Goal: Task Accomplishment & Management: Use online tool/utility

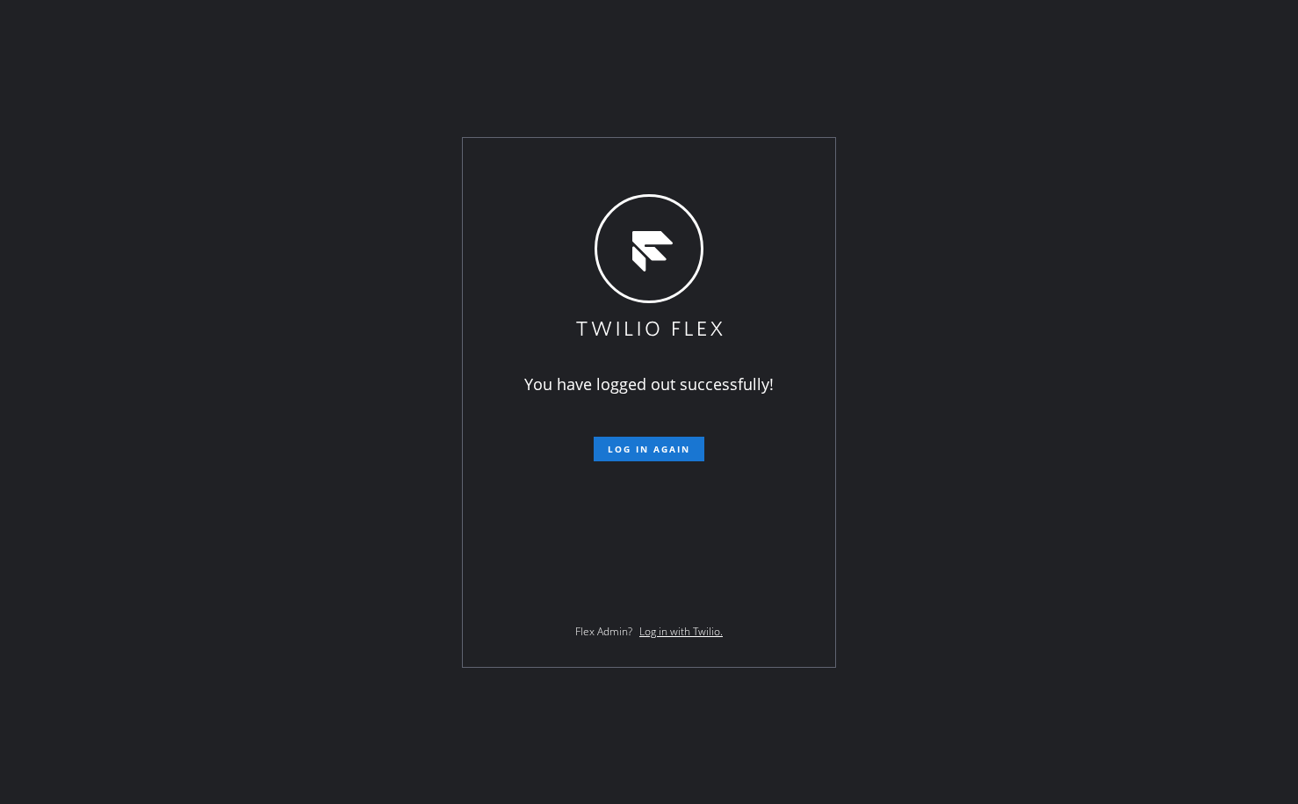
drag, startPoint x: 941, startPoint y: 403, endPoint x: 741, endPoint y: 501, distance: 222.8
click at [942, 403] on div "You have logged out successfully! Log in again Flex Admin? Log in with Twilio." at bounding box center [649, 402] width 1298 height 804
click at [662, 452] on span "Log in again" at bounding box center [649, 449] width 83 height 12
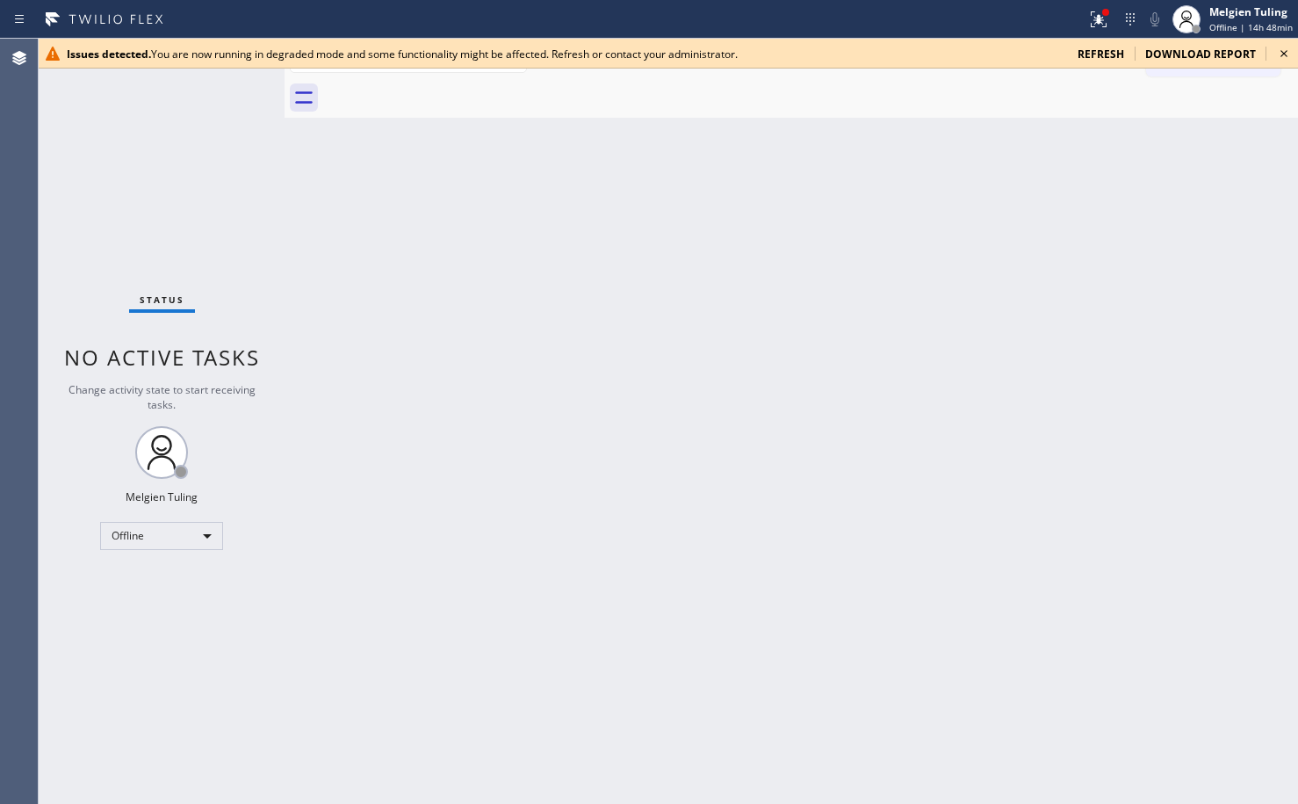
click at [868, 404] on div "Back to Dashboard Change Sender ID Customers Technicians Select a contact Outbo…" at bounding box center [792, 421] width 1014 height 765
click at [417, 429] on div "Back to Dashboard Change Sender ID Customers Technicians Select a contact Outbo…" at bounding box center [792, 421] width 1014 height 765
click at [1105, 61] on div "Issues detected. You are now running in degraded mode and some functionality mi…" at bounding box center [669, 54] width 1260 height 30
click at [1101, 51] on span "refresh" at bounding box center [1101, 54] width 47 height 15
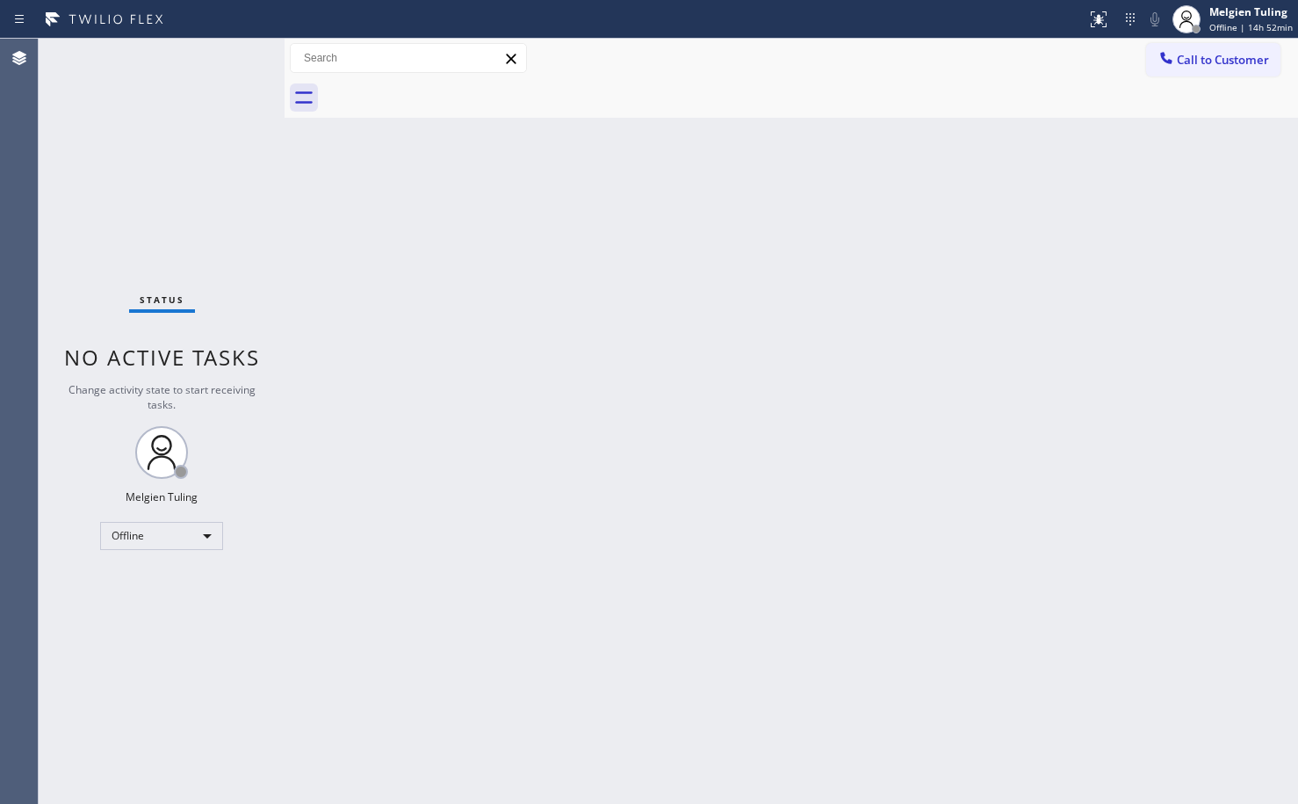
click at [785, 216] on div "Back to Dashboard Change Sender ID Customers Technicians Select a contact Outbo…" at bounding box center [792, 421] width 1014 height 765
click at [845, 444] on div "Back to Dashboard Change Sender ID Customers Technicians Select a contact Outbo…" at bounding box center [792, 421] width 1014 height 765
click at [559, 437] on div "Back to Dashboard Change Sender ID Customers Technicians Select a contact Outbo…" at bounding box center [792, 421] width 1014 height 765
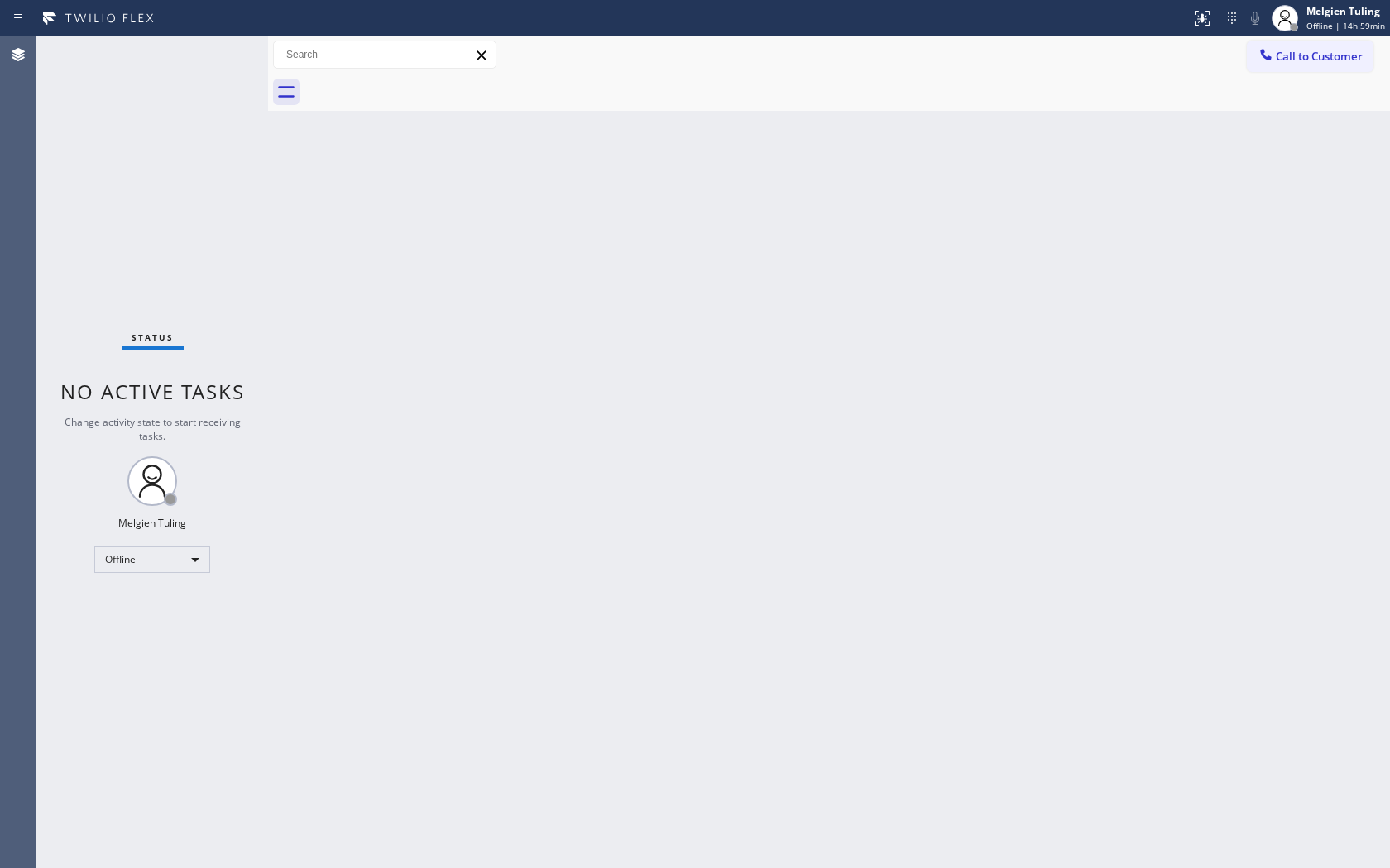
click at [725, 369] on div "Back to Dashboard Change Sender ID Customers Technicians Select a contact Outbo…" at bounding box center [829, 453] width 1122 height 832
click at [1222, 233] on div "Back to Dashboard Change Sender ID Customers Technicians Select a contact Outbo…" at bounding box center [829, 453] width 1122 height 832
click at [1205, 297] on div "Back to Dashboard Change Sender ID Customers Technicians Select a contact Outbo…" at bounding box center [829, 453] width 1122 height 832
drag, startPoint x: 1205, startPoint y: 297, endPoint x: 1215, endPoint y: 312, distance: 18.0
click at [1205, 297] on div "Back to Dashboard Change Sender ID Customers Technicians Select a contact Outbo…" at bounding box center [829, 453] width 1122 height 832
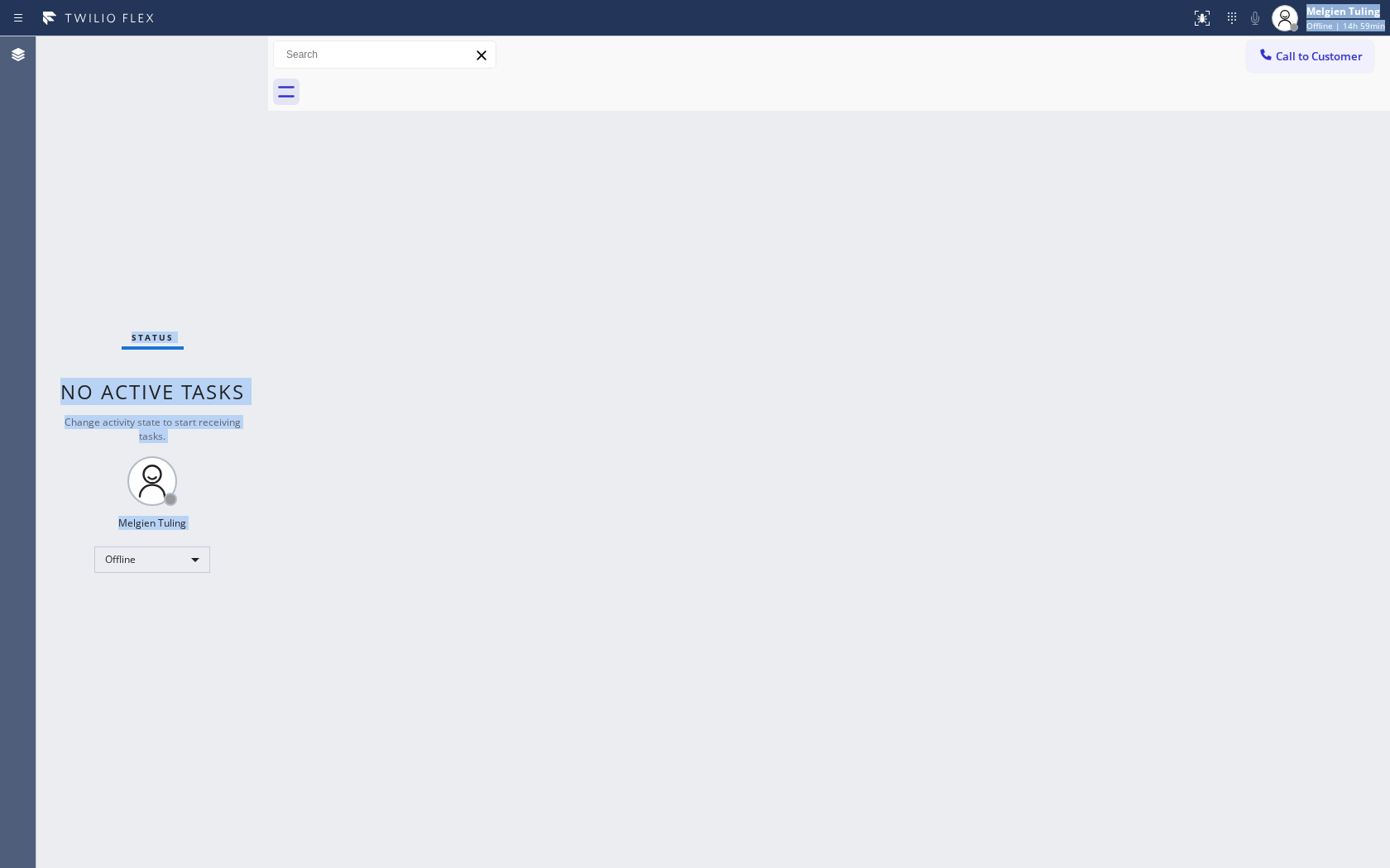
drag, startPoint x: 964, startPoint y: 10, endPoint x: 787, endPoint y: 69, distance: 186.6
click at [787, 69] on div "Status report No issues detected If you experience an issue, please download th…" at bounding box center [695, 434] width 1390 height 868
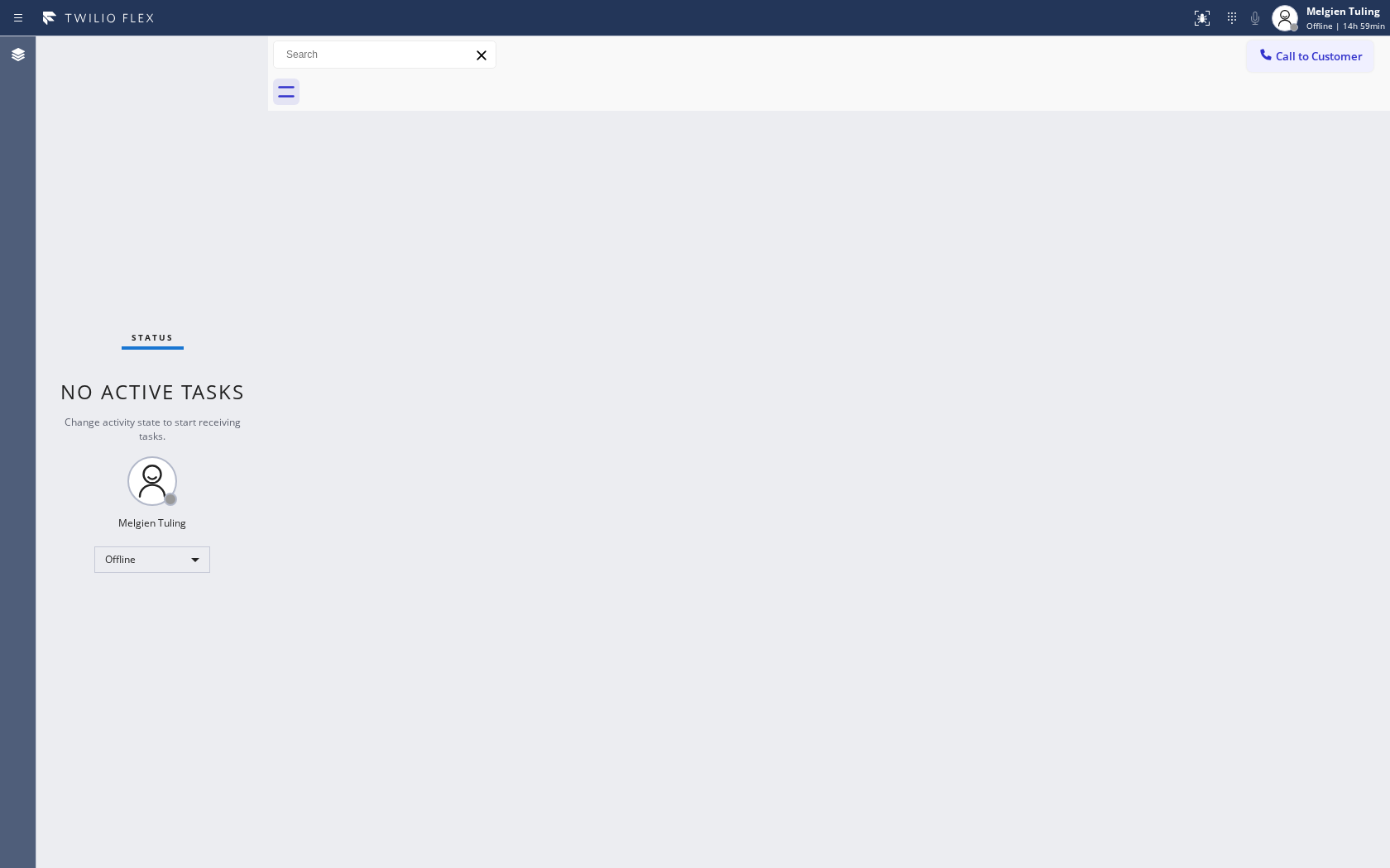
click at [688, 325] on div "Back to Dashboard Change Sender ID Customers Technicians Select a contact Outbo…" at bounding box center [829, 453] width 1122 height 832
click at [804, 329] on div "Back to Dashboard Change Sender ID Customers Technicians Select a contact Outbo…" at bounding box center [829, 453] width 1122 height 832
click at [1203, 260] on div "Back to Dashboard Change Sender ID Customers Technicians Select a contact Outbo…" at bounding box center [829, 453] width 1122 height 832
click at [1222, 232] on div "Back to Dashboard Change Sender ID Customers Technicians Select a contact Outbo…" at bounding box center [829, 453] width 1122 height 832
click at [481, 453] on div "Back to Dashboard Change Sender ID Customers Technicians Select a contact Outbo…" at bounding box center [829, 453] width 1122 height 832
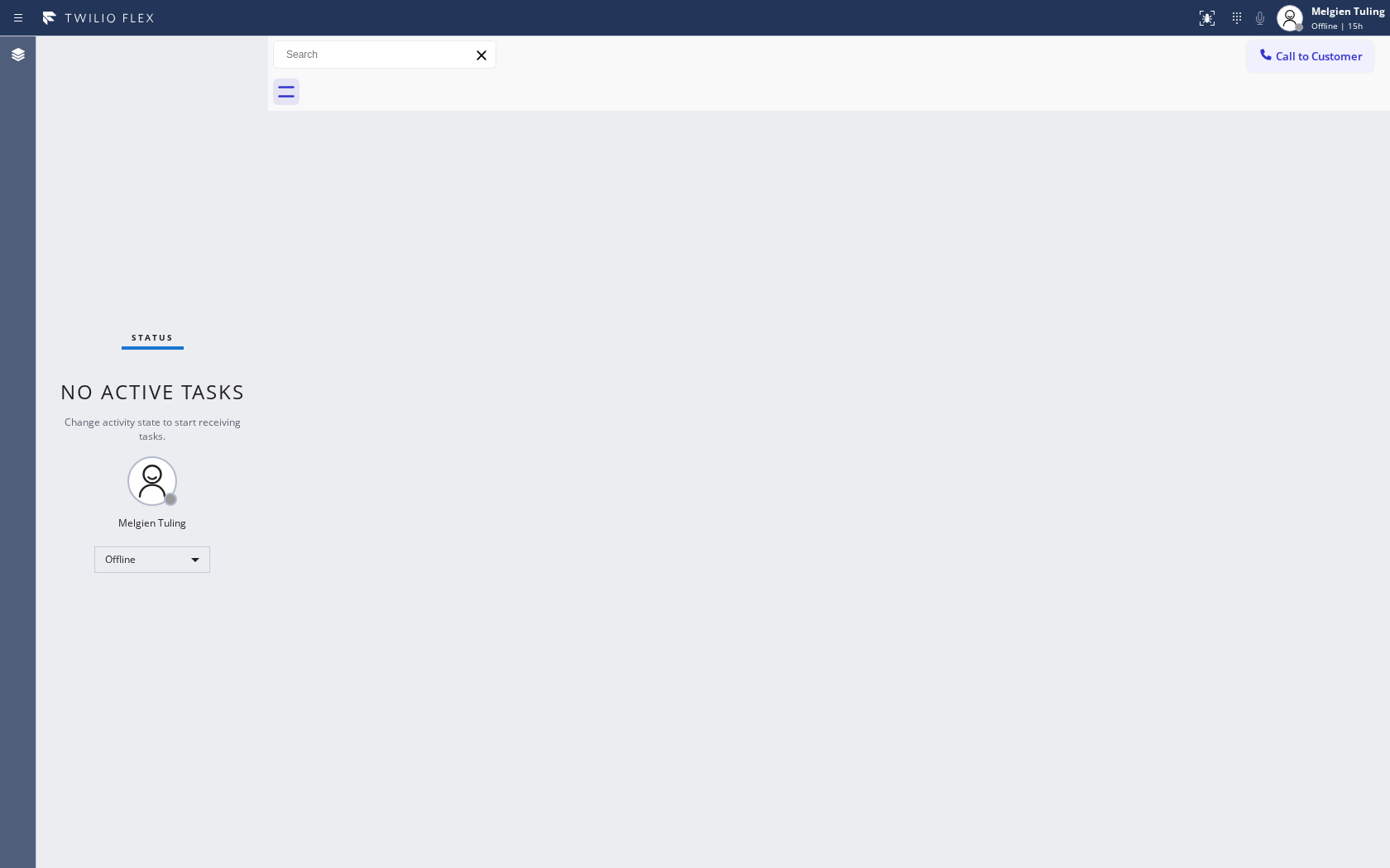
click at [619, 674] on div "Back to Dashboard Change Sender ID Customers Technicians Select a contact Outbo…" at bounding box center [829, 453] width 1122 height 832
click at [780, 554] on div "Back to Dashboard Change Sender ID Customers Technicians Select a contact Outbo…" at bounding box center [829, 453] width 1122 height 832
click at [534, 756] on div "Back to Dashboard Change Sender ID Customers Technicians Select a contact Outbo…" at bounding box center [829, 453] width 1122 height 832
drag, startPoint x: 567, startPoint y: 863, endPoint x: 617, endPoint y: 725, distance: 146.8
click at [590, 756] on div "Back to Dashboard Change Sender ID Customers Technicians Select a contact Outbo…" at bounding box center [829, 453] width 1122 height 832
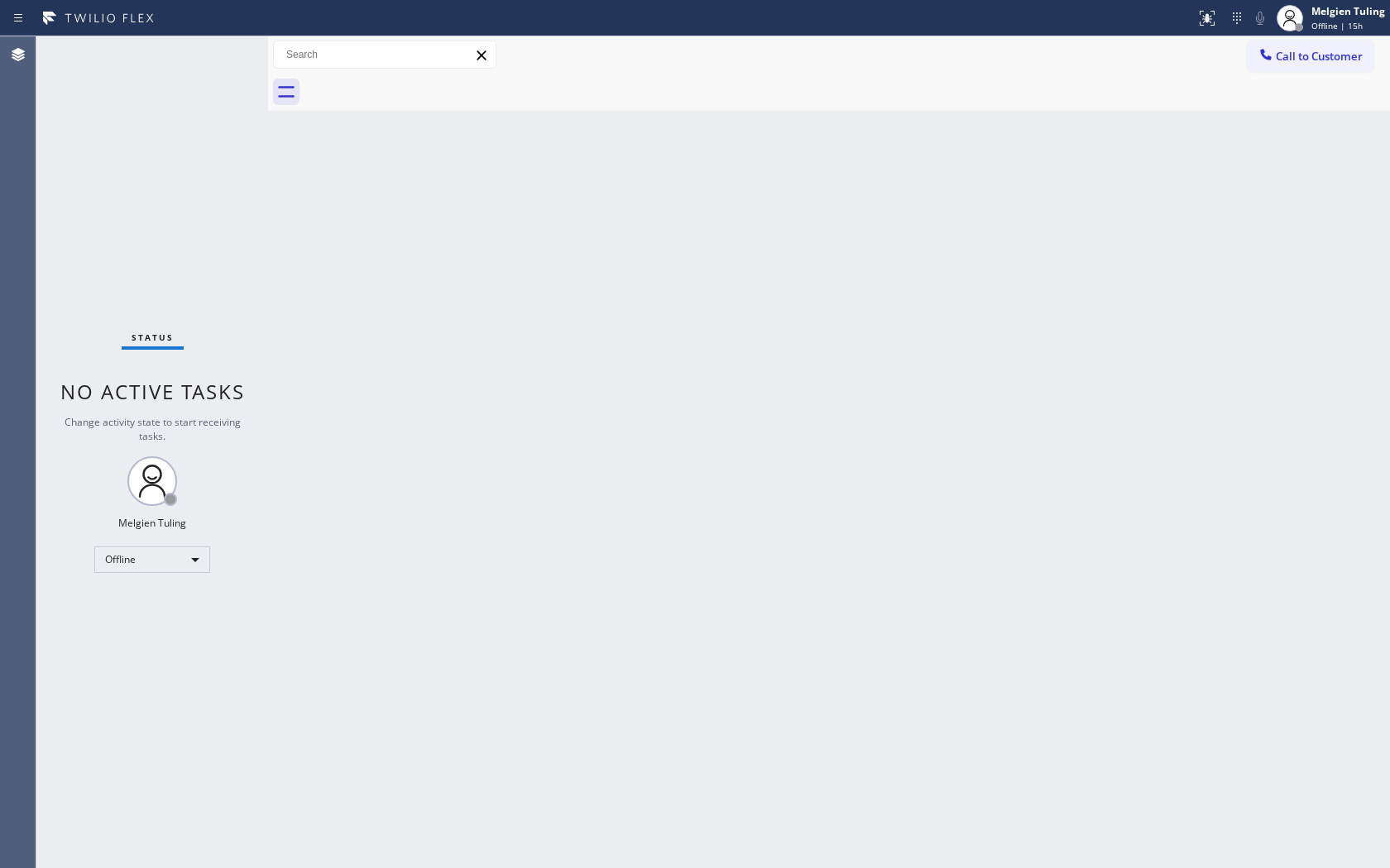
click at [816, 85] on div at bounding box center [847, 92] width 1086 height 38
drag, startPoint x: 700, startPoint y: 162, endPoint x: 703, endPoint y: 176, distance: 14.3
click at [703, 176] on div "Back to Dashboard Change Sender ID Customers Technicians Select a contact Outbo…" at bounding box center [829, 453] width 1122 height 832
drag, startPoint x: 959, startPoint y: 61, endPoint x: 969, endPoint y: 82, distance: 23.3
click at [962, 69] on div "Call to Customer Outbound call Location Search location Your caller id phone nu…" at bounding box center [829, 55] width 1122 height 29
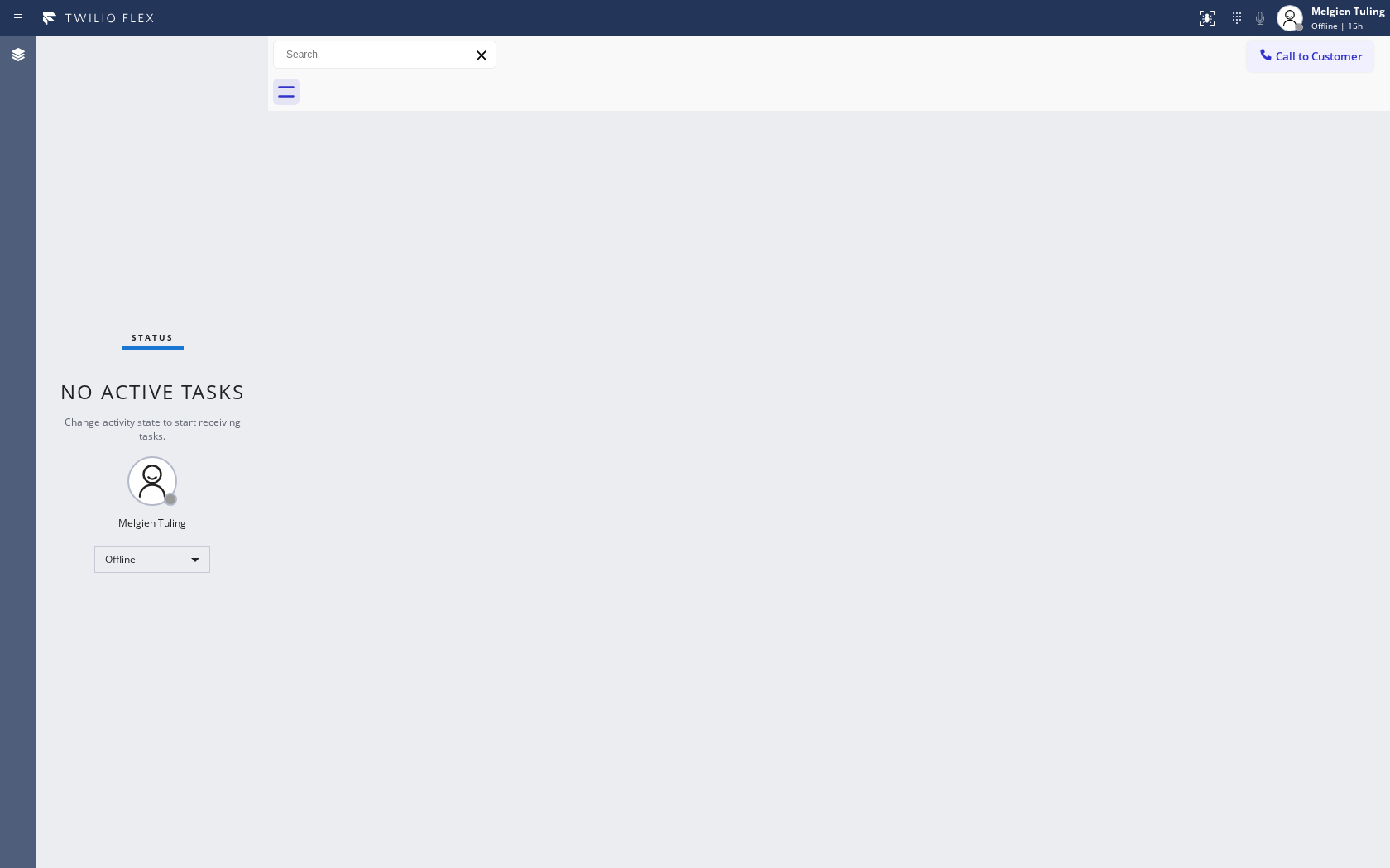
click at [1221, 170] on div "Back to Dashboard Change Sender ID Customers Technicians Select a contact Outbo…" at bounding box center [829, 453] width 1122 height 832
click at [662, 249] on div "Back to Dashboard Change Sender ID Customers Technicians Select a contact Outbo…" at bounding box center [829, 453] width 1122 height 832
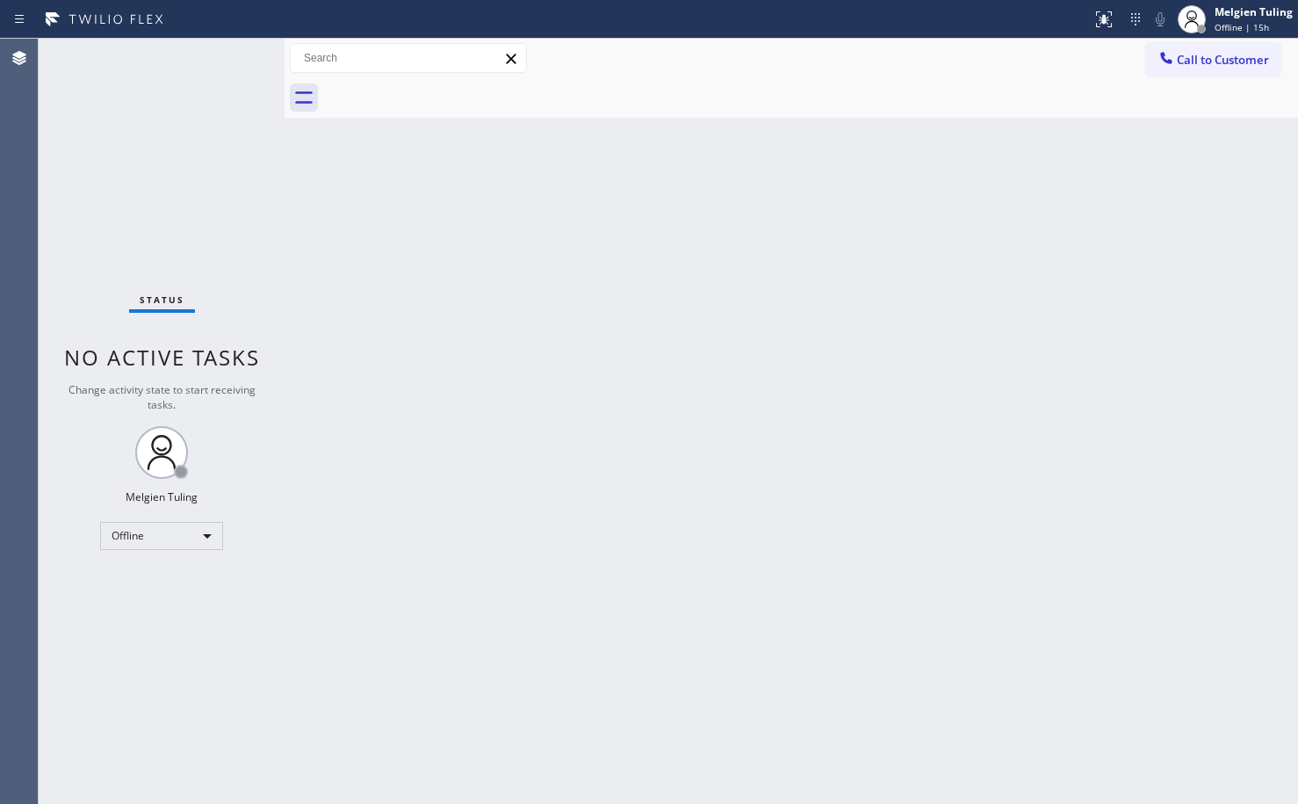
click at [631, 456] on div "Back to Dashboard Change Sender ID Customers Technicians Select a contact Outbo…" at bounding box center [792, 421] width 1014 height 765
click at [195, 540] on div "Offline" at bounding box center [161, 536] width 123 height 28
click at [142, 591] on li "Available" at bounding box center [160, 582] width 119 height 21
click at [369, 547] on div "Back to Dashboard Change Sender ID Customers Technicians Select a contact Outbo…" at bounding box center [792, 421] width 1014 height 765
click at [1285, 235] on div "Back to Dashboard Change Sender ID Customers Technicians Select a contact Outbo…" at bounding box center [792, 421] width 1014 height 765
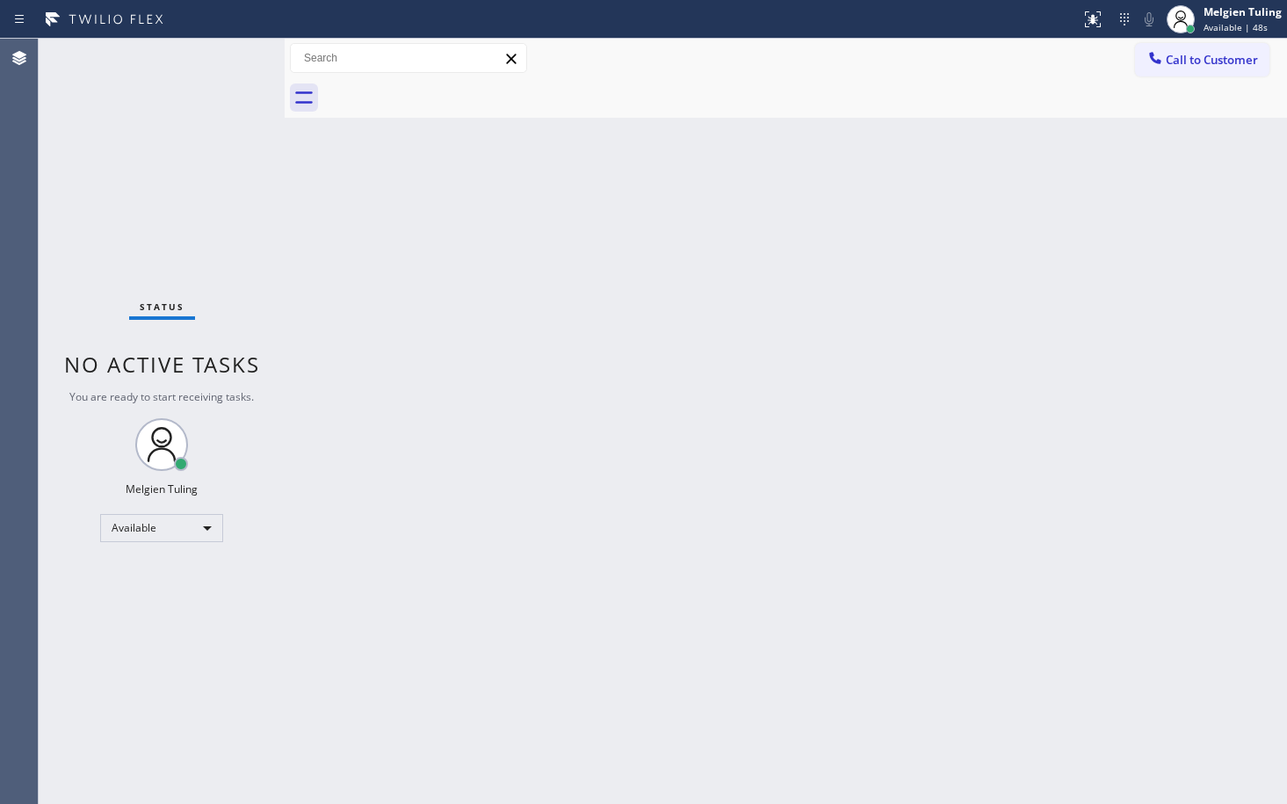
click at [788, 546] on div "Back to Dashboard Change Sender ID Customers Technicians Select a contact Outbo…" at bounding box center [786, 421] width 1002 height 765
click at [862, 518] on div "Back to Dashboard Change Sender ID Customers Technicians Select a contact Outbo…" at bounding box center [786, 421] width 1002 height 765
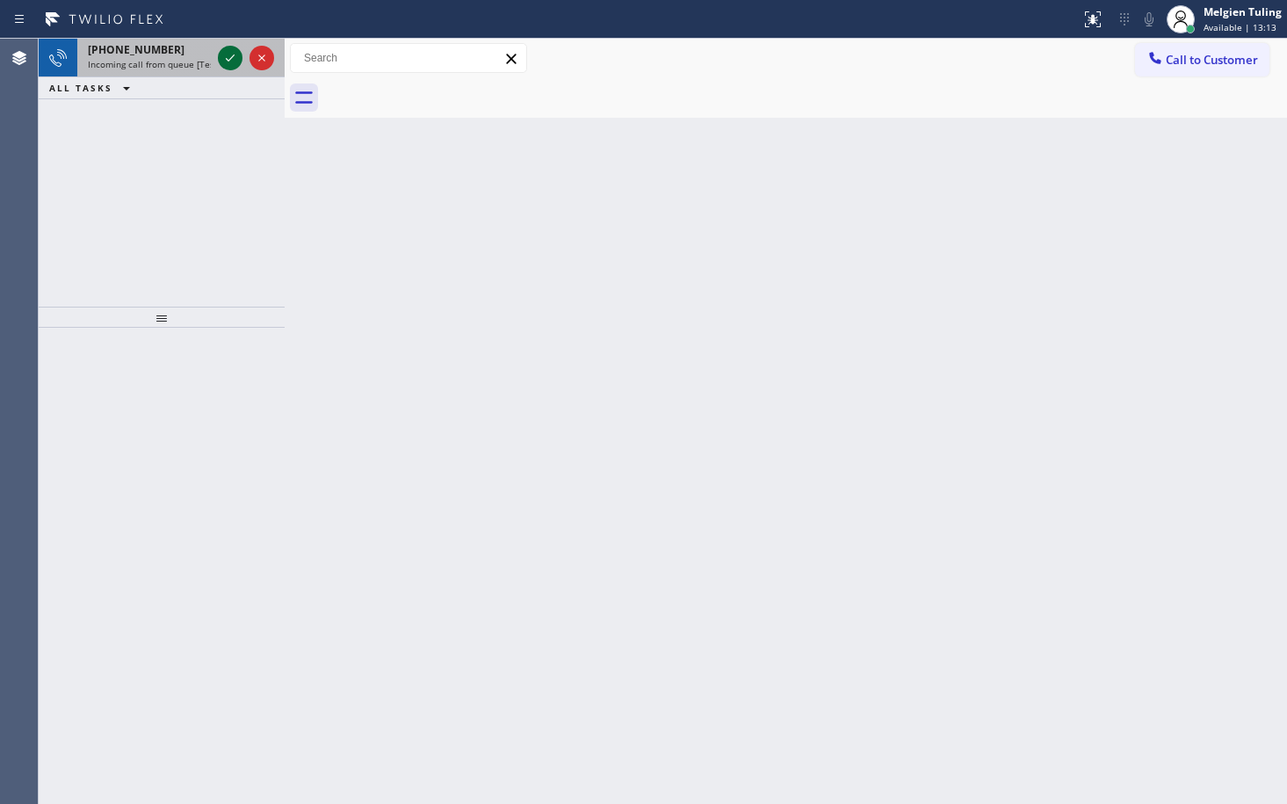
click at [235, 61] on icon at bounding box center [230, 57] width 21 height 21
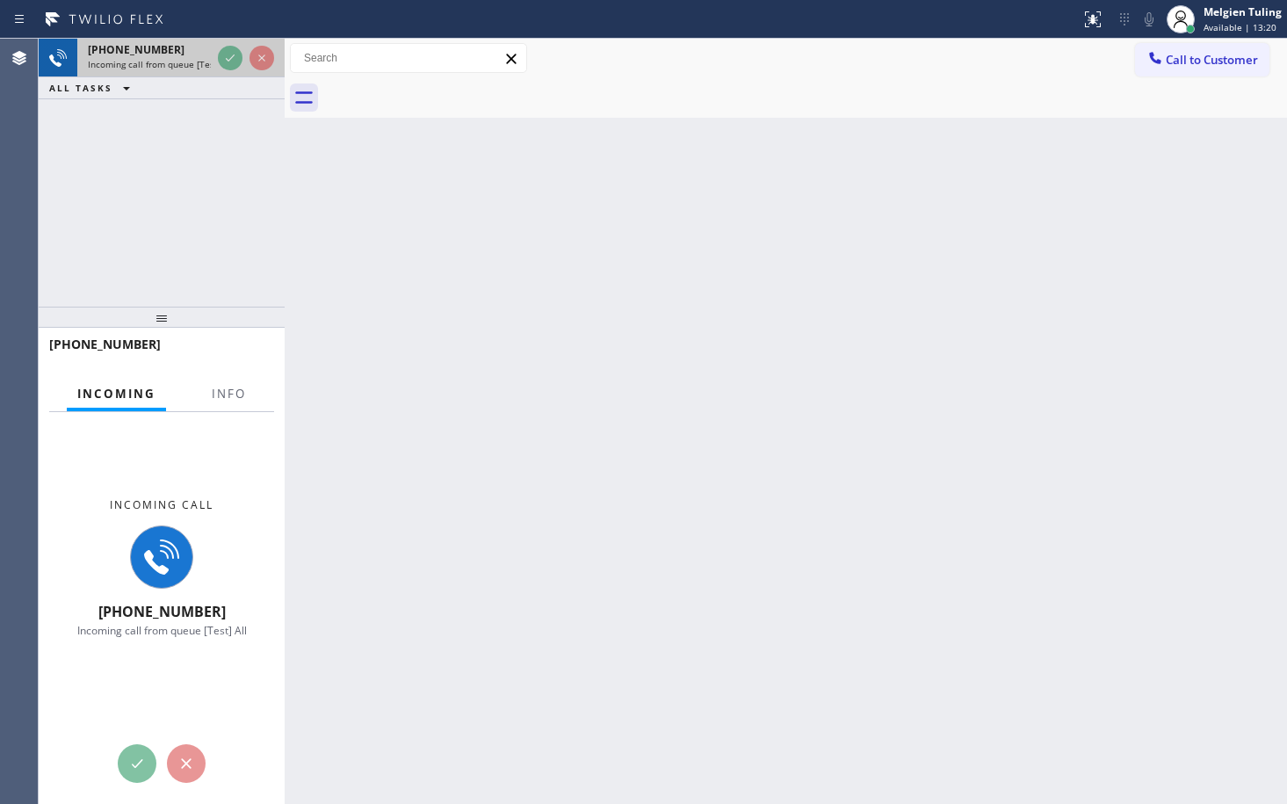
click at [253, 40] on div at bounding box center [245, 58] width 63 height 39
click at [254, 40] on div at bounding box center [245, 58] width 63 height 39
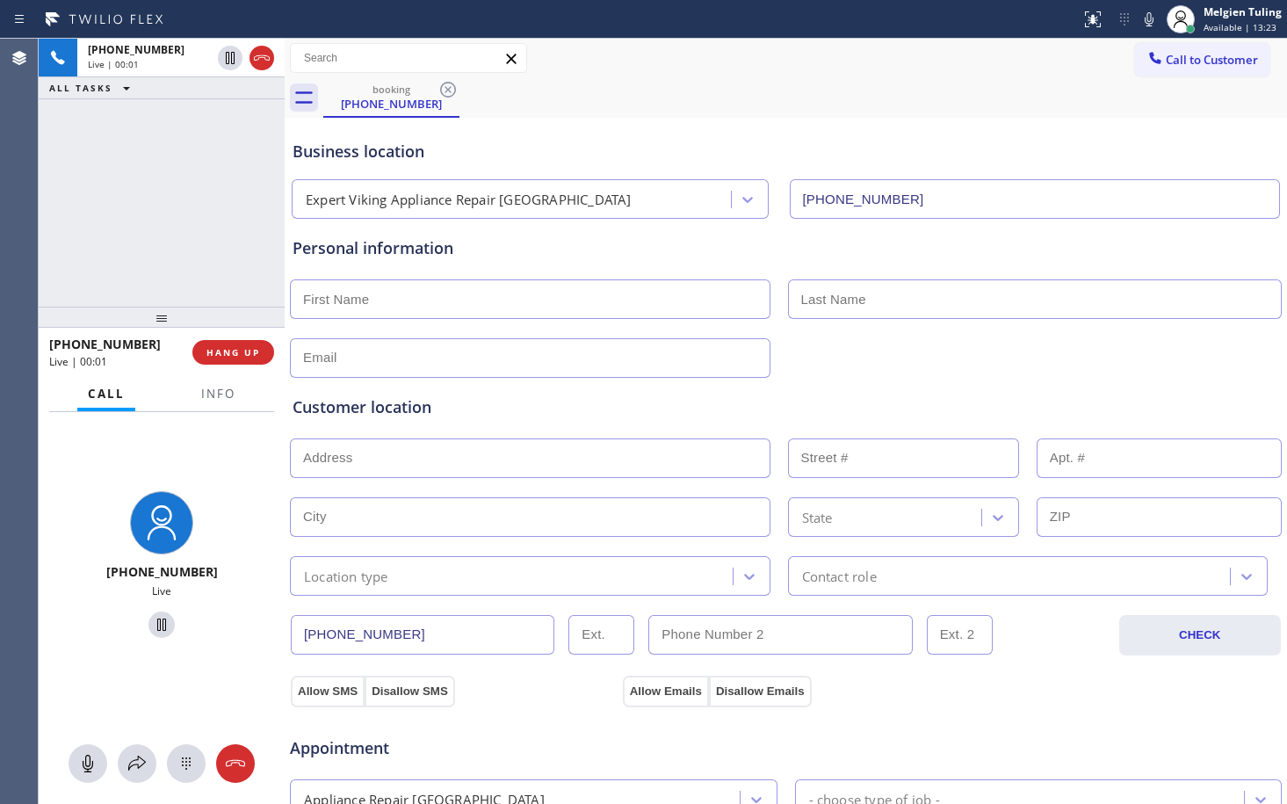
type input "[PHONE_NUMBER]"
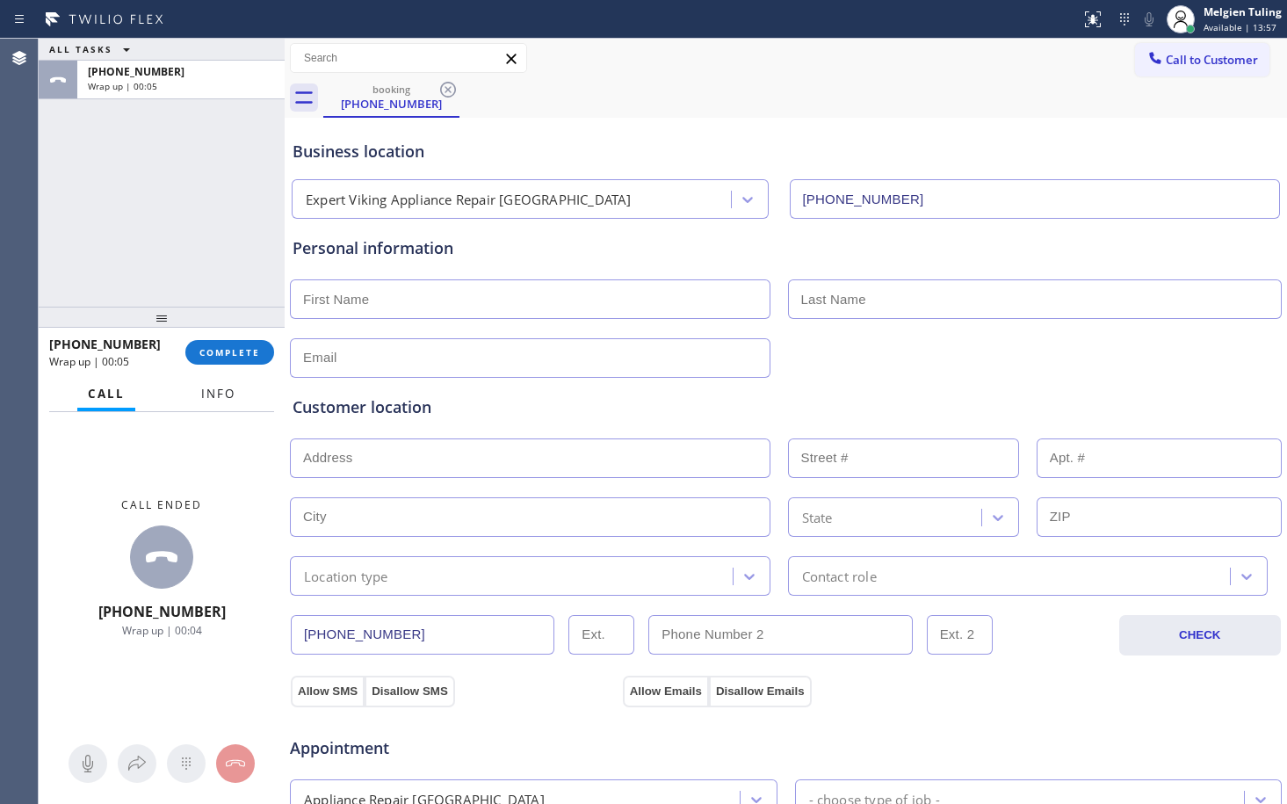
click at [216, 392] on span "Info" at bounding box center [218, 394] width 34 height 16
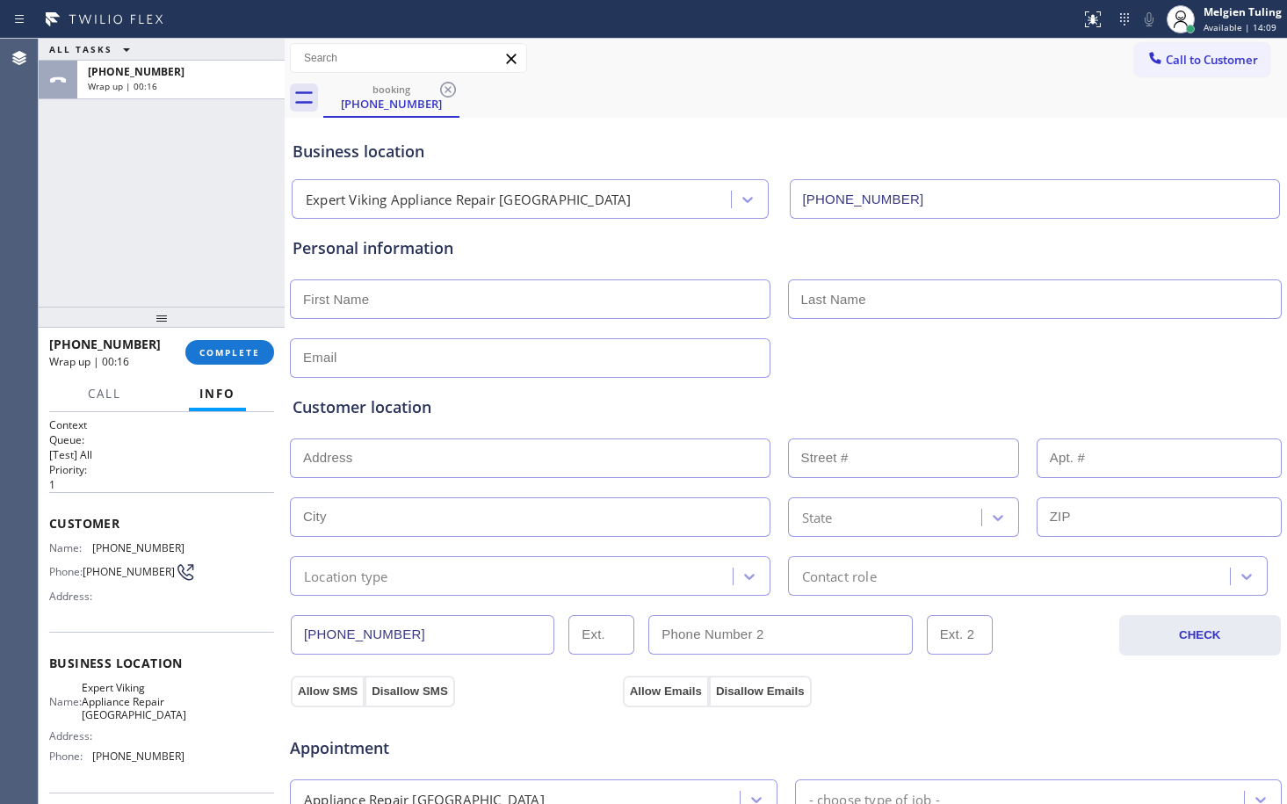
scroll to position [88, 0]
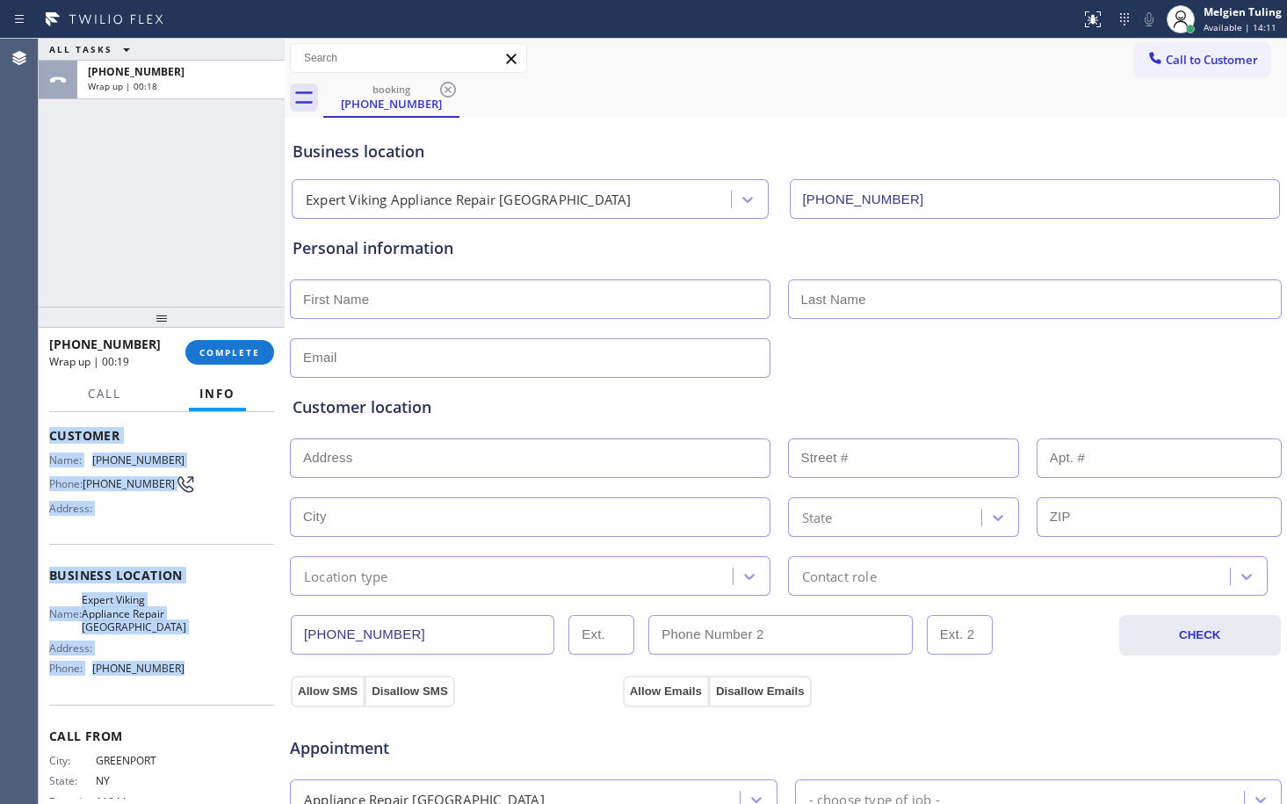
drag, startPoint x: 52, startPoint y: 433, endPoint x: 170, endPoint y: 682, distance: 275.5
click at [170, 682] on div "Context Queue: [Test] All Priority: 1 Customer Name: [PHONE_NUMBER] Phone: [PHO…" at bounding box center [161, 583] width 225 height 509
click at [170, 682] on div "Name: Expert Viking Appliance Repair [GEOGRAPHIC_DATA] Address: Phone: [PHONE_N…" at bounding box center [116, 637] width 135 height 89
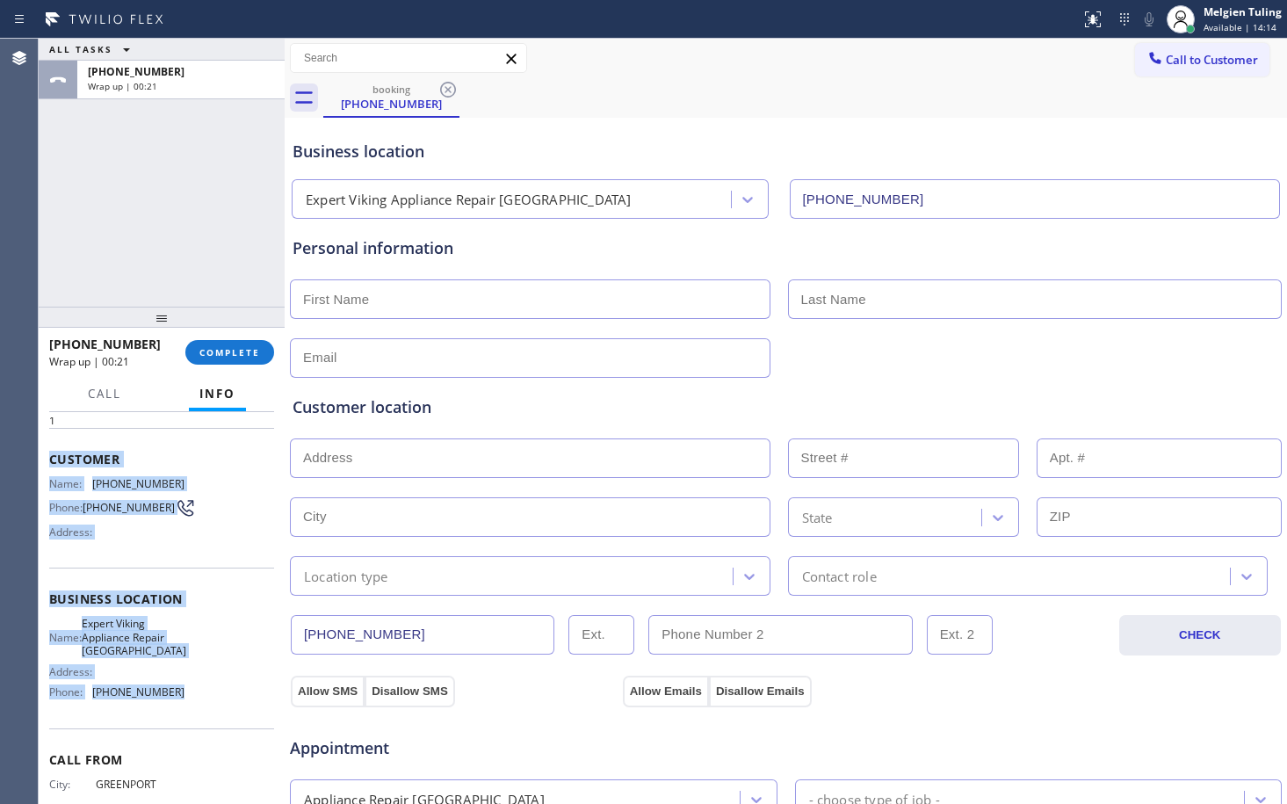
drag, startPoint x: 170, startPoint y: 682, endPoint x: 47, endPoint y: 433, distance: 277.8
click at [47, 433] on div "Context Queue: [Test] All Priority: 1 Customer Name: [PHONE_NUMBER] Phone: [PHO…" at bounding box center [162, 608] width 246 height 392
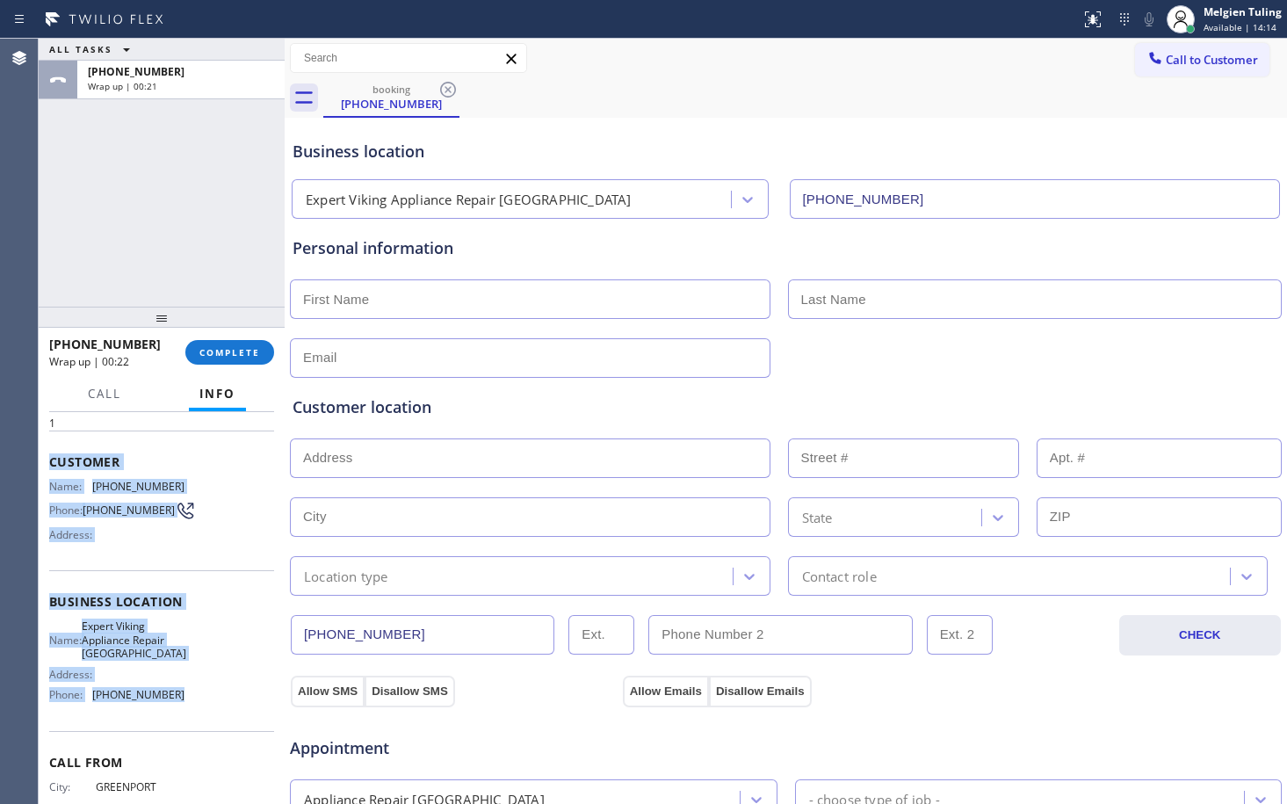
click at [47, 433] on div "Context Queue: [Test] All Priority: 1 Customer Name: [PHONE_NUMBER] Phone: [PHO…" at bounding box center [162, 608] width 246 height 392
drag, startPoint x: 52, startPoint y: 463, endPoint x: 169, endPoint y: 698, distance: 262.1
click at [169, 698] on div "Context Queue: [Test] All Priority: 1 Customer Name: [PHONE_NUMBER] Phone: [PHO…" at bounding box center [161, 610] width 225 height 509
copy div "Customer Name: [PHONE_NUMBER] Phone: [PHONE_NUMBER] Address: Business location …"
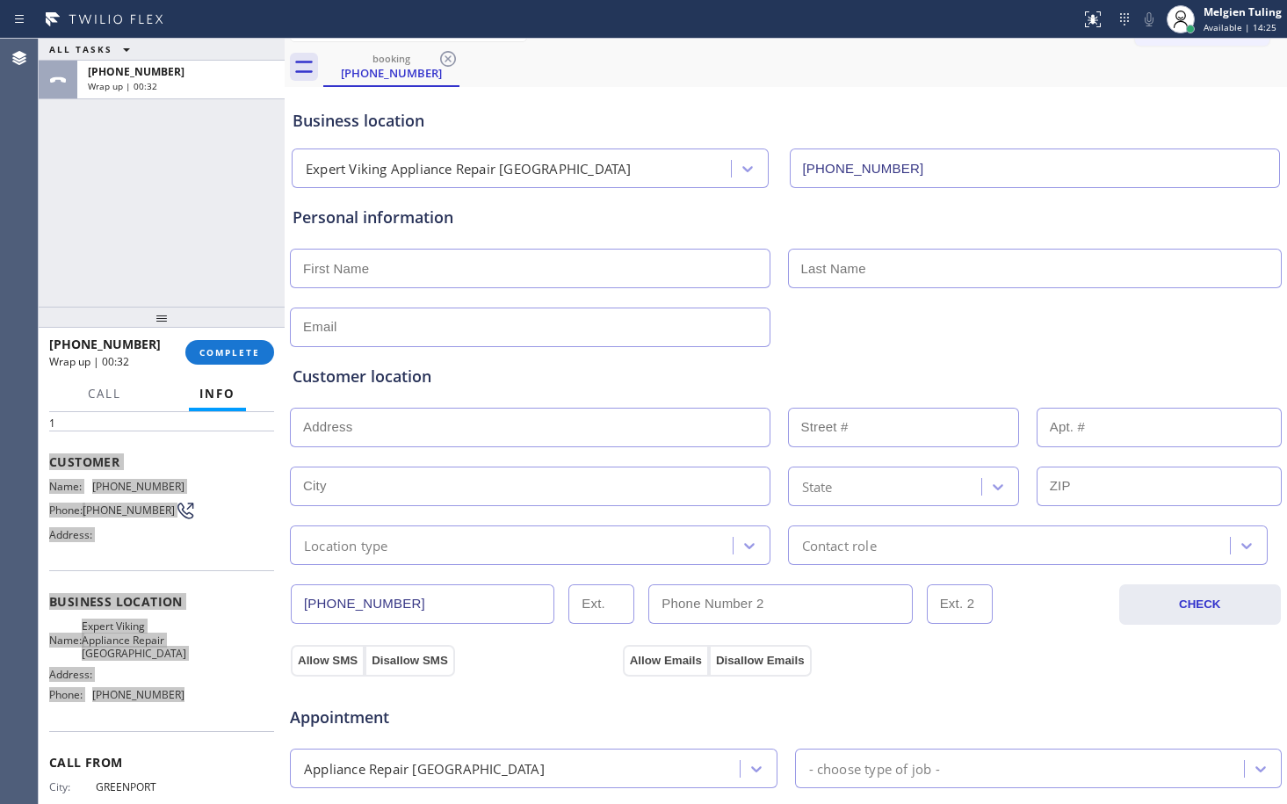
scroll to position [0, 0]
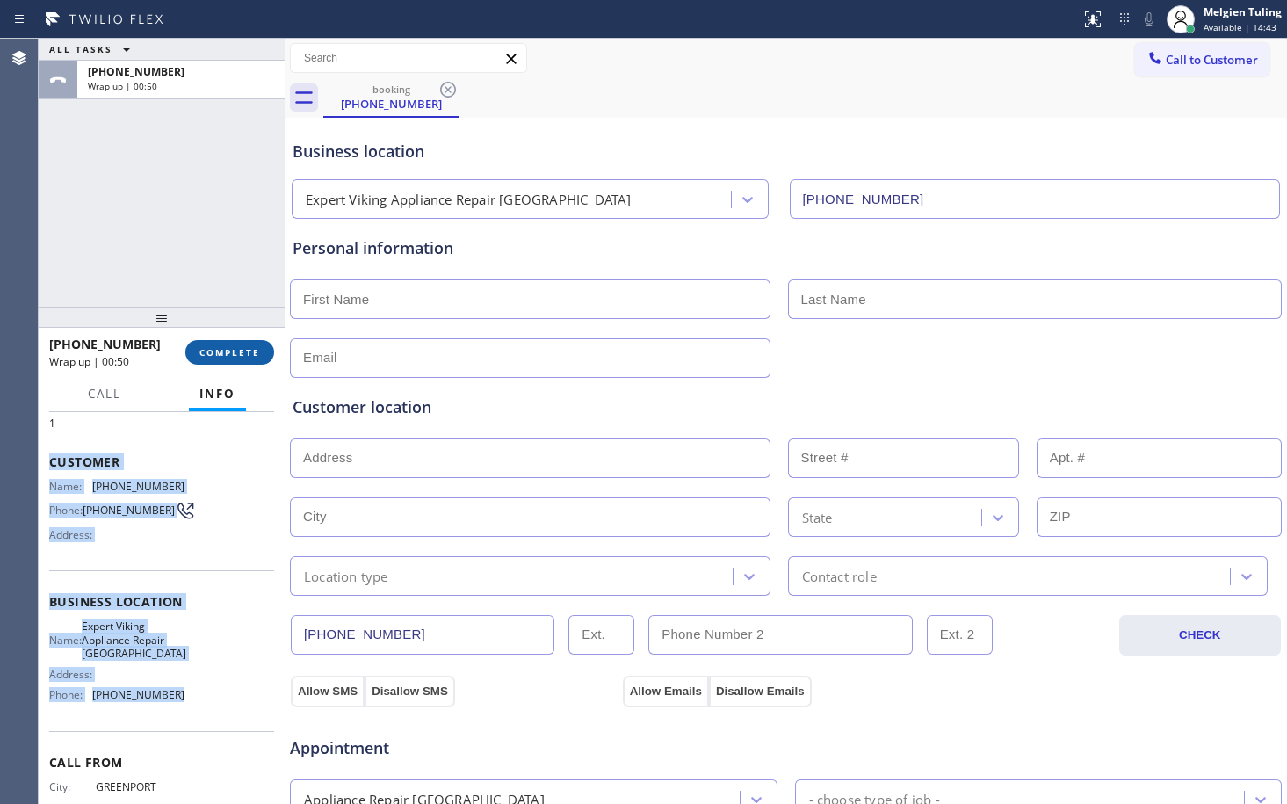
click at [237, 356] on span "COMPLETE" at bounding box center [229, 352] width 61 height 12
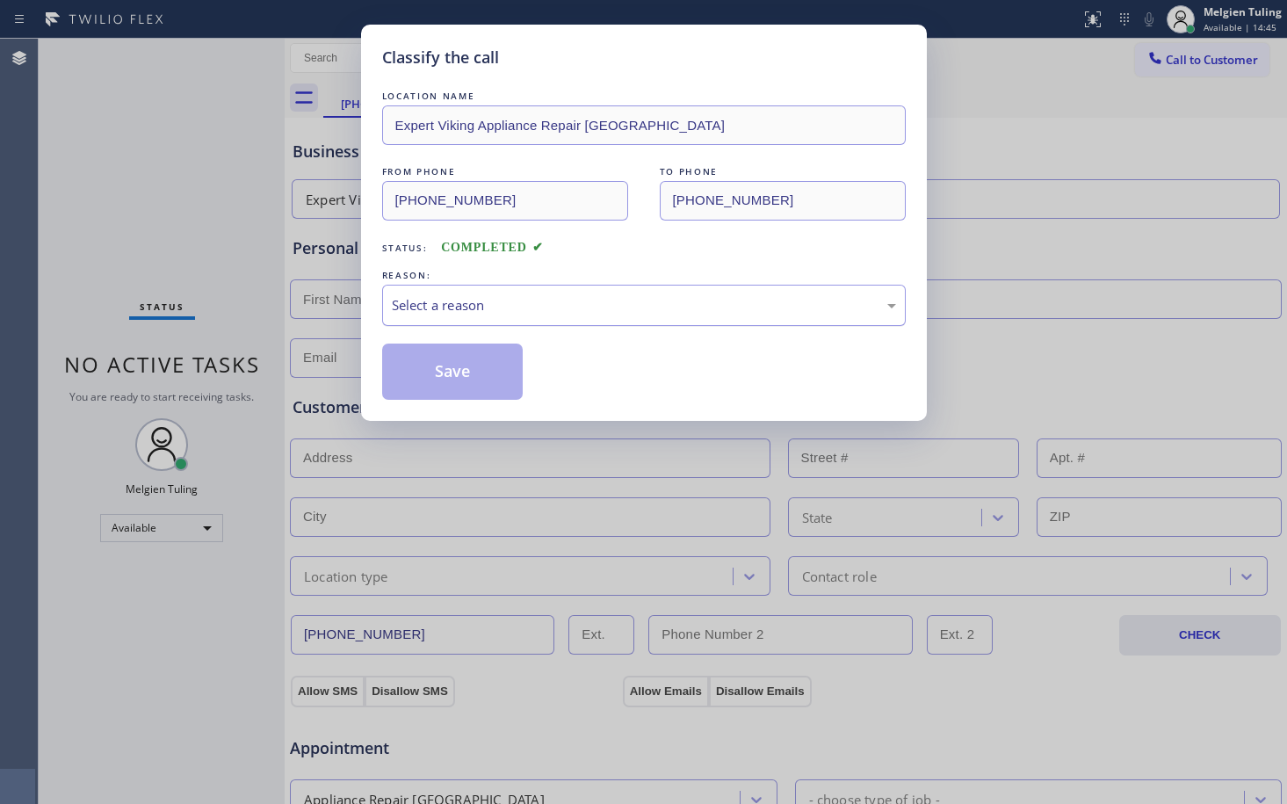
click at [415, 308] on div "Select a reason" at bounding box center [644, 305] width 504 height 20
click at [423, 373] on button "Save" at bounding box center [452, 372] width 141 height 56
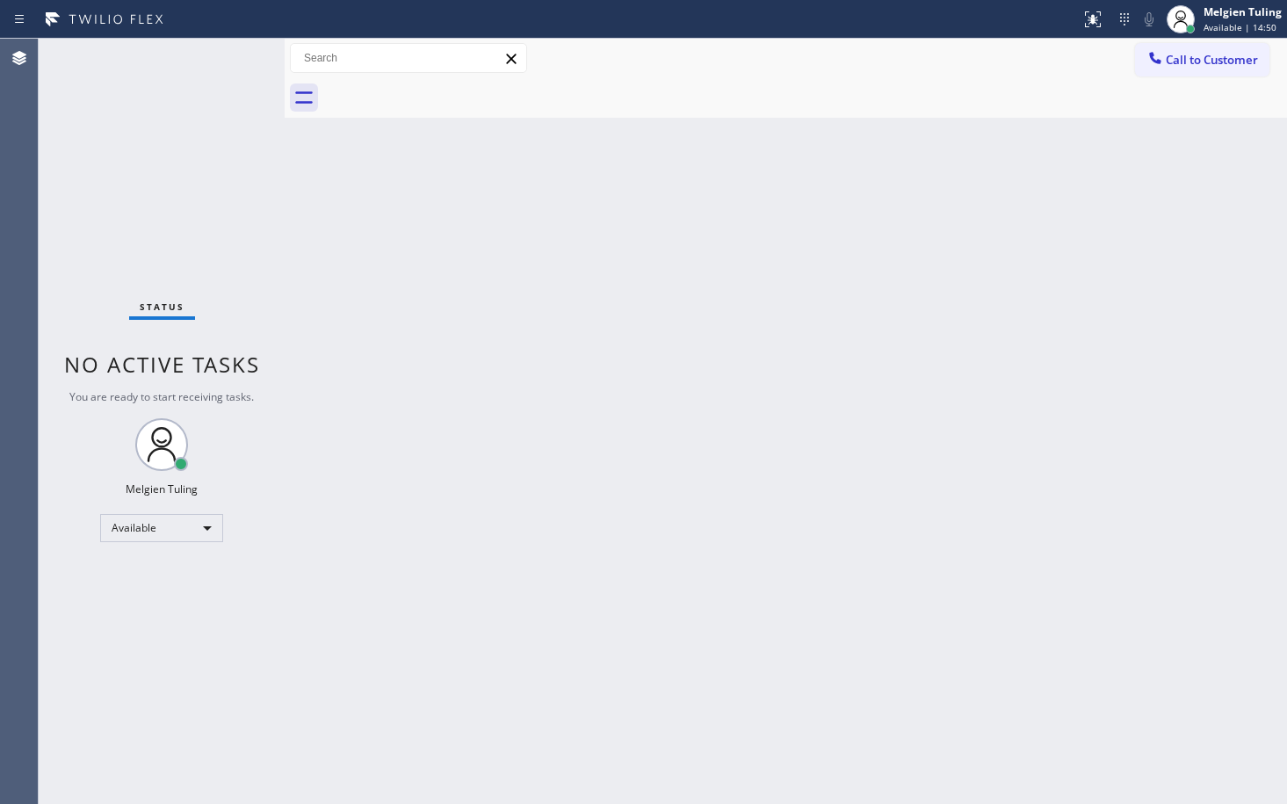
click at [971, 318] on div "Back to Dashboard Change Sender ID Customers Technicians Select a contact Outbo…" at bounding box center [786, 421] width 1002 height 765
click at [1233, 25] on span "Available | 14:52" at bounding box center [1240, 27] width 73 height 12
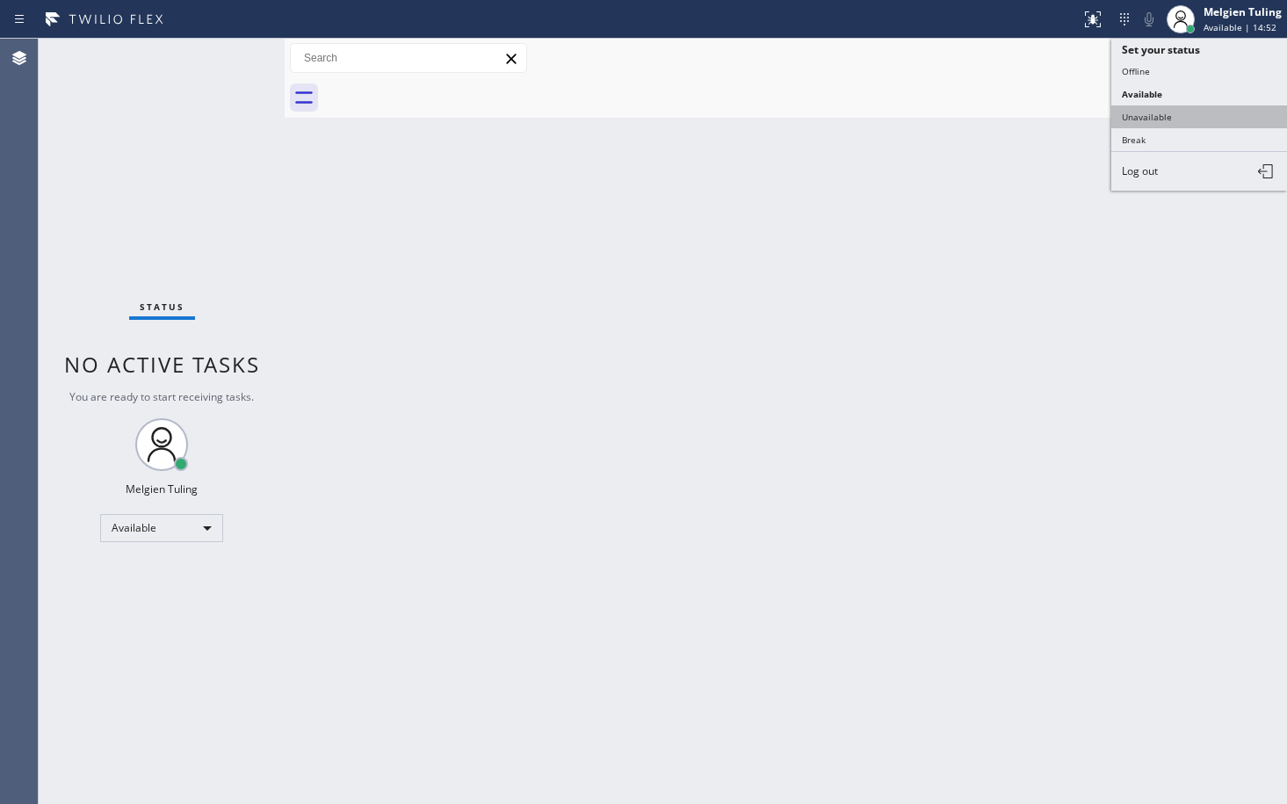
click at [1172, 118] on button "Unavailable" at bounding box center [1199, 116] width 176 height 23
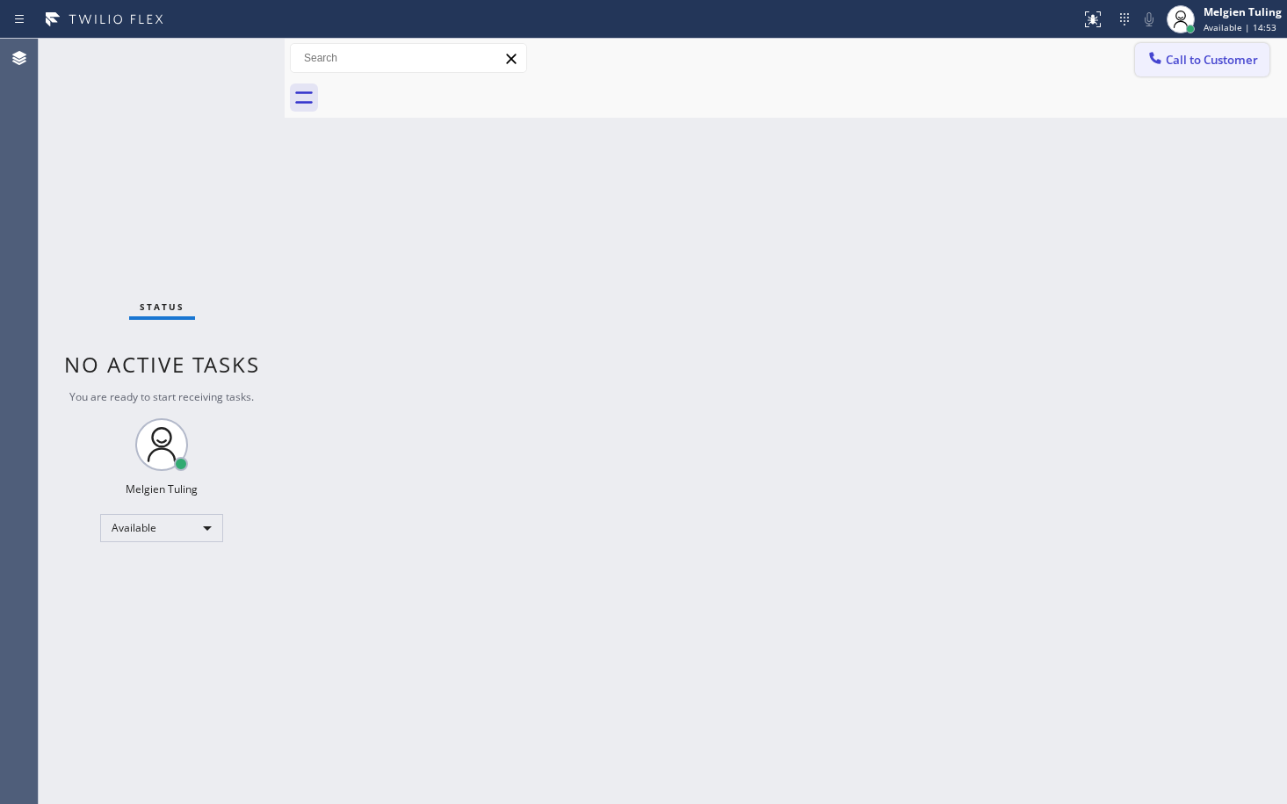
click at [1175, 58] on span "Call to Customer" at bounding box center [1212, 60] width 92 height 16
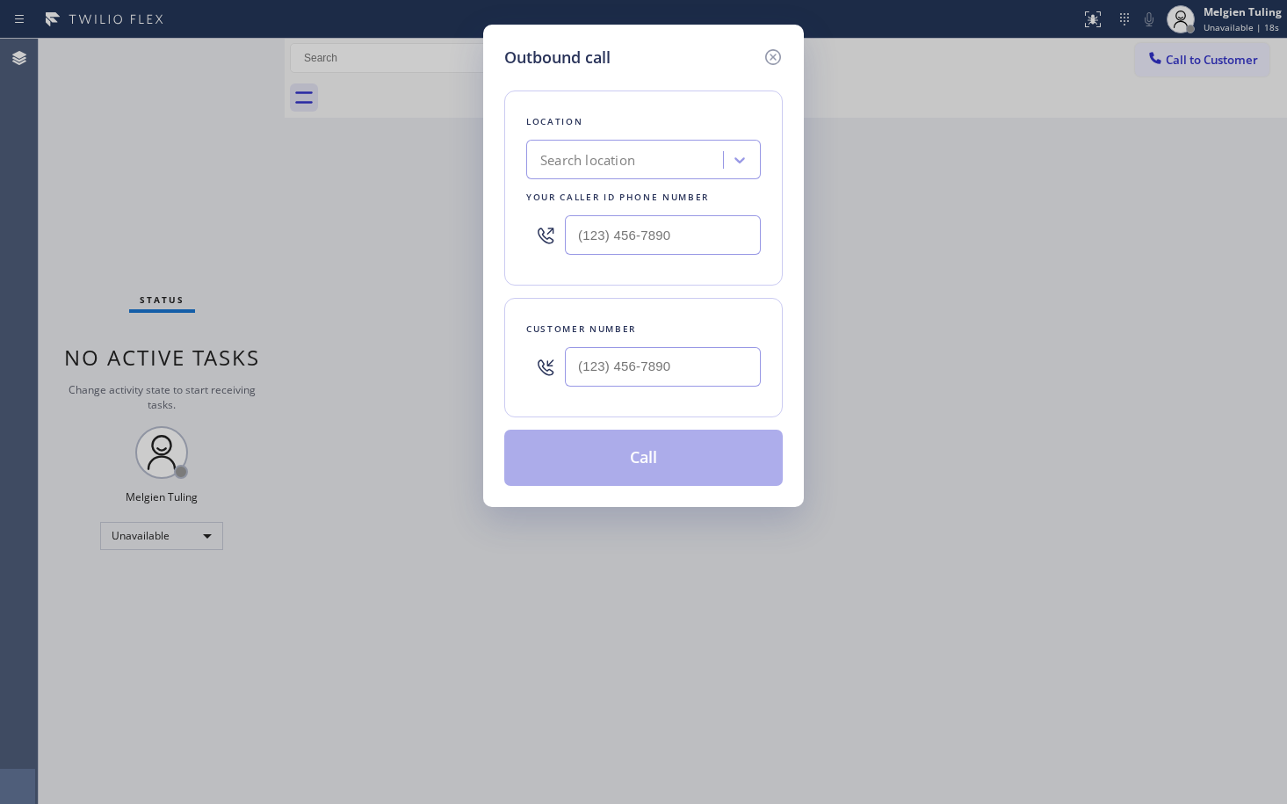
click at [563, 162] on div "Search location" at bounding box center [587, 160] width 95 height 20
paste input "Expert Viking Appliance Repair [GEOGRAPHIC_DATA]"
type input "Expert Viking Appliance Repair [GEOGRAPHIC_DATA]"
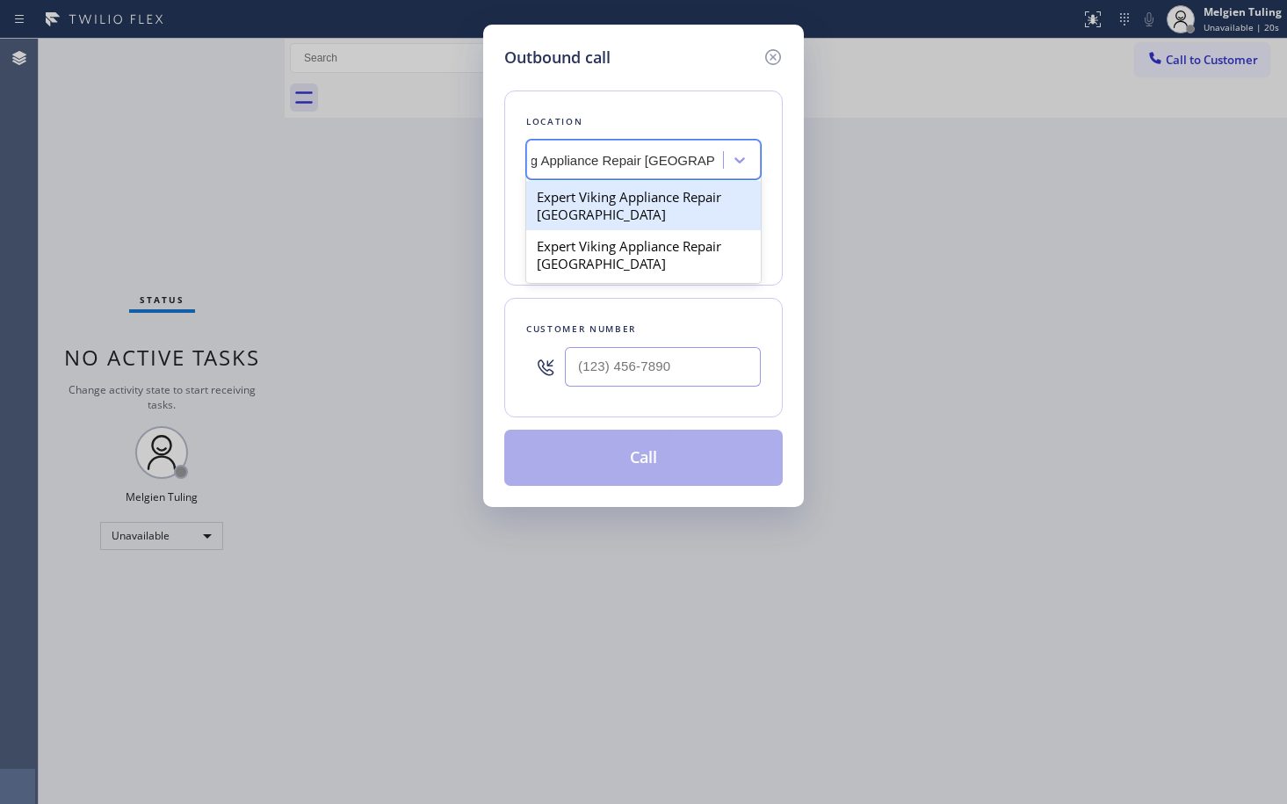
click at [603, 193] on div "Expert Viking Appliance Repair [GEOGRAPHIC_DATA]" at bounding box center [643, 205] width 235 height 49
type input "[PHONE_NUMBER]"
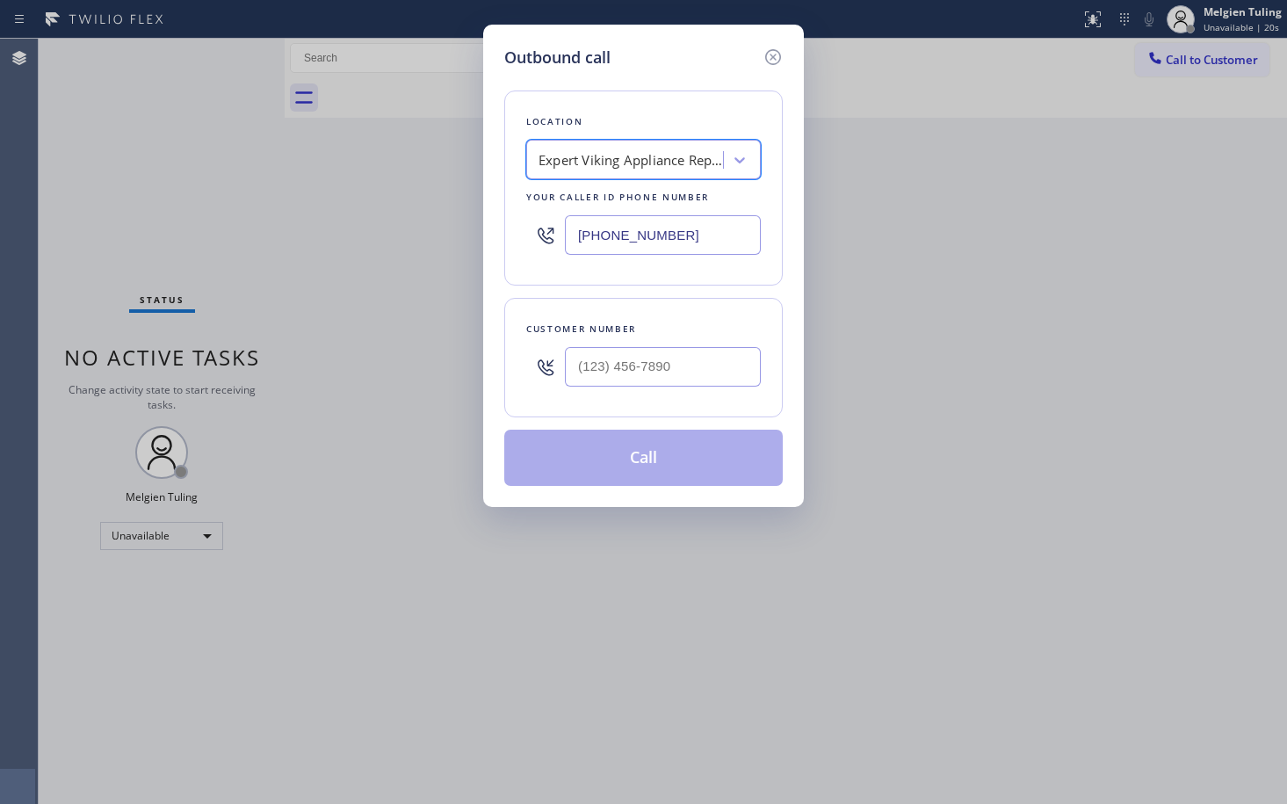
scroll to position [0, 2]
click at [591, 368] on input "text" at bounding box center [663, 367] width 196 height 40
paste input "516) 477-5256"
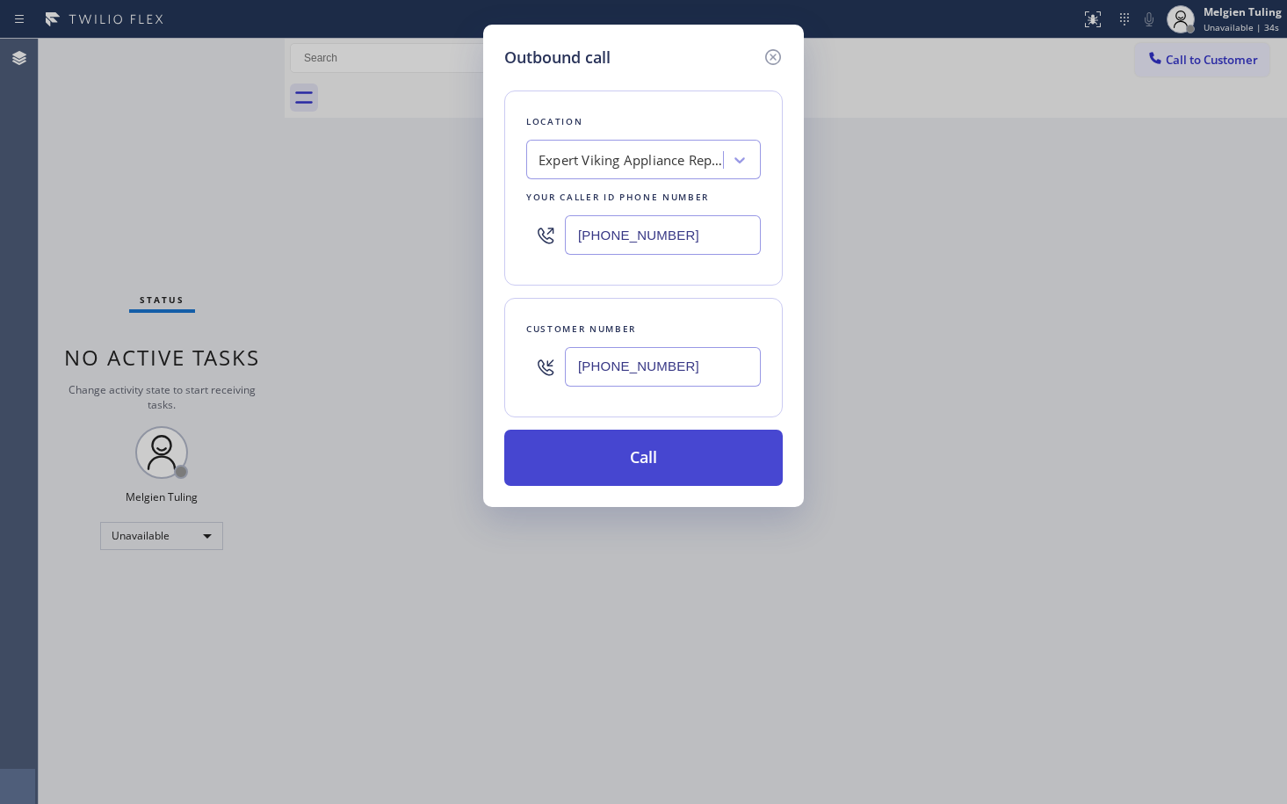
type input "[PHONE_NUMBER]"
click at [619, 462] on button "Call" at bounding box center [643, 458] width 278 height 56
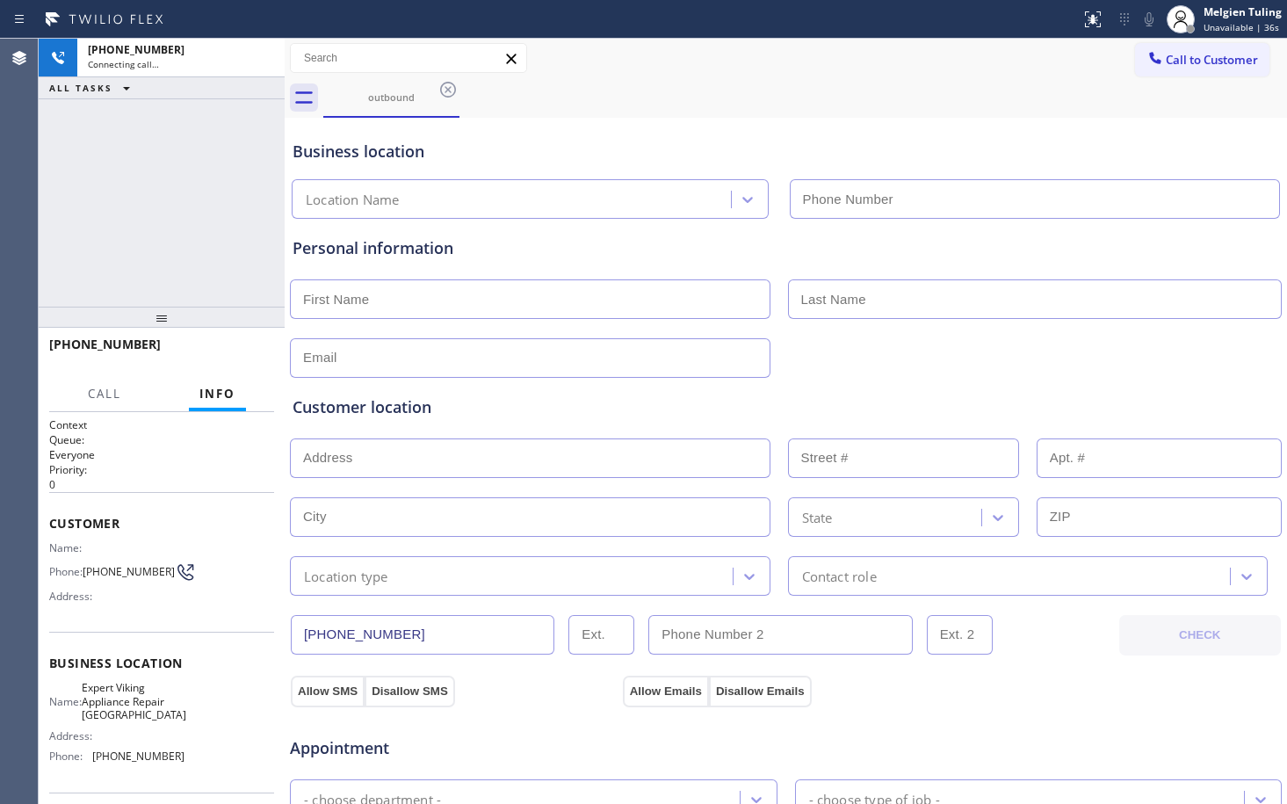
type input "[PHONE_NUMBER]"
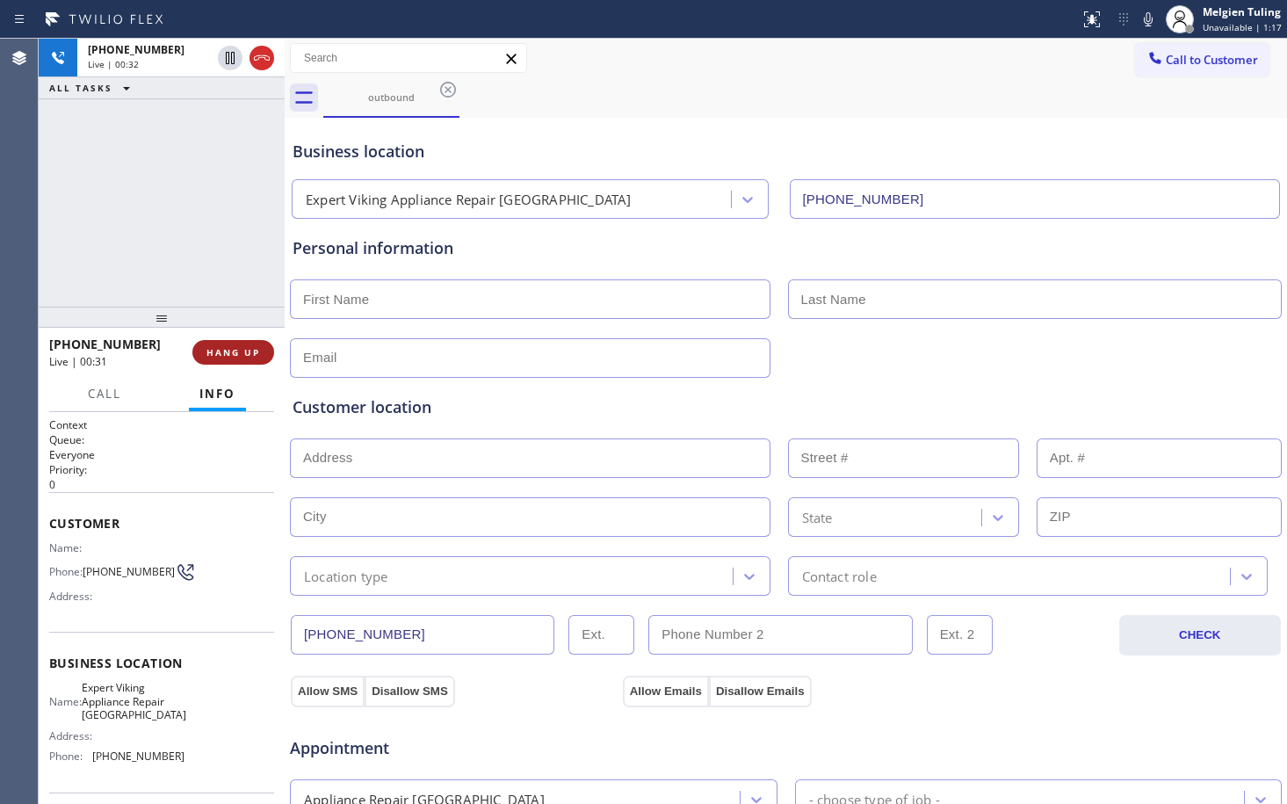
click at [227, 350] on span "HANG UP" at bounding box center [233, 352] width 54 height 12
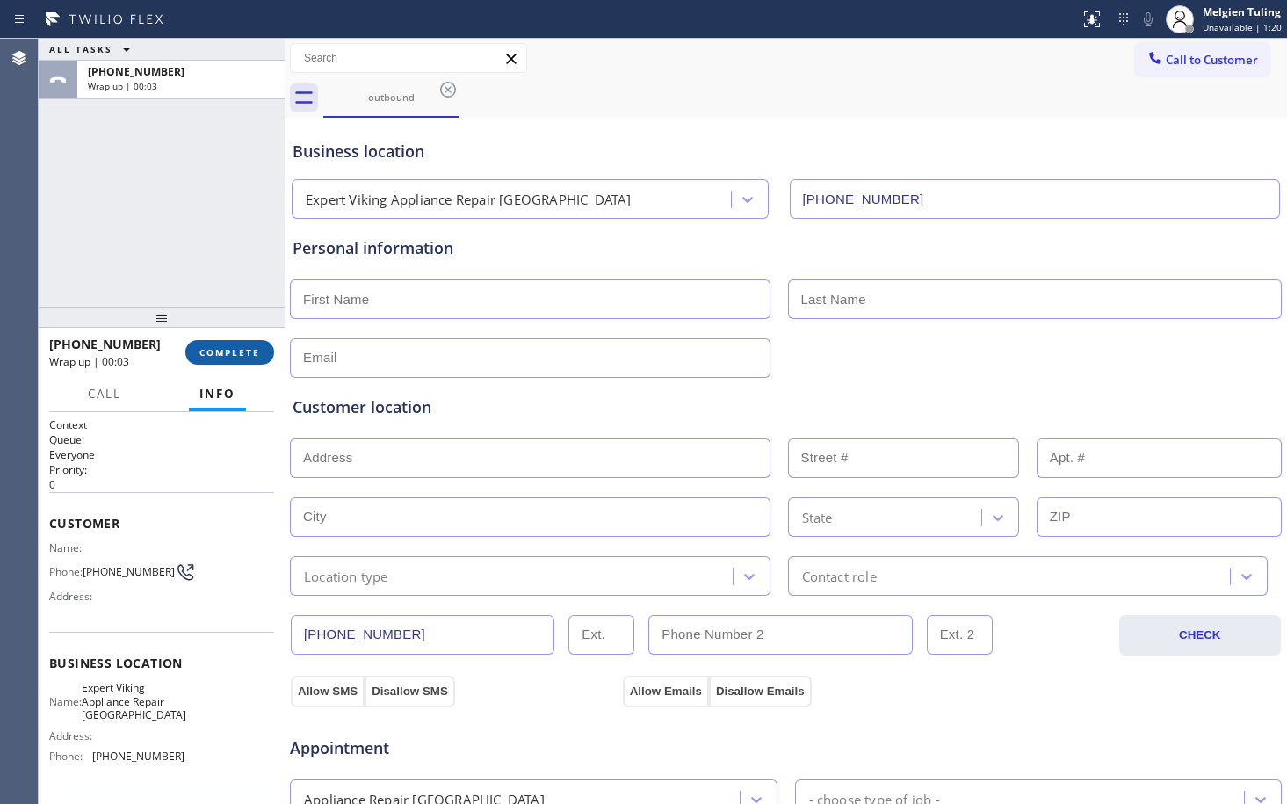
click at [211, 347] on span "COMPLETE" at bounding box center [229, 352] width 61 height 12
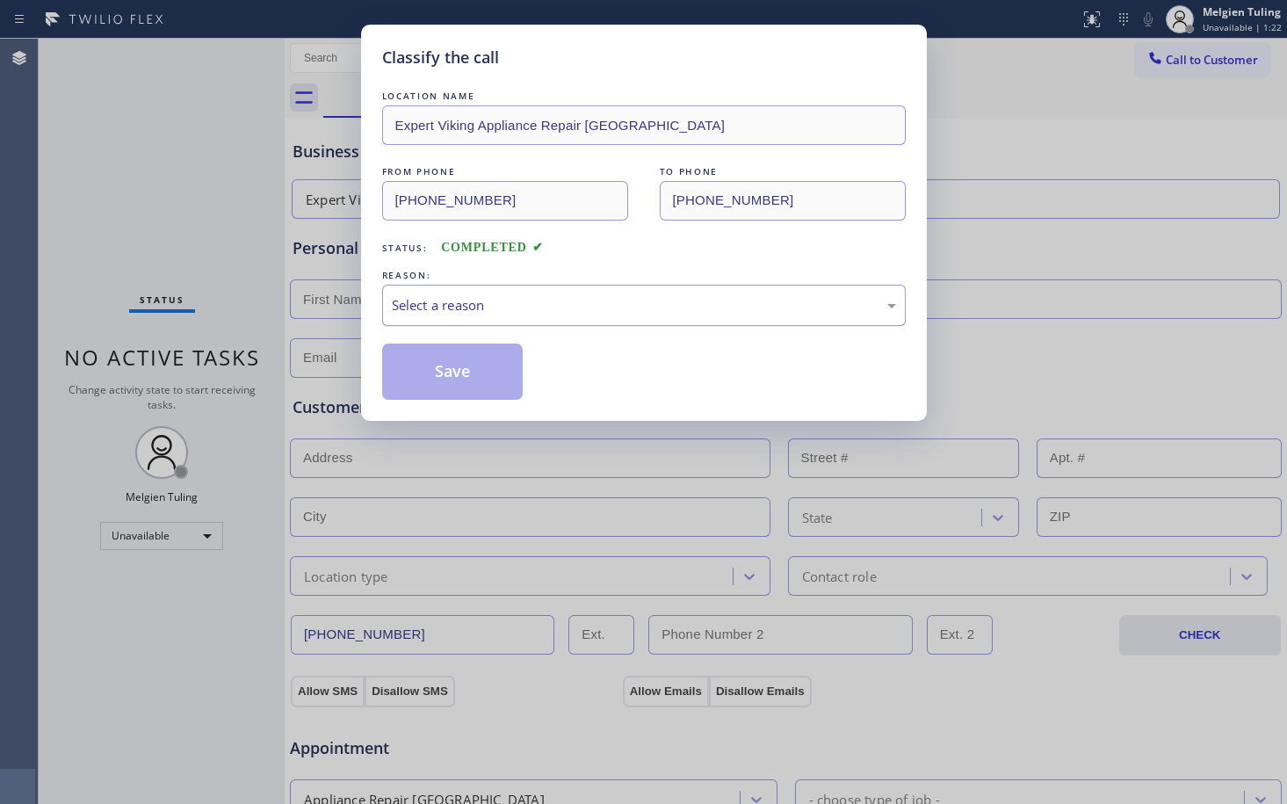
click at [416, 307] on div "Select a reason" at bounding box center [644, 305] width 504 height 20
click at [432, 349] on button "Save" at bounding box center [452, 372] width 141 height 56
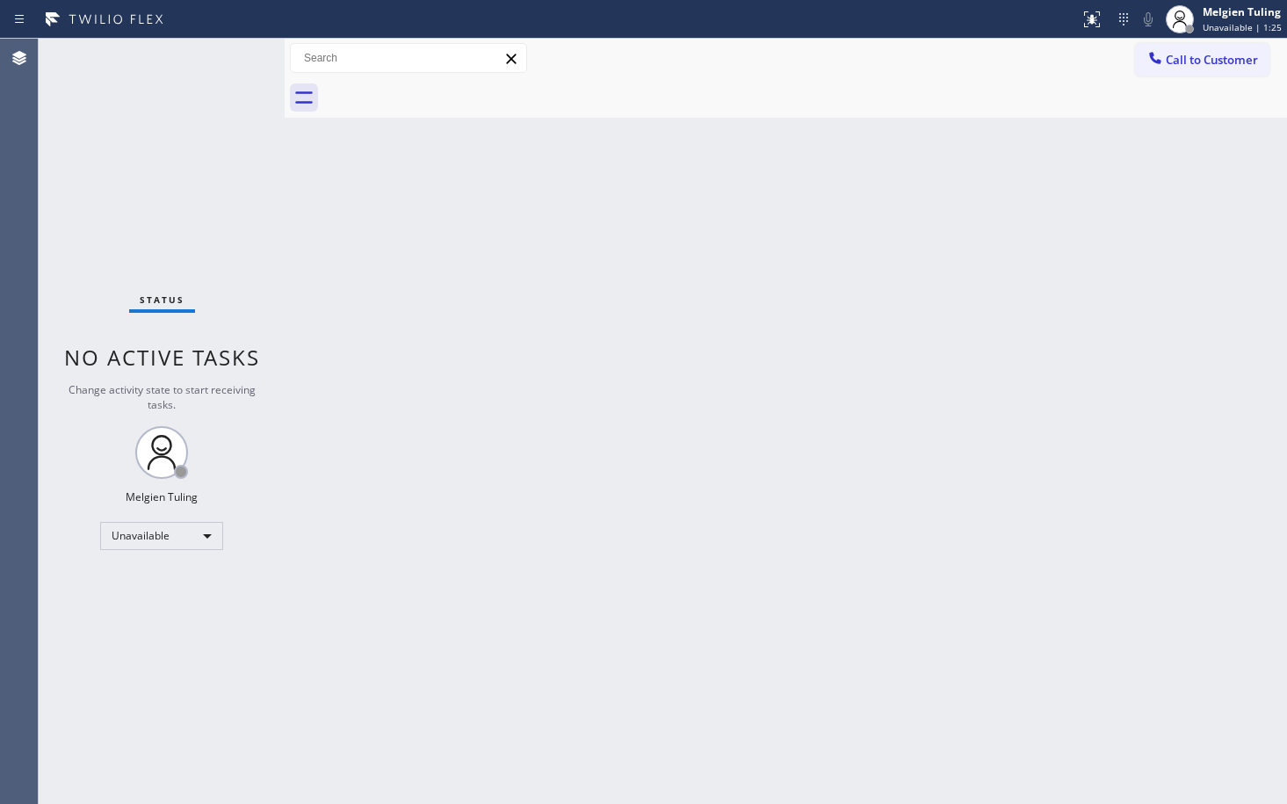
click at [650, 365] on div "Back to Dashboard Change Sender ID Customers Technicians Select a contact Outbo…" at bounding box center [786, 421] width 1002 height 765
click at [1215, 12] on div "Melgien Tuling" at bounding box center [1242, 11] width 79 height 15
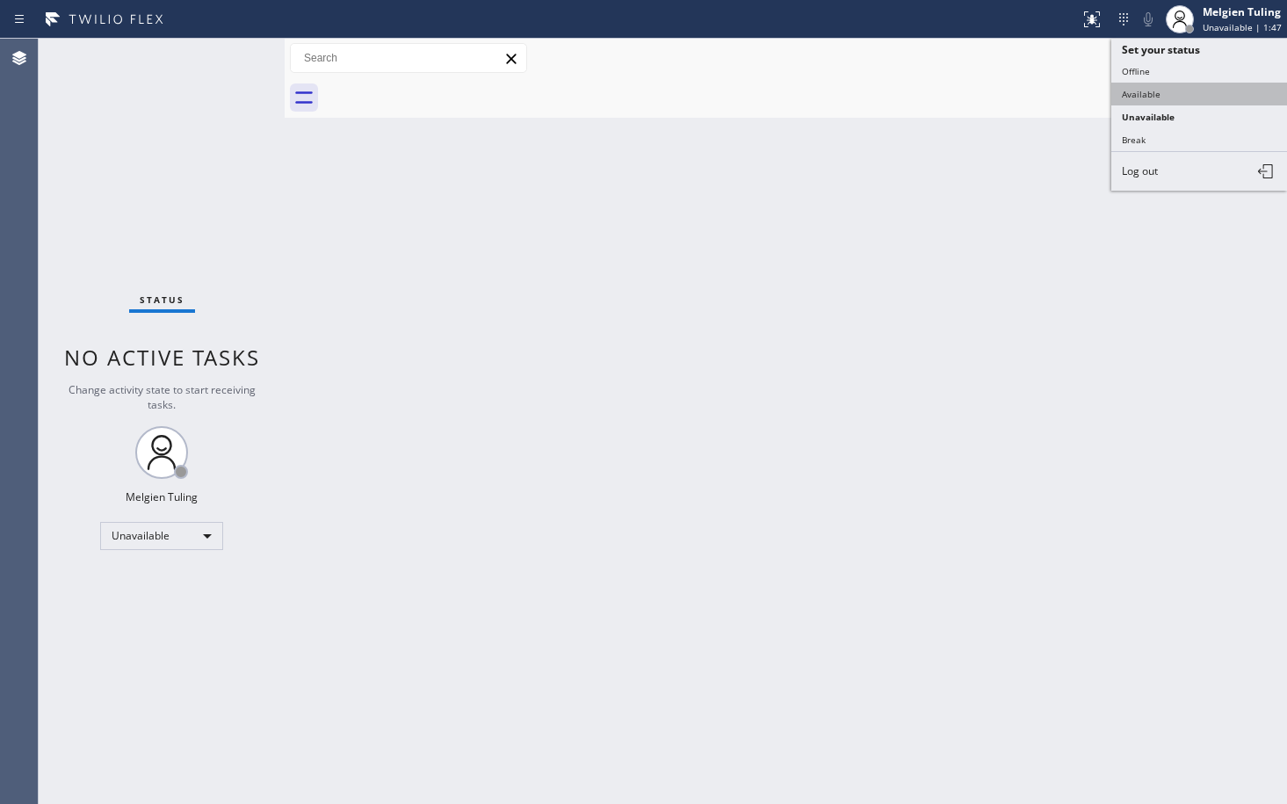
click at [1150, 87] on button "Available" at bounding box center [1199, 94] width 176 height 23
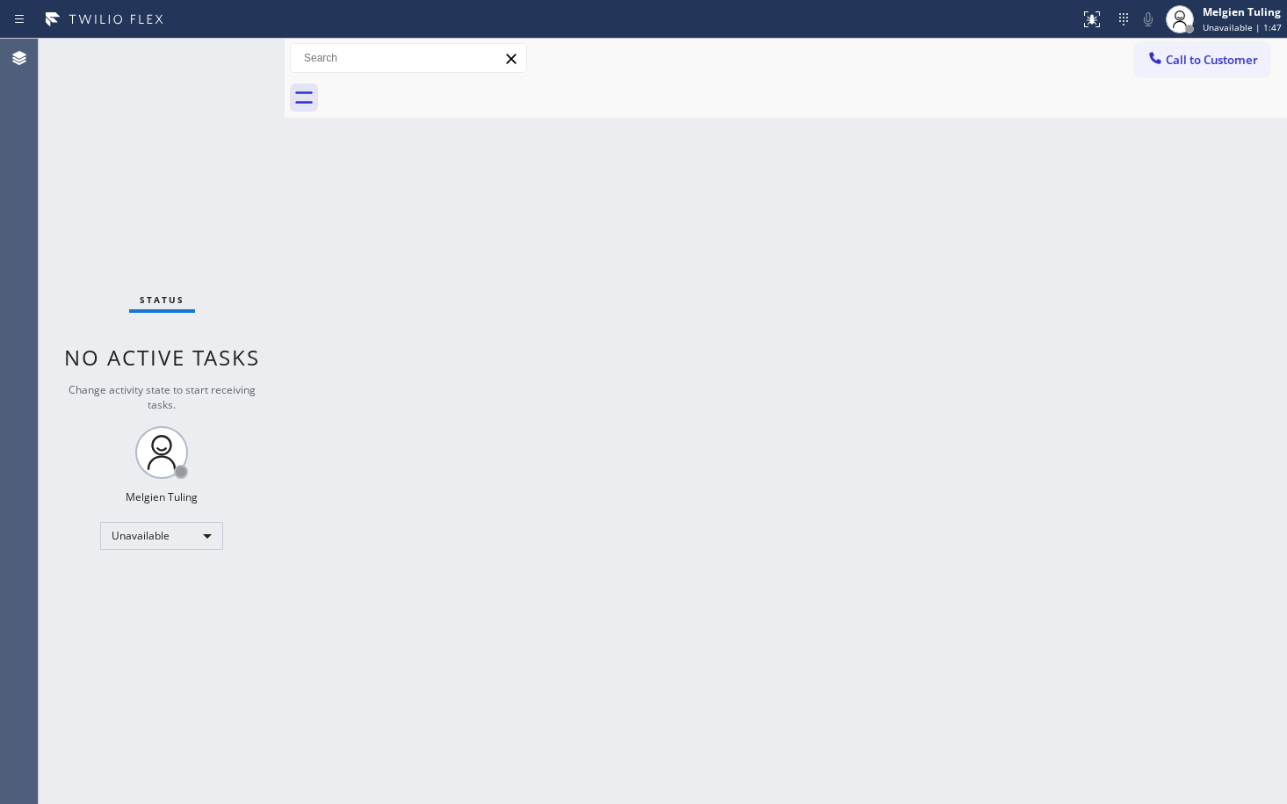
click at [814, 256] on div "Back to Dashboard Change Sender ID Customers Technicians Select a contact Outbo…" at bounding box center [786, 421] width 1002 height 765
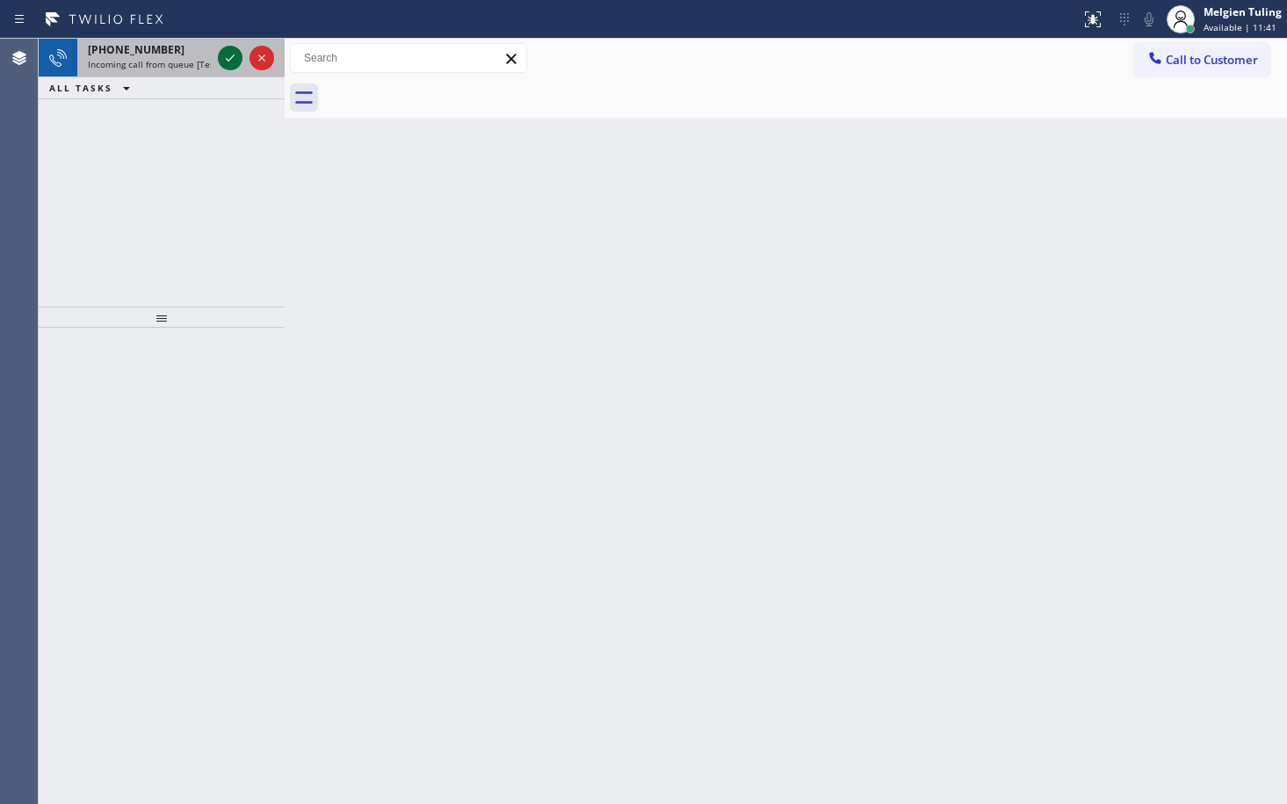
click at [230, 55] on icon at bounding box center [230, 57] width 21 height 21
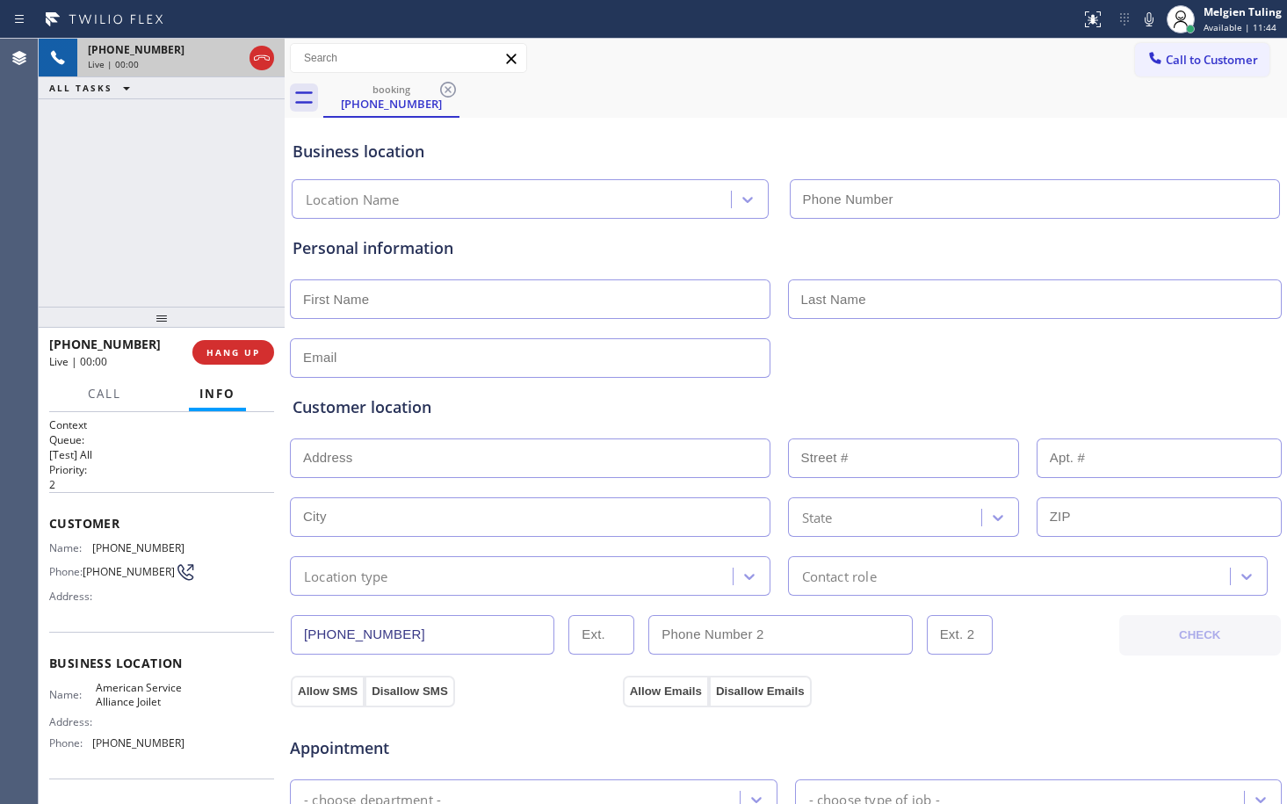
type input "[PHONE_NUMBER]"
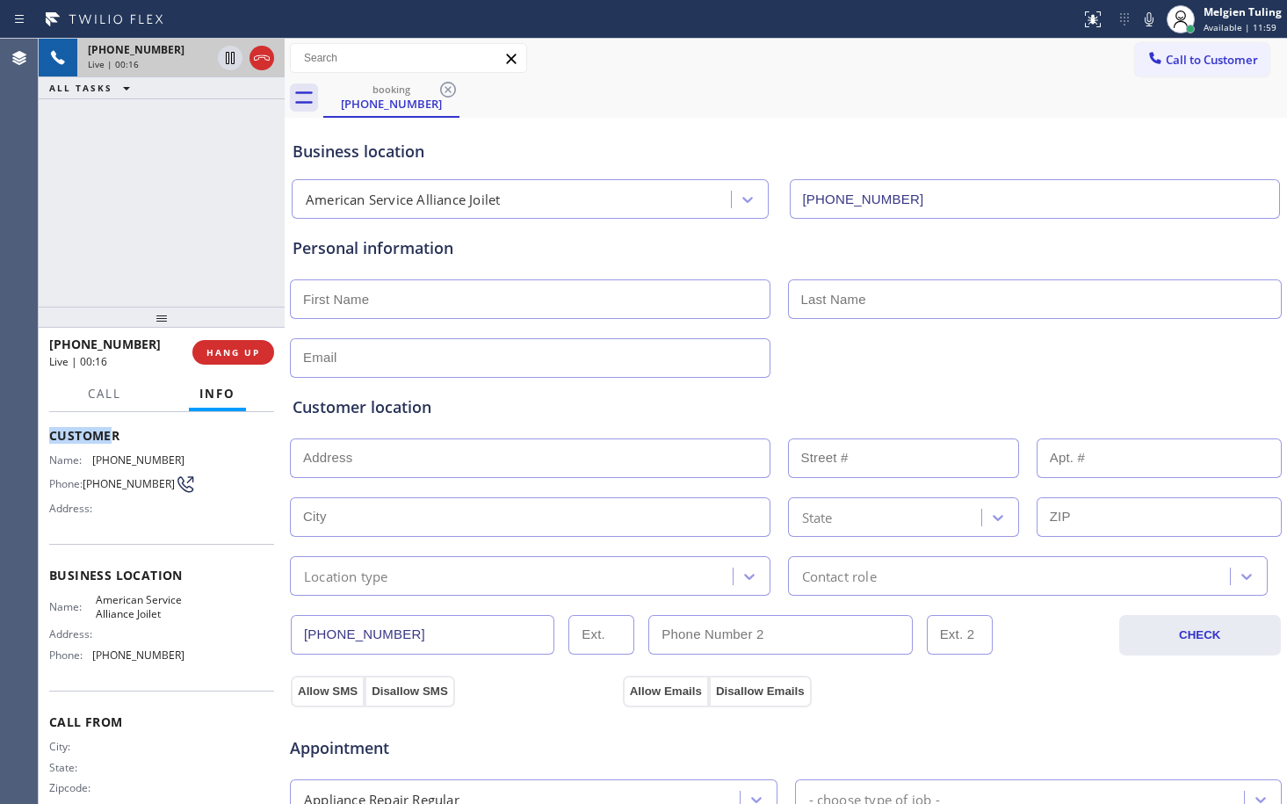
scroll to position [83, 0]
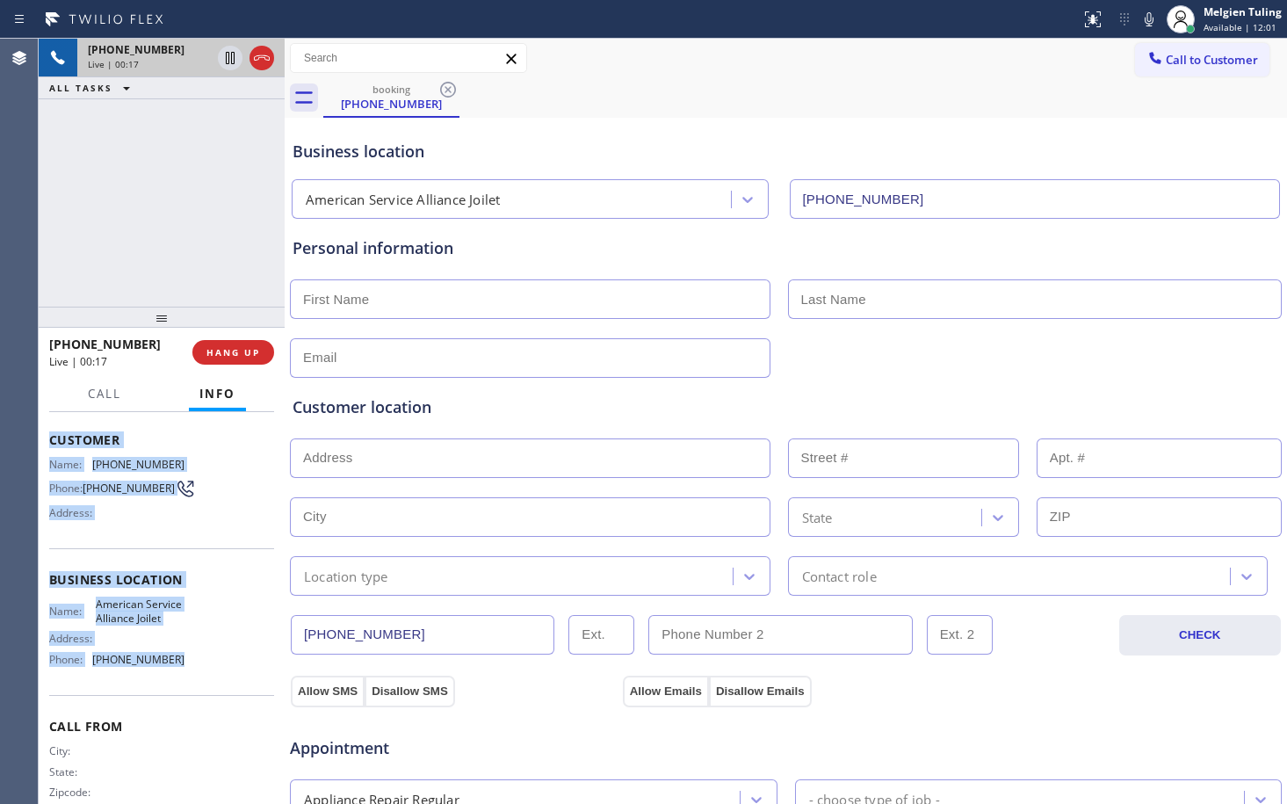
drag, startPoint x: 47, startPoint y: 436, endPoint x: 164, endPoint y: 676, distance: 267.6
click at [164, 676] on div "Context Queue: [Test] All Priority: 2 Customer Name: [PHONE_NUMBER] Phone: [PHO…" at bounding box center [162, 608] width 246 height 392
drag, startPoint x: 164, startPoint y: 676, endPoint x: 64, endPoint y: 404, distance: 290.2
click at [64, 404] on div "Call Info" at bounding box center [161, 394] width 225 height 35
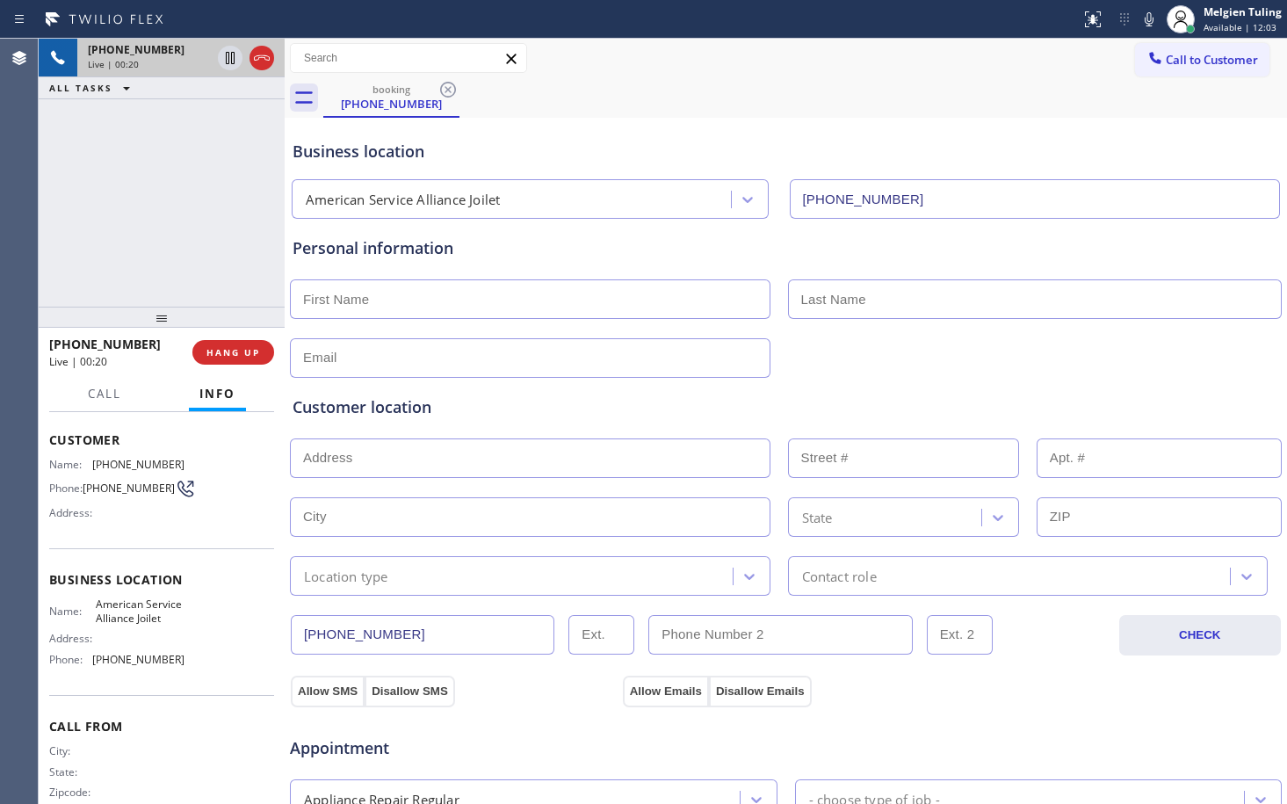
click at [227, 483] on div "Name: [PHONE_NUMBER] Phone: [PHONE_NUMBER] Address:" at bounding box center [161, 492] width 225 height 69
click at [231, 59] on icon at bounding box center [230, 58] width 9 height 12
click at [1143, 16] on icon at bounding box center [1149, 19] width 21 height 21
click at [227, 54] on icon at bounding box center [230, 58] width 12 height 12
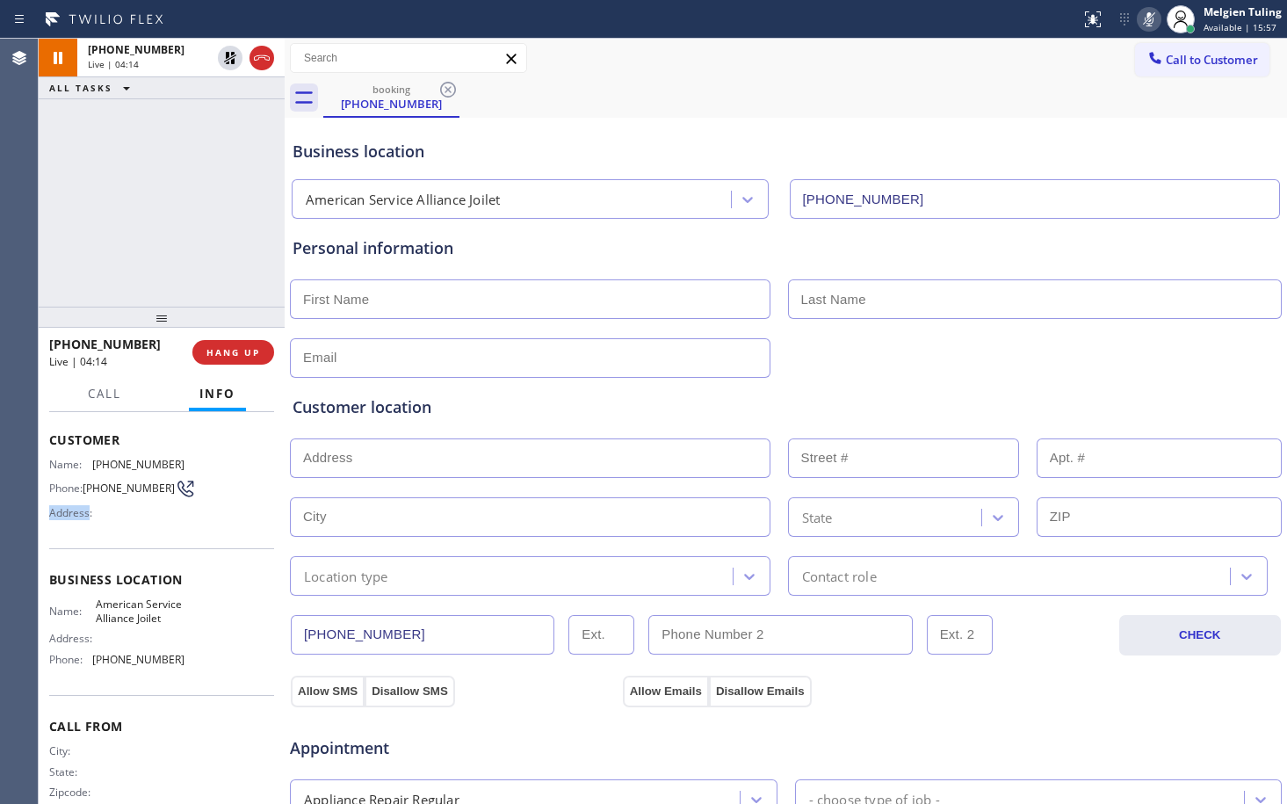
click at [1153, 22] on icon at bounding box center [1149, 19] width 21 height 21
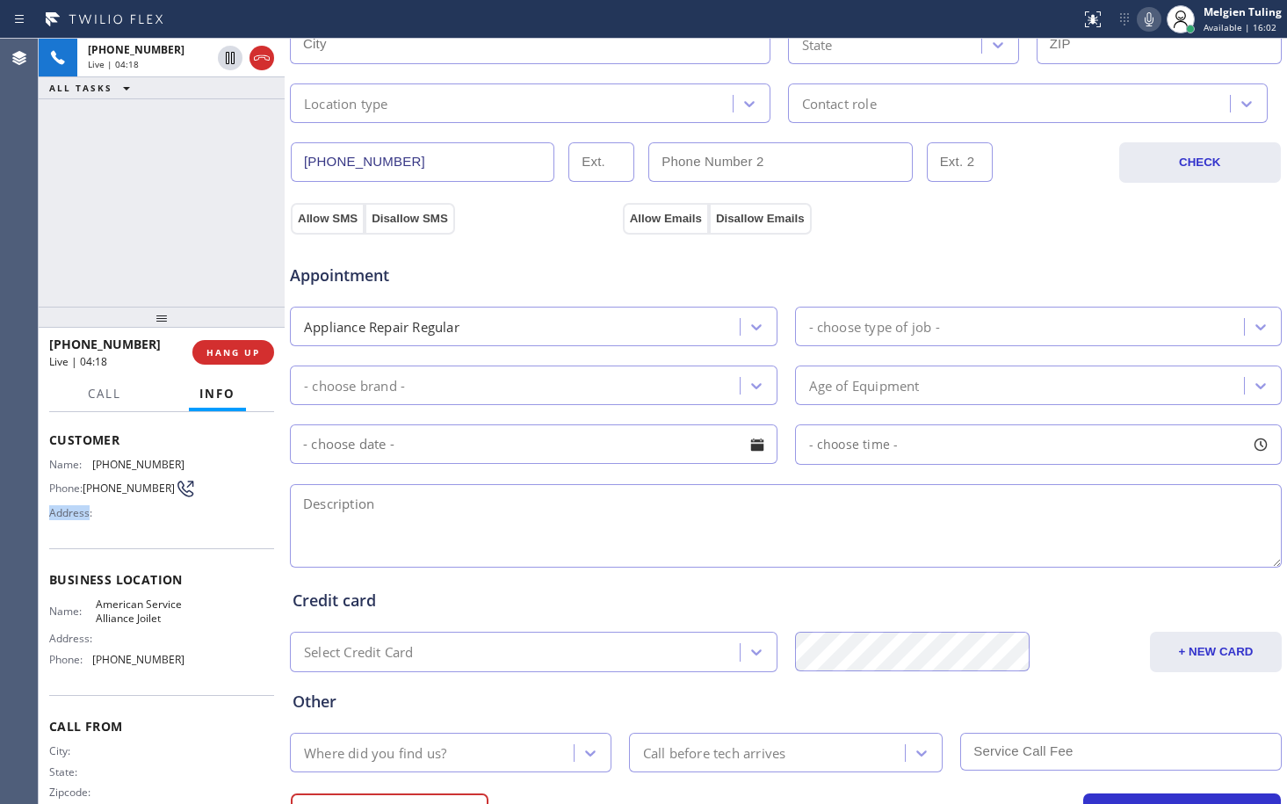
scroll to position [558, 0]
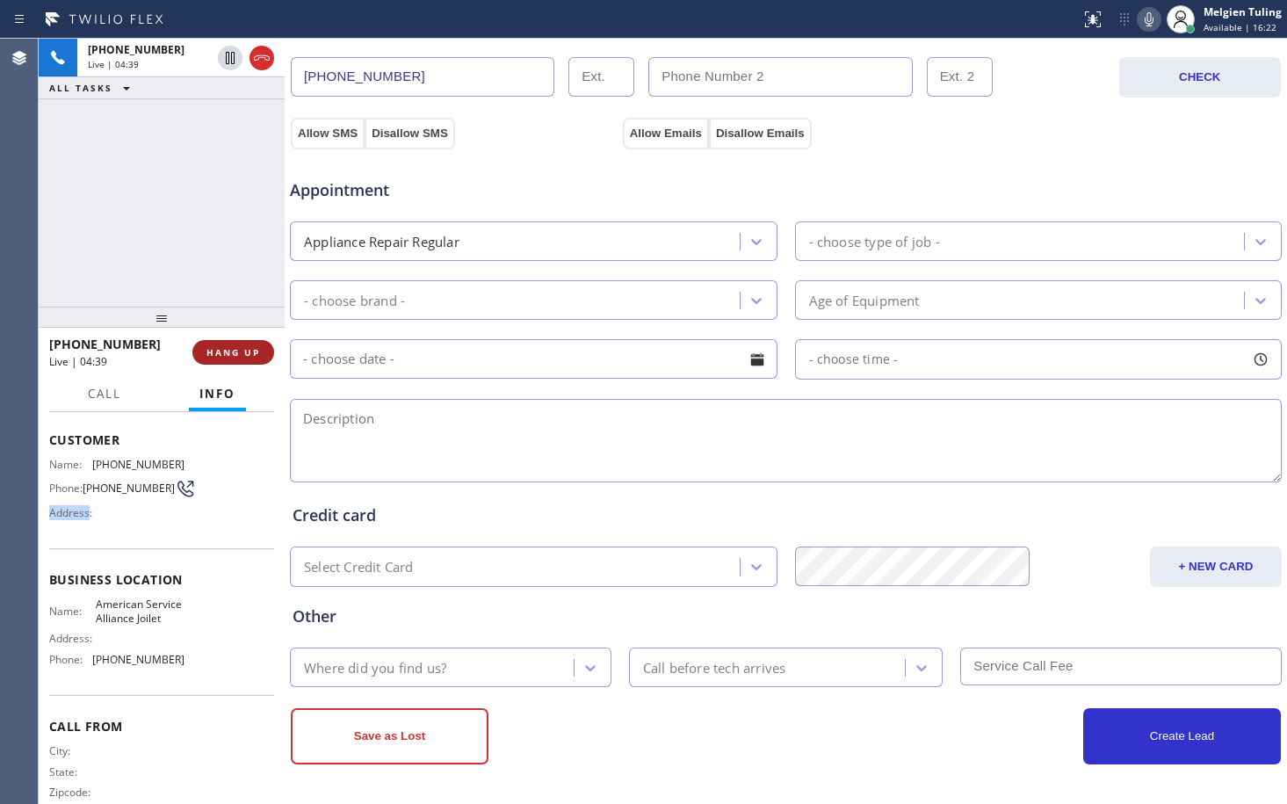
click at [223, 351] on span "HANG UP" at bounding box center [233, 352] width 54 height 12
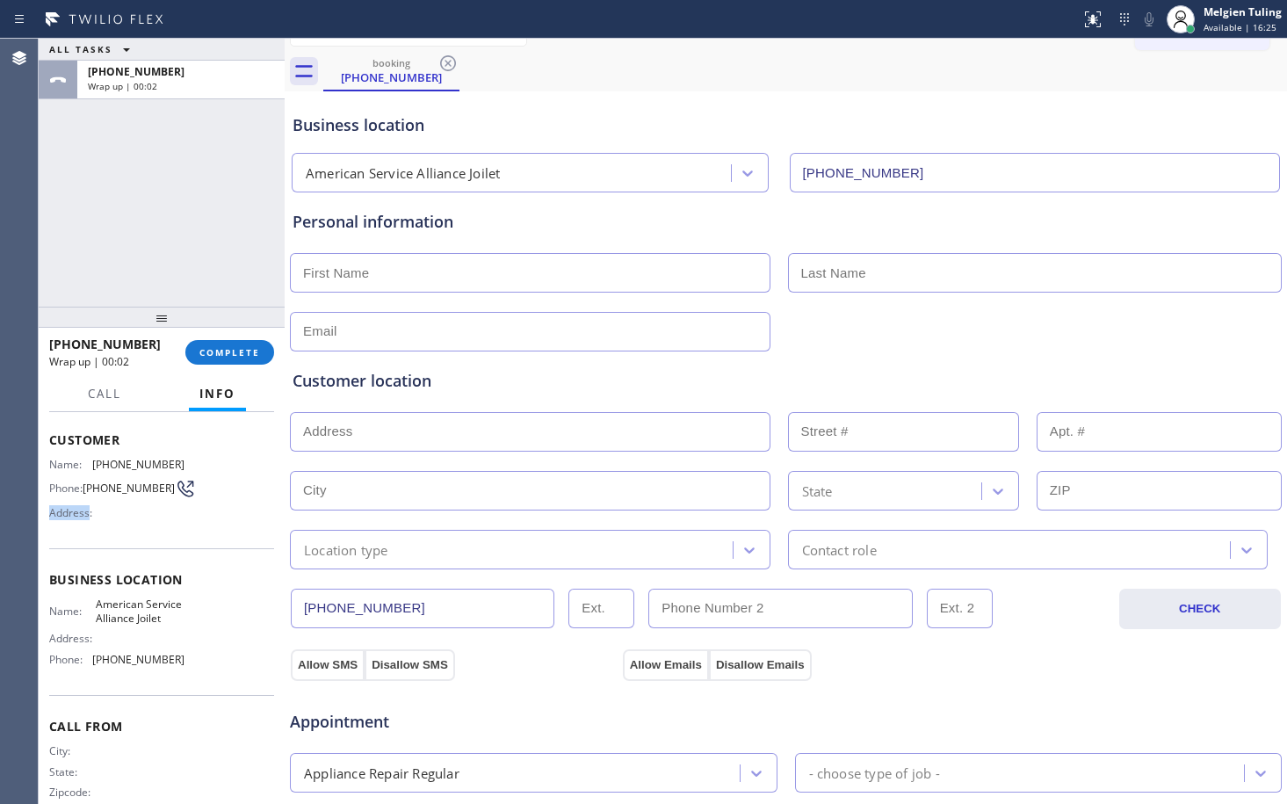
scroll to position [0, 0]
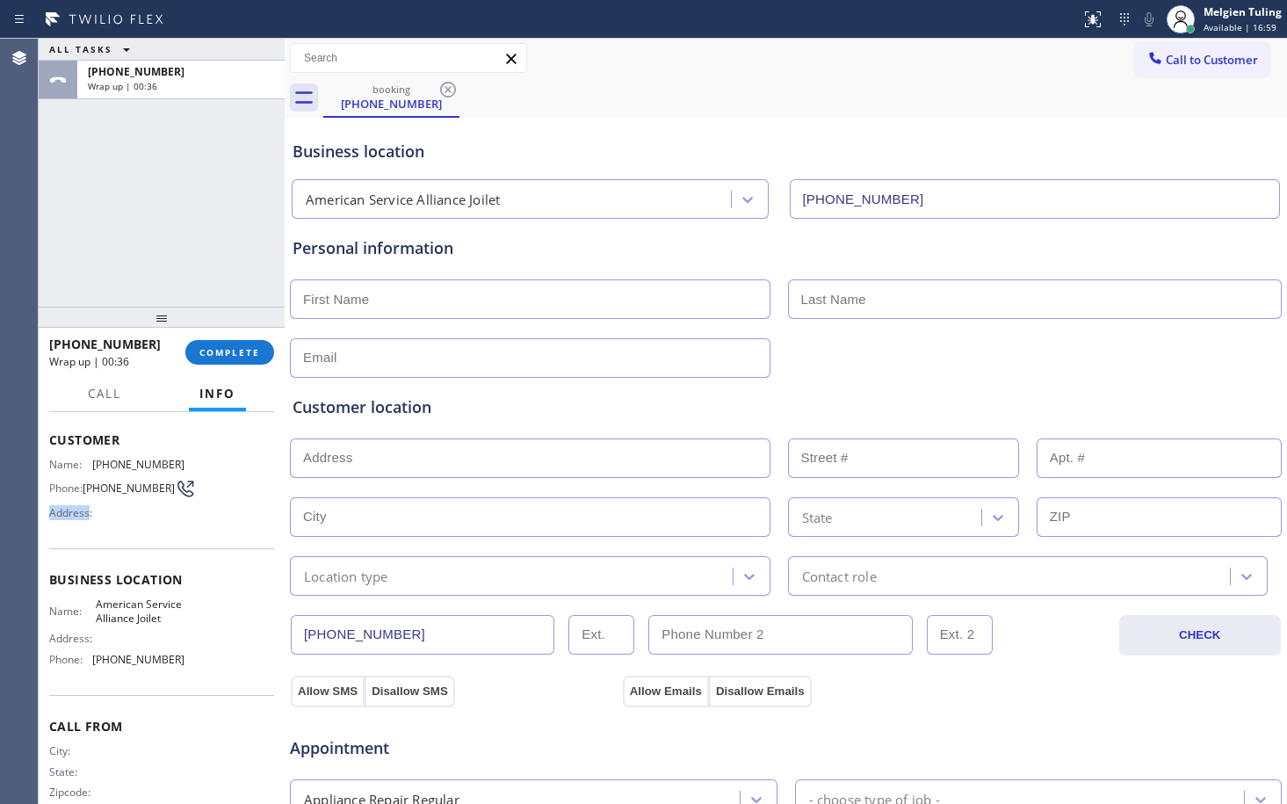
click at [318, 305] on input "text" at bounding box center [530, 299] width 481 height 40
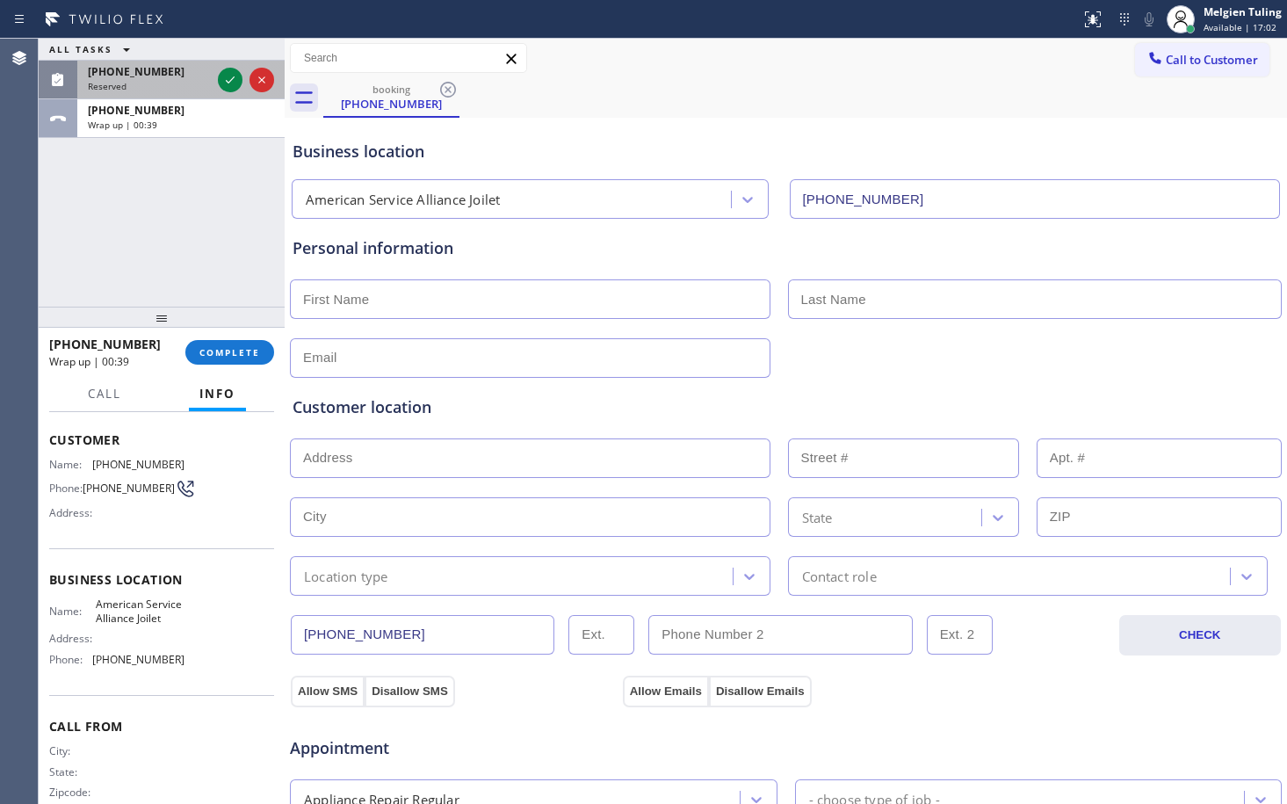
click at [148, 79] on div "[PHONE_NUMBER] Reserved" at bounding box center [145, 80] width 137 height 39
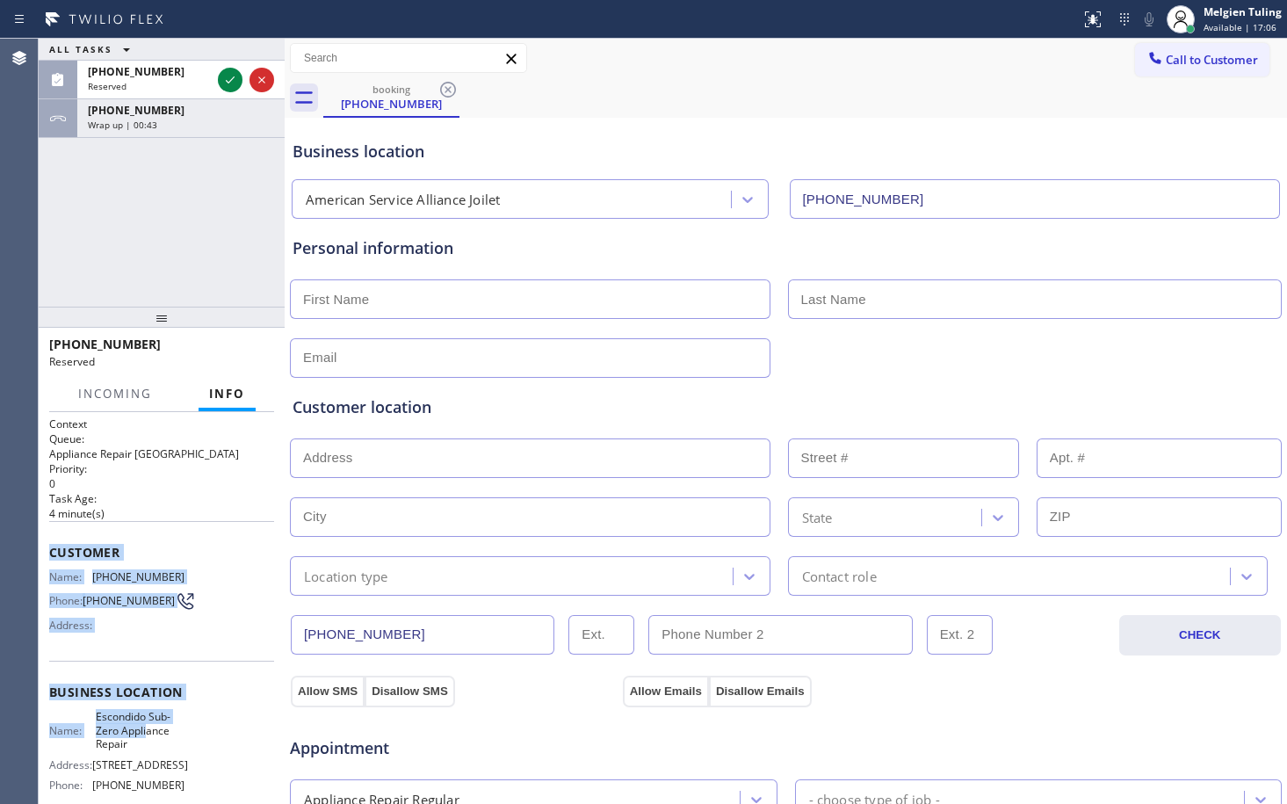
scroll to position [89, 0]
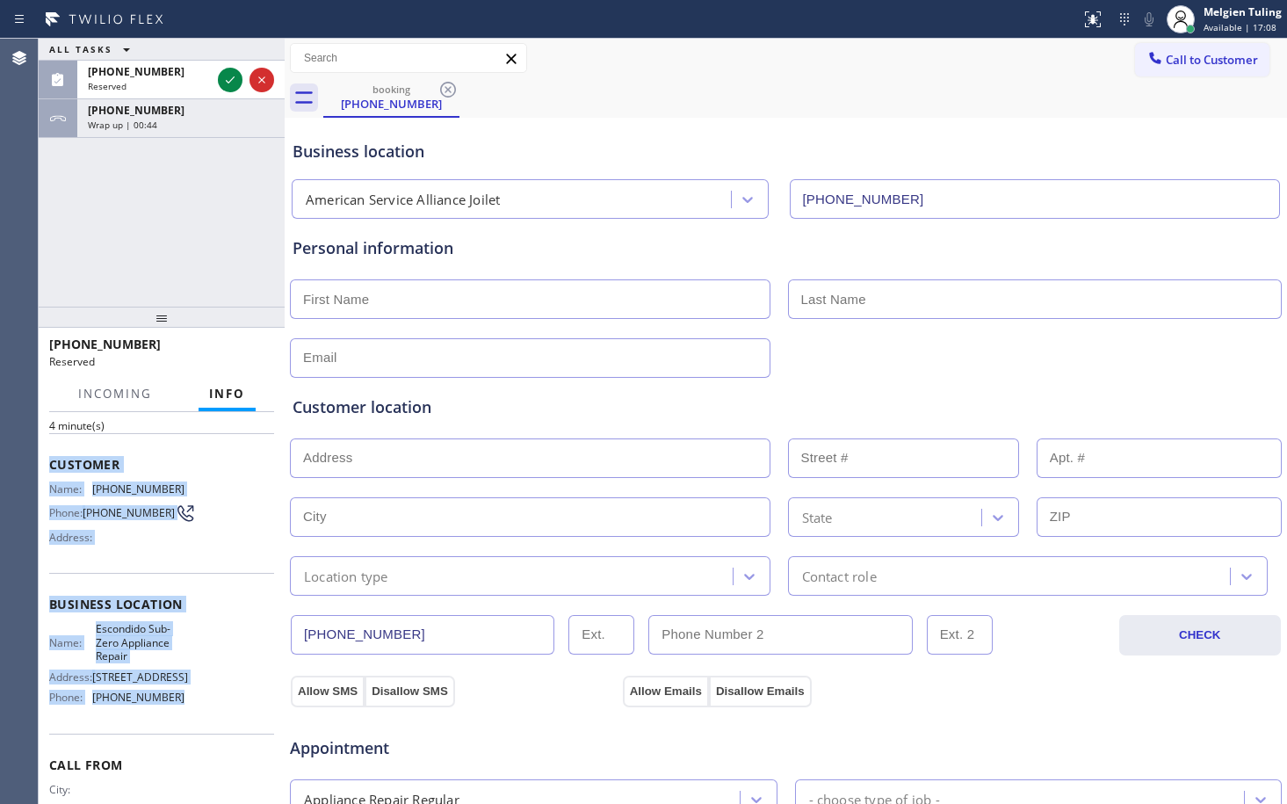
drag, startPoint x: 45, startPoint y: 550, endPoint x: 188, endPoint y: 724, distance: 225.3
click at [188, 724] on div "Context Queue: Appliance Repair High End Priority: 0 Task Age: [DEMOGRAPHIC_DAT…" at bounding box center [162, 608] width 246 height 392
copy div "Customer Name: [PHONE_NUMBER] Phone: [PHONE_NUMBER] Address: Business location …"
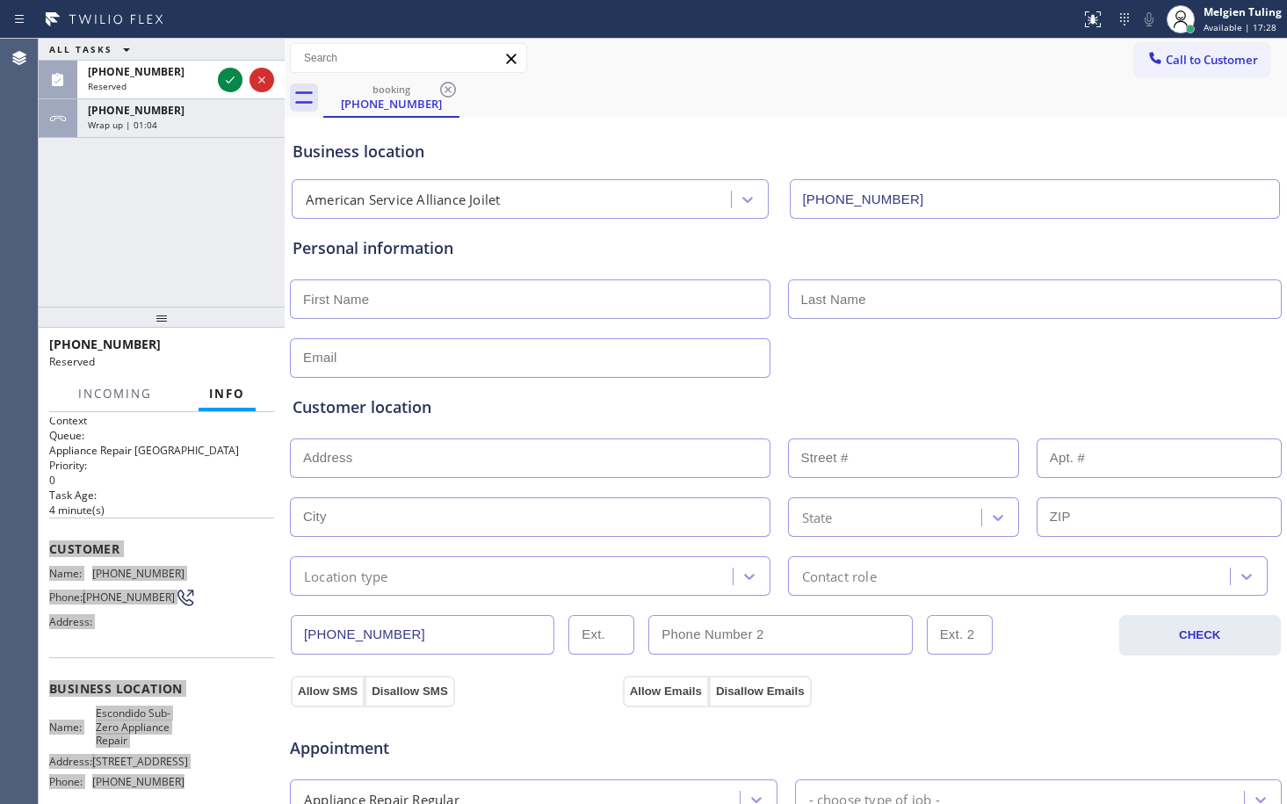
scroll to position [0, 0]
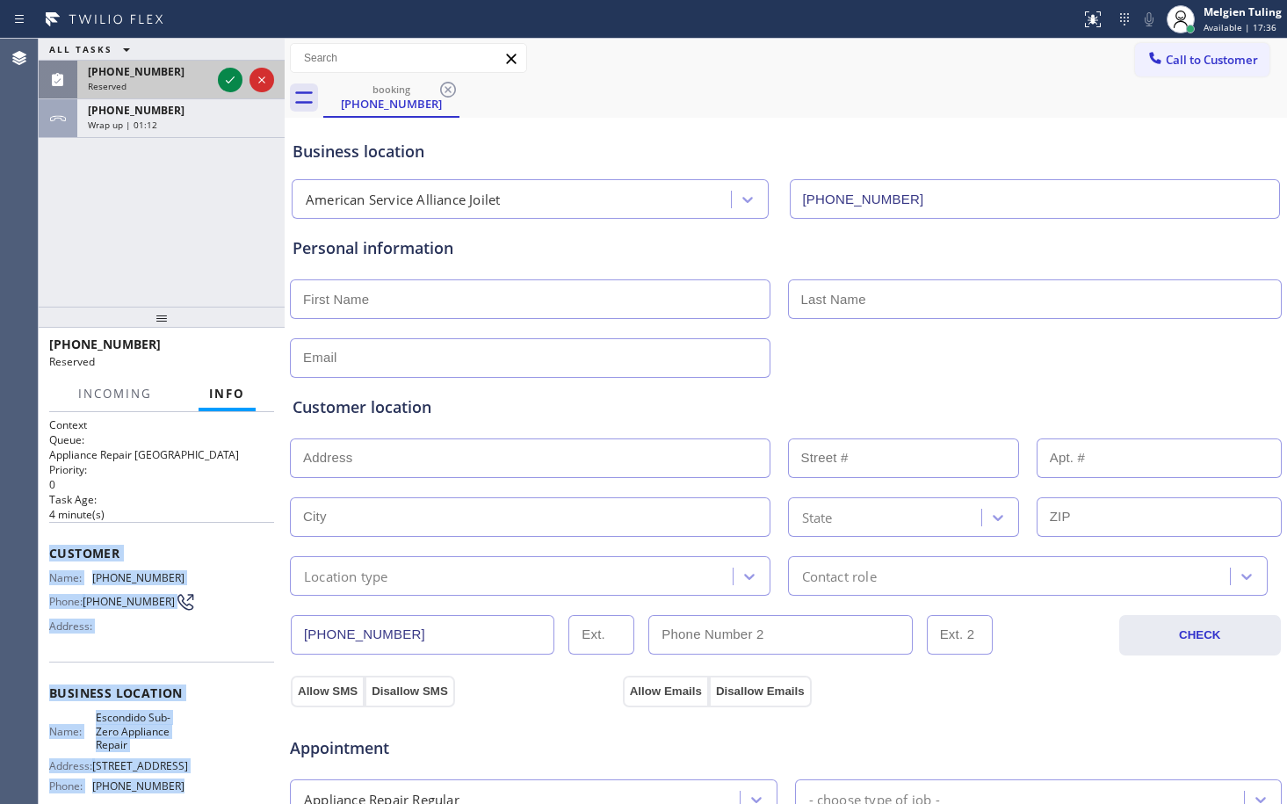
click at [161, 80] on div "Reserved" at bounding box center [149, 86] width 123 height 12
click at [229, 80] on icon at bounding box center [230, 79] width 21 height 21
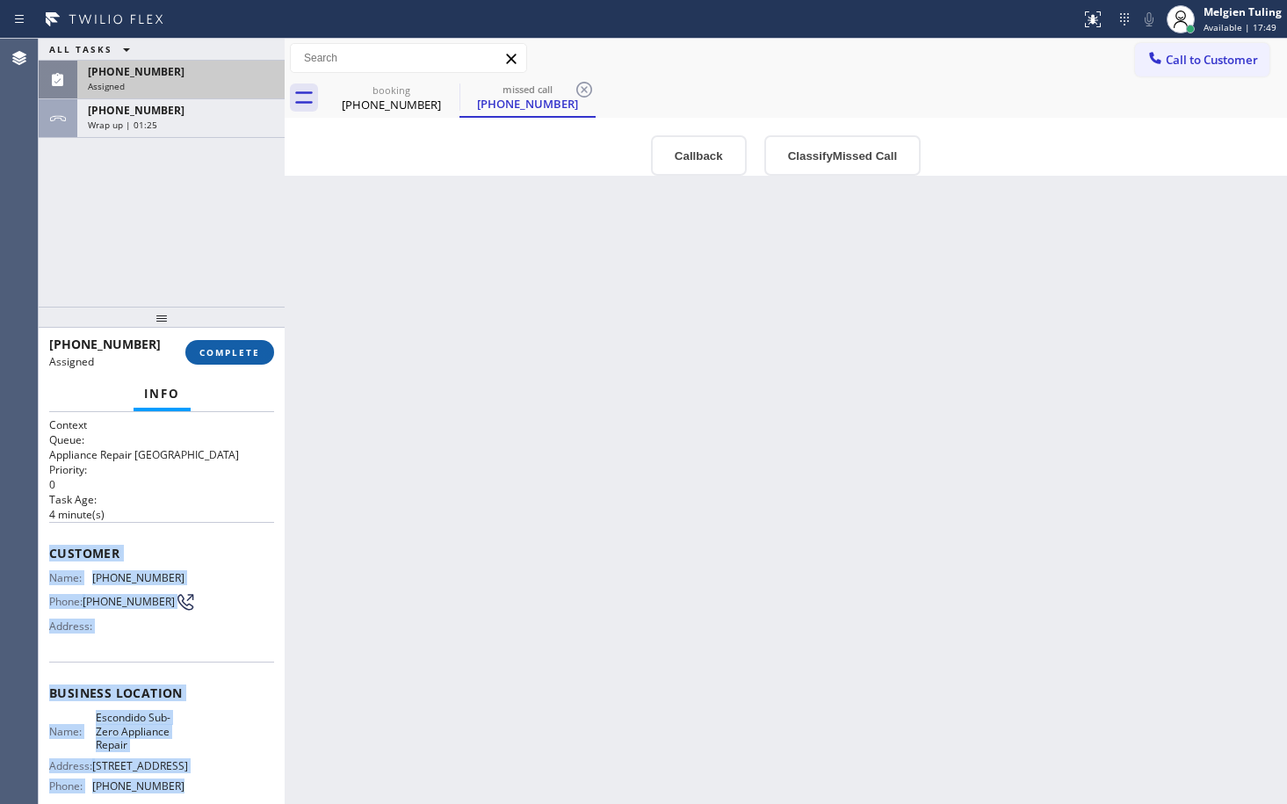
click at [228, 344] on button "COMPLETE" at bounding box center [229, 352] width 89 height 25
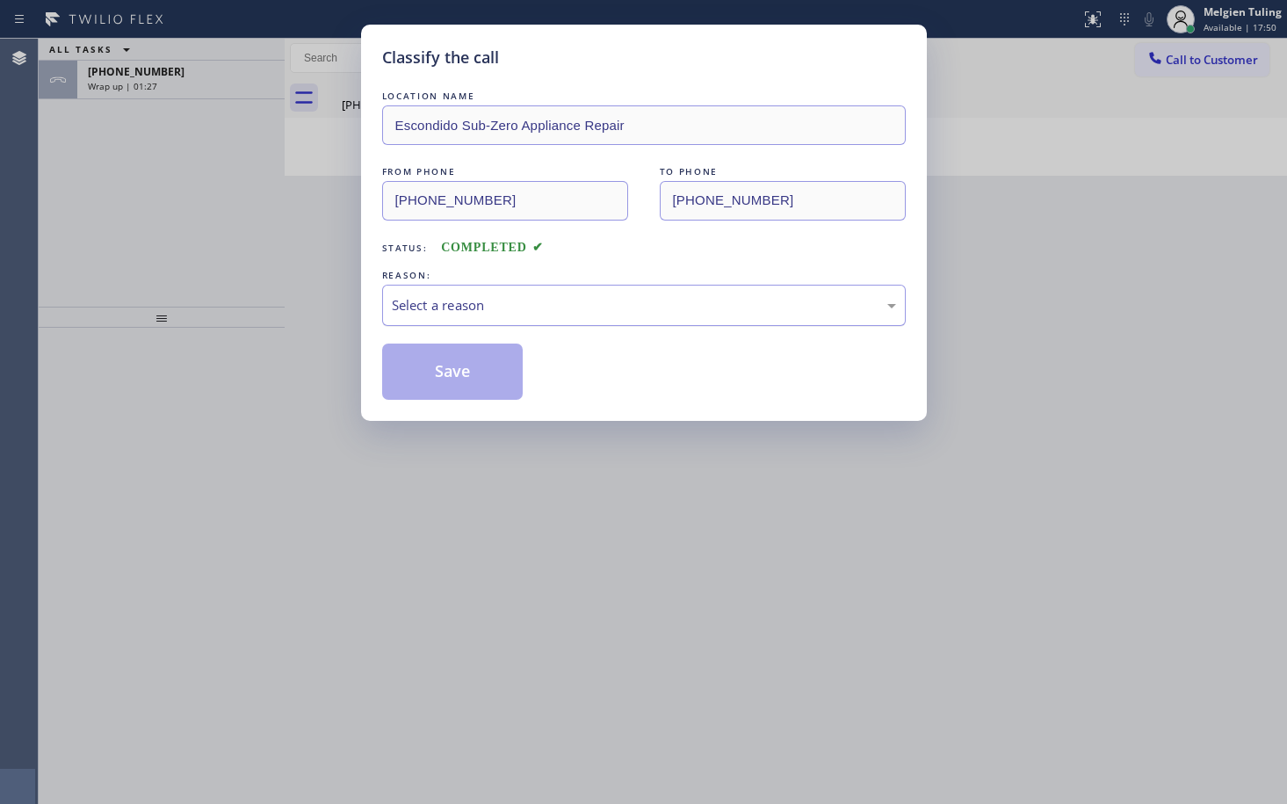
click at [407, 303] on div "Select a reason" at bounding box center [644, 305] width 504 height 20
click at [409, 373] on button "Save" at bounding box center [452, 372] width 141 height 56
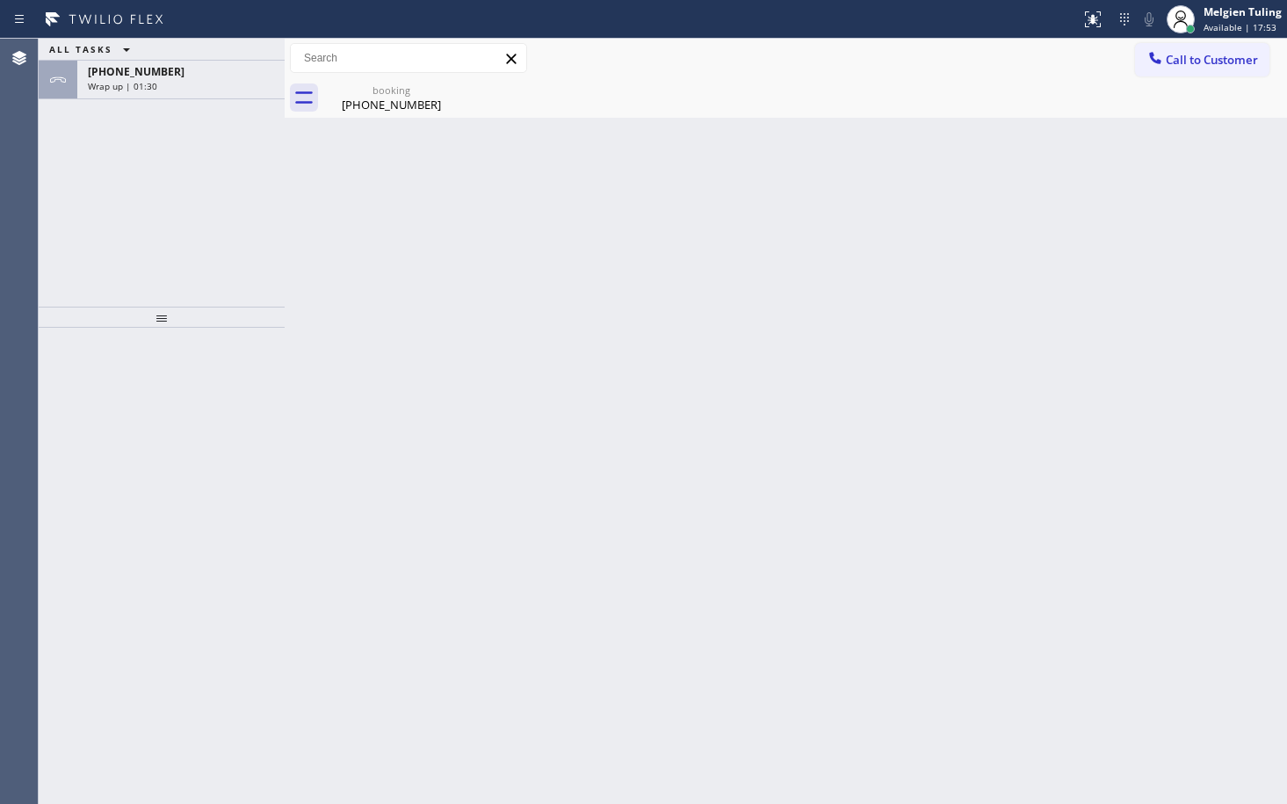
drag, startPoint x: 207, startPoint y: 236, endPoint x: 224, endPoint y: 140, distance: 98.1
click at [207, 234] on div "ALL TASKS ALL TASKS ACTIVE TASKS TASKS IN WRAP UP [PHONE_NUMBER] Wrap up | 01:30" at bounding box center [162, 173] width 246 height 268
click at [195, 86] on div "Wrap up | 01:31" at bounding box center [181, 86] width 186 height 12
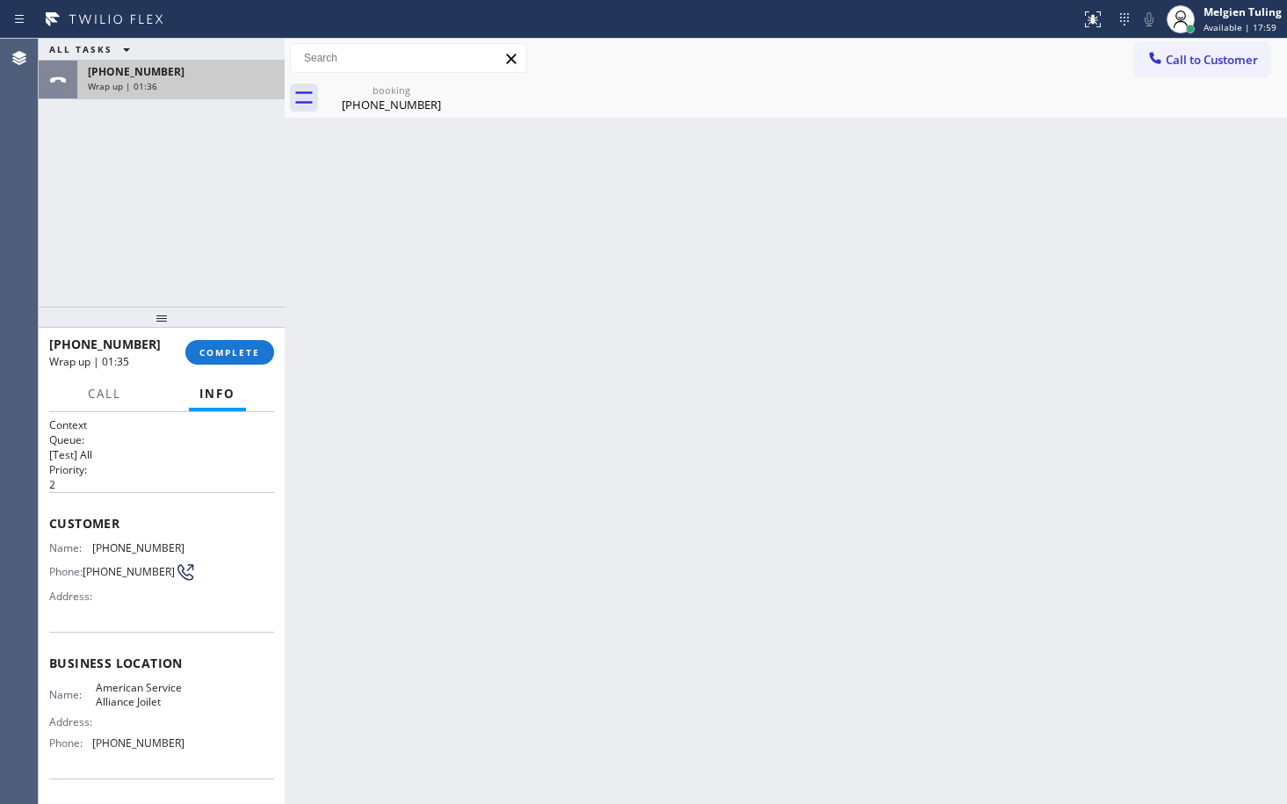
click at [181, 83] on div "Wrap up | 01:36" at bounding box center [181, 86] width 186 height 12
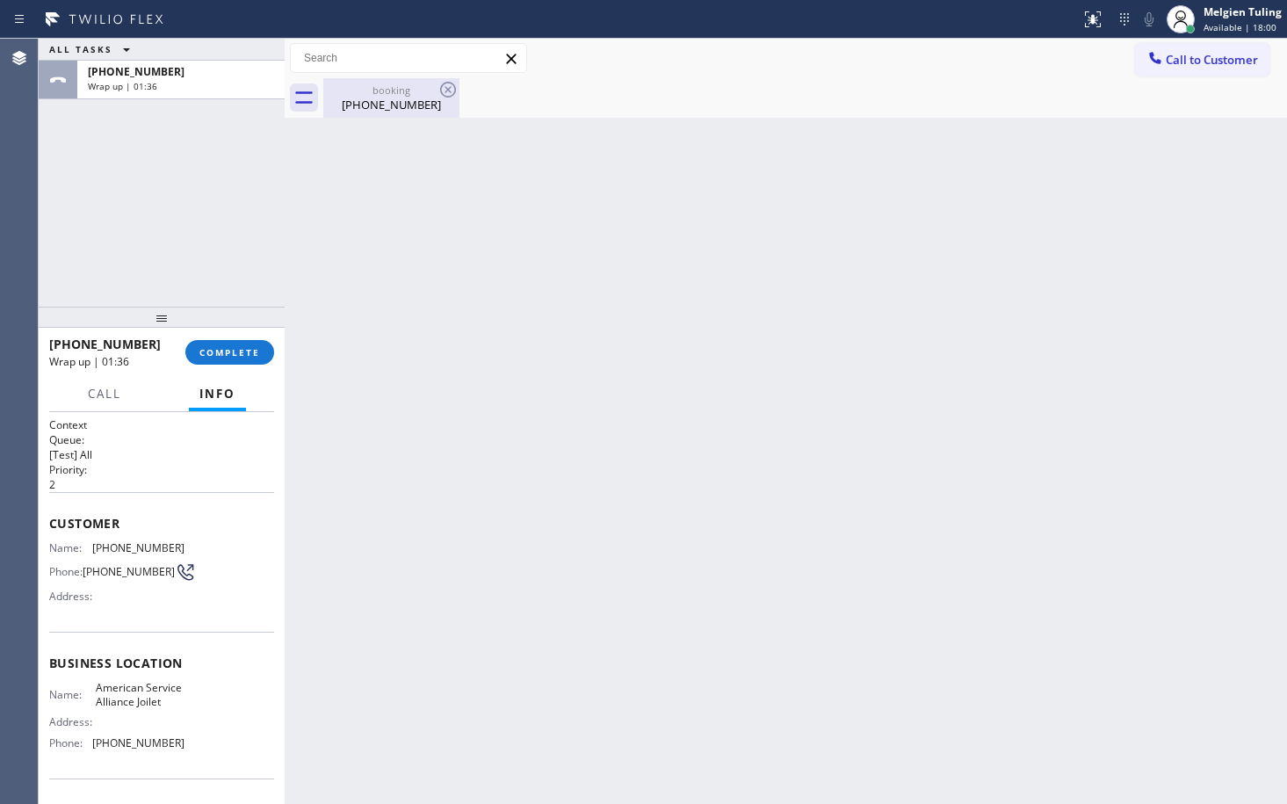
click at [350, 99] on div "[PHONE_NUMBER]" at bounding box center [391, 105] width 133 height 16
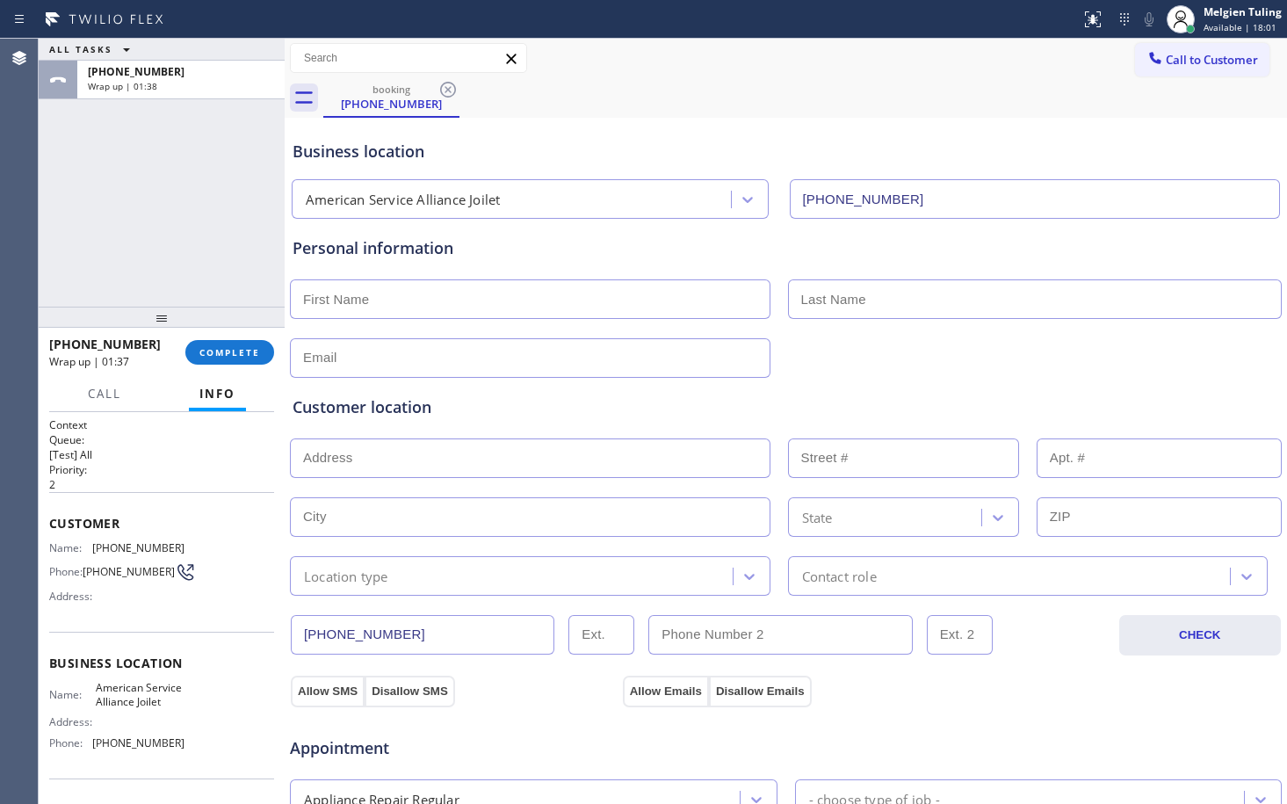
click at [398, 302] on input "text" at bounding box center [530, 299] width 481 height 40
type input "M"
type input "m"
type input "Mr."
click at [829, 300] on input "text" at bounding box center [1035, 299] width 495 height 40
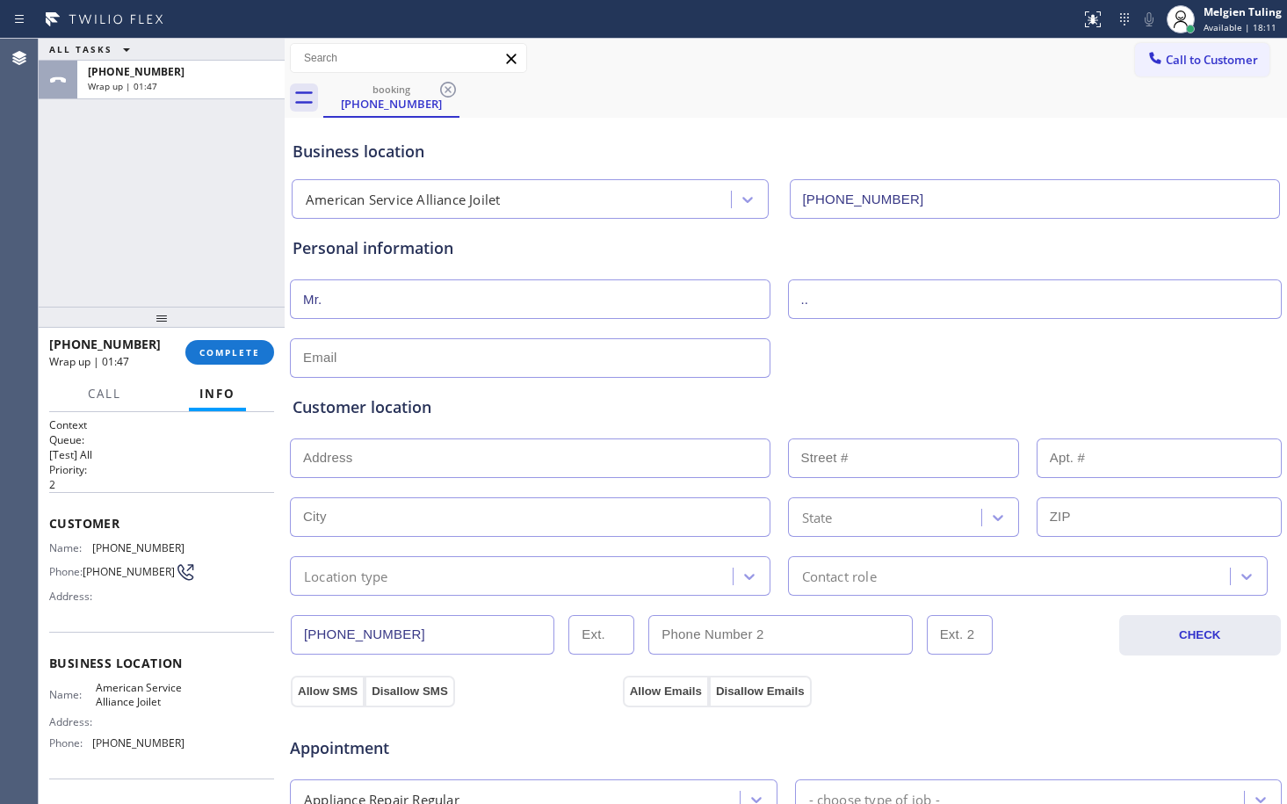
type input ".."
click at [473, 367] on input "text" at bounding box center [530, 358] width 481 height 40
type input "[EMAIL_ADDRESS][DOMAIN_NAME]"
click at [365, 459] on input "text" at bounding box center [530, 458] width 481 height 40
click at [312, 460] on input "text" at bounding box center [530, 458] width 481 height 40
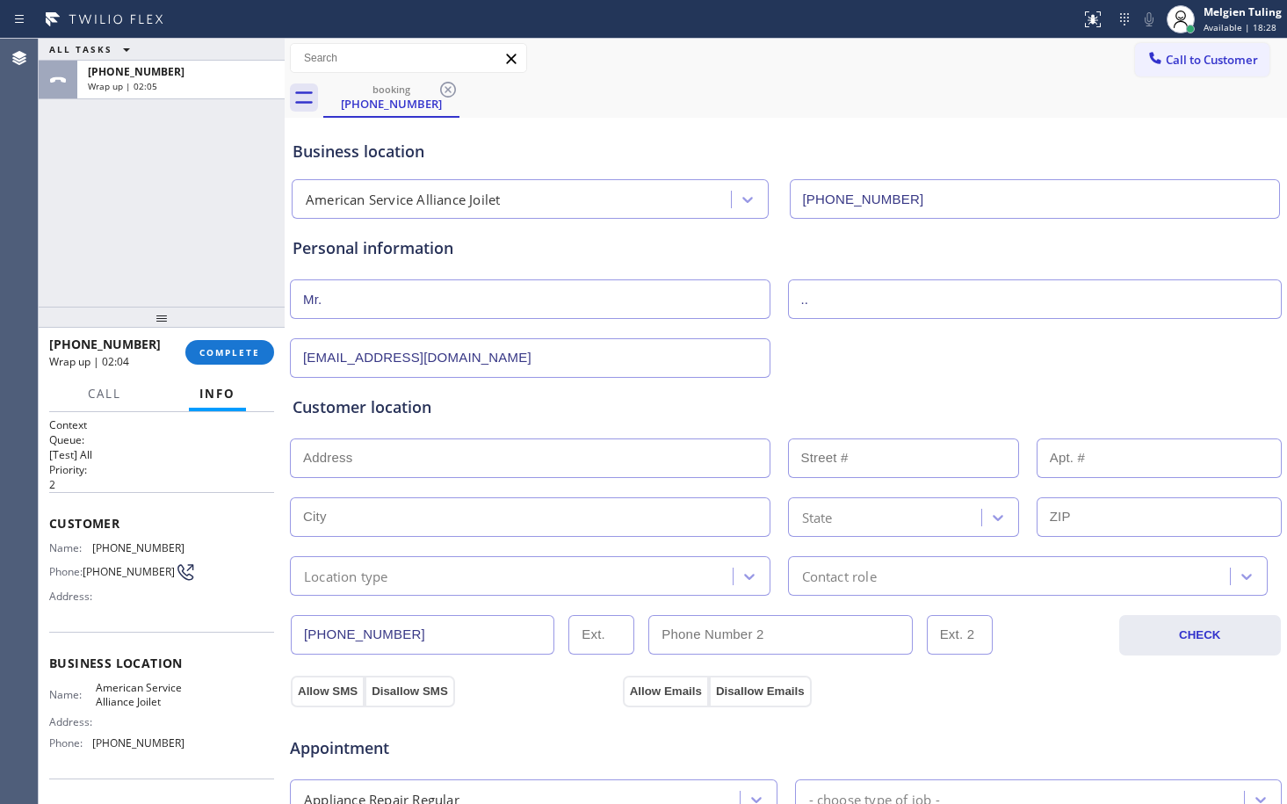
paste input "Joliet, IL 60403"
type input "Joliet, IL 60403, [GEOGRAPHIC_DATA]"
type input "Joliet"
type input "60403"
click at [393, 456] on input "text" at bounding box center [530, 458] width 481 height 40
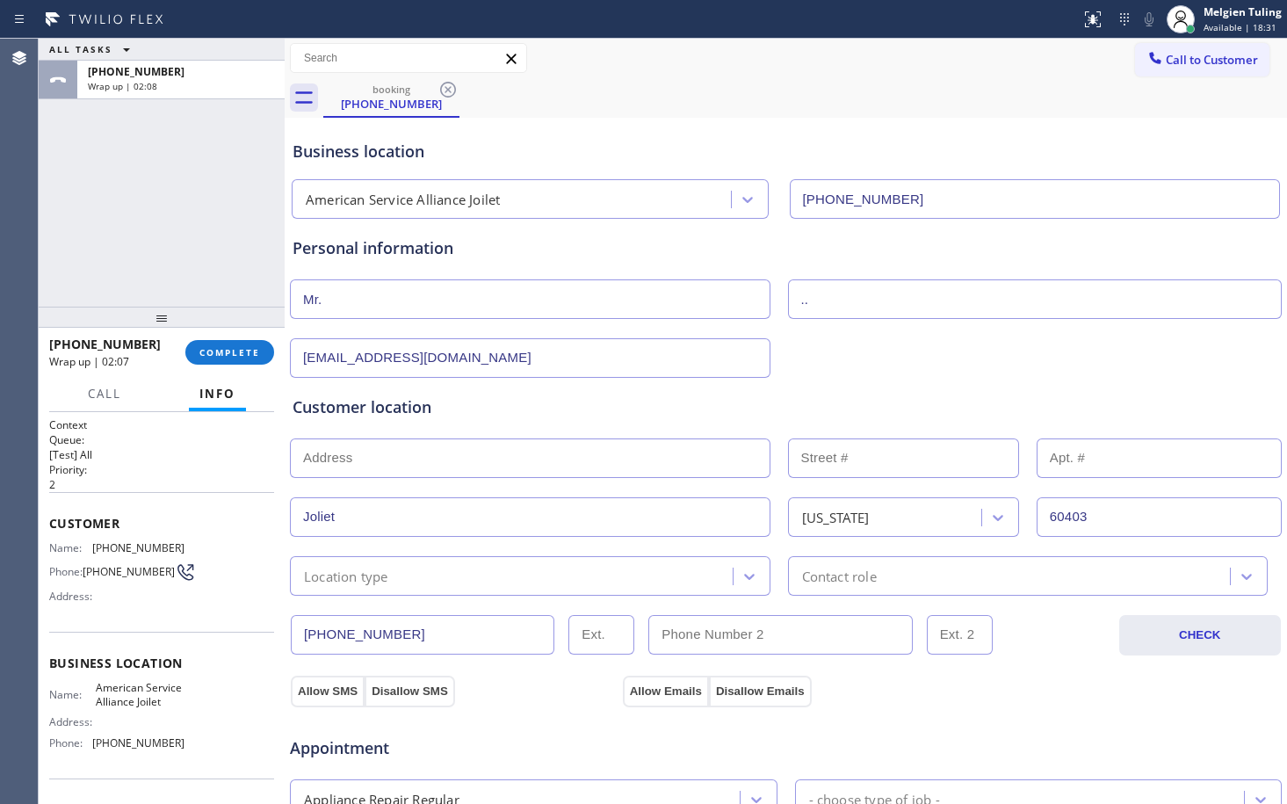
click at [393, 456] on input "text" at bounding box center [530, 458] width 481 height 40
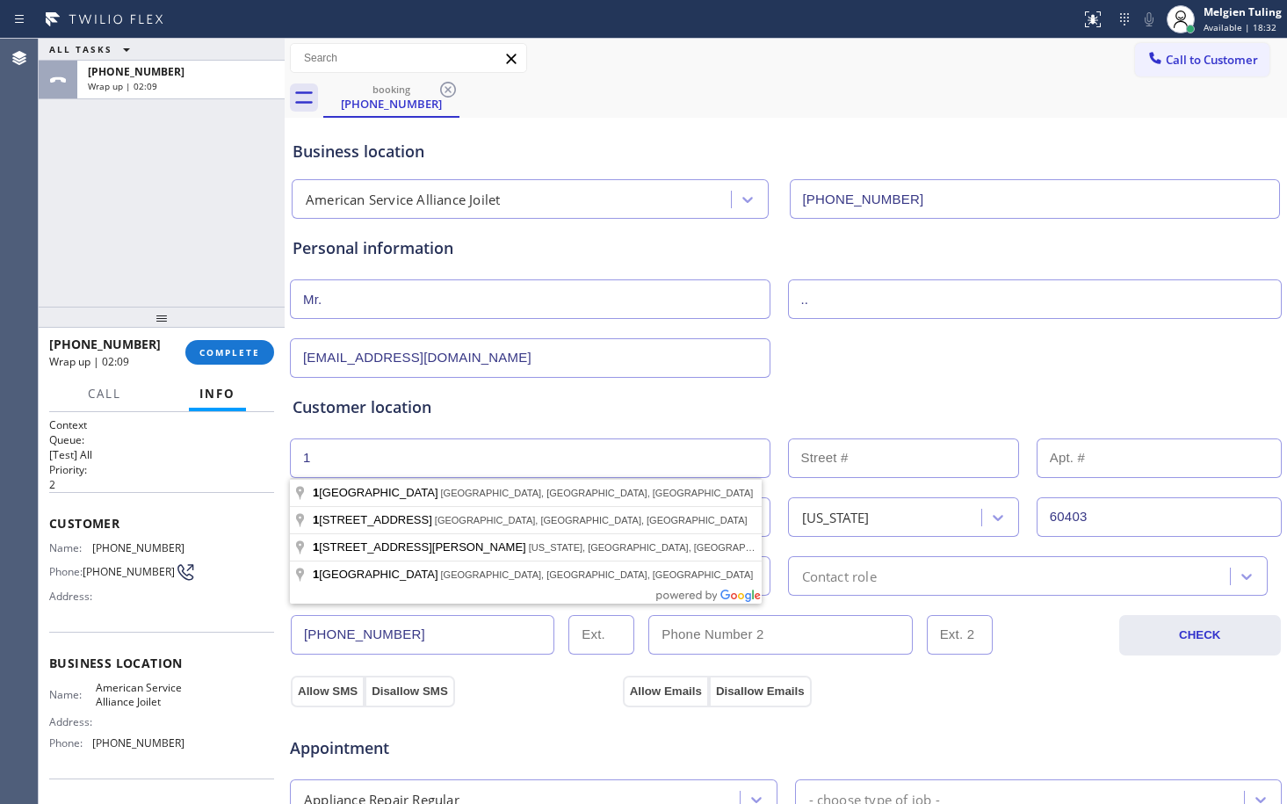
type input "1"
click at [851, 458] on input "text" at bounding box center [903, 458] width 231 height 40
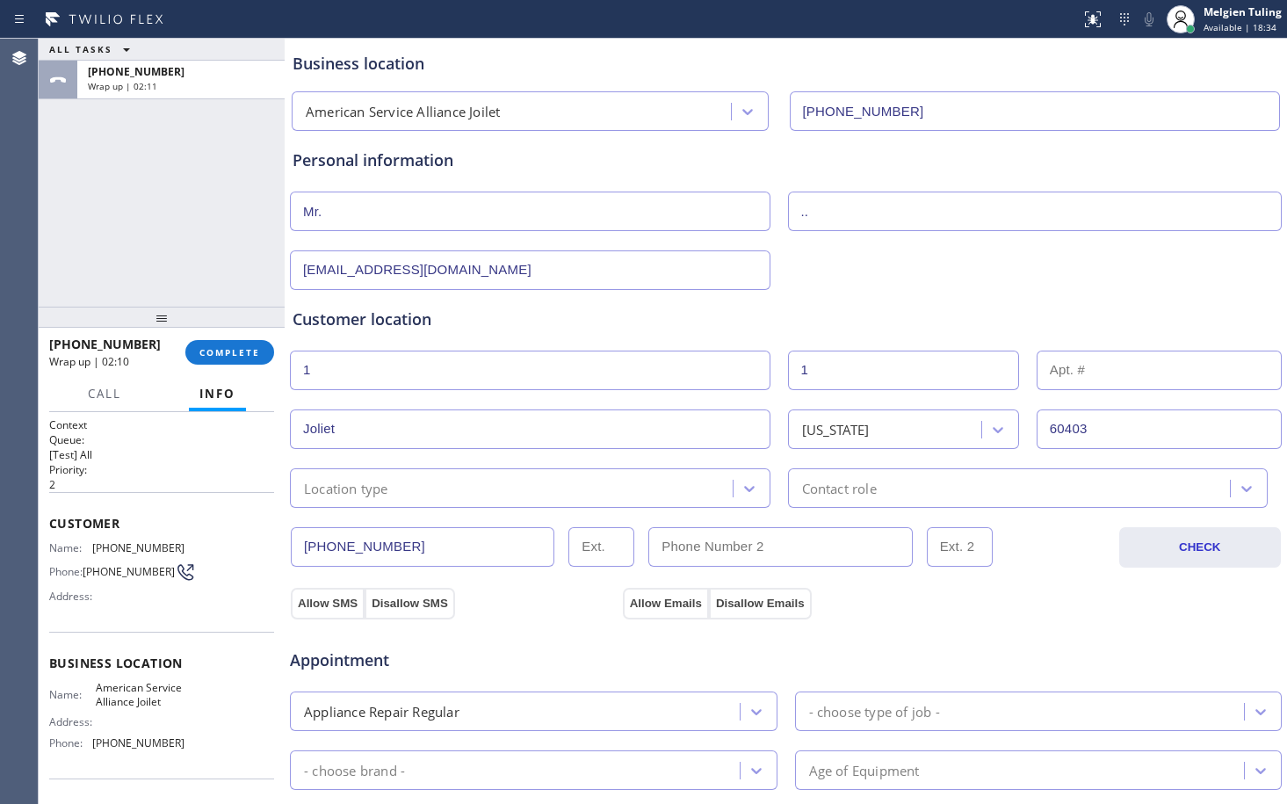
scroll to position [176, 0]
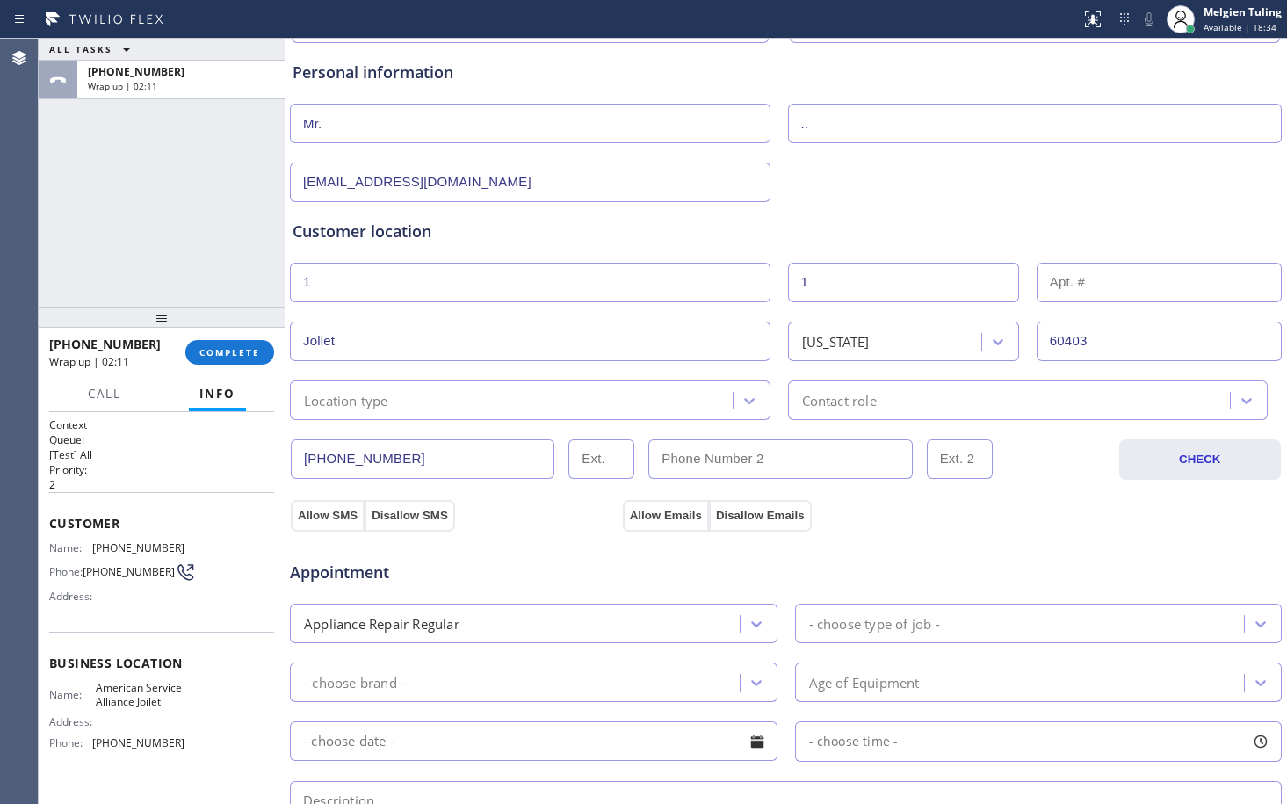
type input "1"
click at [451, 409] on div "Location type" at bounding box center [514, 400] width 438 height 31
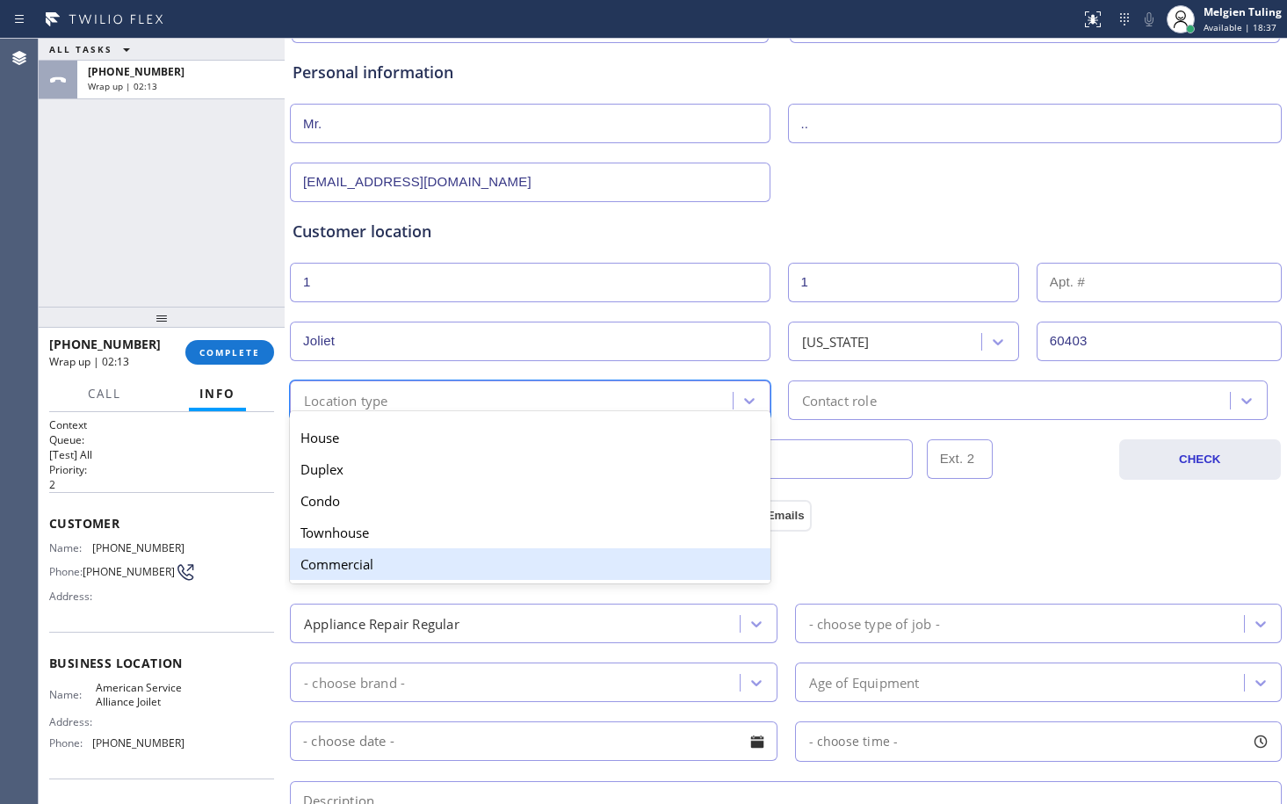
click at [344, 565] on div "Commercial" at bounding box center [530, 564] width 481 height 32
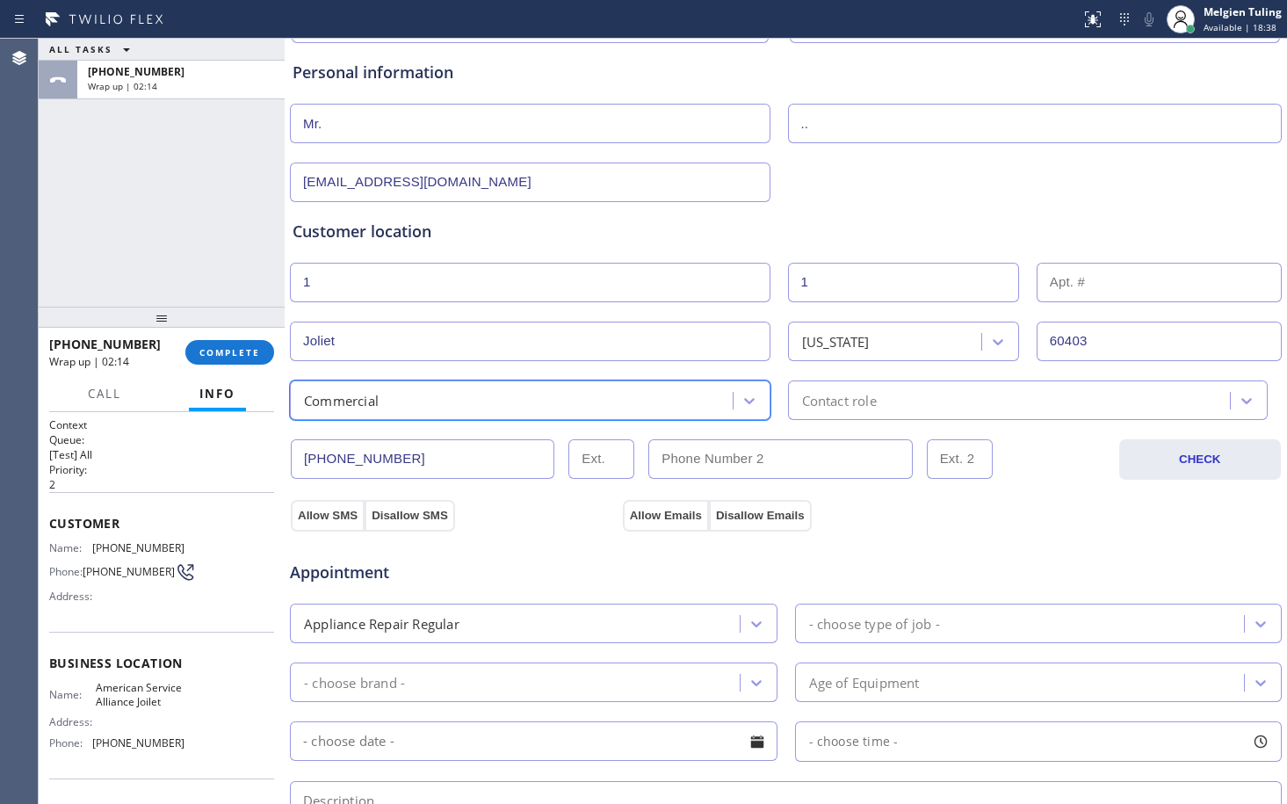
click at [824, 405] on div "Contact role" at bounding box center [839, 400] width 75 height 20
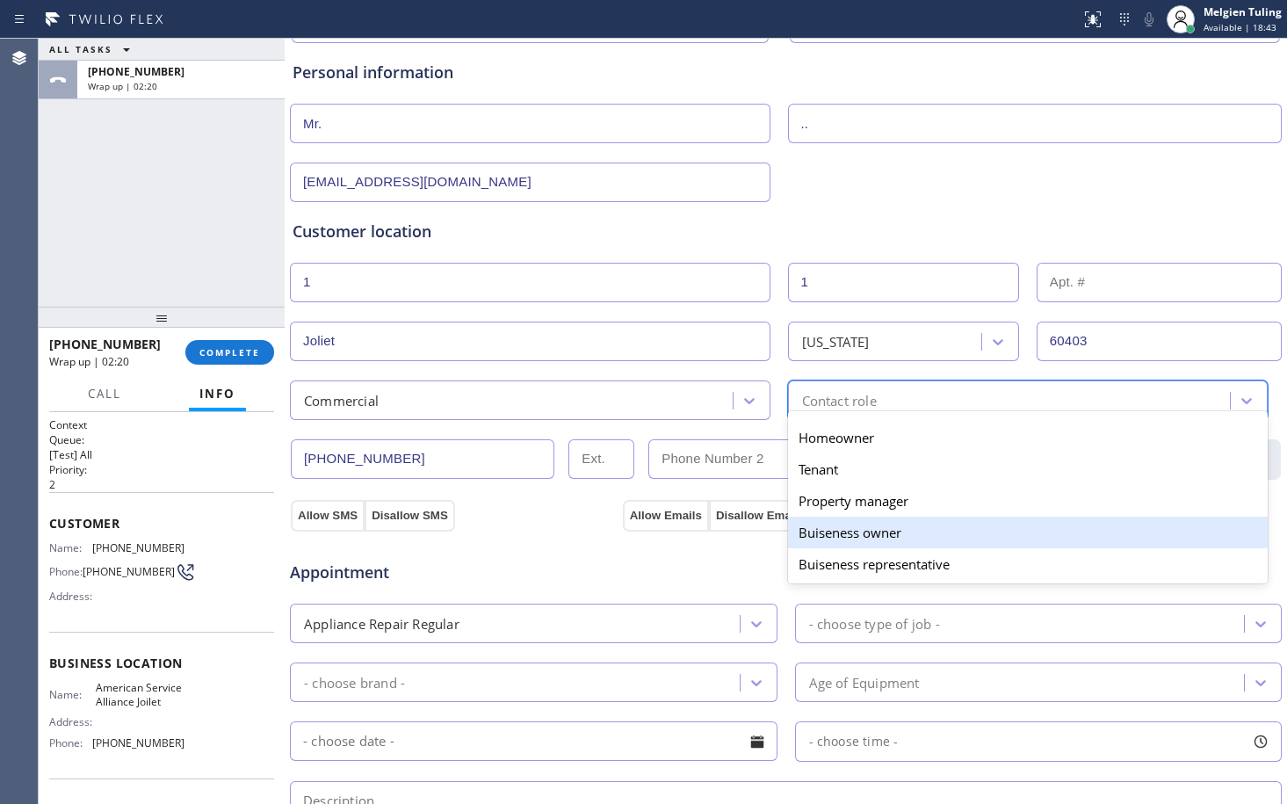
click at [829, 539] on div "Buiseness owner" at bounding box center [1028, 533] width 481 height 32
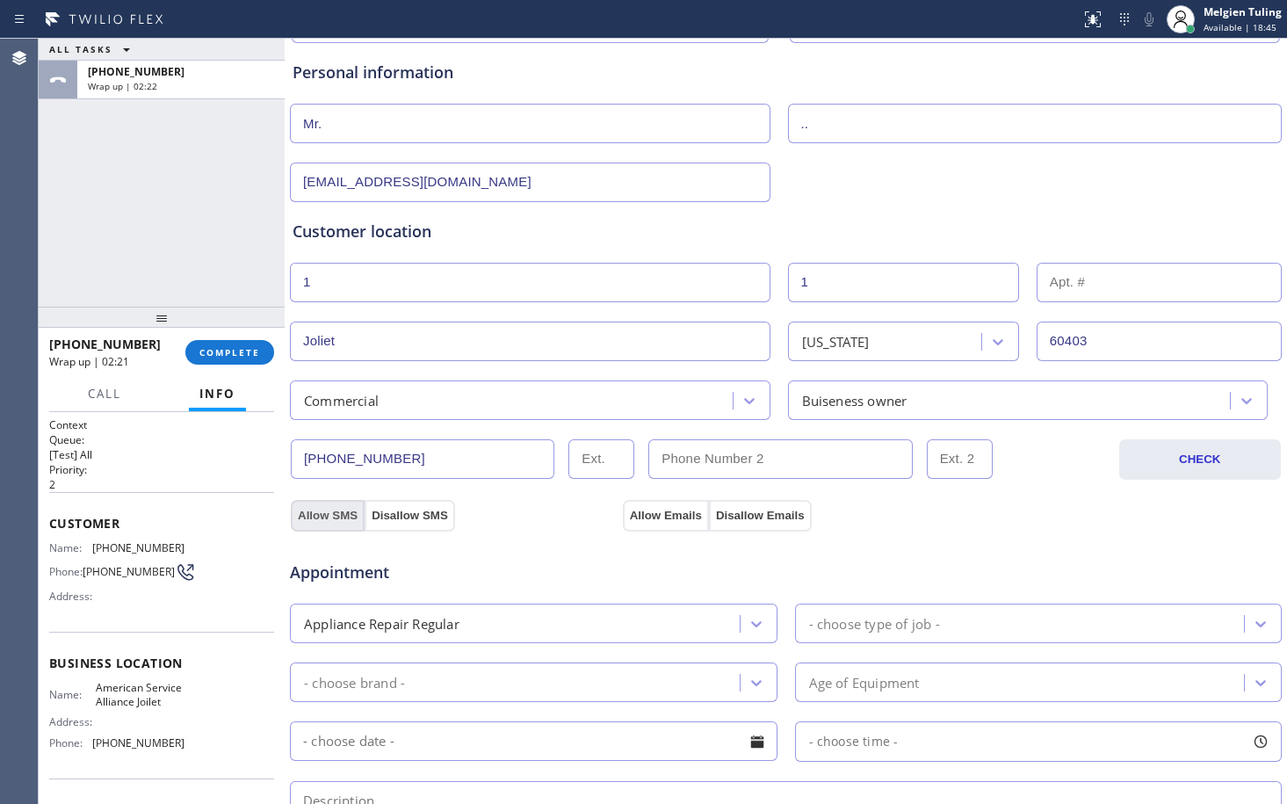
click at [308, 510] on button "Allow SMS" at bounding box center [328, 516] width 74 height 32
click at [664, 506] on button "Allow Emails" at bounding box center [666, 516] width 86 height 32
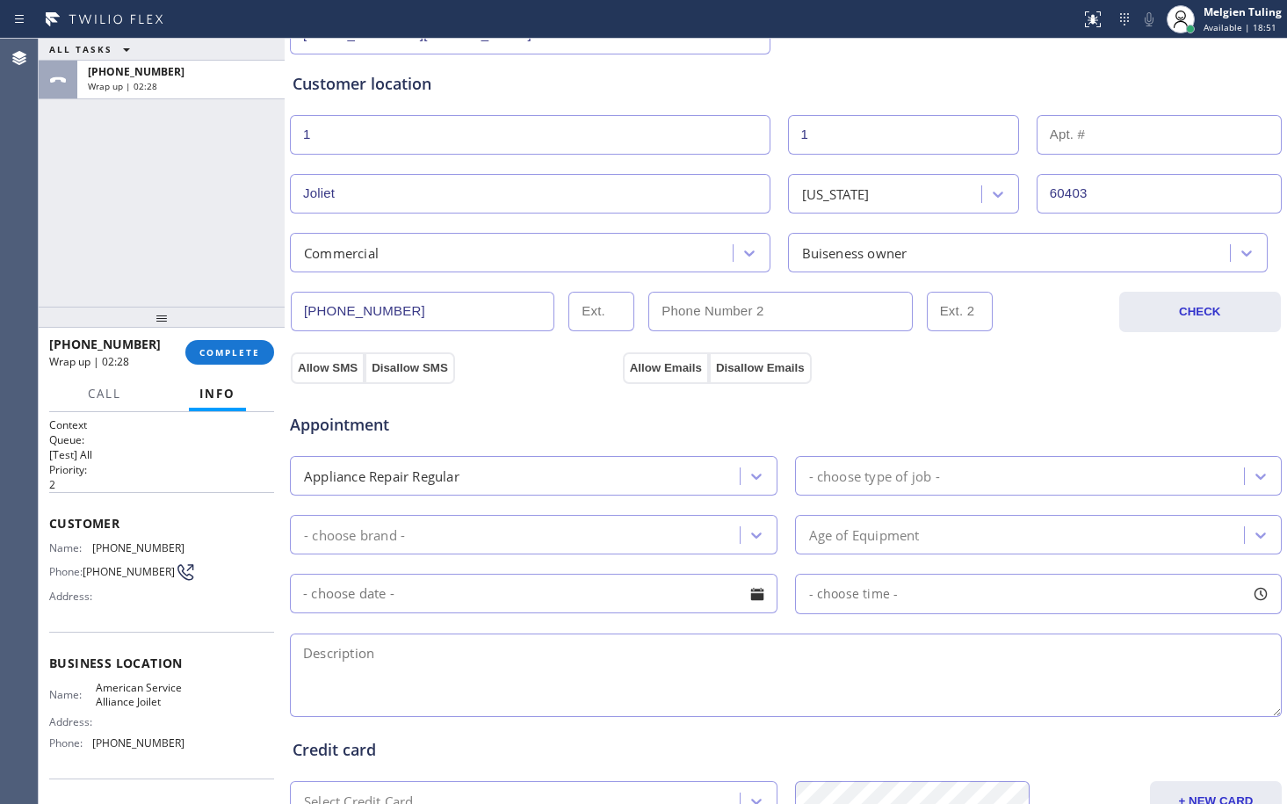
scroll to position [351, 0]
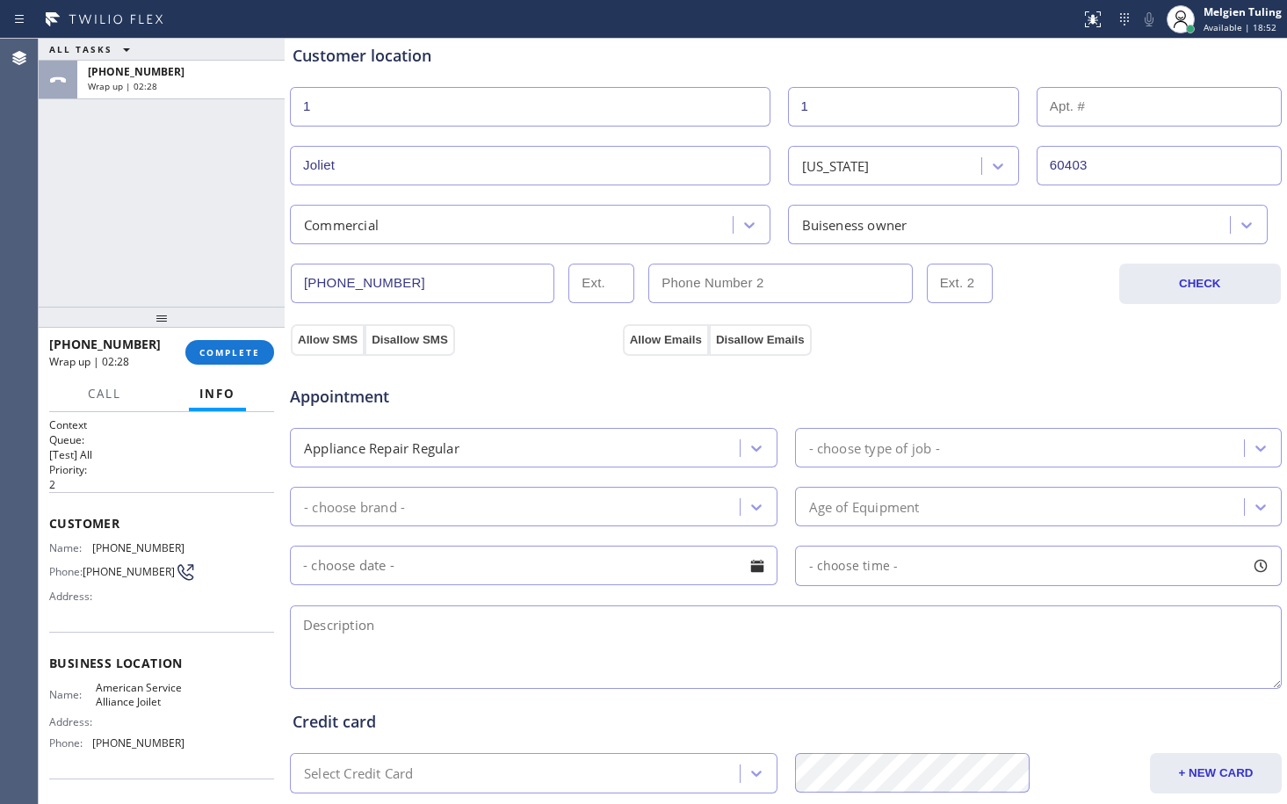
click at [345, 510] on div "- choose brand -" at bounding box center [354, 506] width 101 height 20
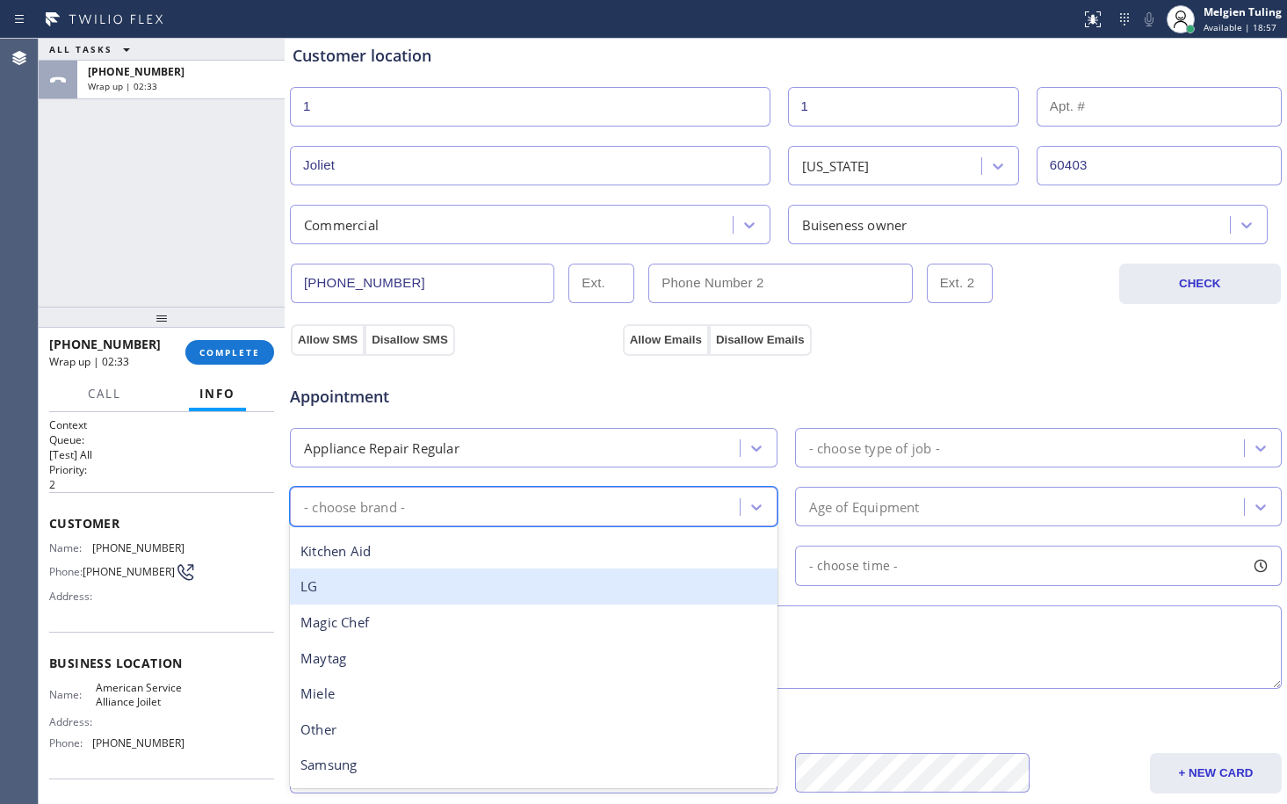
scroll to position [386, 0]
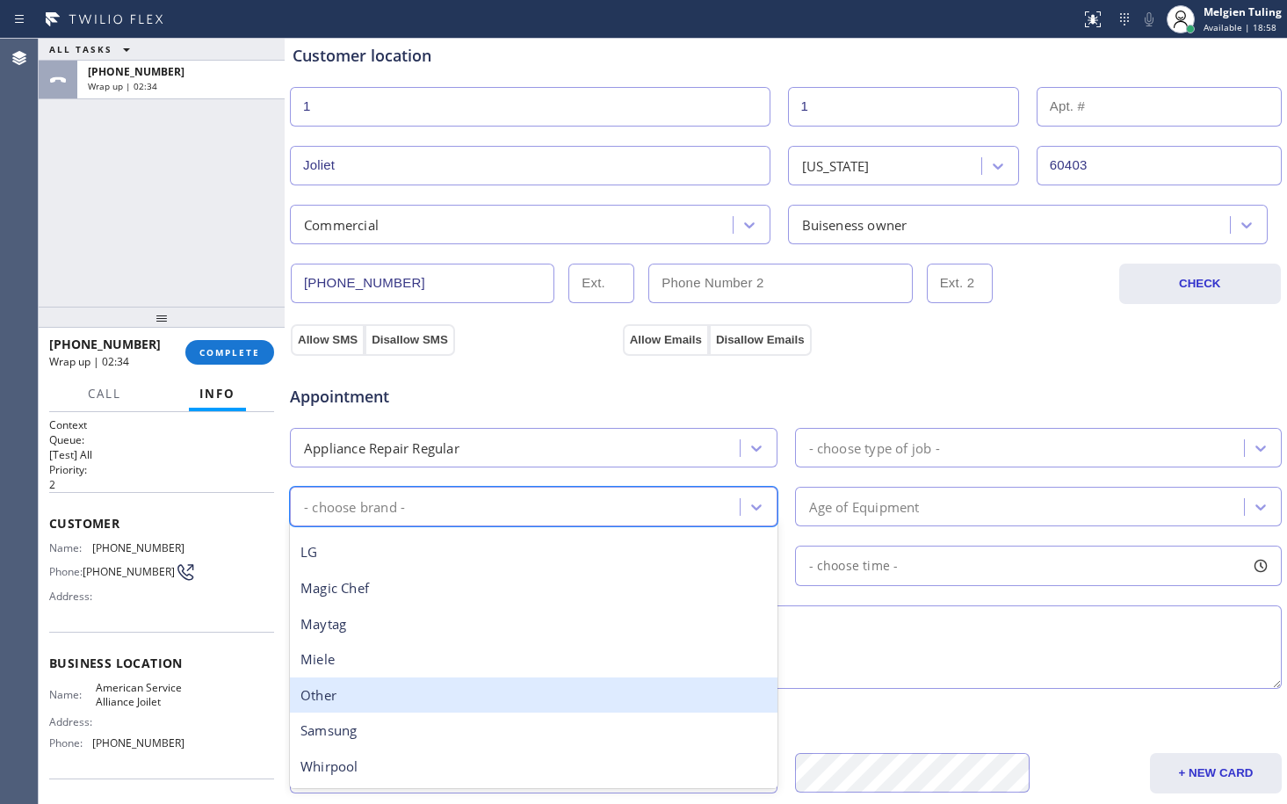
click at [334, 698] on div "Other" at bounding box center [534, 695] width 488 height 36
click at [334, 698] on div "Credit card Select Credit Card + NEW CARD CANCEL SAVE" at bounding box center [786, 742] width 994 height 101
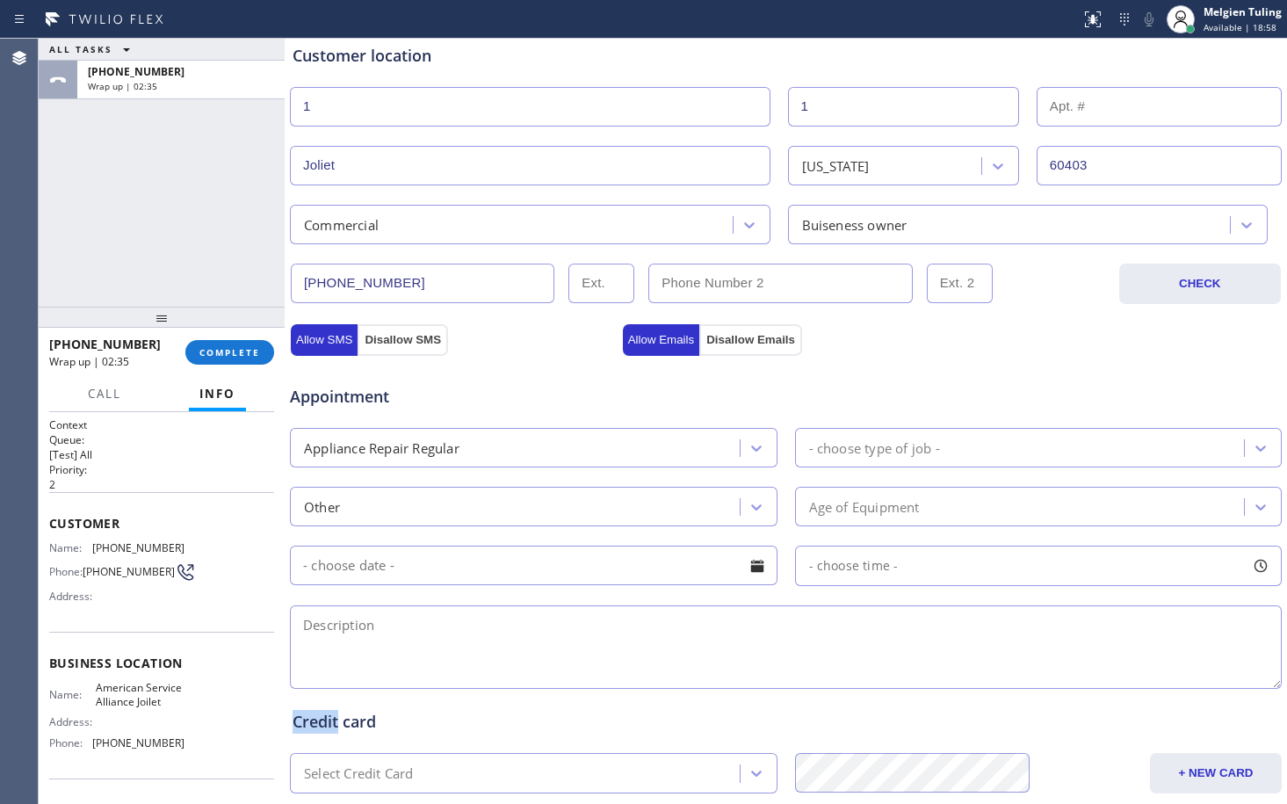
click at [859, 438] on div "- choose type of job -" at bounding box center [874, 448] width 131 height 20
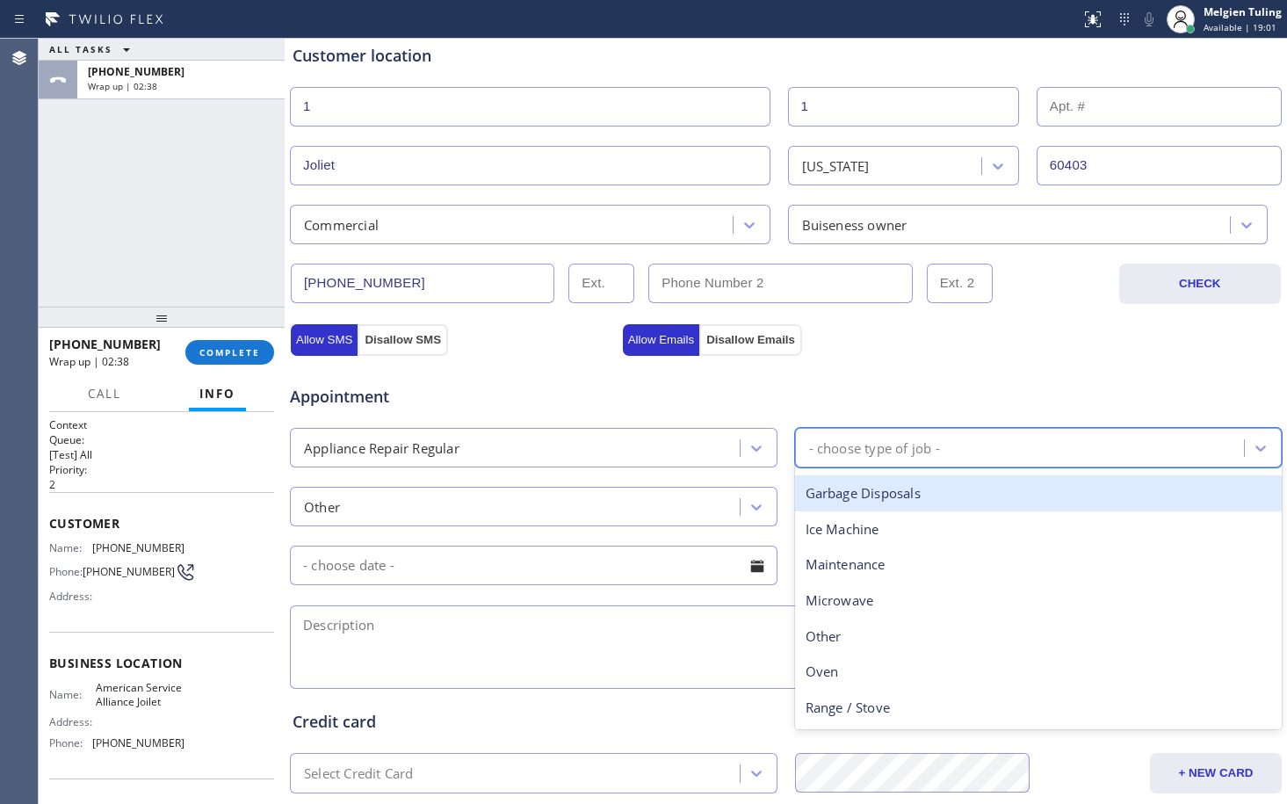
scroll to position [176, 0]
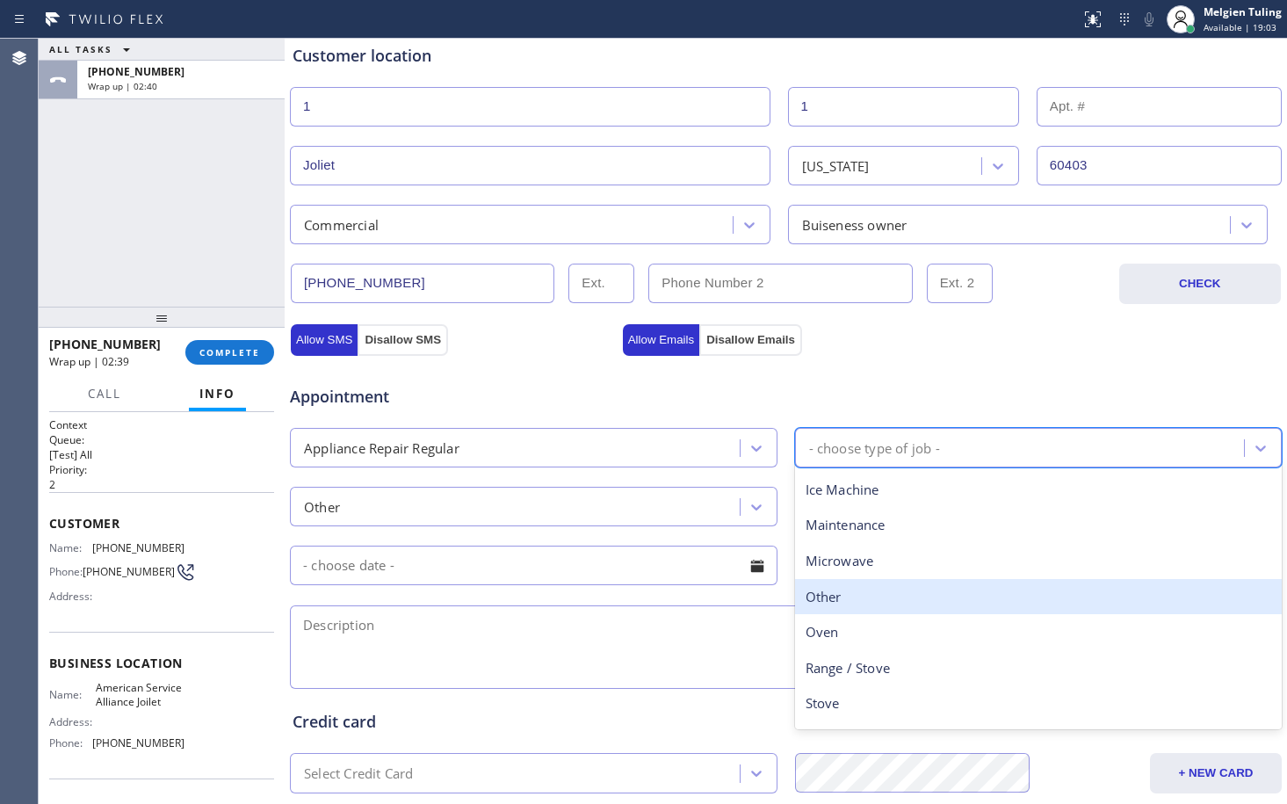
click at [833, 607] on div "Other" at bounding box center [1039, 597] width 488 height 36
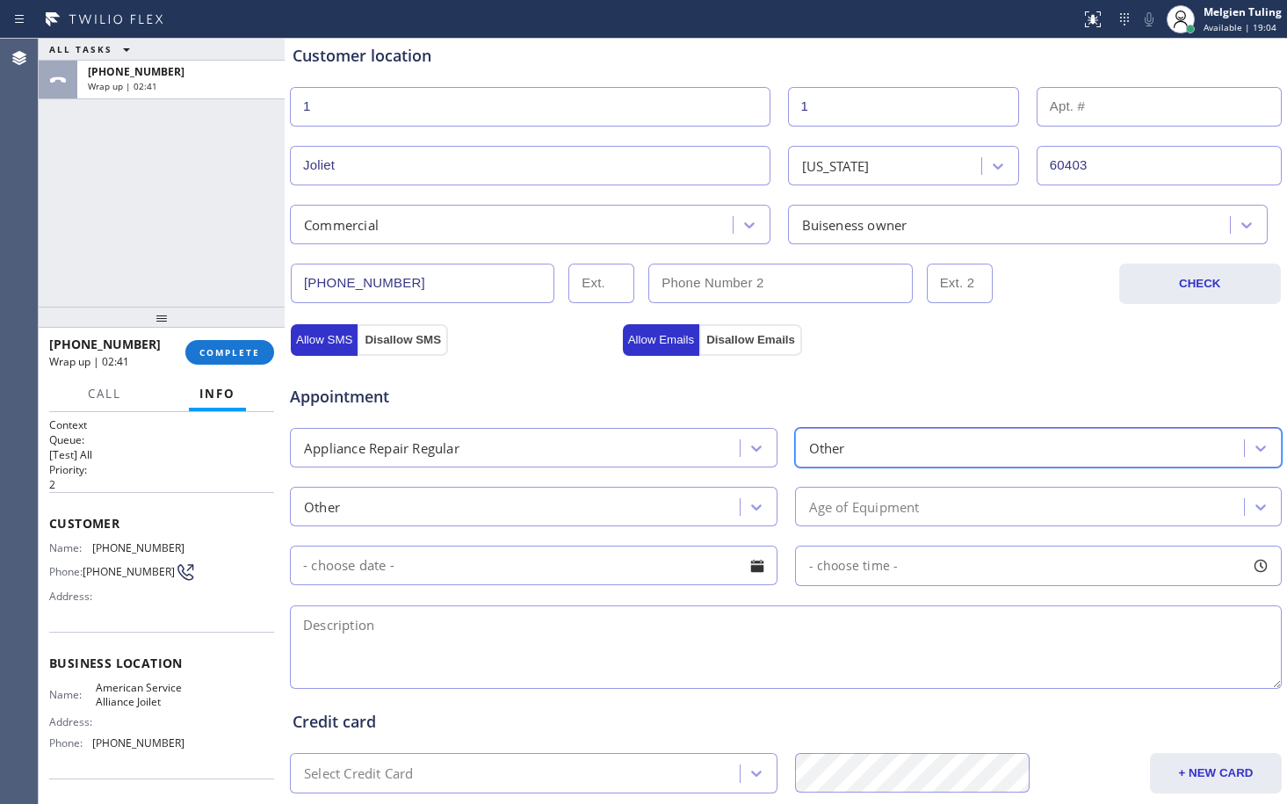
click at [843, 510] on div "Age of Equipment" at bounding box center [864, 506] width 111 height 20
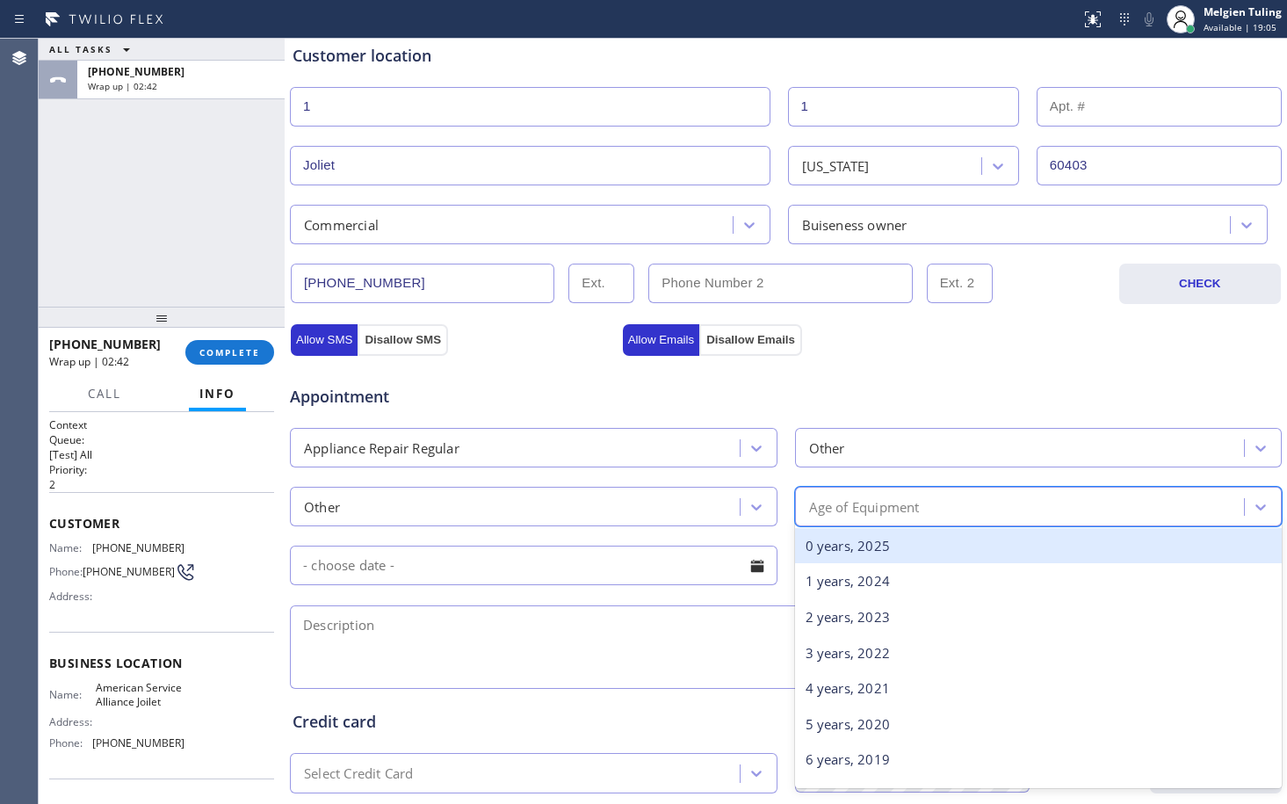
click at [839, 553] on div "0 years, 2025" at bounding box center [1039, 546] width 488 height 36
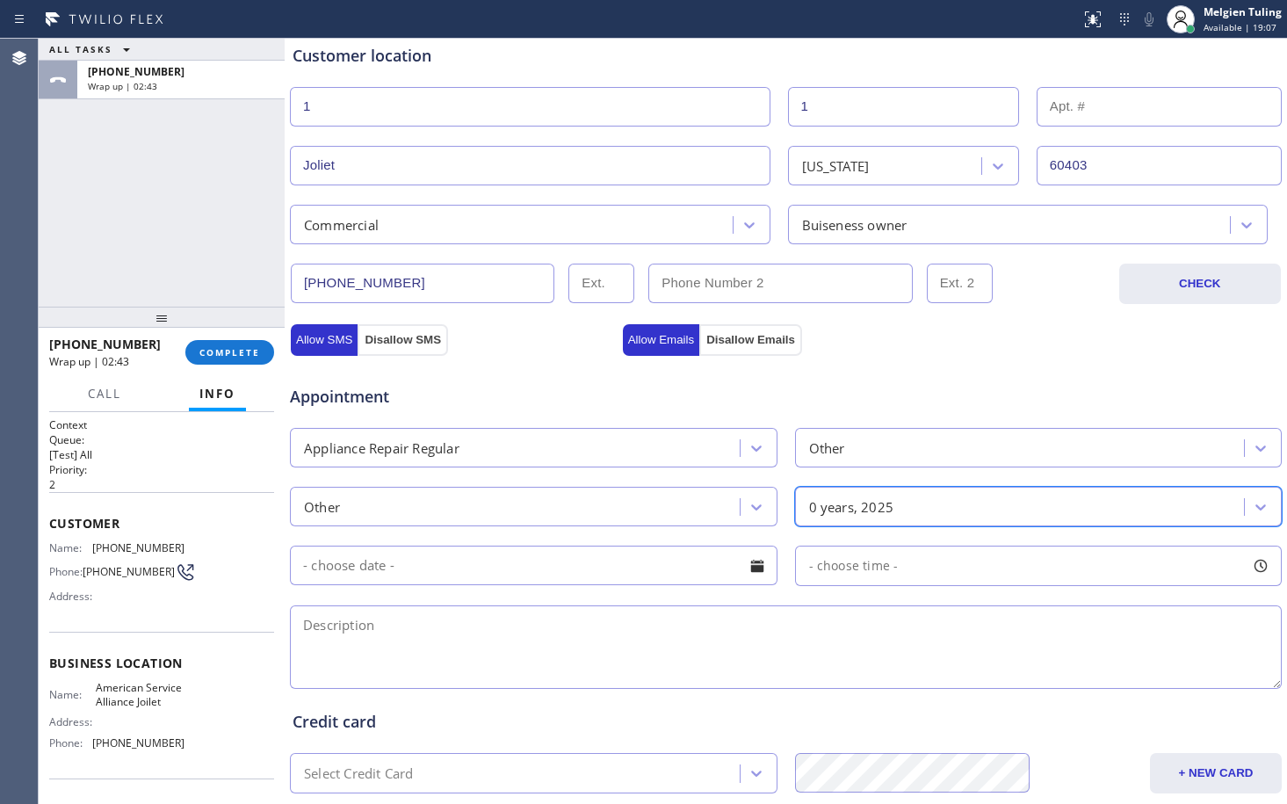
click at [364, 620] on textarea at bounding box center [786, 646] width 992 height 83
click at [377, 628] on textarea at bounding box center [786, 646] width 992 height 83
paste textarea "maintenance services for washer and [PERSON_NAME] for commercial facilities /do…"
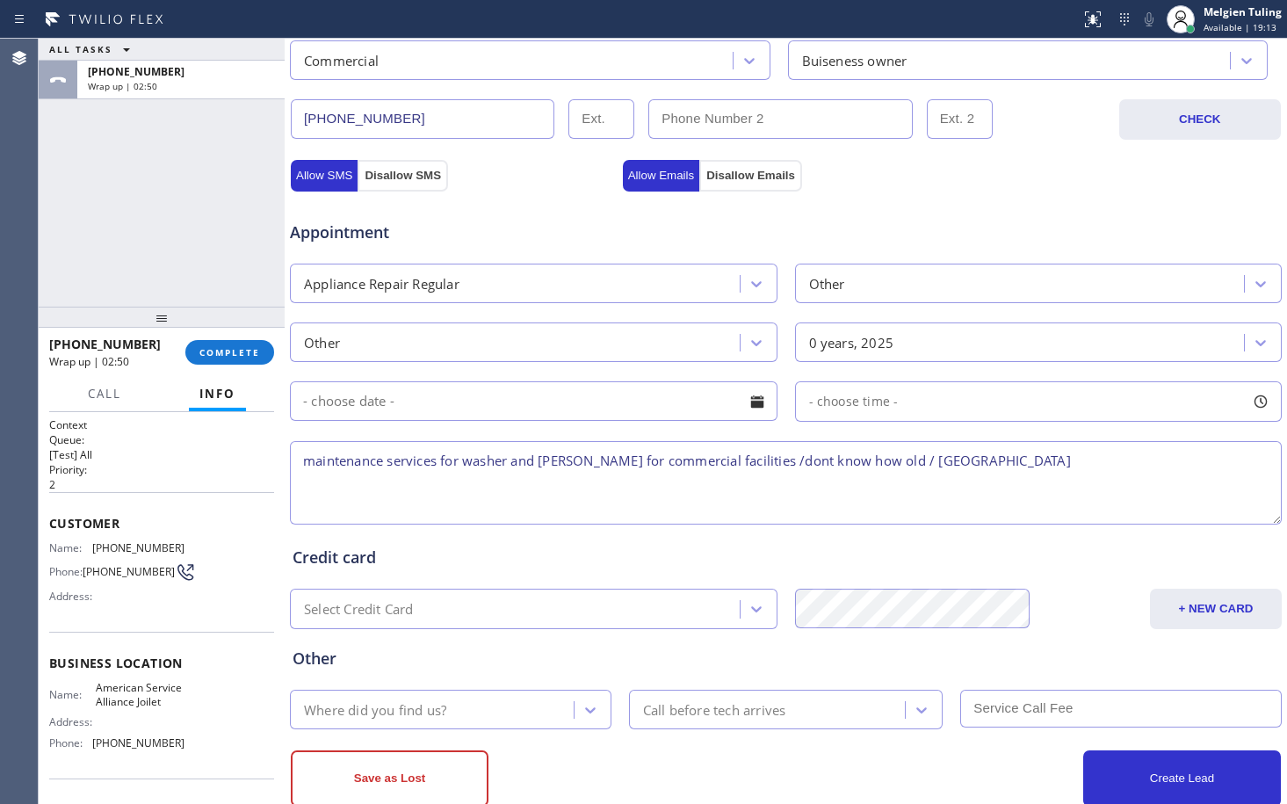
scroll to position [527, 0]
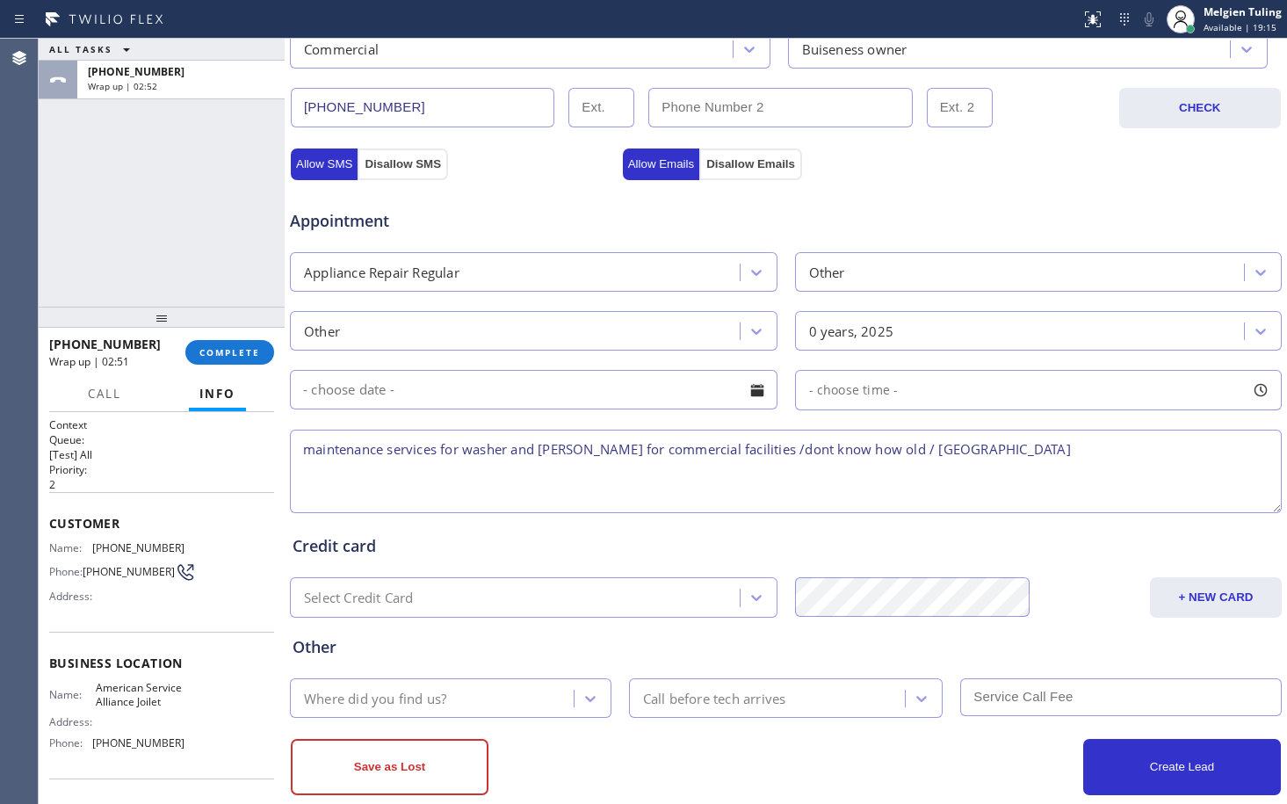
click at [549, 449] on textarea "maintenance services for washer and [PERSON_NAME] for commercial facilities /do…" at bounding box center [786, 471] width 992 height 83
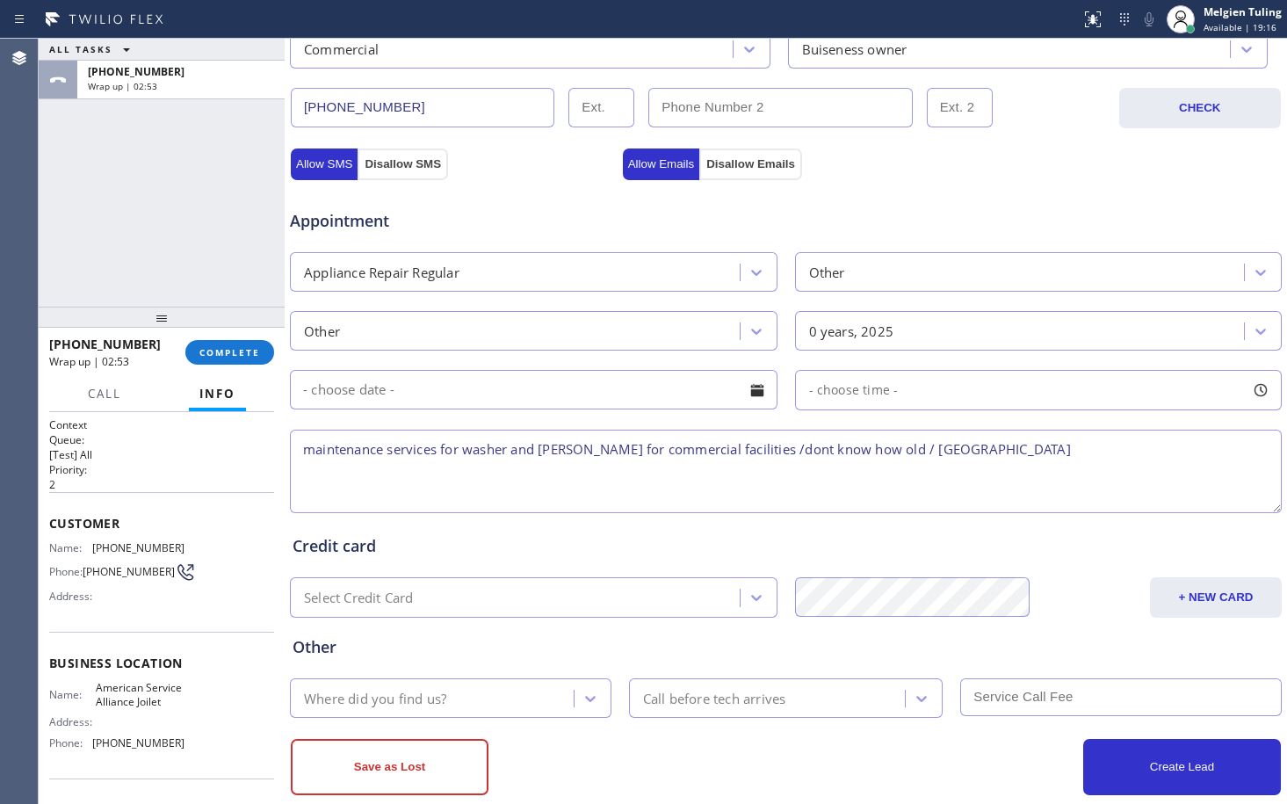
click at [549, 449] on textarea "maintenance services for washer and [PERSON_NAME] for commercial facilities /do…" at bounding box center [786, 471] width 992 height 83
click at [559, 445] on textarea "maintenance services for washer and [PERSON_NAME] for commercial facilities /do…" at bounding box center [786, 471] width 992 height 83
click at [561, 447] on textarea "maintenance services for washer and [PERSON_NAME] for commercial facilities /do…" at bounding box center [786, 471] width 992 height 83
click at [557, 452] on textarea "maintenance services for washer and [PERSON_NAME] for commercial facilities /do…" at bounding box center [786, 471] width 992 height 83
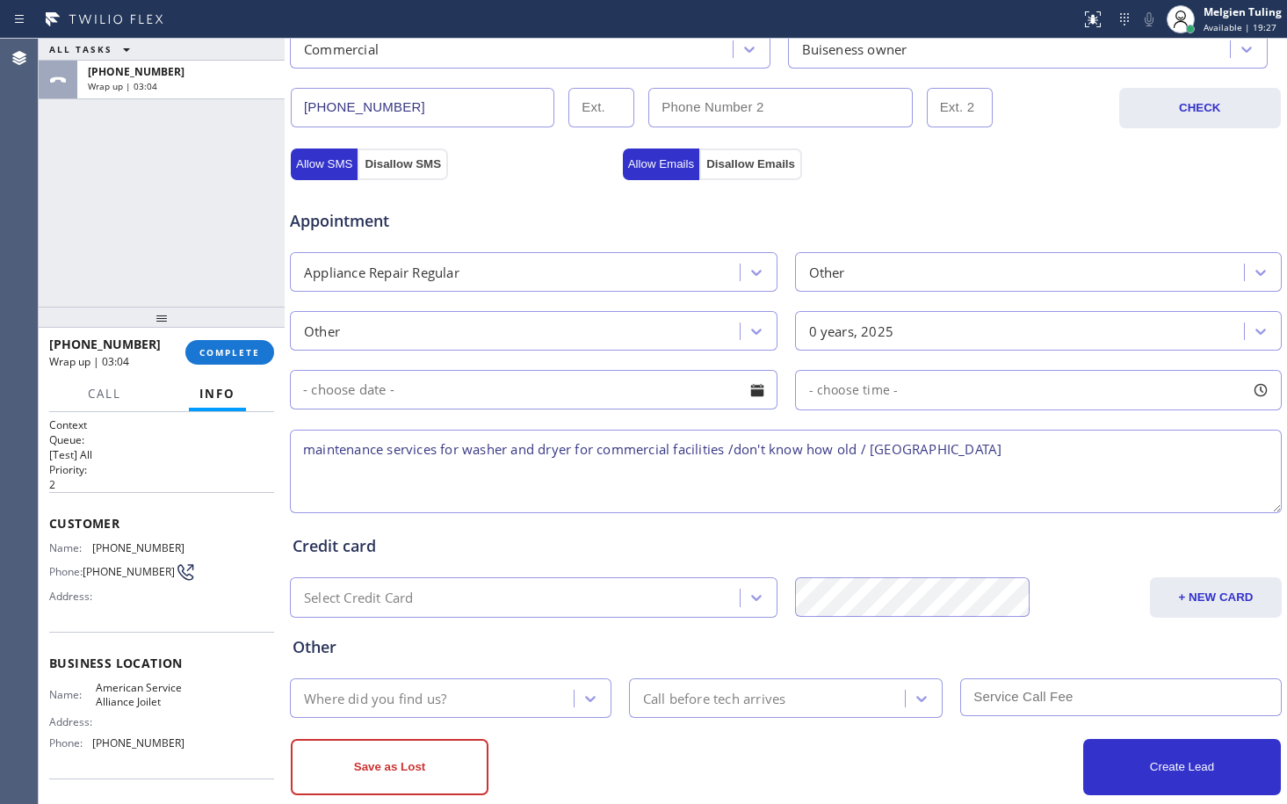
click at [300, 451] on textarea "maintenance services for washer and dryer for commercial facilities /don't know…" at bounding box center [786, 471] width 992 height 83
click at [300, 450] on textarea "maintenance services for washer and dryer for commercial facilities /don't know…" at bounding box center [786, 471] width 992 height 83
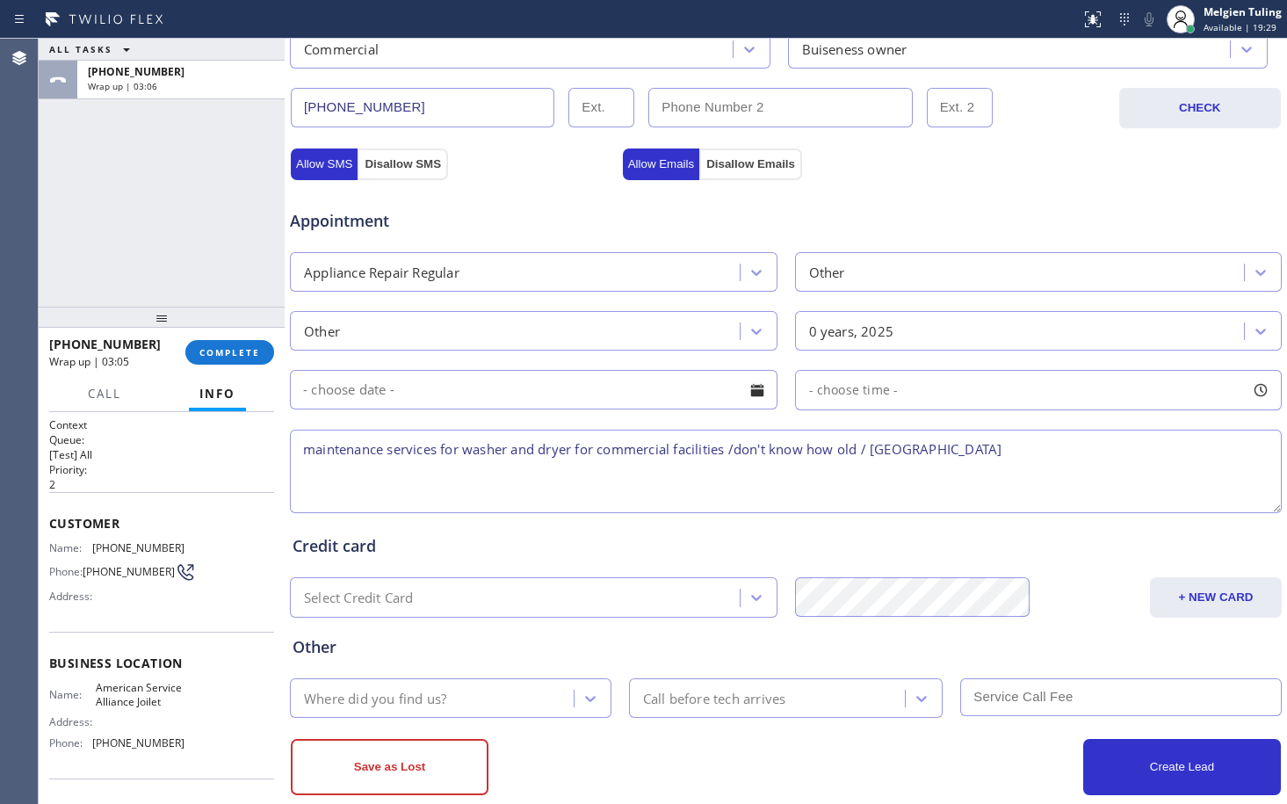
click at [530, 446] on textarea "maintenance services for washer and dryer for commercial facilities /don't know…" at bounding box center [786, 471] width 992 height 83
click at [529, 452] on textarea "maintenance services for washer and dryer for commercial facilities /don't know…" at bounding box center [786, 471] width 992 height 83
click at [303, 452] on textarea "maintenance services for washer and dryer for commercial facilities /don't know…" at bounding box center [786, 471] width 992 height 83
click at [1134, 451] on textarea "/not sure of the brand /maintenance services for washer and dryer for commercia…" at bounding box center [786, 471] width 992 height 83
type textarea "/not sure of the brand /maintenance services for washer and dryer for commercia…"
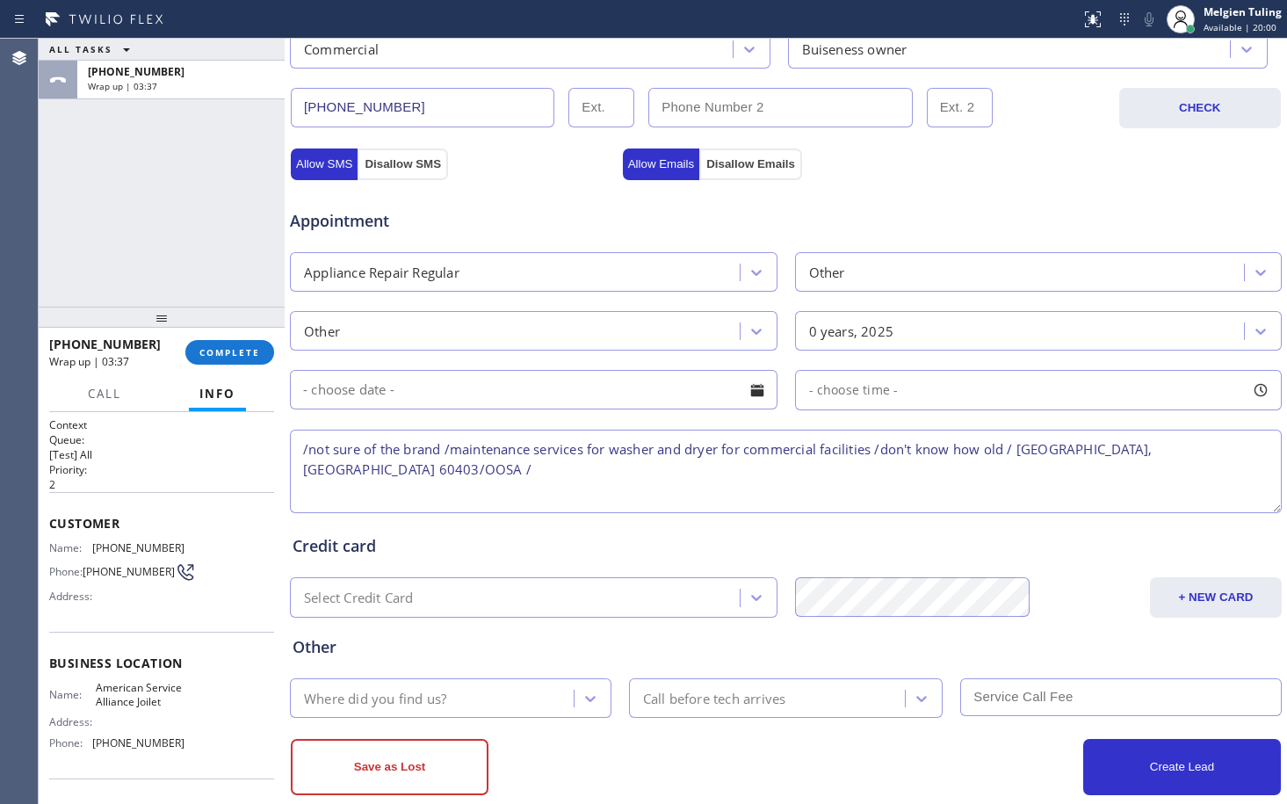
click at [370, 697] on div "Where did you find us?" at bounding box center [375, 698] width 142 height 20
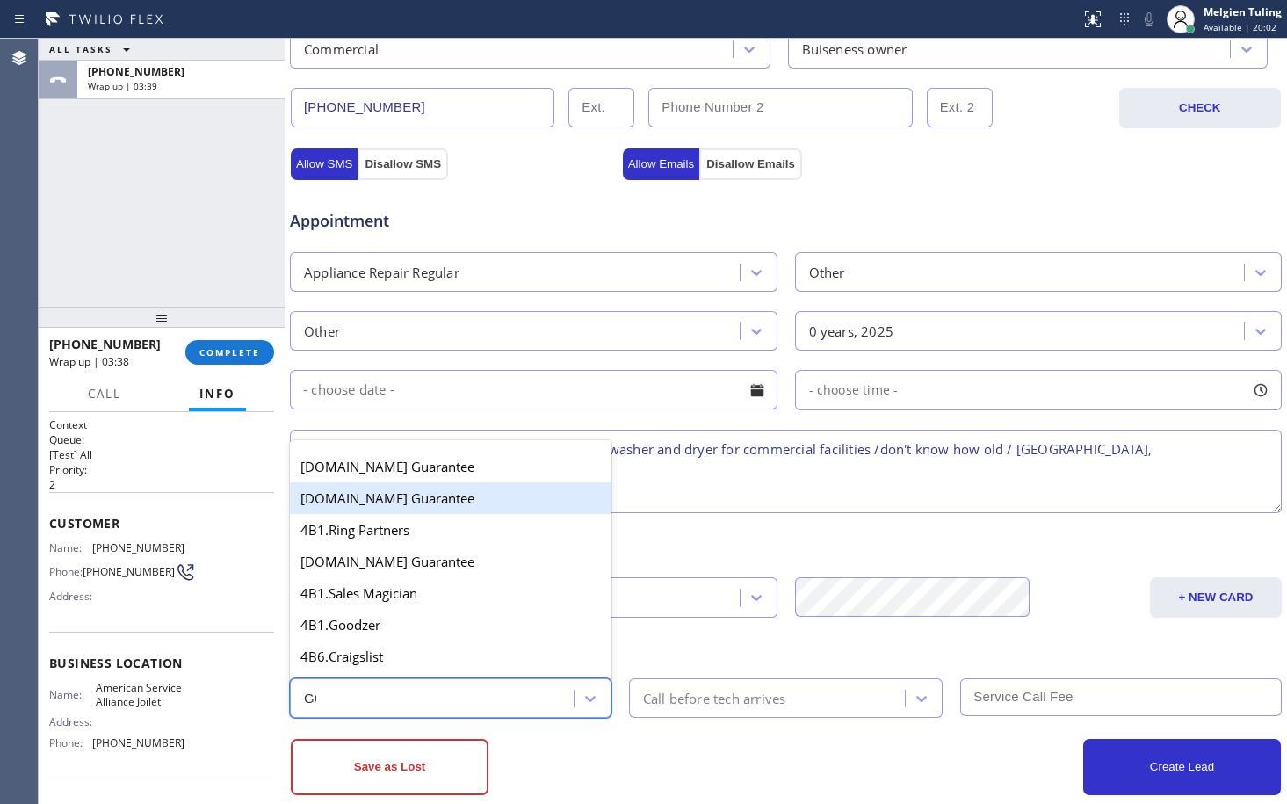
type input "GOO"
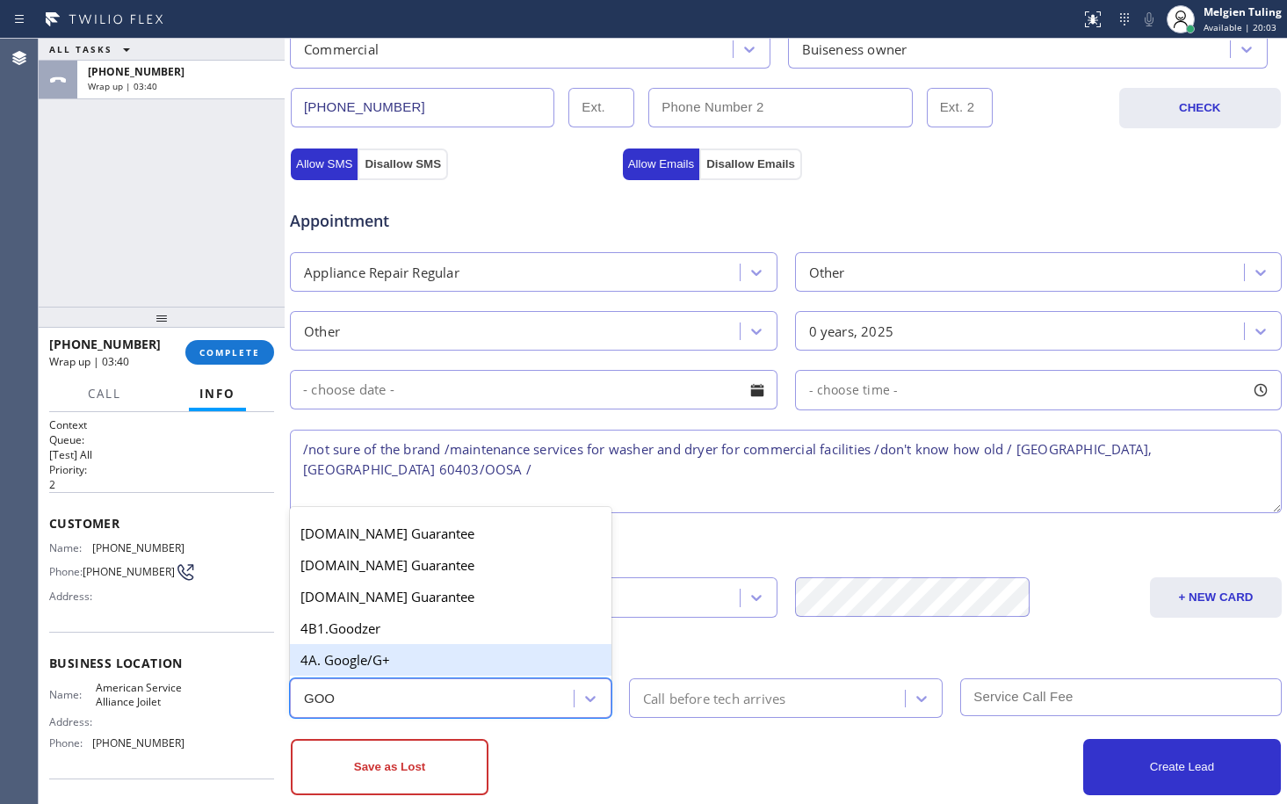
click at [409, 650] on div "4A. Google/G+" at bounding box center [451, 660] width 322 height 32
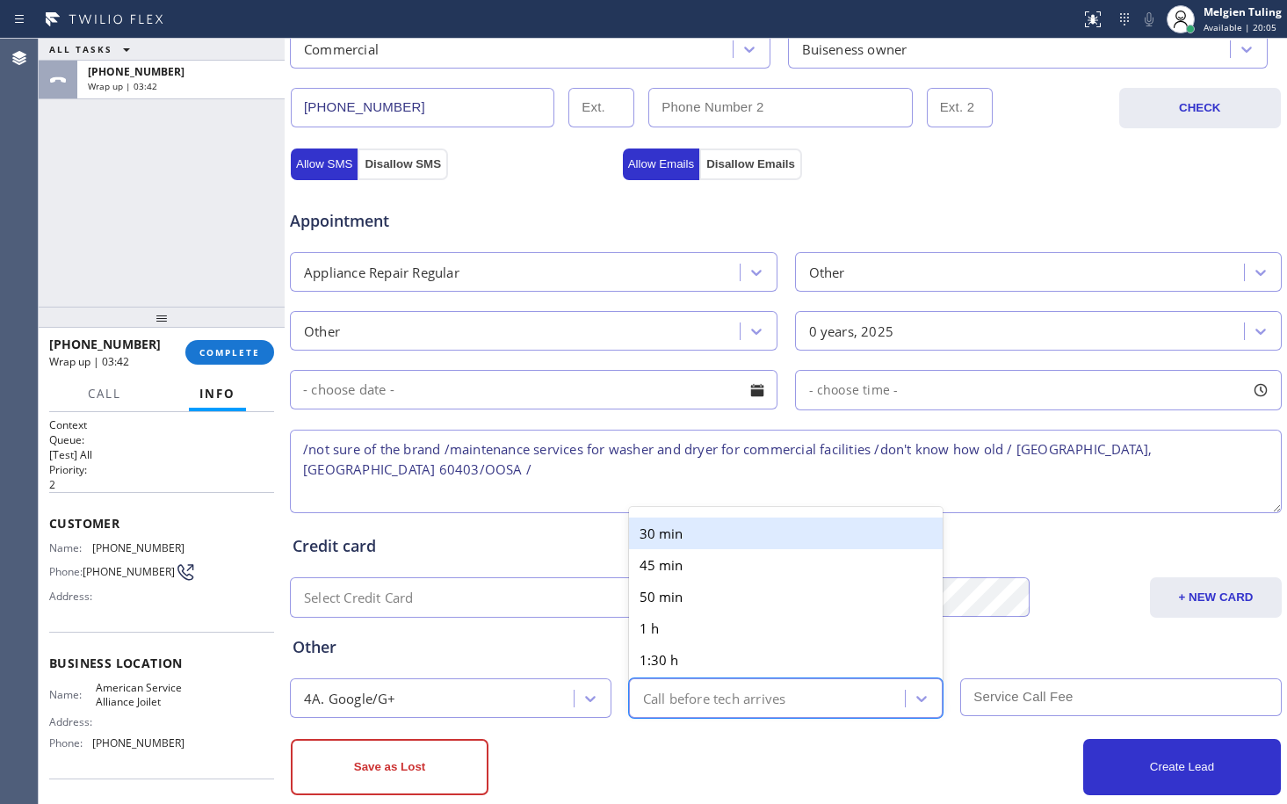
drag, startPoint x: 680, startPoint y: 691, endPoint x: 476, endPoint y: 639, distance: 210.3
click at [476, 640] on div "Other" at bounding box center [786, 647] width 987 height 24
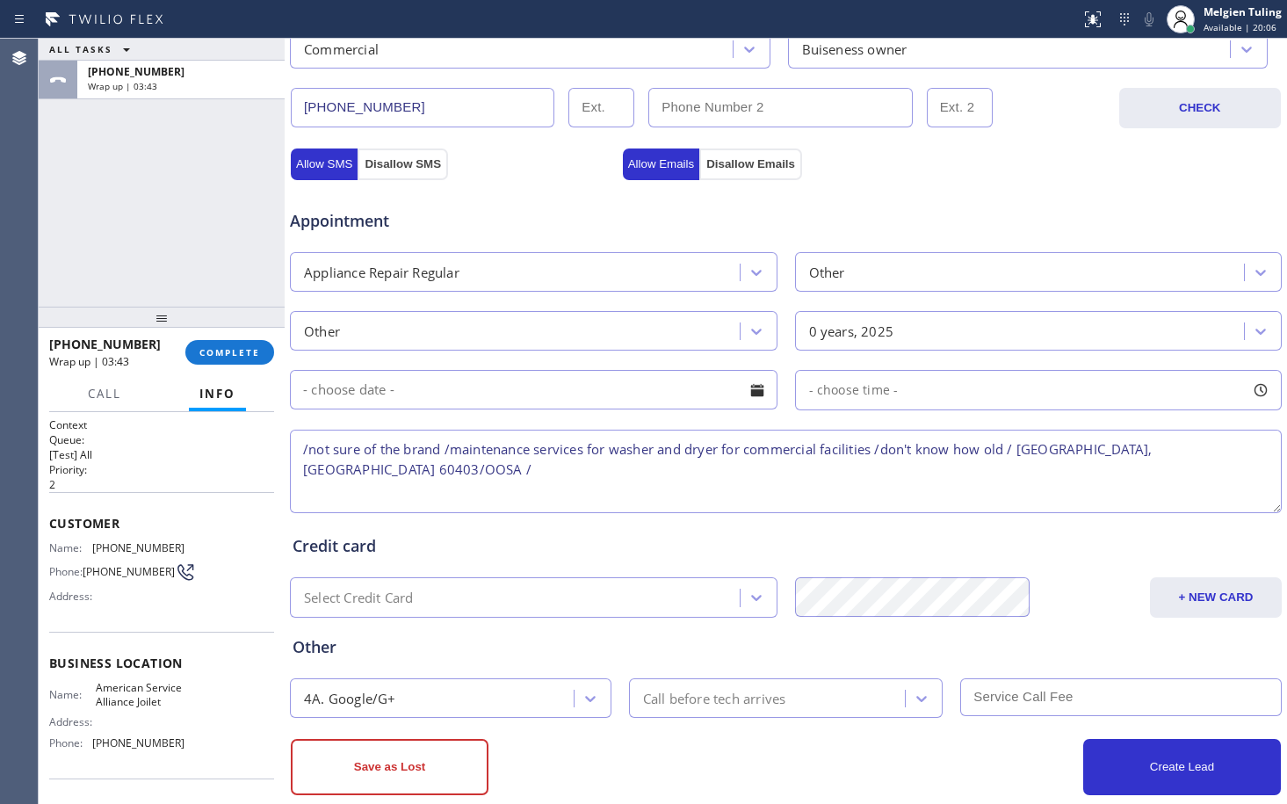
scroll to position [558, 0]
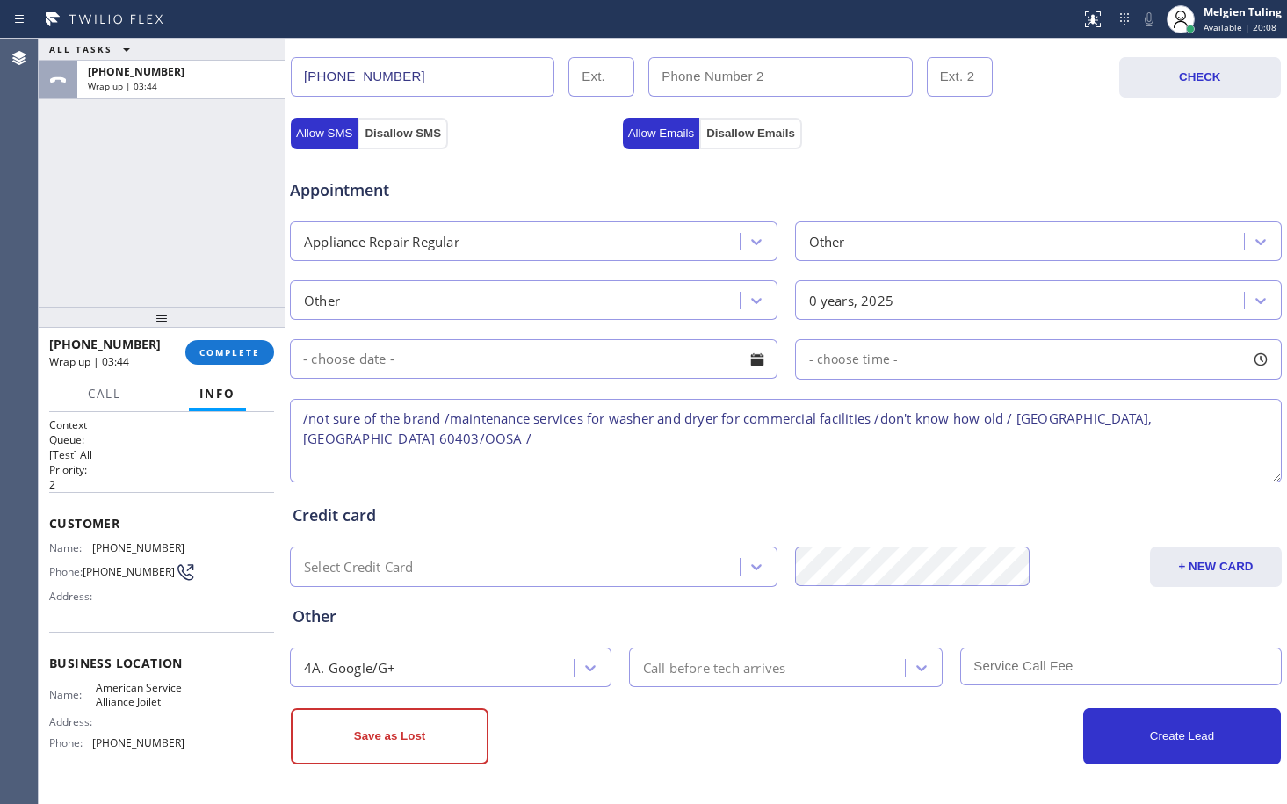
click at [1161, 423] on textarea "/not sure of the brand /maintenance services for washer and dryer for commercia…" at bounding box center [786, 440] width 992 height 83
type textarea "/not sure of the brand /maintenance services for washer and dryer for commercia…"
click at [483, 568] on div "Select Credit Card" at bounding box center [517, 567] width 445 height 31
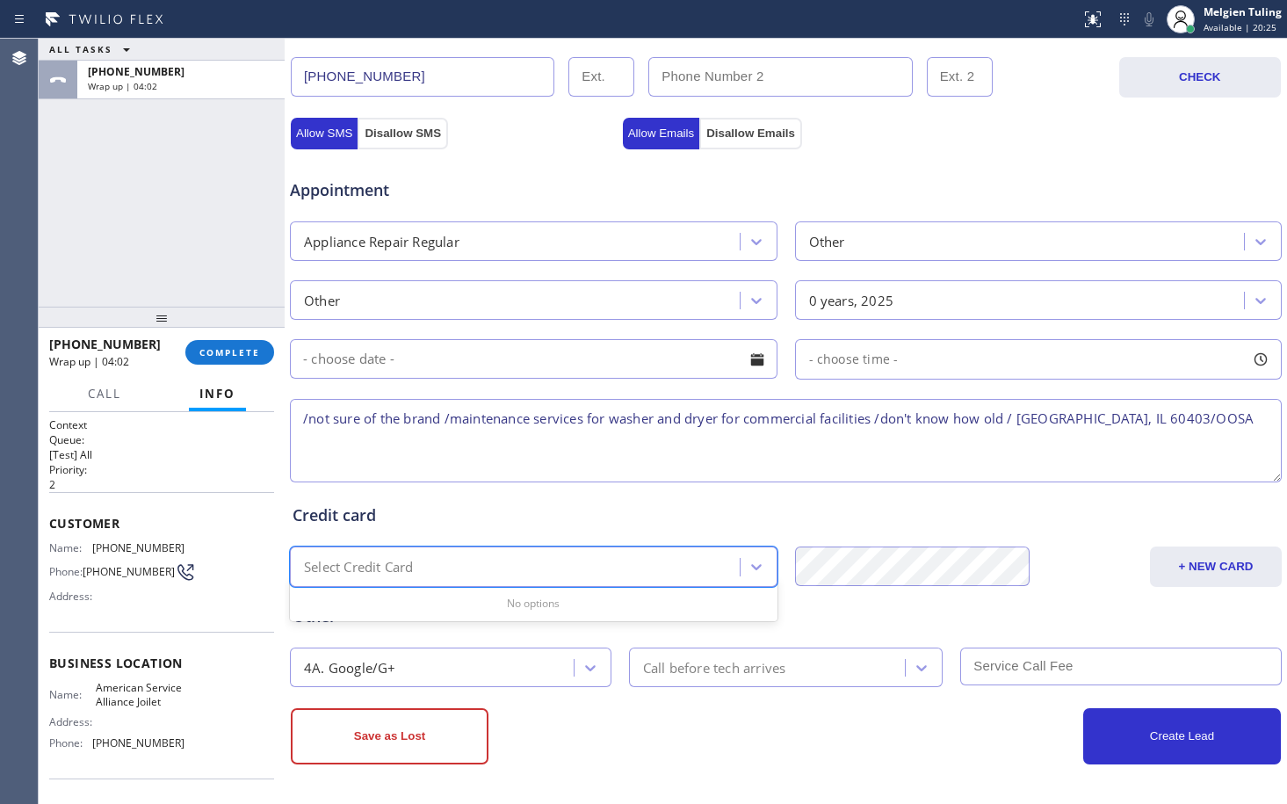
click at [768, 728] on div "Save as Lost" at bounding box center [538, 736] width 495 height 56
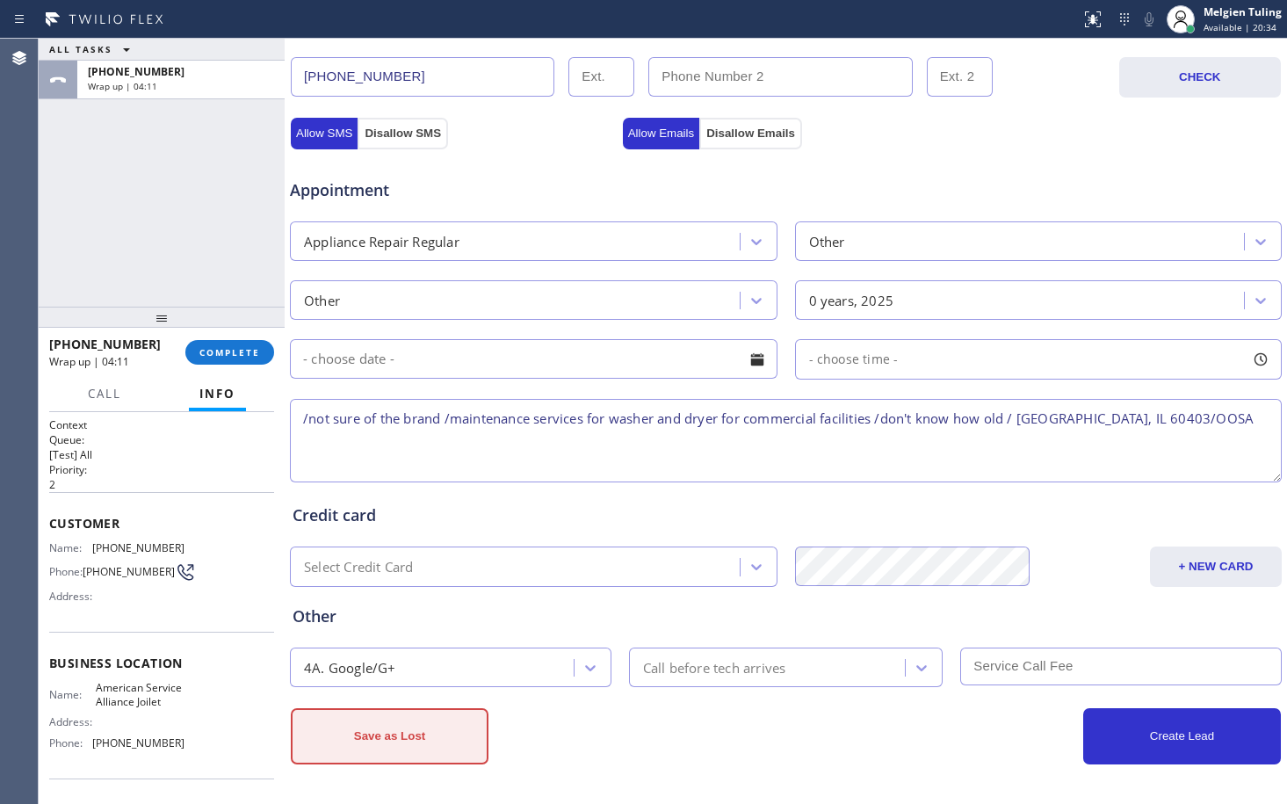
click at [389, 742] on button "Save as Lost" at bounding box center [390, 736] width 198 height 56
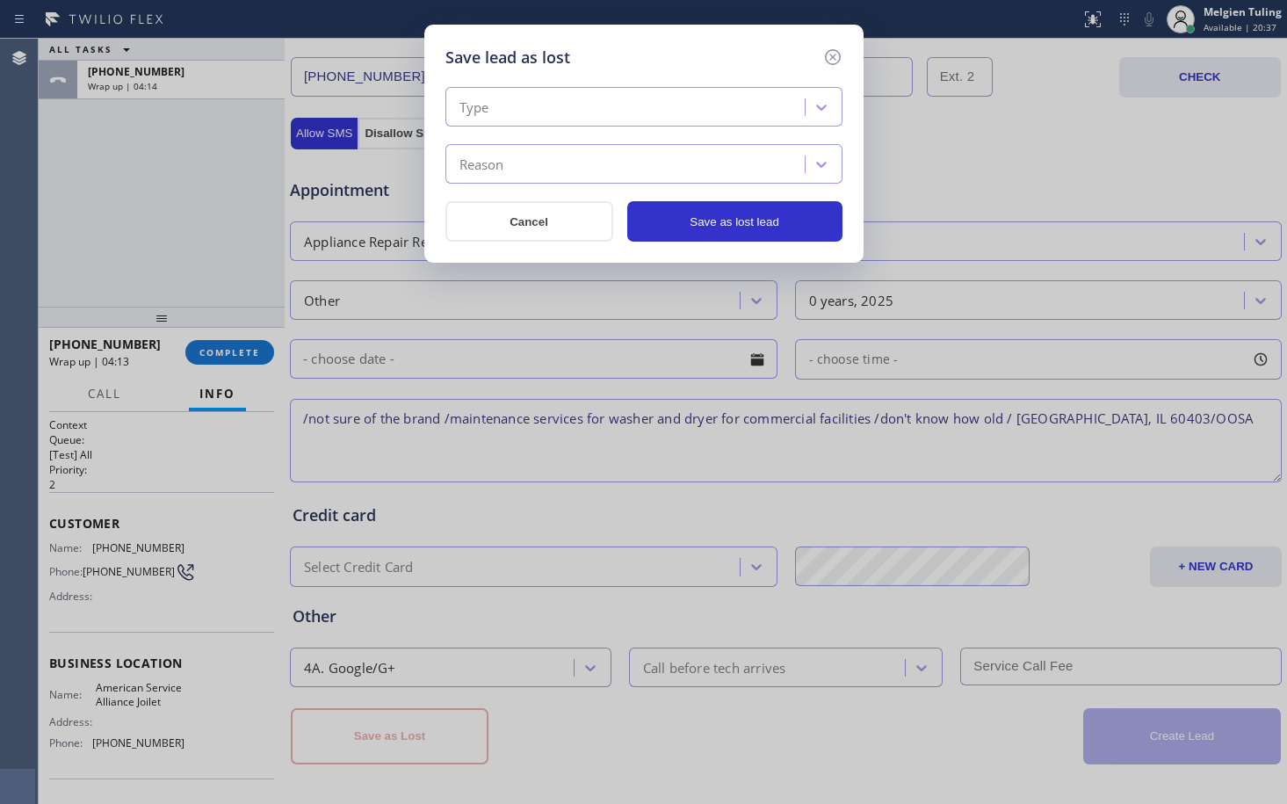
click at [530, 104] on div "Type" at bounding box center [628, 107] width 354 height 31
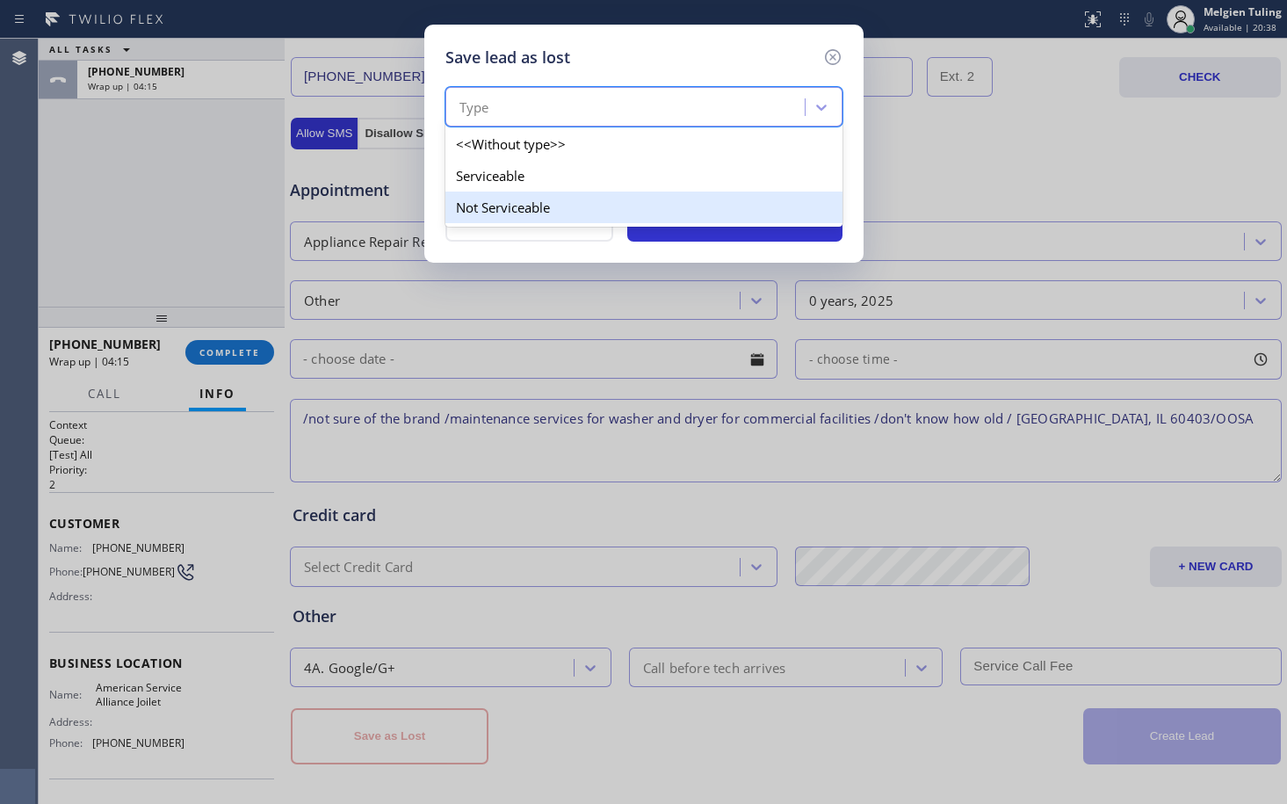
click at [477, 208] on div "Not Serviceable" at bounding box center [643, 208] width 397 height 32
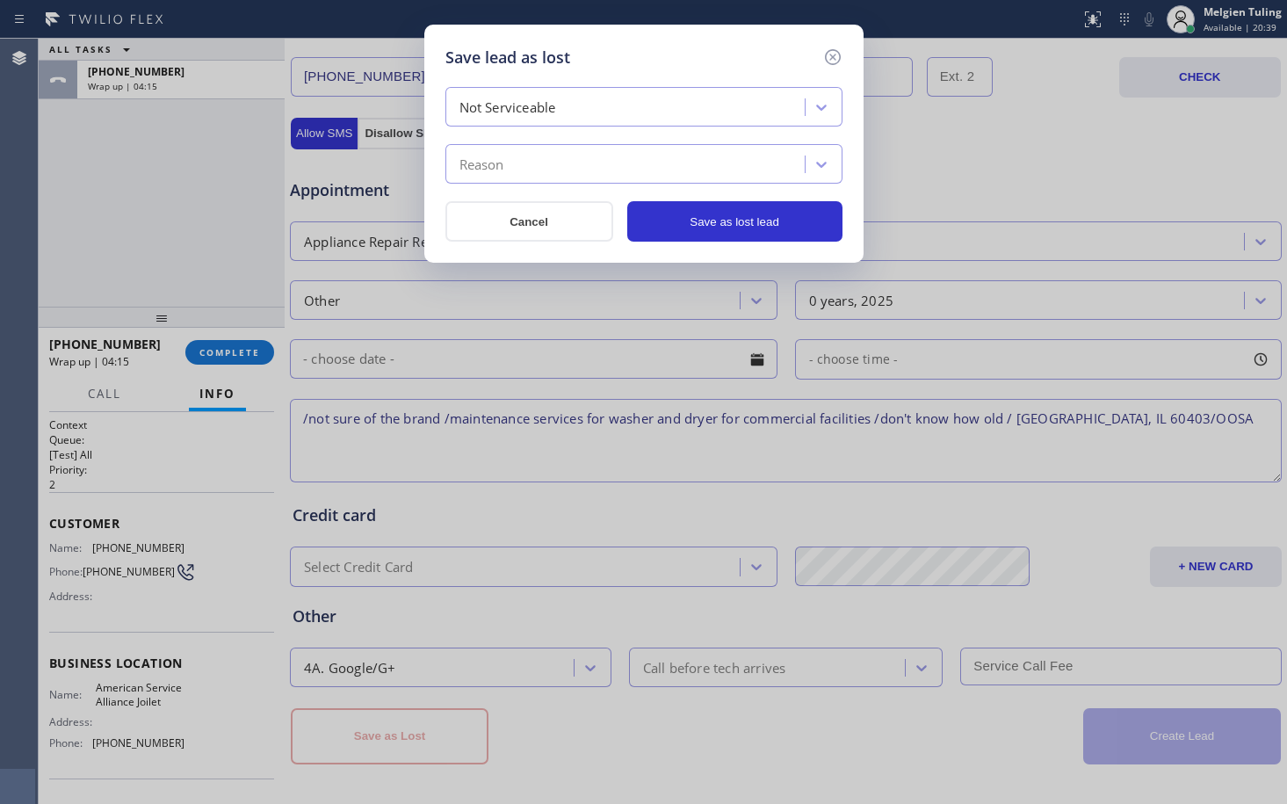
click at [495, 159] on div "Reason" at bounding box center [481, 165] width 45 height 20
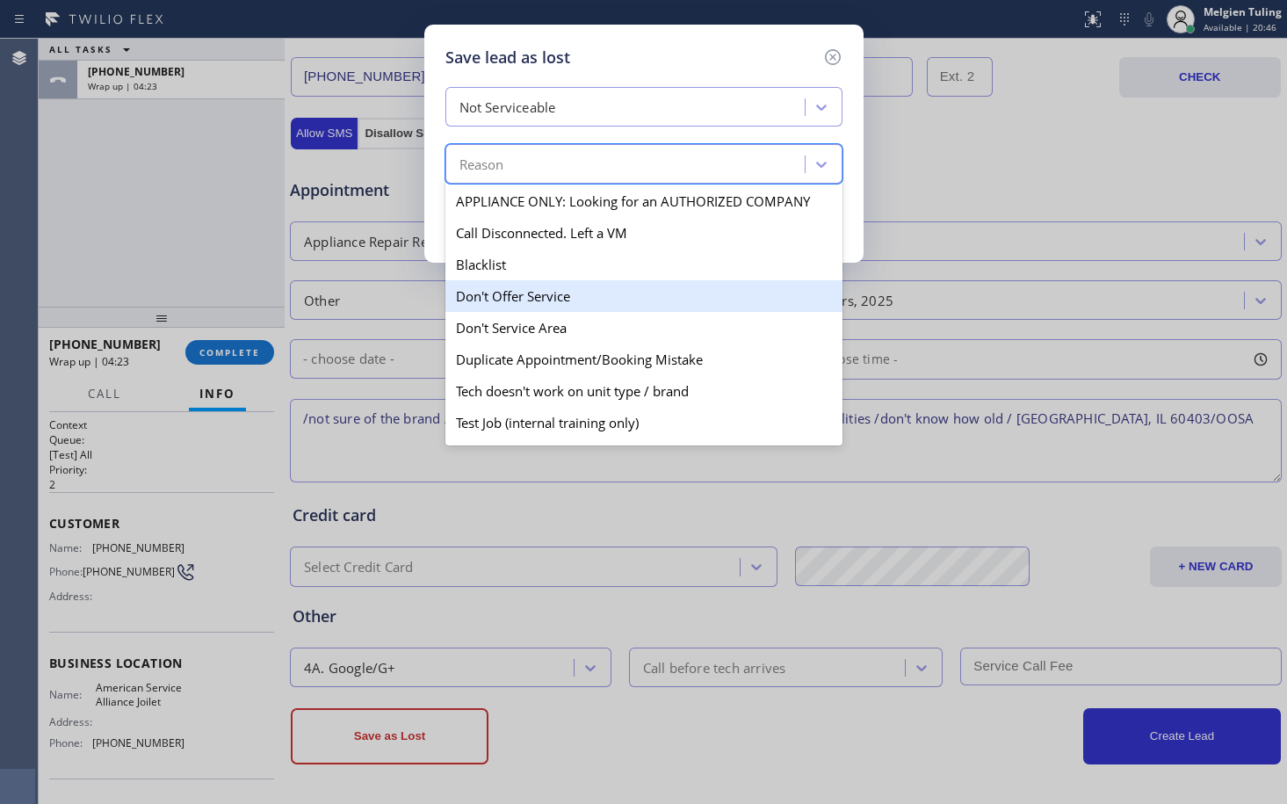
click at [519, 300] on div "Don't Offer Service" at bounding box center [643, 296] width 397 height 32
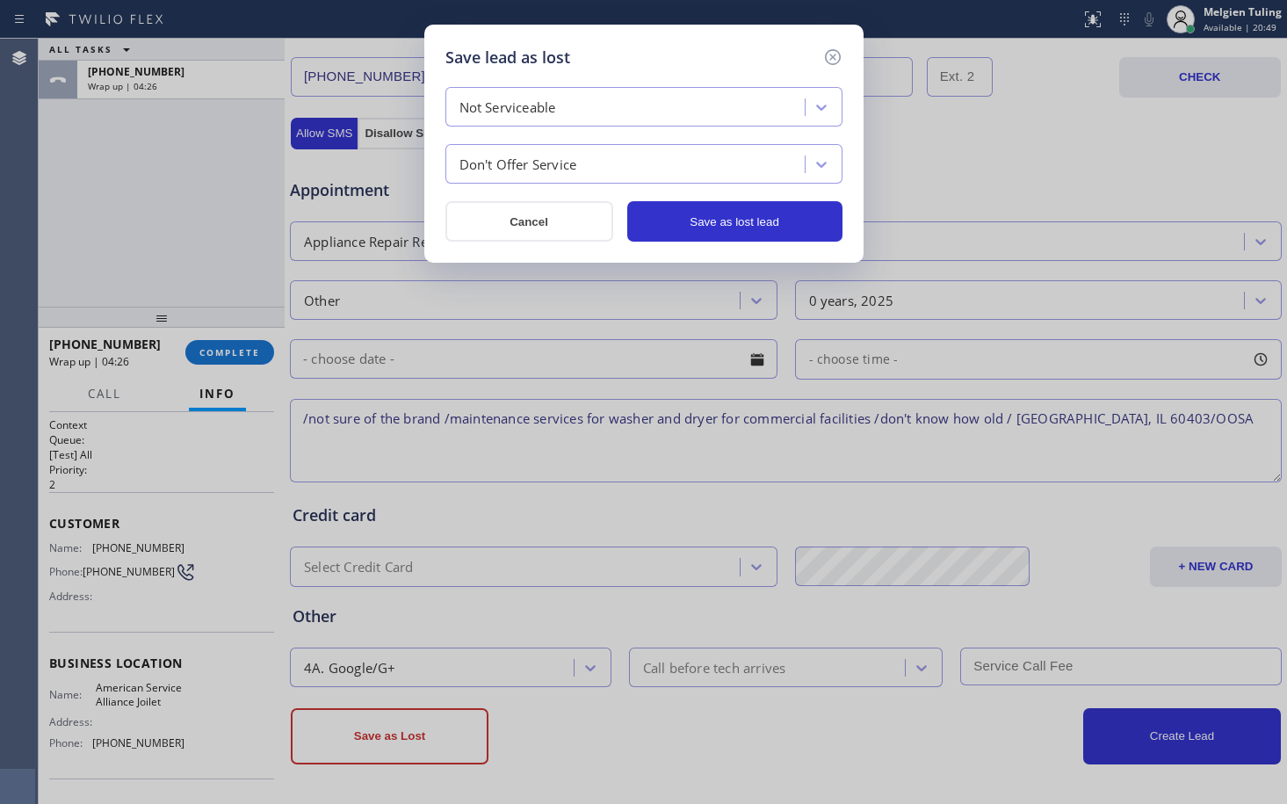
click at [527, 114] on div "Not Serviceable" at bounding box center [507, 108] width 97 height 20
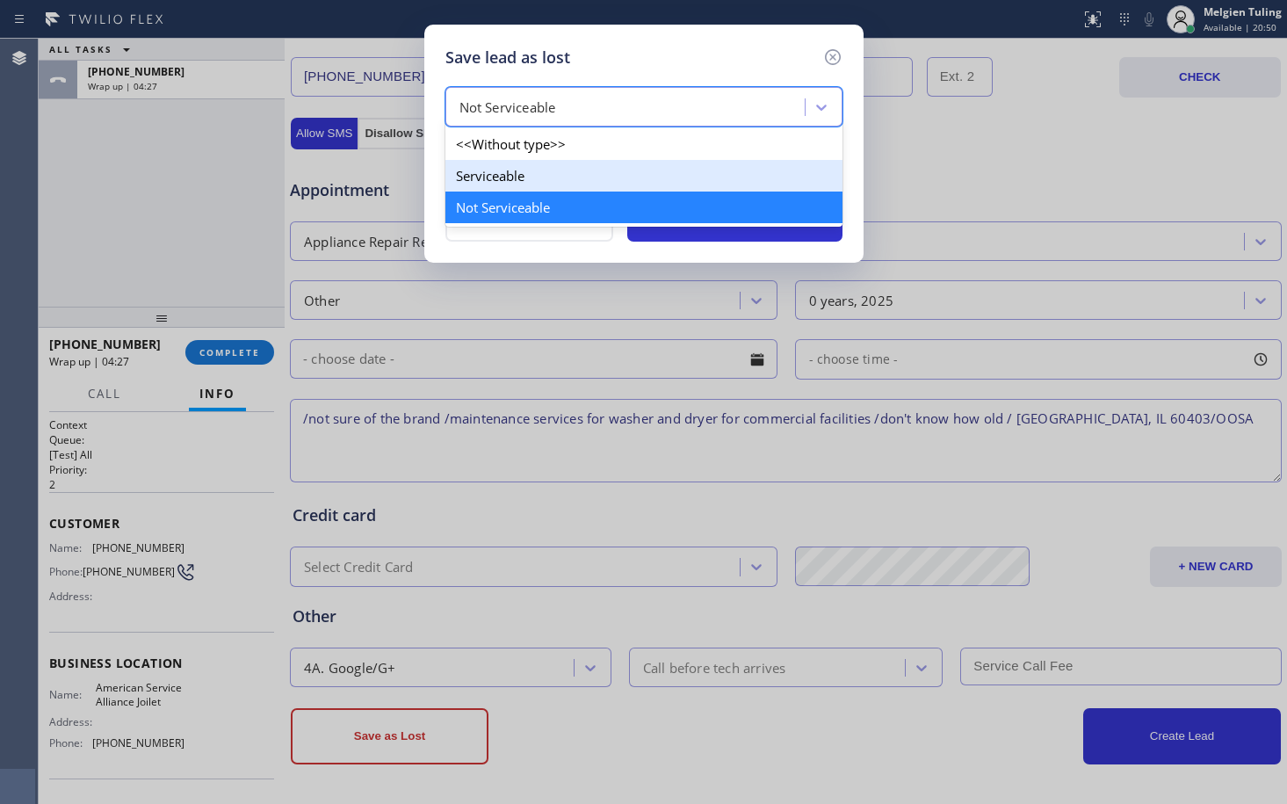
click at [491, 177] on div "Serviceable" at bounding box center [643, 176] width 397 height 32
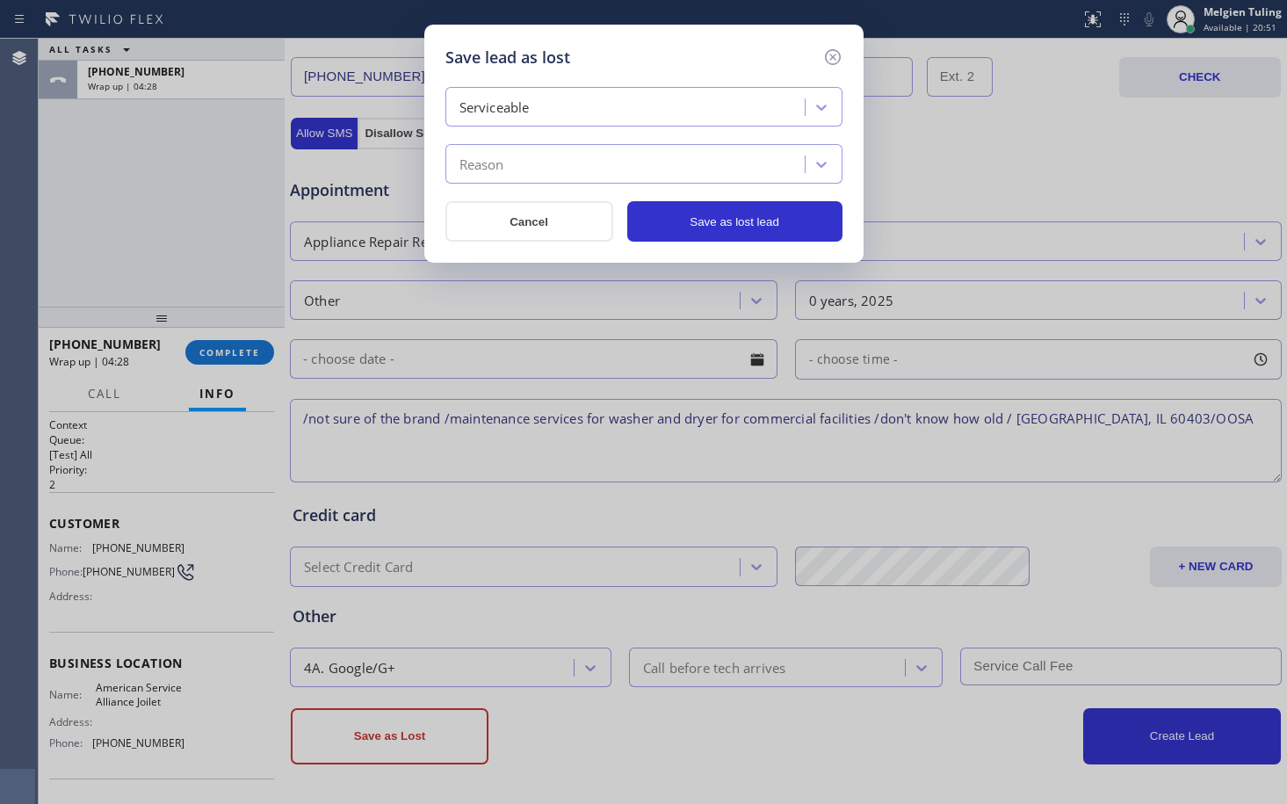
click at [491, 163] on div "Reason" at bounding box center [481, 165] width 45 height 20
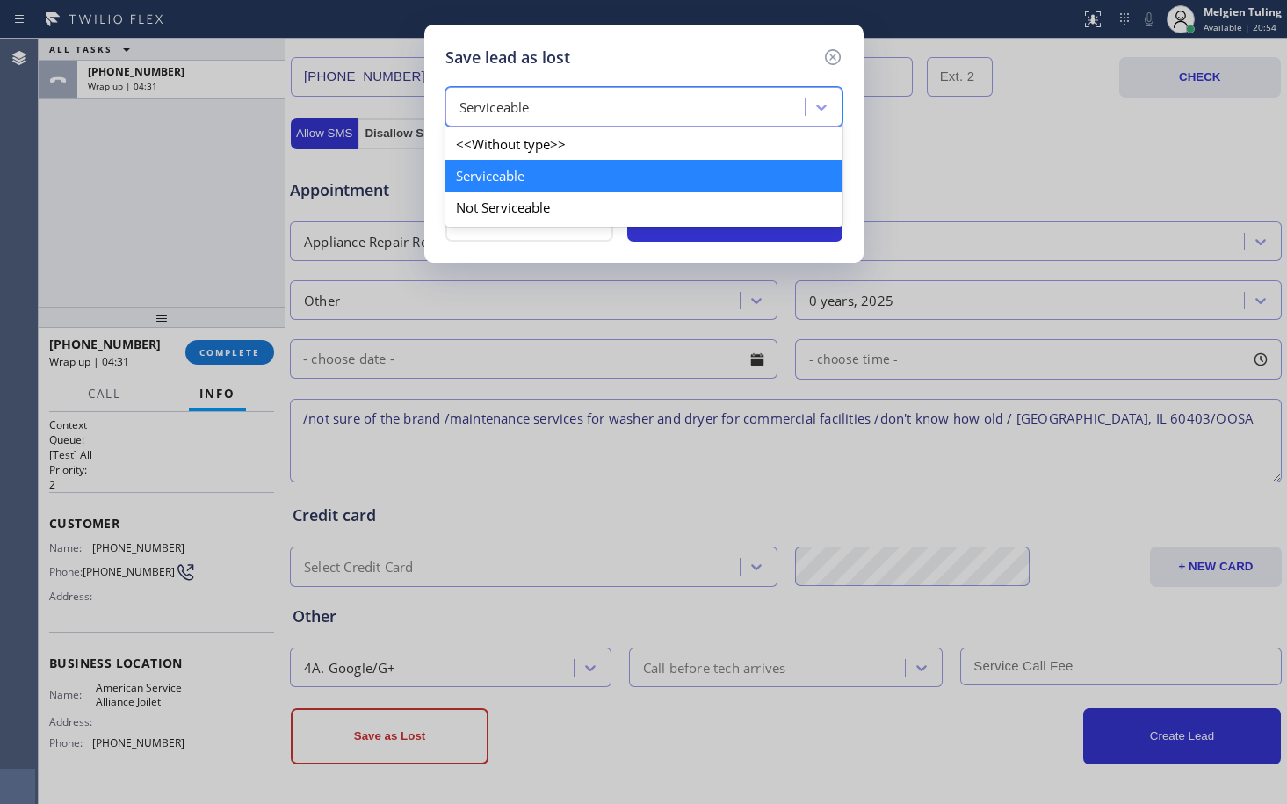
click at [502, 109] on div "Serviceable" at bounding box center [494, 108] width 70 height 20
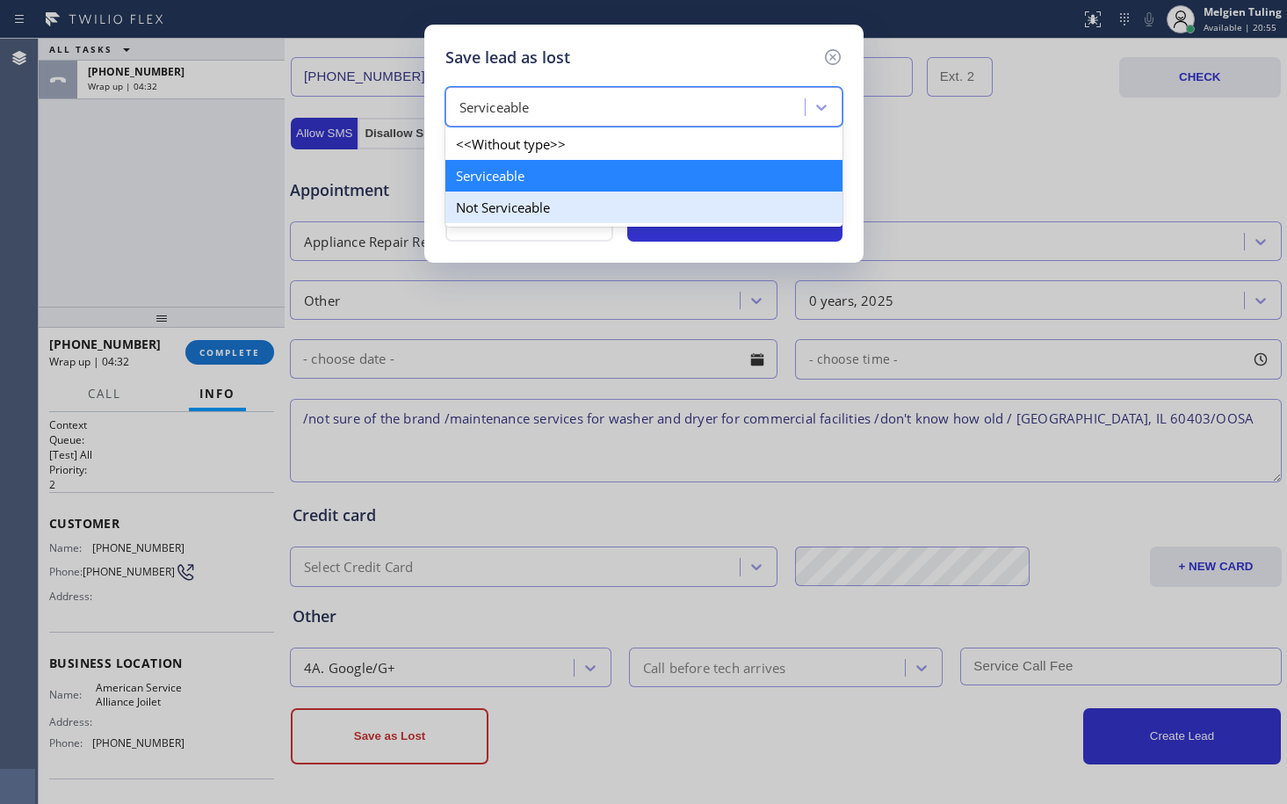
click at [475, 216] on div "Not Serviceable" at bounding box center [643, 208] width 397 height 32
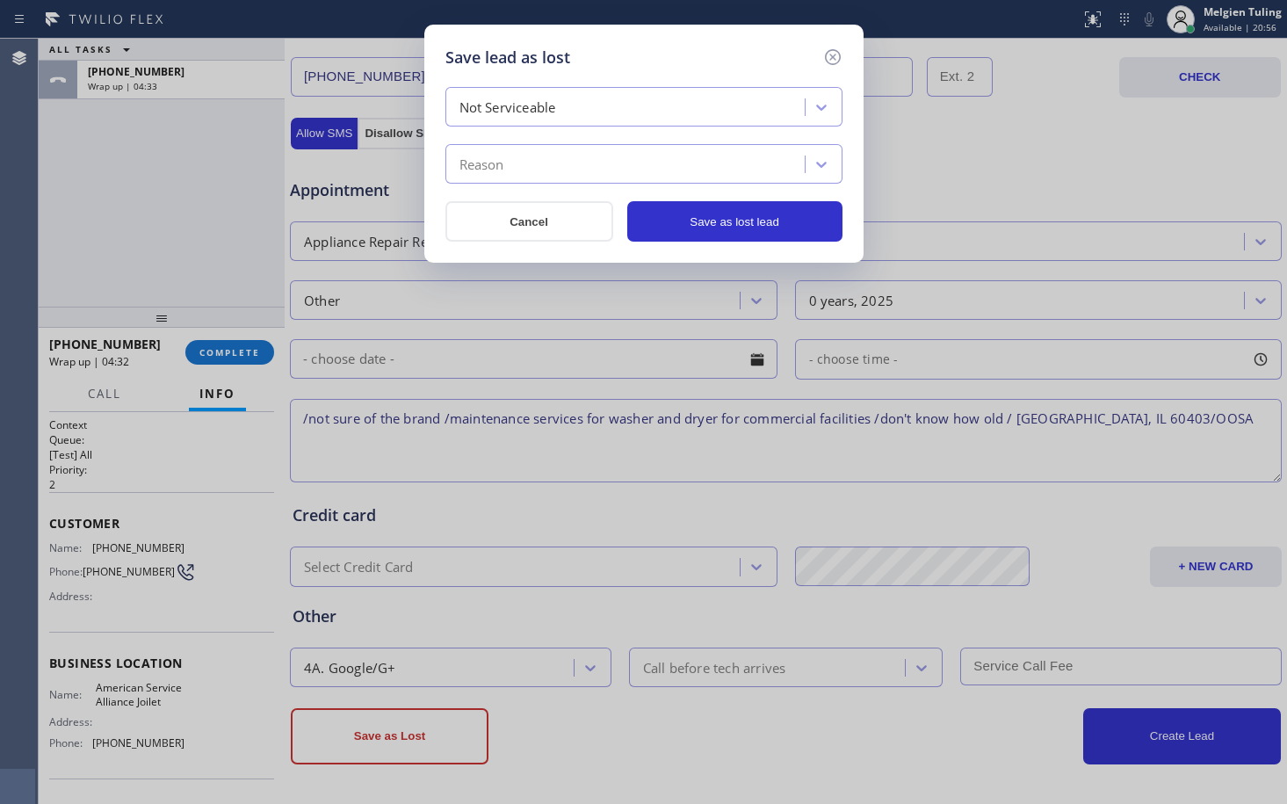
click at [512, 161] on div "Reason" at bounding box center [628, 164] width 354 height 31
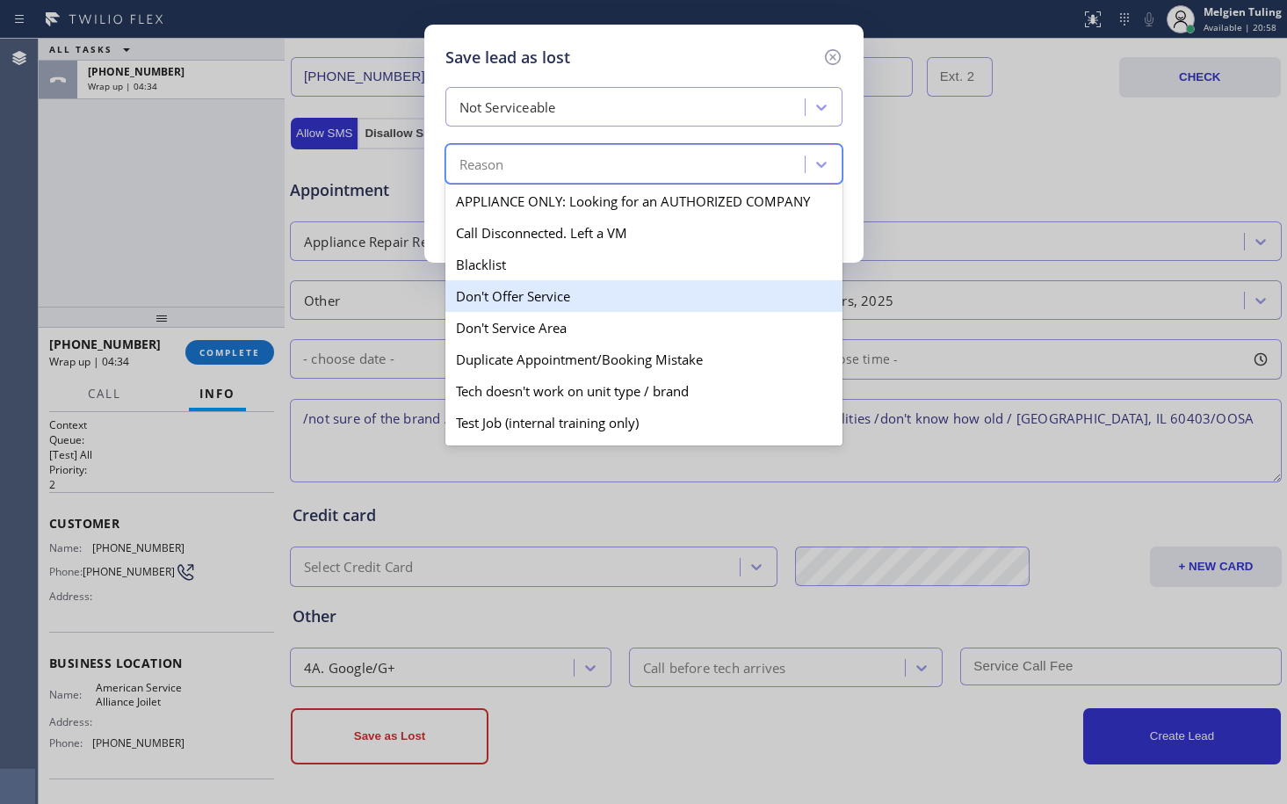
click at [491, 297] on div "Don't Offer Service" at bounding box center [643, 296] width 397 height 32
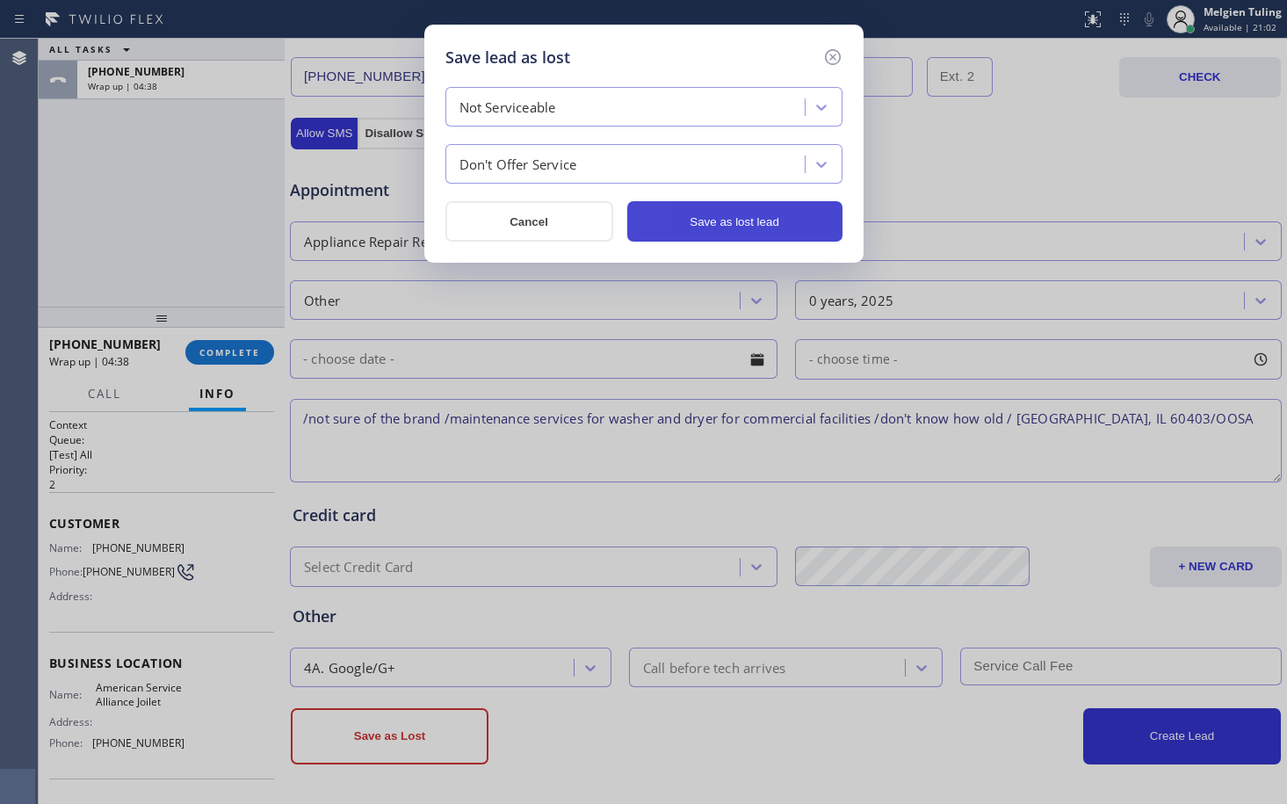
click at [727, 220] on button "Save as lost lead" at bounding box center [734, 221] width 215 height 40
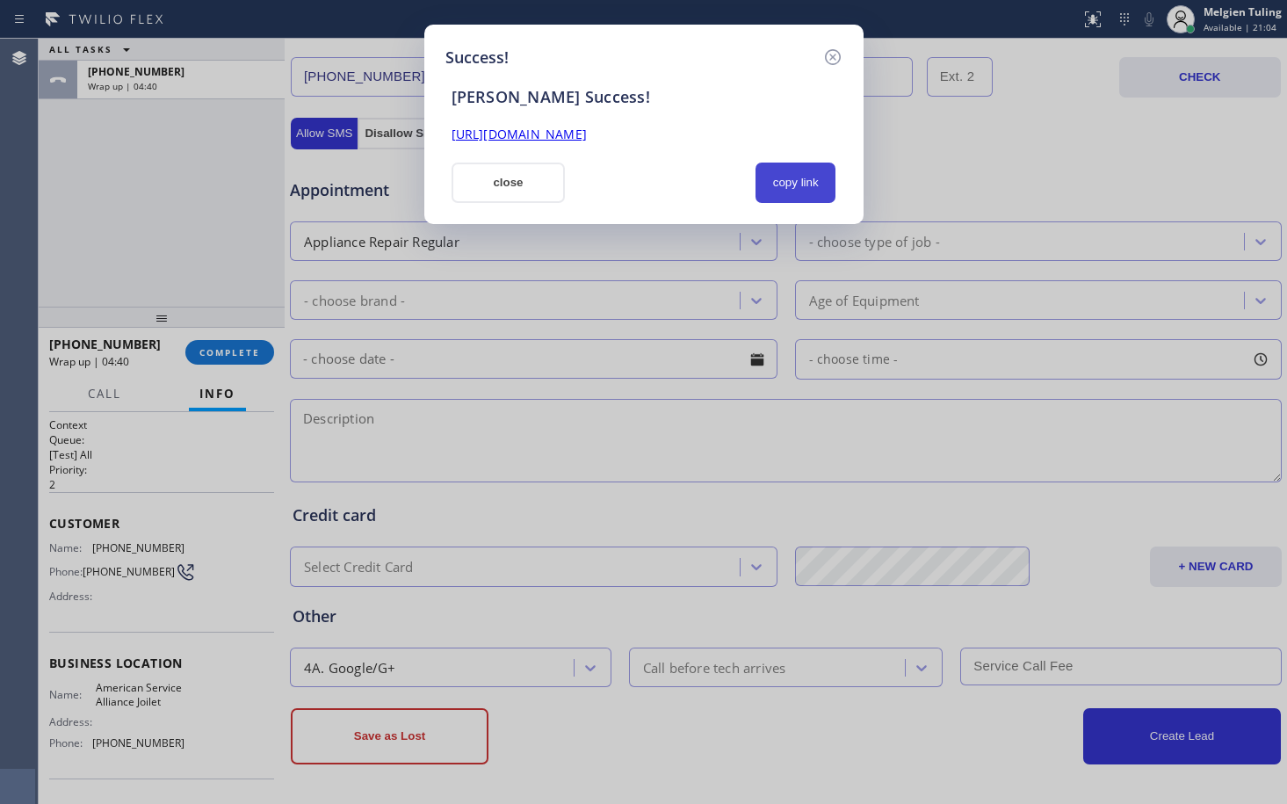
click at [772, 192] on button "copy link" at bounding box center [796, 183] width 81 height 40
click at [587, 135] on link "[URL][DOMAIN_NAME]" at bounding box center [519, 134] width 135 height 17
click at [501, 190] on button "close" at bounding box center [509, 183] width 114 height 40
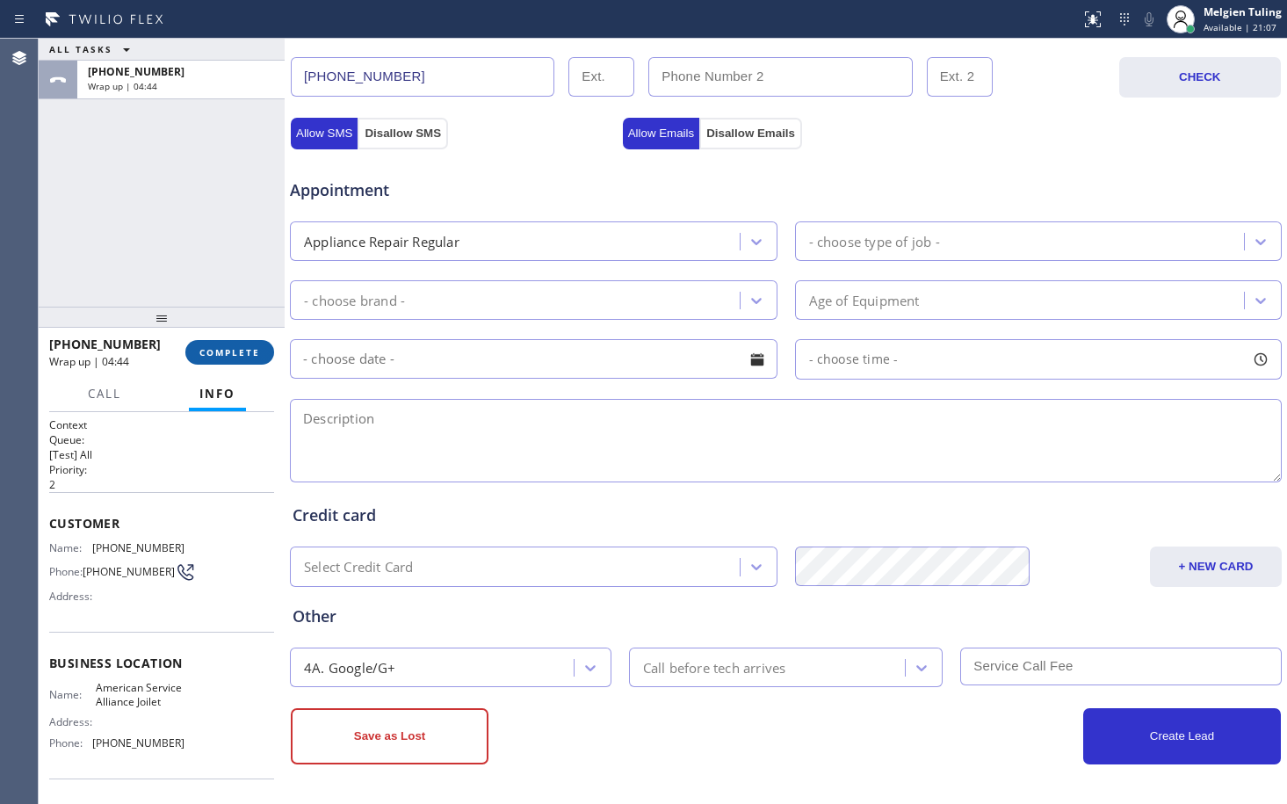
click at [221, 353] on span "COMPLETE" at bounding box center [229, 352] width 61 height 12
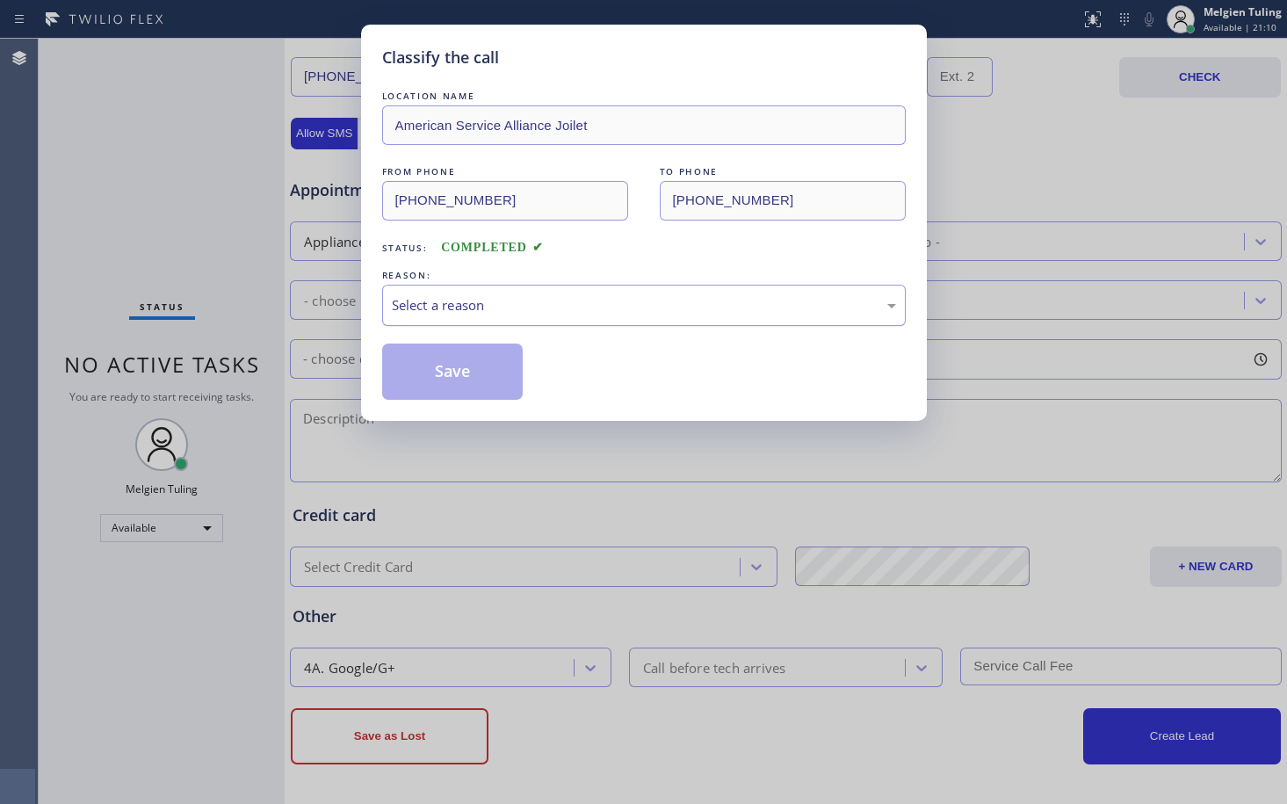
click at [430, 316] on div "Select a reason" at bounding box center [644, 305] width 524 height 41
click at [435, 356] on button "Save" at bounding box center [452, 372] width 141 height 56
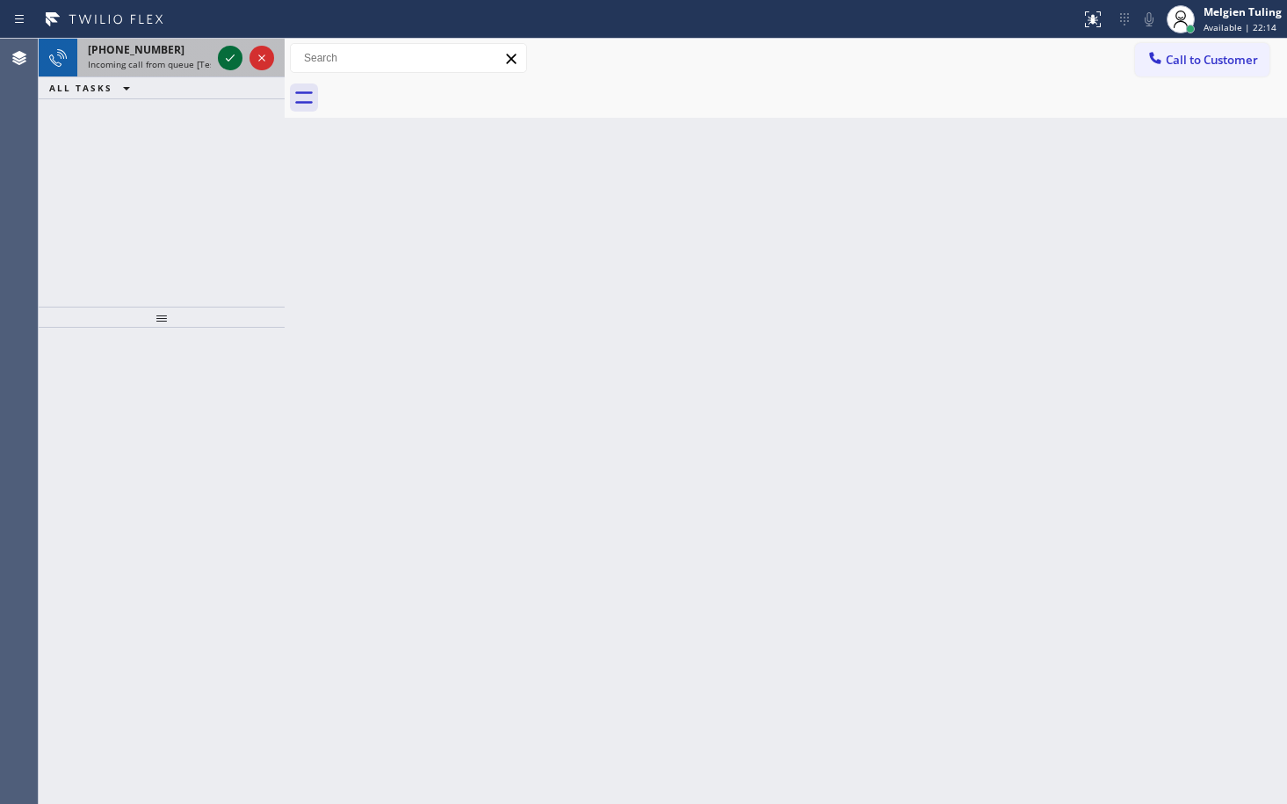
click at [221, 54] on icon at bounding box center [230, 57] width 21 height 21
click at [228, 65] on icon at bounding box center [230, 57] width 21 height 21
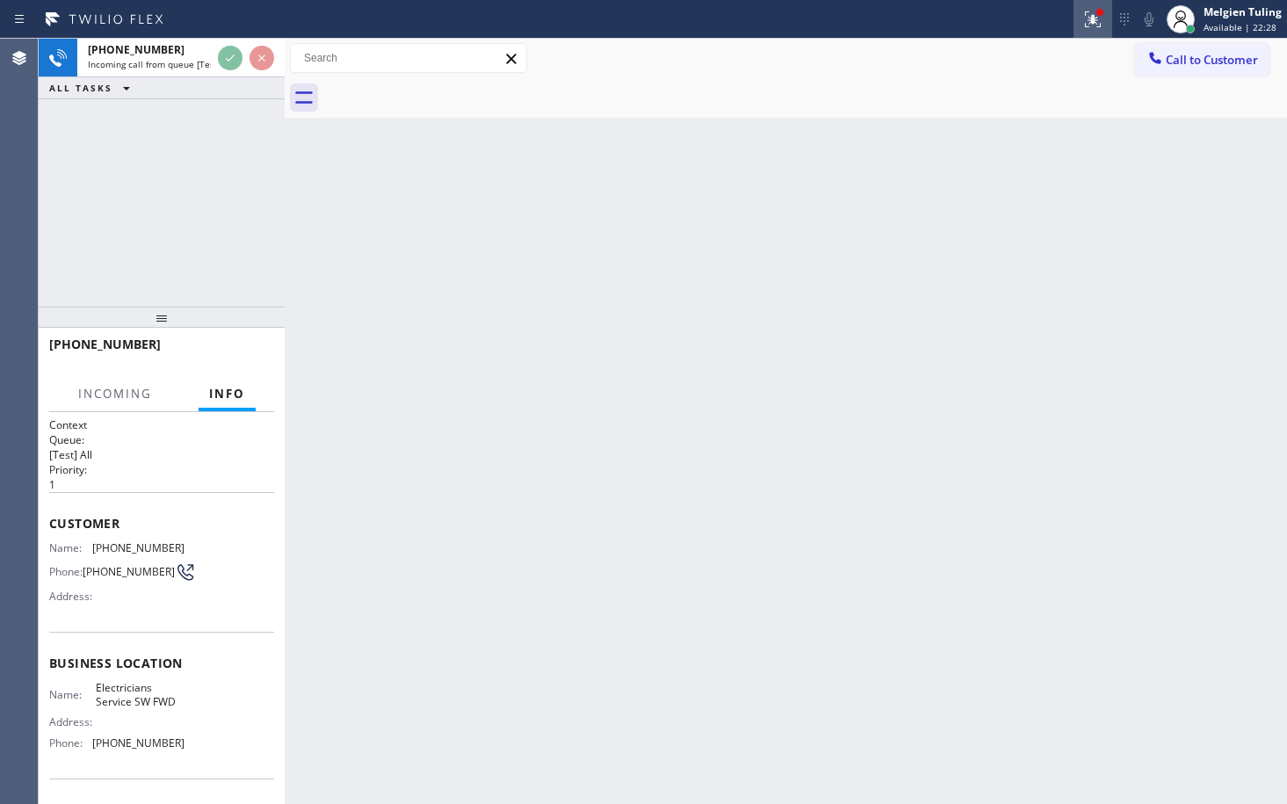
click at [1092, 24] on icon at bounding box center [1092, 19] width 21 height 21
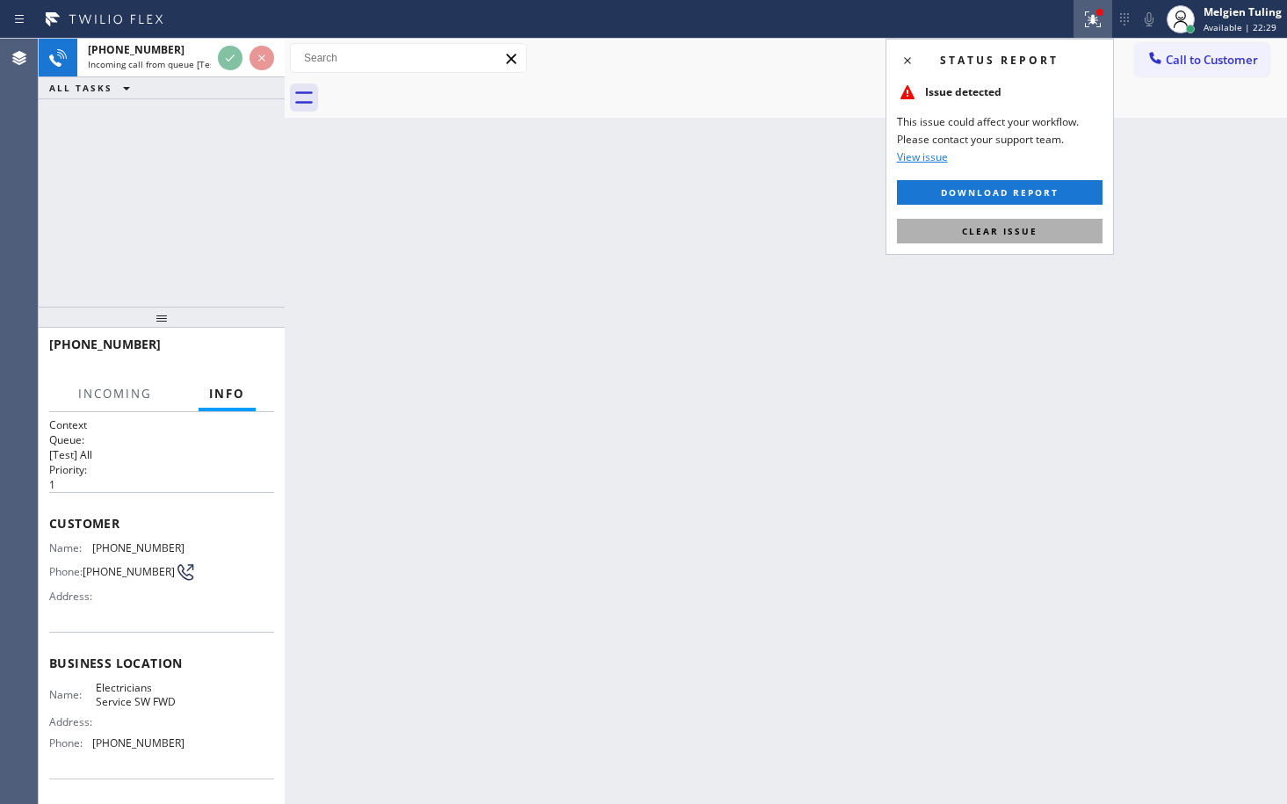
click at [987, 233] on span "Clear issue" at bounding box center [1000, 231] width 76 height 12
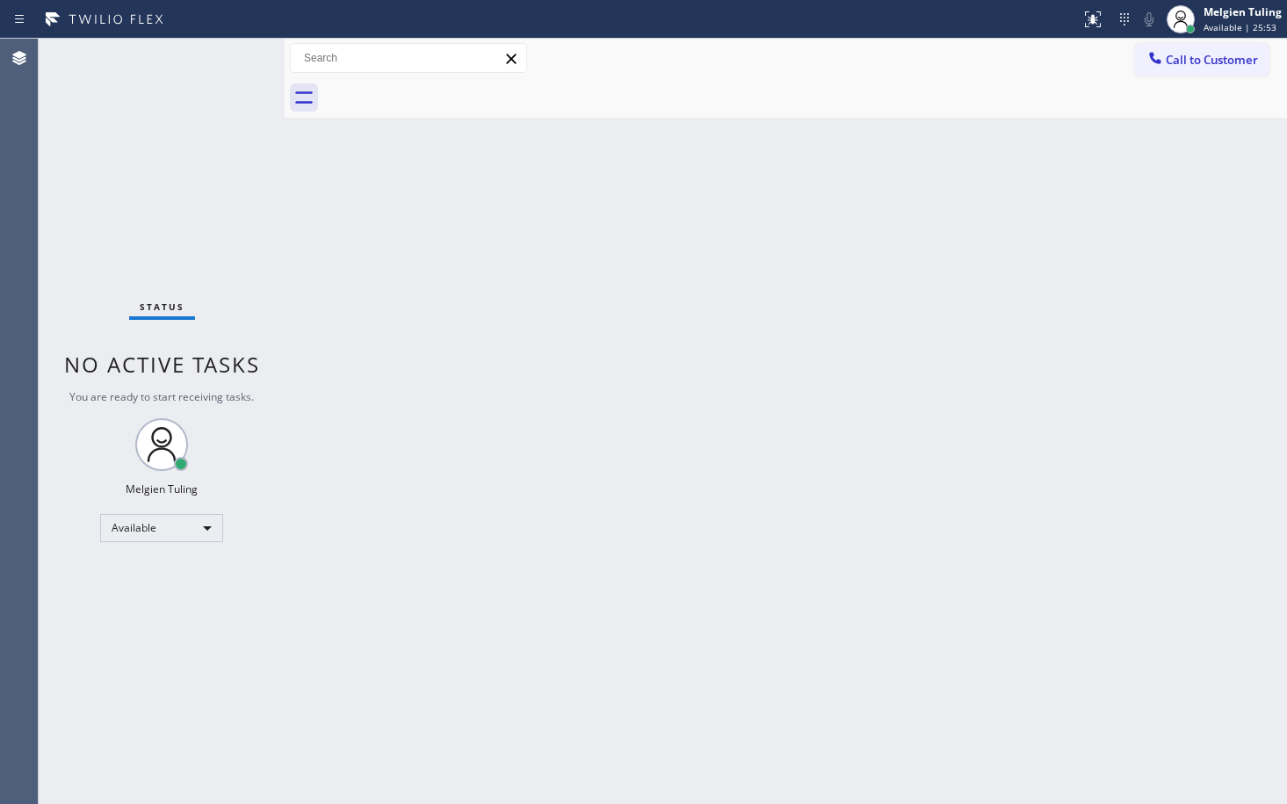
click at [378, 286] on div "Back to Dashboard Change Sender ID Customers Technicians Select a contact Outbo…" at bounding box center [786, 421] width 1002 height 765
click at [752, 458] on div "Back to Dashboard Change Sender ID Customers Technicians Select a contact Outbo…" at bounding box center [786, 421] width 1002 height 765
drag, startPoint x: 741, startPoint y: 287, endPoint x: 574, endPoint y: 392, distance: 197.7
click at [574, 392] on div "Back to Dashboard Change Sender ID Customers Technicians Select a contact Outbo…" at bounding box center [786, 421] width 1002 height 765
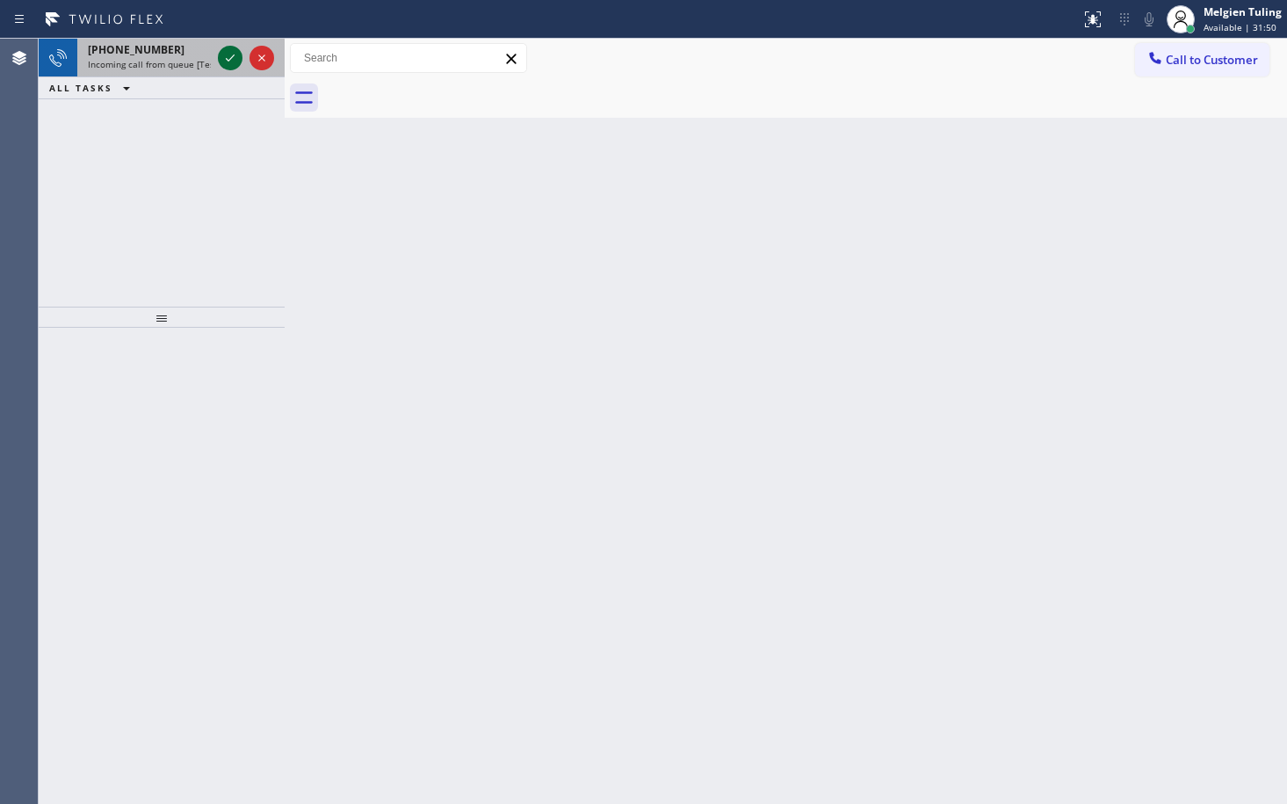
click at [231, 57] on icon at bounding box center [230, 57] width 21 height 21
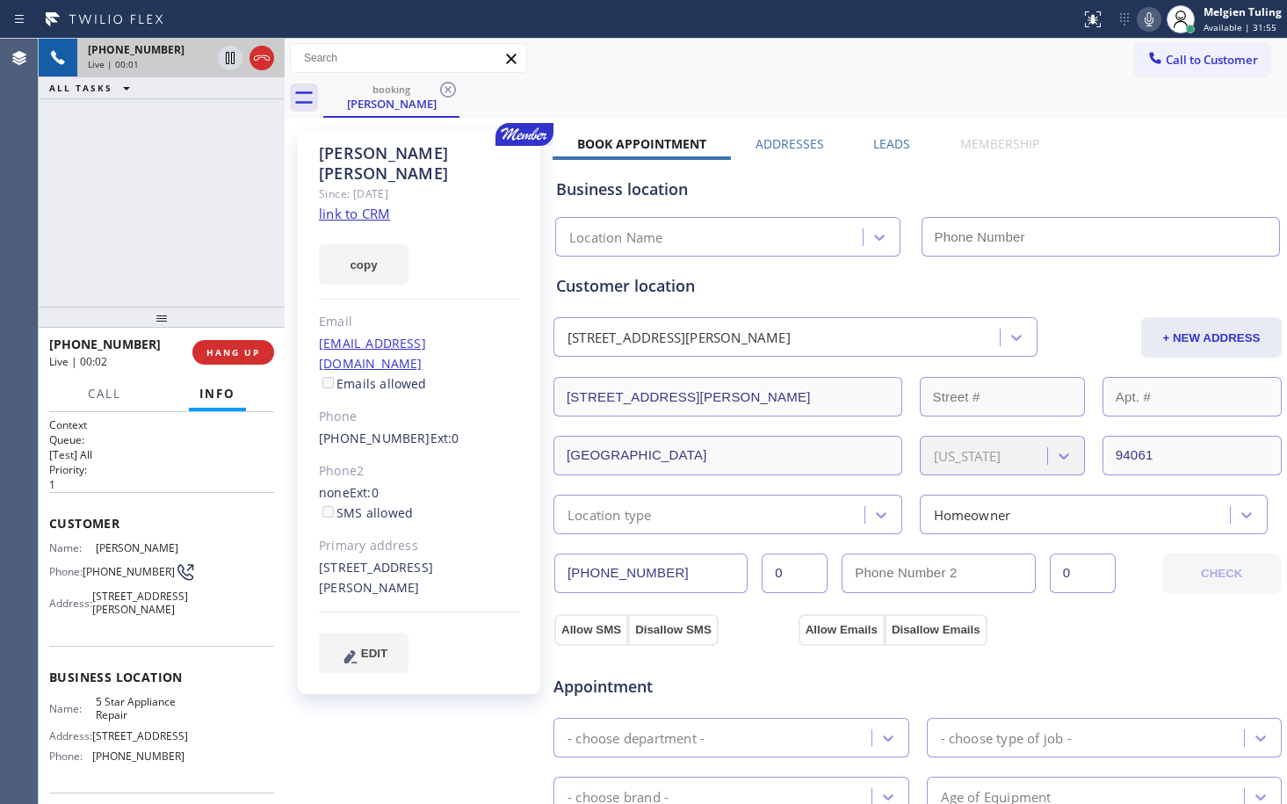
type input "[PHONE_NUMBER]"
click at [353, 205] on link "link to CRM" at bounding box center [354, 214] width 71 height 18
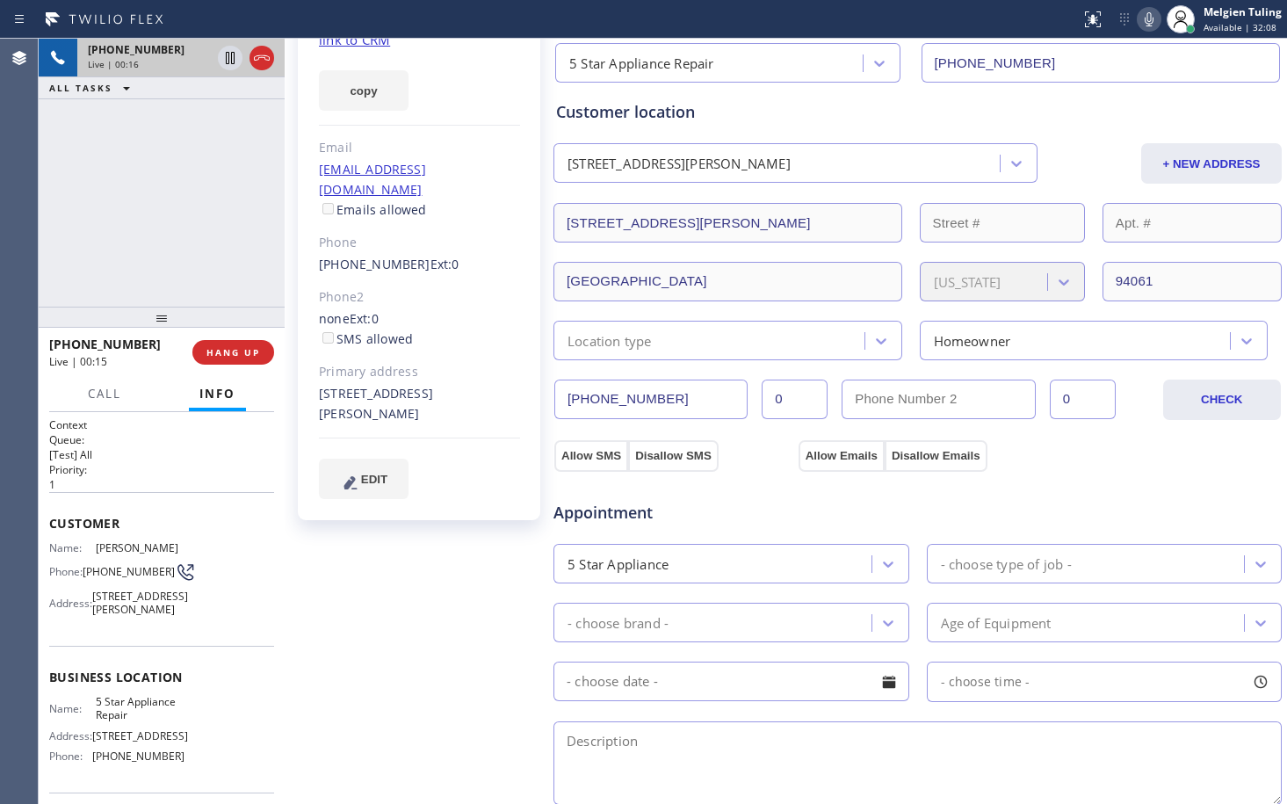
scroll to position [176, 0]
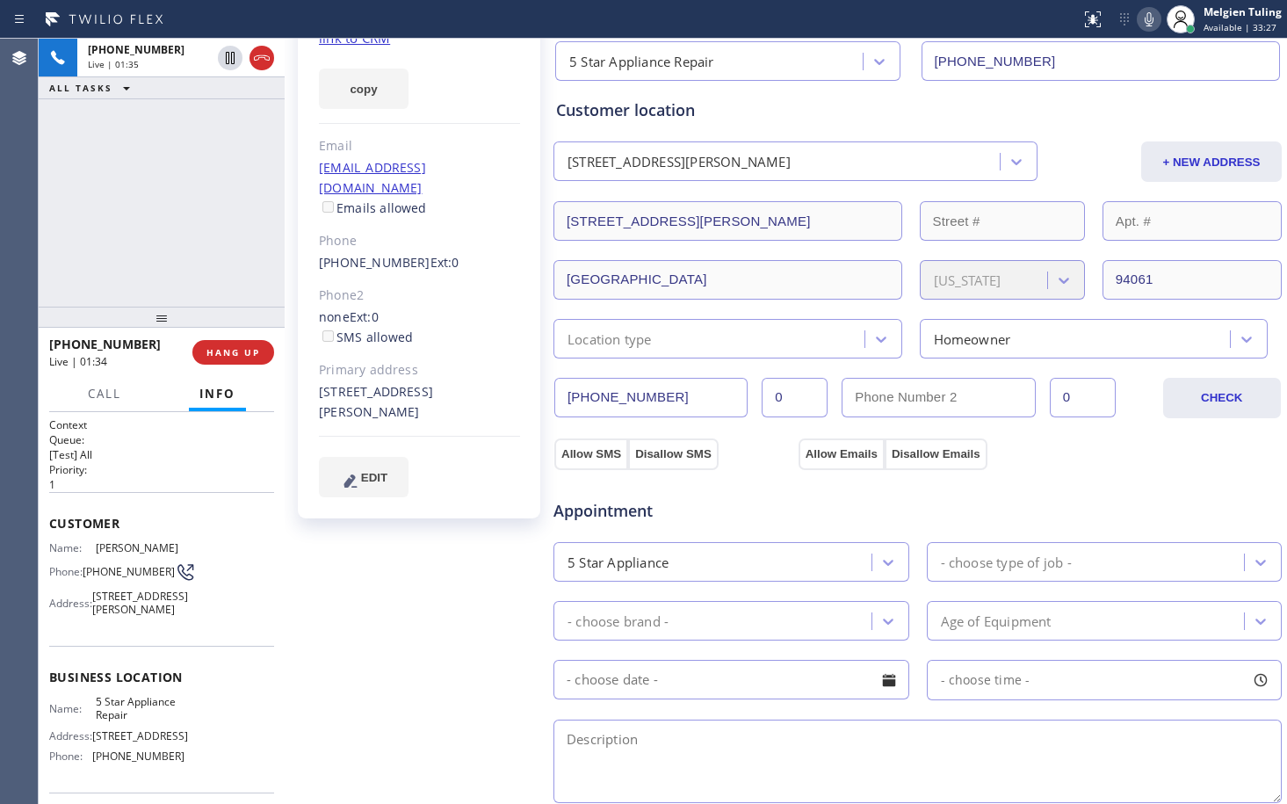
click at [205, 130] on div "[PHONE_NUMBER] Live | 01:35 ALL TASKS ALL TASKS ACTIVE TASKS TASKS IN WRAP UP" at bounding box center [162, 173] width 246 height 268
click at [229, 64] on icon at bounding box center [230, 57] width 21 height 21
click at [1154, 27] on icon at bounding box center [1149, 19] width 21 height 21
click at [224, 54] on icon at bounding box center [230, 57] width 21 height 21
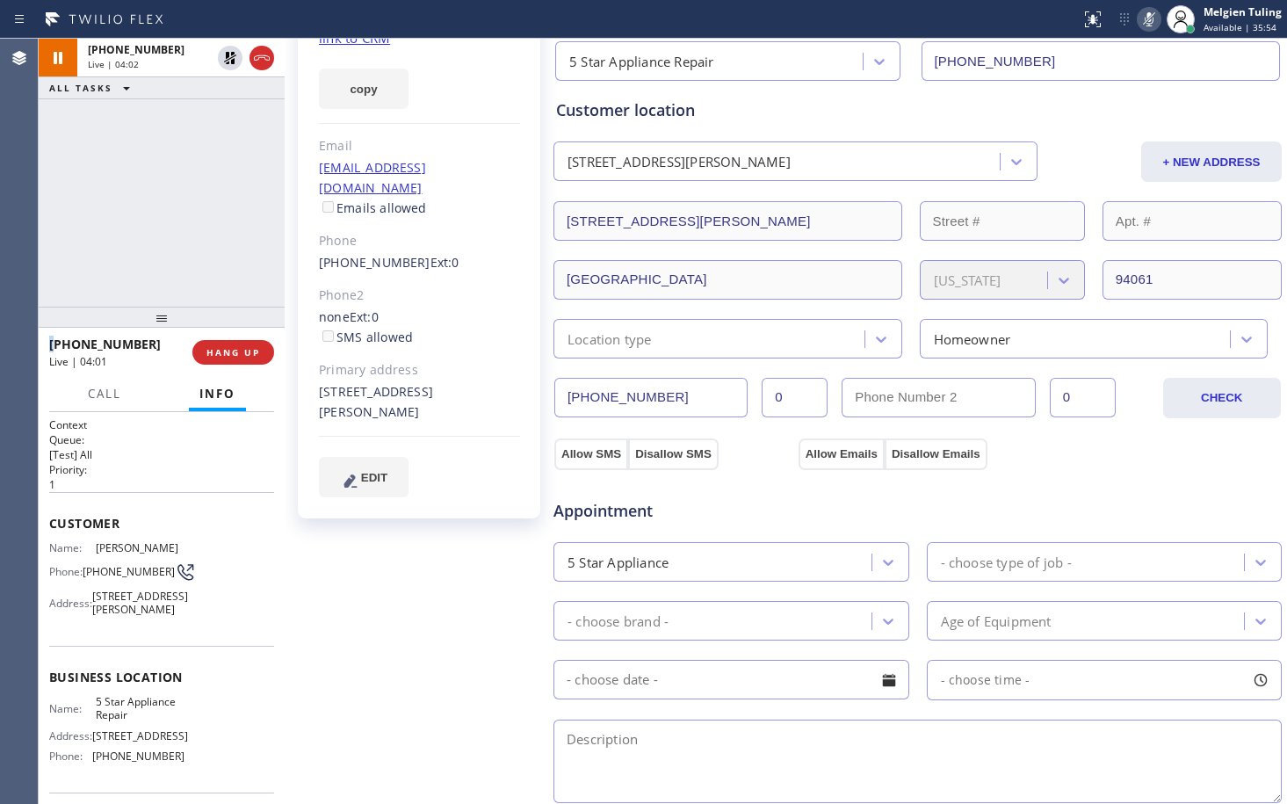
click at [1153, 20] on icon at bounding box center [1149, 19] width 21 height 21
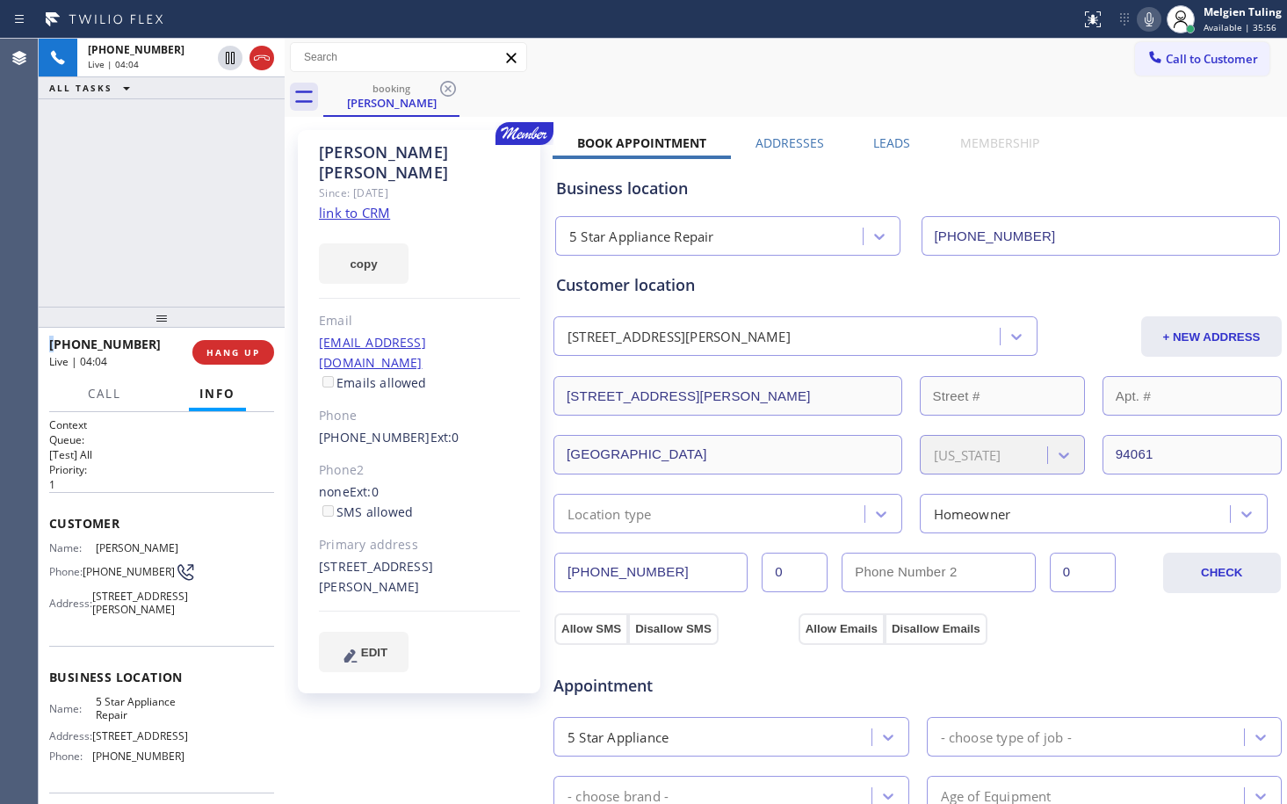
scroll to position [0, 0]
click at [1146, 12] on icon at bounding box center [1149, 19] width 21 height 21
click at [230, 54] on icon at bounding box center [230, 57] width 21 height 21
click at [229, 54] on icon at bounding box center [230, 58] width 12 height 12
click at [1146, 17] on icon at bounding box center [1149, 19] width 21 height 21
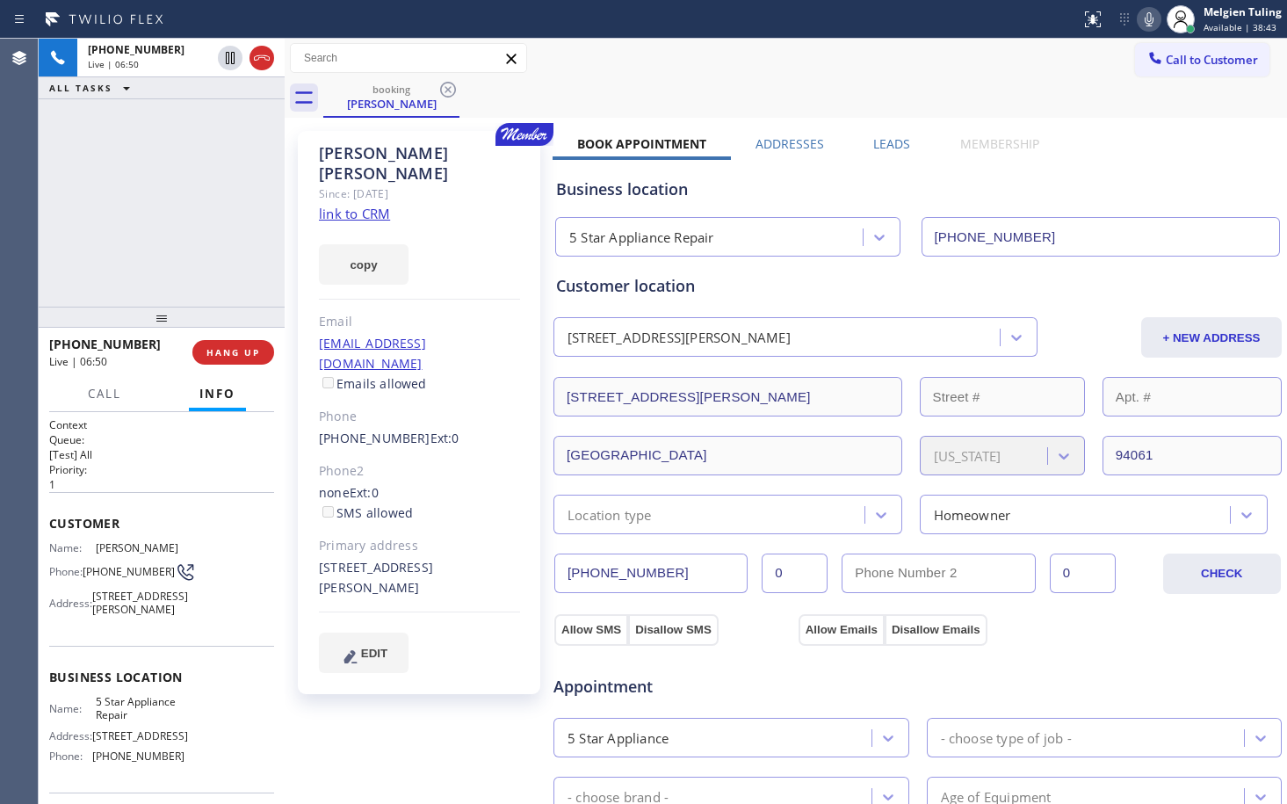
click at [449, 237] on div "copy" at bounding box center [419, 254] width 201 height 61
click at [231, 356] on span "HANG UP" at bounding box center [233, 352] width 54 height 12
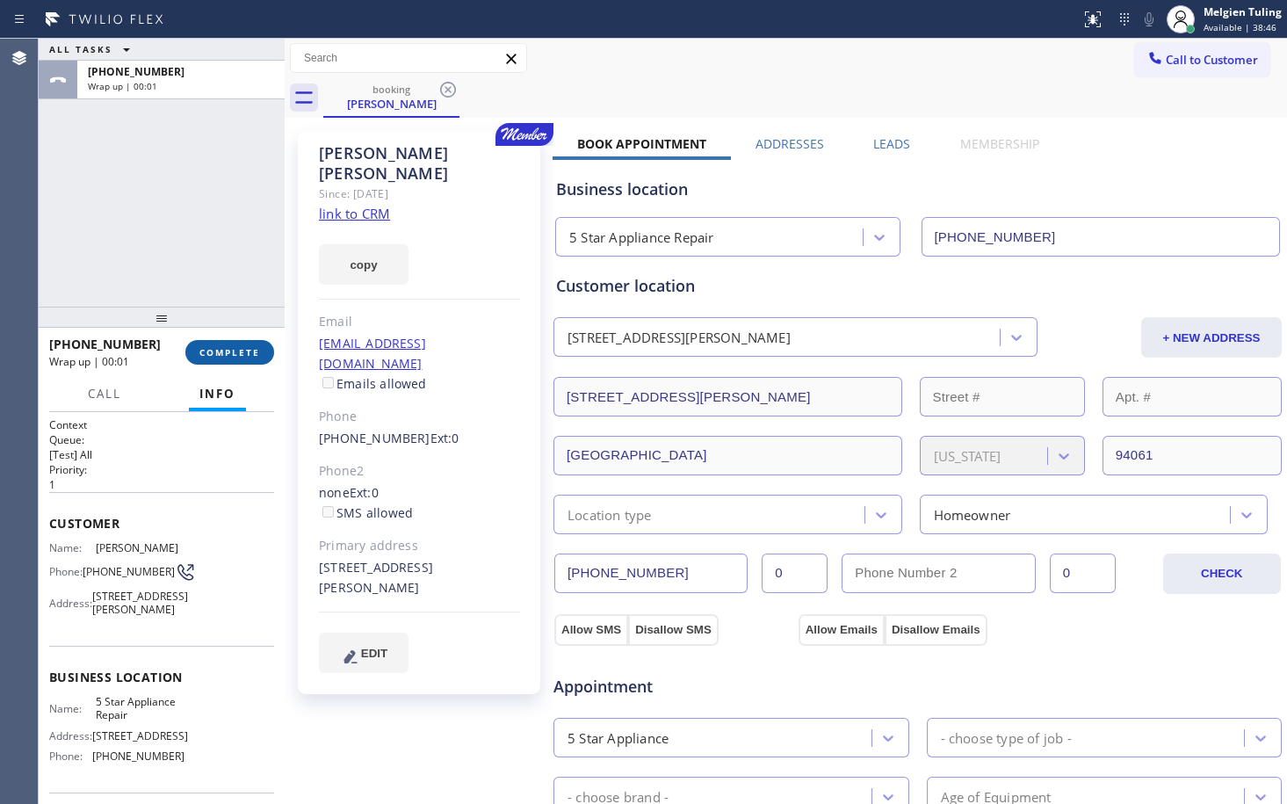
click at [232, 350] on span "COMPLETE" at bounding box center [229, 352] width 61 height 12
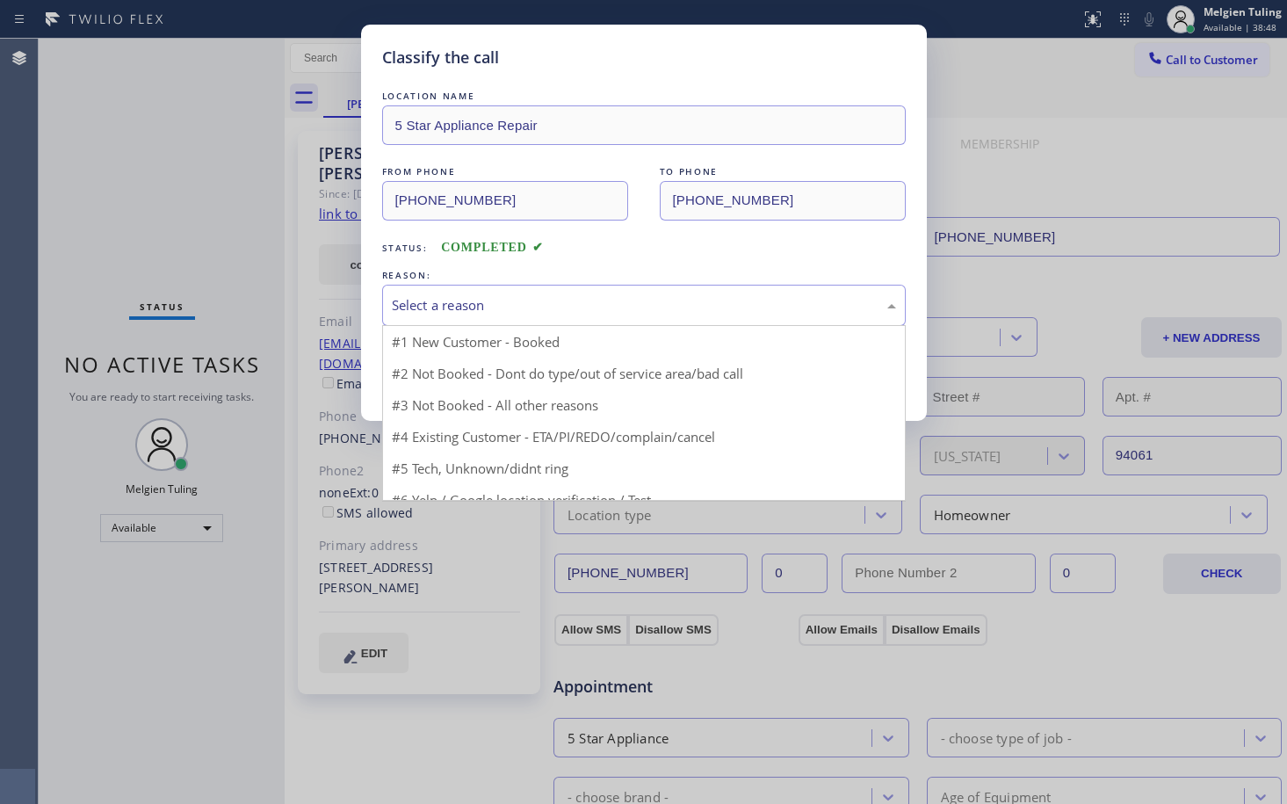
click at [410, 293] on div "Select a reason" at bounding box center [644, 305] width 524 height 41
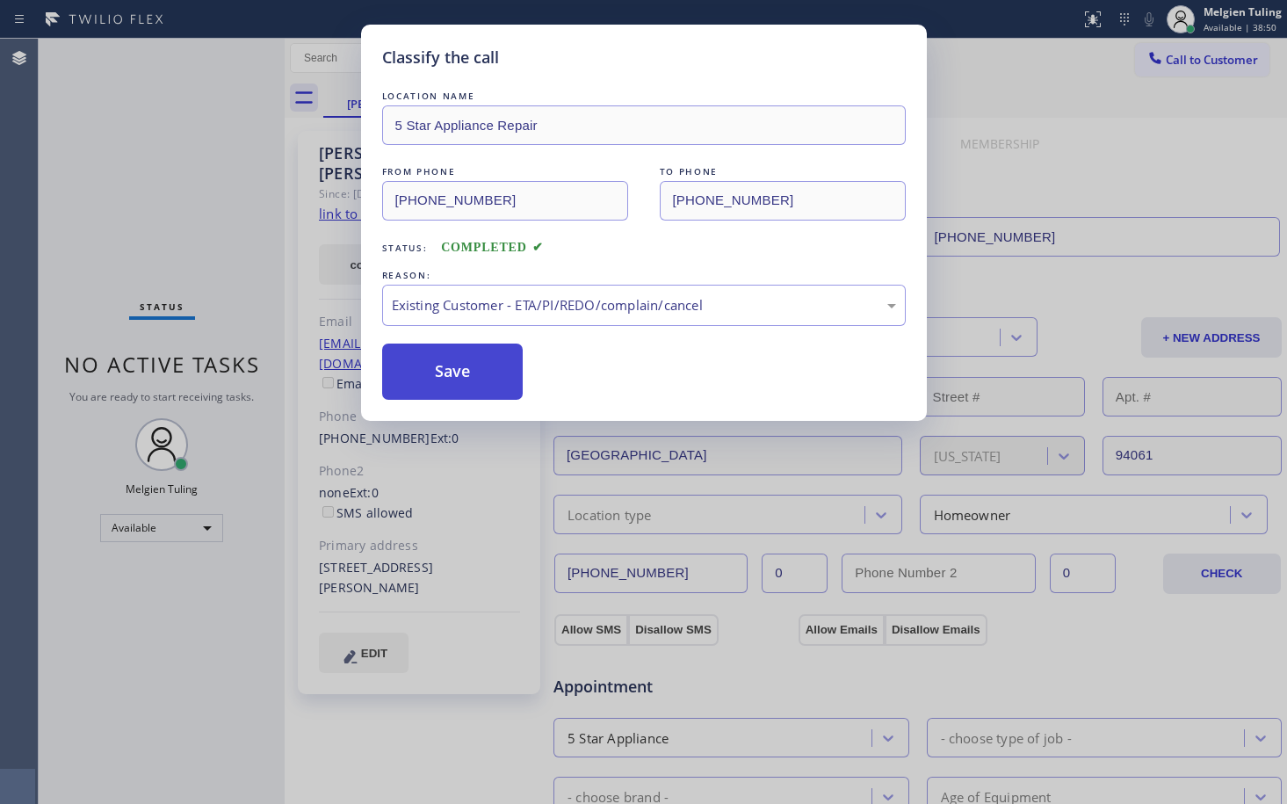
click at [415, 391] on button "Save" at bounding box center [452, 372] width 141 height 56
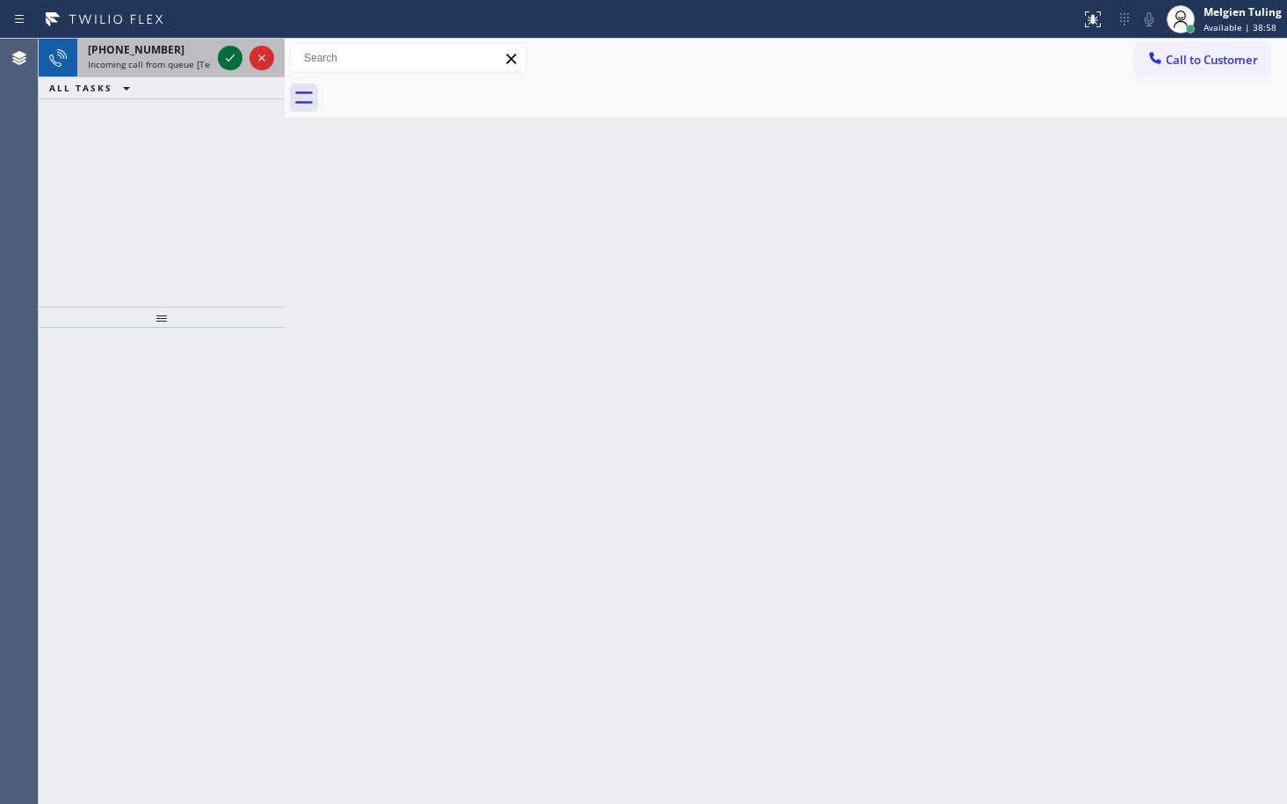
click at [229, 54] on icon at bounding box center [230, 57] width 21 height 21
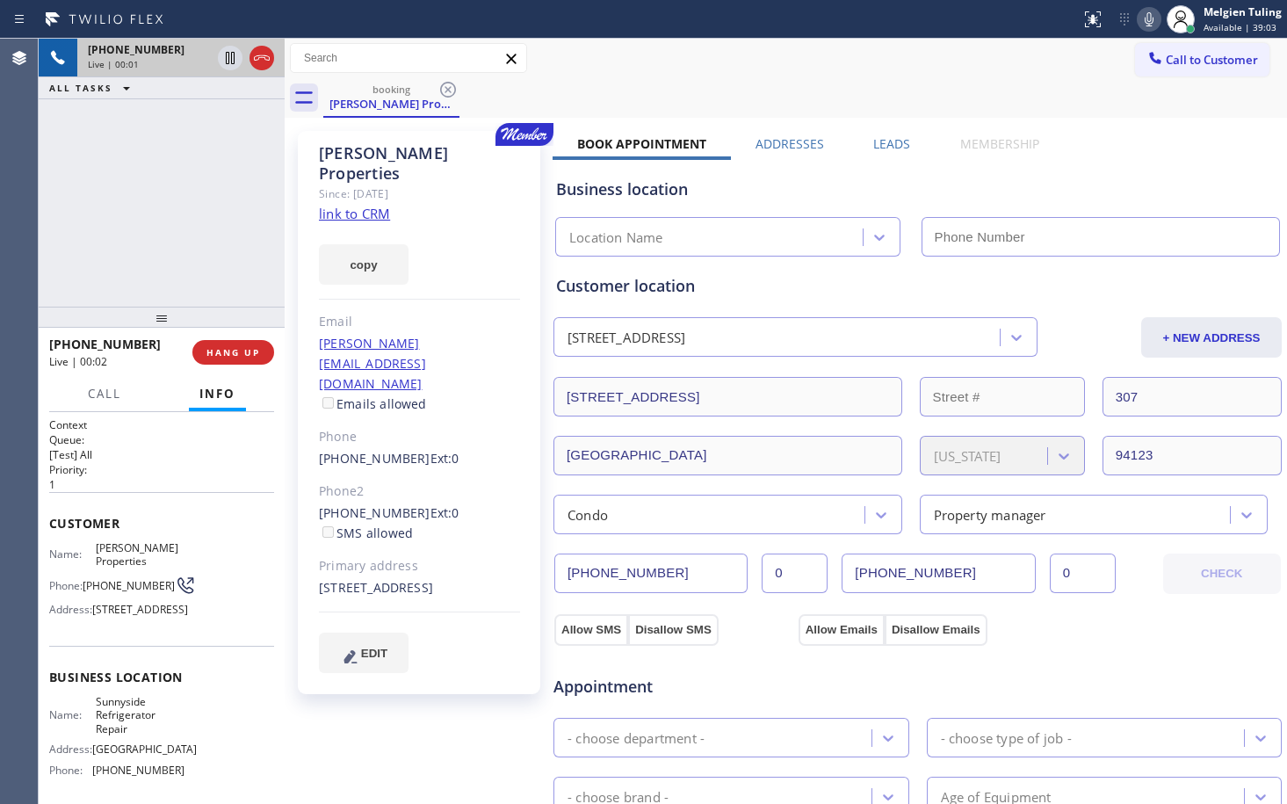
type input "[PHONE_NUMBER]"
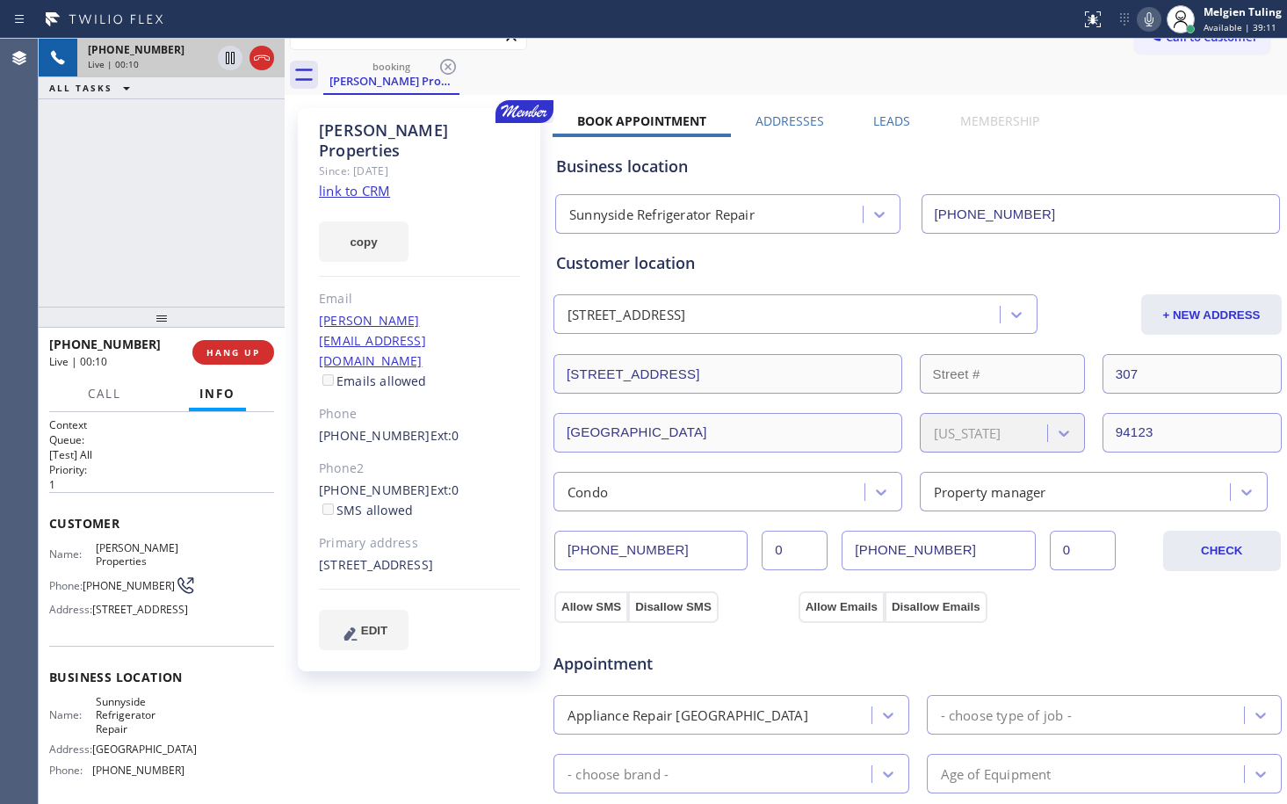
scroll to position [88, 0]
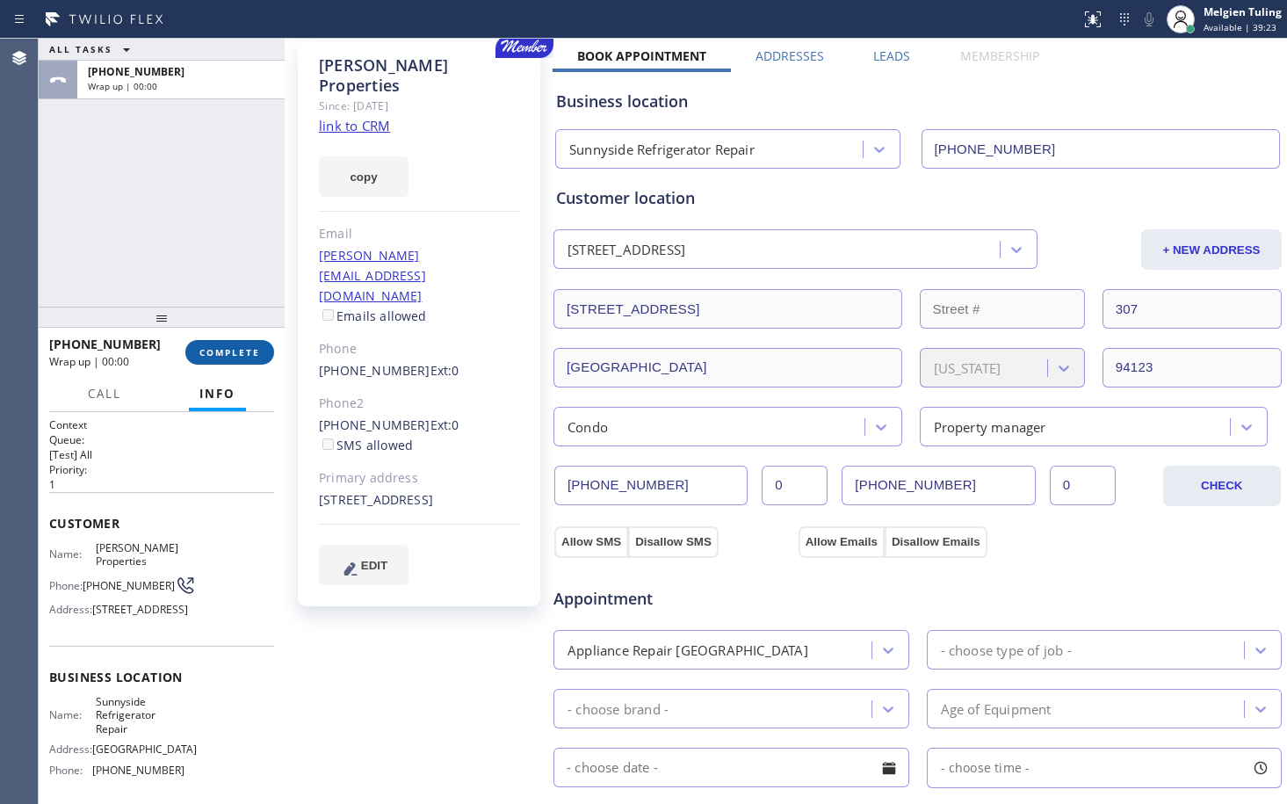
click at [235, 351] on span "COMPLETE" at bounding box center [229, 352] width 61 height 12
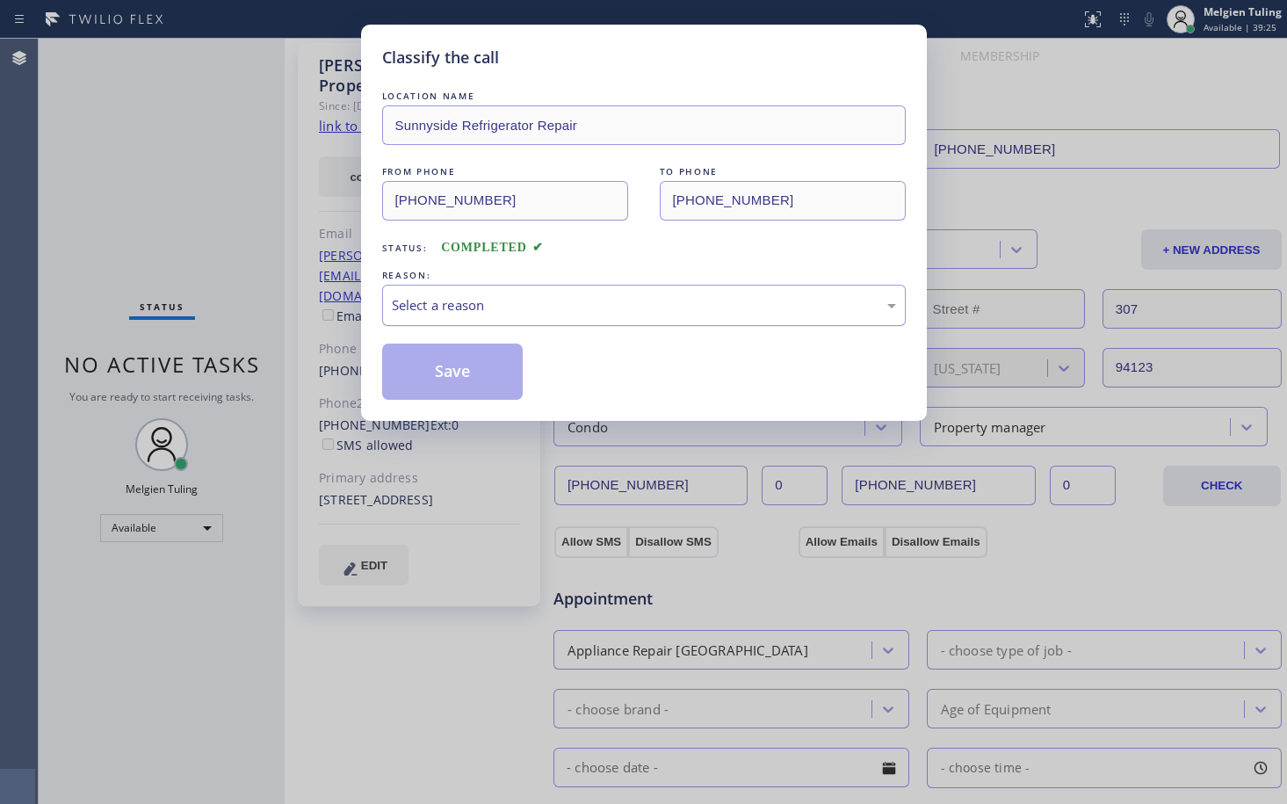
click at [439, 303] on div "Select a reason" at bounding box center [644, 305] width 504 height 20
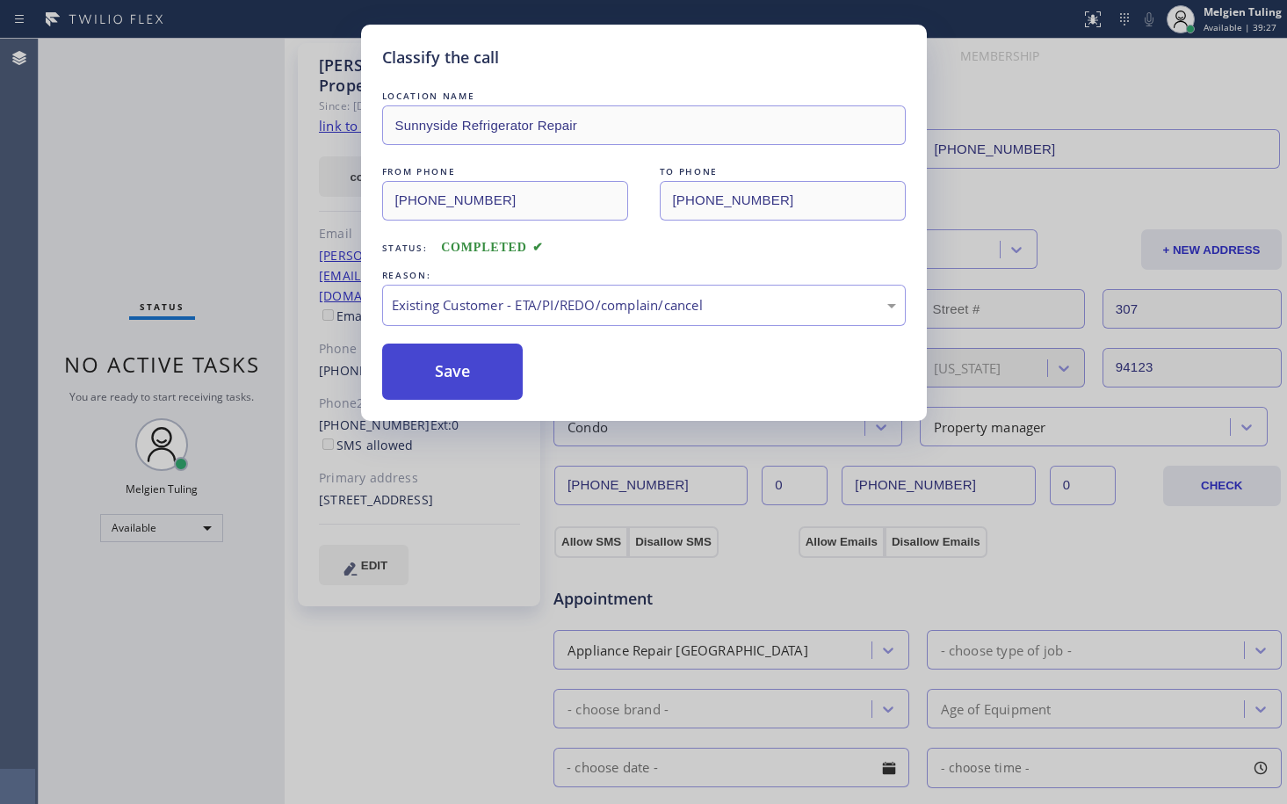
click at [430, 364] on button "Save" at bounding box center [452, 372] width 141 height 56
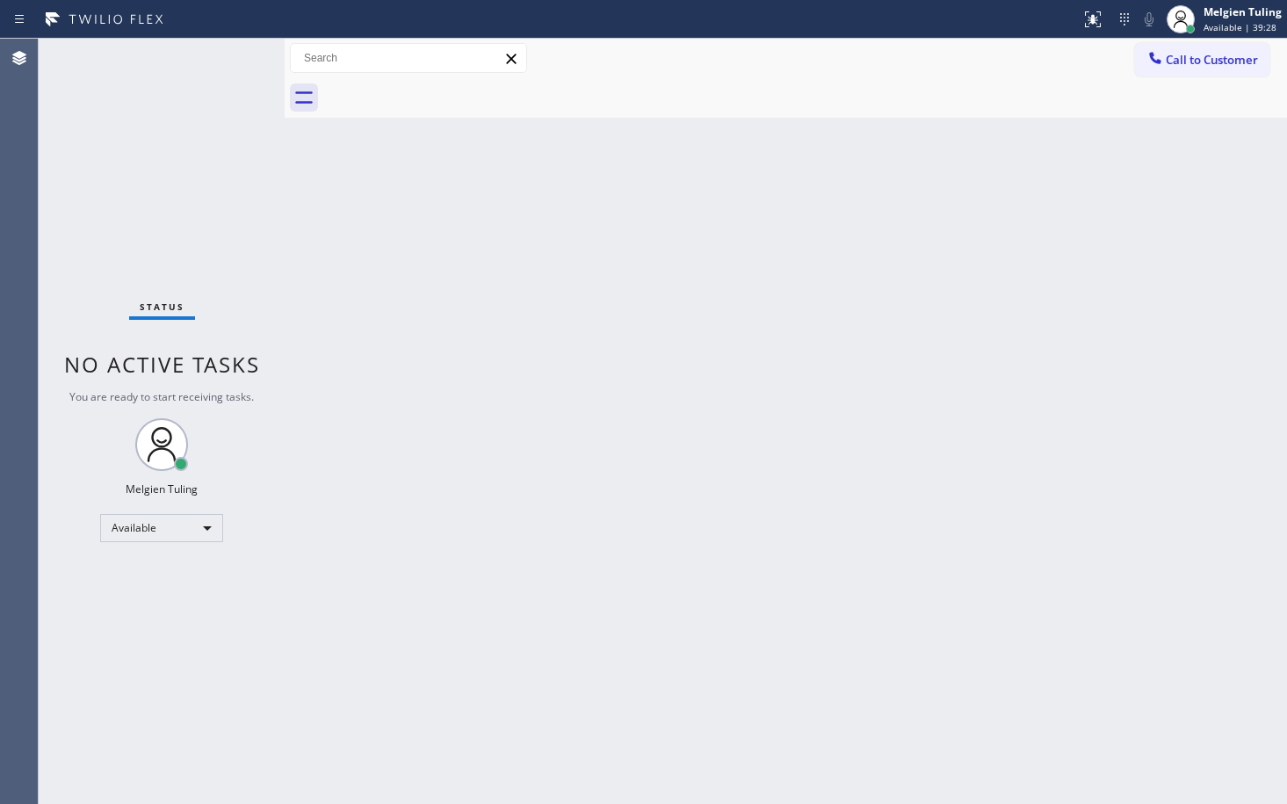
click at [871, 524] on div "Back to Dashboard Change Sender ID Customers Technicians Select a contact Outbo…" at bounding box center [786, 421] width 1002 height 765
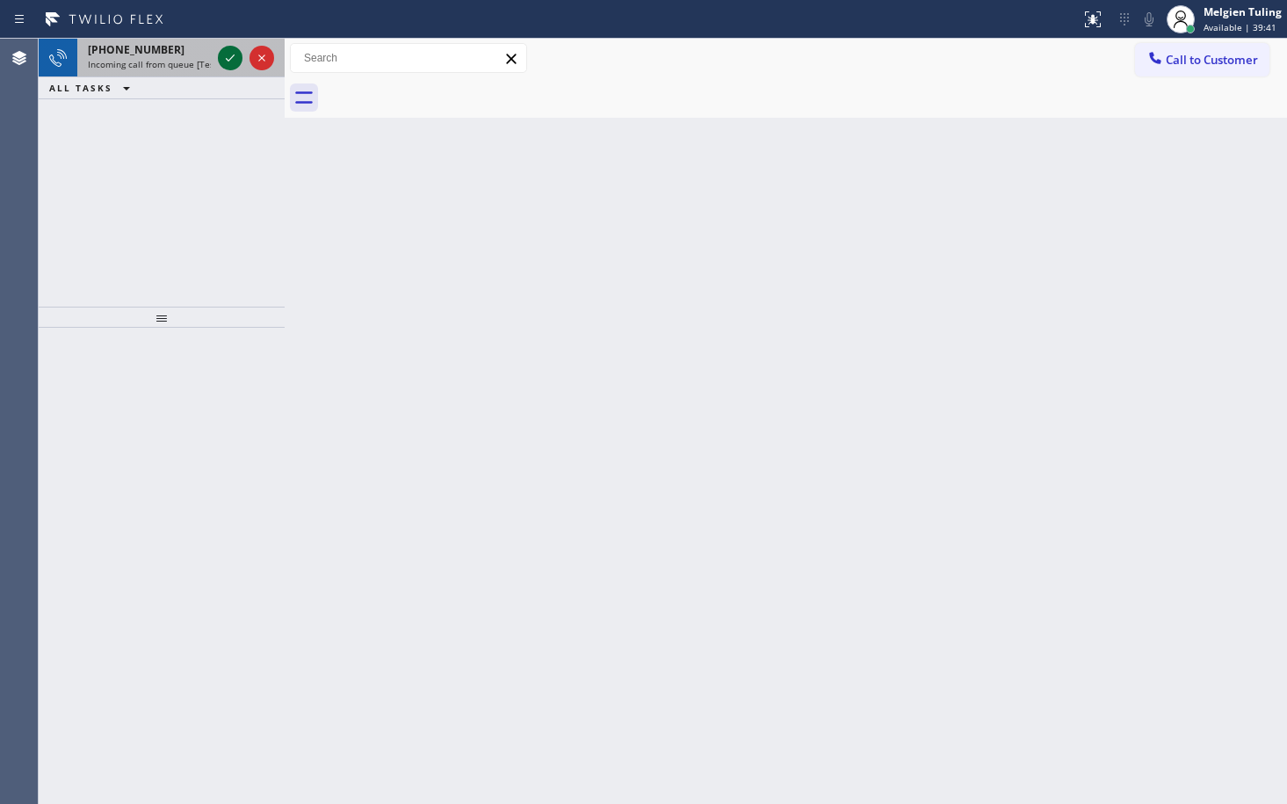
click at [227, 54] on icon at bounding box center [230, 57] width 21 height 21
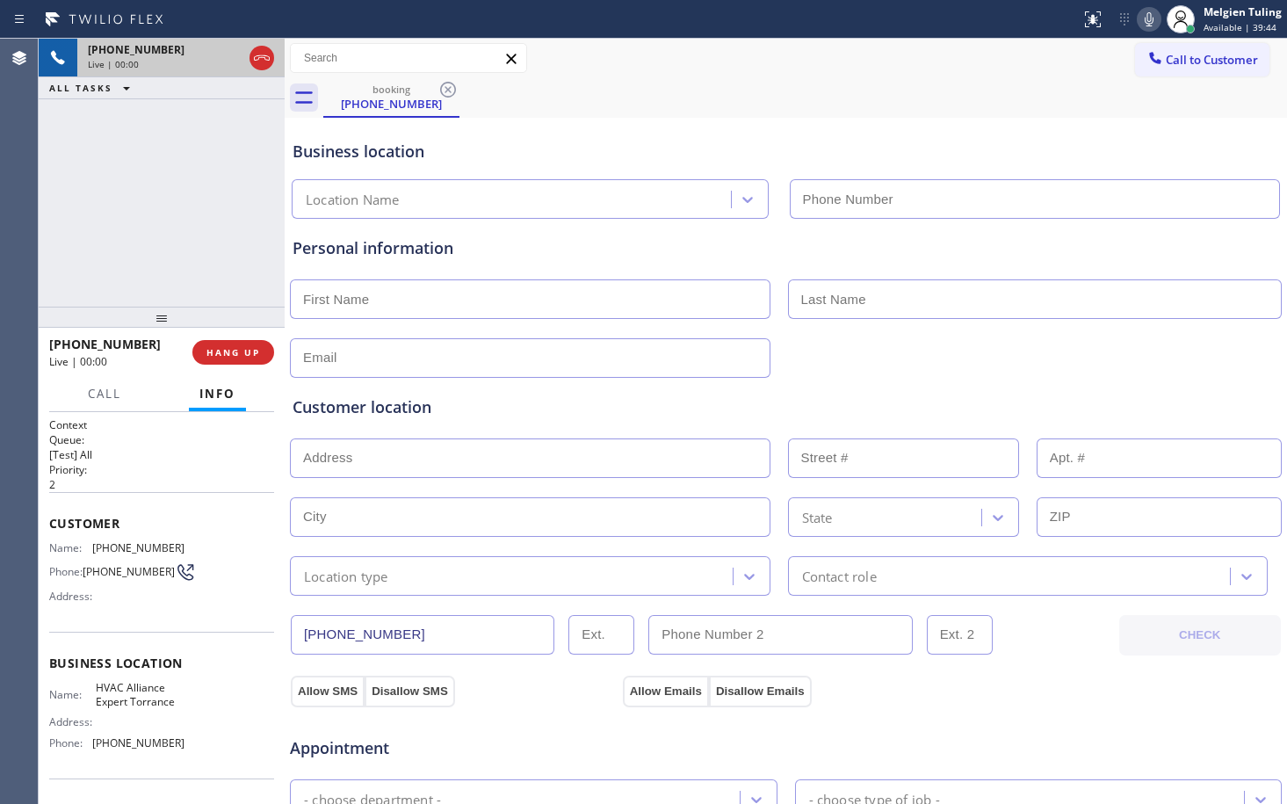
type input "[PHONE_NUMBER]"
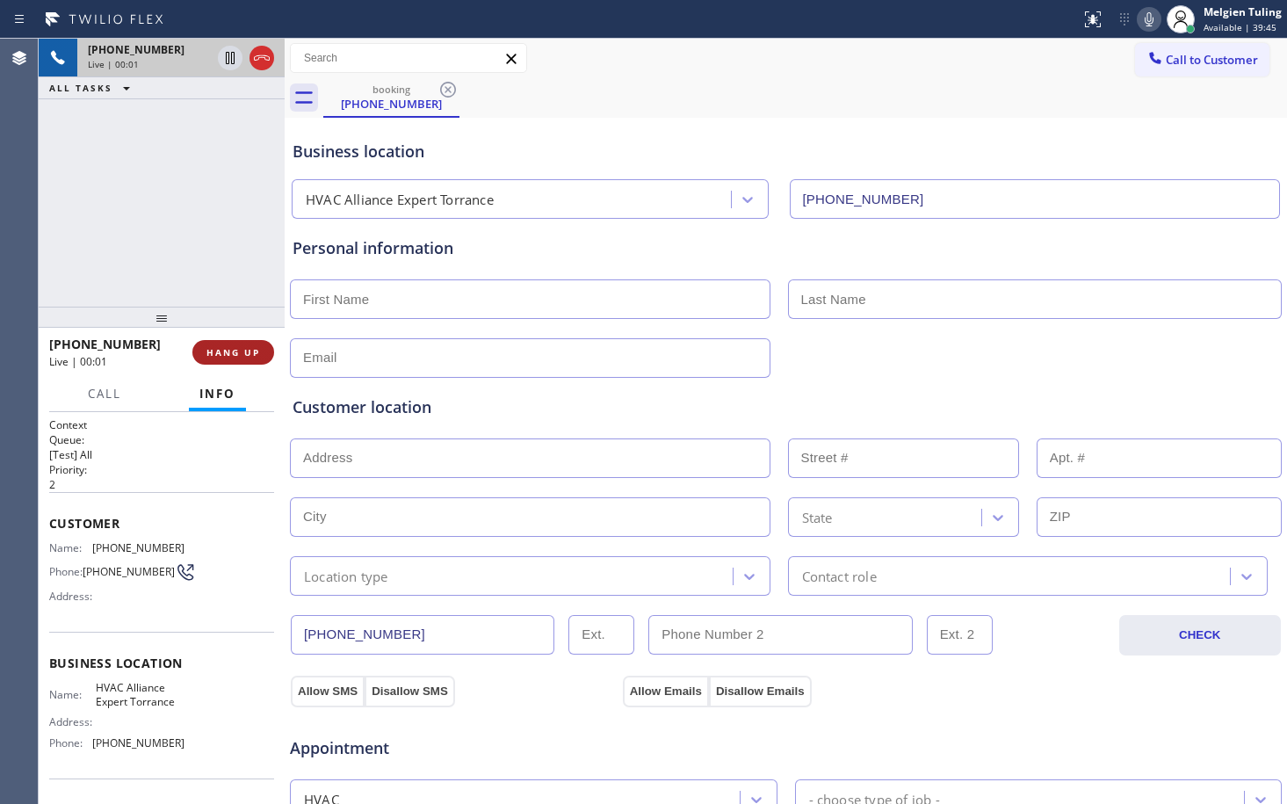
click at [228, 353] on span "HANG UP" at bounding box center [233, 352] width 54 height 12
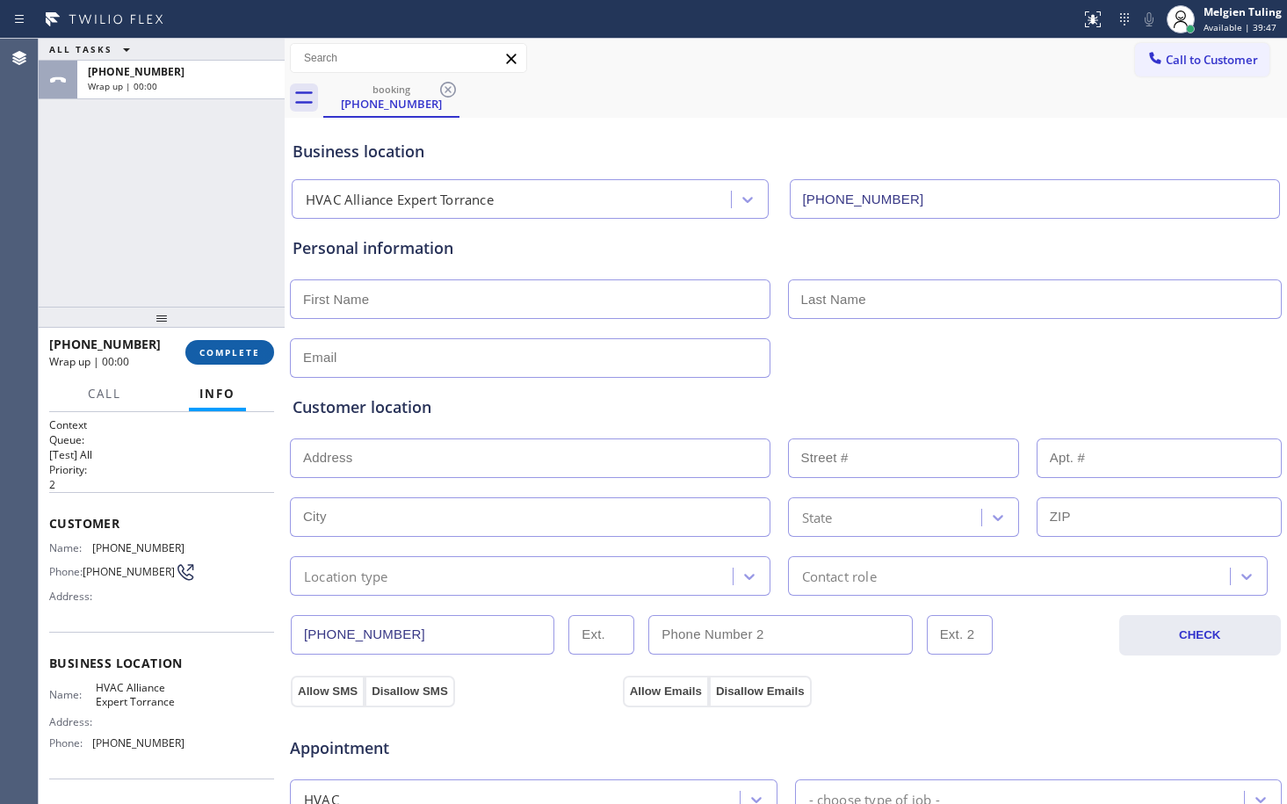
click at [228, 353] on span "COMPLETE" at bounding box center [229, 352] width 61 height 12
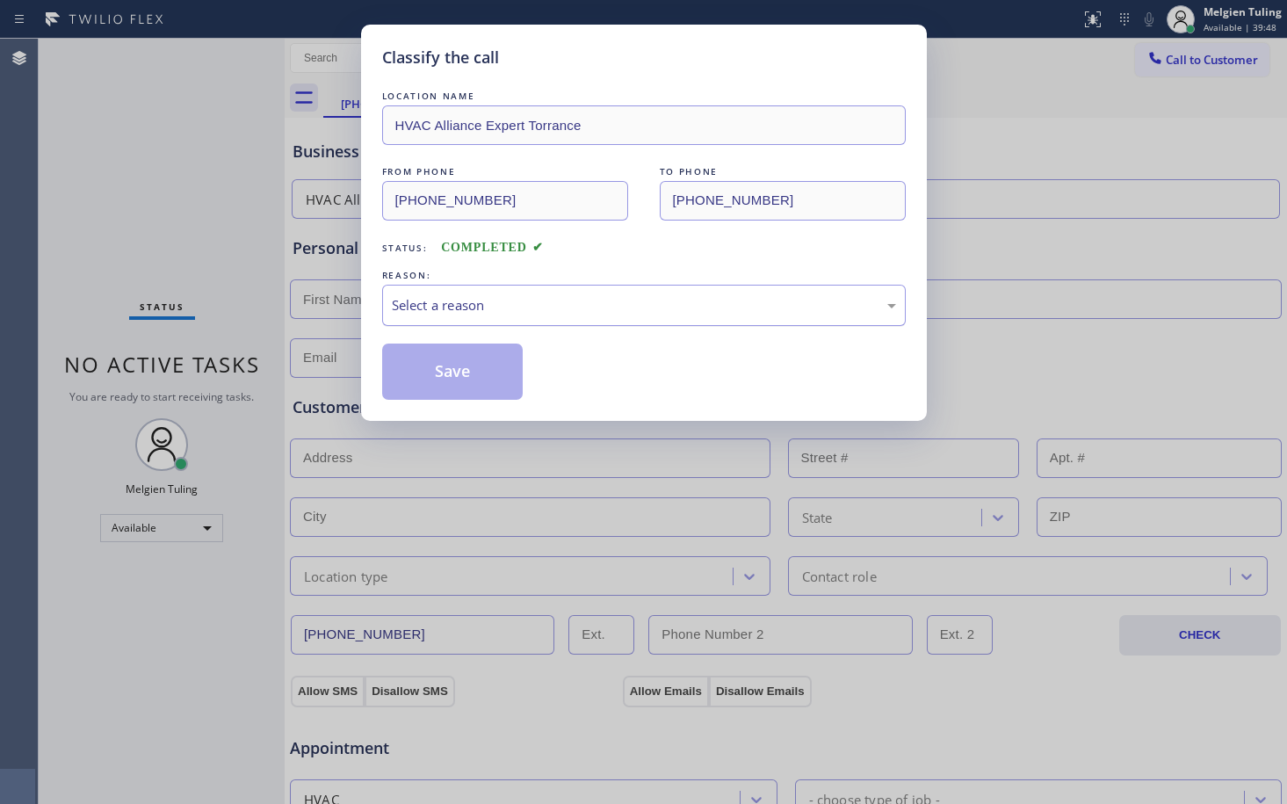
click at [495, 293] on div "Select a reason" at bounding box center [644, 305] width 524 height 41
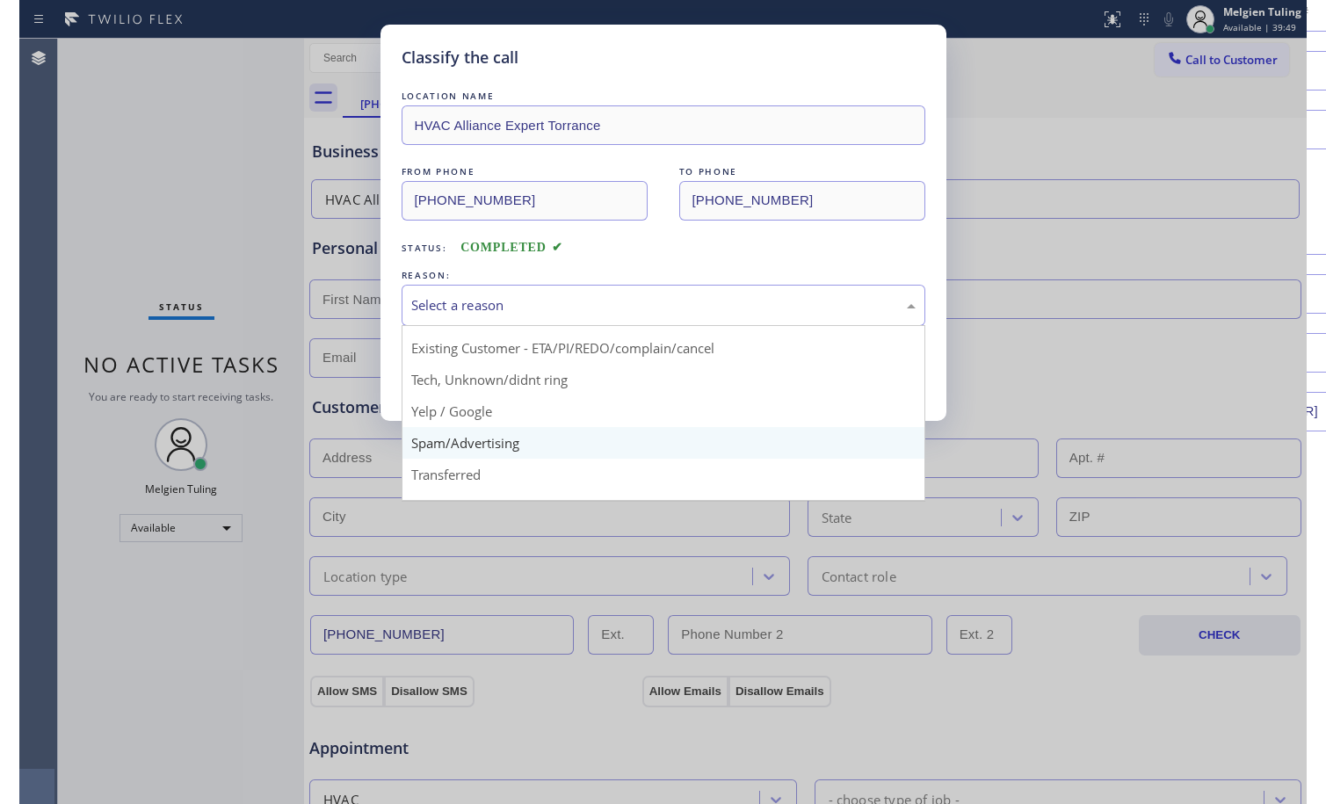
scroll to position [88, 0]
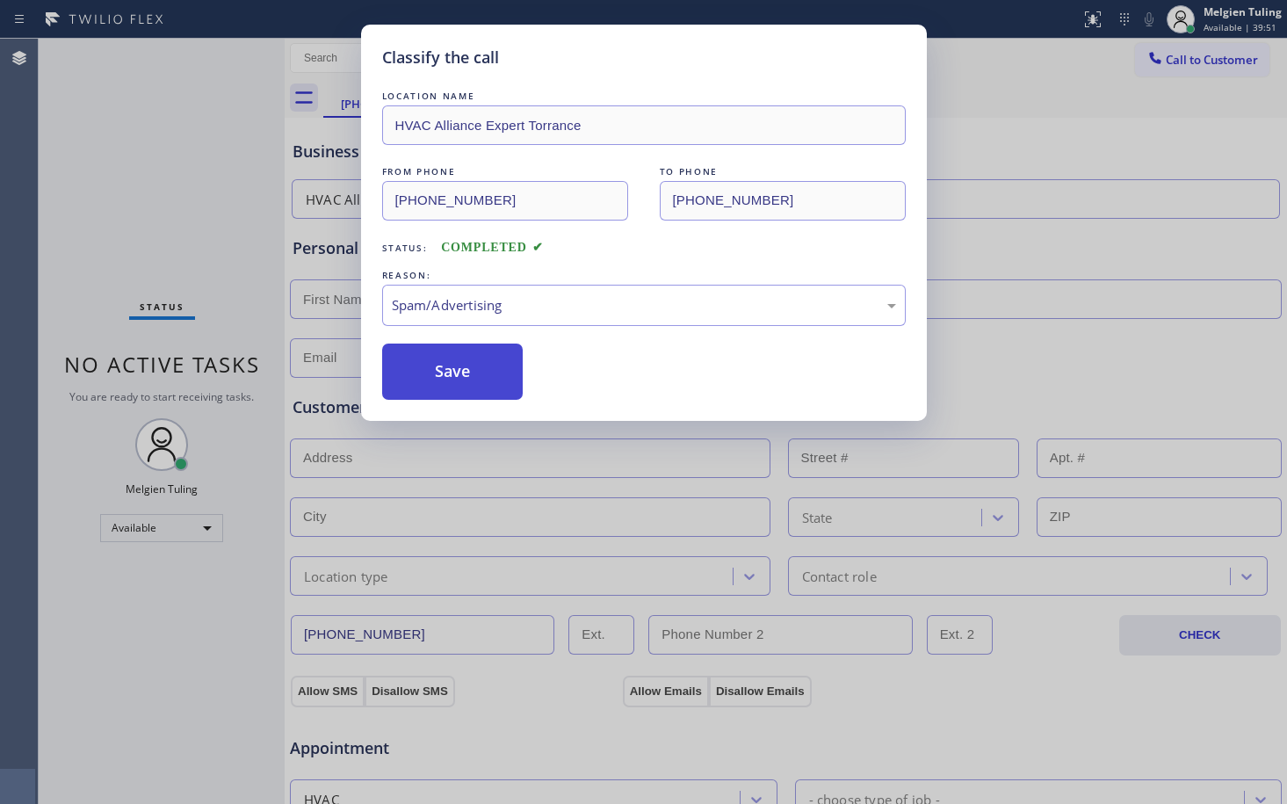
click at [466, 367] on button "Save" at bounding box center [452, 372] width 141 height 56
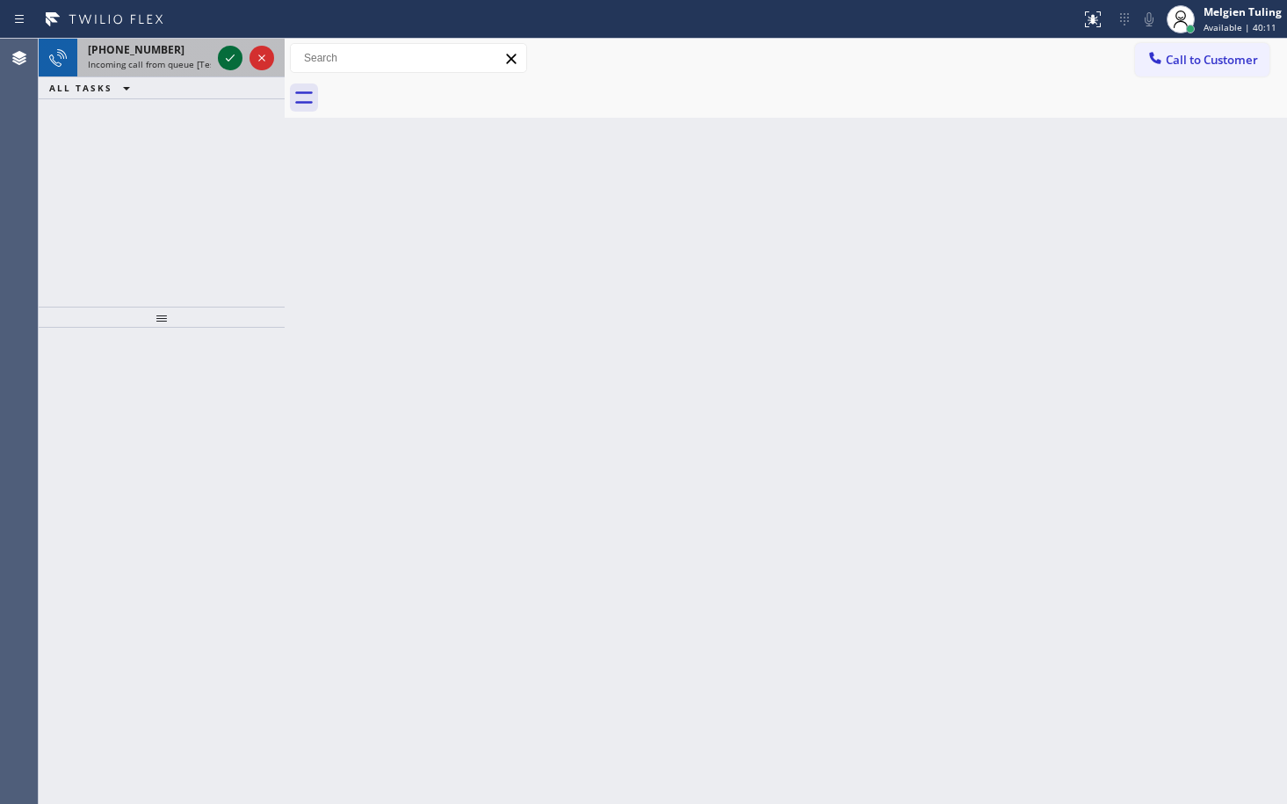
click at [226, 56] on icon at bounding box center [230, 57] width 21 height 21
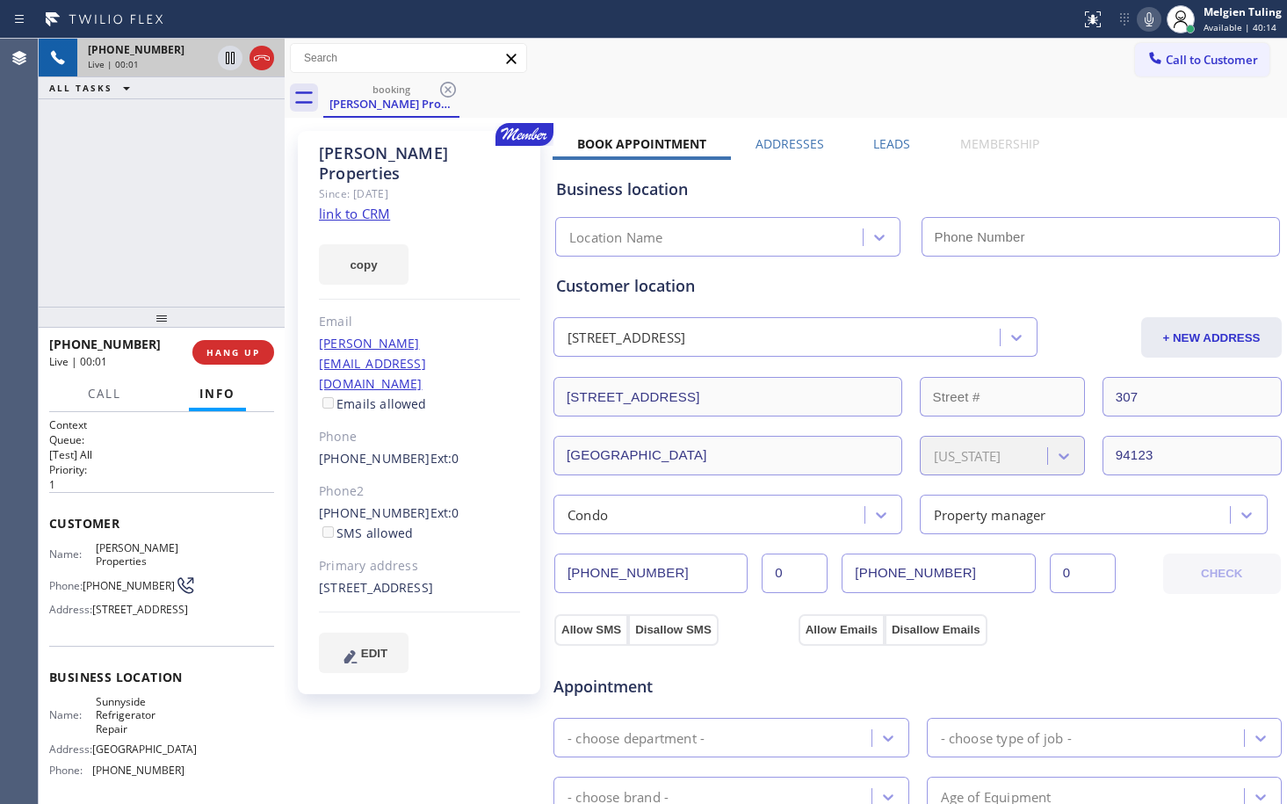
type input "[PHONE_NUMBER]"
click at [346, 205] on link "link to CRM" at bounding box center [354, 214] width 71 height 18
click at [499, 224] on div "copy" at bounding box center [419, 254] width 201 height 61
click at [1146, 18] on icon at bounding box center [1149, 19] width 9 height 14
click at [232, 61] on icon at bounding box center [230, 58] width 9 height 12
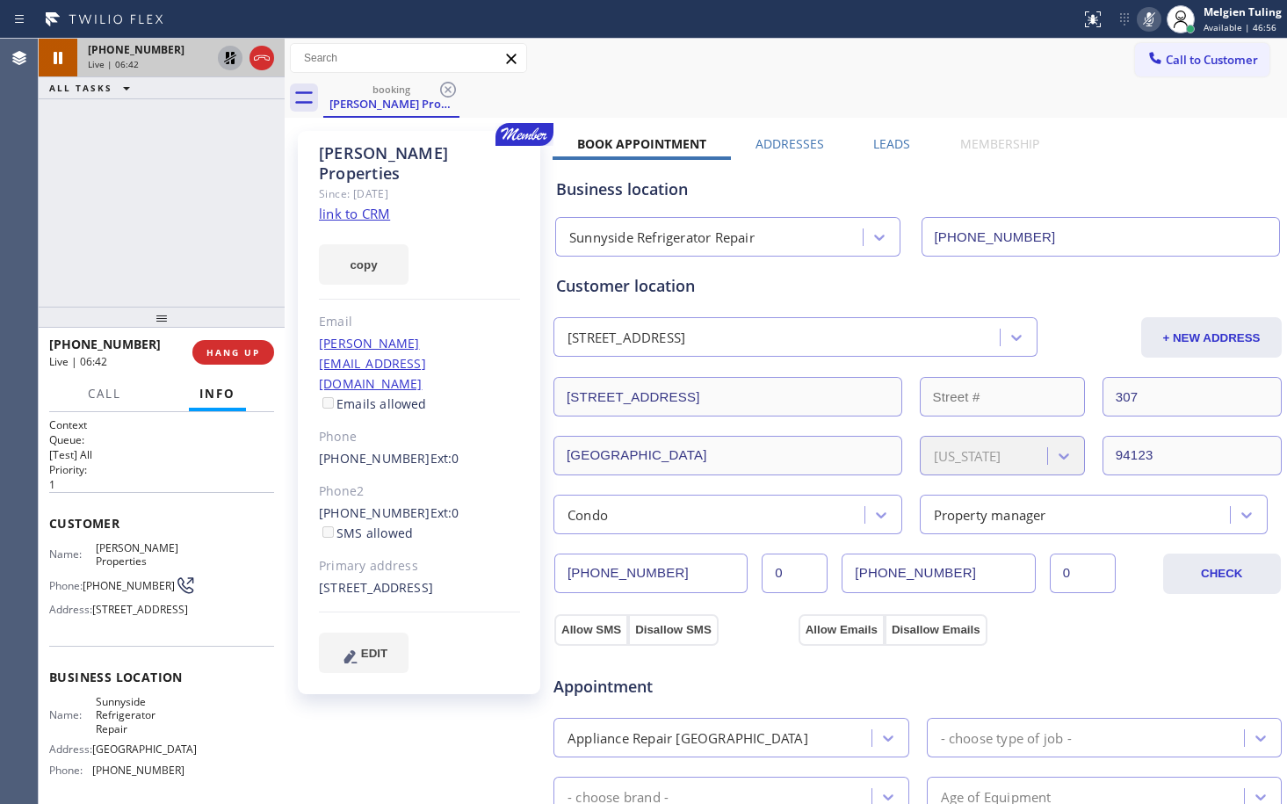
click at [1152, 23] on icon at bounding box center [1149, 19] width 9 height 14
click at [224, 54] on icon at bounding box center [230, 57] width 21 height 21
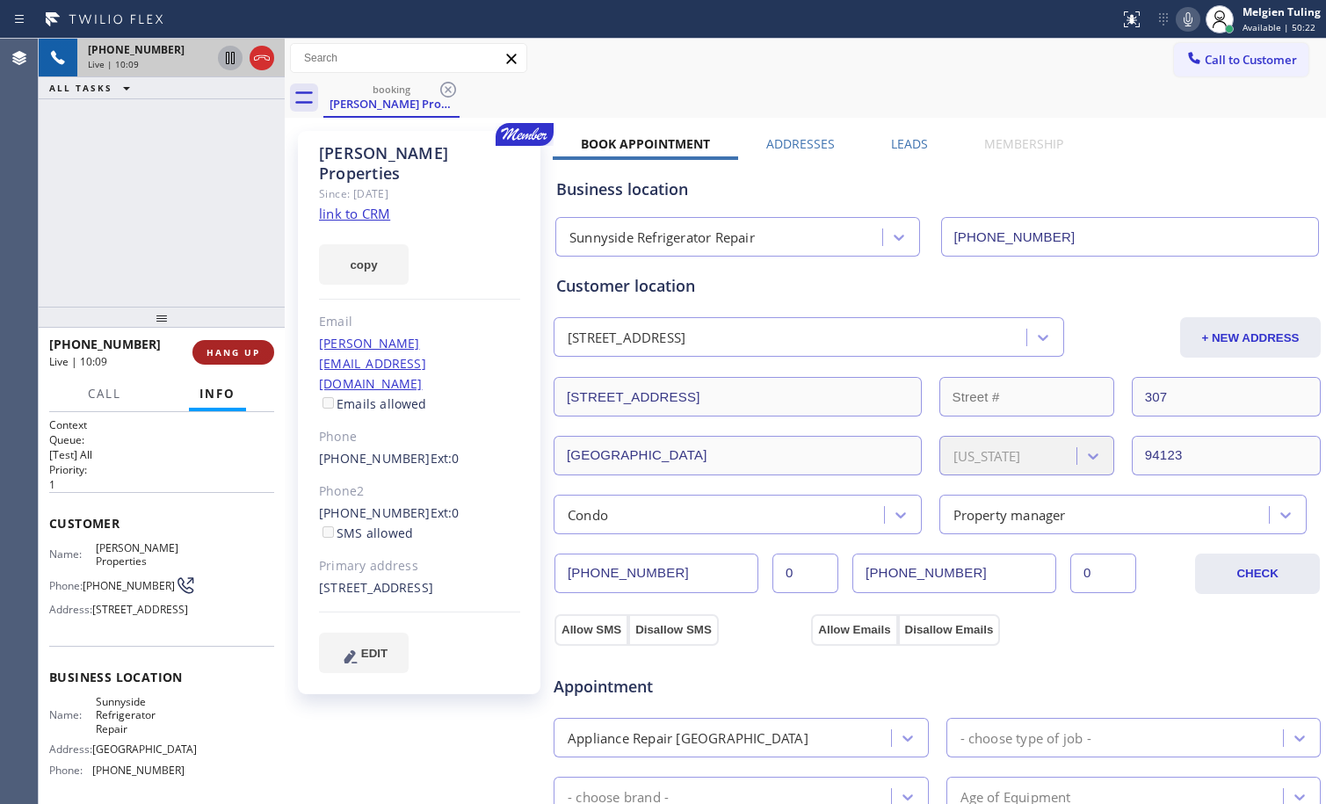
click at [237, 352] on span "HANG UP" at bounding box center [233, 352] width 54 height 12
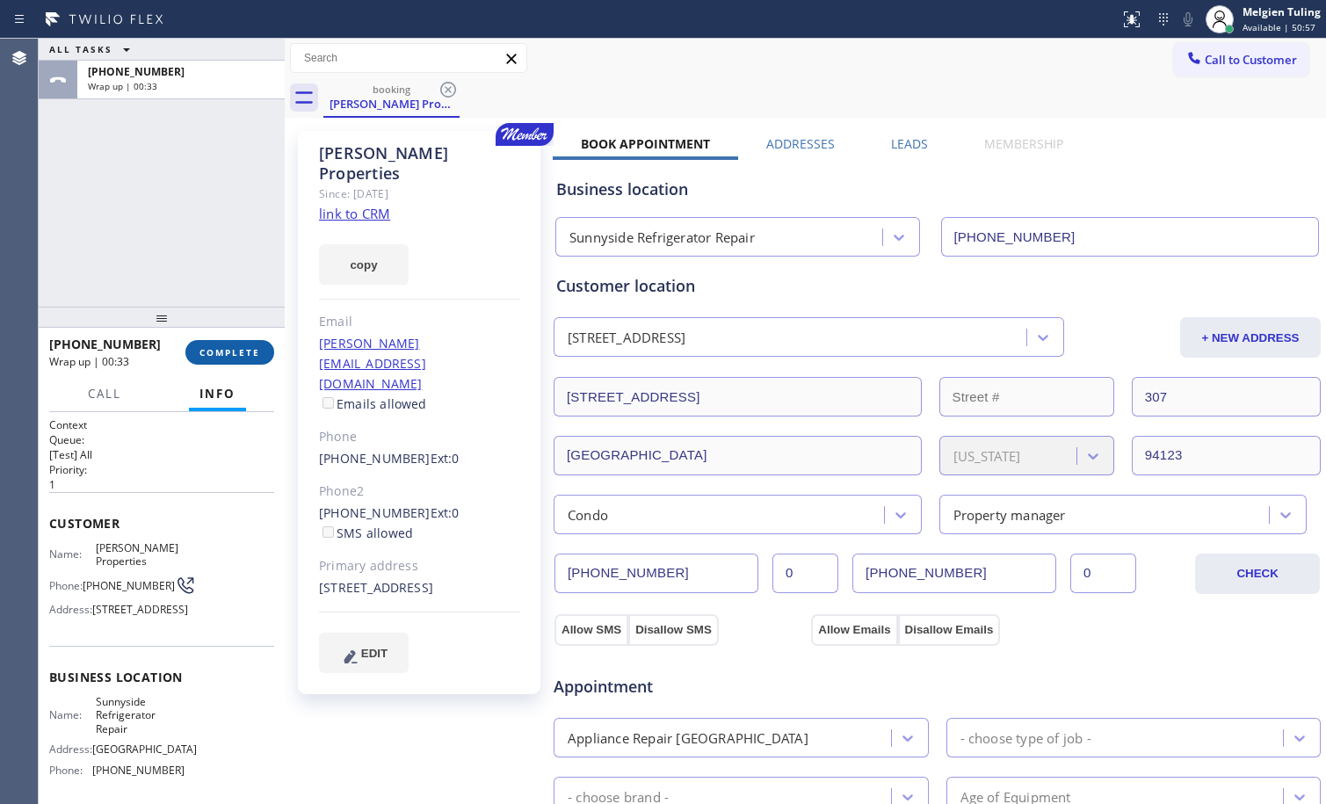
click at [239, 346] on span "COMPLETE" at bounding box center [229, 352] width 61 height 12
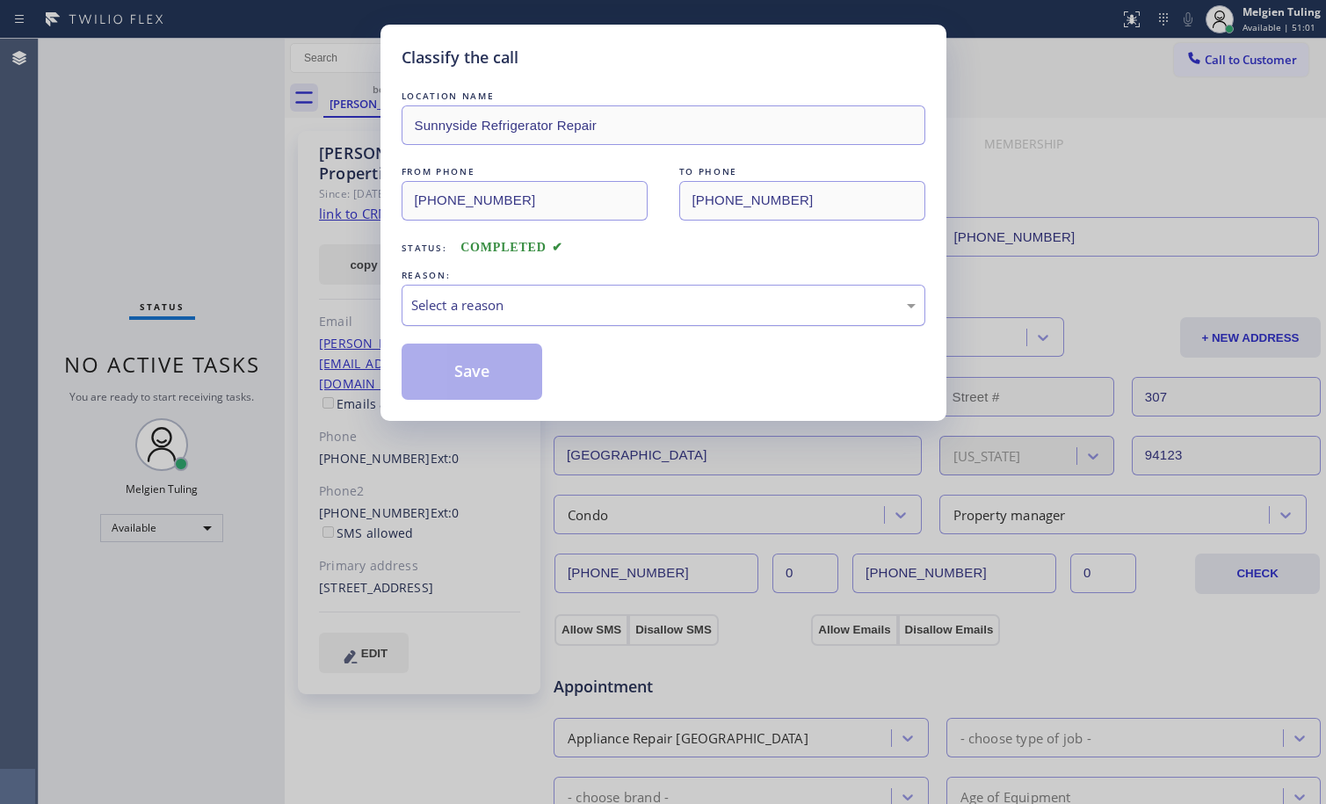
click at [431, 293] on div "Select a reason" at bounding box center [663, 305] width 524 height 41
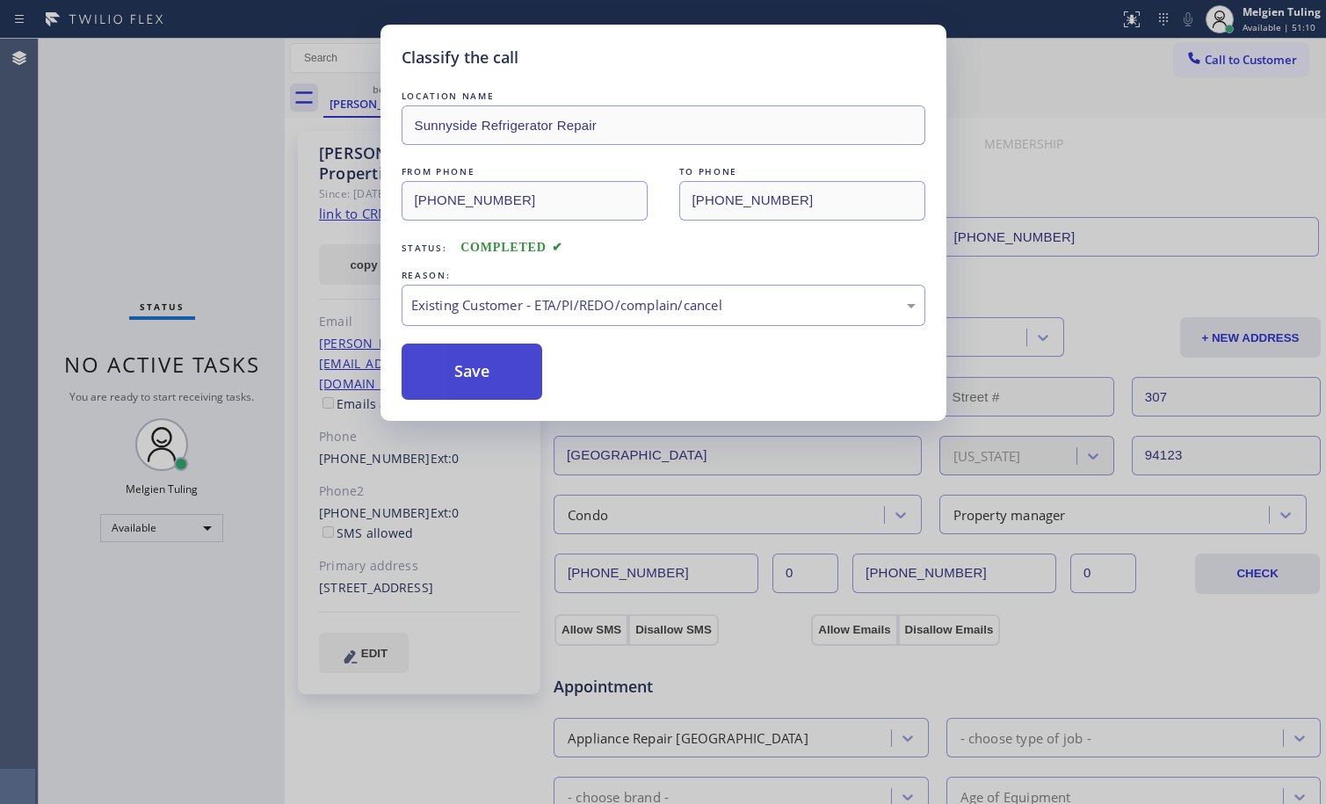
click at [493, 372] on button "Save" at bounding box center [471, 372] width 141 height 56
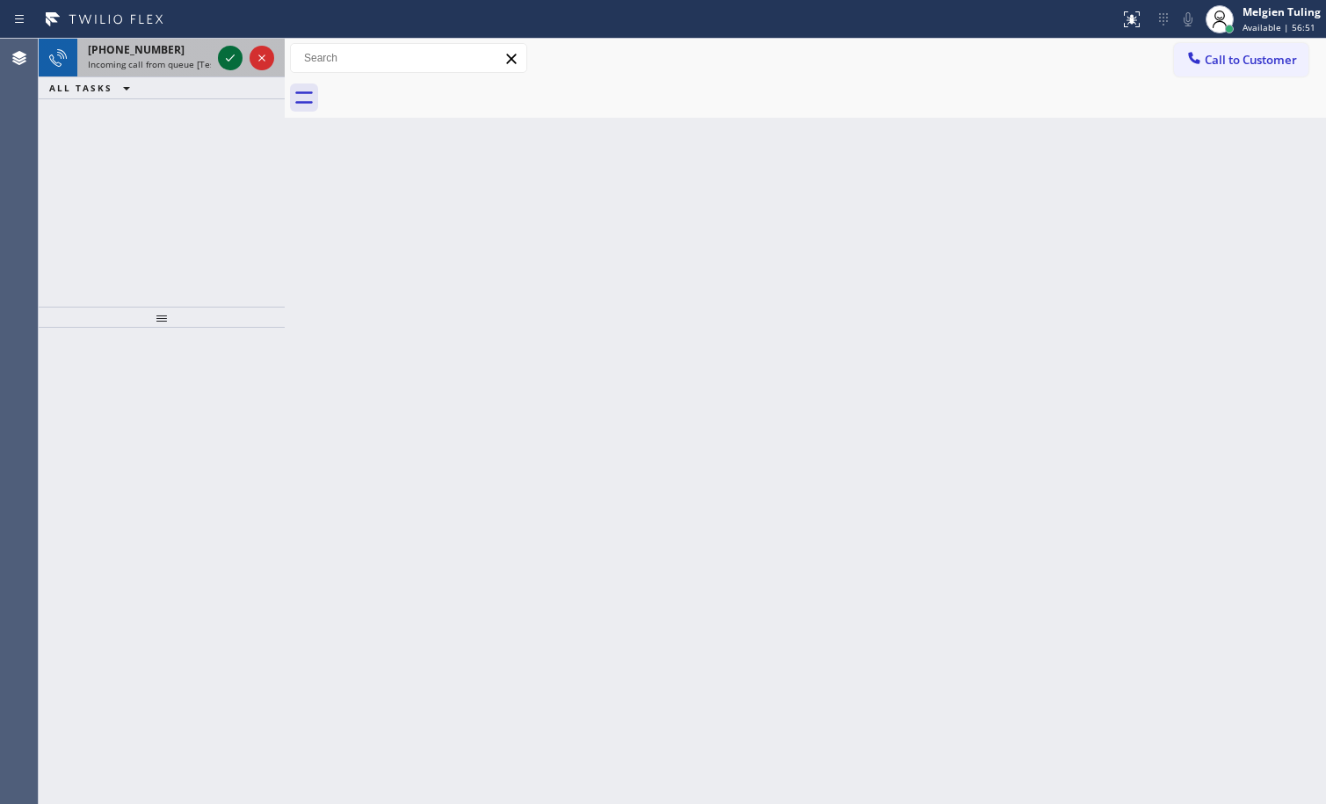
click at [232, 56] on icon at bounding box center [230, 57] width 21 height 21
click at [1139, 16] on div at bounding box center [1138, 12] width 11 height 11
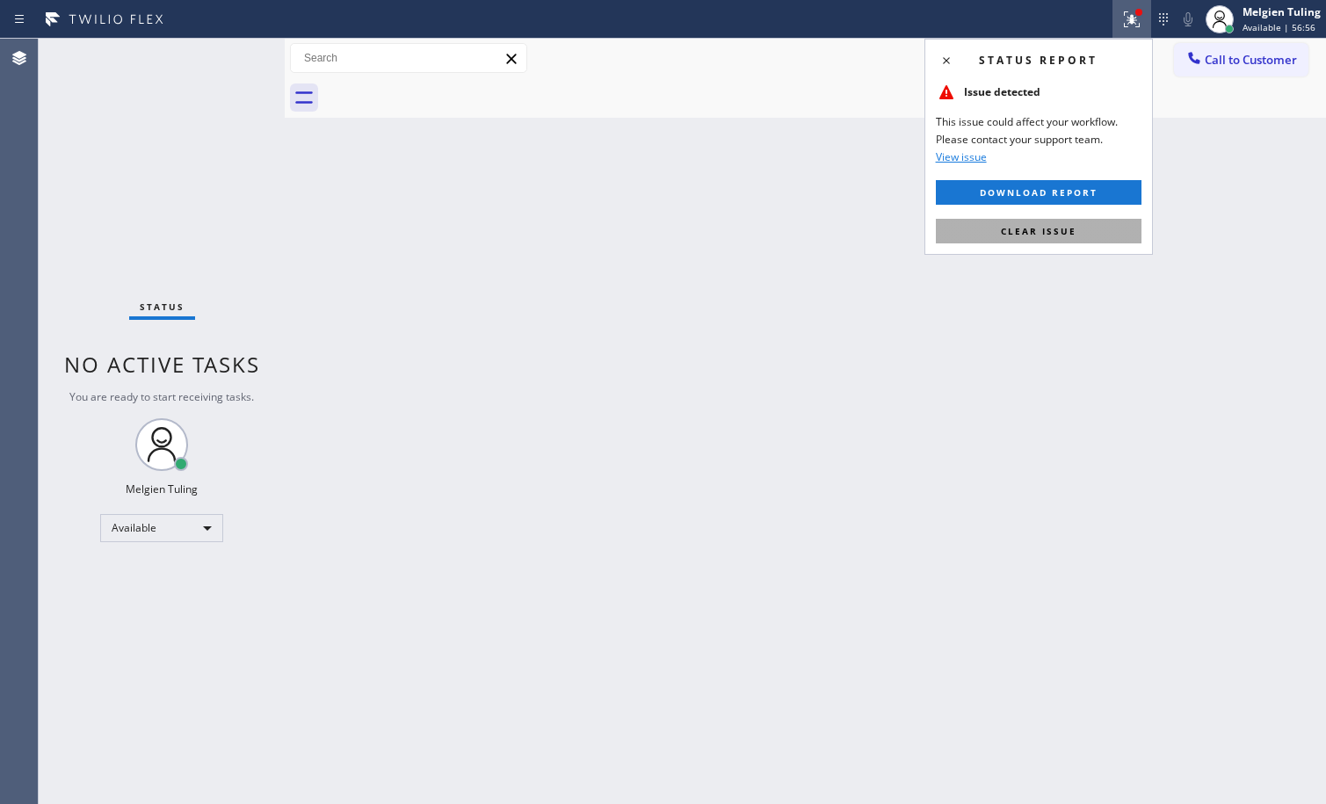
click at [1034, 228] on span "Clear issue" at bounding box center [1039, 231] width 76 height 12
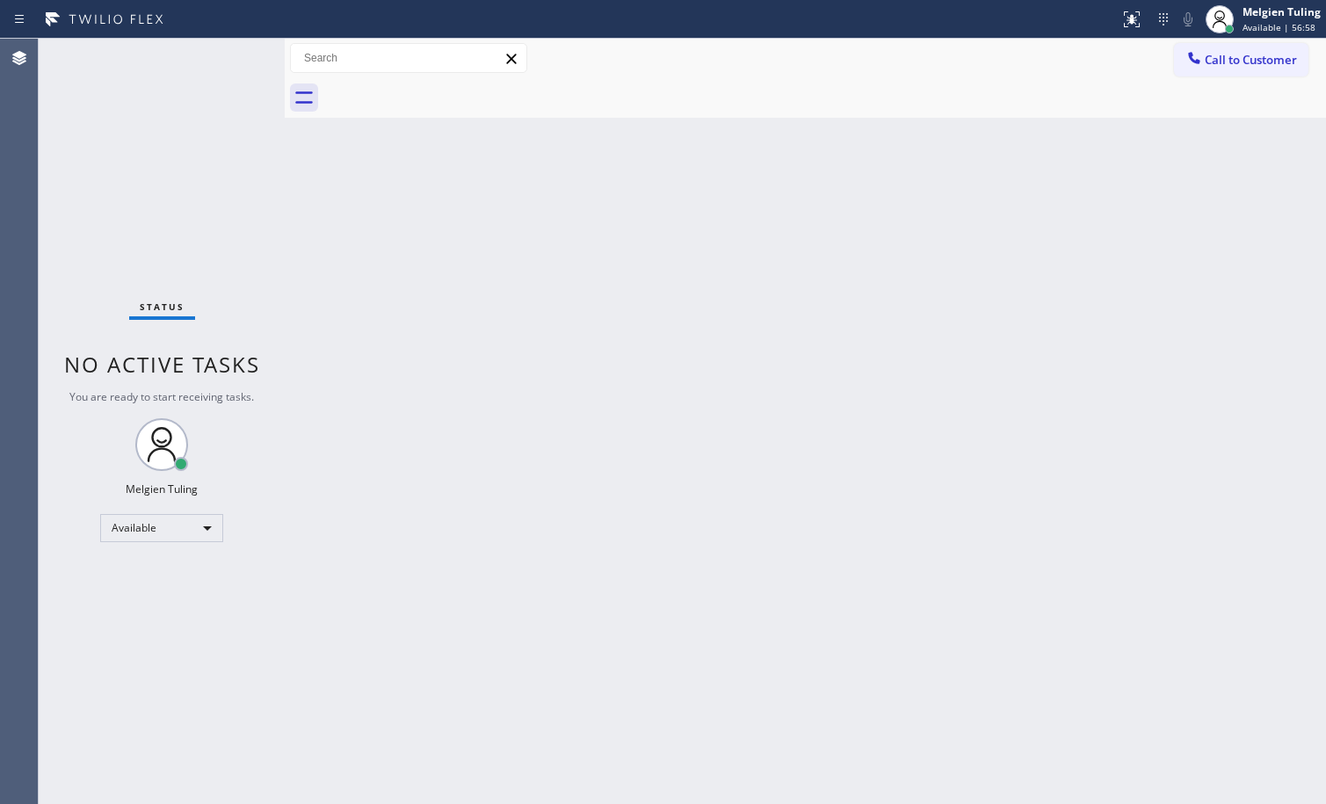
click at [801, 177] on div "Back to Dashboard Change Sender ID Customers Technicians Select a contact Outbo…" at bounding box center [805, 421] width 1041 height 765
click at [418, 256] on div "Back to Dashboard Change Sender ID Customers Technicians Select a contact Outbo…" at bounding box center [805, 421] width 1041 height 765
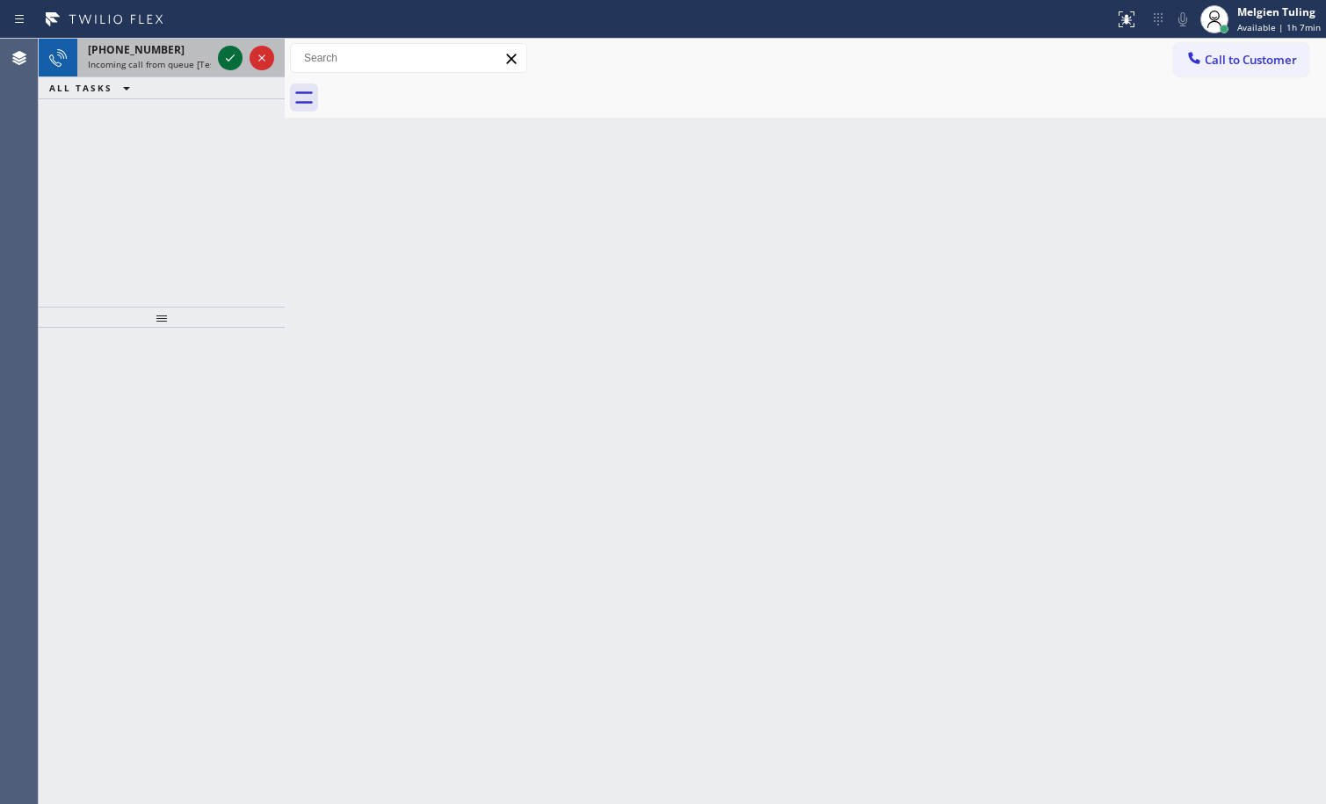
click at [228, 69] on button at bounding box center [230, 58] width 25 height 25
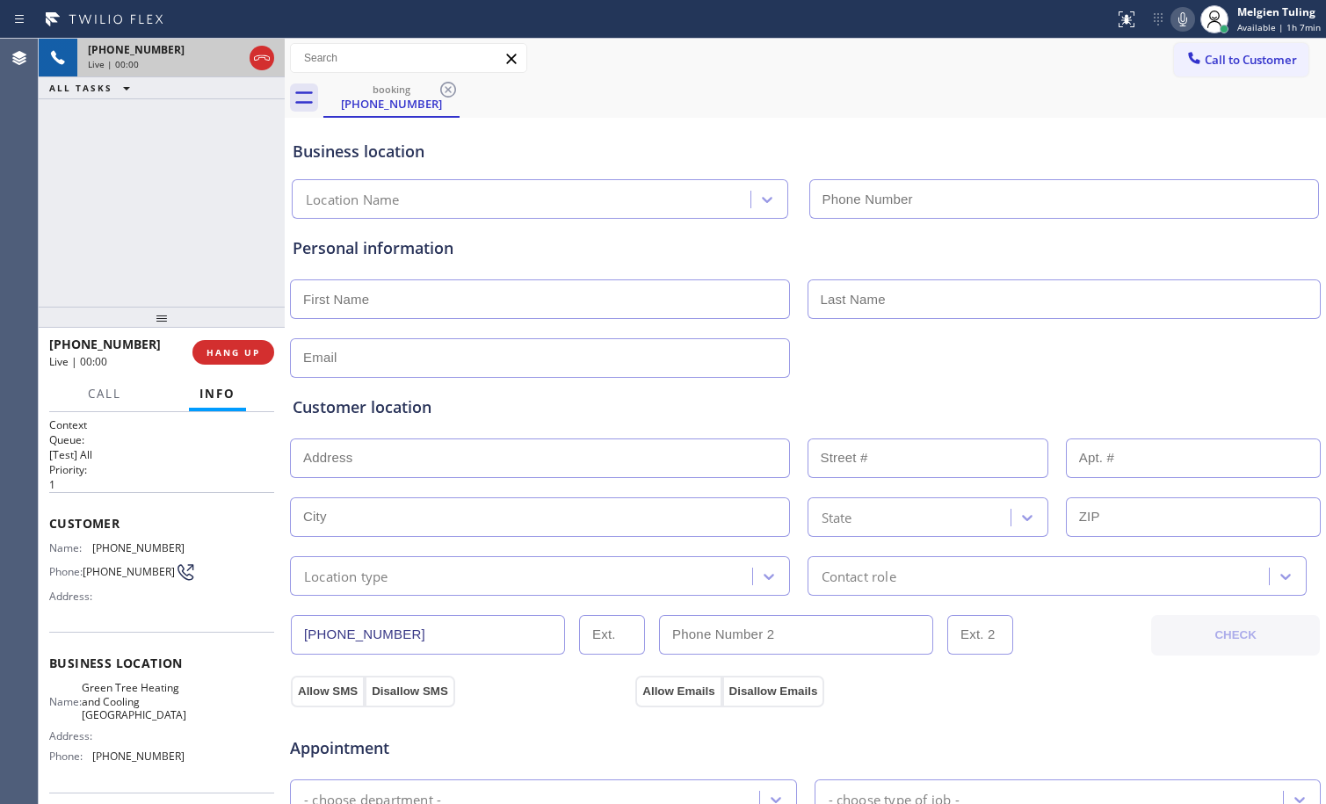
type input "[PHONE_NUMBER]"
click at [217, 351] on span "HANG UP" at bounding box center [233, 352] width 54 height 12
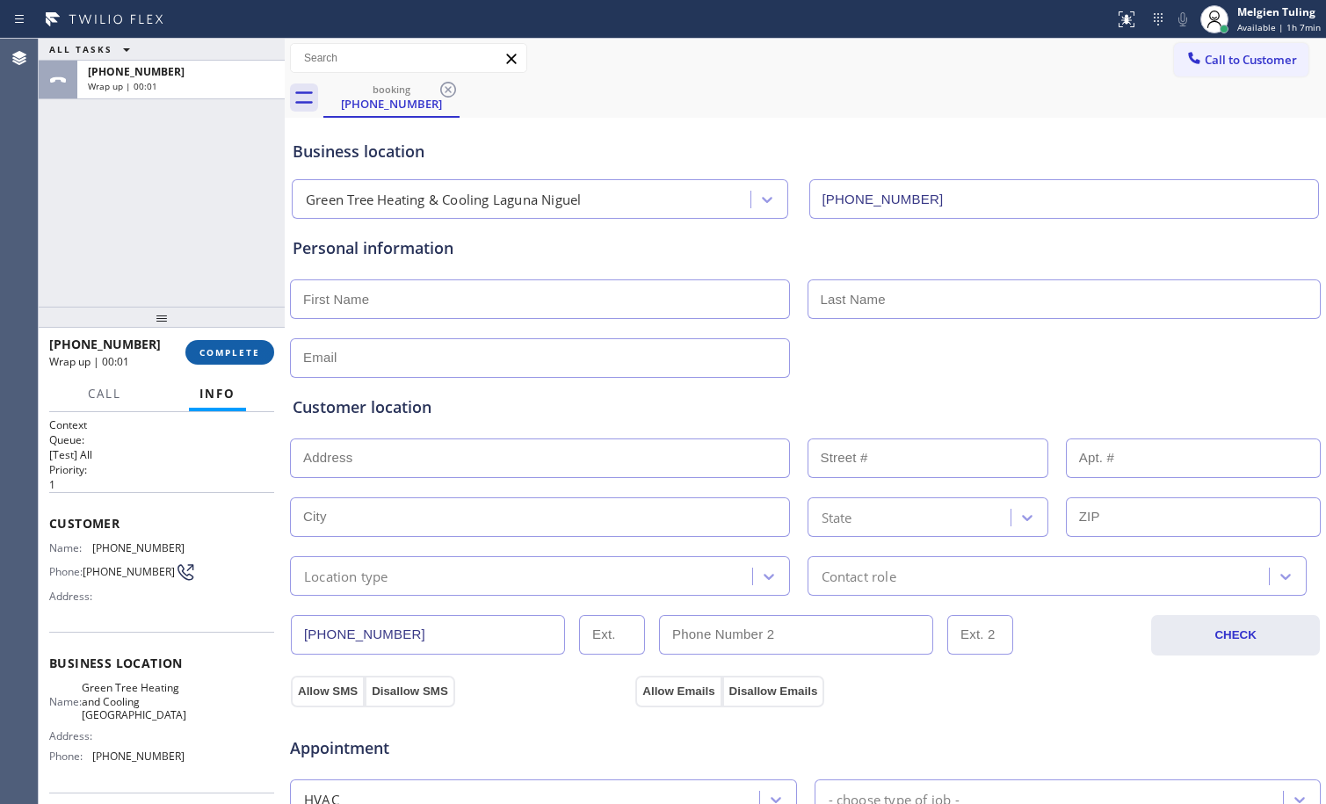
click at [221, 352] on span "COMPLETE" at bounding box center [229, 352] width 61 height 12
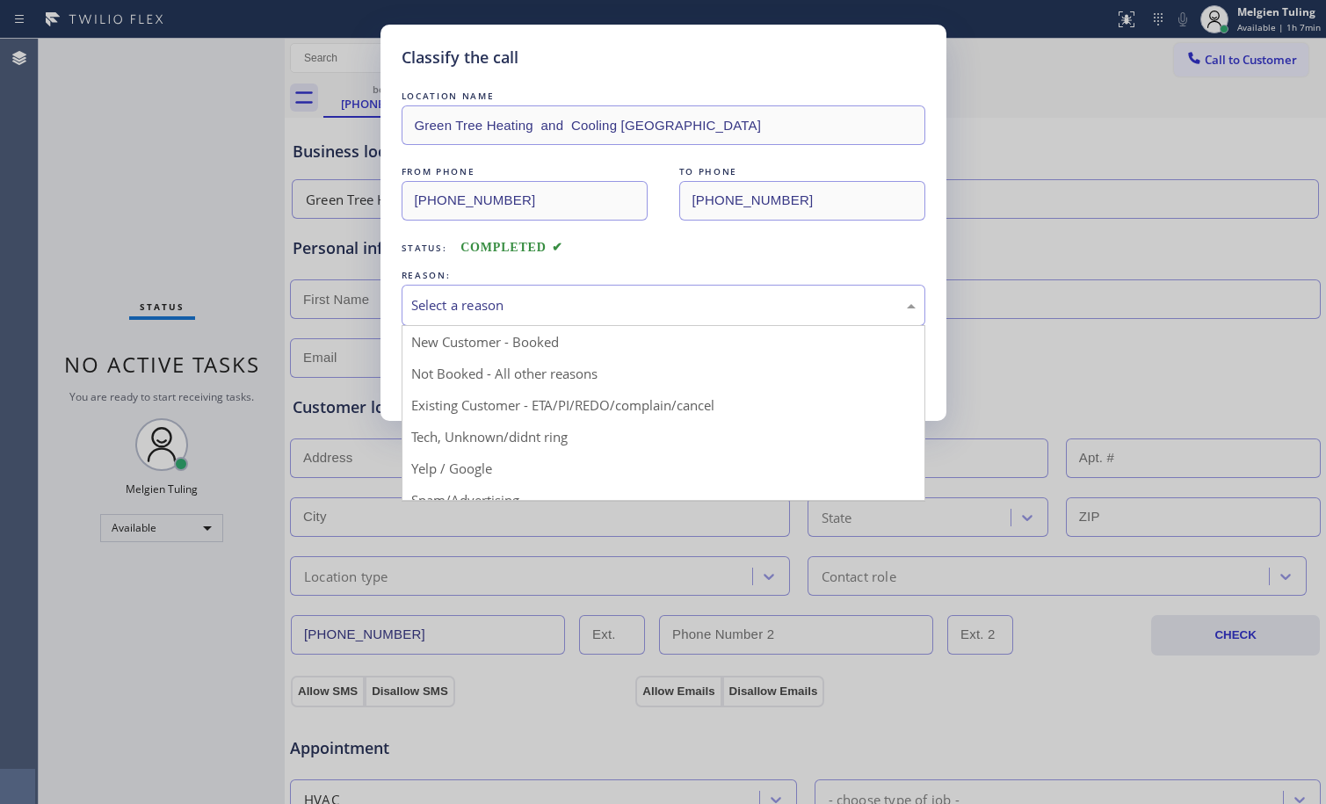
click at [442, 300] on div "Select a reason" at bounding box center [663, 305] width 504 height 20
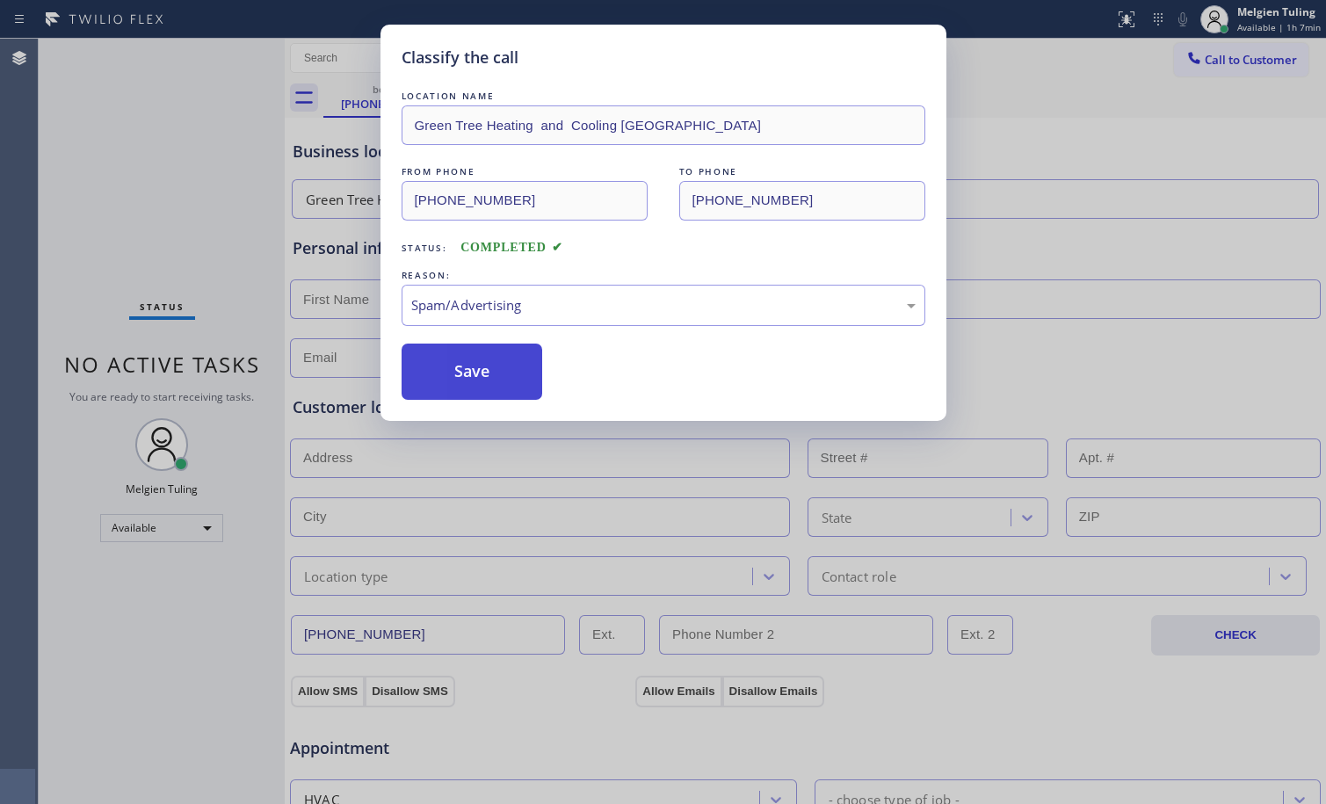
click at [486, 372] on button "Save" at bounding box center [471, 372] width 141 height 56
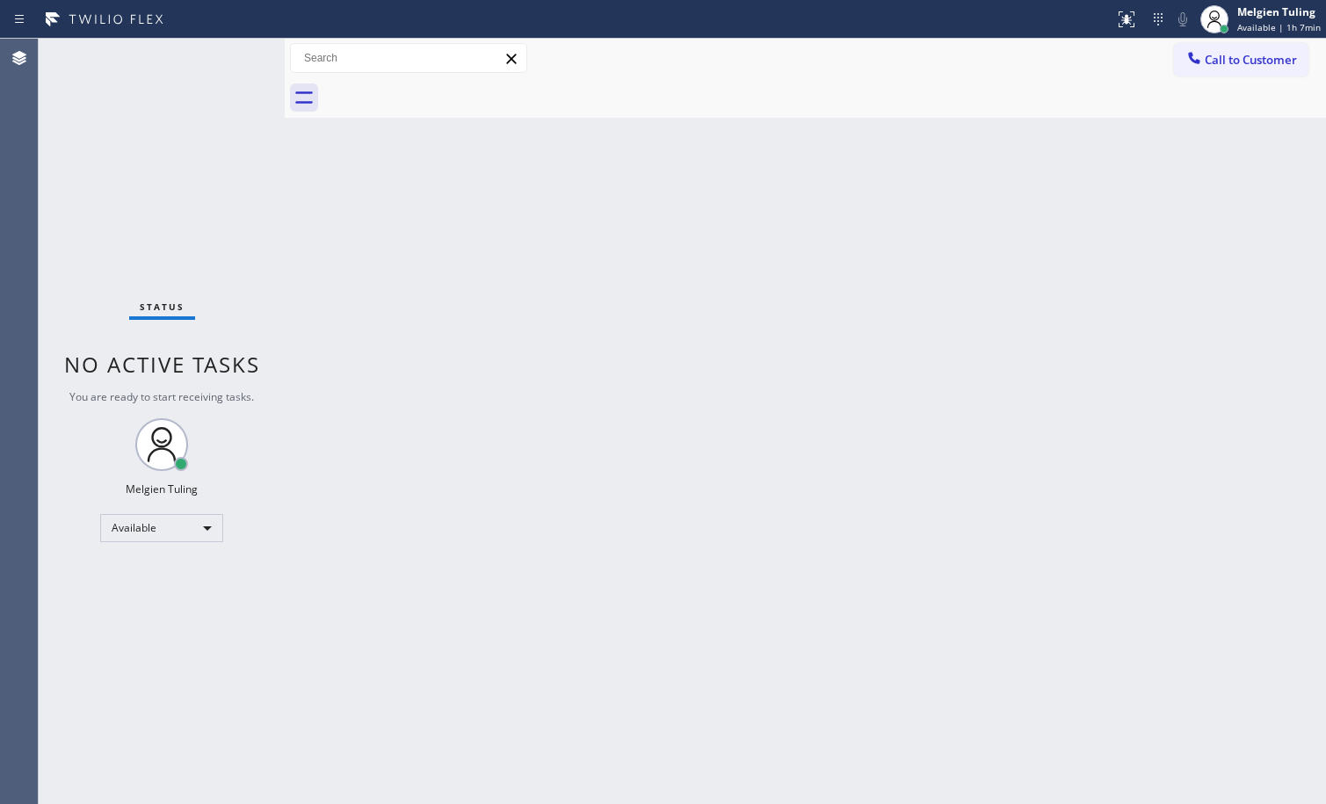
click at [488, 370] on div "Back to Dashboard Change Sender ID Customers Technicians Select a contact Outbo…" at bounding box center [805, 421] width 1041 height 765
click at [754, 435] on div "Back to Dashboard Change Sender ID Customers Technicians Select a contact Outbo…" at bounding box center [805, 421] width 1041 height 765
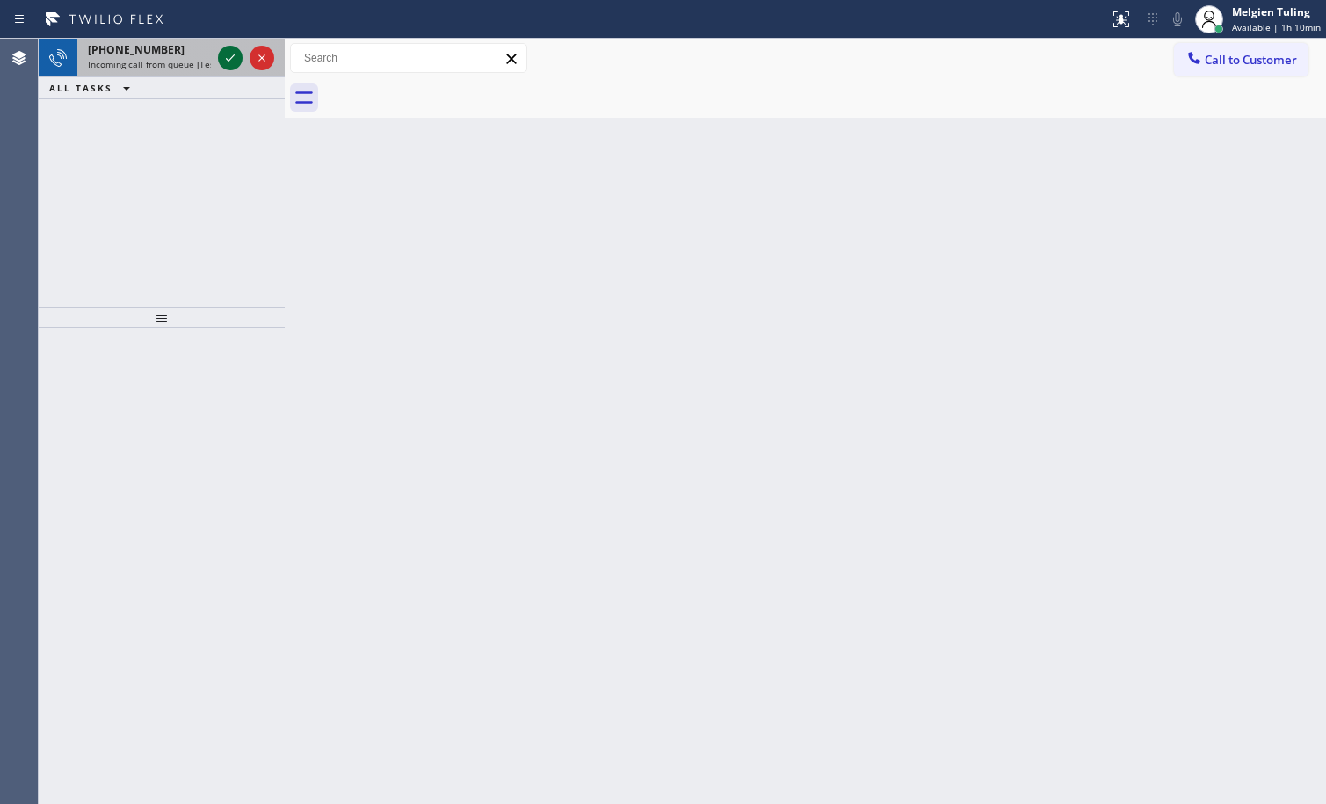
click at [221, 54] on icon at bounding box center [230, 57] width 21 height 21
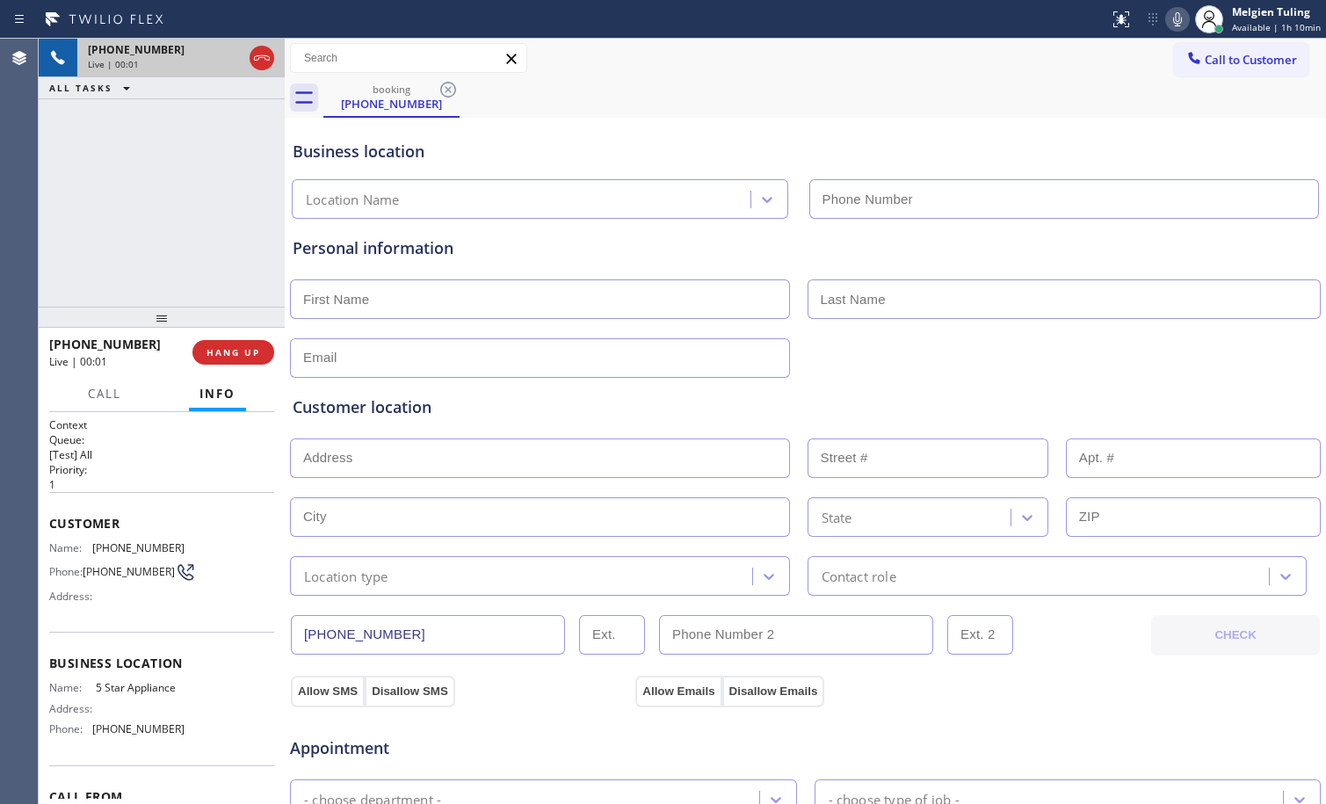
type input "[PHONE_NUMBER]"
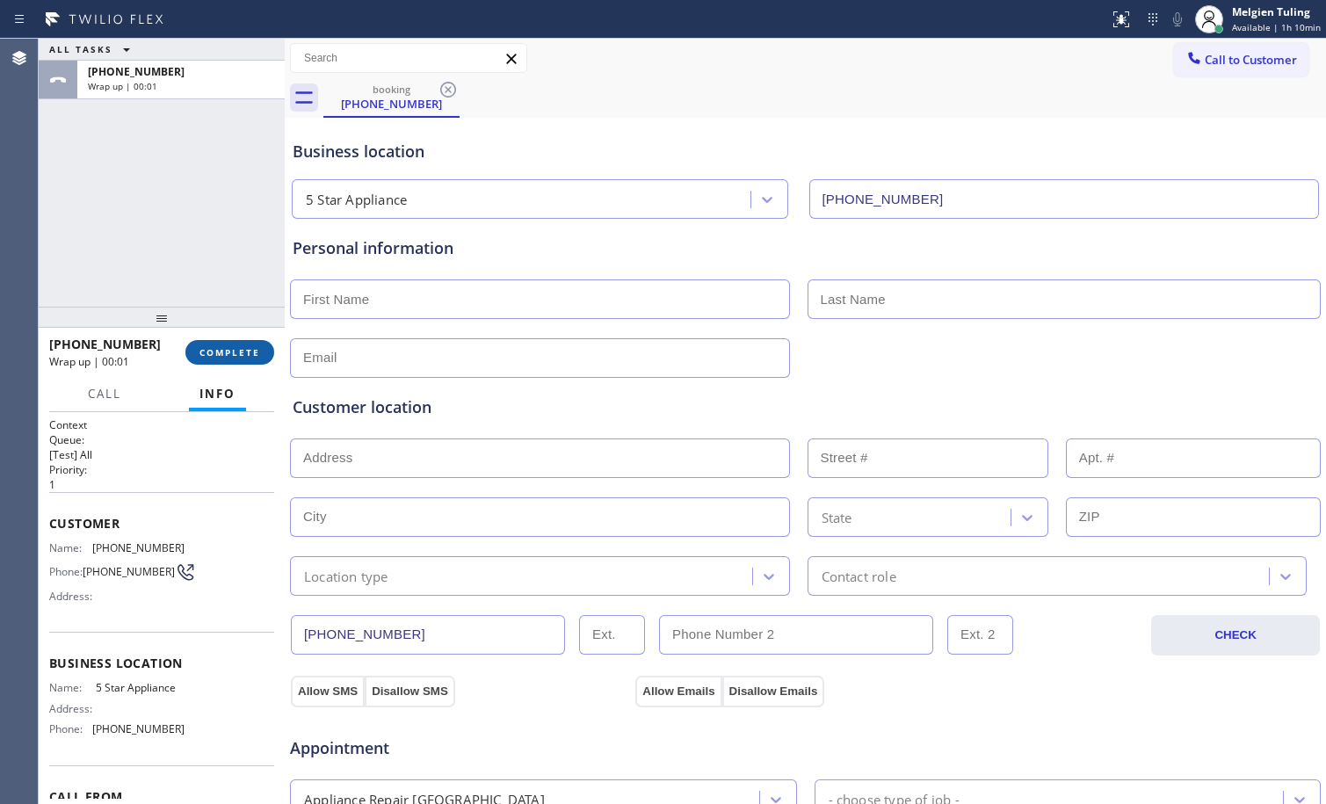
click at [246, 358] on span "COMPLETE" at bounding box center [229, 352] width 61 height 12
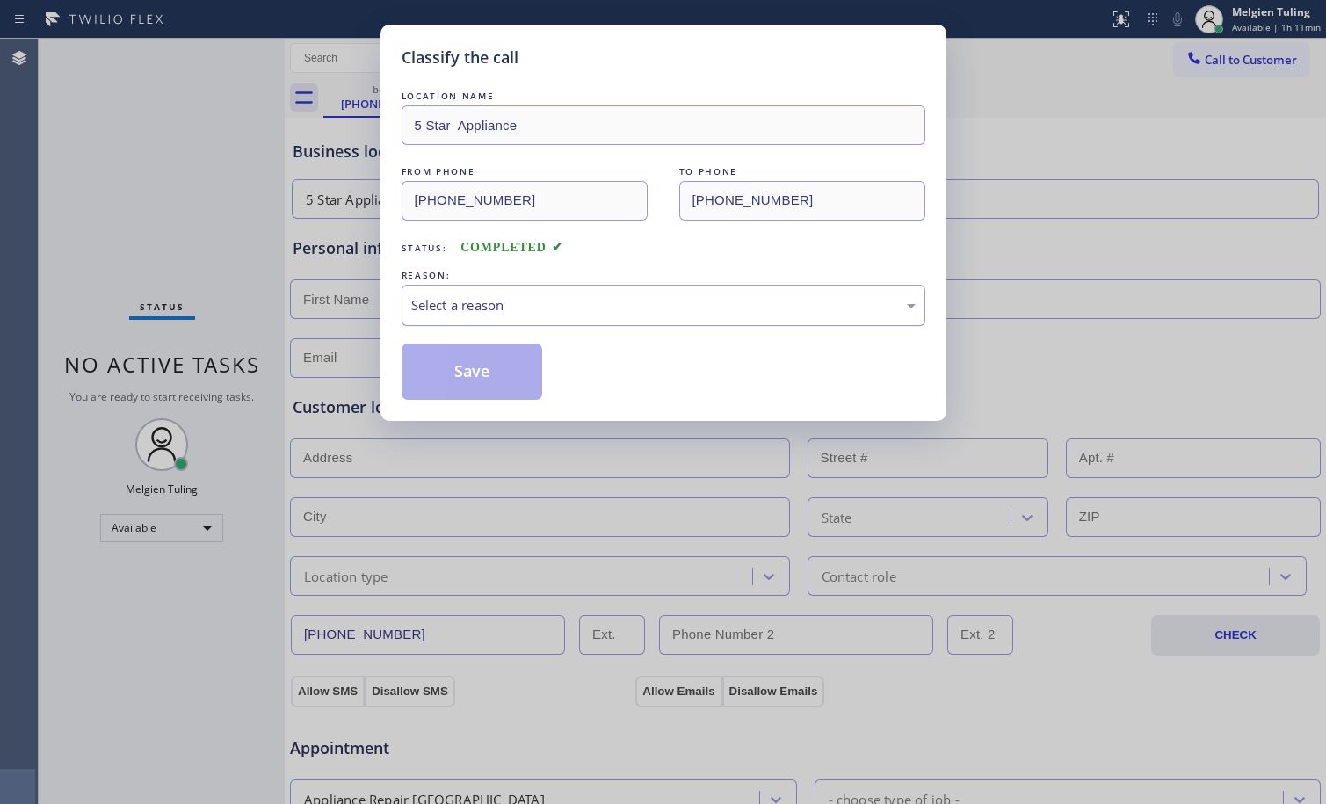
click at [457, 302] on div "Select a reason" at bounding box center [663, 305] width 504 height 20
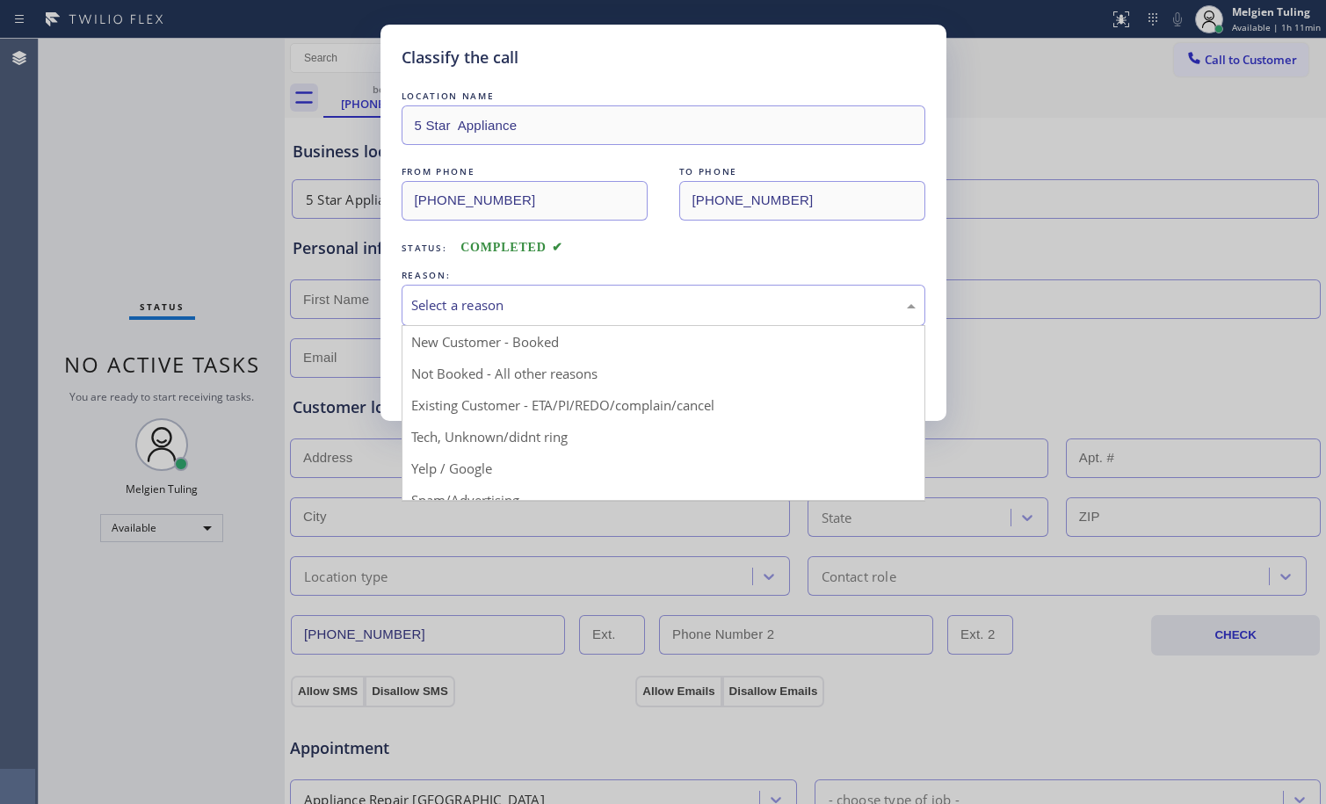
scroll to position [111, 0]
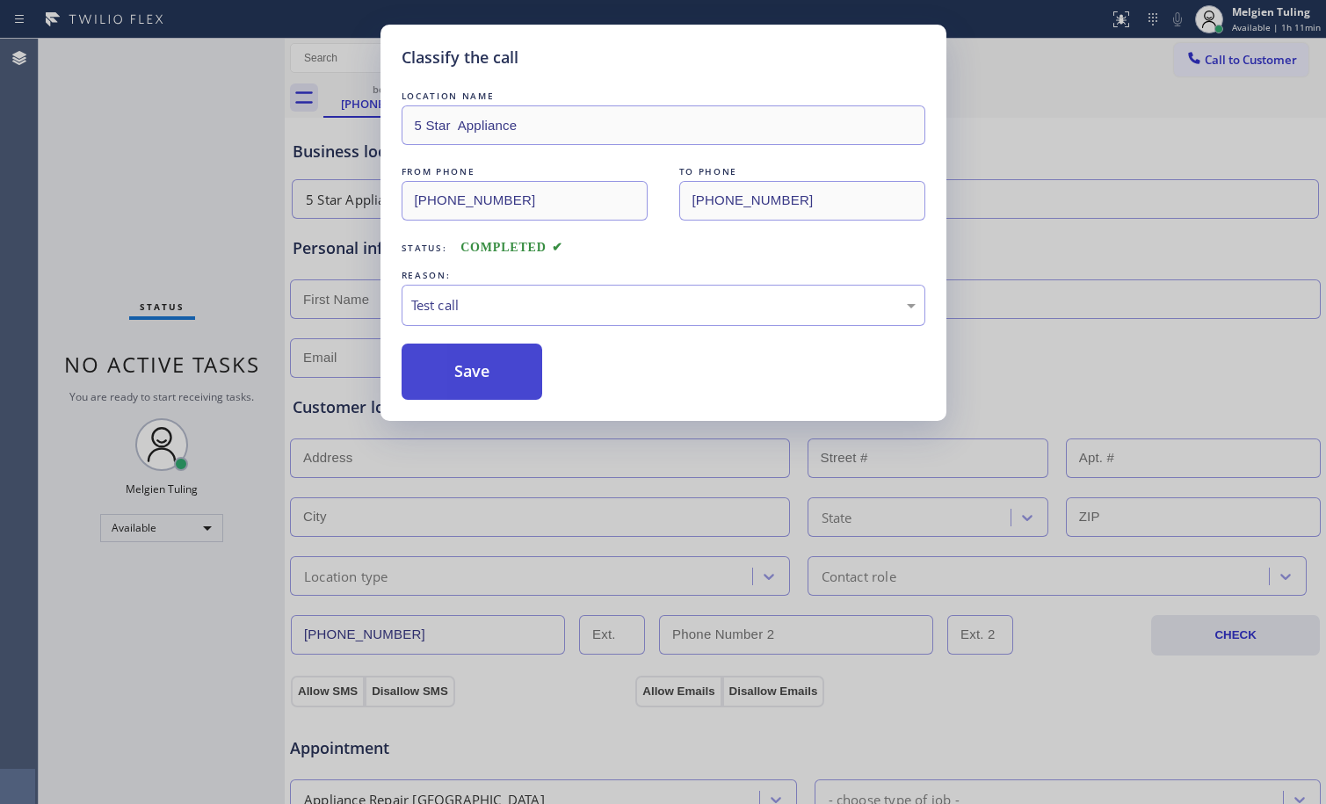
click at [477, 369] on button "Save" at bounding box center [471, 372] width 141 height 56
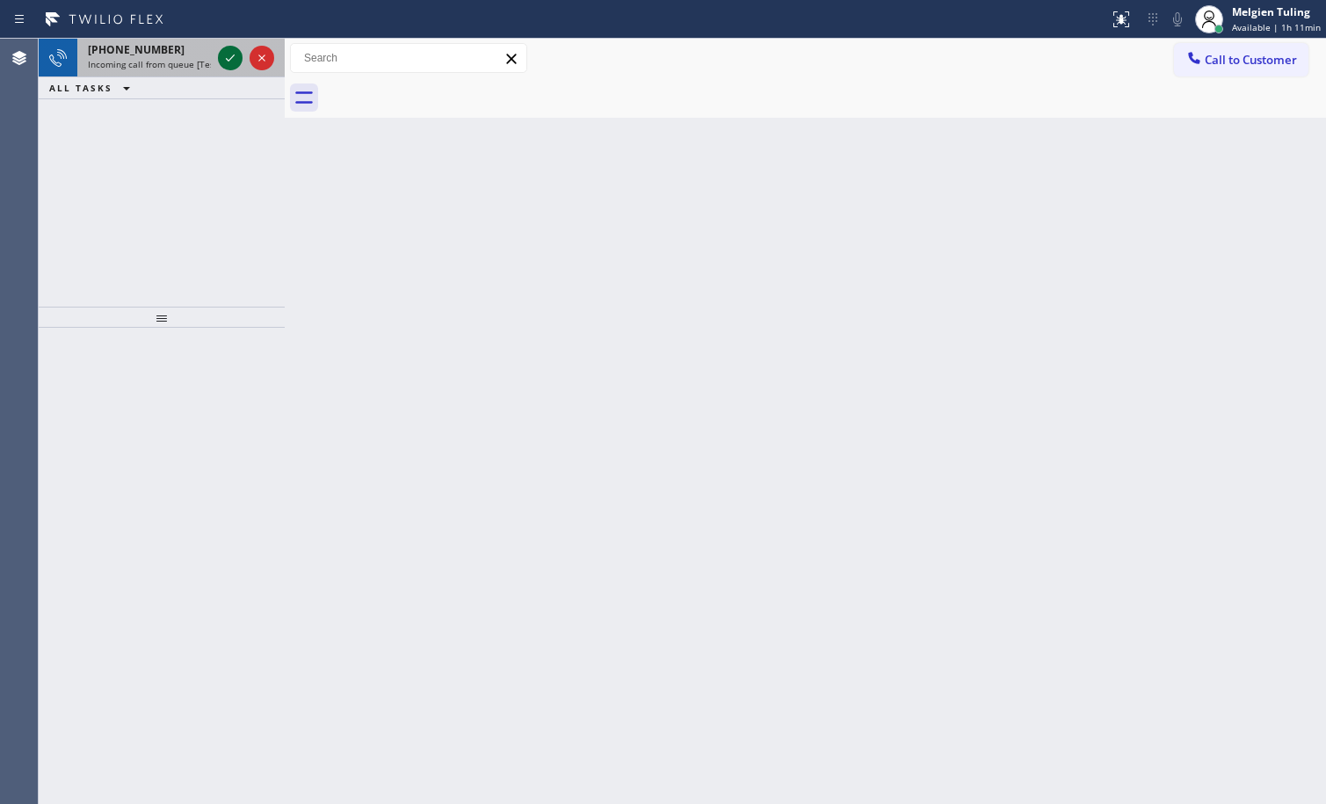
click at [224, 57] on icon at bounding box center [230, 57] width 21 height 21
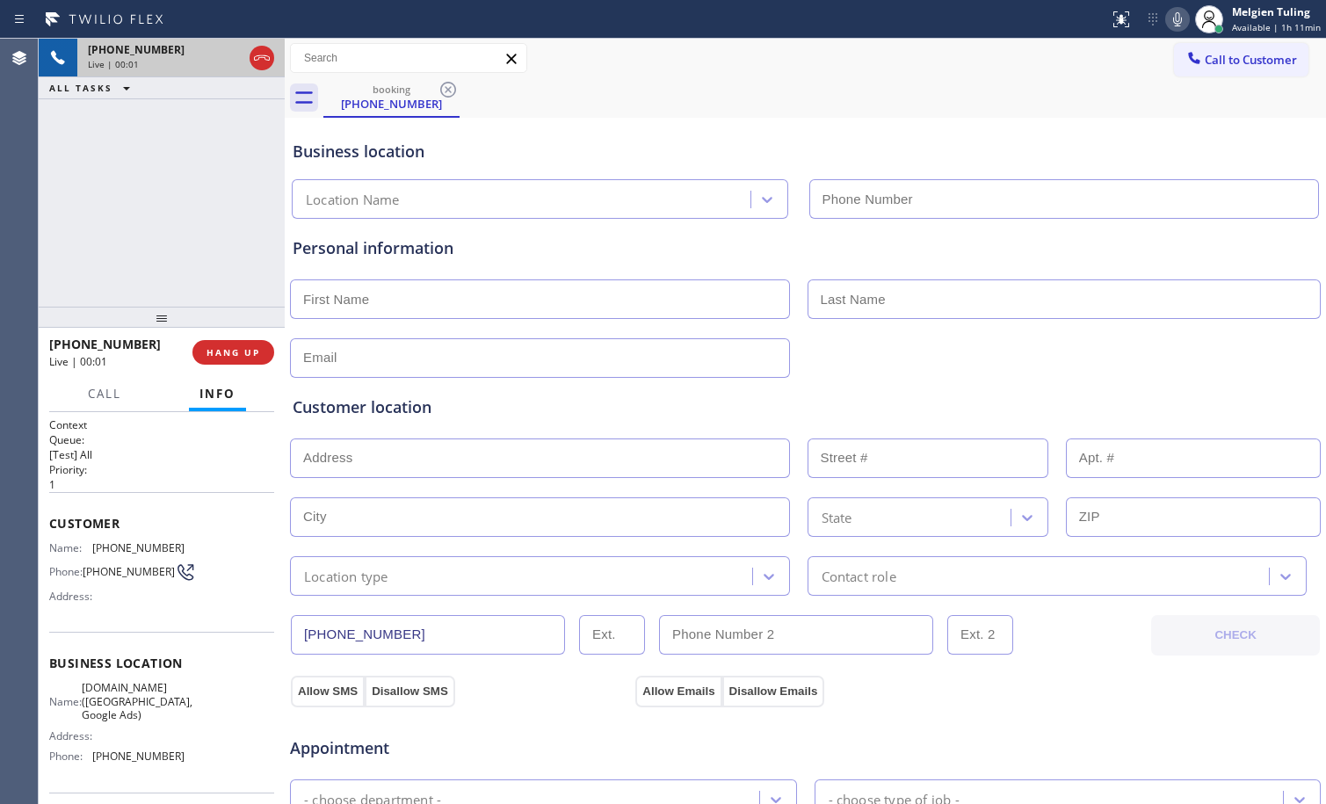
type input "[PHONE_NUMBER]"
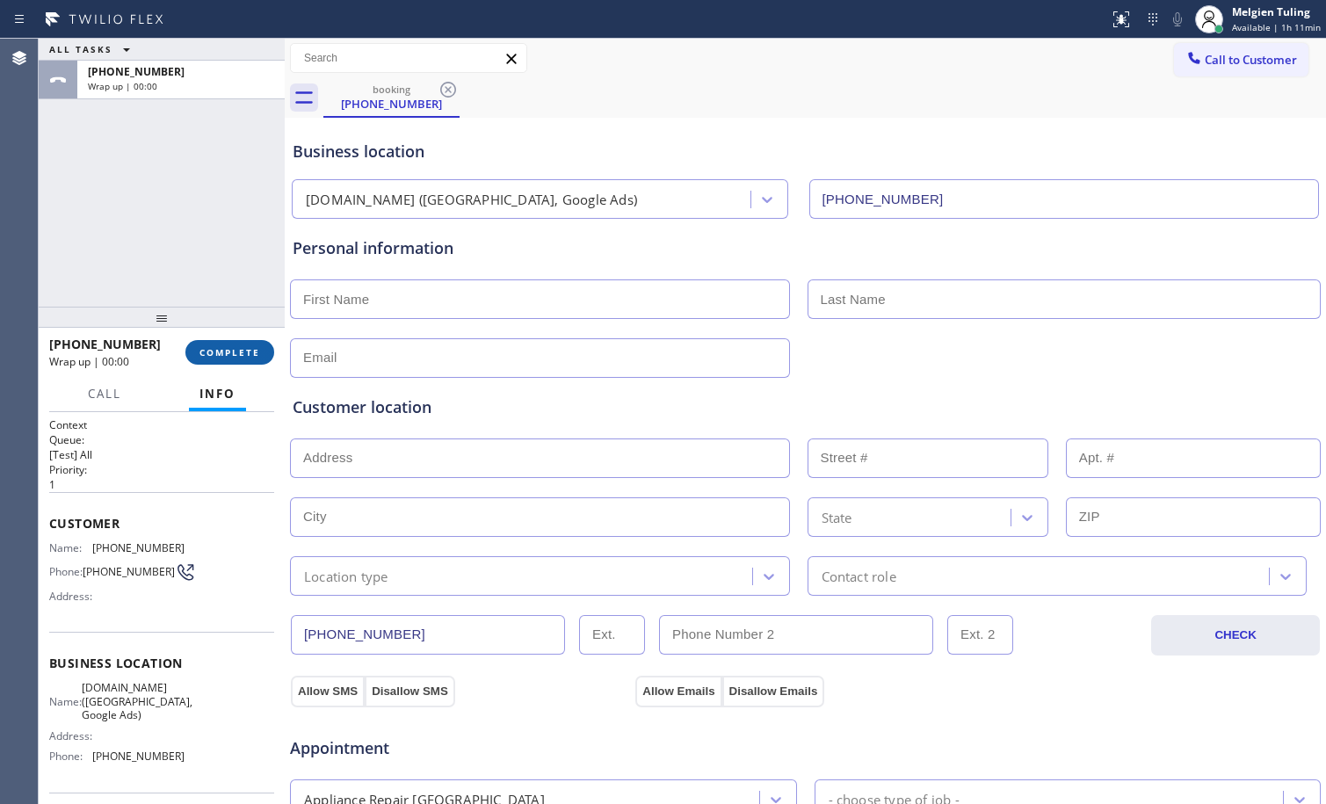
click at [228, 344] on button "COMPLETE" at bounding box center [229, 352] width 89 height 25
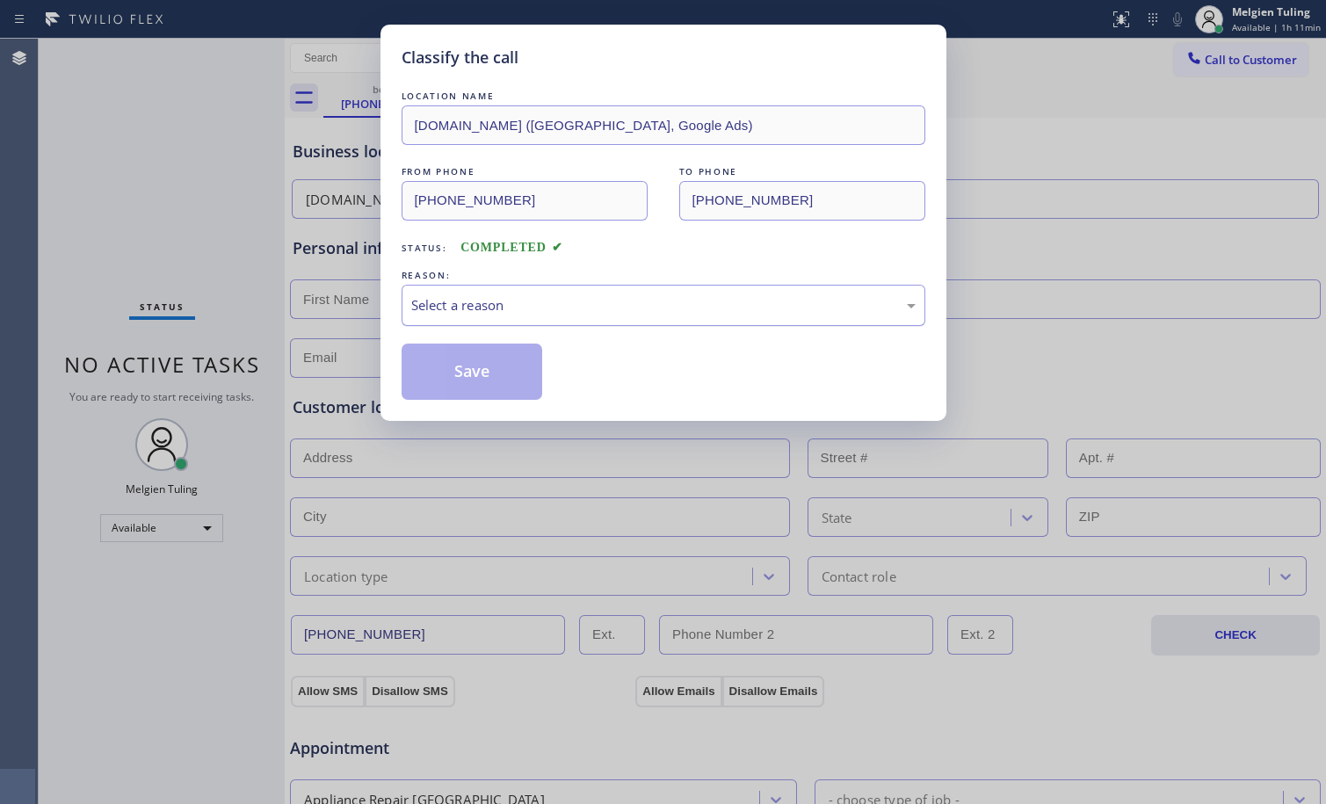
click at [468, 300] on div "Select a reason" at bounding box center [663, 305] width 504 height 20
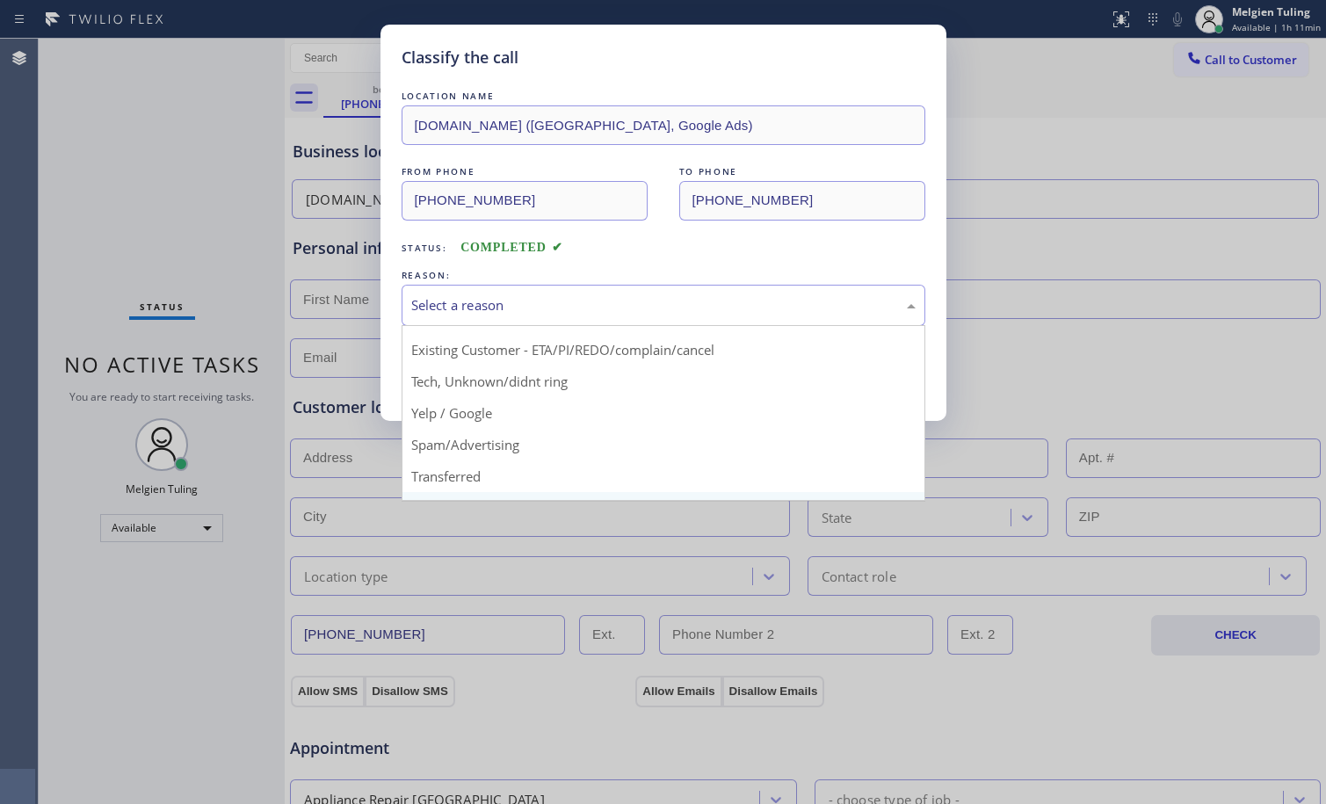
scroll to position [111, 0]
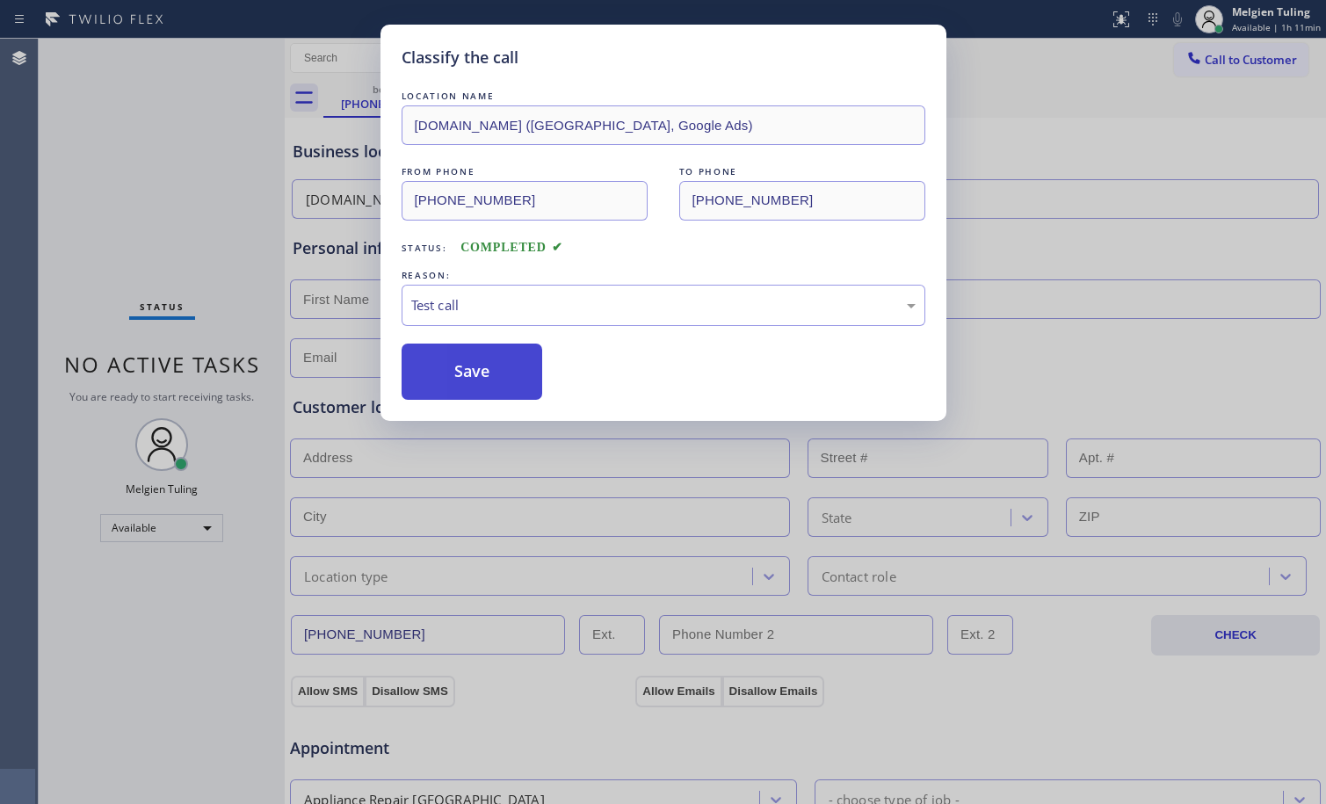
click at [481, 356] on button "Save" at bounding box center [471, 372] width 141 height 56
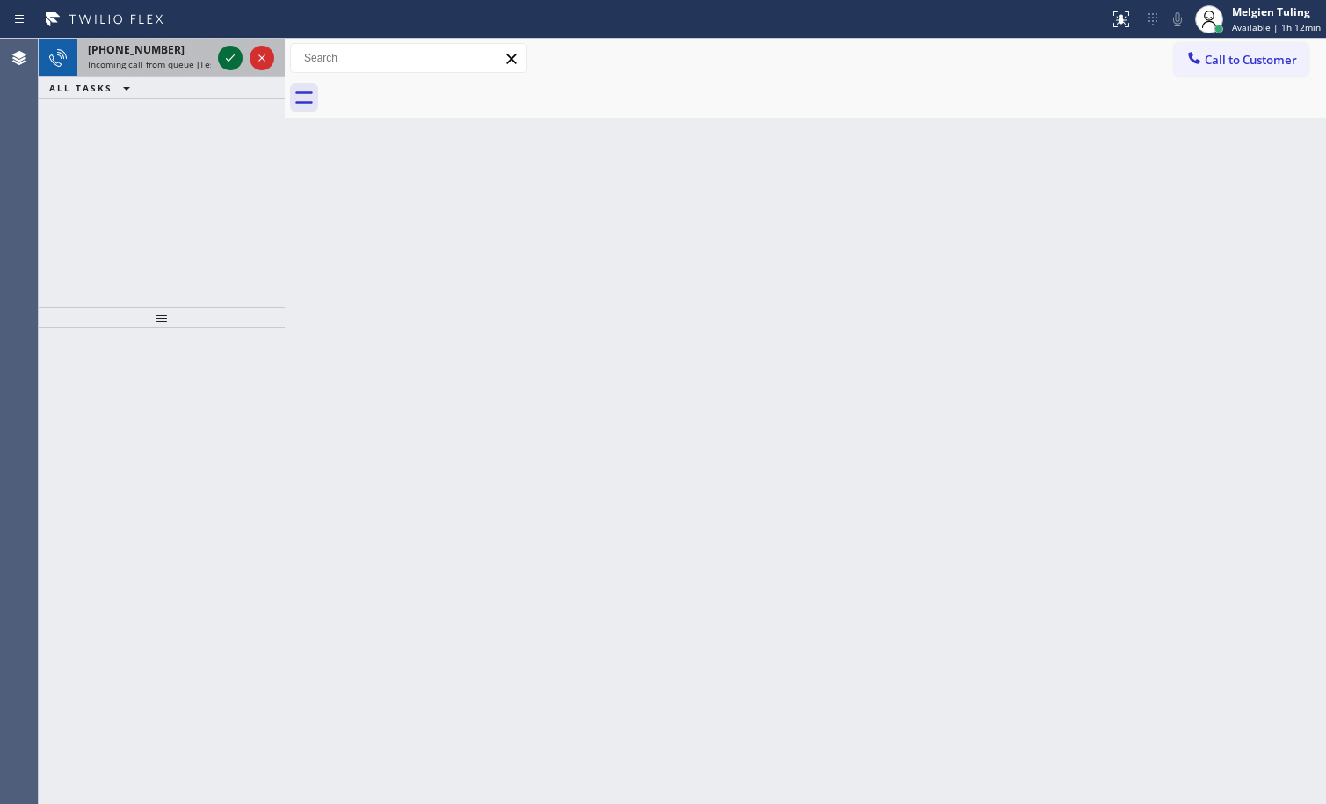
click at [228, 55] on icon at bounding box center [230, 57] width 21 height 21
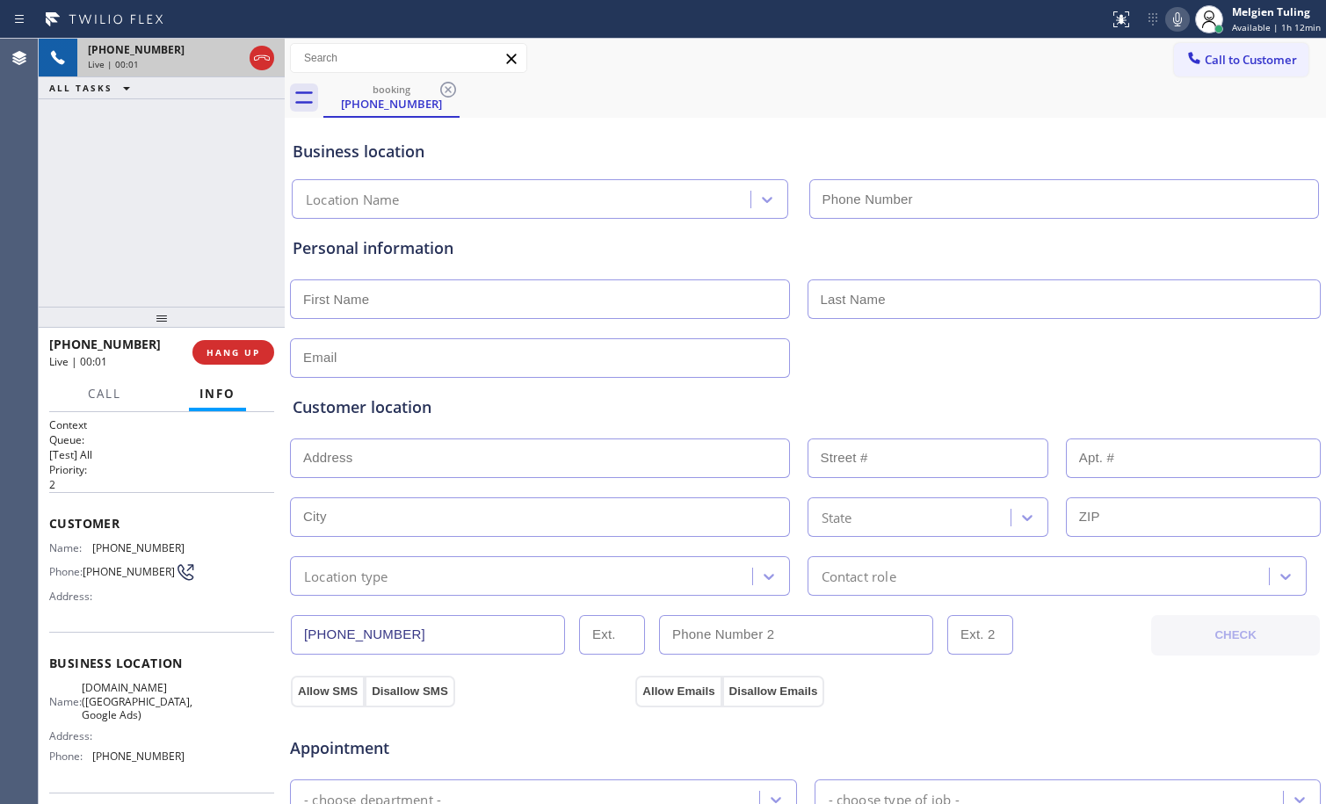
type input "[PHONE_NUMBER]"
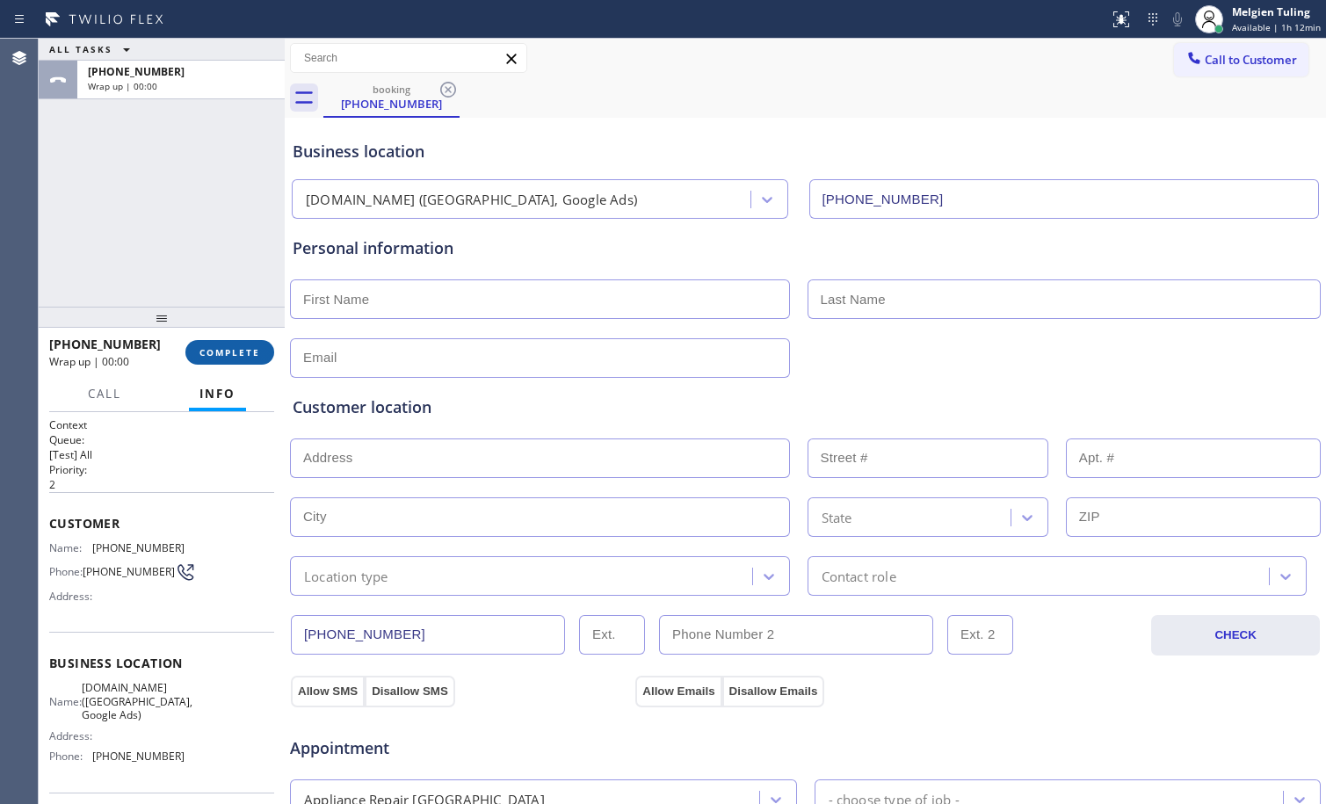
click at [217, 346] on span "COMPLETE" at bounding box center [229, 352] width 61 height 12
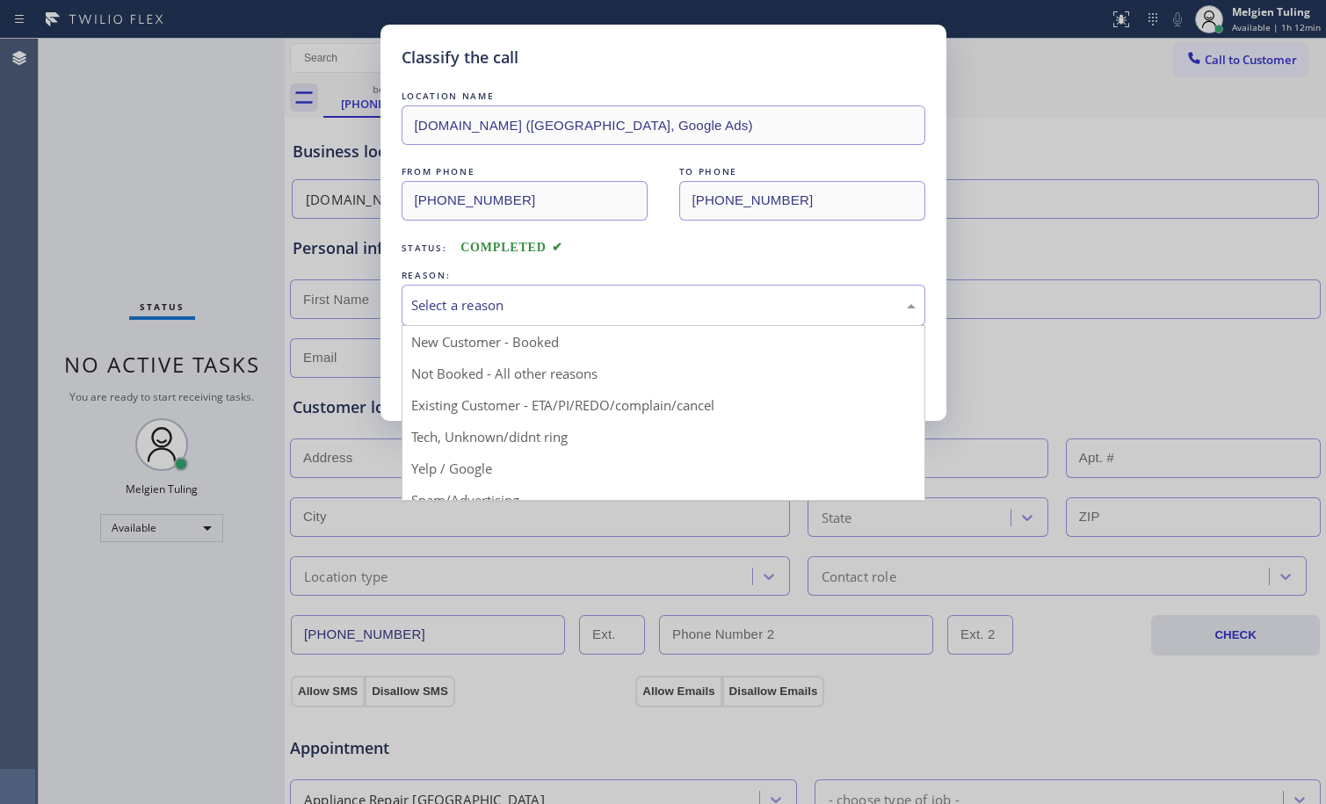
click at [519, 302] on div "Select a reason" at bounding box center [663, 305] width 504 height 20
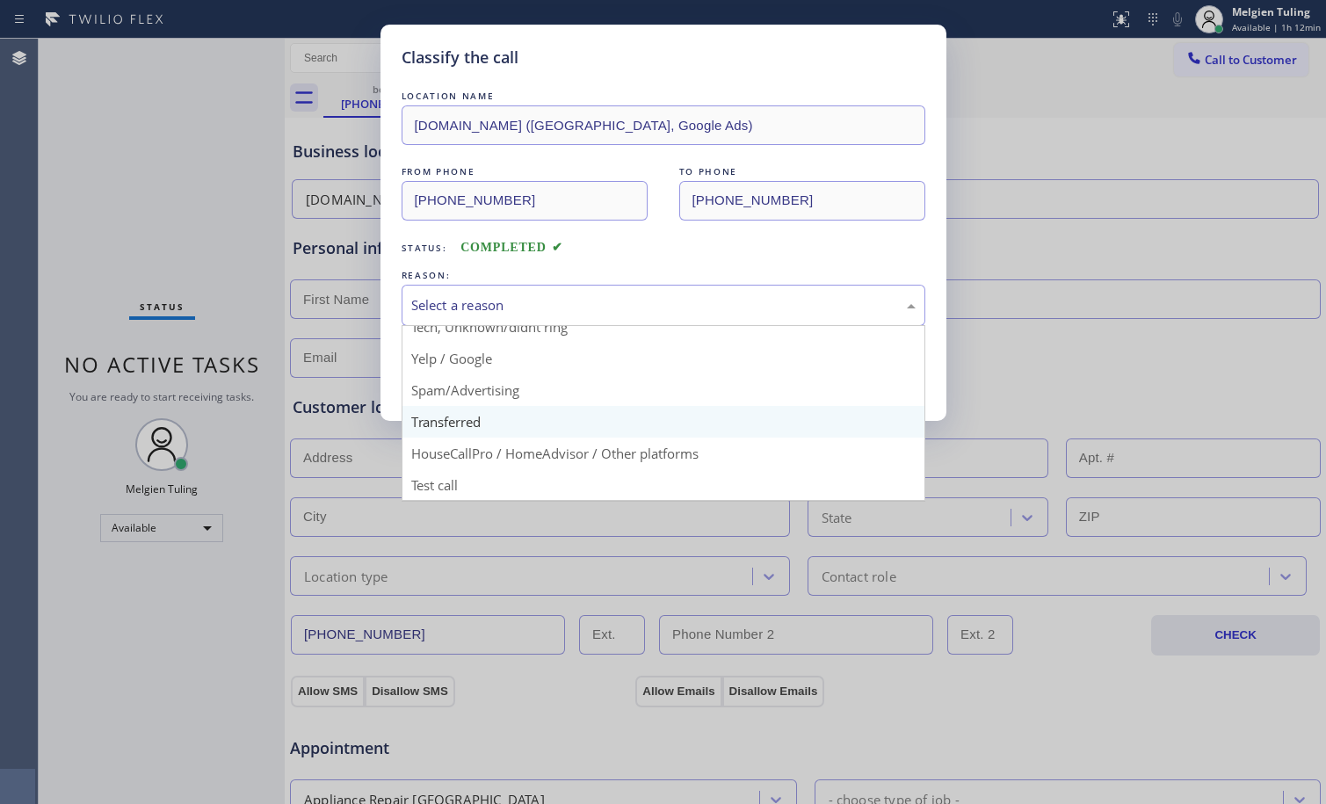
scroll to position [111, 0]
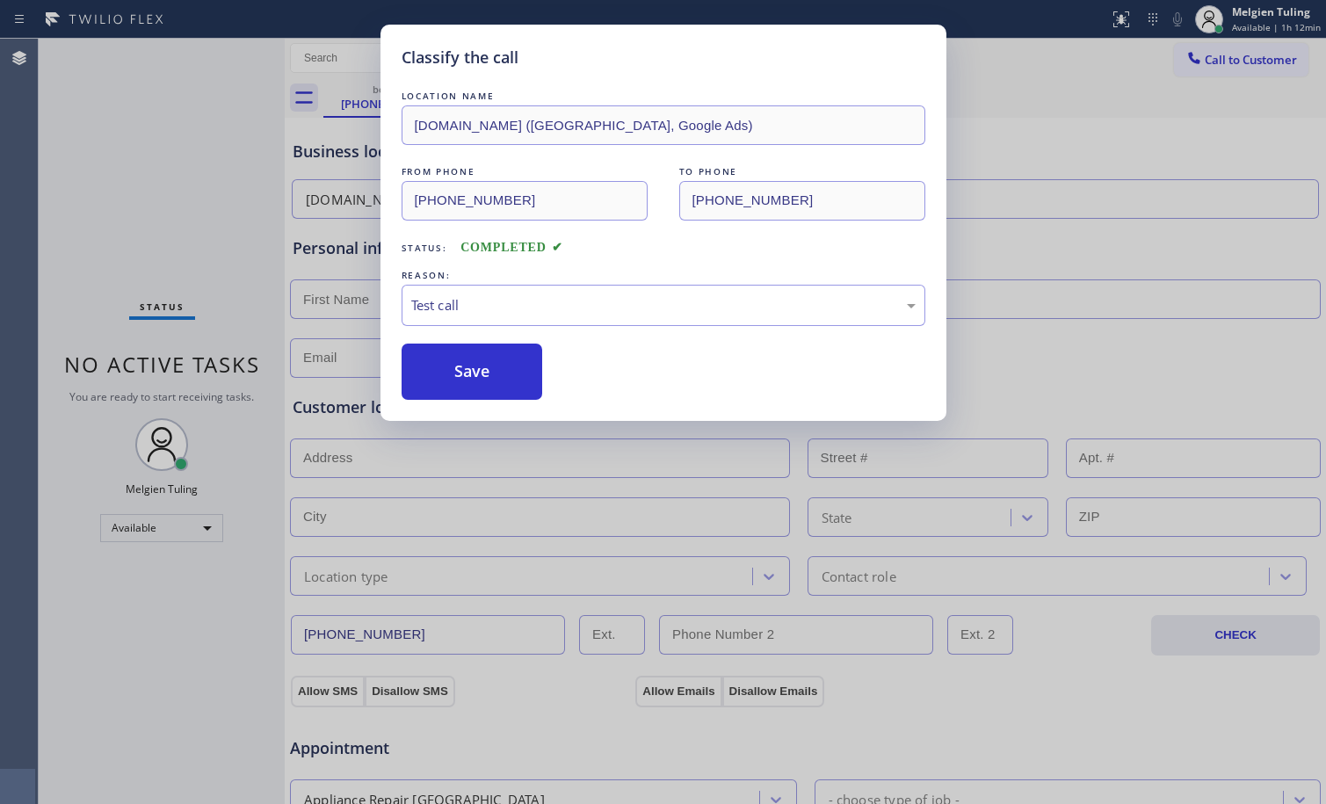
click at [465, 337] on div "LOCATION NAME [DOMAIN_NAME] ([GEOGRAPHIC_DATA], Google Ads) FROM PHONE [PHONE_N…" at bounding box center [663, 243] width 524 height 313
click at [456, 358] on button "Save" at bounding box center [471, 372] width 141 height 56
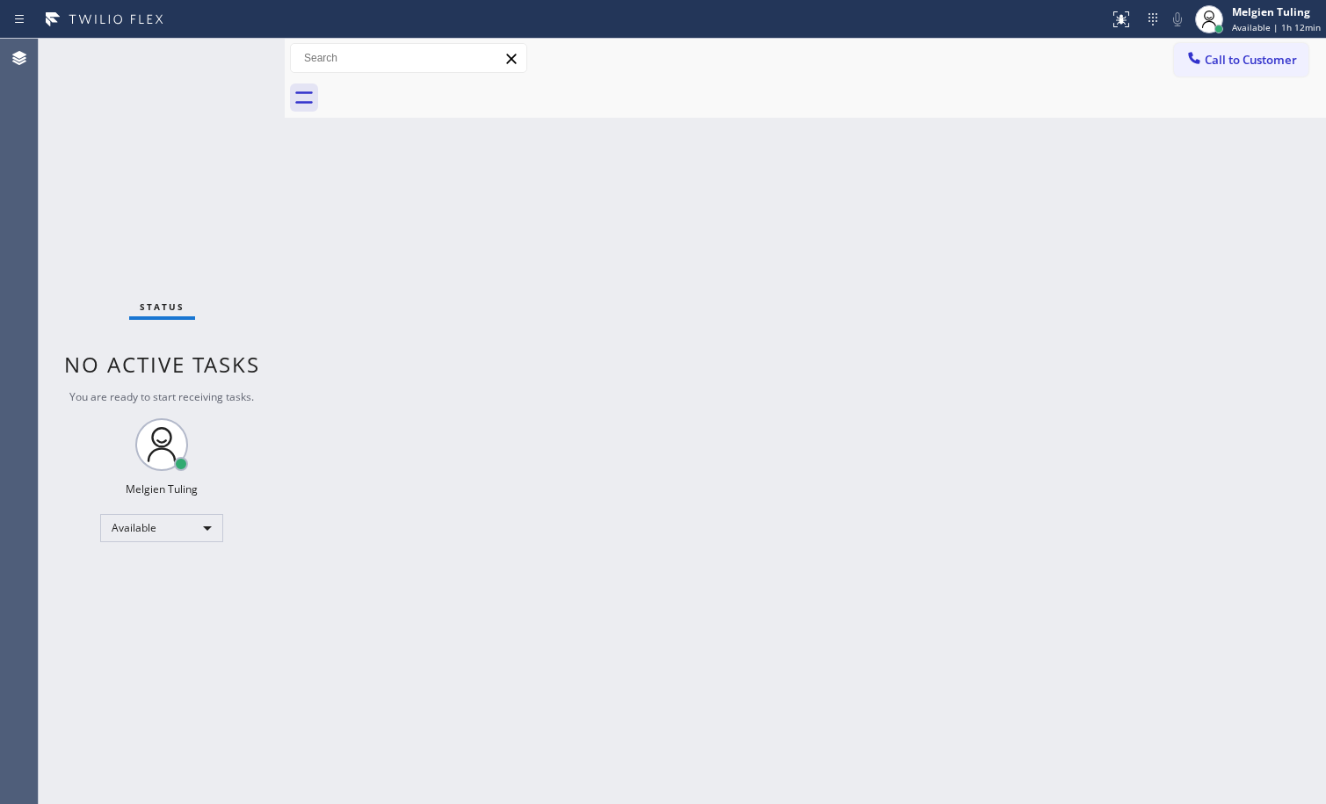
click at [305, 188] on div "Back to Dashboard Change Sender ID Customers Technicians Select a contact Outbo…" at bounding box center [805, 421] width 1041 height 765
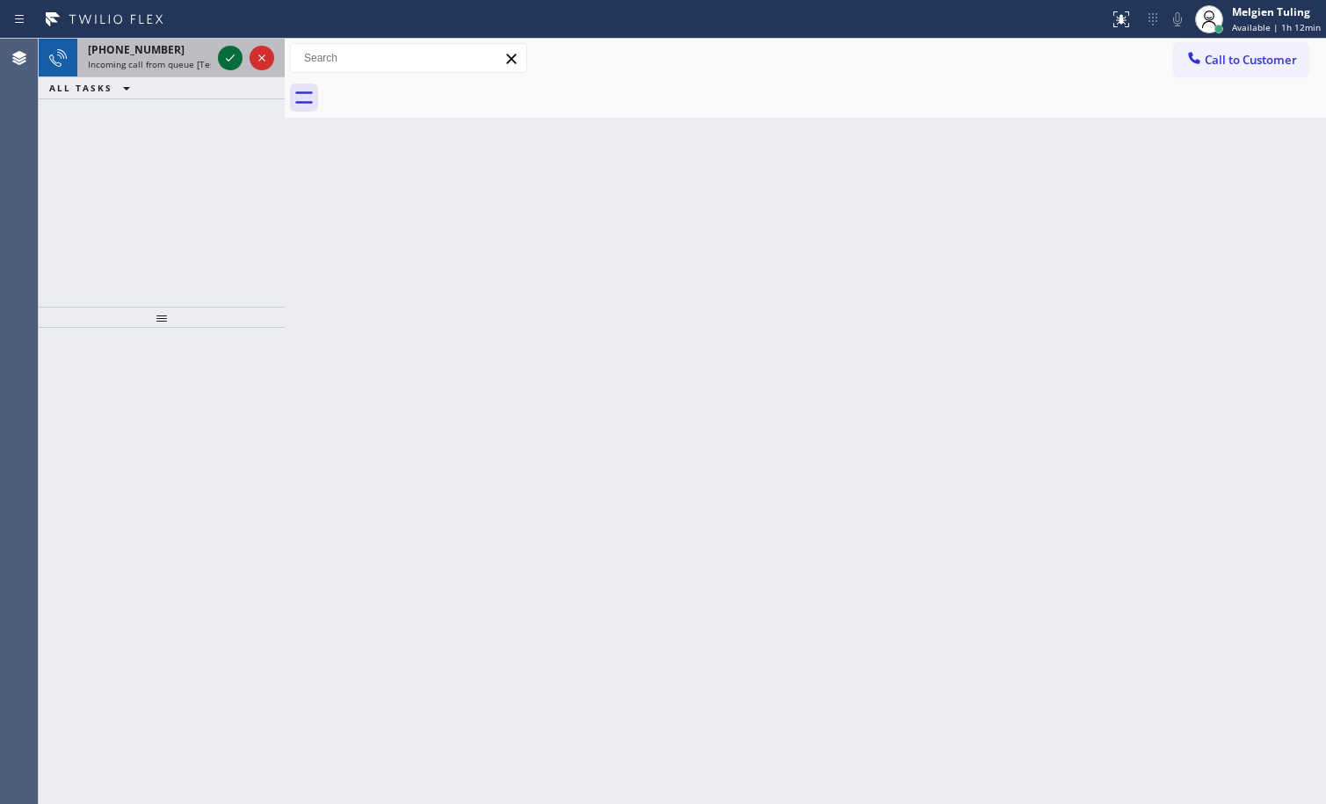
click at [237, 61] on icon at bounding box center [230, 57] width 21 height 21
click at [233, 57] on icon at bounding box center [230, 57] width 9 height 7
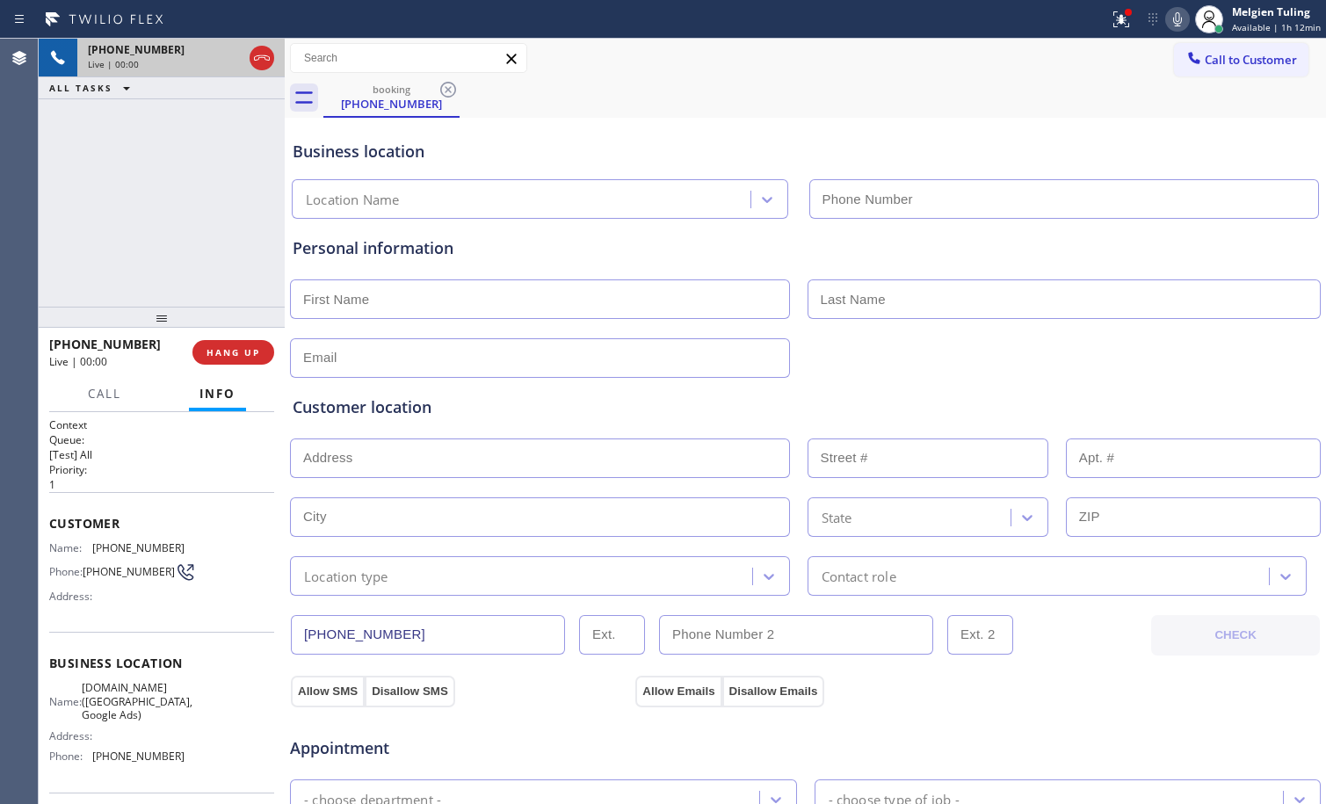
type input "[PHONE_NUMBER]"
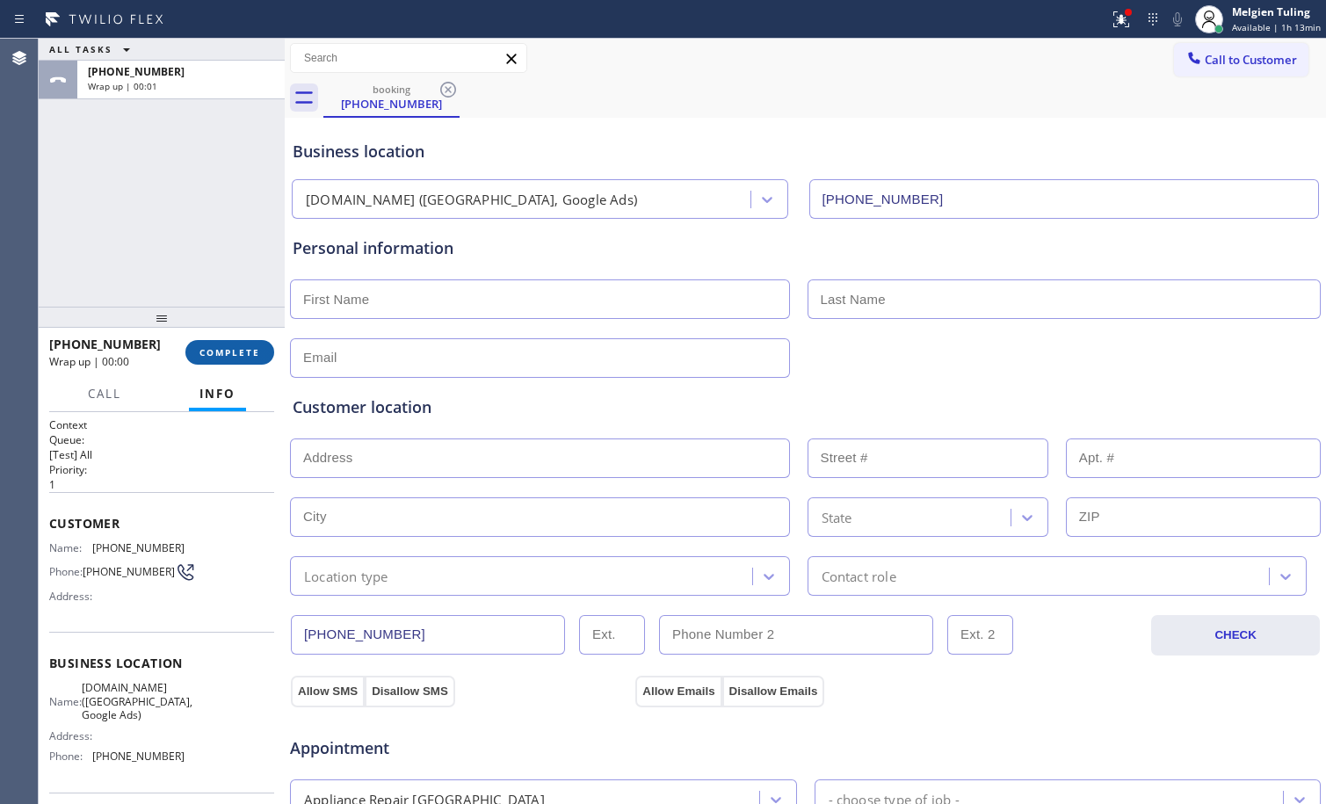
click at [231, 341] on button "COMPLETE" at bounding box center [229, 352] width 89 height 25
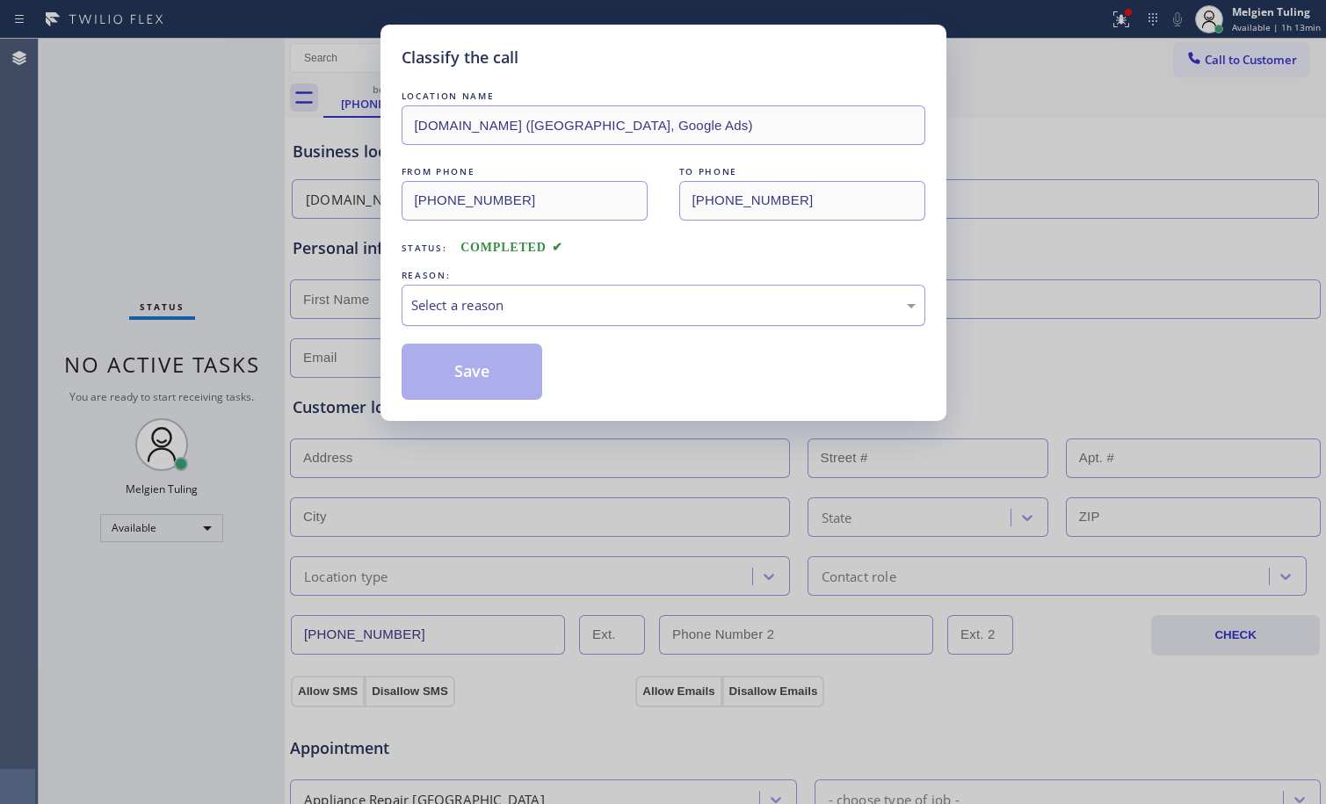
click at [438, 321] on div "Select a reason" at bounding box center [663, 305] width 524 height 41
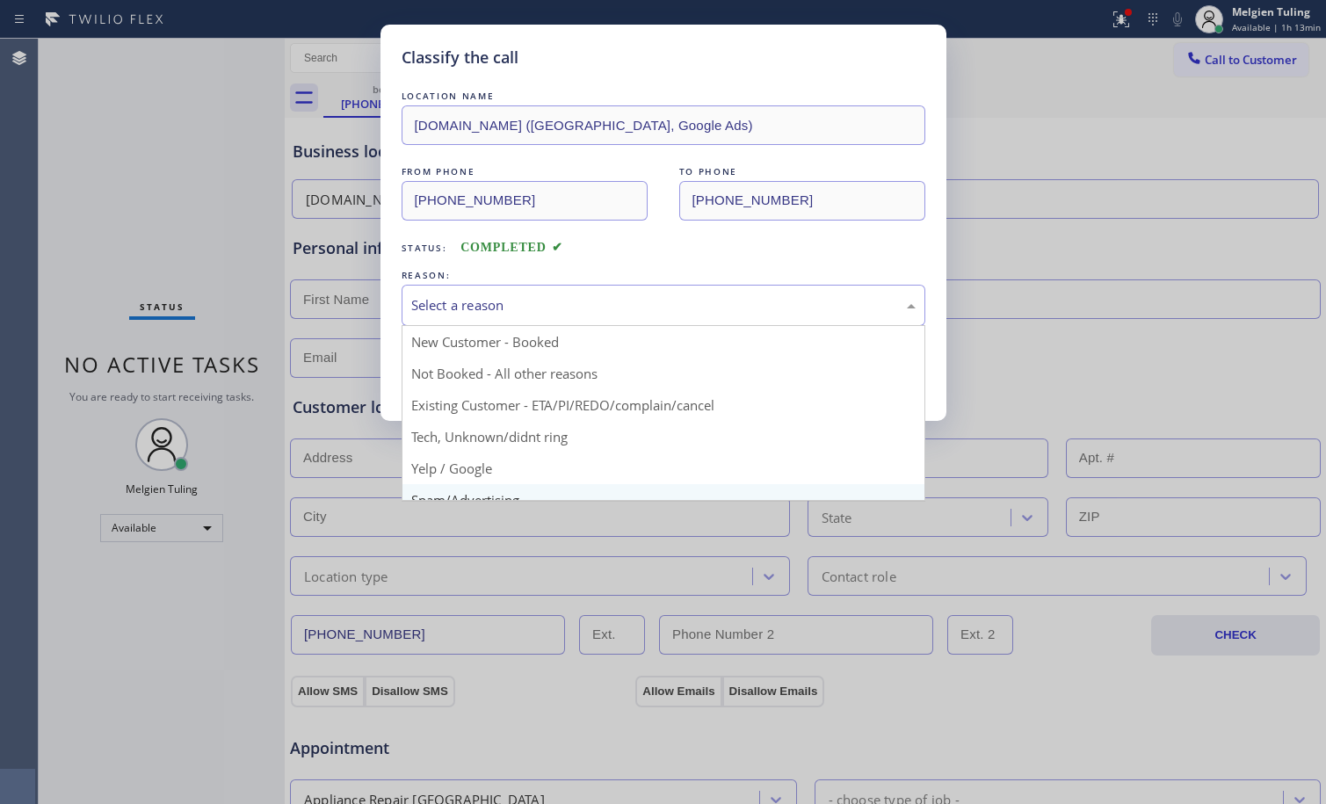
scroll to position [111, 0]
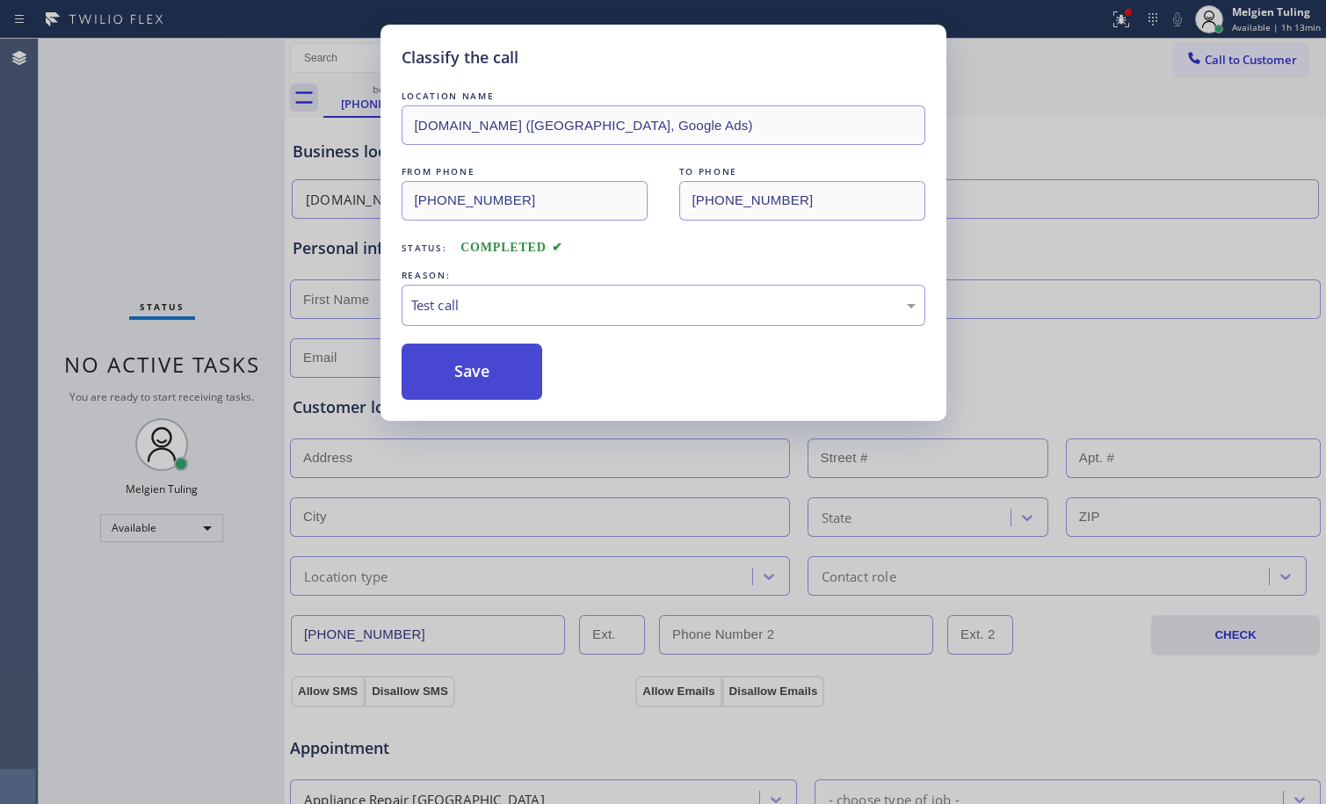
click at [454, 369] on button "Save" at bounding box center [471, 372] width 141 height 56
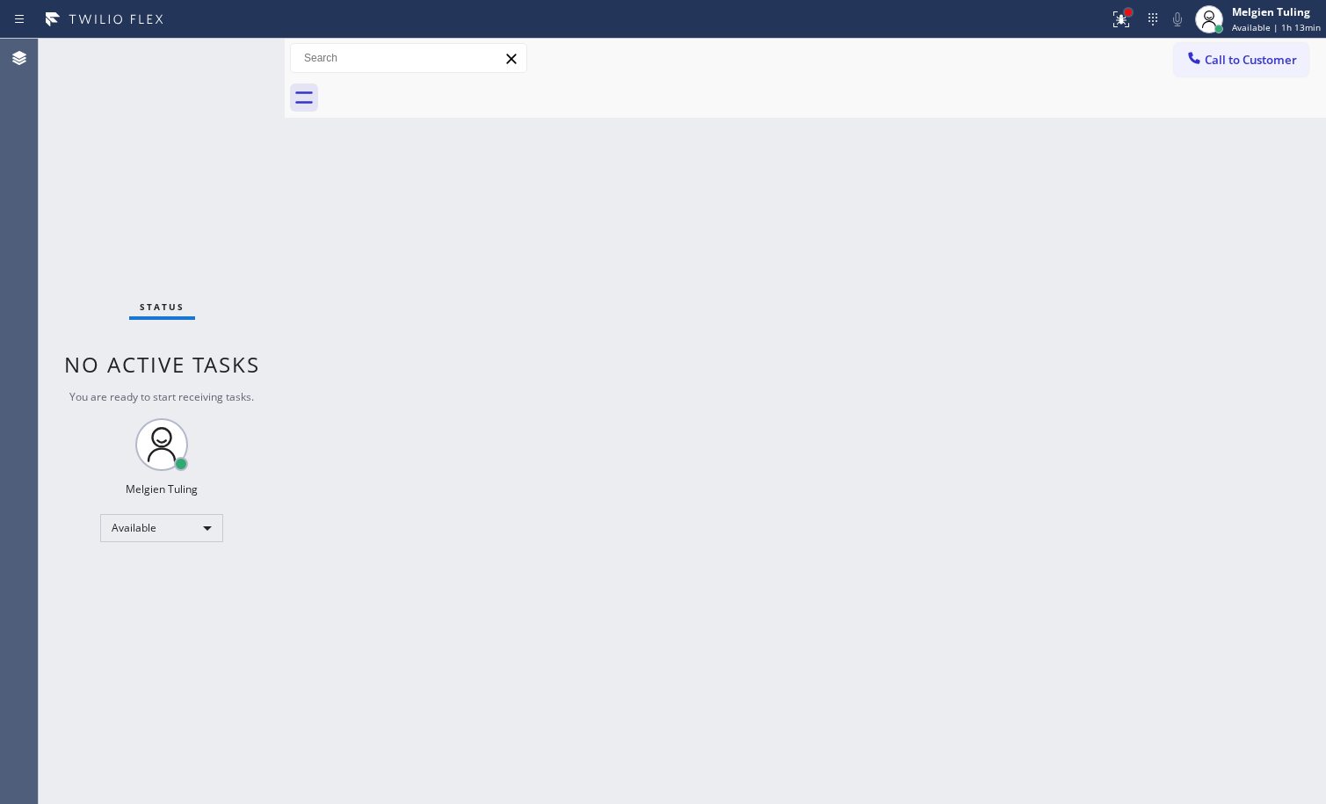
click at [1130, 17] on div at bounding box center [1128, 12] width 11 height 11
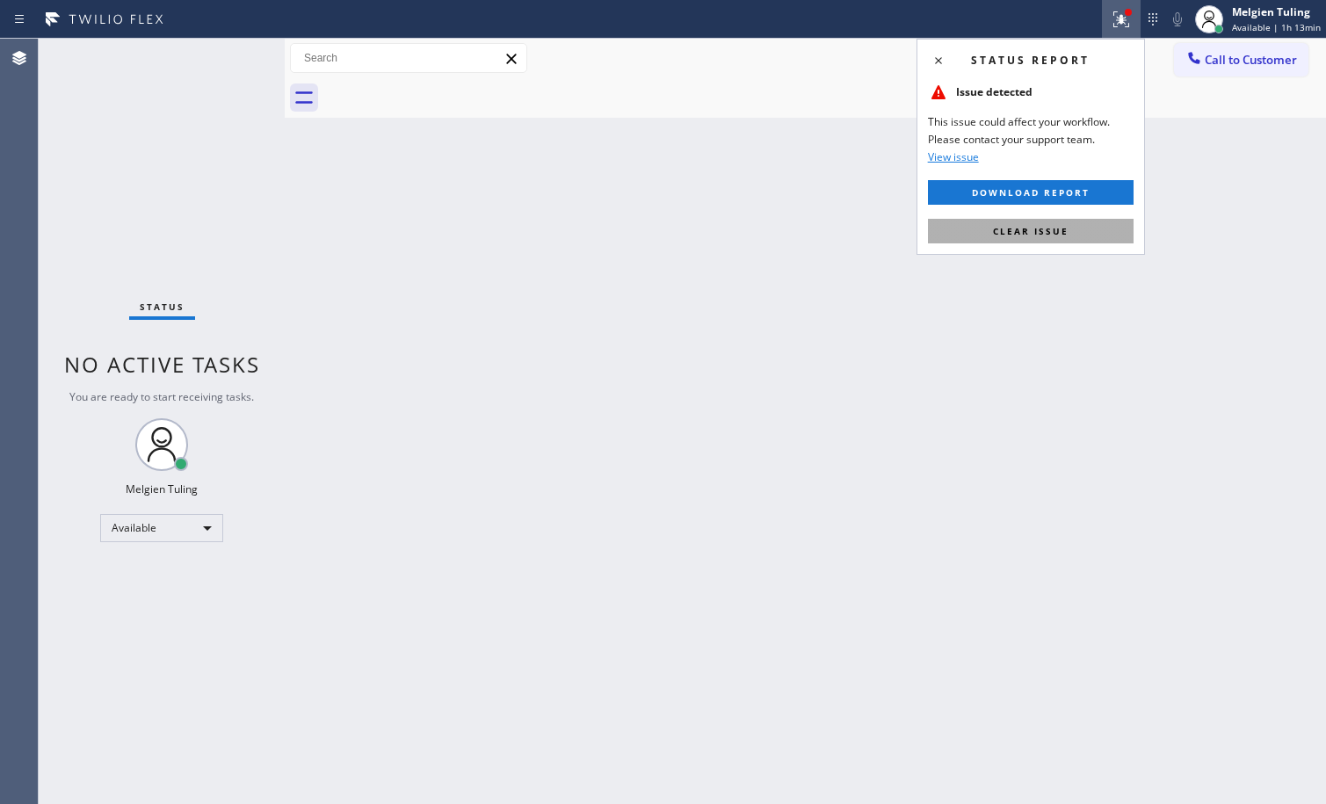
click at [1005, 231] on span "Clear issue" at bounding box center [1031, 231] width 76 height 12
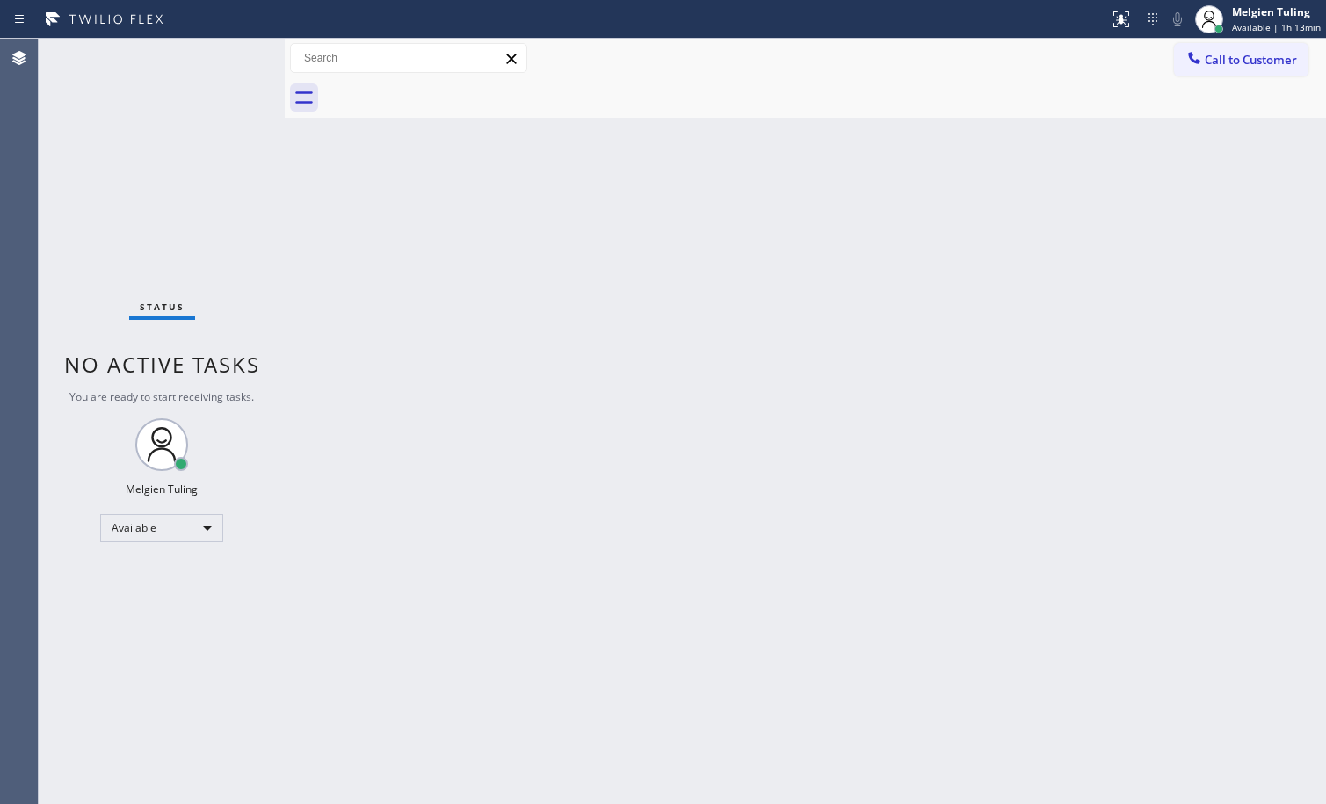
click at [344, 236] on div "Back to Dashboard Change Sender ID Customers Technicians Select a contact Outbo…" at bounding box center [805, 421] width 1041 height 765
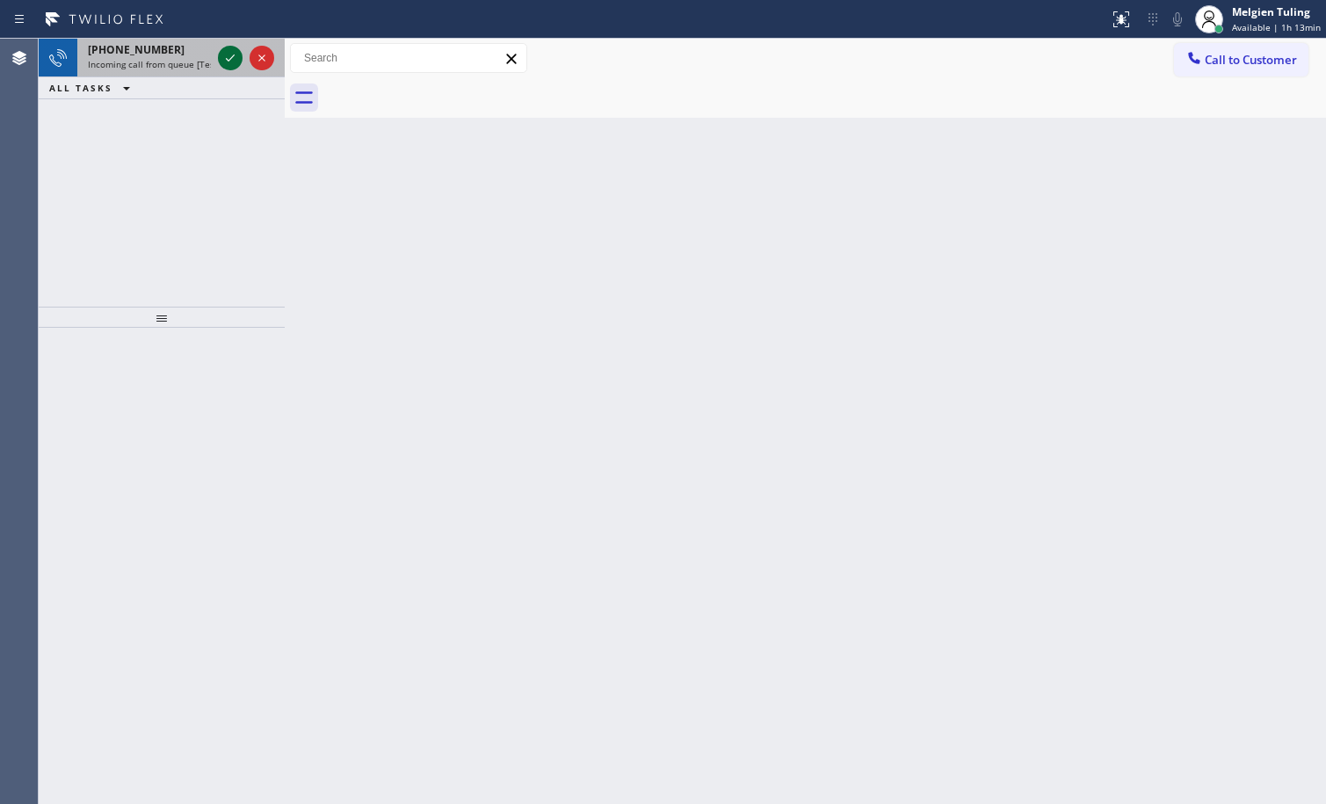
click at [228, 54] on icon at bounding box center [230, 57] width 21 height 21
click at [228, 49] on icon at bounding box center [230, 57] width 21 height 21
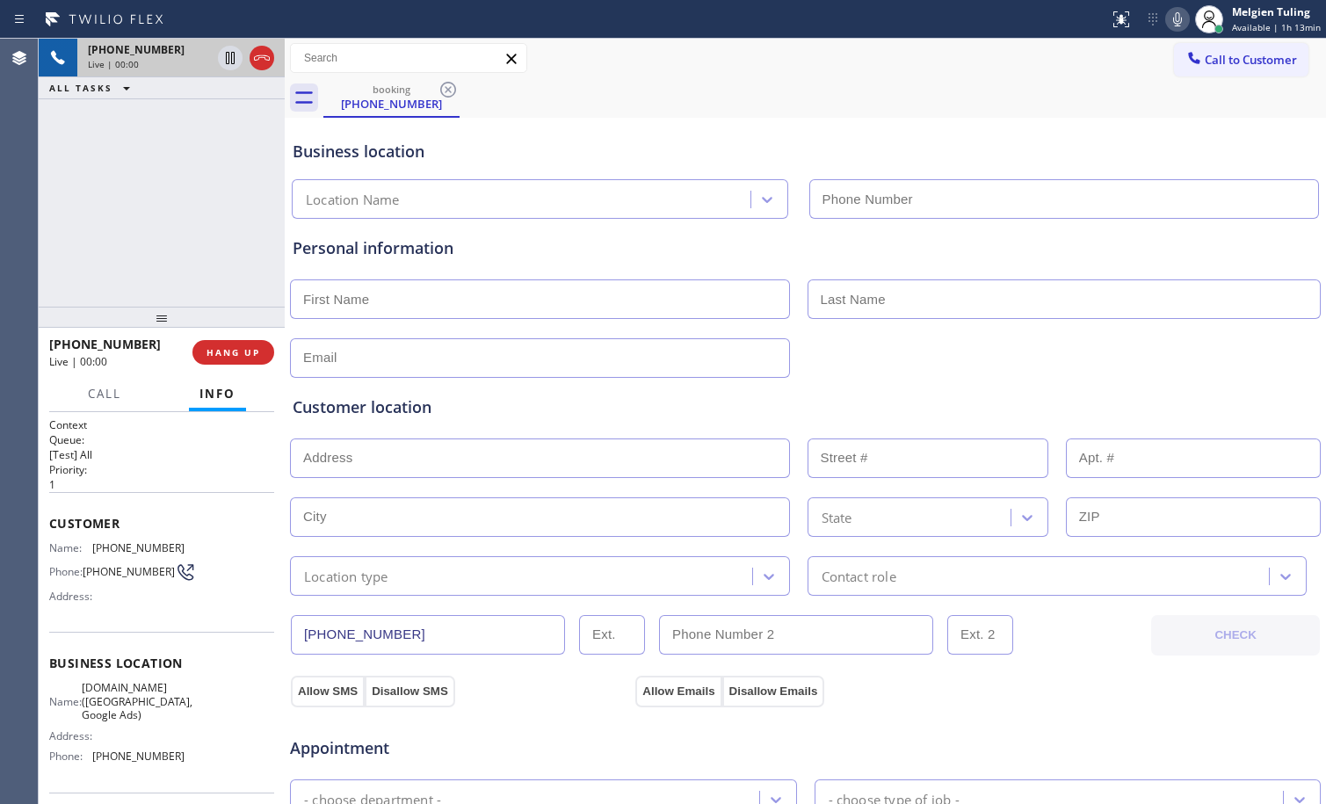
type input "[PHONE_NUMBER]"
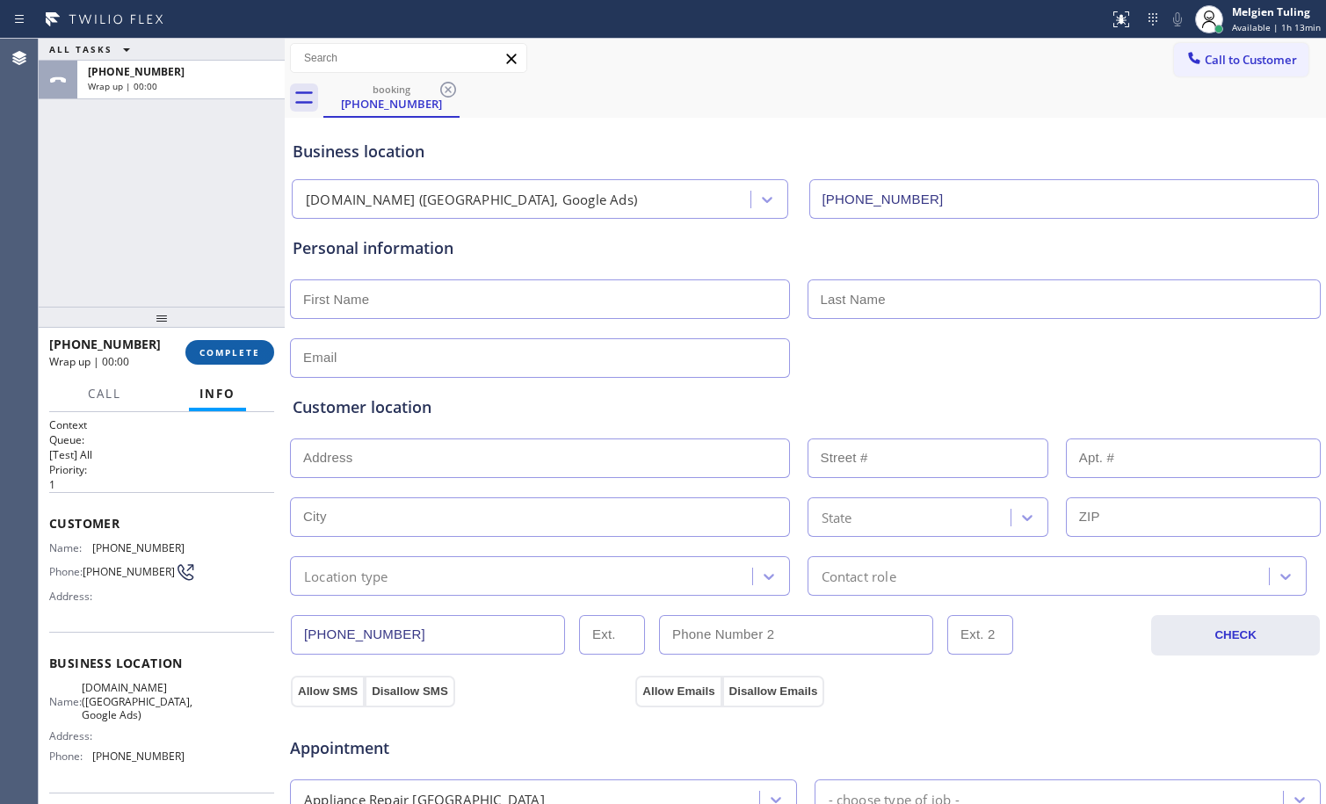
click at [244, 350] on span "COMPLETE" at bounding box center [229, 352] width 61 height 12
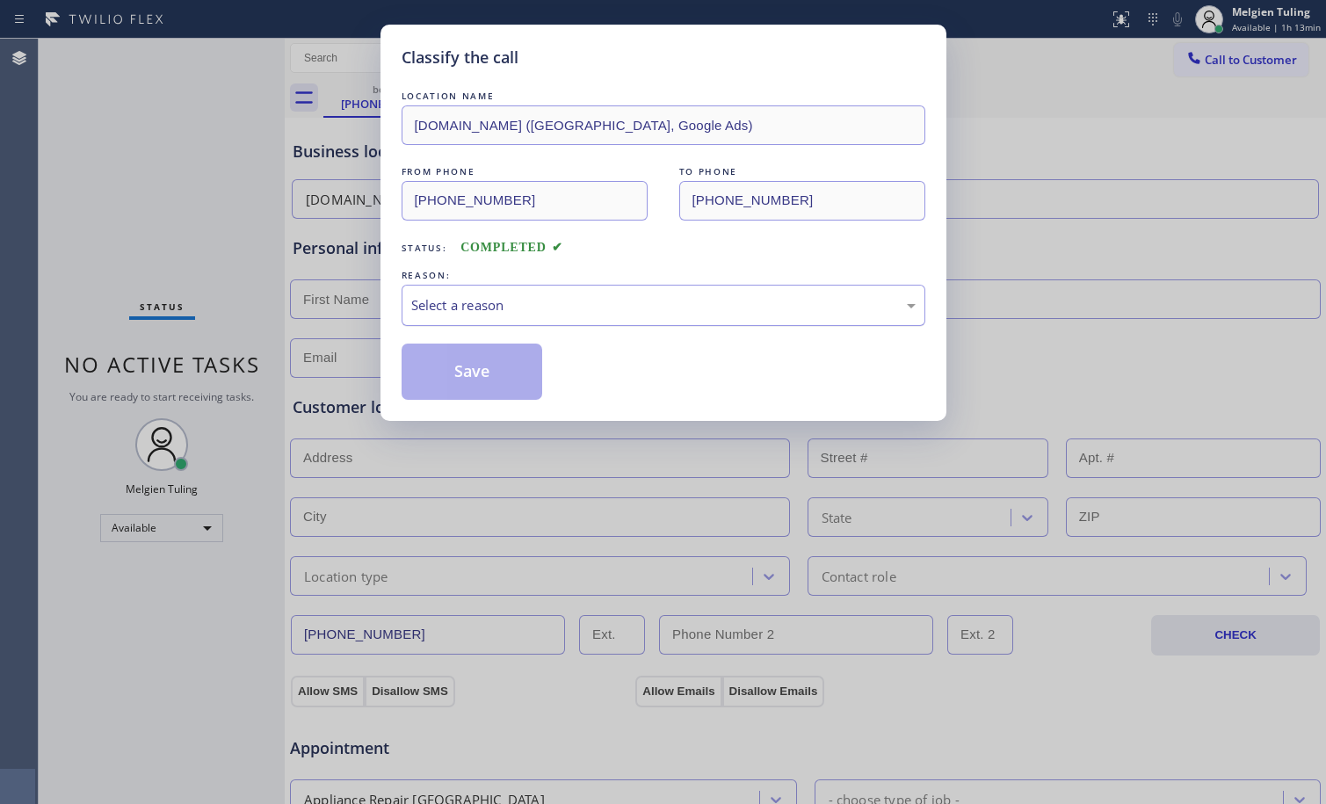
click at [482, 295] on div "Select a reason" at bounding box center [663, 305] width 504 height 20
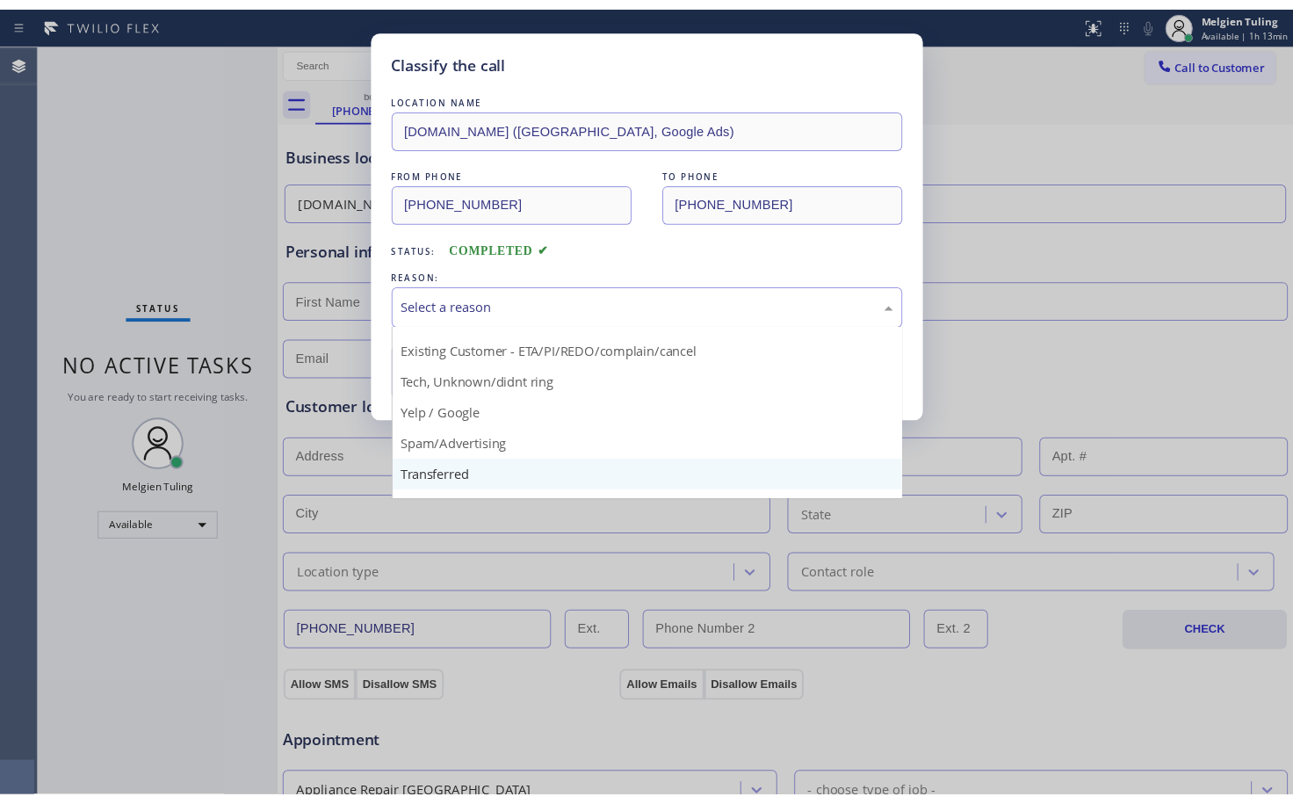
scroll to position [111, 0]
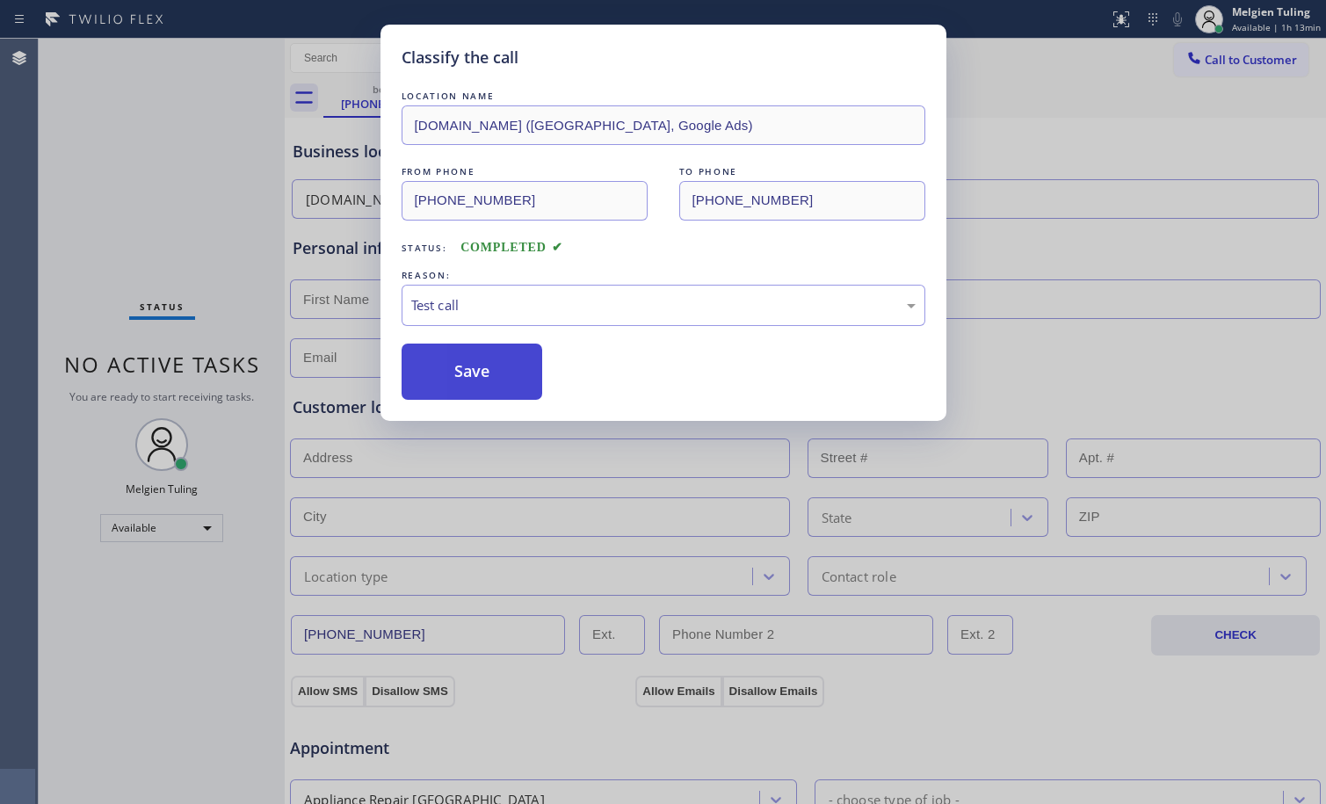
click at [467, 348] on button "Save" at bounding box center [471, 372] width 141 height 56
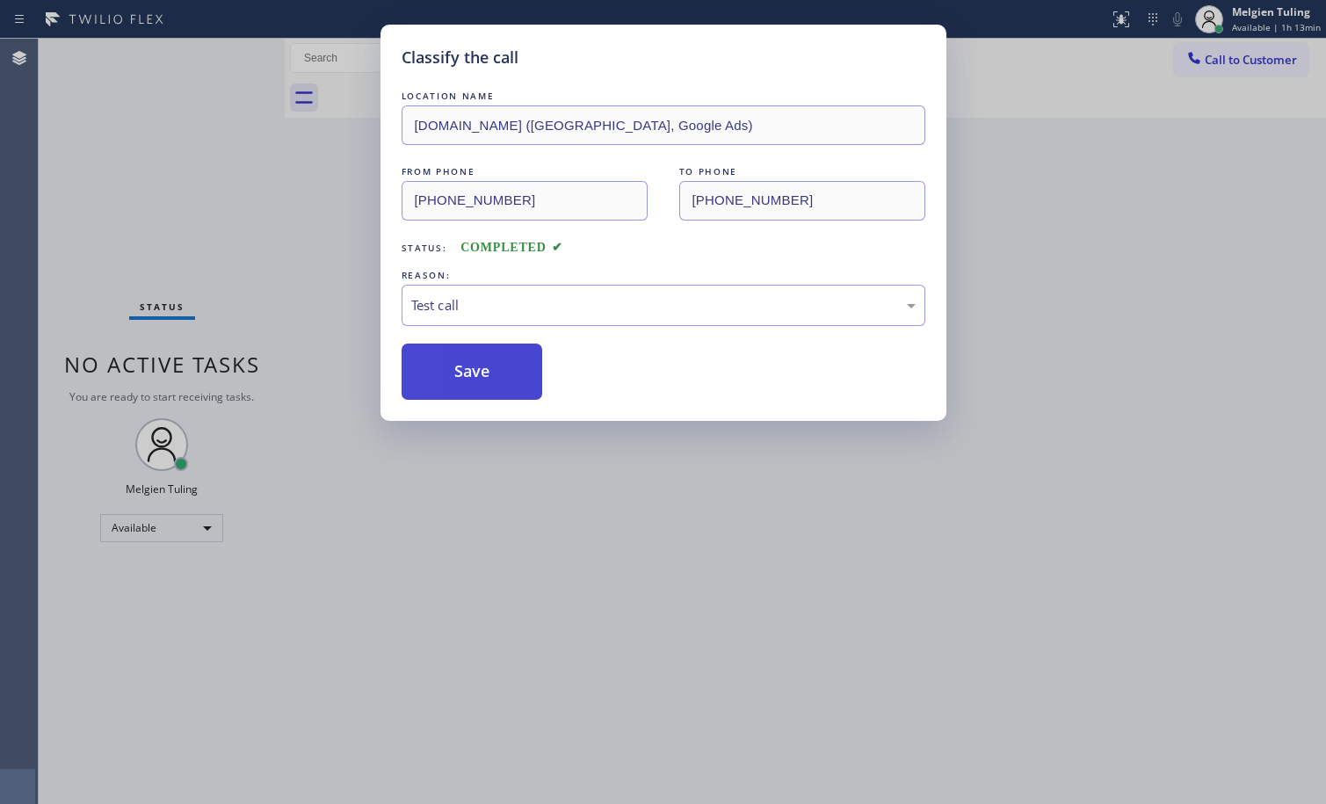
click at [453, 363] on button "Save" at bounding box center [471, 372] width 141 height 56
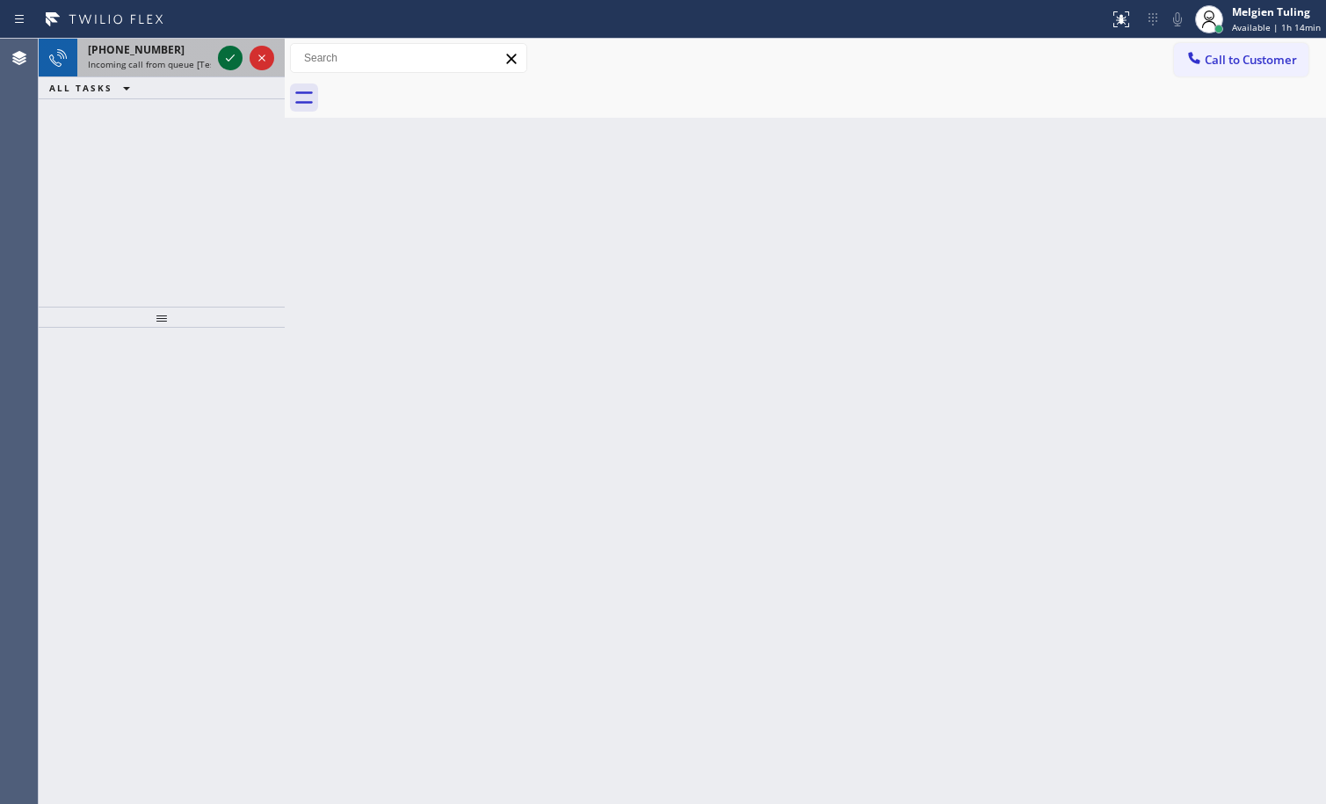
click at [232, 61] on icon at bounding box center [230, 57] width 21 height 21
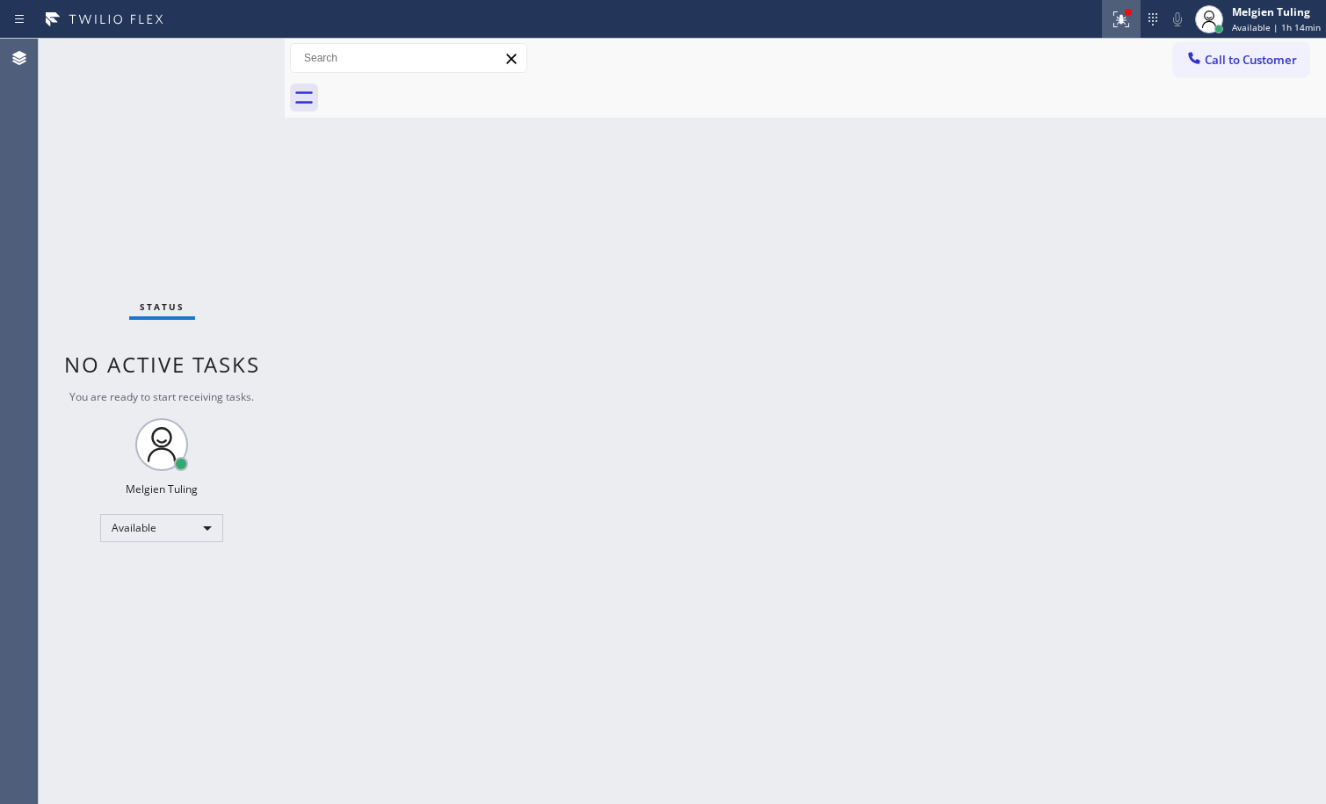
click at [1124, 18] on icon at bounding box center [1118, 17] width 11 height 12
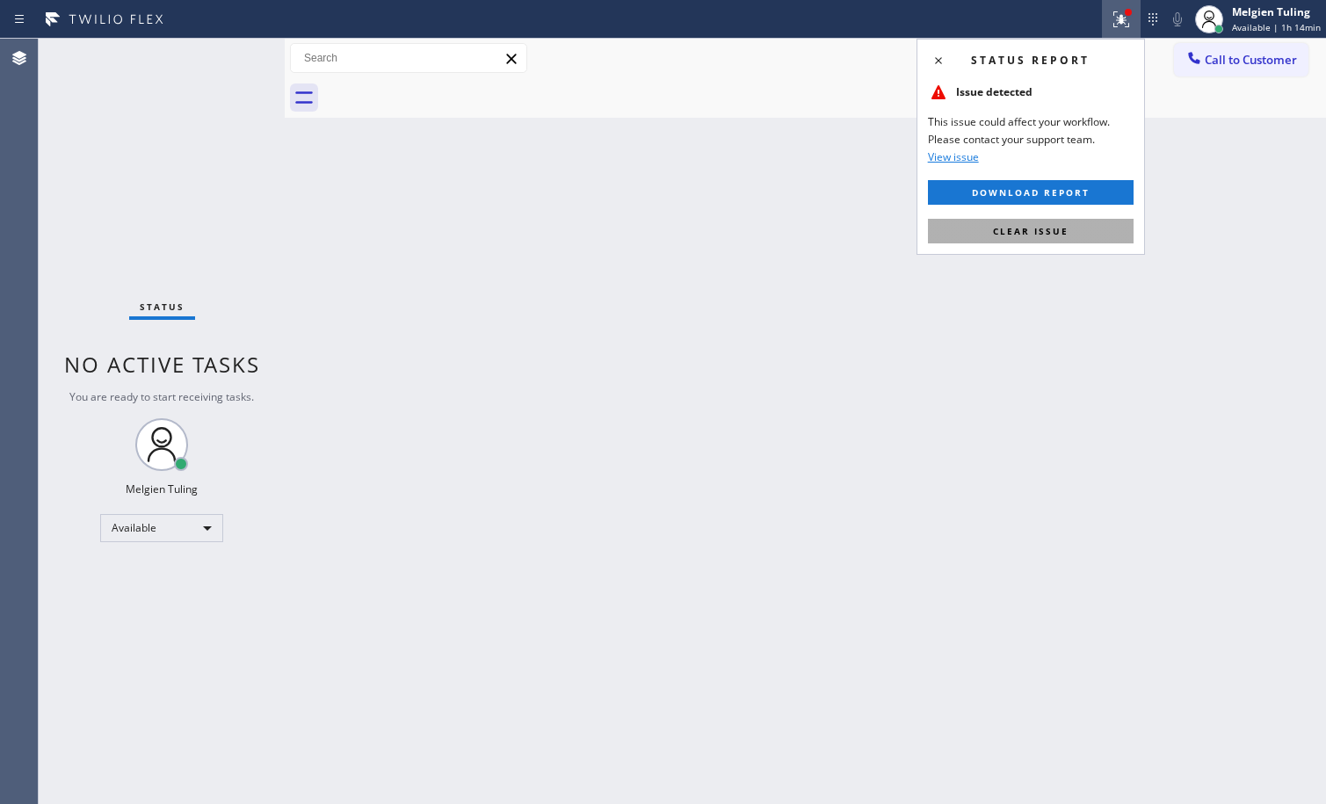
click at [996, 226] on span "Clear issue" at bounding box center [1031, 231] width 76 height 12
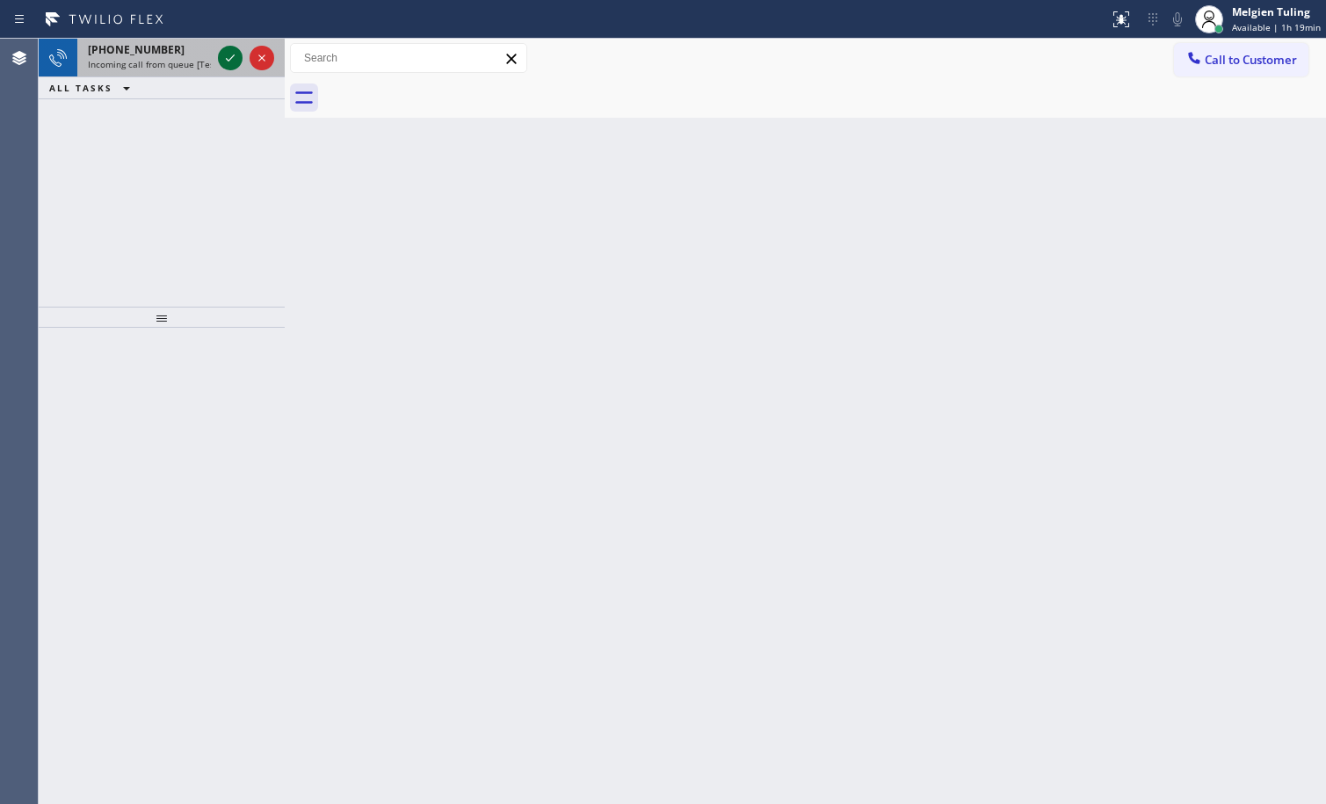
click at [231, 57] on icon at bounding box center [230, 57] width 21 height 21
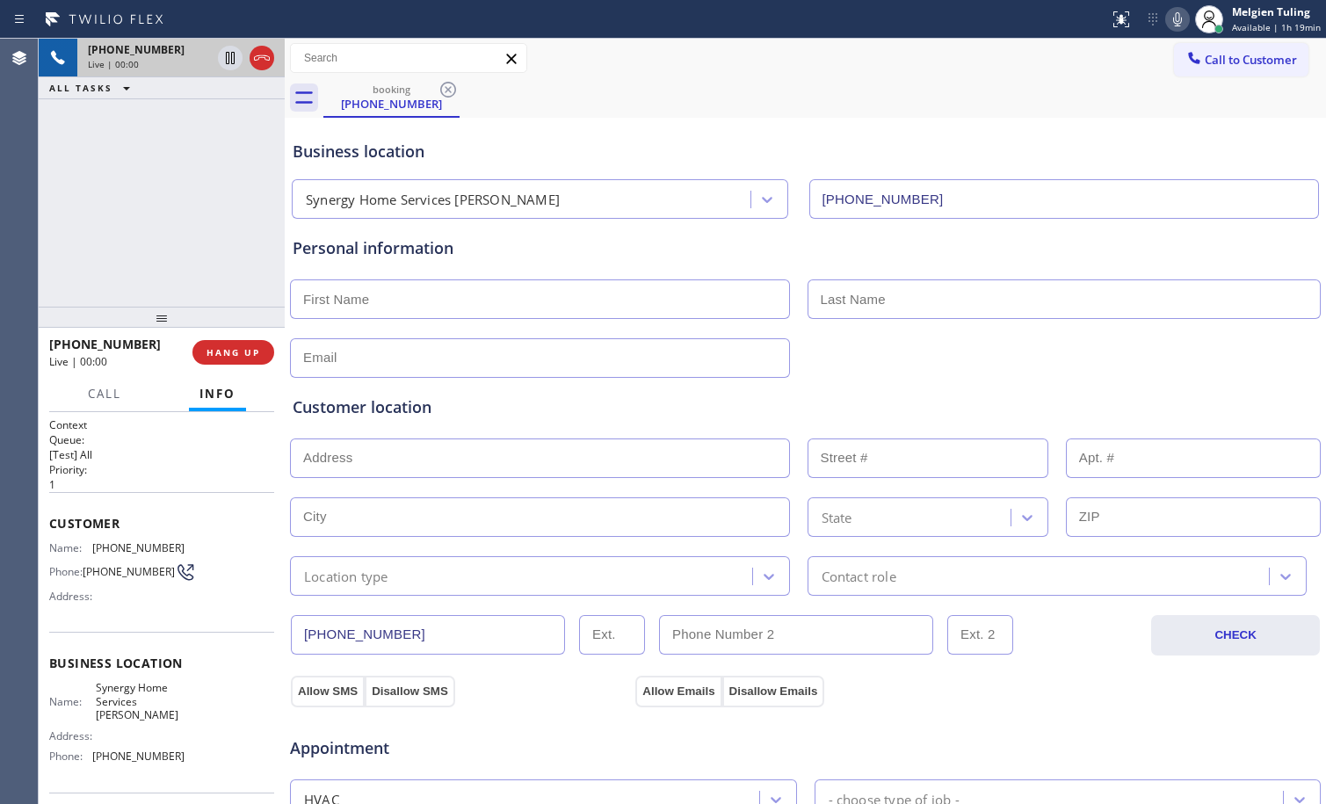
type input "[PHONE_NUMBER]"
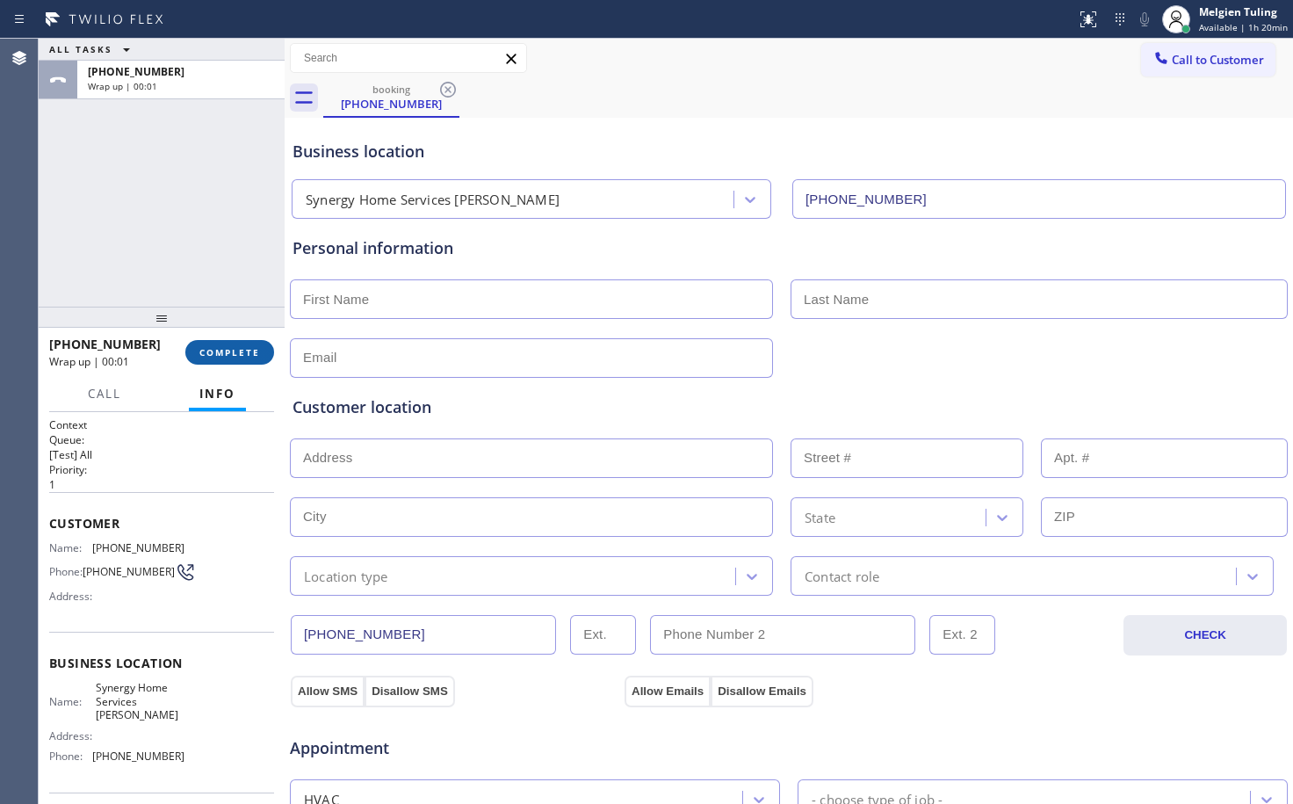
click at [245, 357] on span "COMPLETE" at bounding box center [229, 352] width 61 height 12
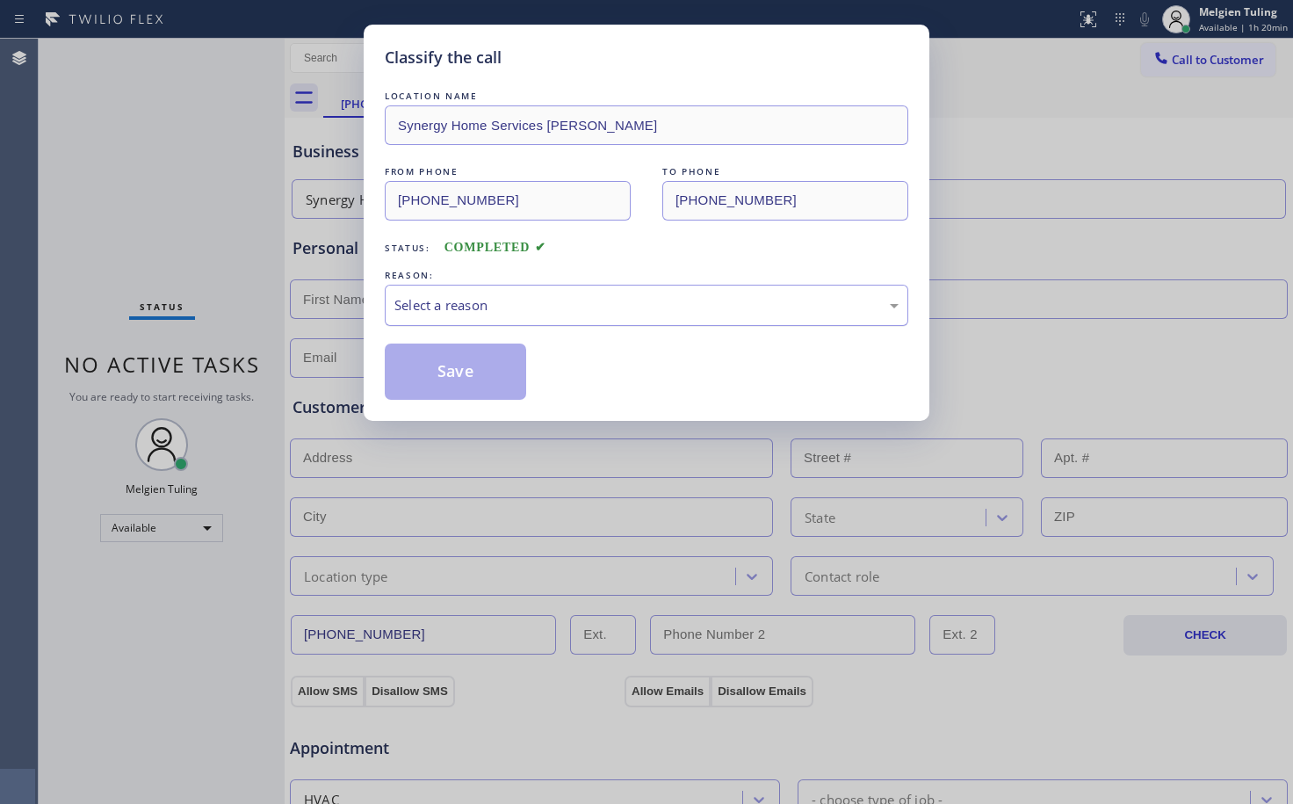
click at [451, 304] on div "Select a reason" at bounding box center [646, 305] width 504 height 20
click at [459, 365] on button "Save" at bounding box center [455, 372] width 141 height 56
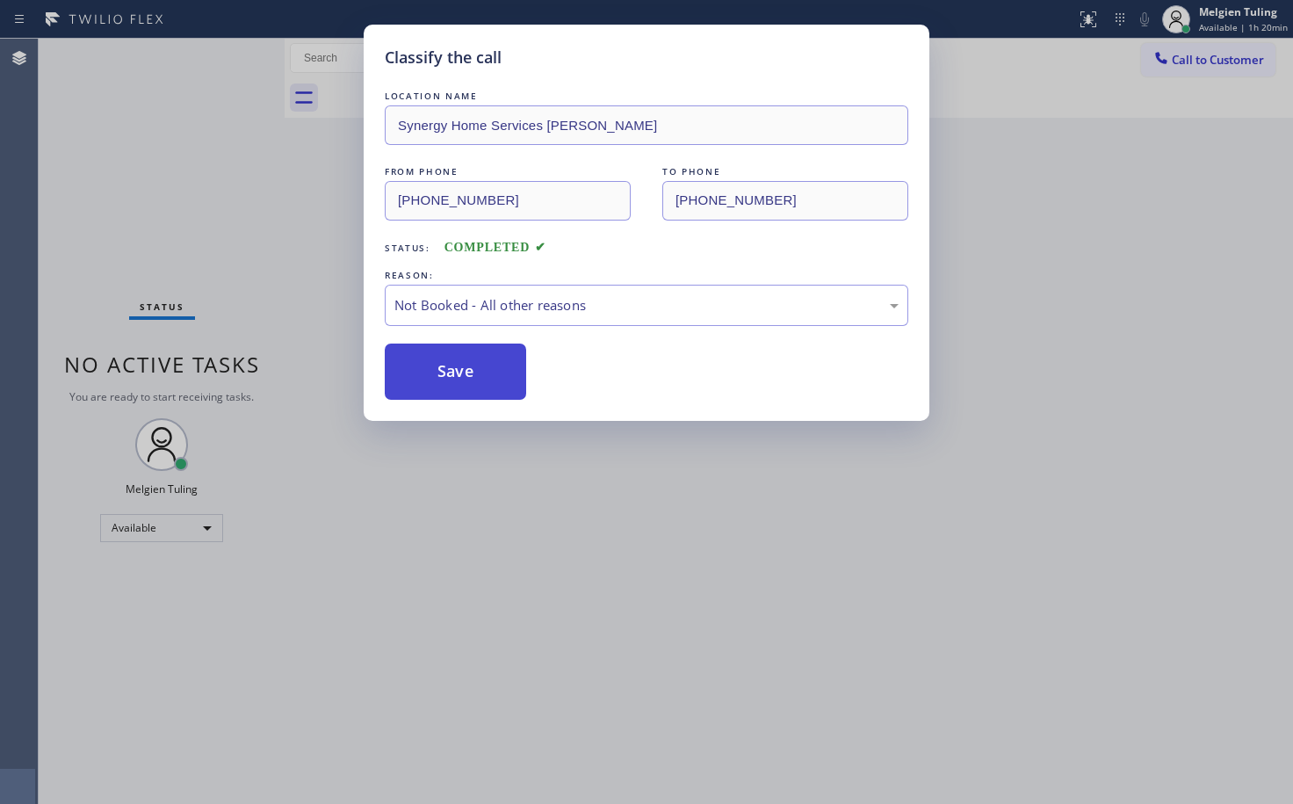
click at [459, 365] on button "Save" at bounding box center [455, 372] width 141 height 56
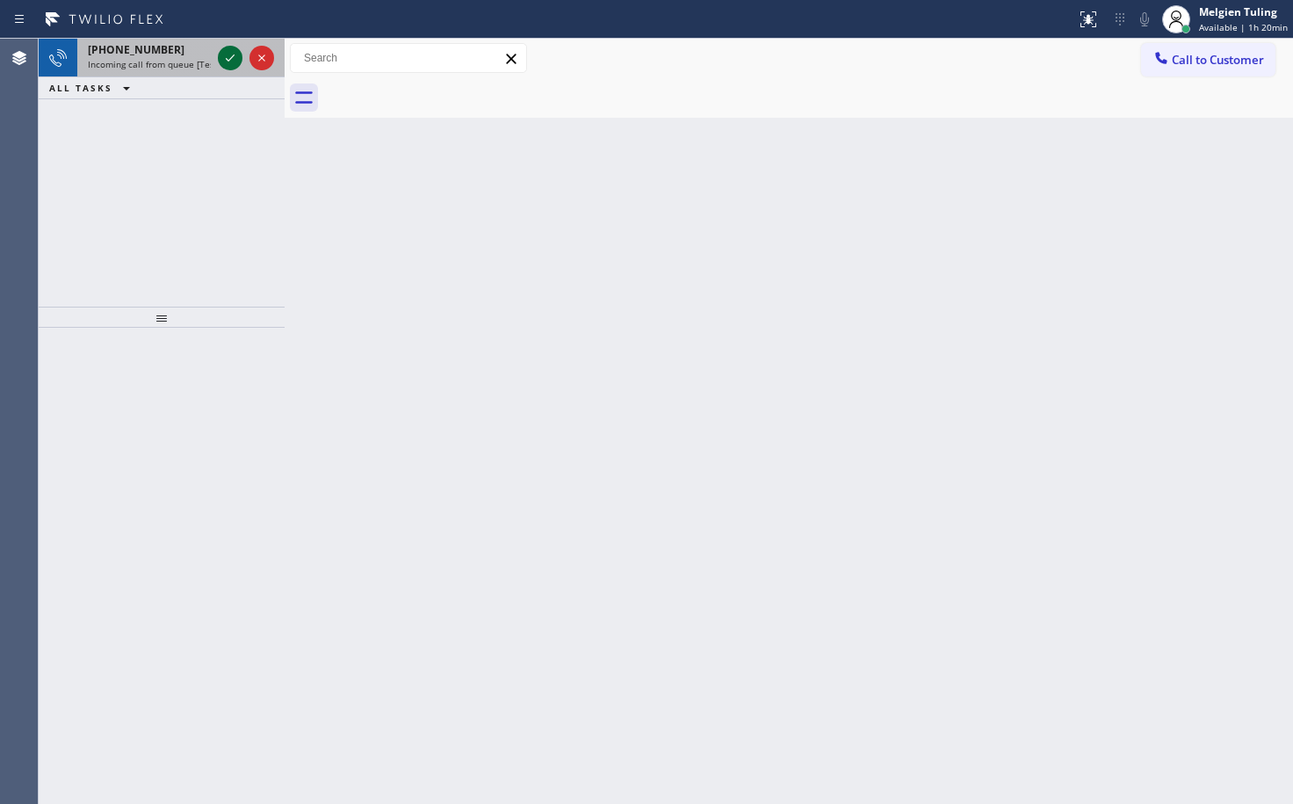
click at [219, 55] on div at bounding box center [230, 57] width 25 height 21
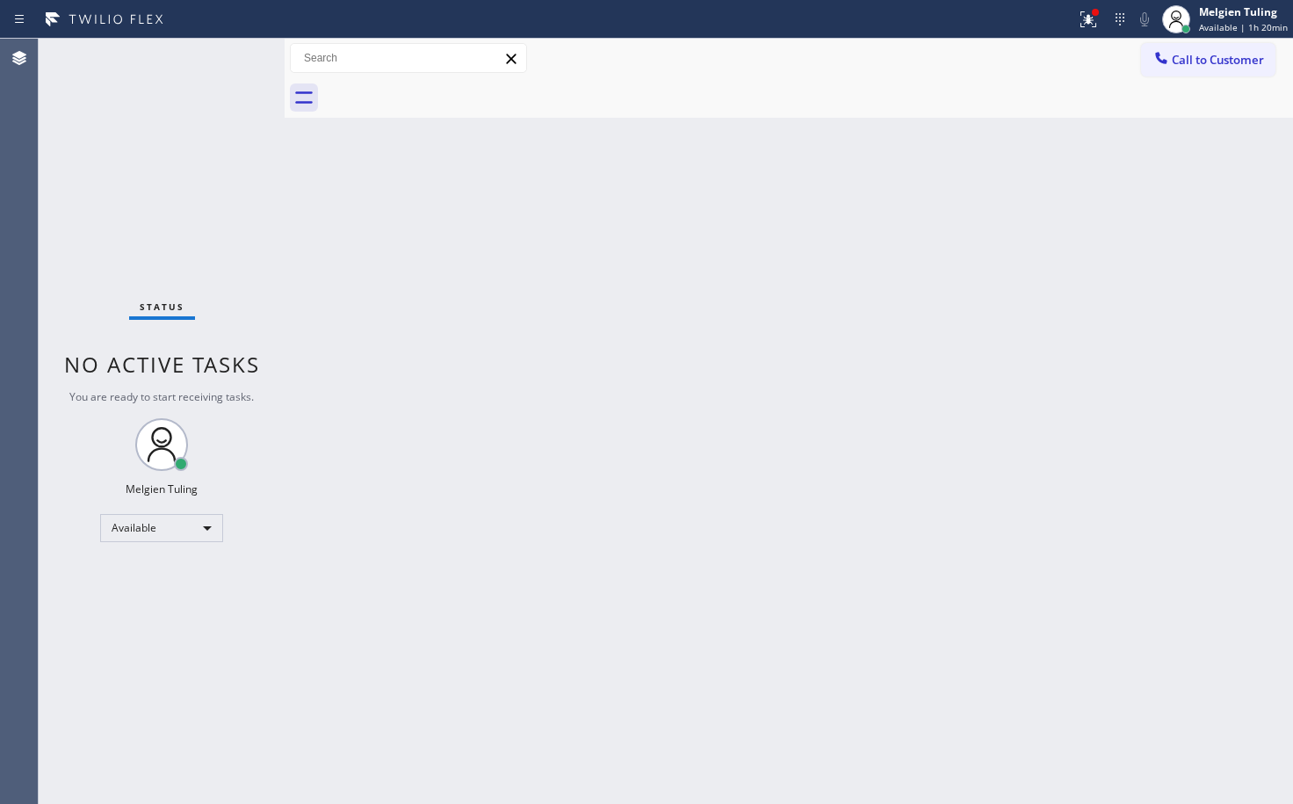
click at [220, 89] on div "Status No active tasks You are ready to start receiving tasks. Melgien Tuling A…" at bounding box center [162, 421] width 246 height 765
click at [1085, 24] on icon at bounding box center [1089, 19] width 16 height 16
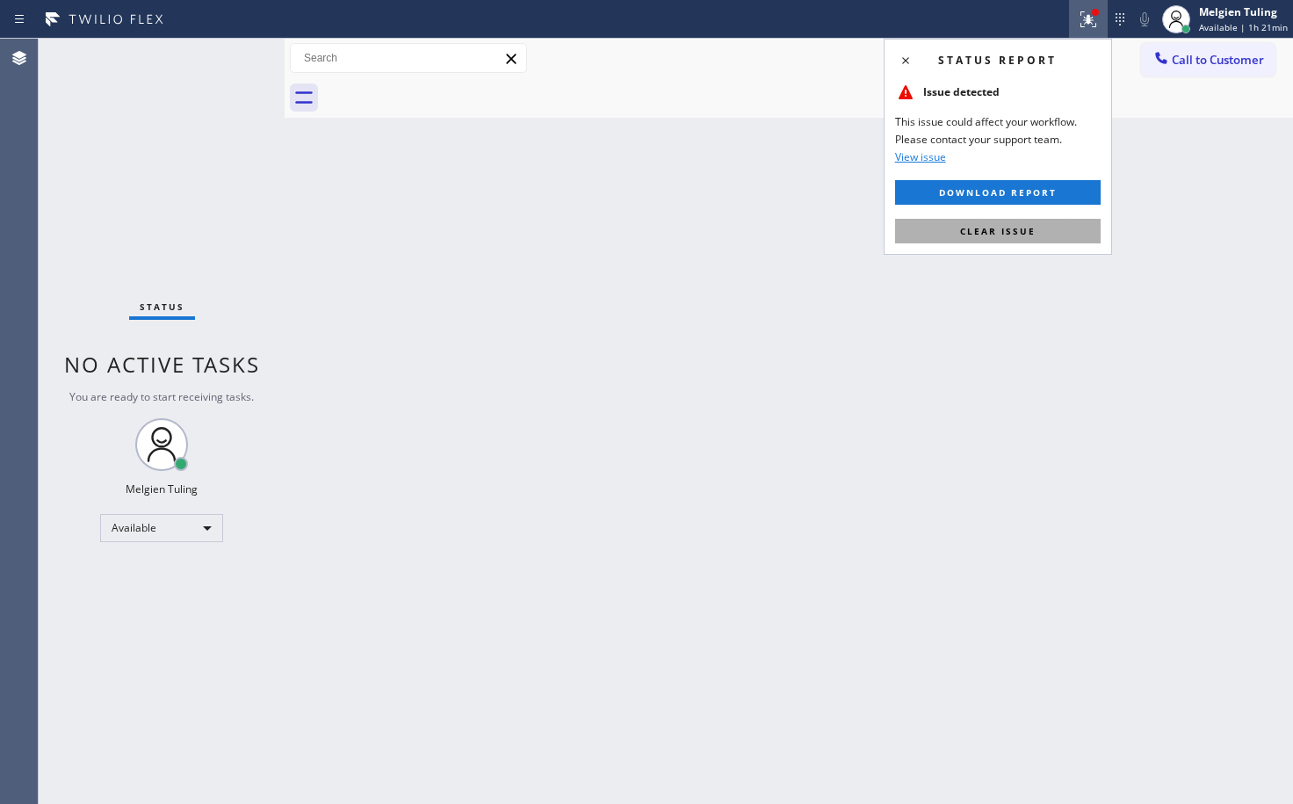
click at [975, 233] on span "Clear issue" at bounding box center [998, 231] width 76 height 12
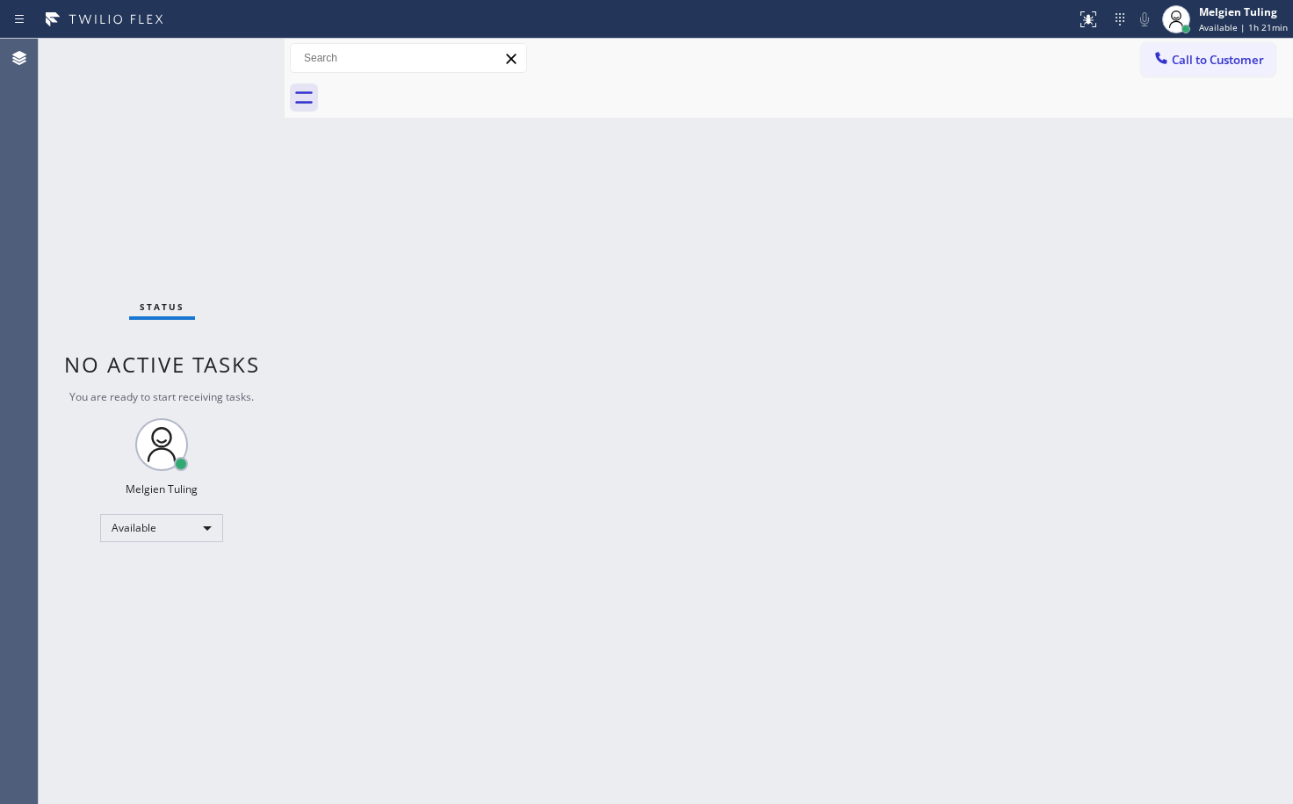
click at [777, 257] on div "Back to Dashboard Change Sender ID Customers Technicians Select a contact Outbo…" at bounding box center [789, 421] width 1009 height 765
click at [229, 62] on div "Status No active tasks You are ready to start receiving tasks. Melgien Tuling A…" at bounding box center [162, 421] width 246 height 765
click at [235, 73] on div "Status No active tasks You are ready to start receiving tasks. Melgien Tuling A…" at bounding box center [162, 421] width 246 height 765
click at [221, 69] on div "Status No active tasks You are ready to start receiving tasks. Melgien Tuling A…" at bounding box center [162, 421] width 246 height 765
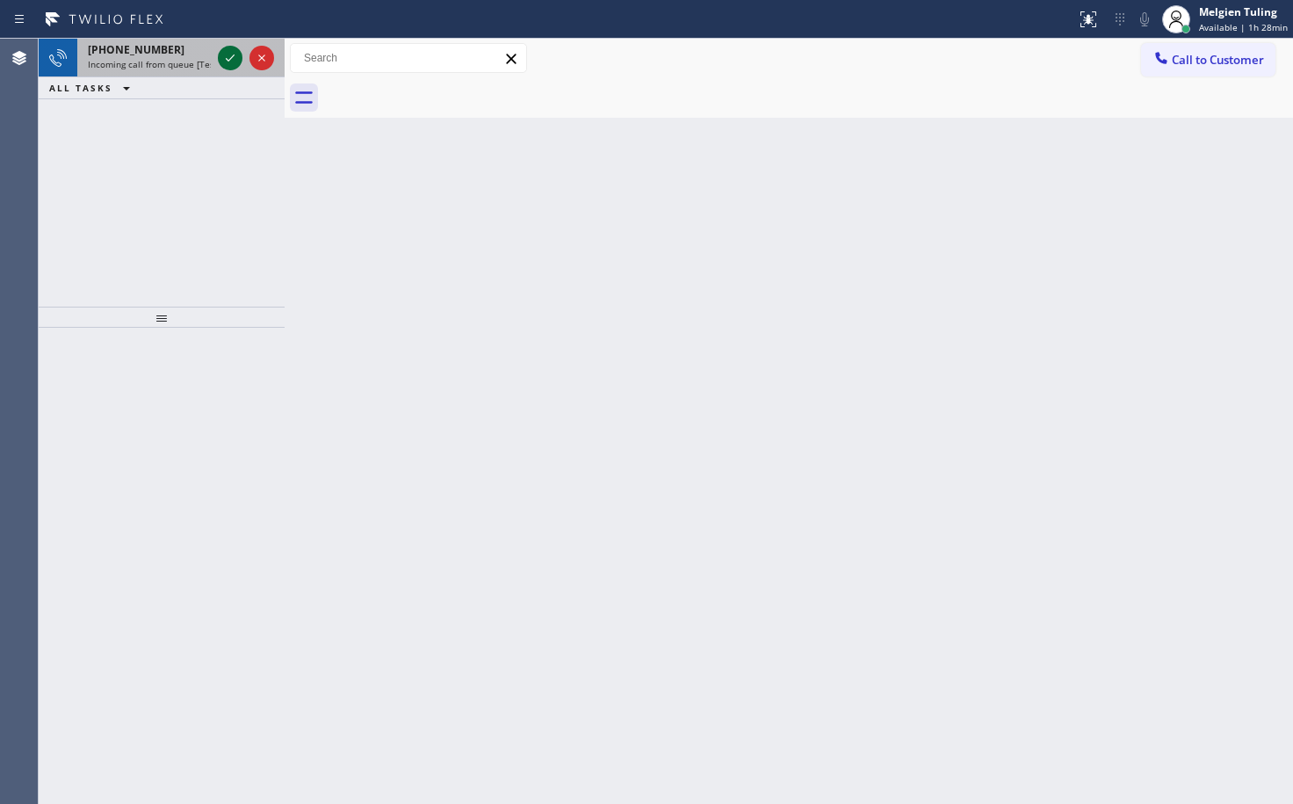
click at [224, 65] on icon at bounding box center [230, 57] width 21 height 21
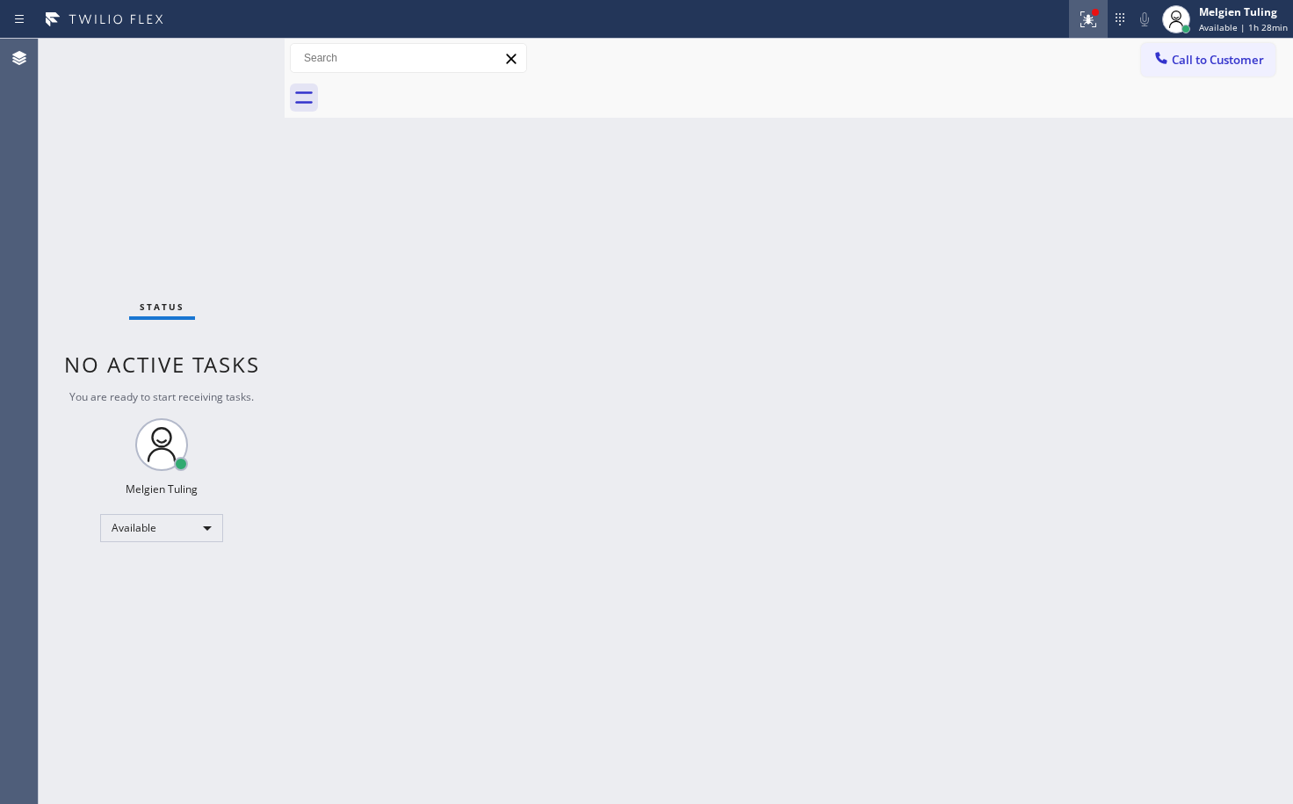
click at [1078, 24] on div at bounding box center [1088, 19] width 39 height 21
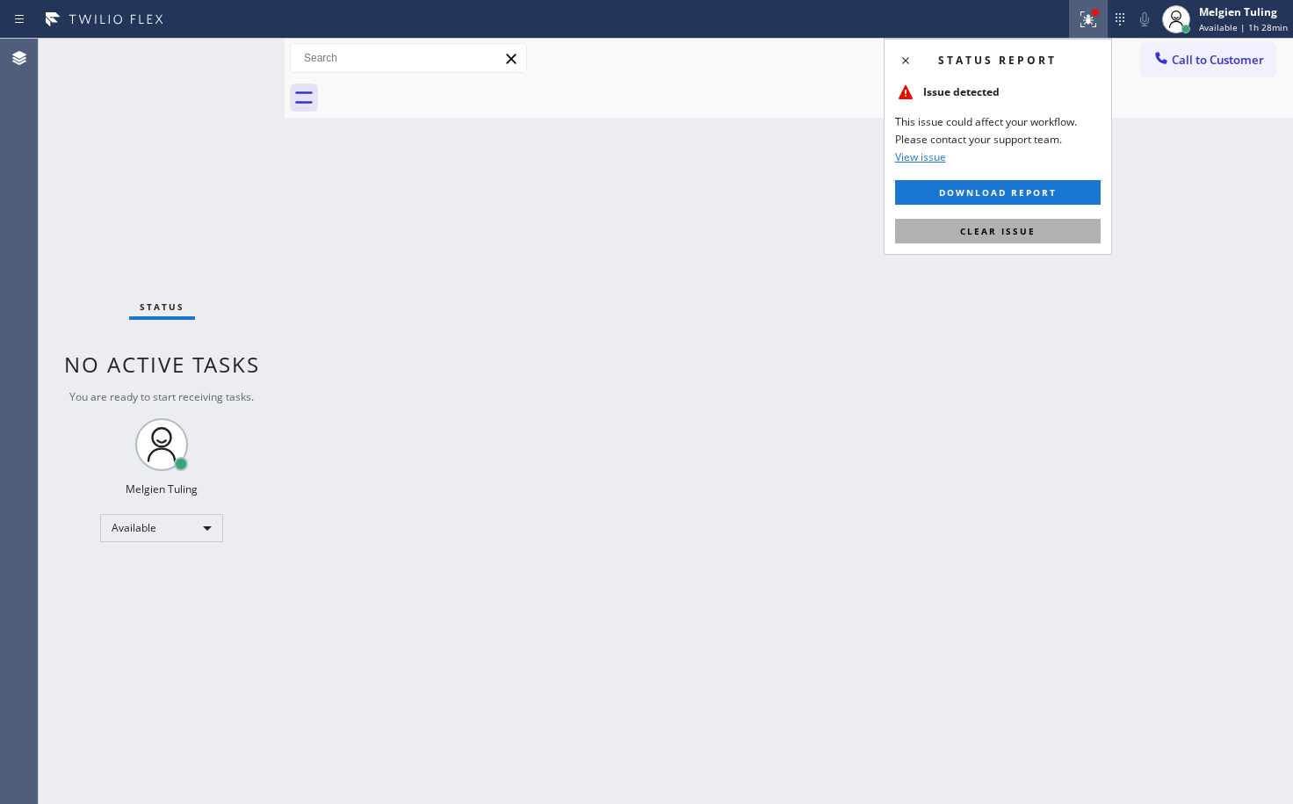
click at [966, 233] on span "Clear issue" at bounding box center [998, 231] width 76 height 12
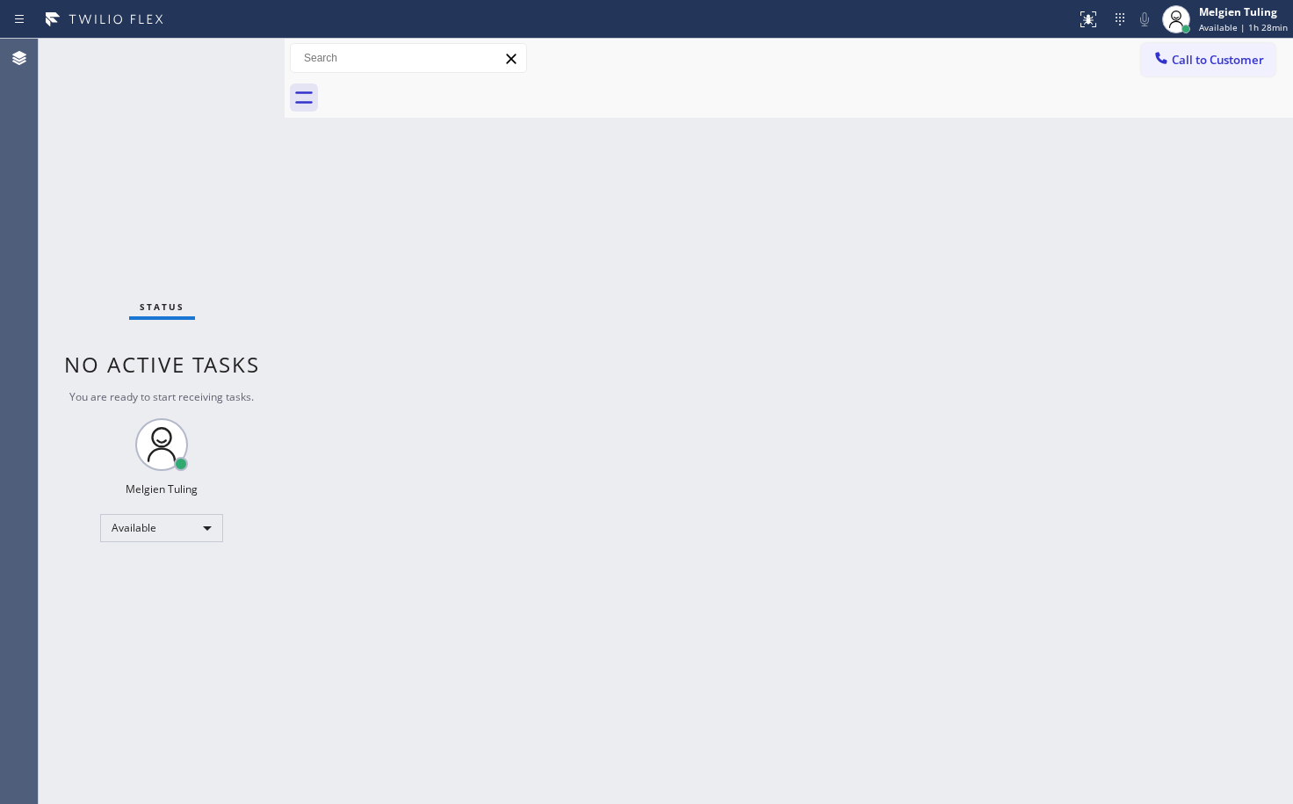
click at [1033, 174] on div "Back to Dashboard Change Sender ID Customers Technicians Select a contact Outbo…" at bounding box center [789, 421] width 1009 height 765
click at [588, 255] on div "Back to Dashboard Change Sender ID Customers Technicians Select a contact Outbo…" at bounding box center [789, 421] width 1009 height 765
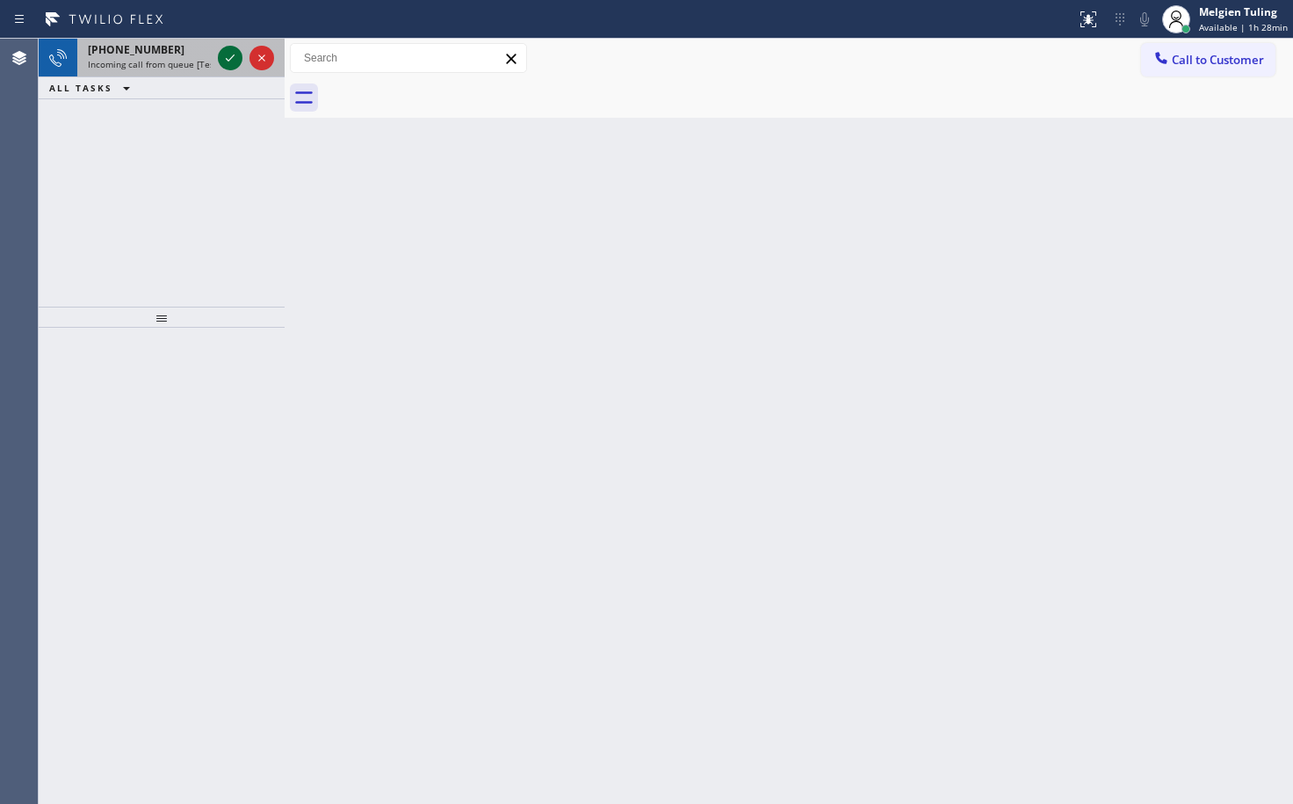
click at [231, 66] on icon at bounding box center [230, 57] width 21 height 21
click at [232, 61] on icon at bounding box center [230, 57] width 21 height 21
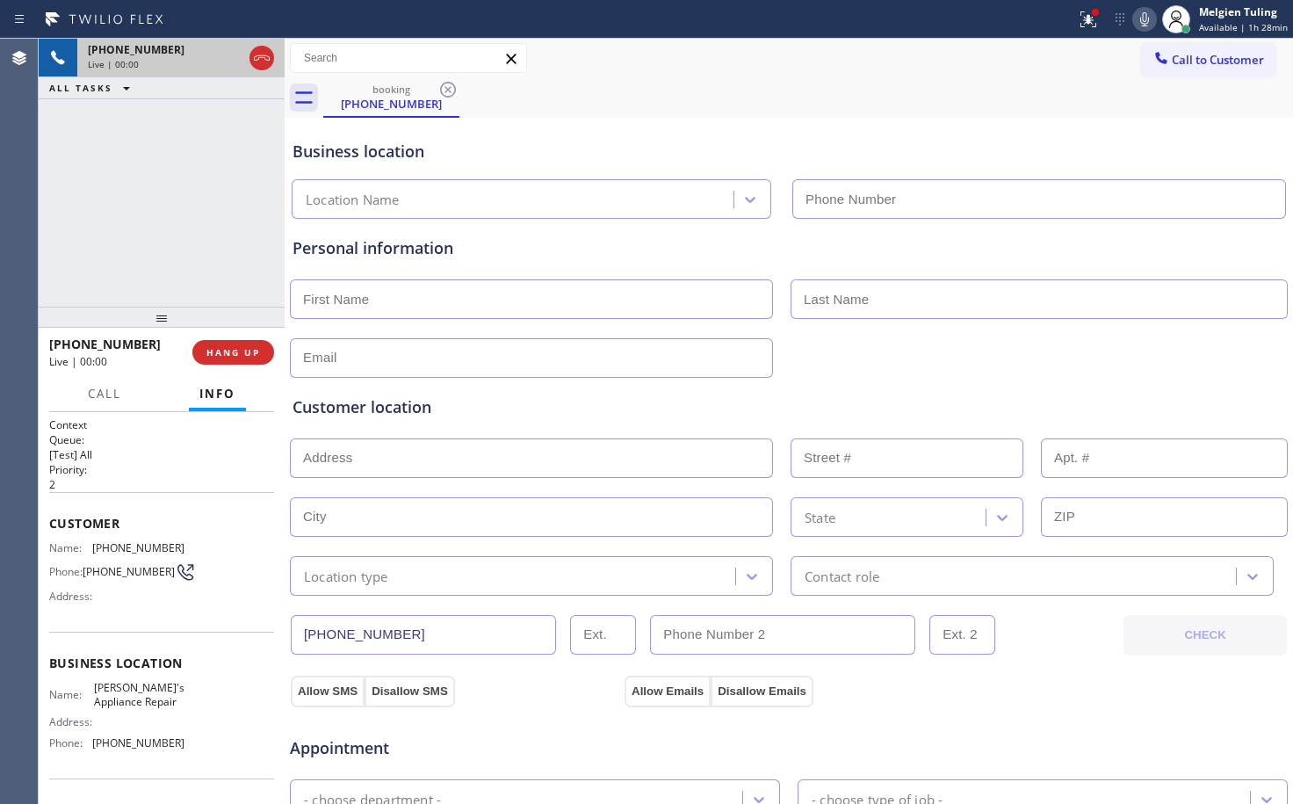
type input "[PHONE_NUMBER]"
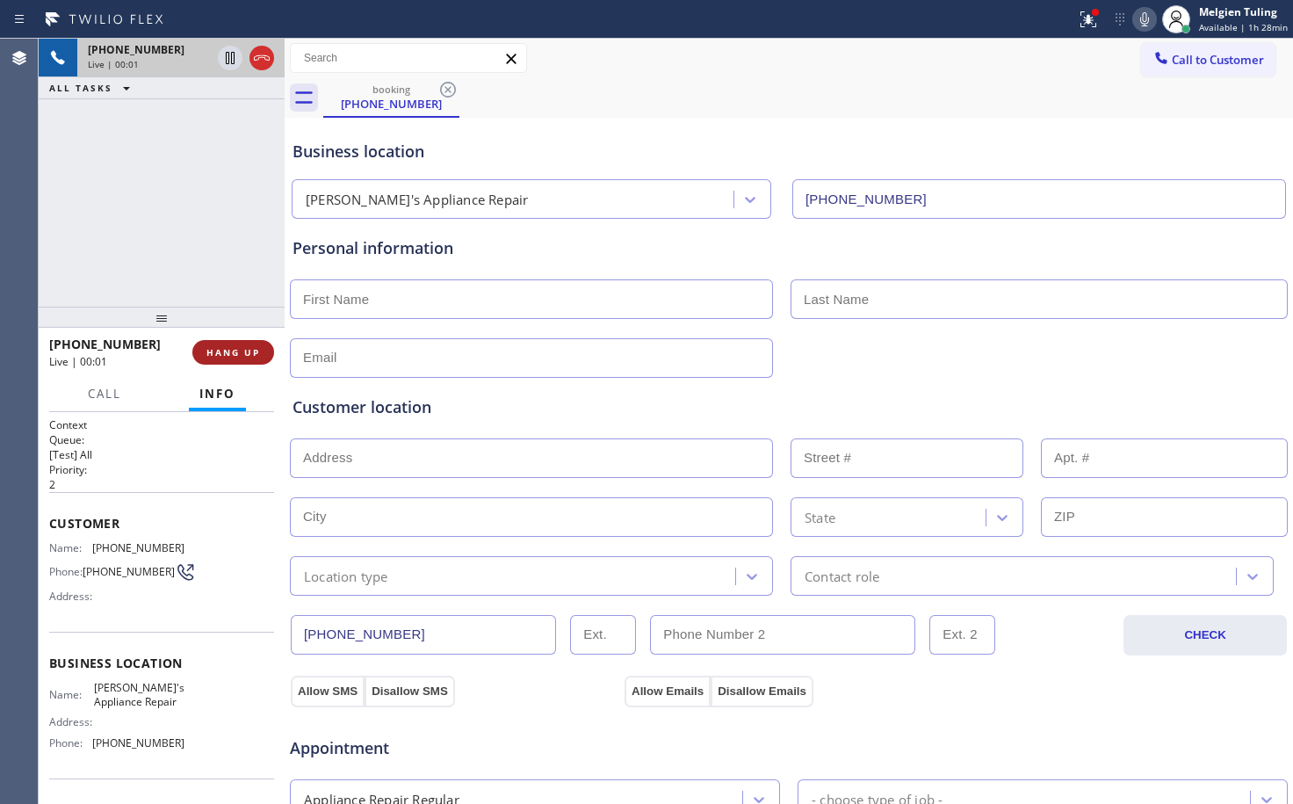
click at [248, 354] on span "HANG UP" at bounding box center [233, 352] width 54 height 12
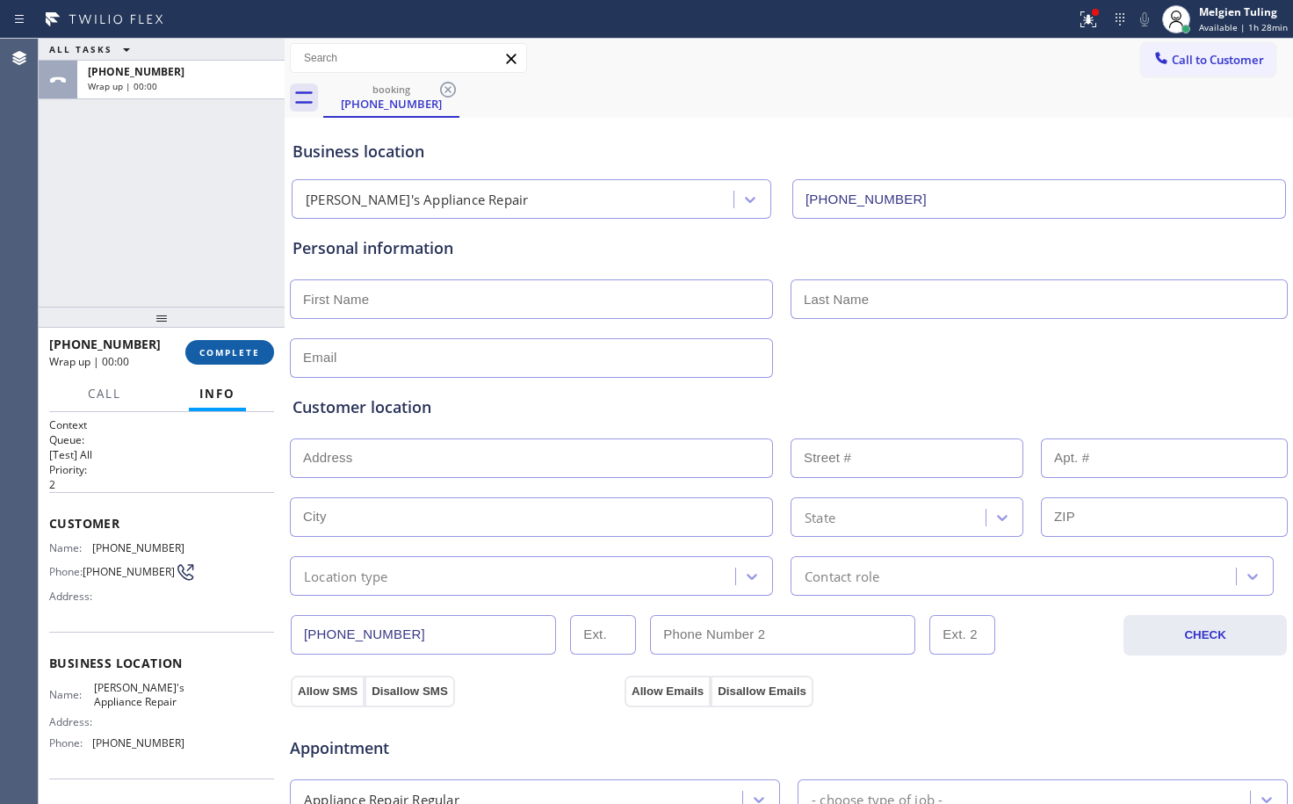
click at [241, 344] on button "COMPLETE" at bounding box center [229, 352] width 89 height 25
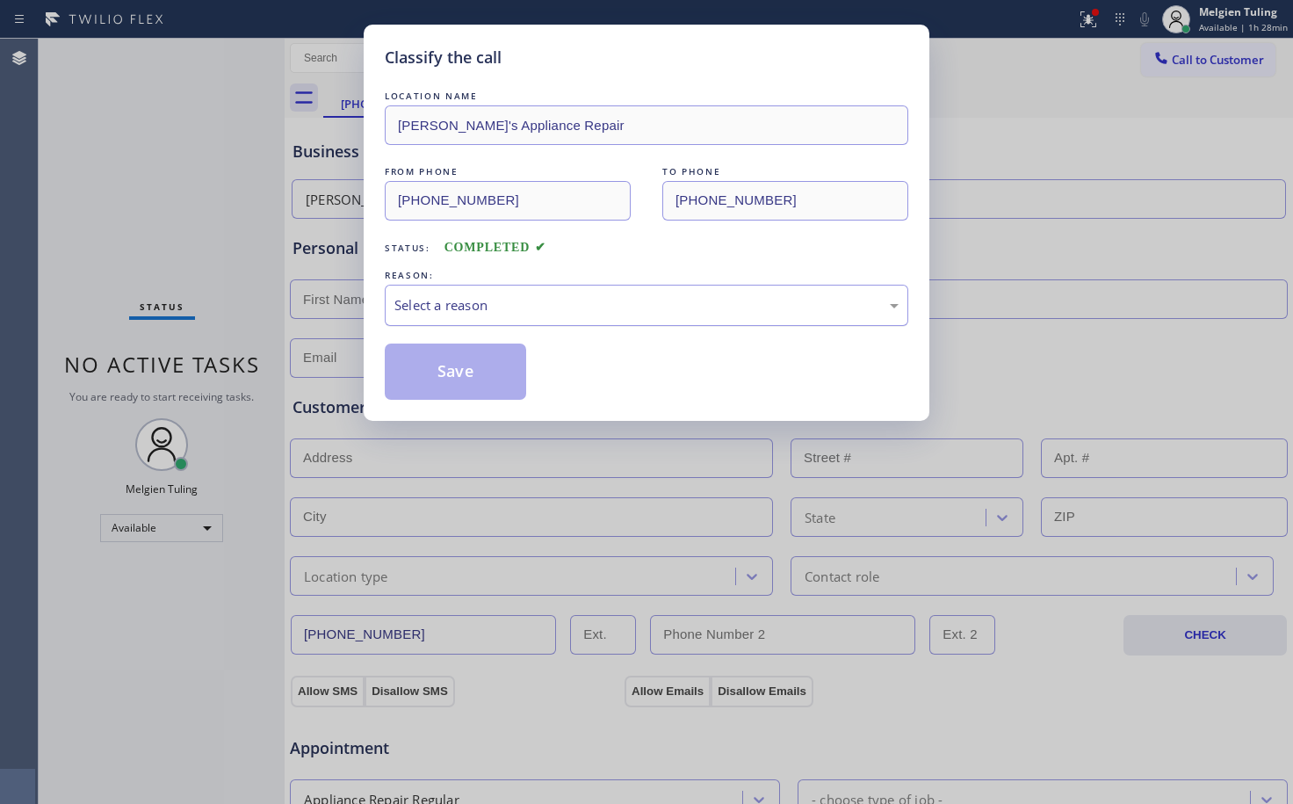
click at [430, 306] on div "Select a reason" at bounding box center [646, 305] width 504 height 20
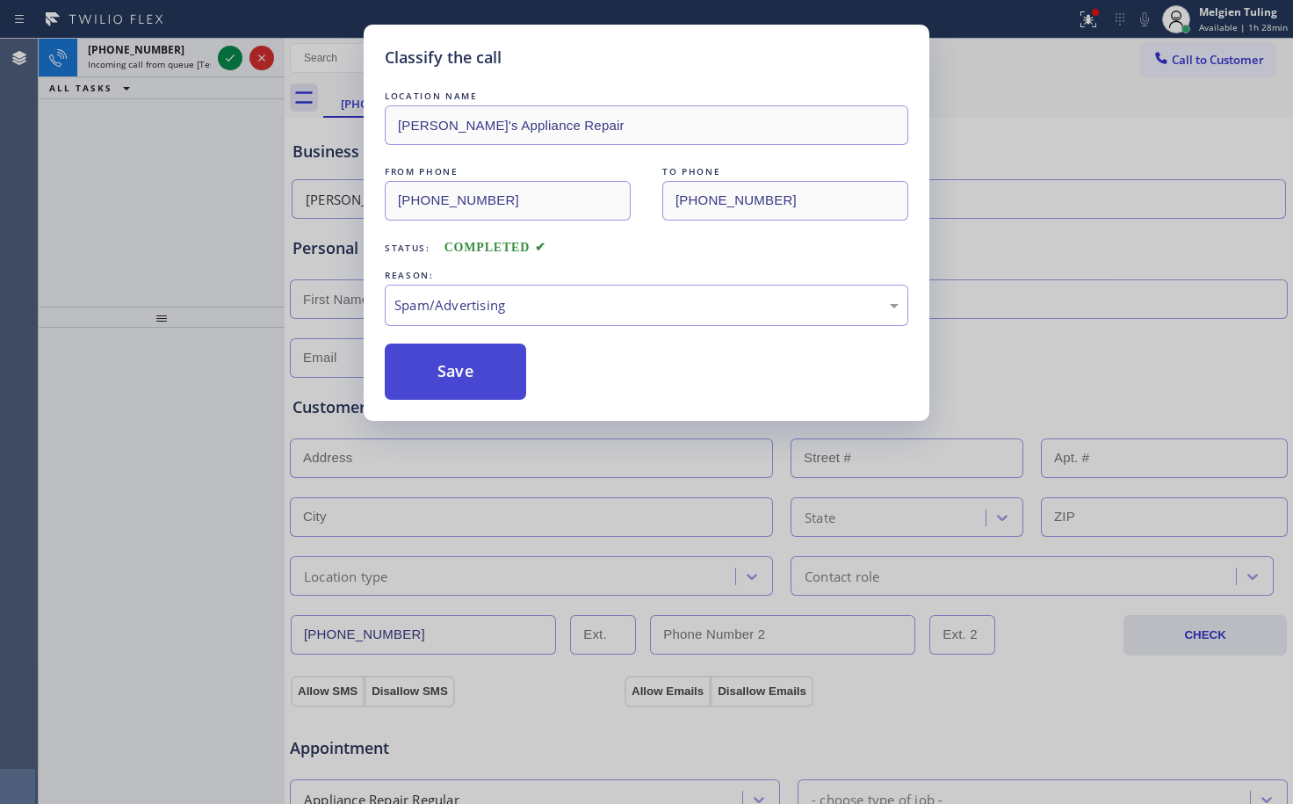
click at [467, 362] on button "Save" at bounding box center [455, 372] width 141 height 56
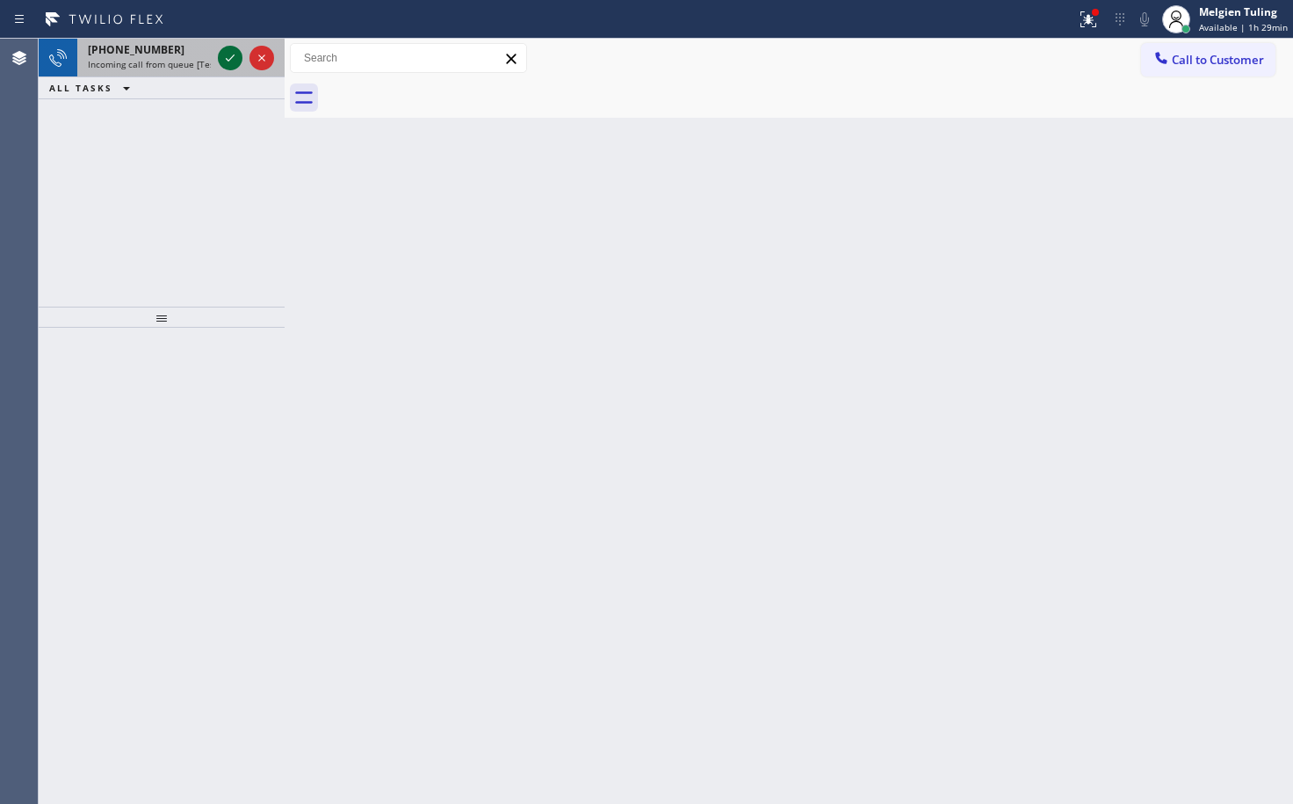
click at [231, 50] on icon at bounding box center [230, 57] width 21 height 21
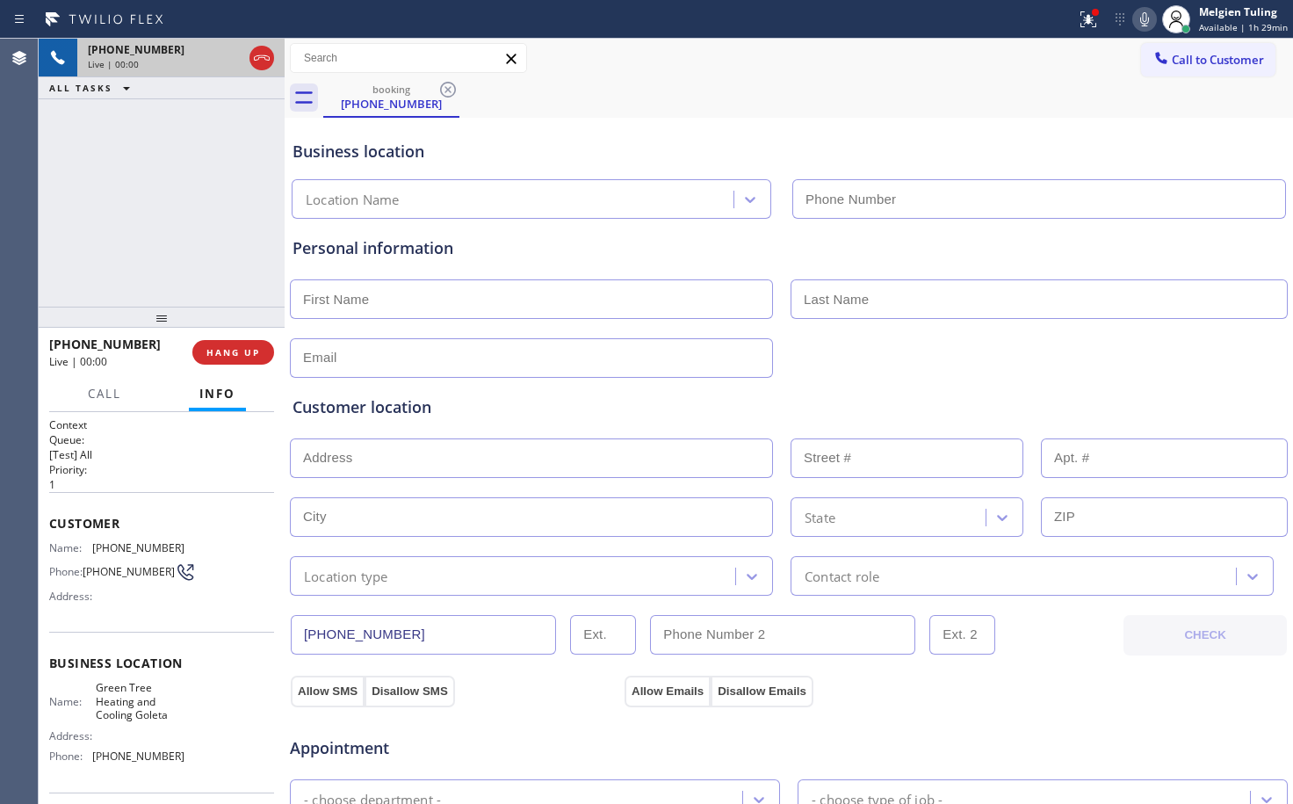
type input "[PHONE_NUMBER]"
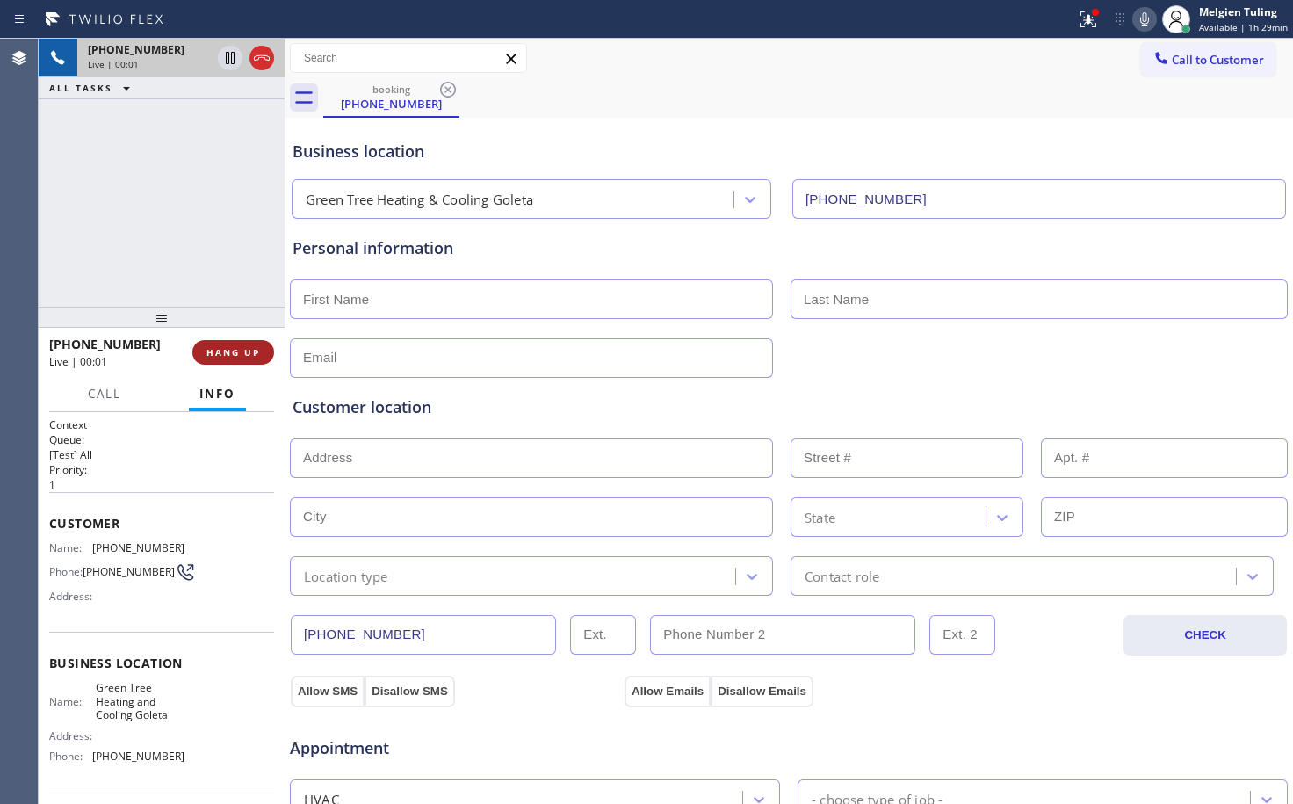
click at [213, 351] on span "HANG UP" at bounding box center [233, 352] width 54 height 12
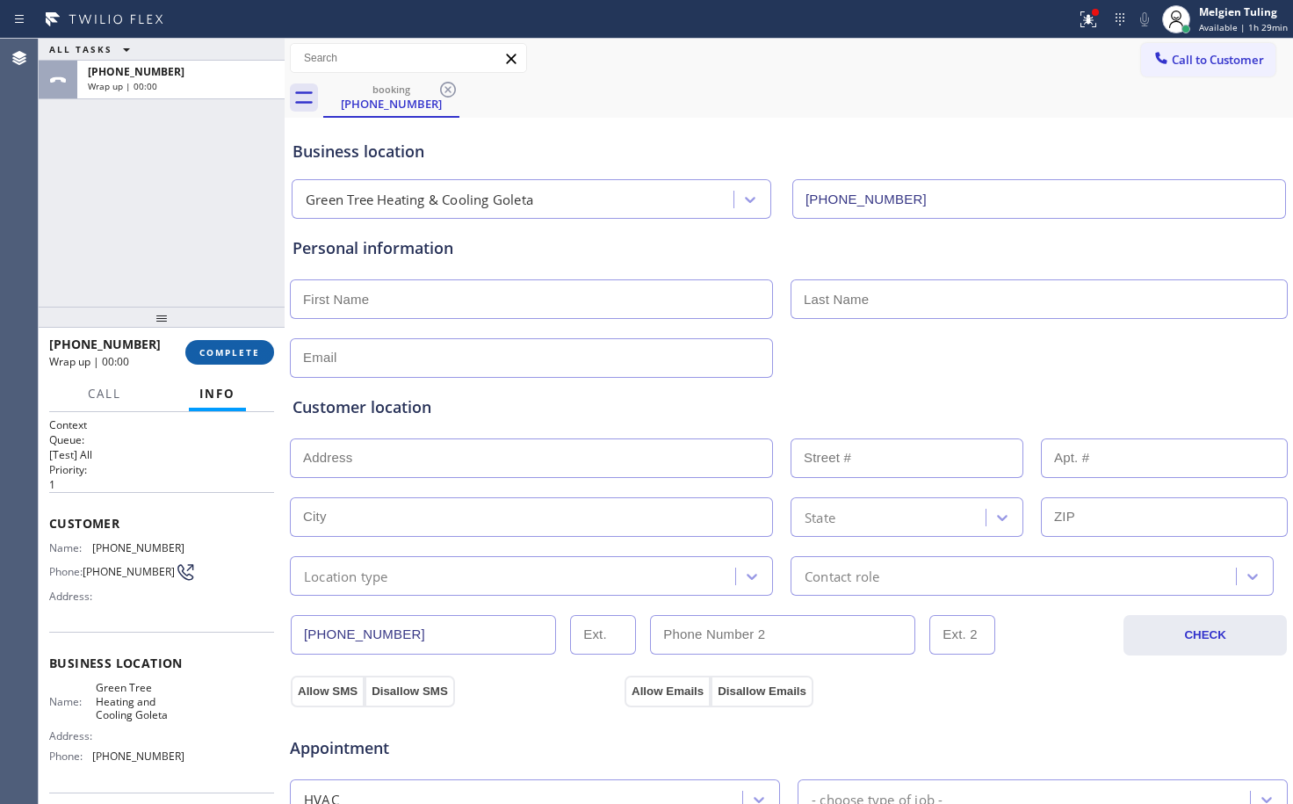
click at [240, 355] on span "COMPLETE" at bounding box center [229, 352] width 61 height 12
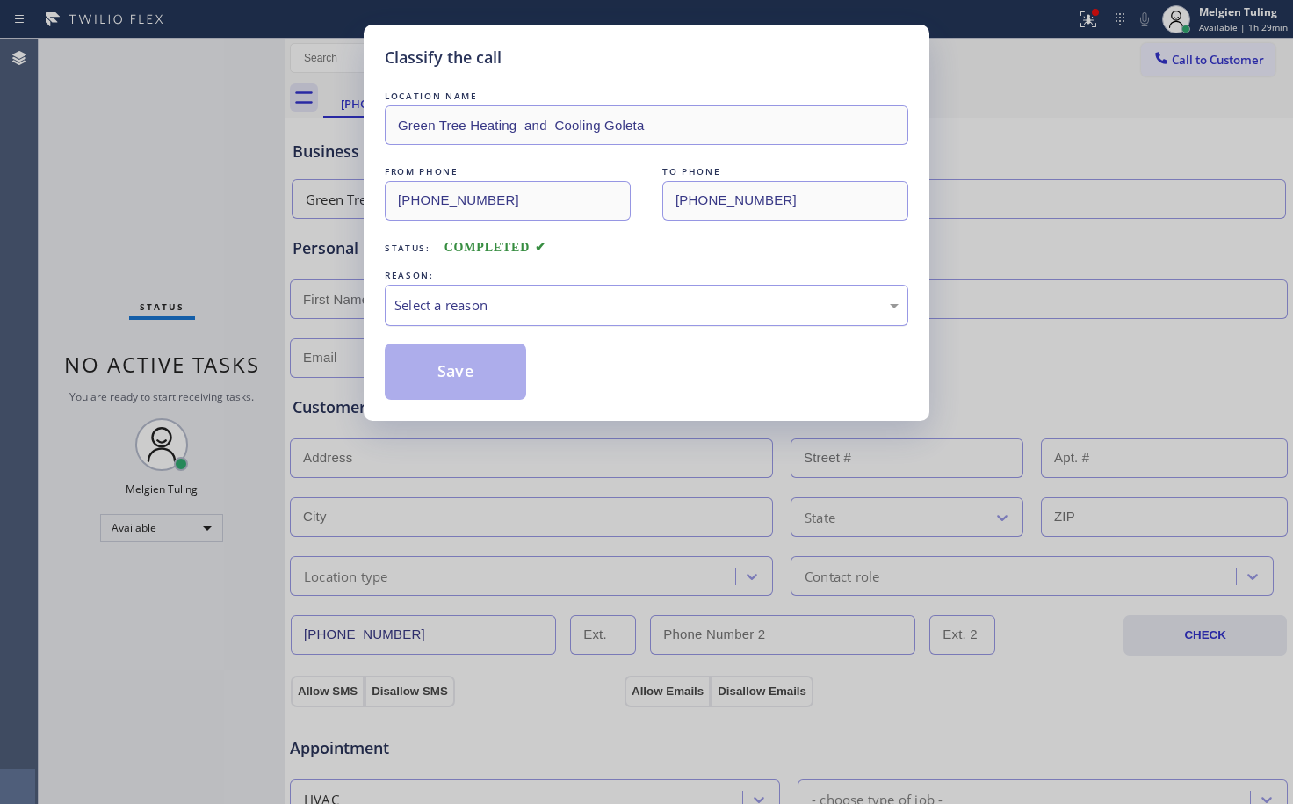
click at [475, 307] on div "Select a reason" at bounding box center [646, 305] width 504 height 20
click at [451, 387] on button "Save" at bounding box center [455, 372] width 141 height 56
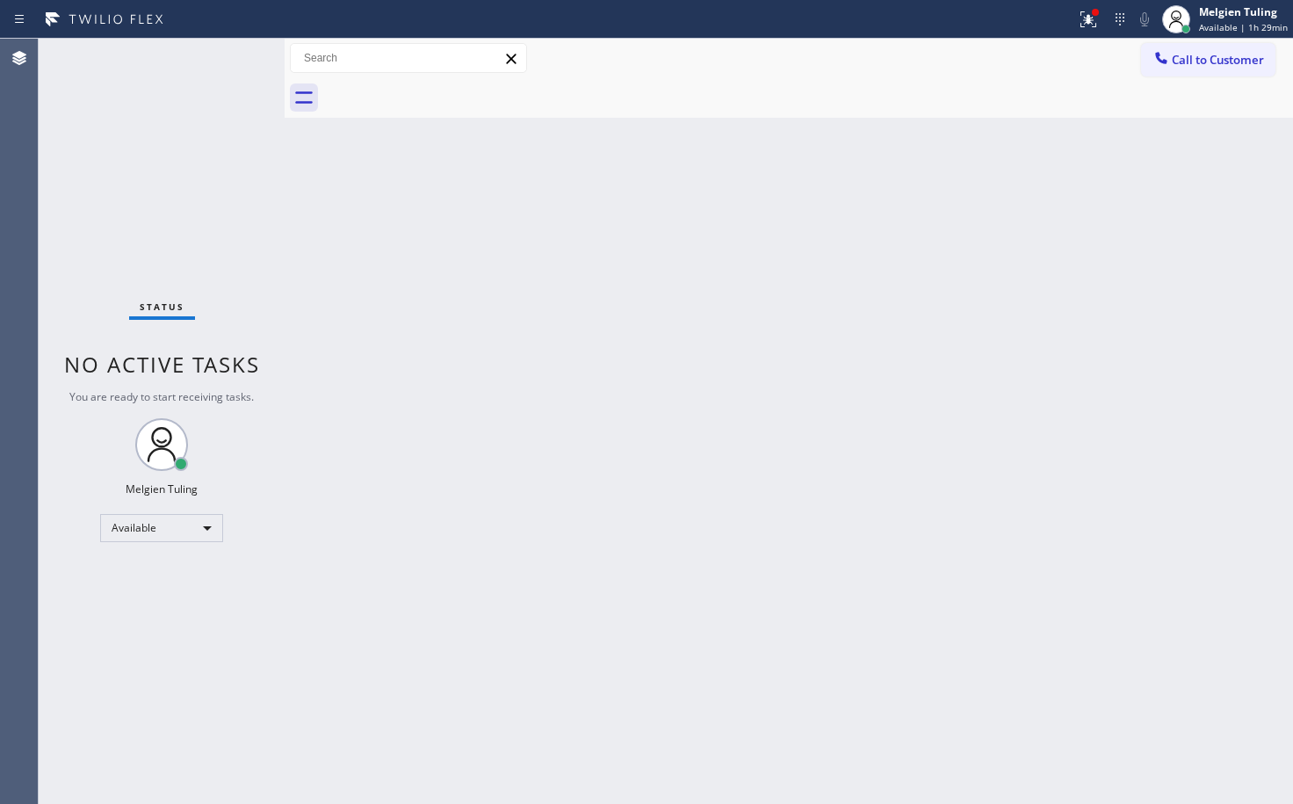
click at [451, 387] on div "Back to Dashboard Change Sender ID Customers Technicians Select a contact Outbo…" at bounding box center [789, 421] width 1009 height 765
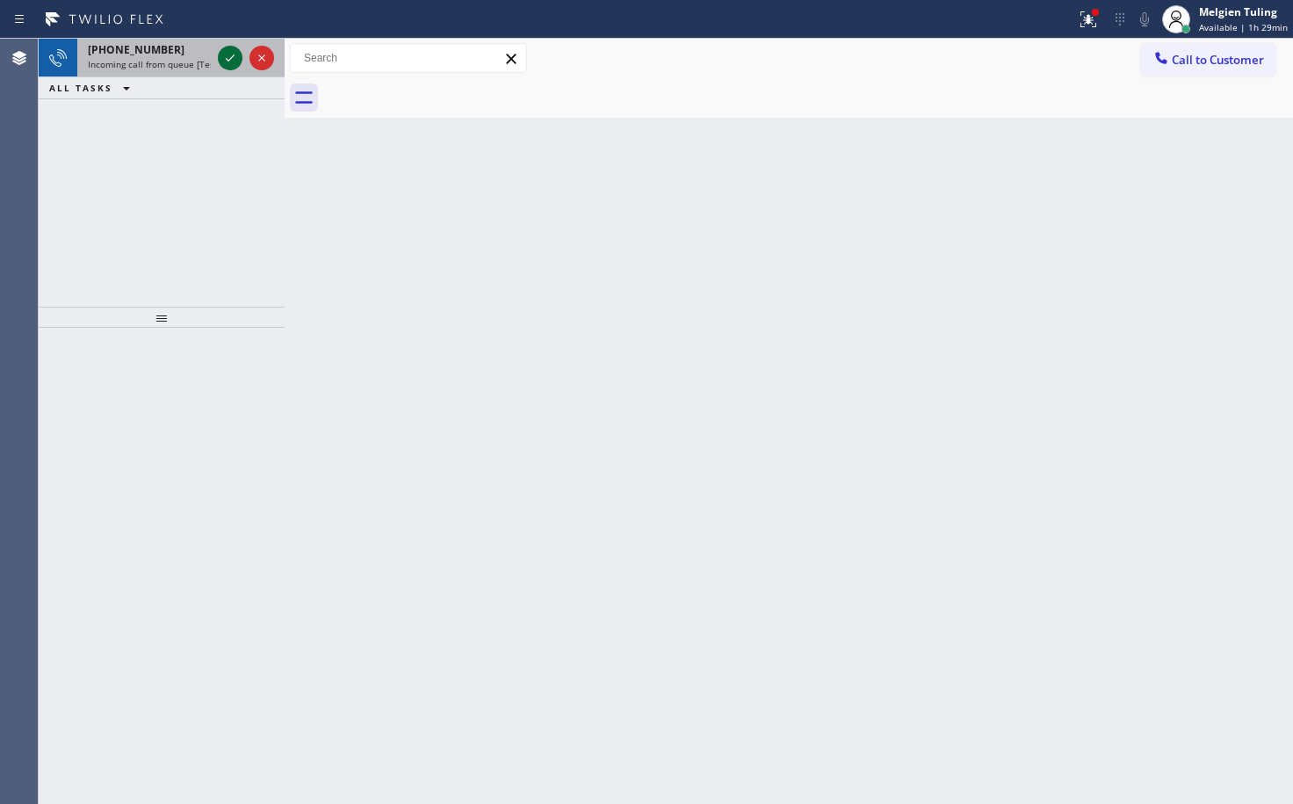
click at [228, 59] on icon at bounding box center [230, 57] width 21 height 21
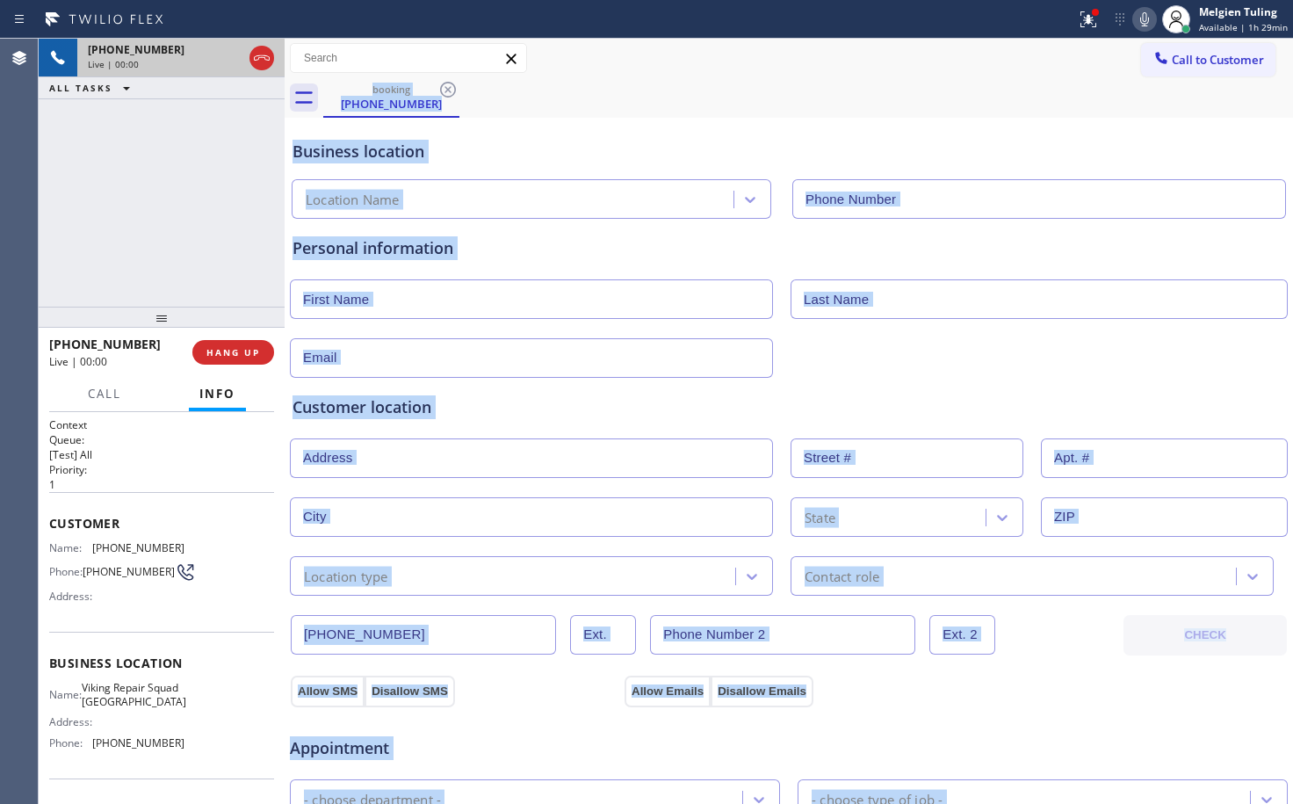
type input "[PHONE_NUMBER]"
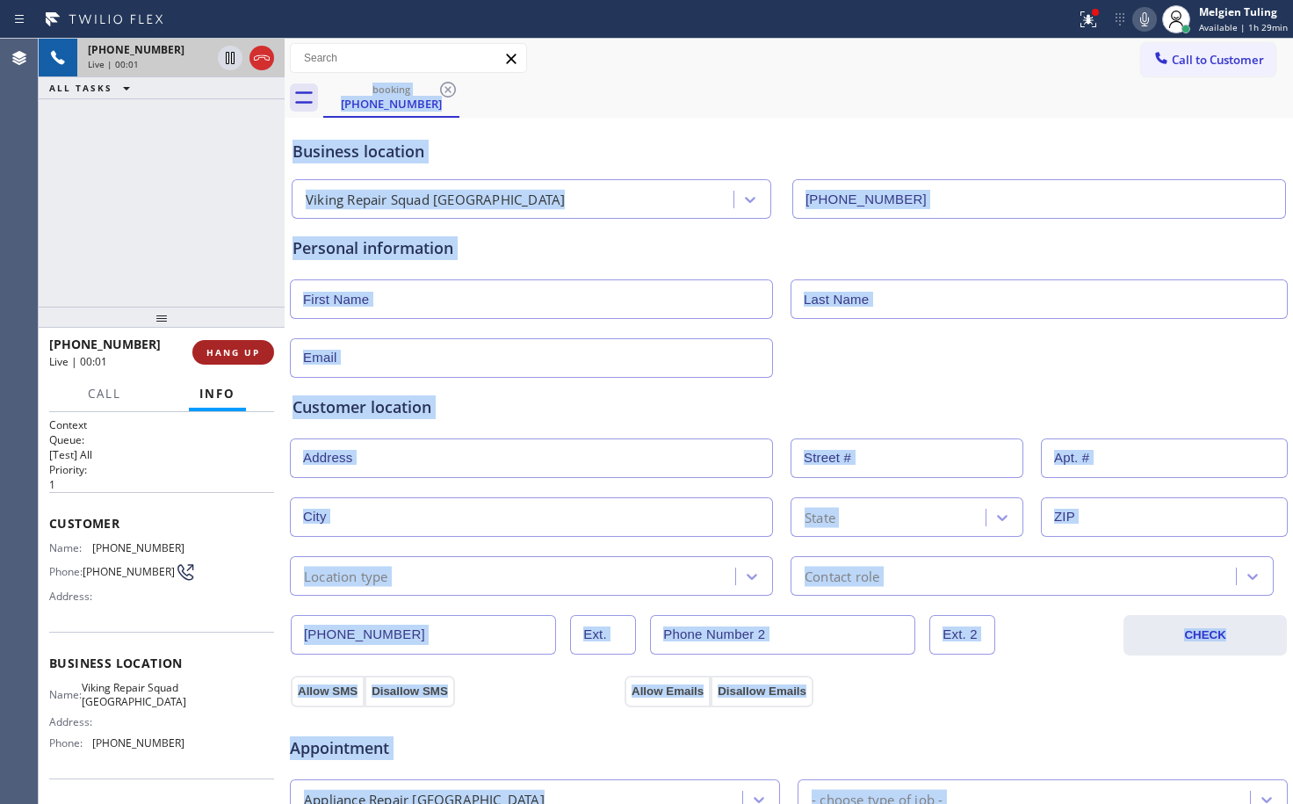
click at [234, 354] on span "HANG UP" at bounding box center [233, 352] width 54 height 12
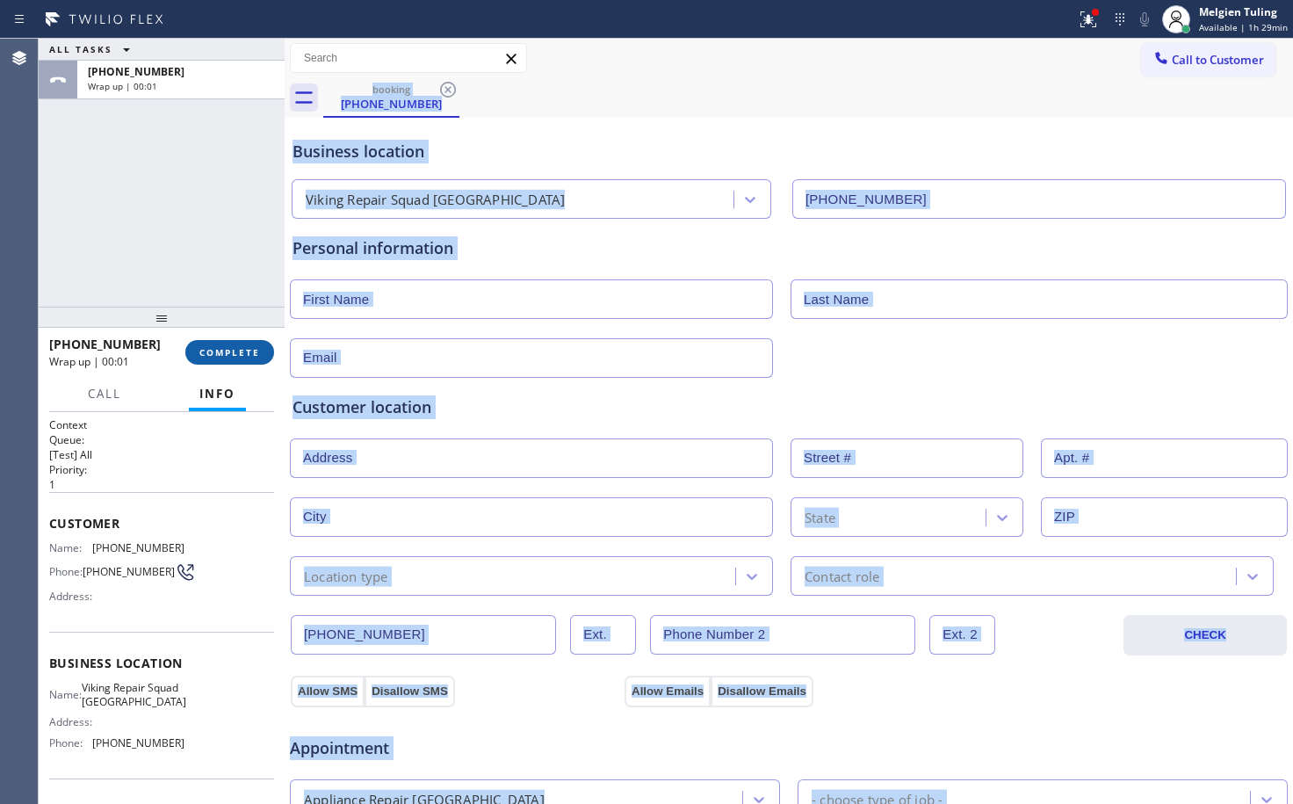
click at [235, 354] on span "COMPLETE" at bounding box center [229, 352] width 61 height 12
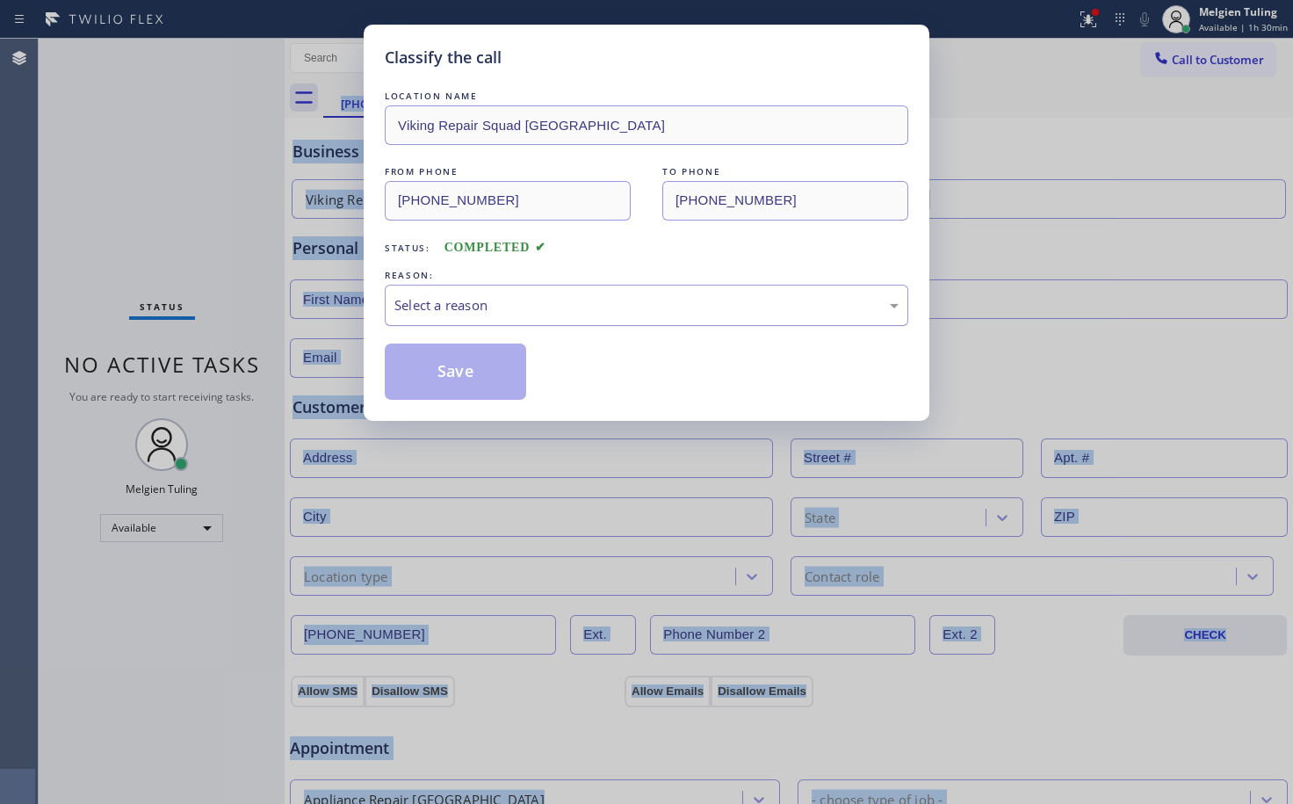
click at [561, 307] on div "Select a reason" at bounding box center [646, 305] width 504 height 20
click at [471, 349] on button "Save" at bounding box center [455, 372] width 141 height 56
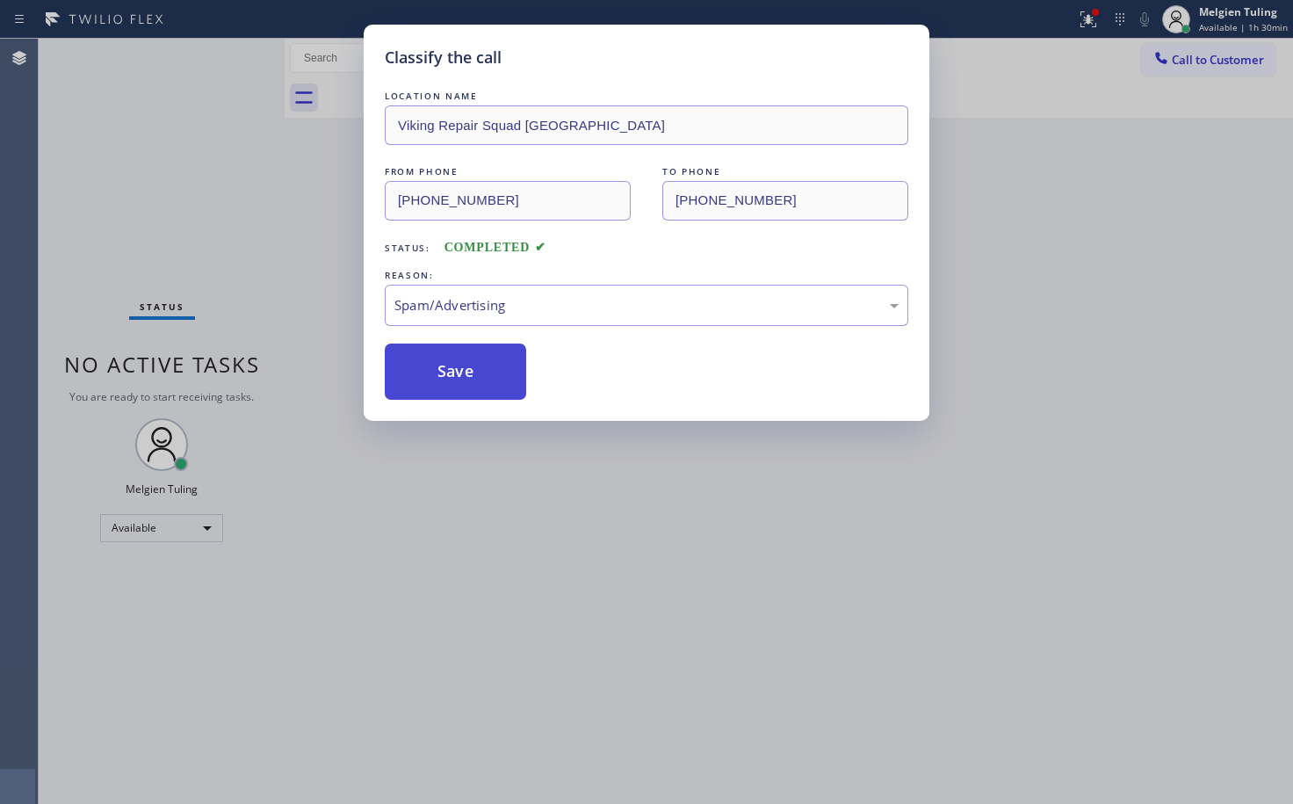
click at [466, 382] on button "Save" at bounding box center [455, 372] width 141 height 56
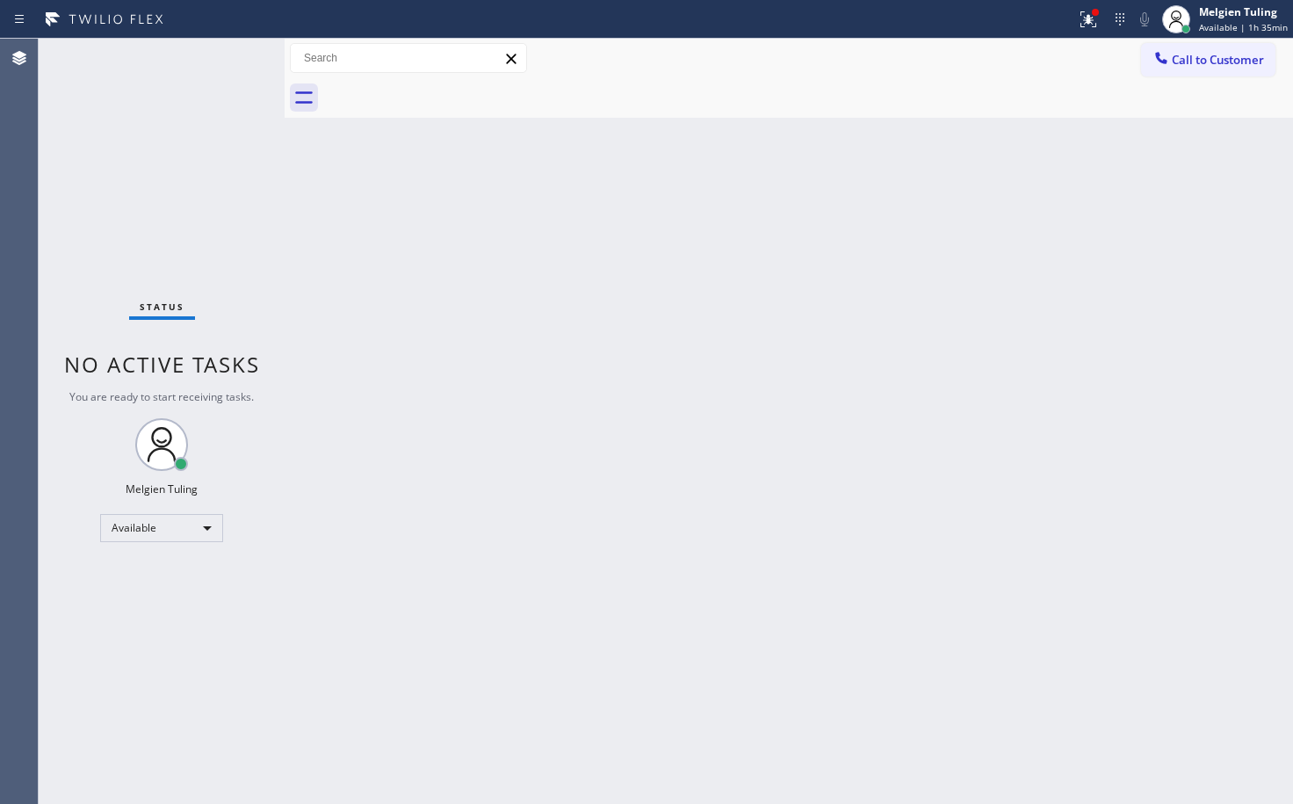
click at [224, 54] on div "Status No active tasks You are ready to start receiving tasks. Melgien Tuling A…" at bounding box center [162, 421] width 246 height 765
click at [1085, 17] on icon at bounding box center [1088, 19] width 21 height 21
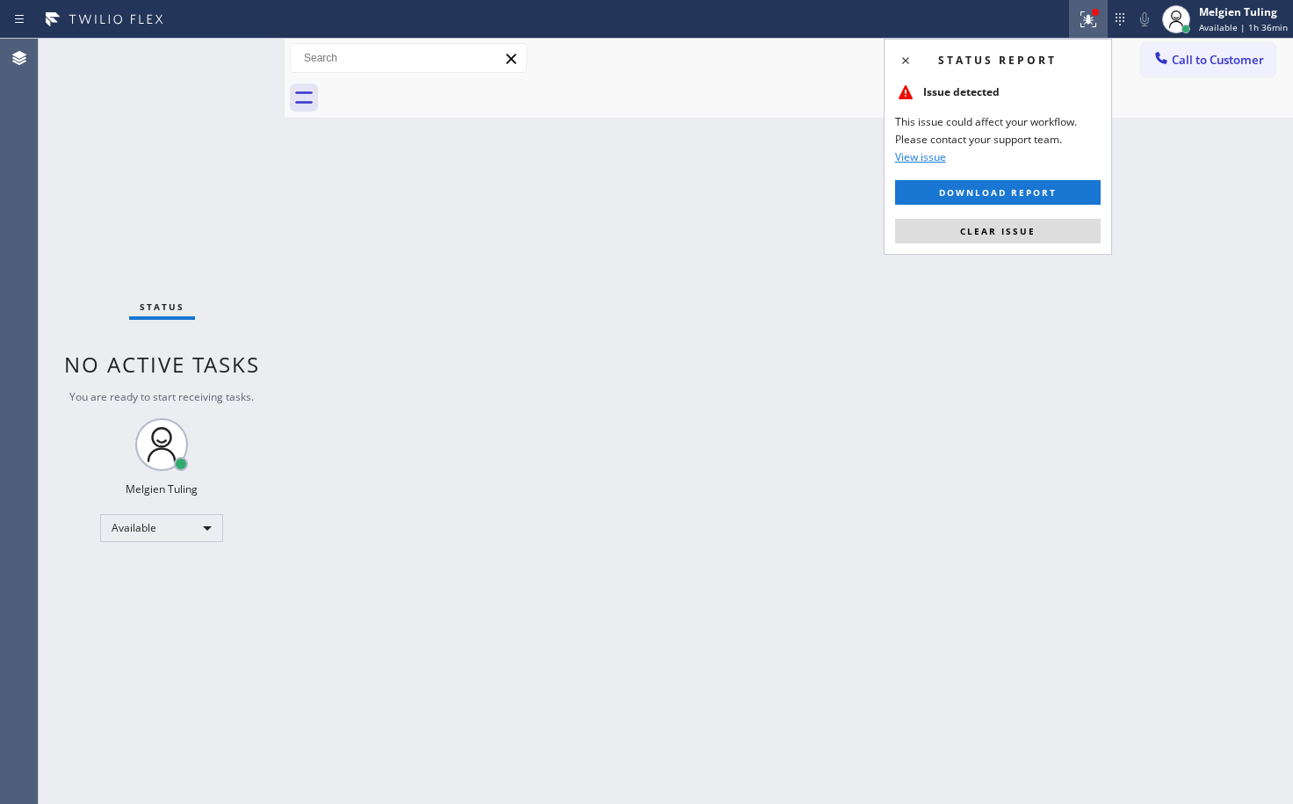
click at [960, 229] on button "Clear issue" at bounding box center [998, 231] width 206 height 25
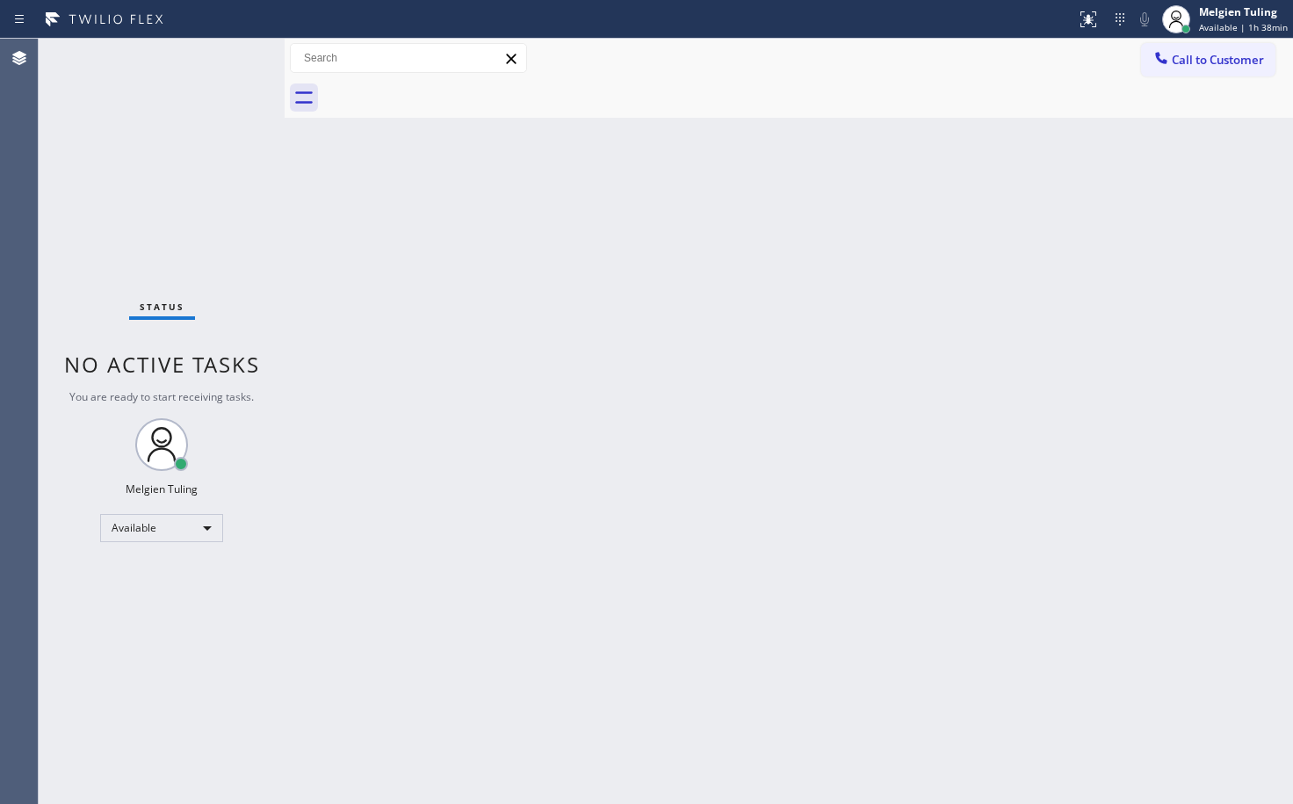
click at [742, 305] on div "Back to Dashboard Change Sender ID Customers Technicians Select a contact Outbo…" at bounding box center [789, 421] width 1009 height 765
click at [763, 306] on div "Back to Dashboard Change Sender ID Customers Technicians Select a contact Outbo…" at bounding box center [789, 421] width 1009 height 765
click at [221, 50] on div "Status No active tasks You are ready to start receiving tasks. Melgien Tuling A…" at bounding box center [162, 421] width 246 height 765
click at [223, 69] on div "Status No active tasks You are ready to start receiving tasks. Melgien Tuling A…" at bounding box center [162, 421] width 246 height 765
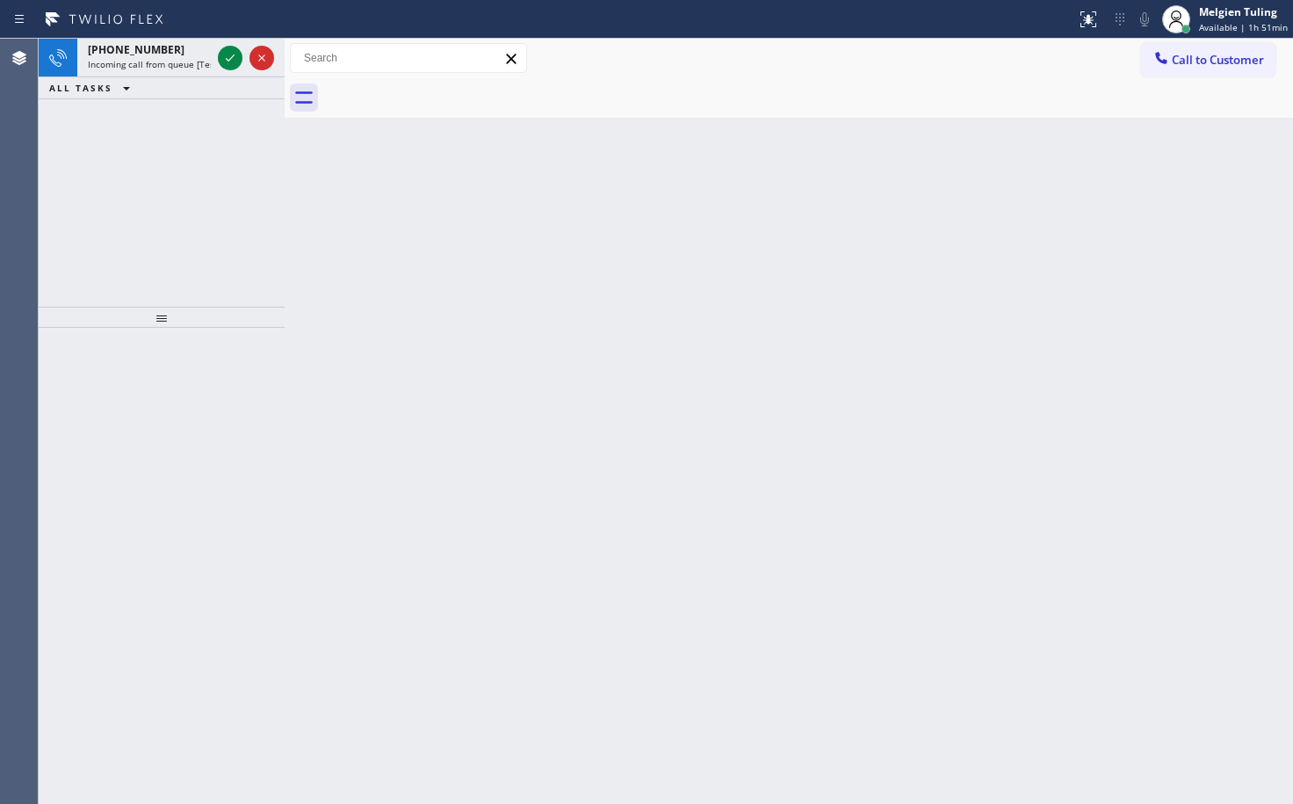
click at [223, 69] on div at bounding box center [245, 58] width 63 height 39
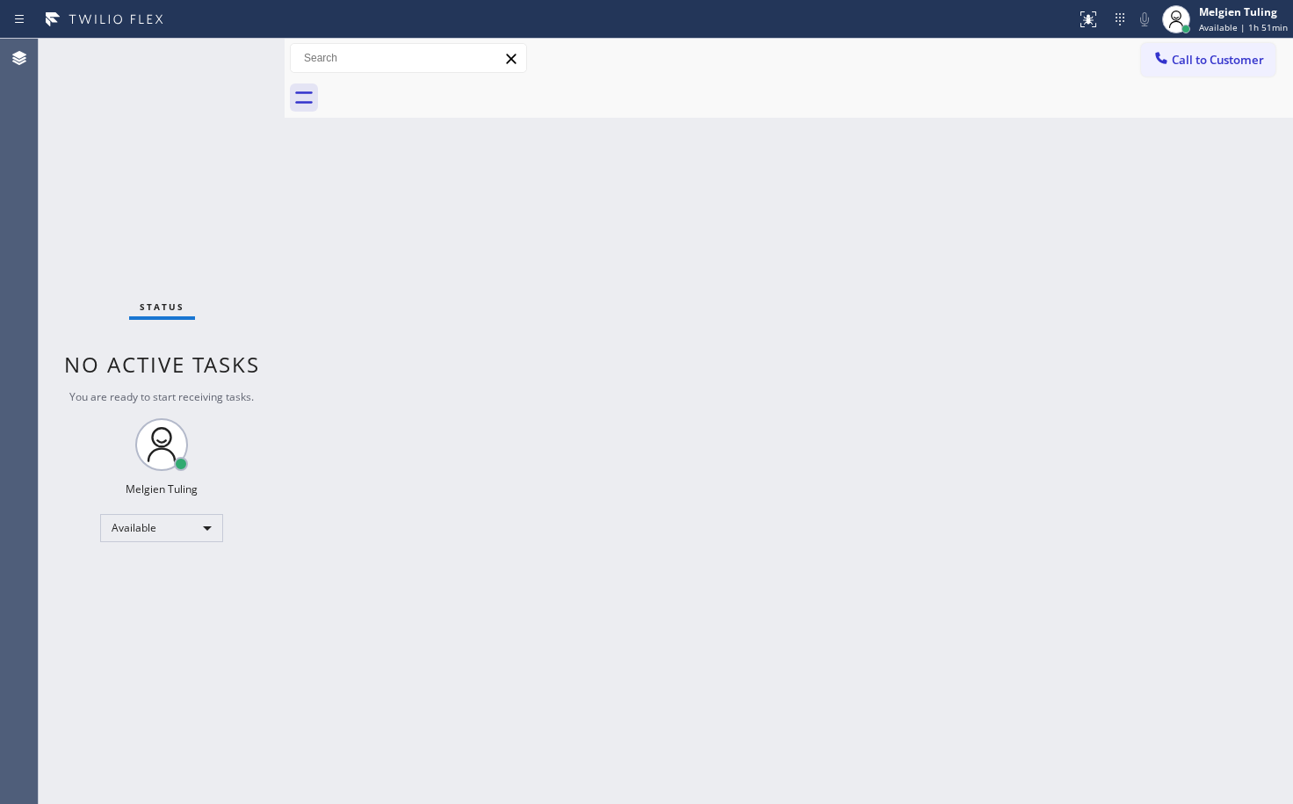
click at [223, 69] on div "Status No active tasks You are ready to start receiving tasks. Melgien Tuling A…" at bounding box center [162, 421] width 246 height 765
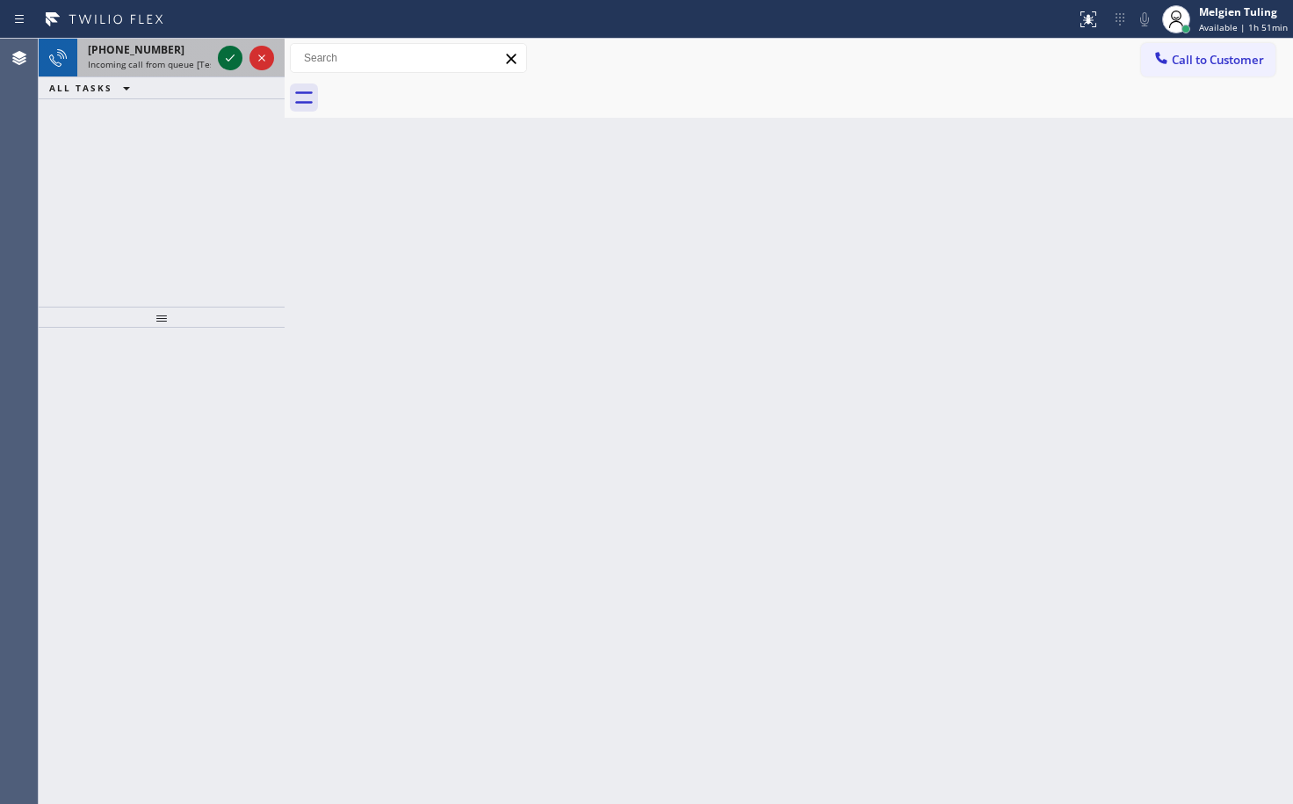
click at [229, 66] on icon at bounding box center [230, 57] width 21 height 21
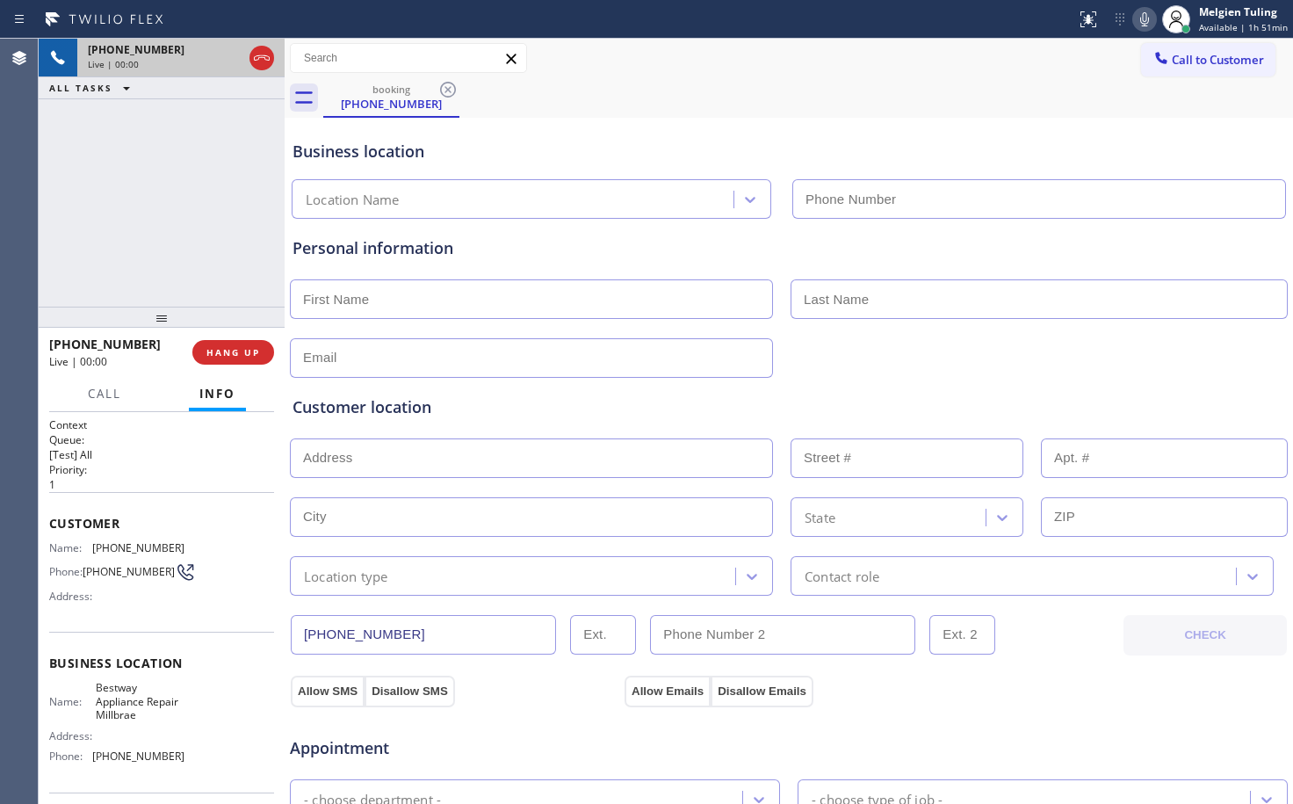
type input "[PHONE_NUMBER]"
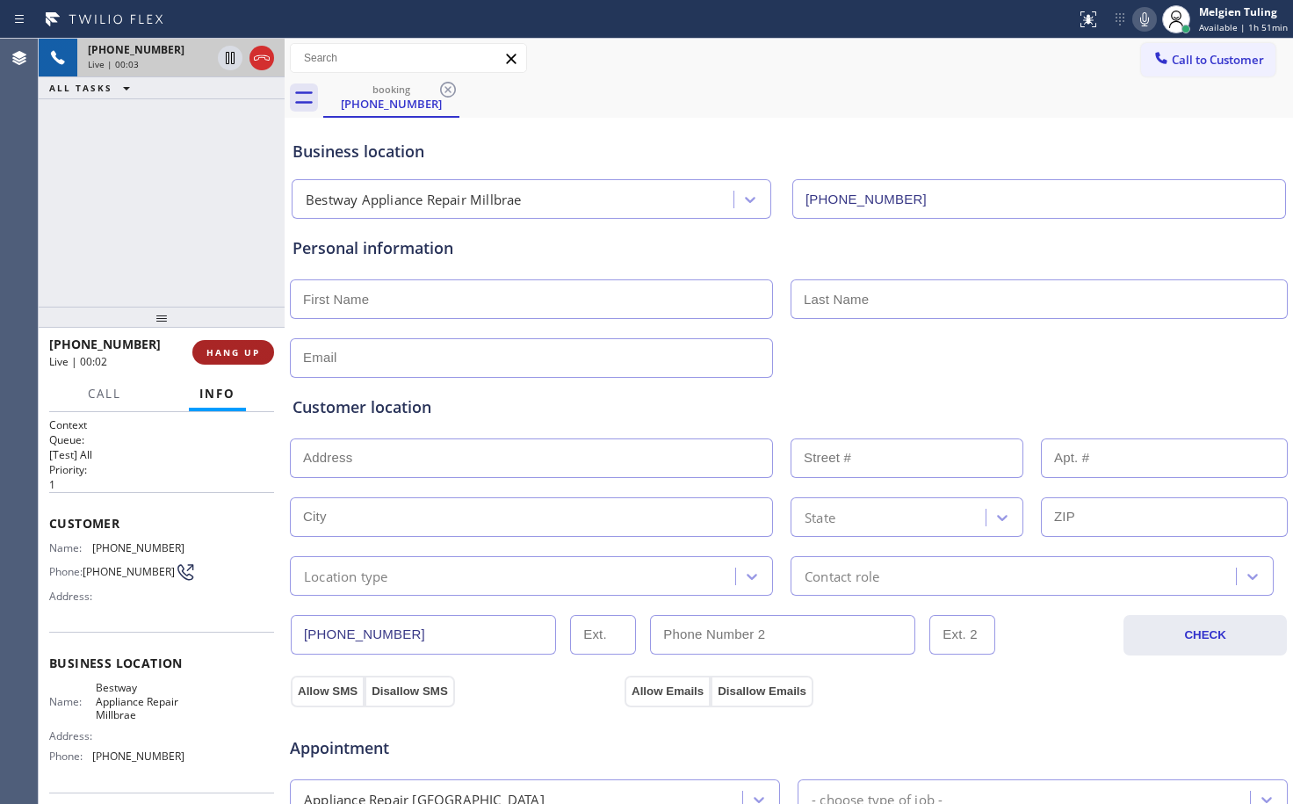
click at [247, 351] on span "HANG UP" at bounding box center [233, 352] width 54 height 12
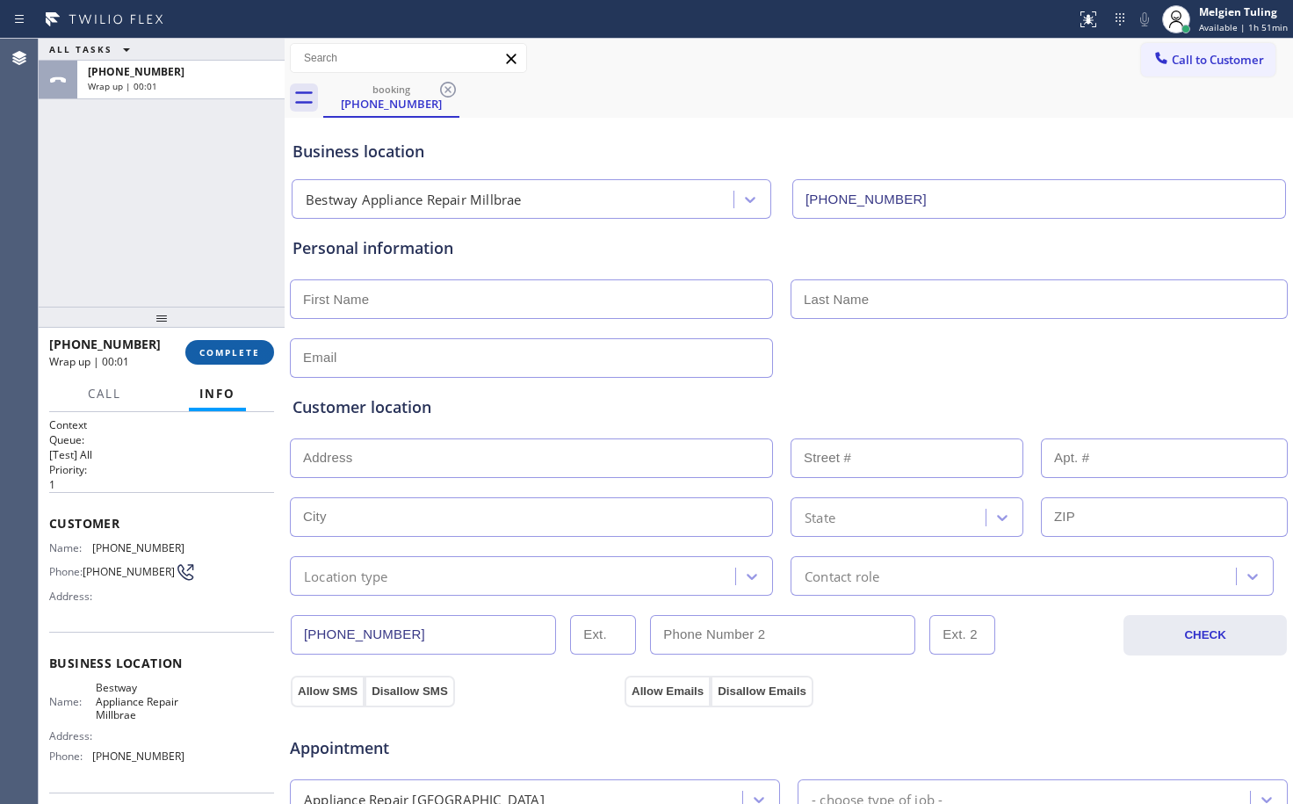
click at [247, 351] on span "COMPLETE" at bounding box center [229, 352] width 61 height 12
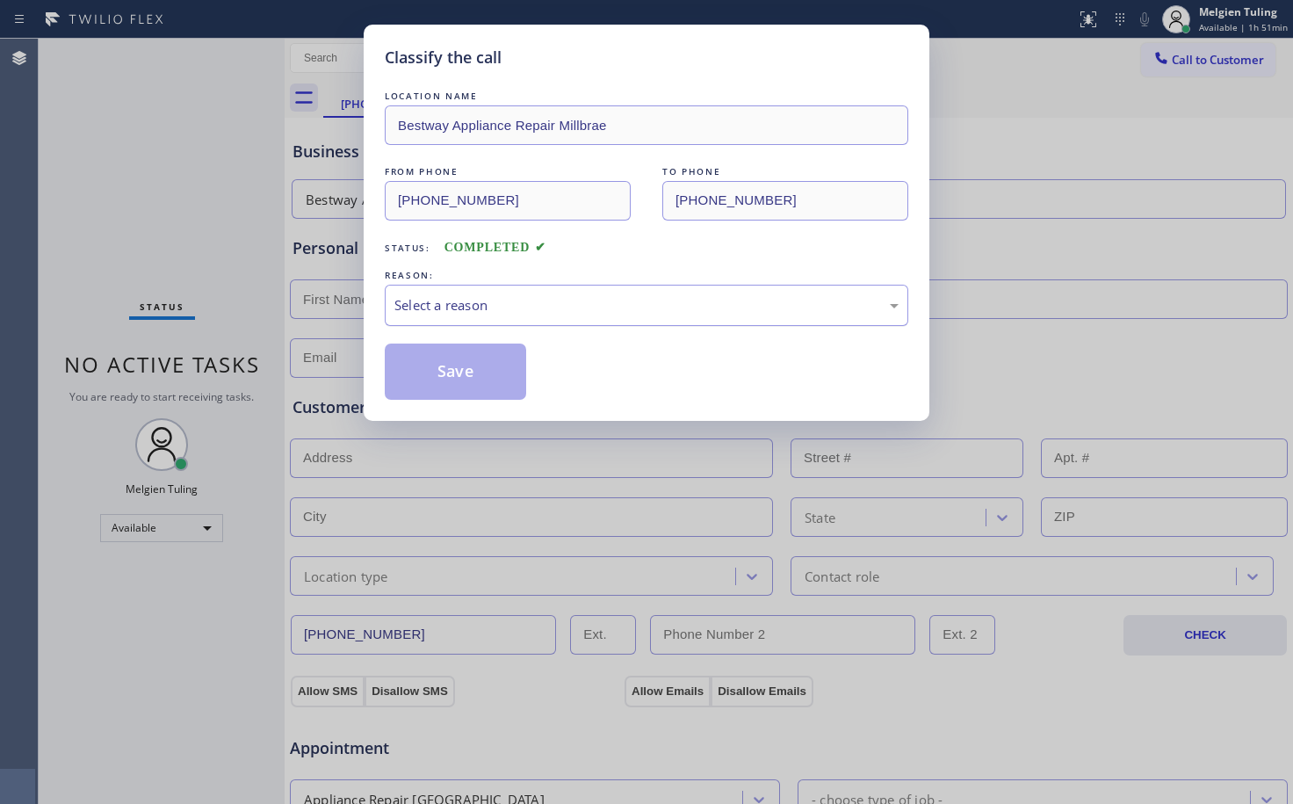
click at [492, 298] on div "Select a reason" at bounding box center [646, 305] width 504 height 20
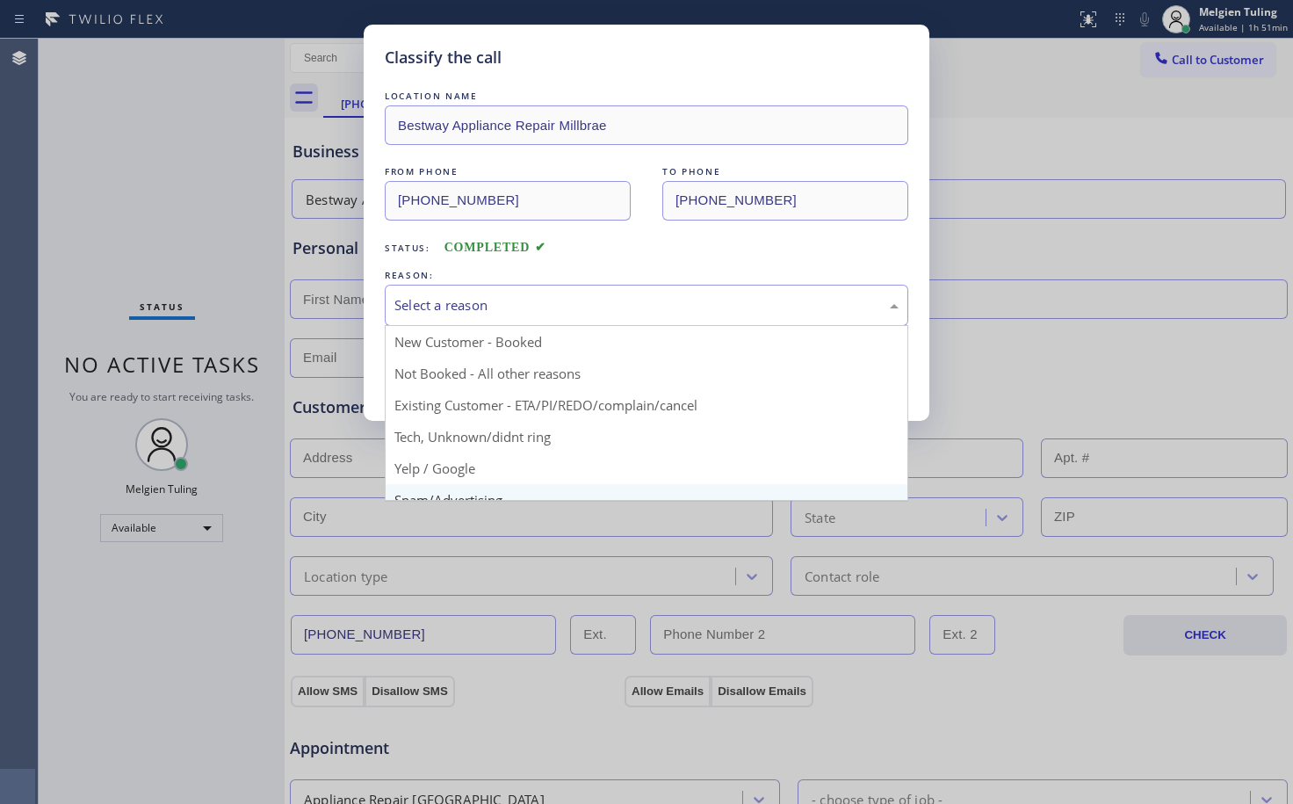
click at [441, 483] on div "Classify the call LOCATION NAME Bestway Appliance Repair Millbrae FROM PHONE [P…" at bounding box center [646, 402] width 1293 height 804
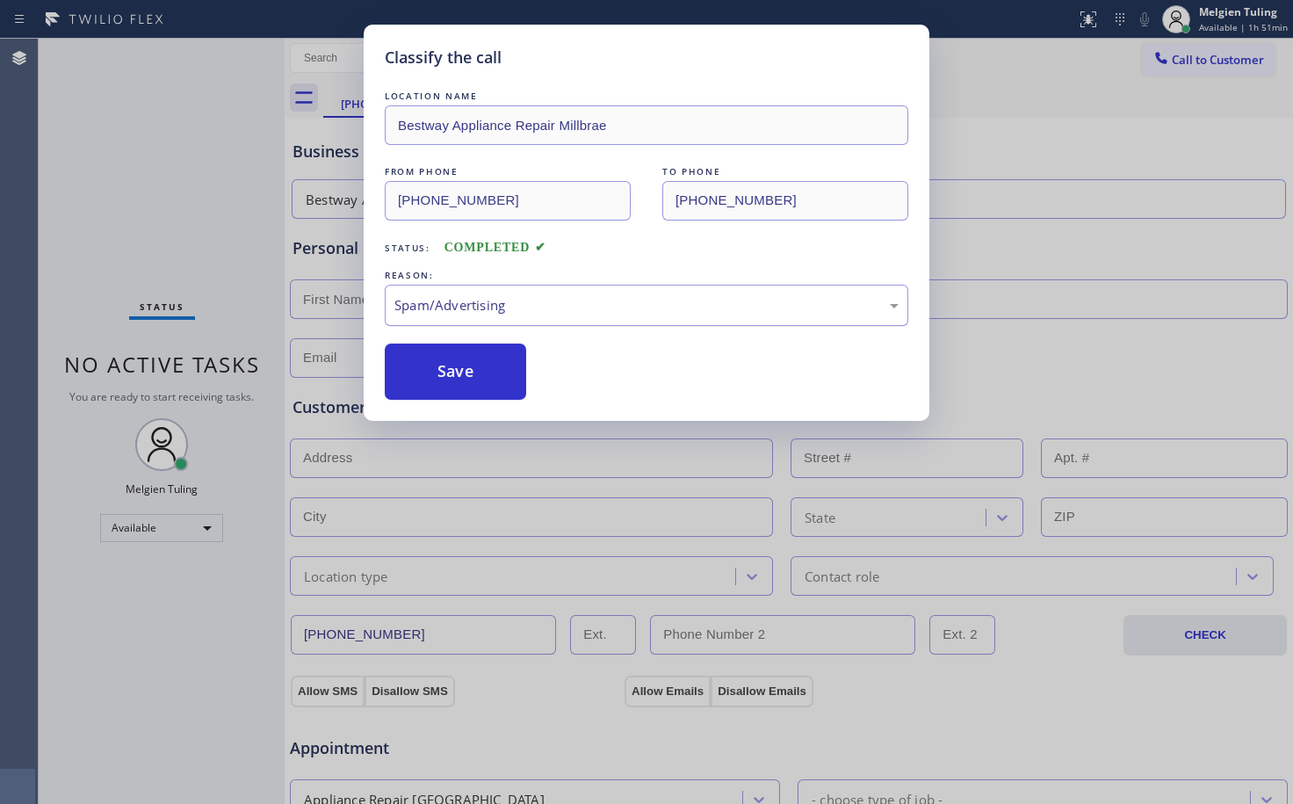
click at [526, 306] on div "Spam/Advertising" at bounding box center [646, 305] width 504 height 20
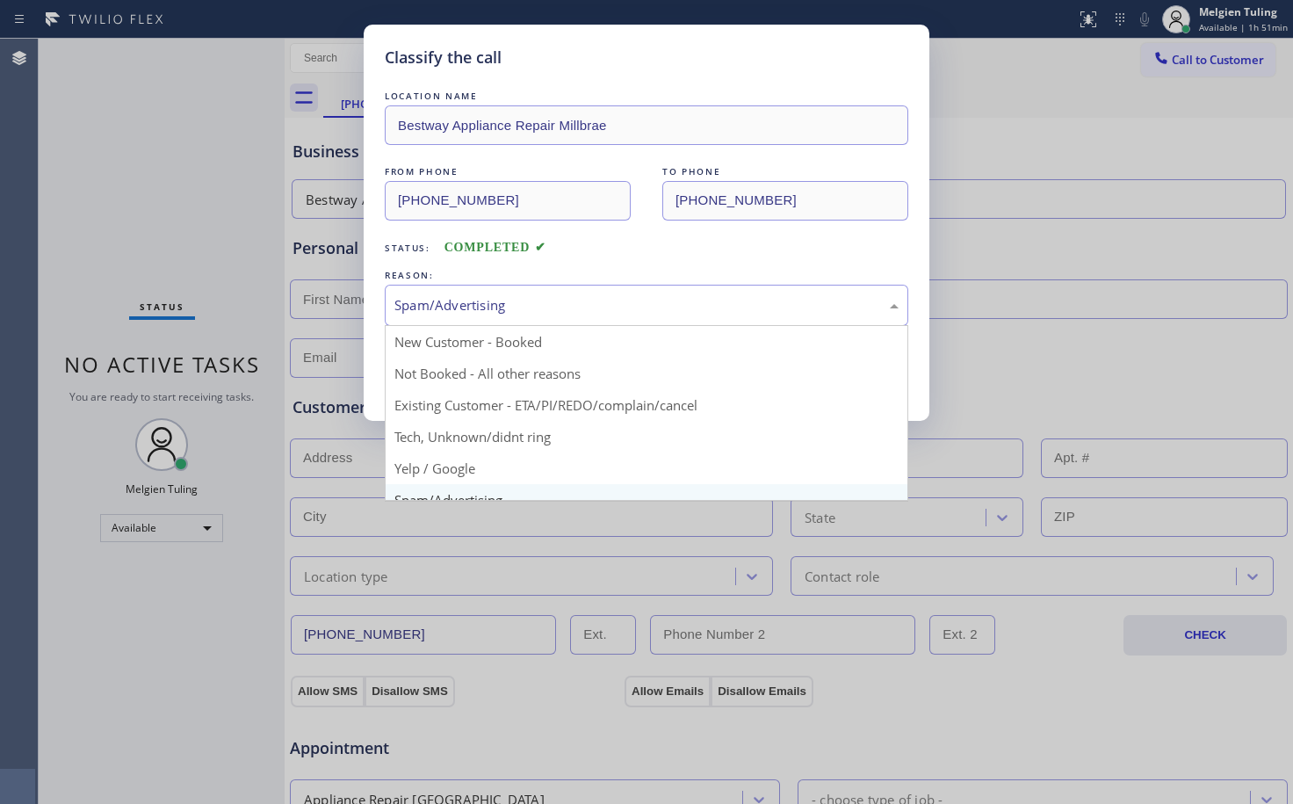
click at [471, 489] on div "Classify the call LOCATION NAME Bestway Appliance Repair Millbrae FROM PHONE [P…" at bounding box center [646, 402] width 1293 height 804
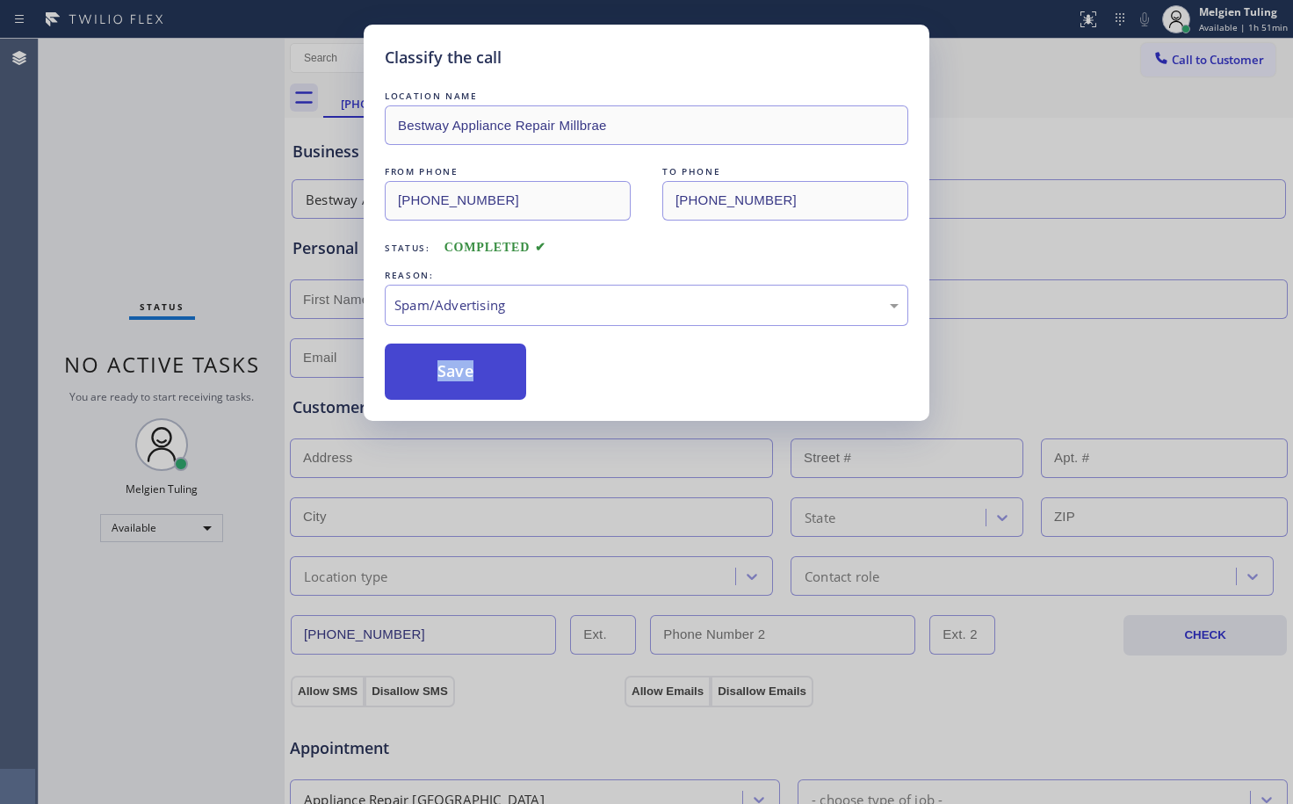
click at [463, 381] on button "Save" at bounding box center [455, 372] width 141 height 56
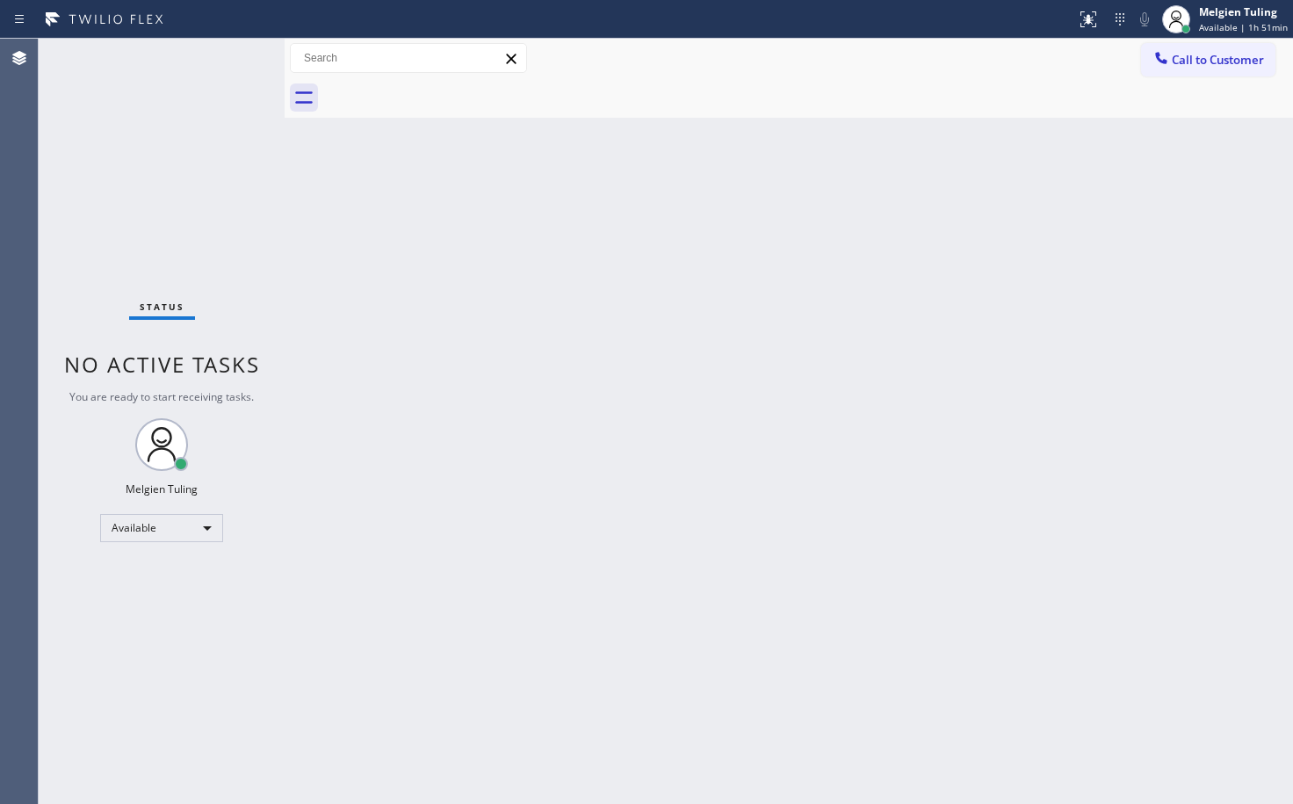
click at [466, 485] on div "Back to Dashboard Change Sender ID Customers Technicians Select a contact Outbo…" at bounding box center [789, 421] width 1009 height 765
click at [209, 528] on div "Available" at bounding box center [161, 528] width 123 height 28
click at [143, 617] on li "Break" at bounding box center [160, 618] width 119 height 21
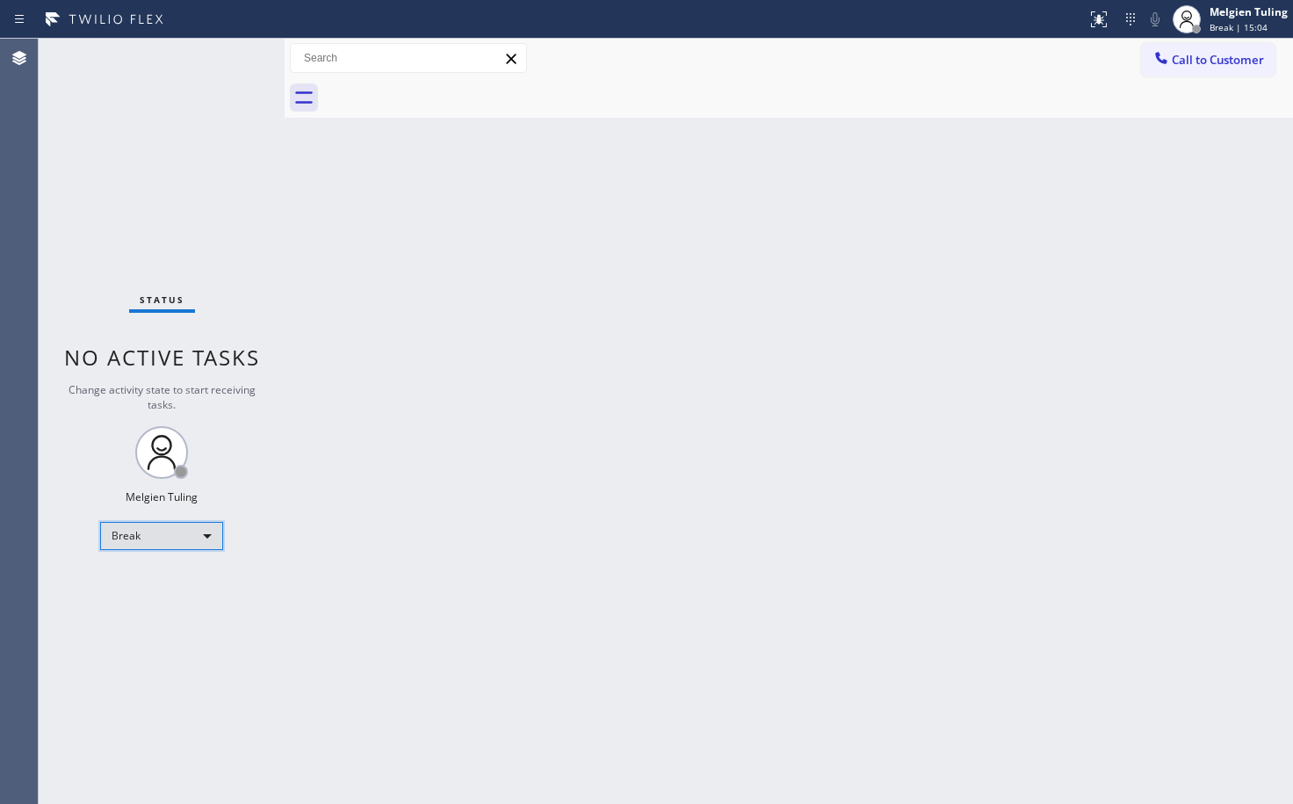
click at [203, 540] on div "Break" at bounding box center [161, 536] width 123 height 28
click at [142, 584] on li "Available" at bounding box center [160, 582] width 119 height 21
click at [672, 528] on div "Back to Dashboard Change Sender ID Customers Technicians Select a contact Outbo…" at bounding box center [789, 421] width 1009 height 765
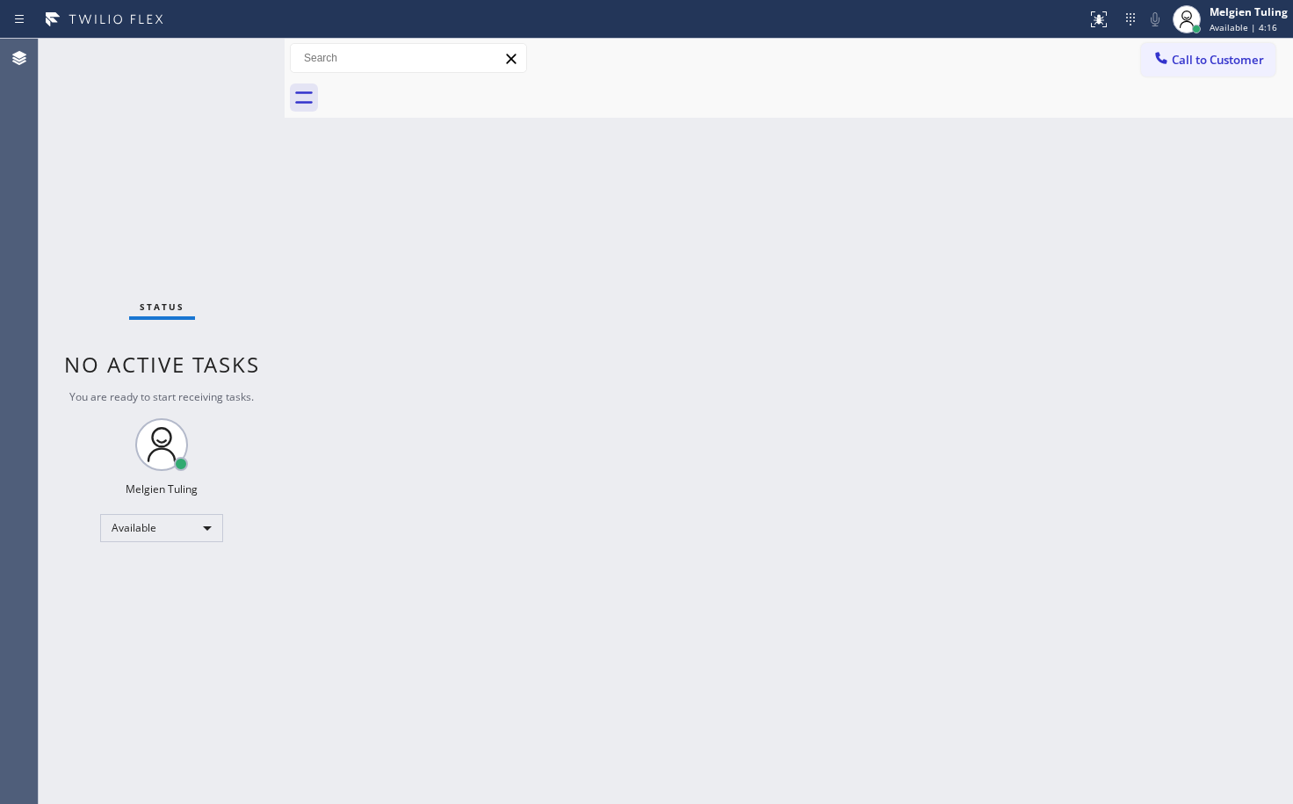
click at [230, 61] on div "Status No active tasks You are ready to start receiving tasks. Melgien Tuling A…" at bounding box center [162, 421] width 246 height 765
click at [230, 59] on div "Status No active tasks You are ready to start receiving tasks. Melgien Tuling A…" at bounding box center [162, 421] width 246 height 765
click at [233, 60] on div "Status No active tasks You are ready to start receiving tasks. Melgien Tuling A…" at bounding box center [162, 421] width 246 height 765
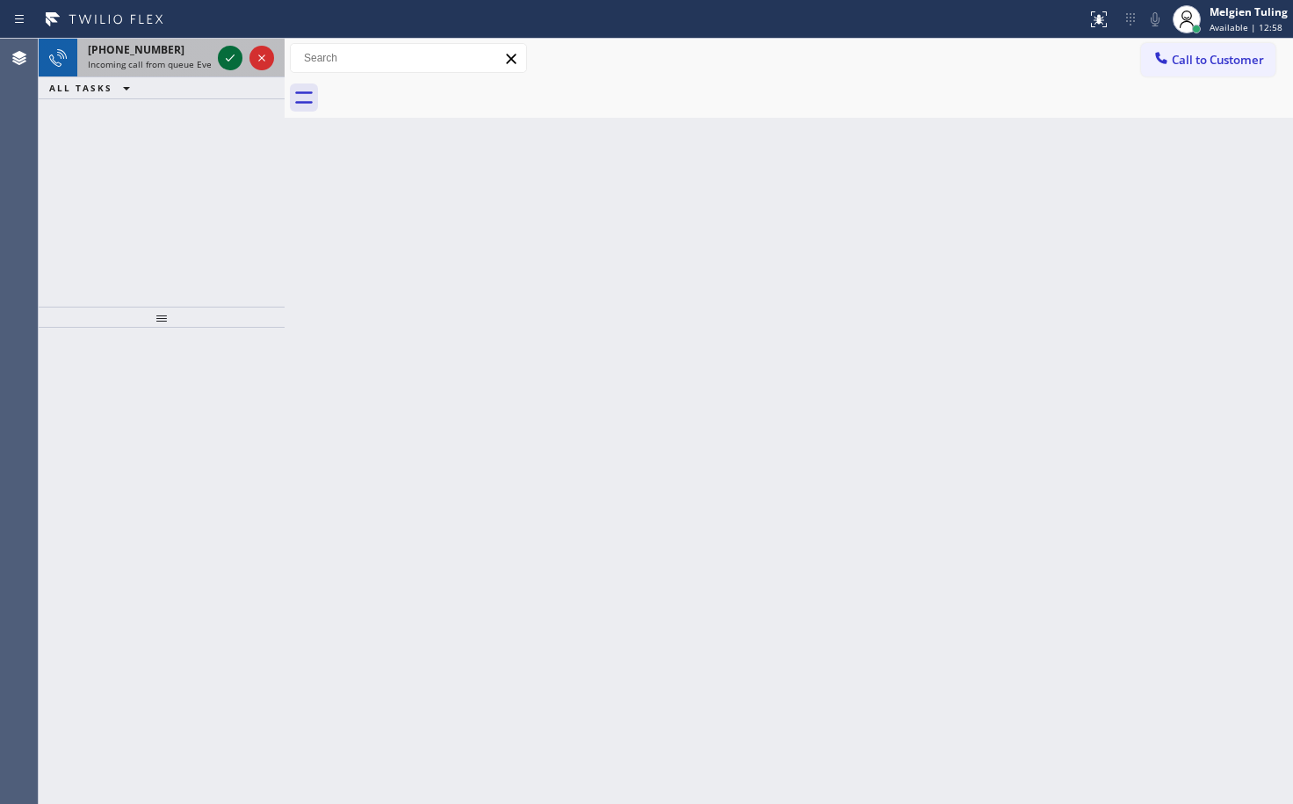
click at [233, 60] on icon at bounding box center [230, 57] width 21 height 21
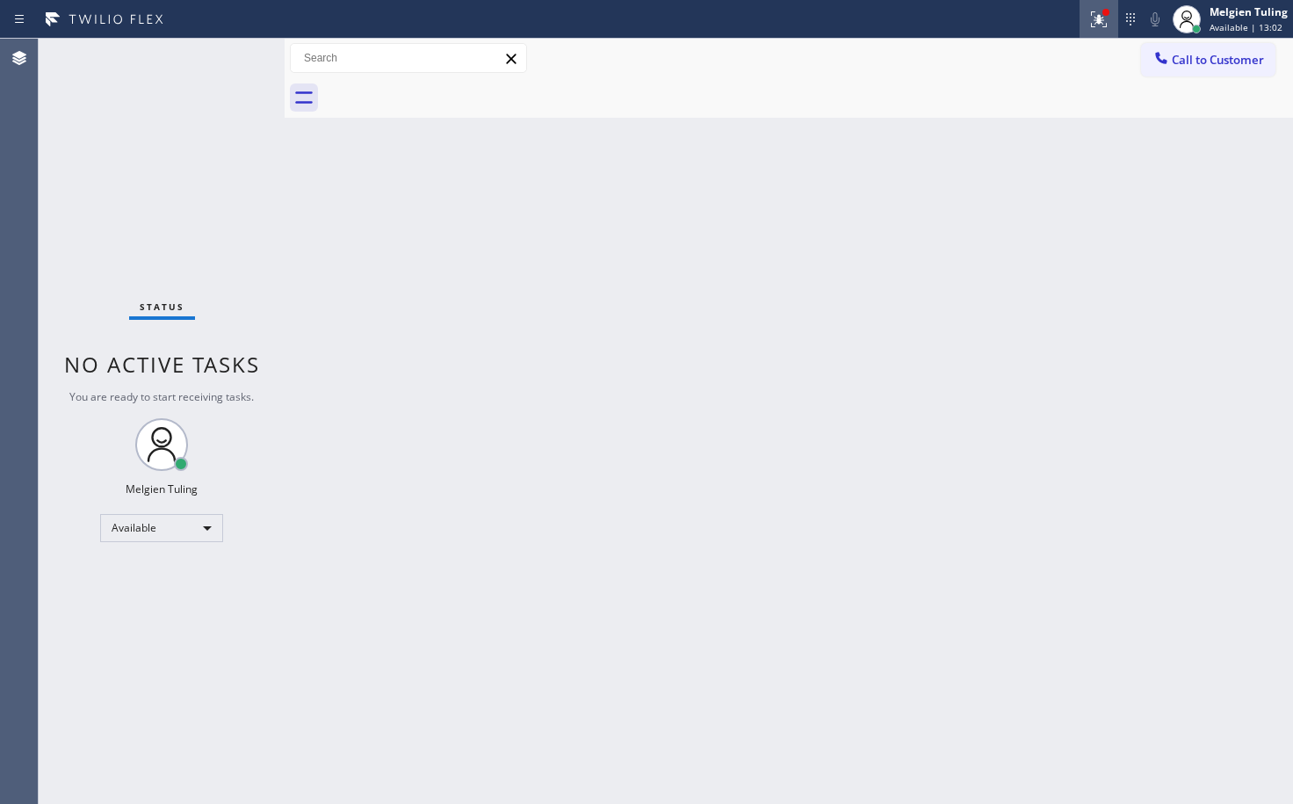
click at [1098, 18] on icon at bounding box center [1099, 19] width 21 height 21
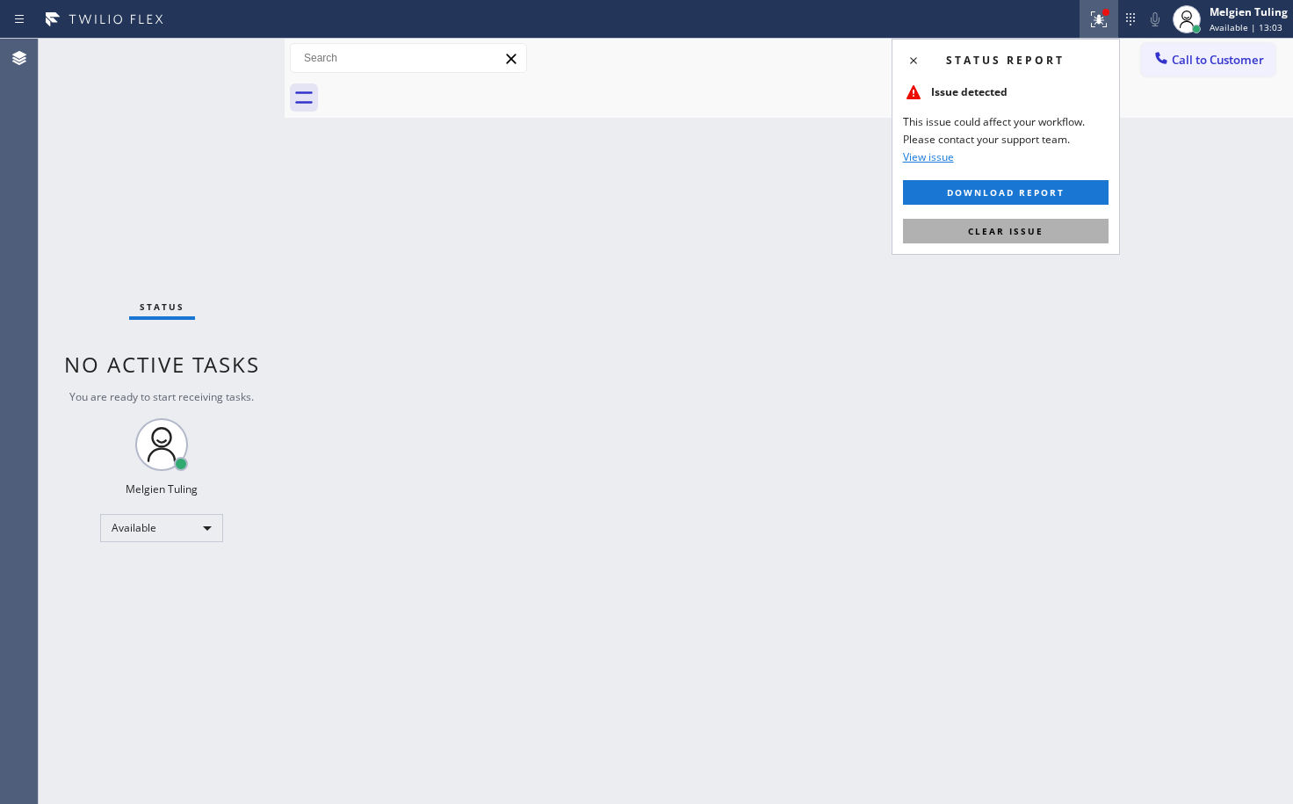
click at [991, 226] on span "Clear issue" at bounding box center [1006, 231] width 76 height 12
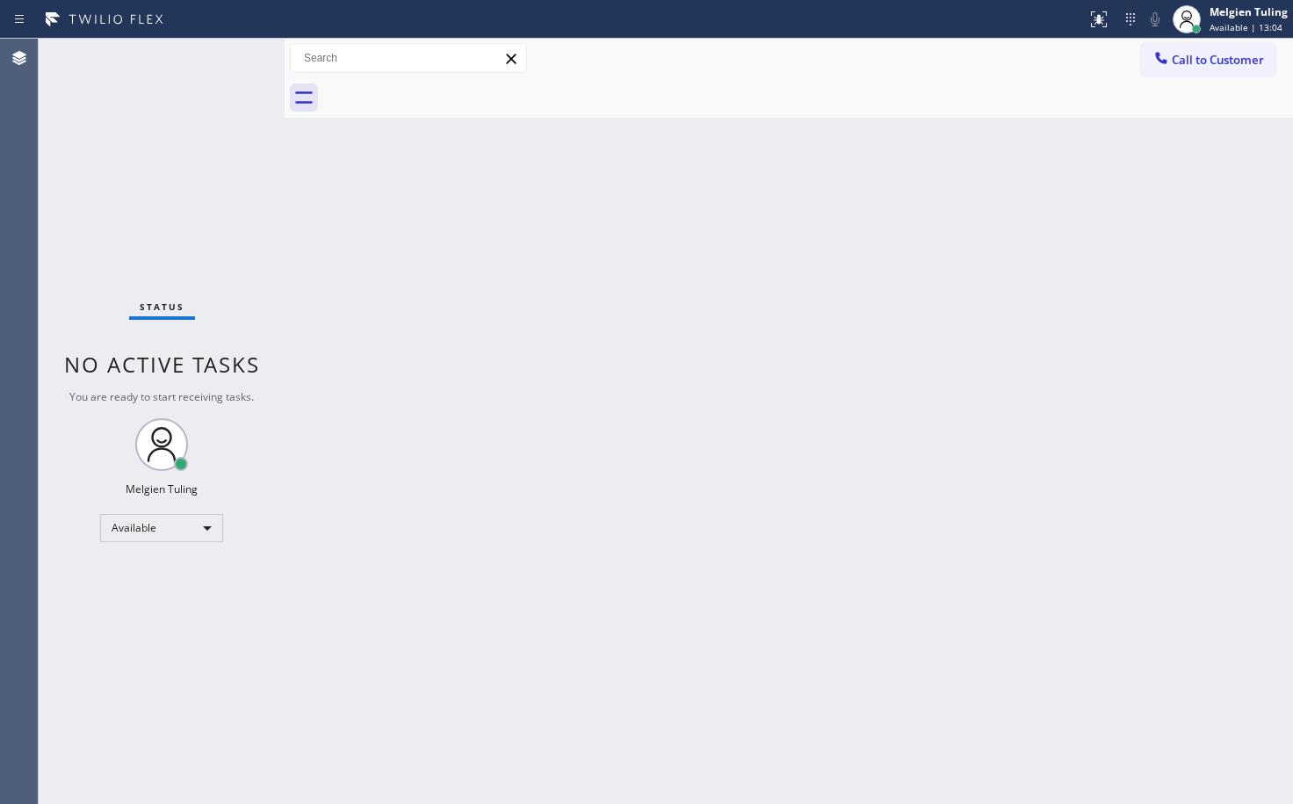
click at [802, 254] on div "Back to Dashboard Change Sender ID Customers Technicians Select a contact Outbo…" at bounding box center [789, 421] width 1009 height 765
click at [205, 53] on div "Status No active tasks You are ready to start receiving tasks. Melgien Tuling A…" at bounding box center [162, 421] width 246 height 765
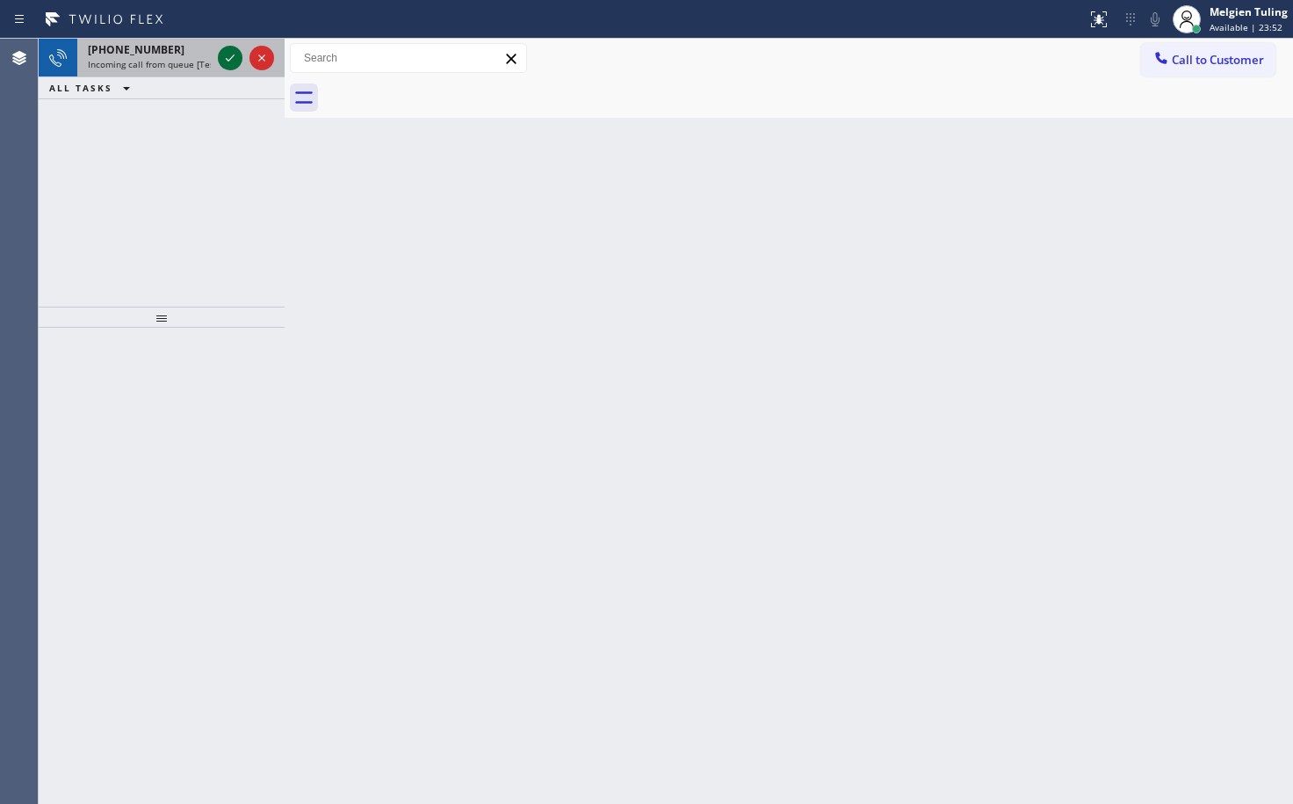
click at [237, 56] on icon at bounding box center [230, 57] width 21 height 21
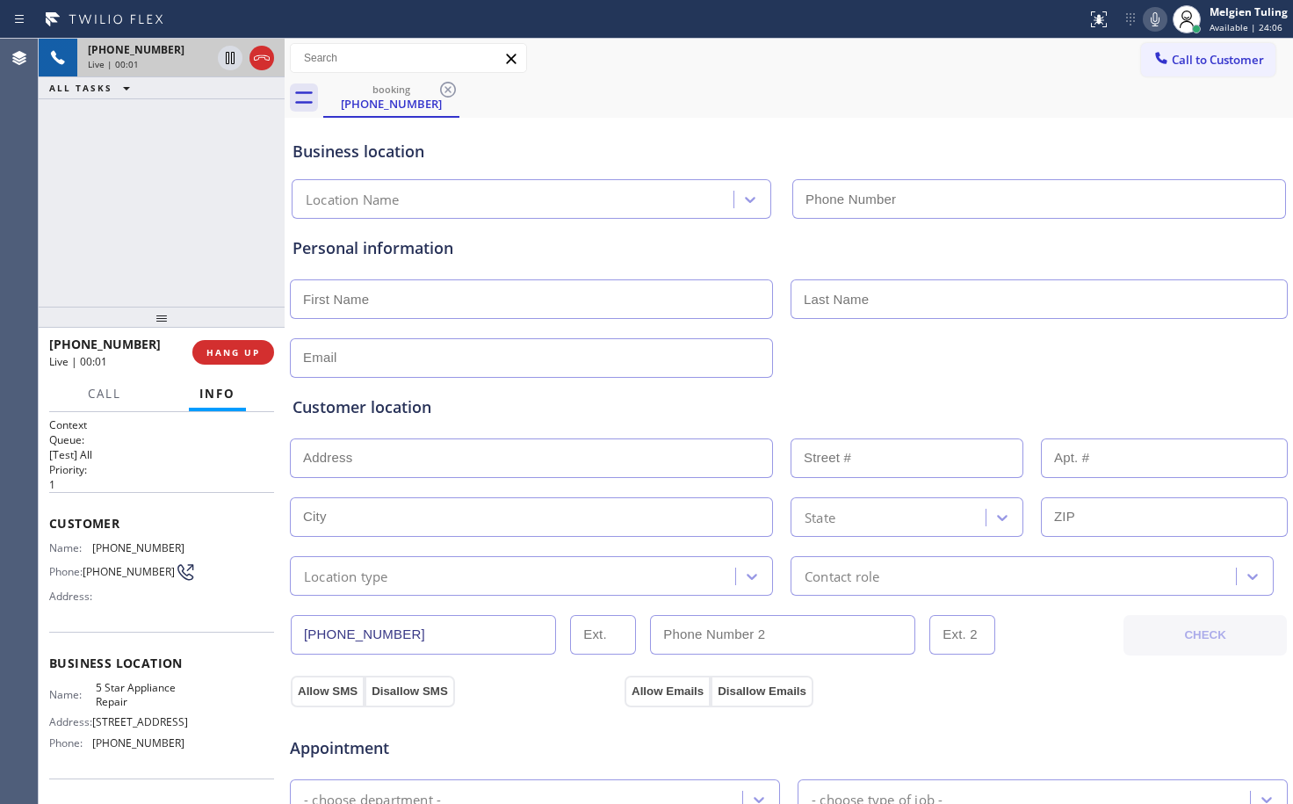
type input "[PHONE_NUMBER]"
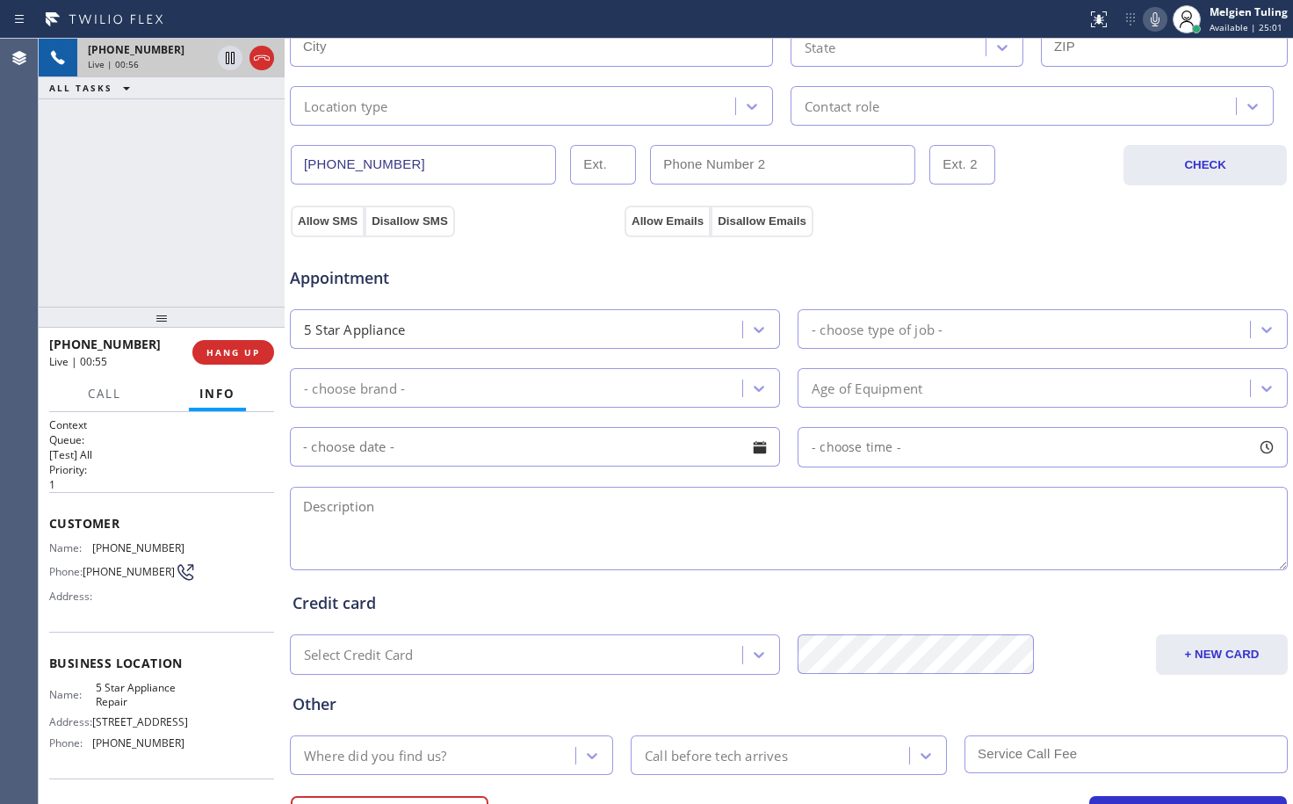
scroll to position [382, 0]
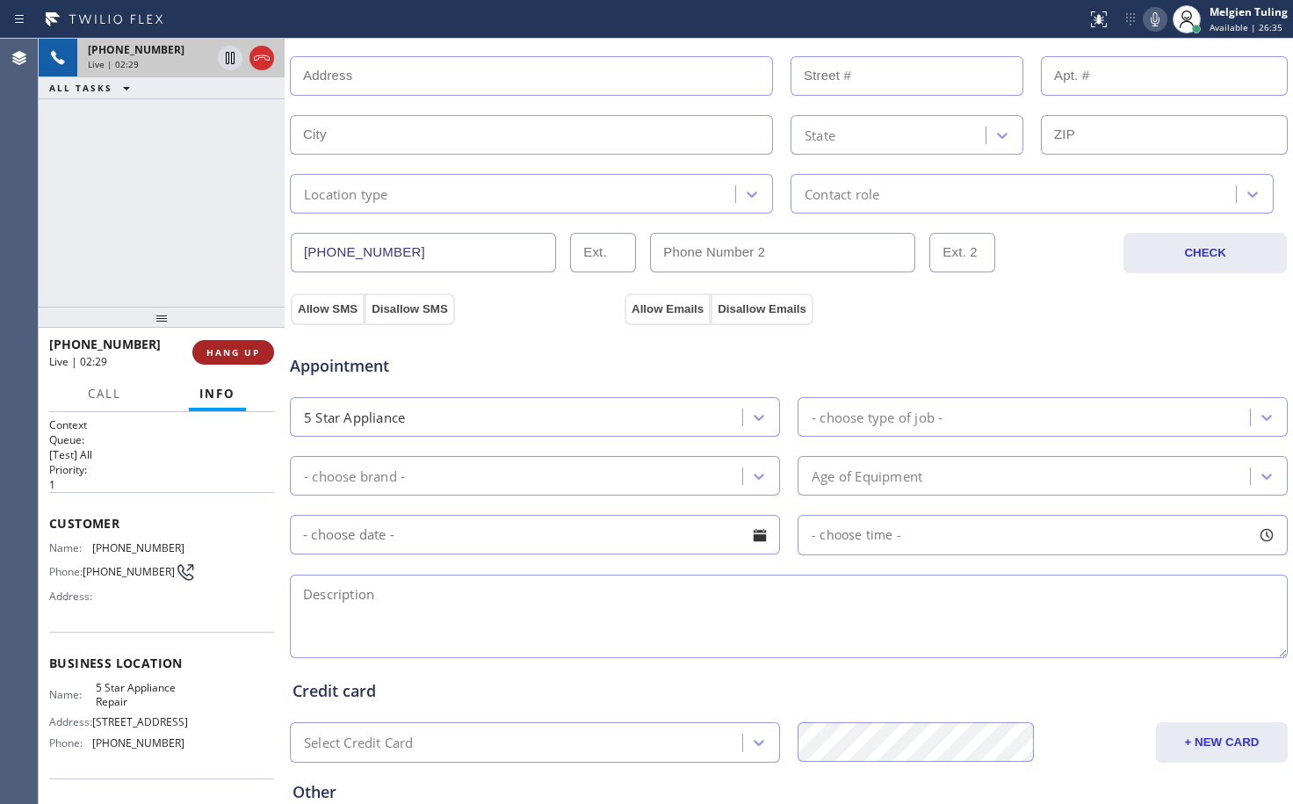
click at [245, 348] on span "HANG UP" at bounding box center [233, 352] width 54 height 12
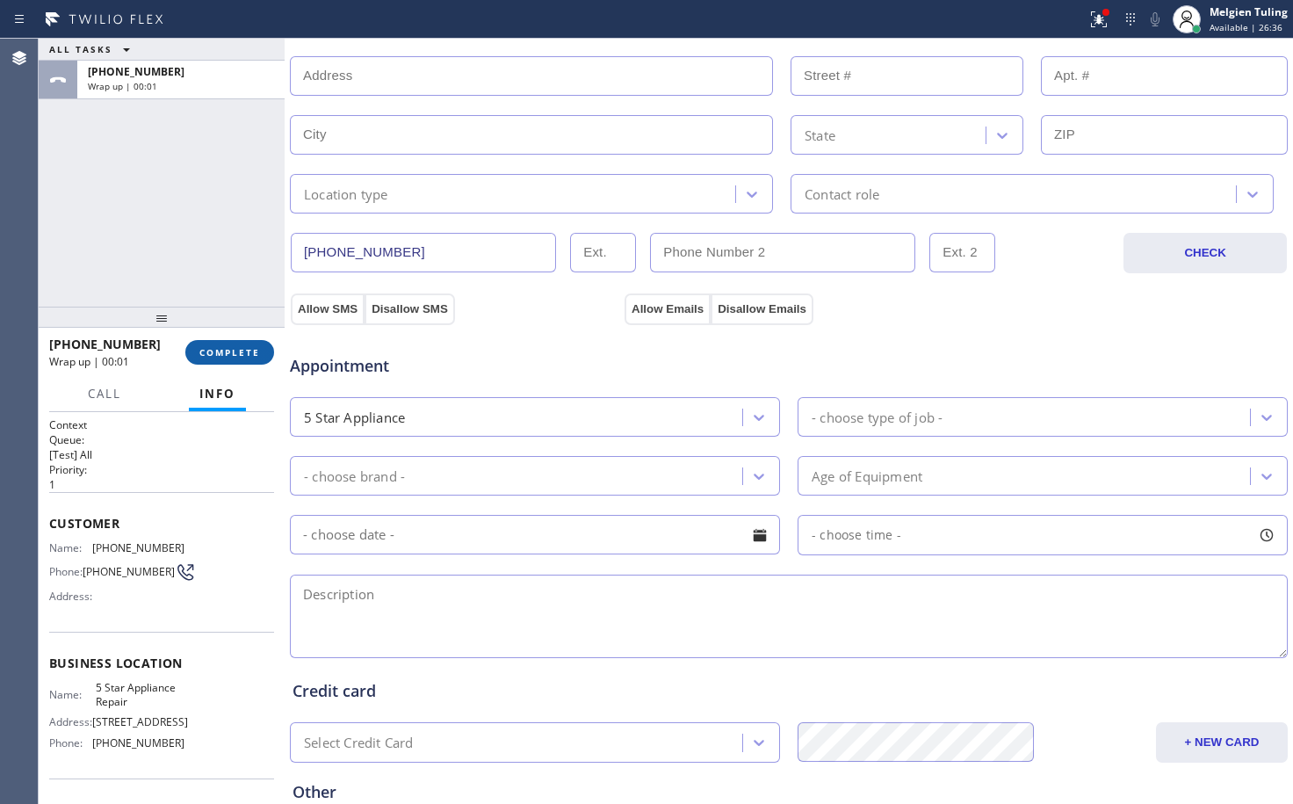
click at [229, 358] on span "COMPLETE" at bounding box center [229, 352] width 61 height 12
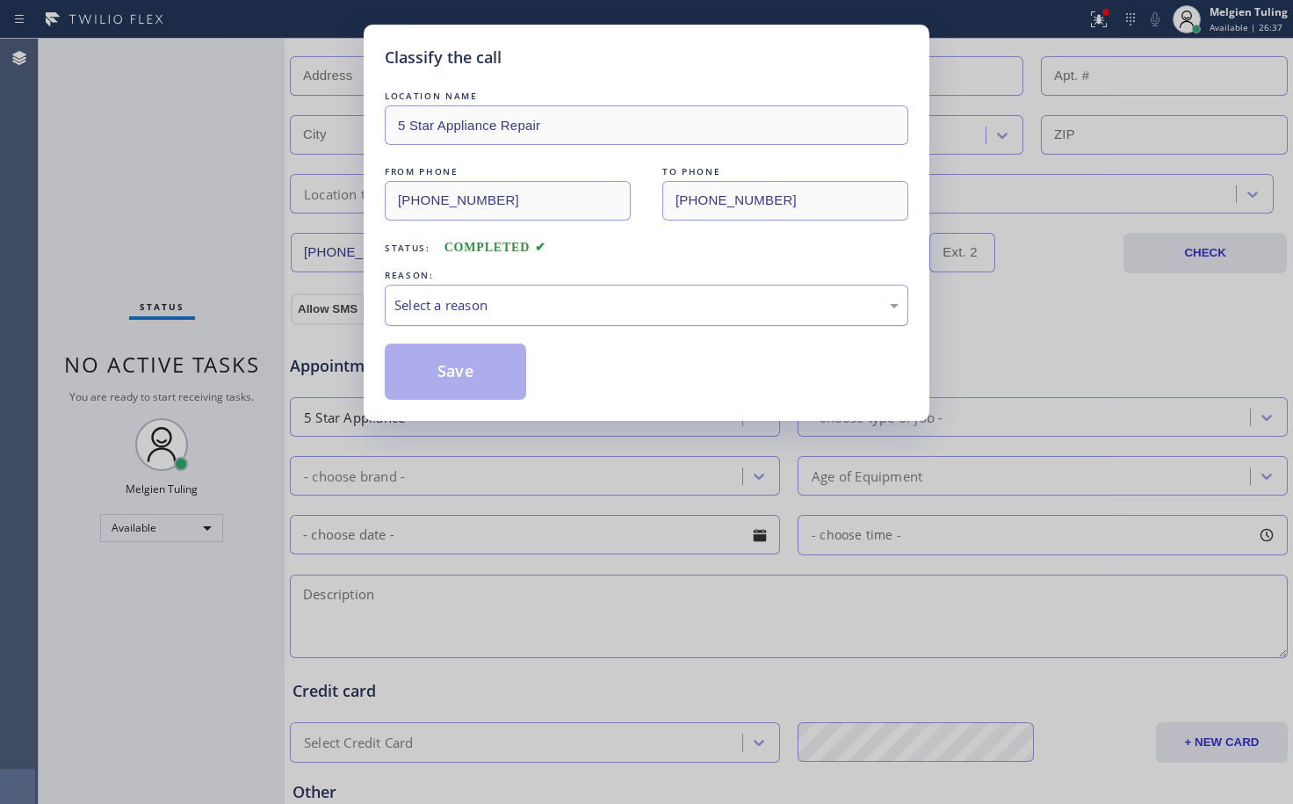
click at [462, 286] on div "Select a reason" at bounding box center [647, 305] width 524 height 41
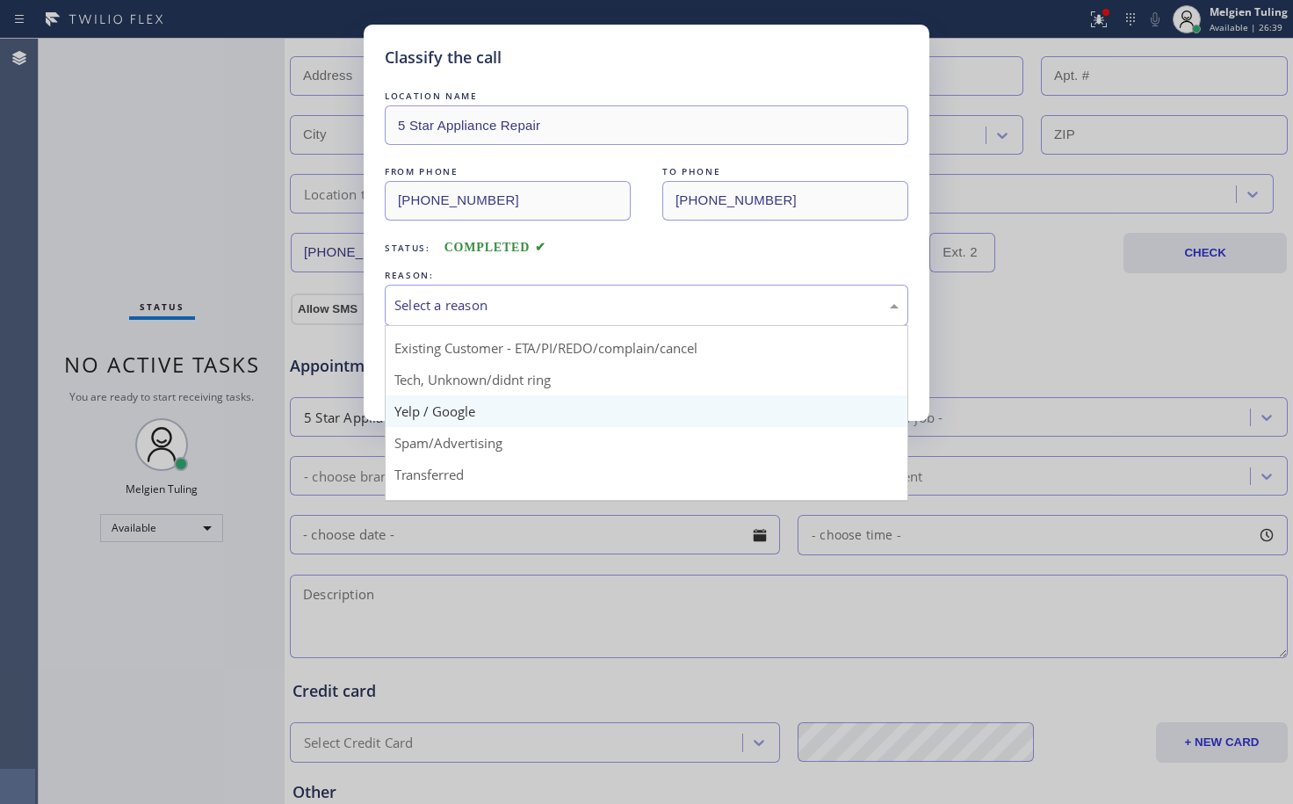
scroll to position [88, 0]
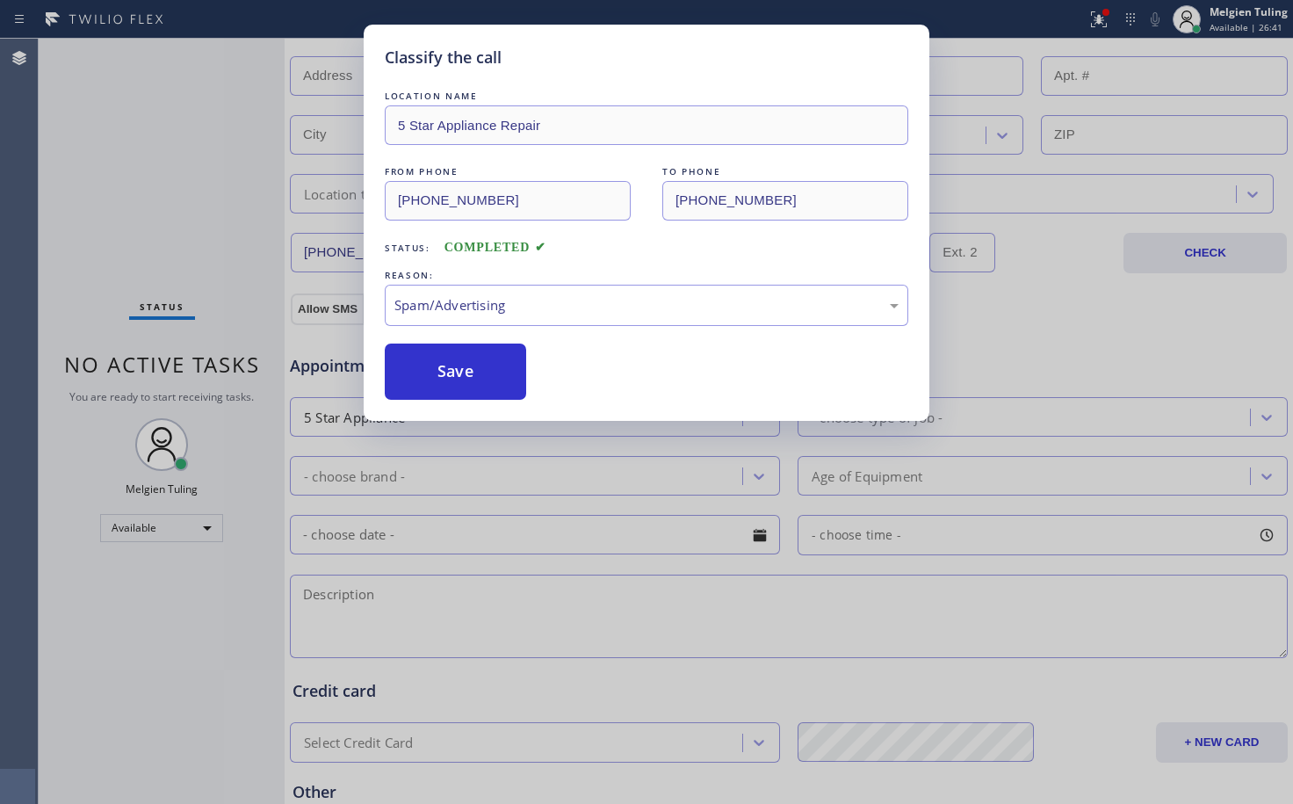
click at [488, 340] on div "LOCATION NAME 5 Star Appliance Repair FROM PHONE [PHONE_NUMBER] TO PHONE [PHONE…" at bounding box center [647, 243] width 524 height 313
click at [456, 361] on button "Save" at bounding box center [455, 372] width 141 height 56
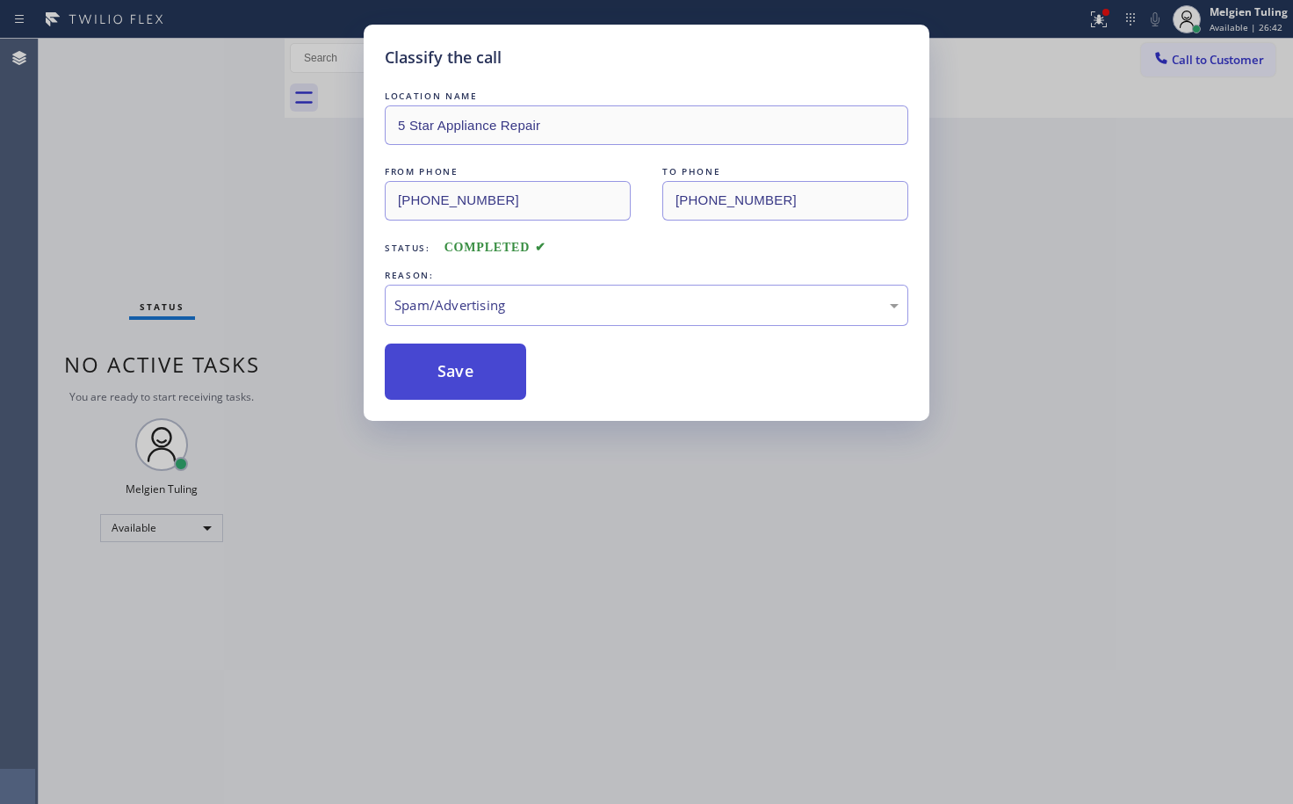
scroll to position [0, 0]
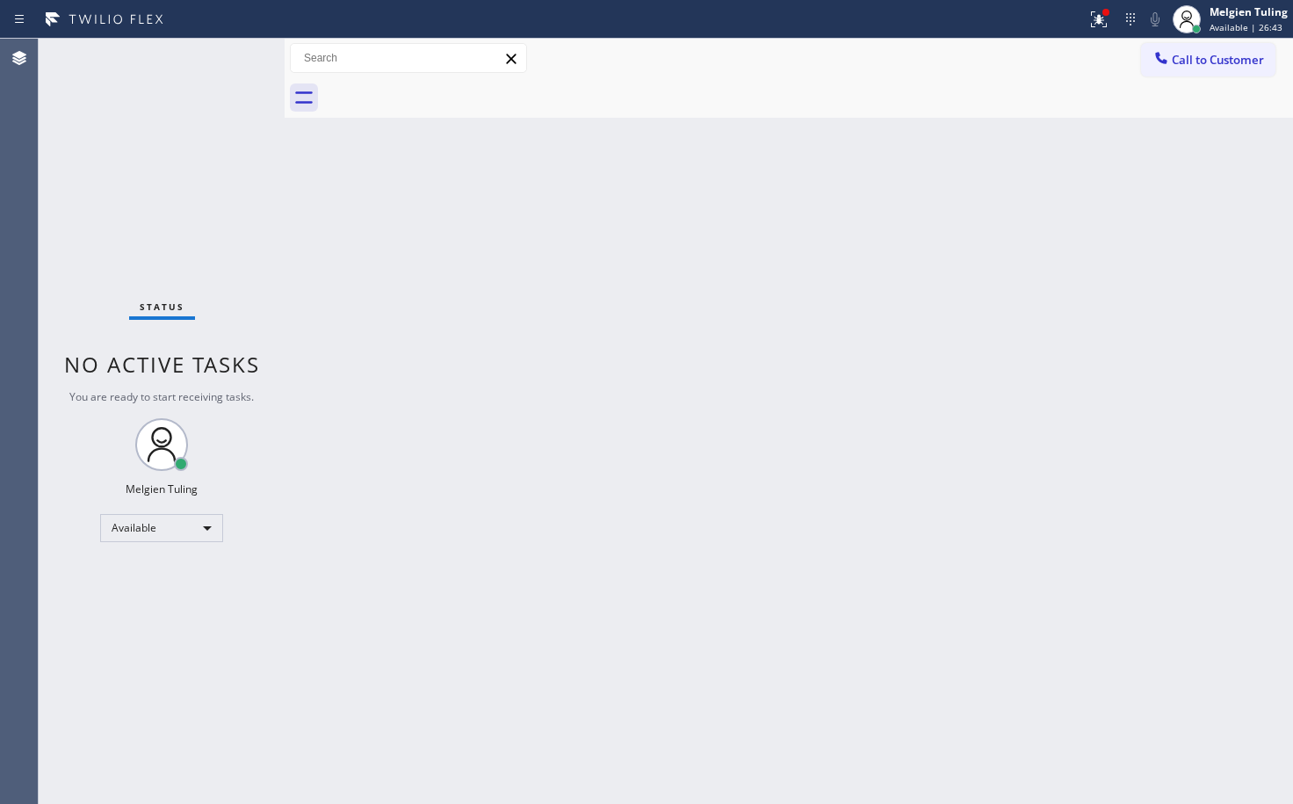
click at [609, 416] on div "Back to Dashboard Change Sender ID Customers Technicians Select a contact Outbo…" at bounding box center [789, 421] width 1009 height 765
click at [1101, 24] on icon at bounding box center [1099, 19] width 21 height 21
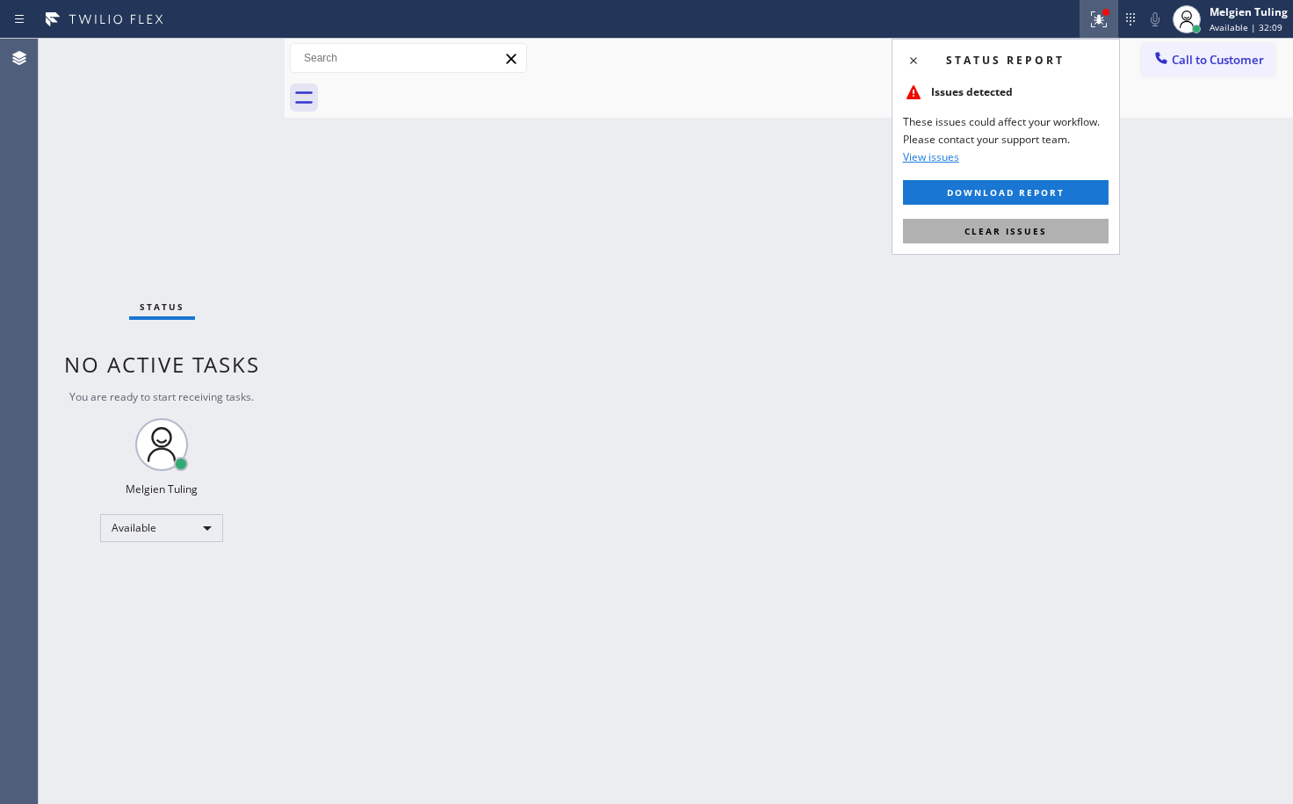
click at [962, 228] on button "Clear issues" at bounding box center [1006, 231] width 206 height 25
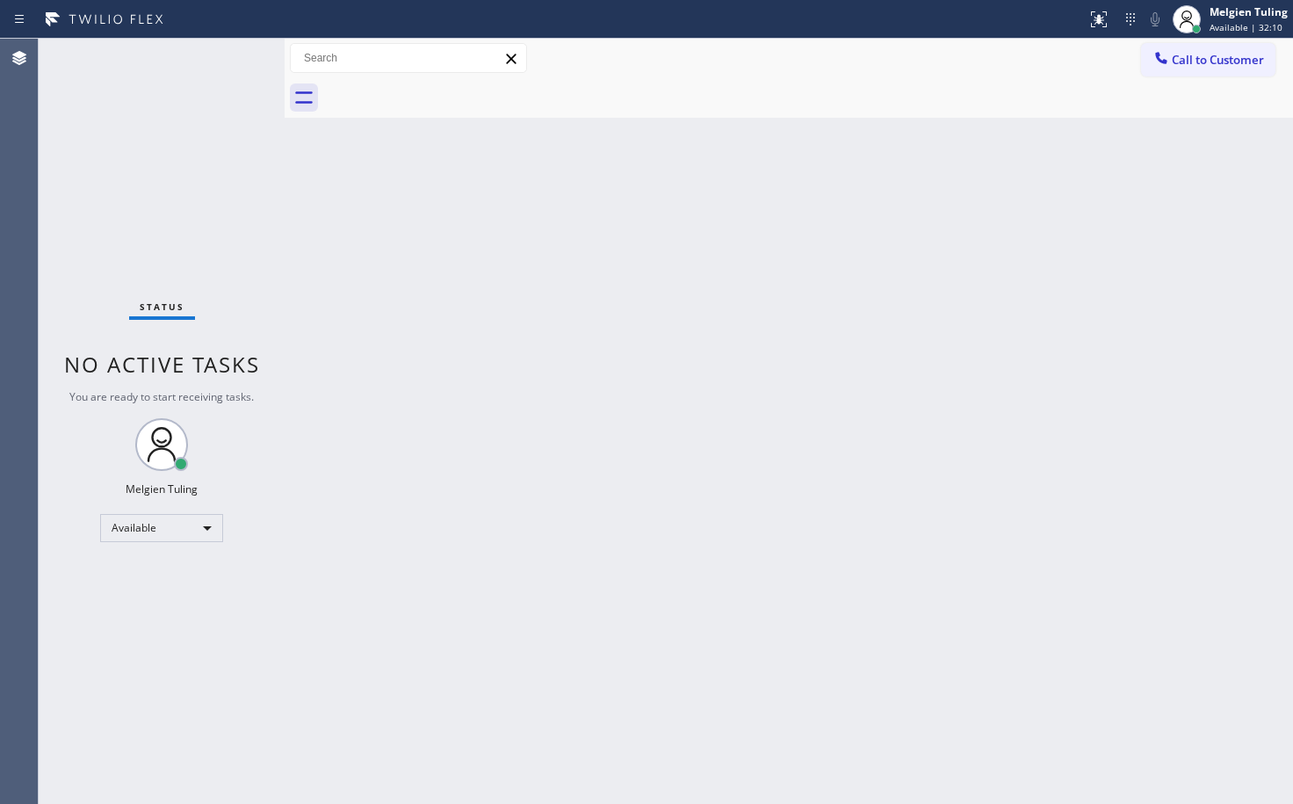
click at [962, 228] on div "Back to Dashboard Change Sender ID Customers Technicians Select a contact Outbo…" at bounding box center [789, 421] width 1009 height 765
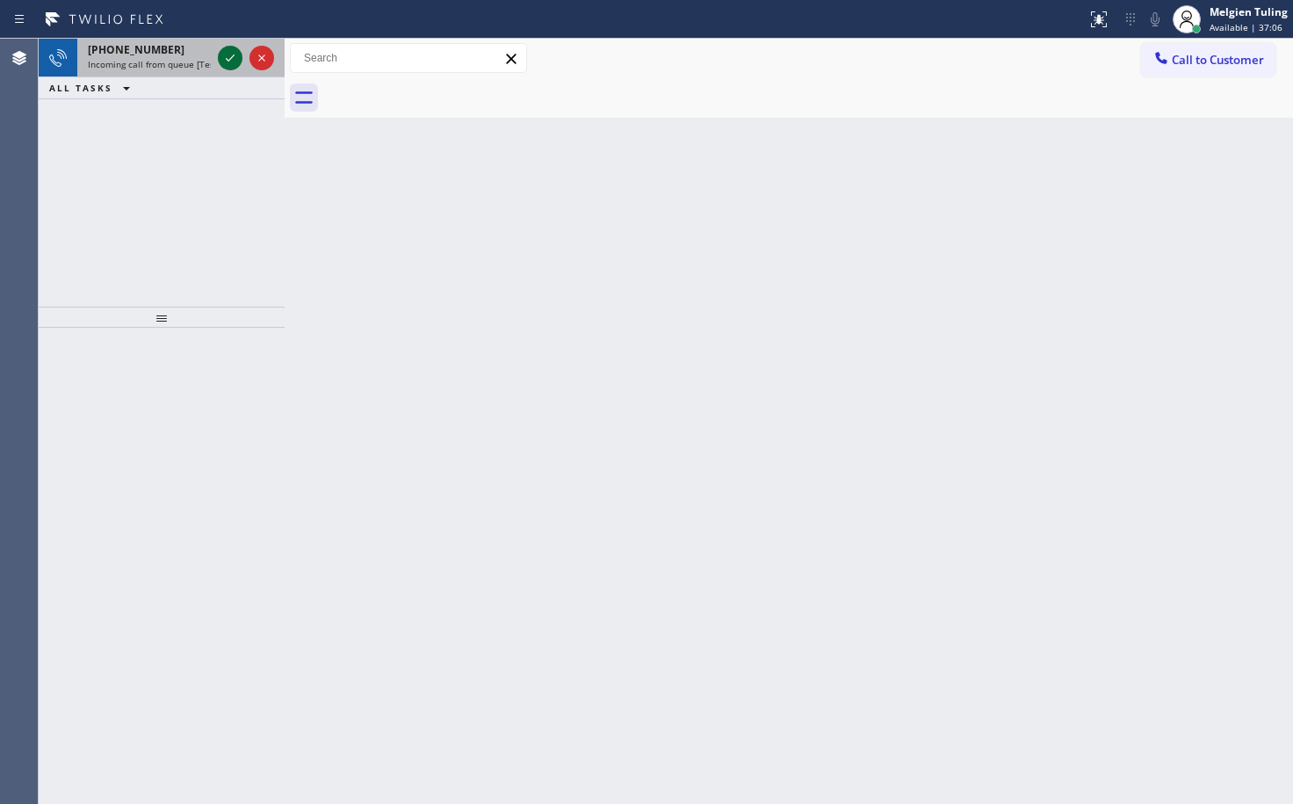
click at [219, 54] on div at bounding box center [230, 57] width 25 height 21
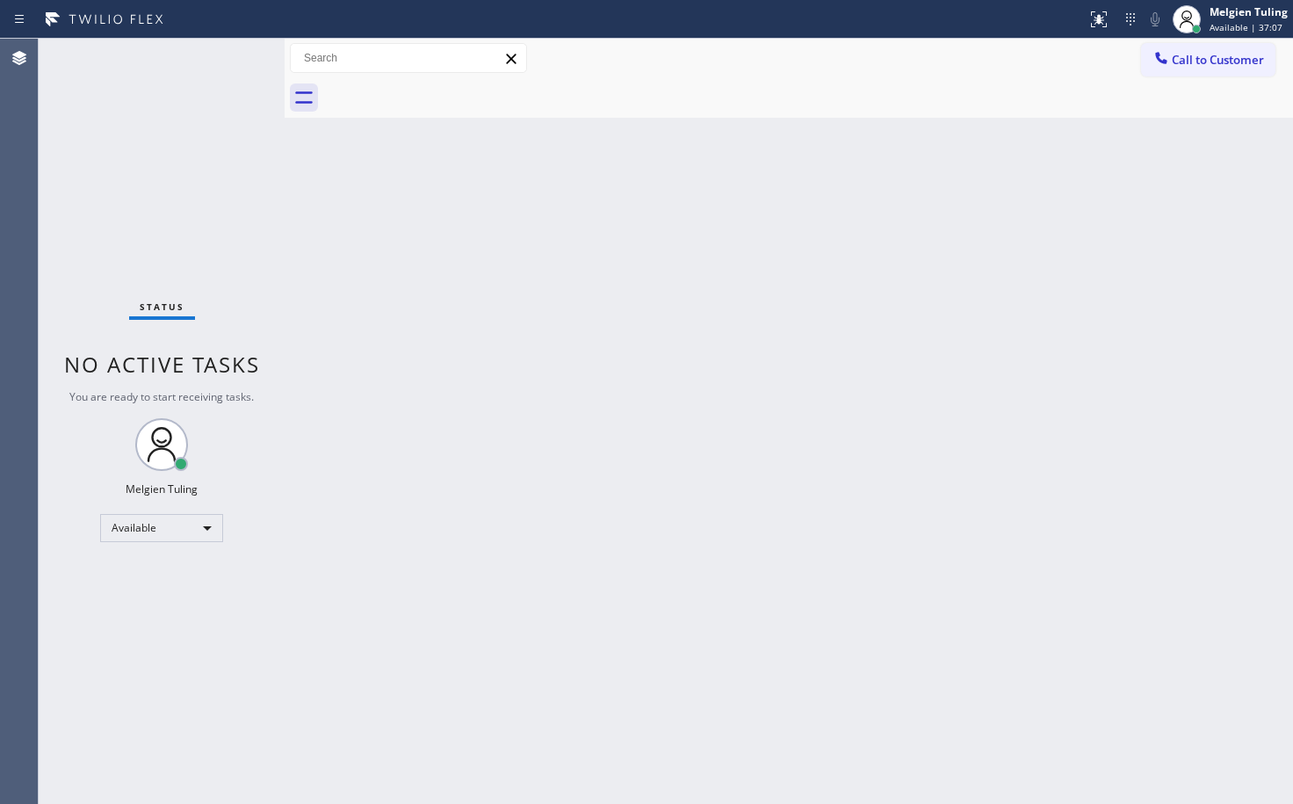
click at [223, 54] on div "Status No active tasks You are ready to start receiving tasks. Melgien Tuling A…" at bounding box center [162, 421] width 246 height 765
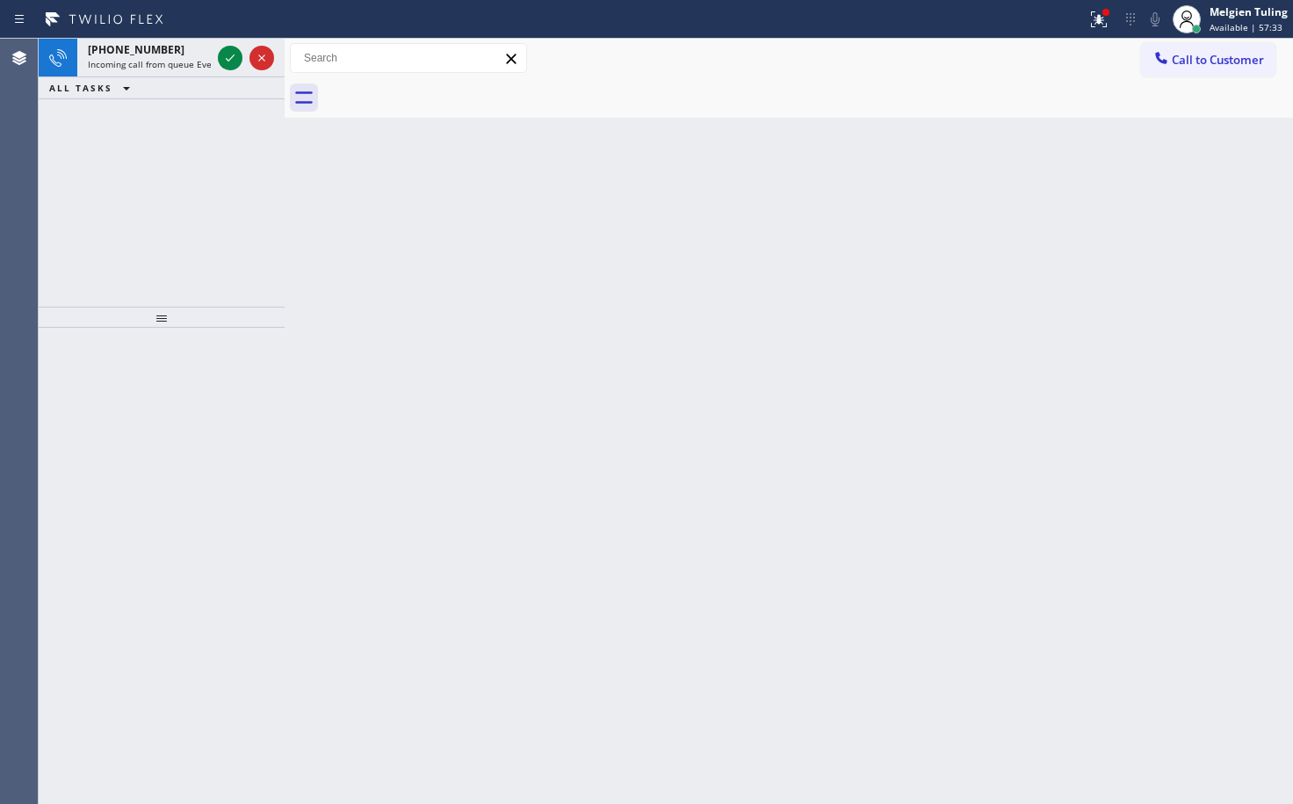
drag, startPoint x: 1108, startPoint y: 211, endPoint x: 882, endPoint y: 280, distance: 236.2
click at [1108, 212] on div "Back to Dashboard Change Sender ID Customers Technicians Select a contact Outbo…" at bounding box center [789, 421] width 1009 height 765
drag, startPoint x: 1284, startPoint y: 382, endPoint x: 820, endPoint y: 129, distance: 529.2
click at [1284, 382] on div "Back to Dashboard Change Sender ID Customers Technicians Select a contact Outbo…" at bounding box center [789, 421] width 1009 height 765
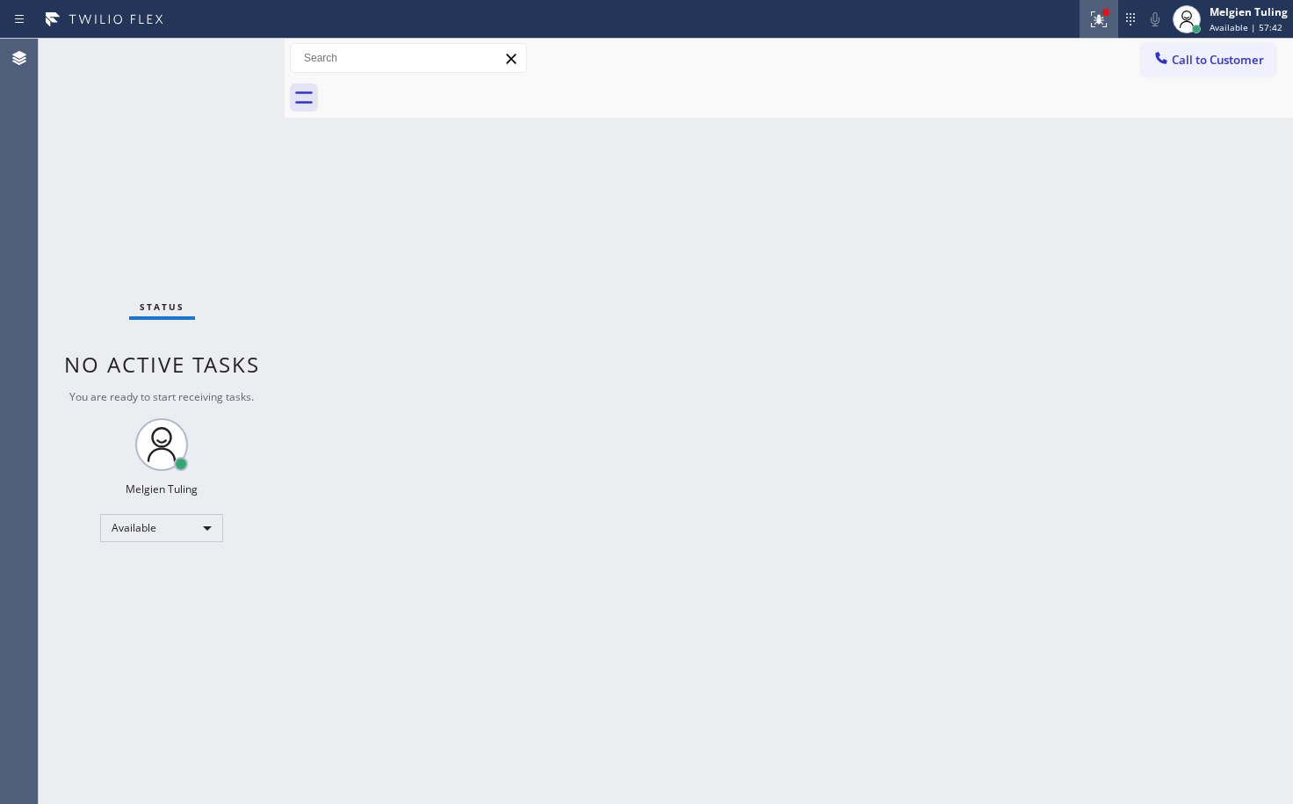
click at [1096, 21] on icon at bounding box center [1099, 19] width 21 height 21
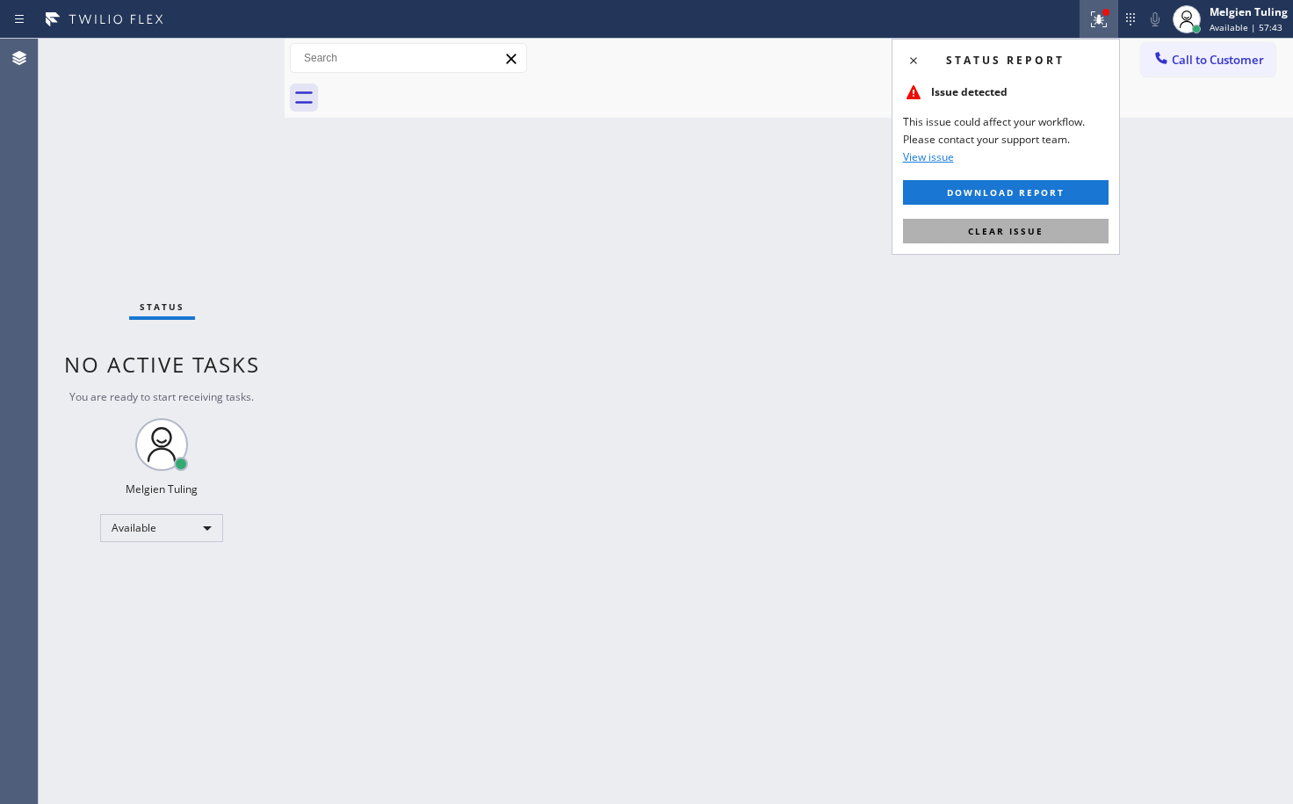
click at [958, 240] on button "Clear issue" at bounding box center [1006, 231] width 206 height 25
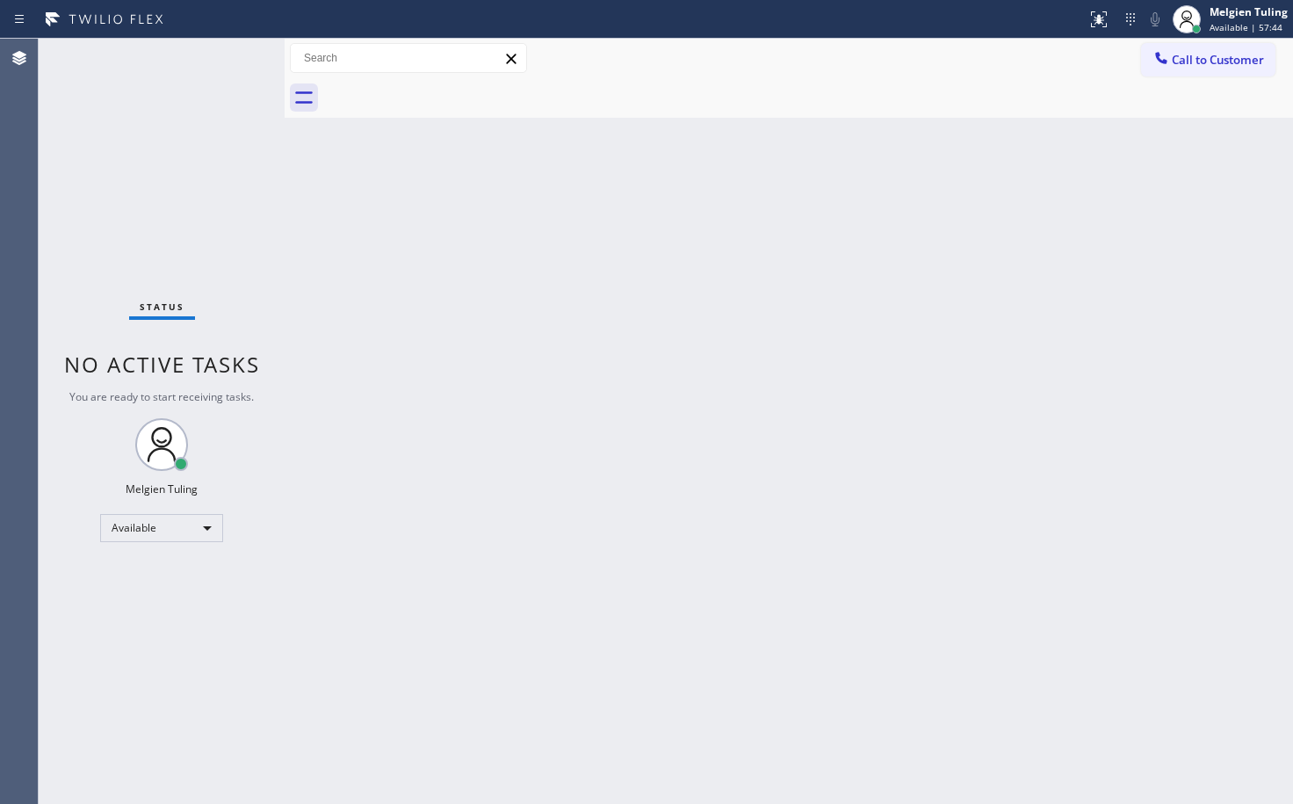
click at [958, 248] on div "Back to Dashboard Change Sender ID Customers Technicians Select a contact Outbo…" at bounding box center [789, 421] width 1009 height 765
click at [1046, 459] on div "Back to Dashboard Change Sender ID Customers Technicians Select a contact Outbo…" at bounding box center [789, 421] width 1009 height 765
click at [828, 447] on div "Back to Dashboard Change Sender ID Customers Technicians Select a contact Outbo…" at bounding box center [789, 421] width 1009 height 765
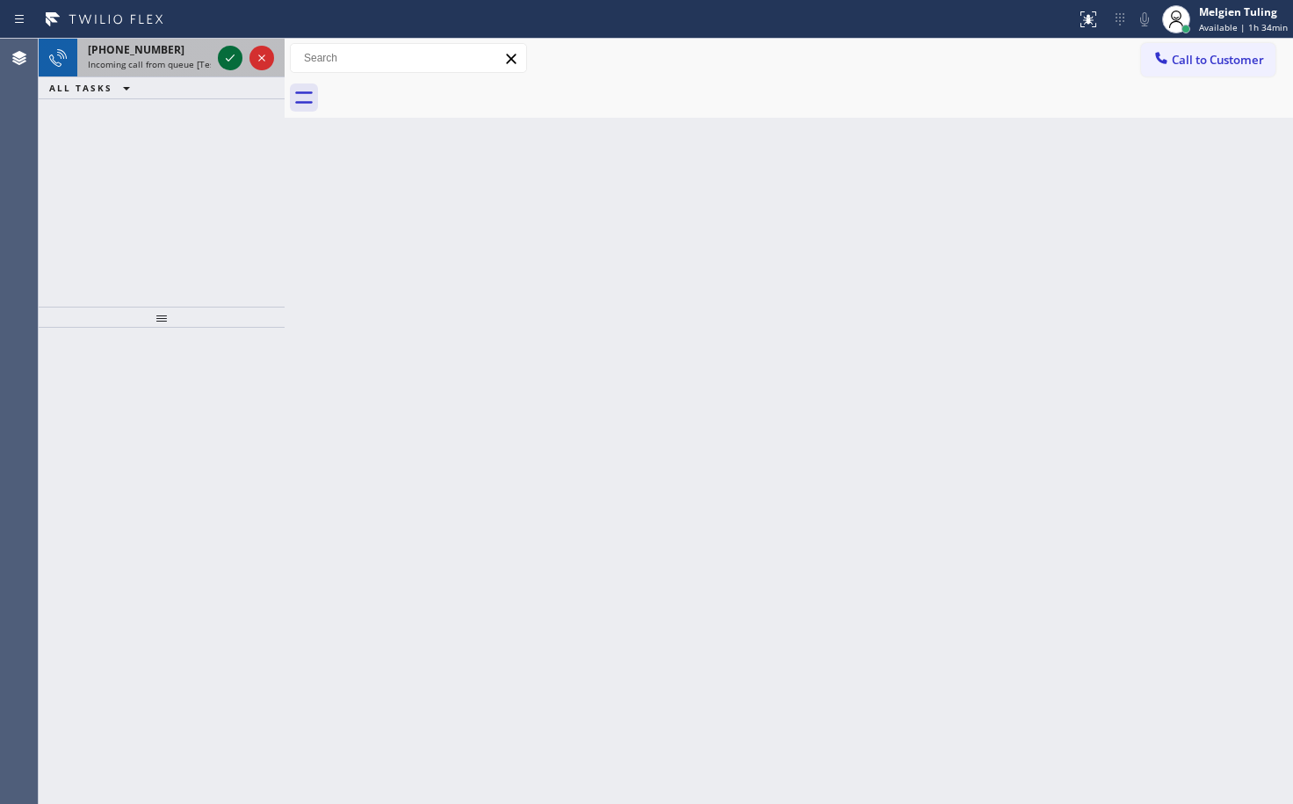
click at [226, 58] on icon at bounding box center [230, 57] width 21 height 21
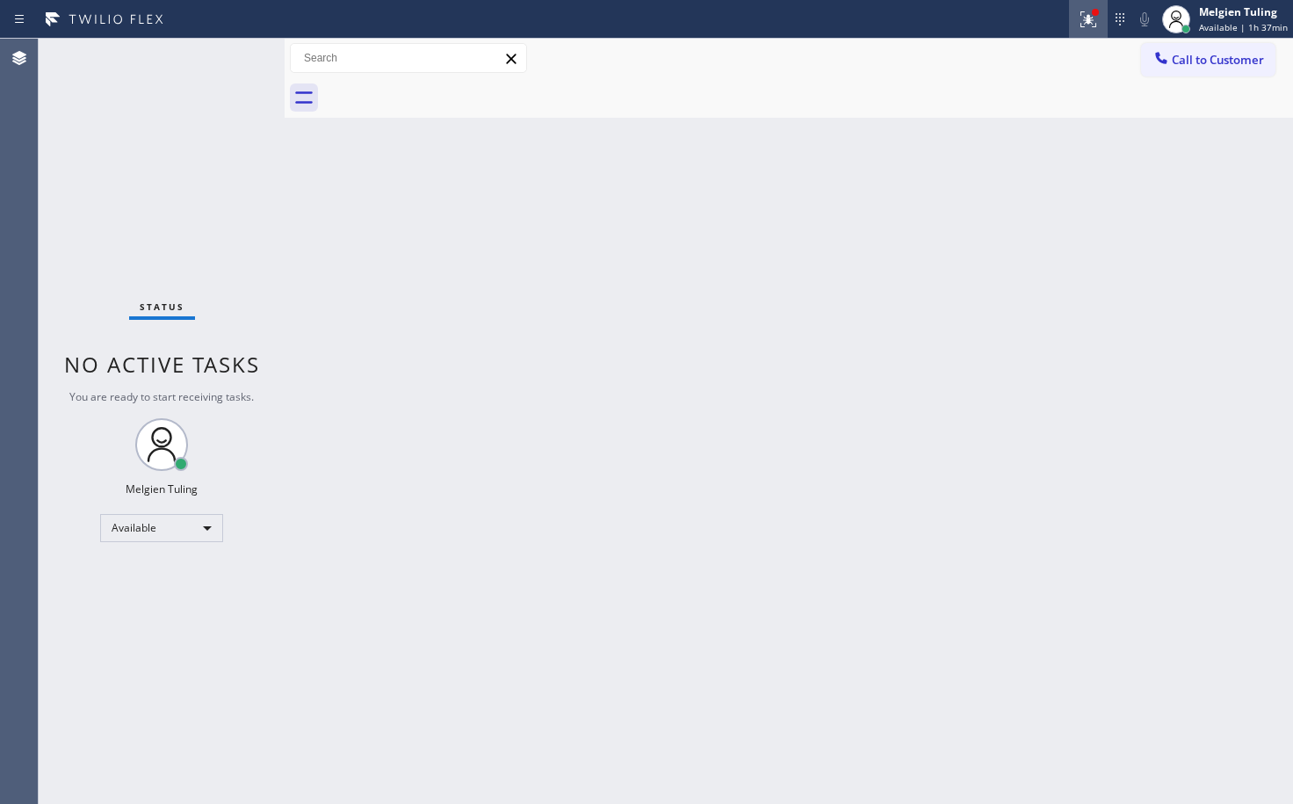
click at [1096, 17] on icon at bounding box center [1088, 19] width 21 height 21
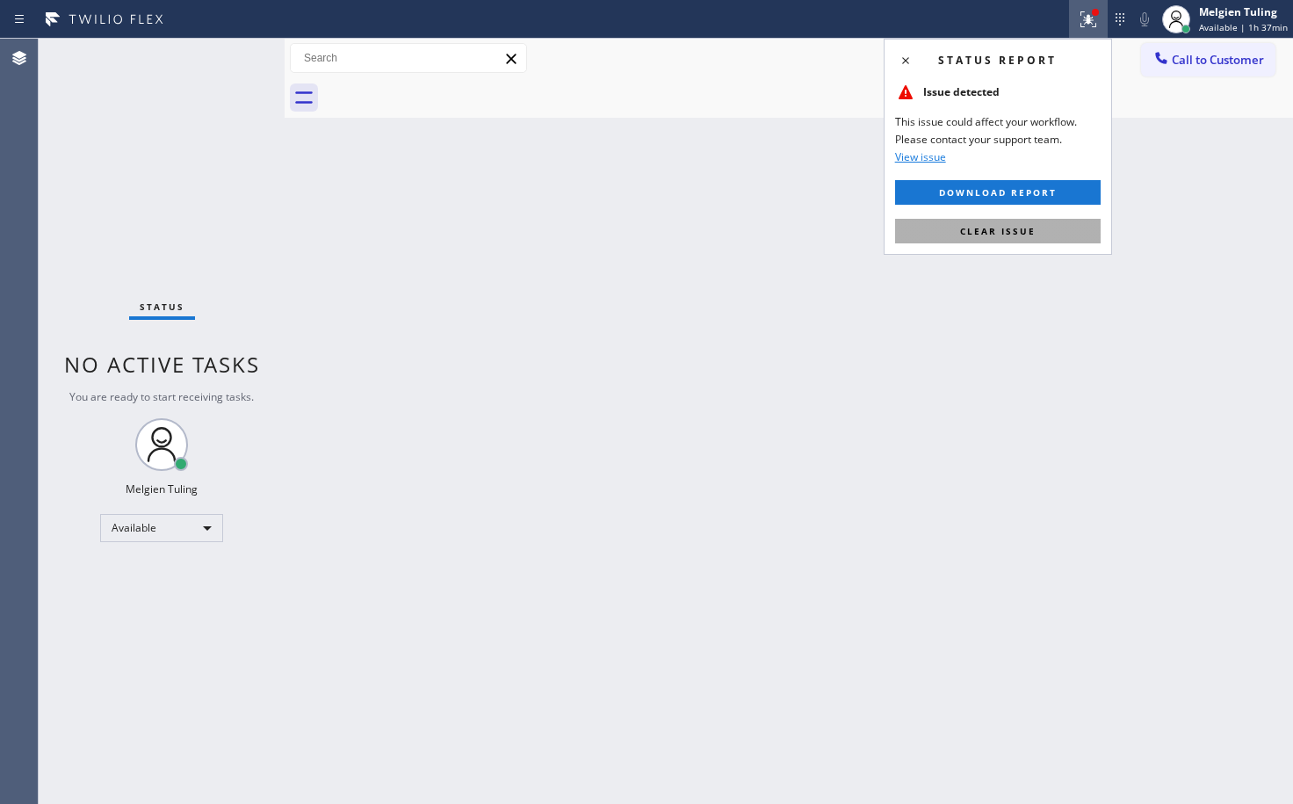
click at [957, 234] on button "Clear issue" at bounding box center [998, 231] width 206 height 25
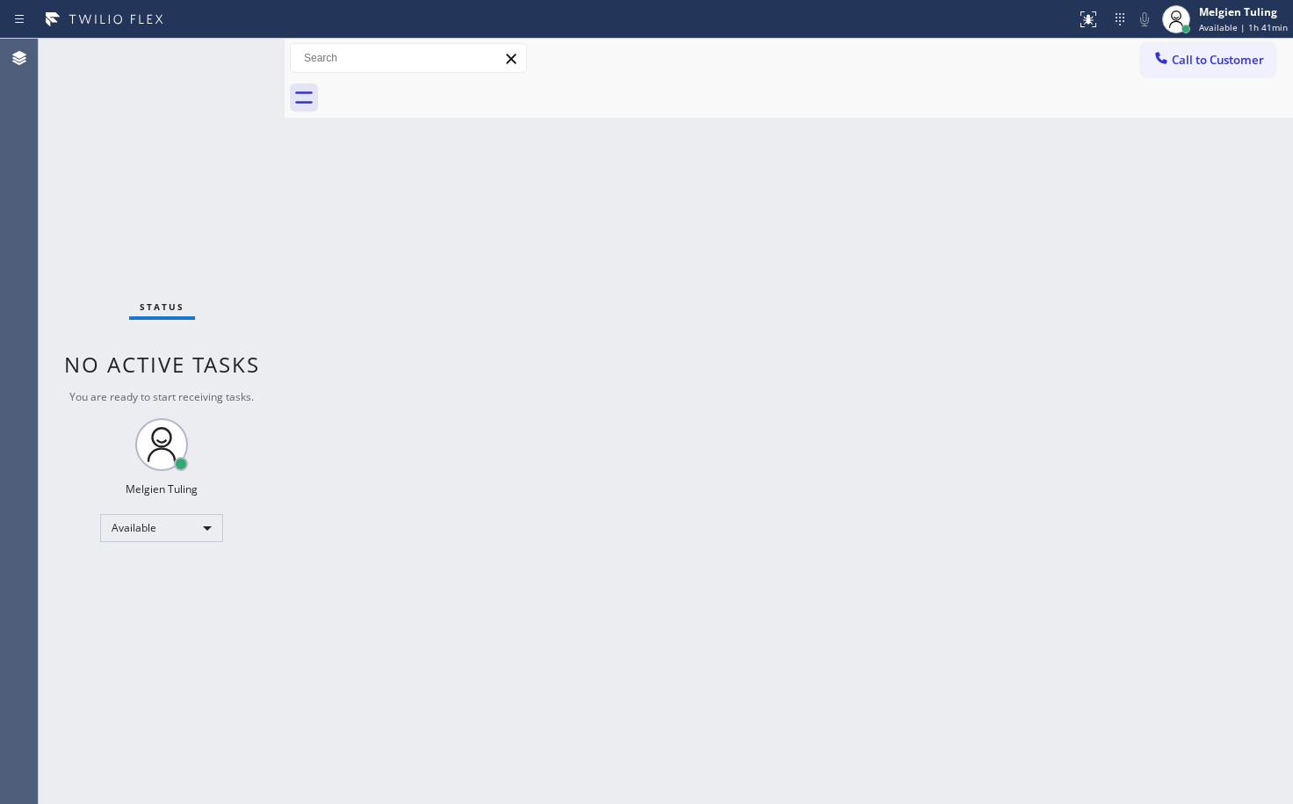
click at [387, 229] on div "Back to Dashboard Change Sender ID Customers Technicians Select a contact Outbo…" at bounding box center [789, 421] width 1009 height 765
click at [167, 524] on div "Available" at bounding box center [161, 528] width 123 height 28
click at [129, 622] on li "Break" at bounding box center [160, 618] width 119 height 21
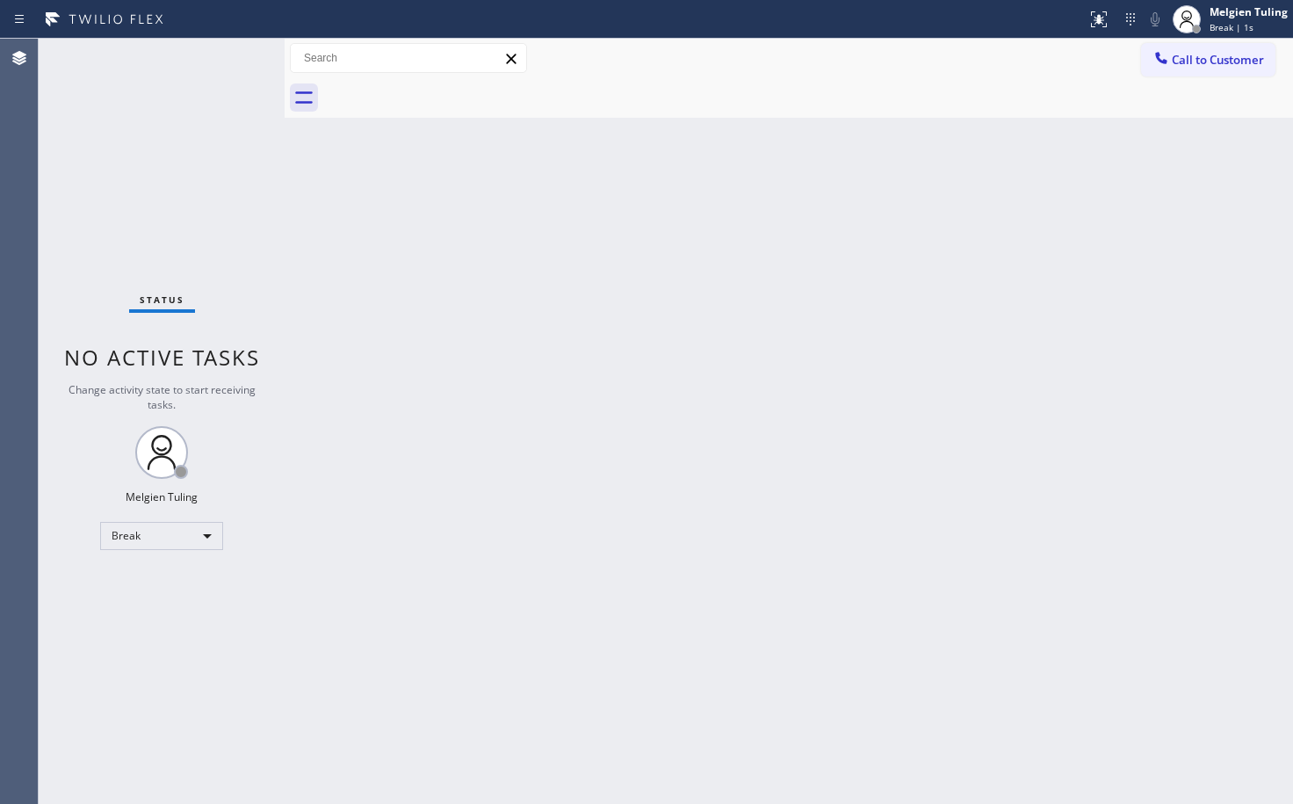
click at [790, 365] on div "Back to Dashboard Change Sender ID Customers Technicians Select a contact Outbo…" at bounding box center [789, 421] width 1009 height 765
